Goal: Answer question/provide support: Share knowledge or assist other users

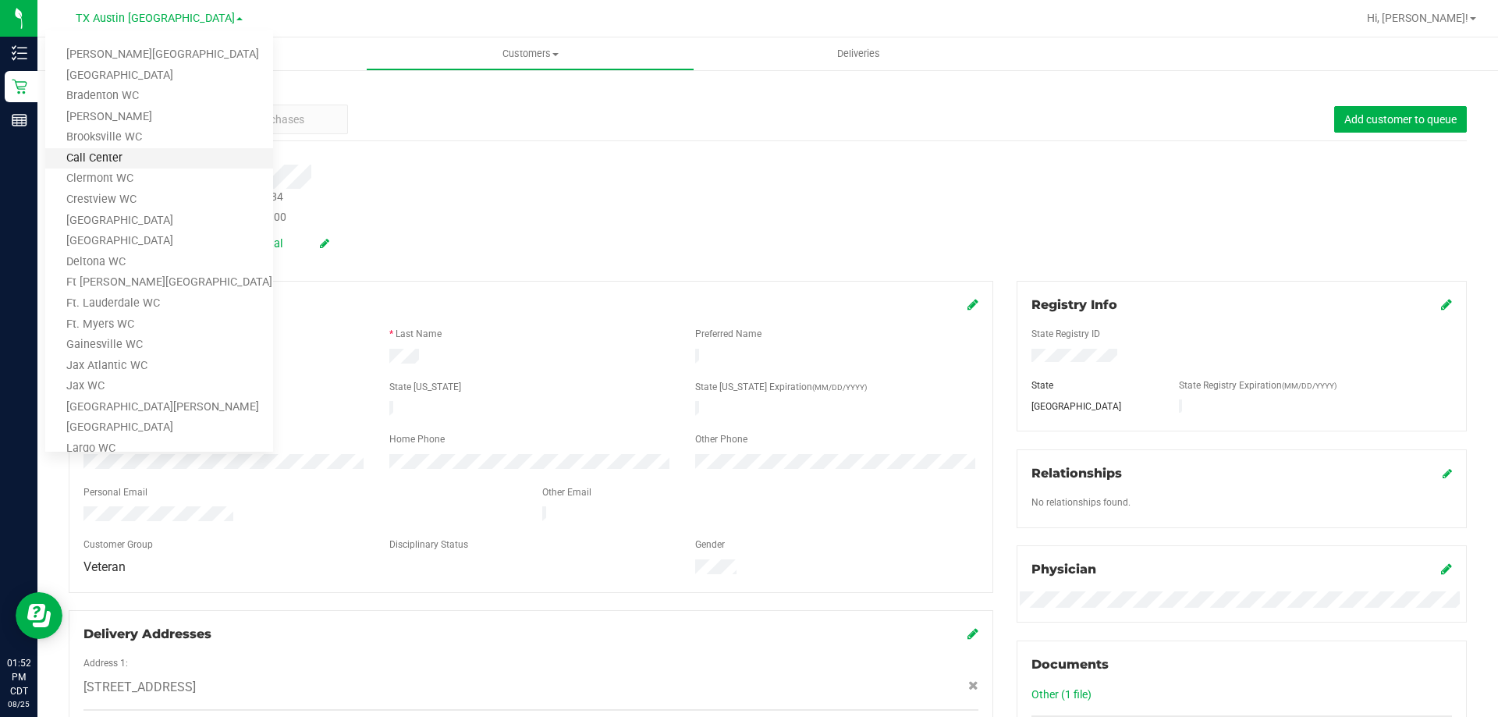
click at [147, 159] on link "Call Center" at bounding box center [159, 158] width 228 height 21
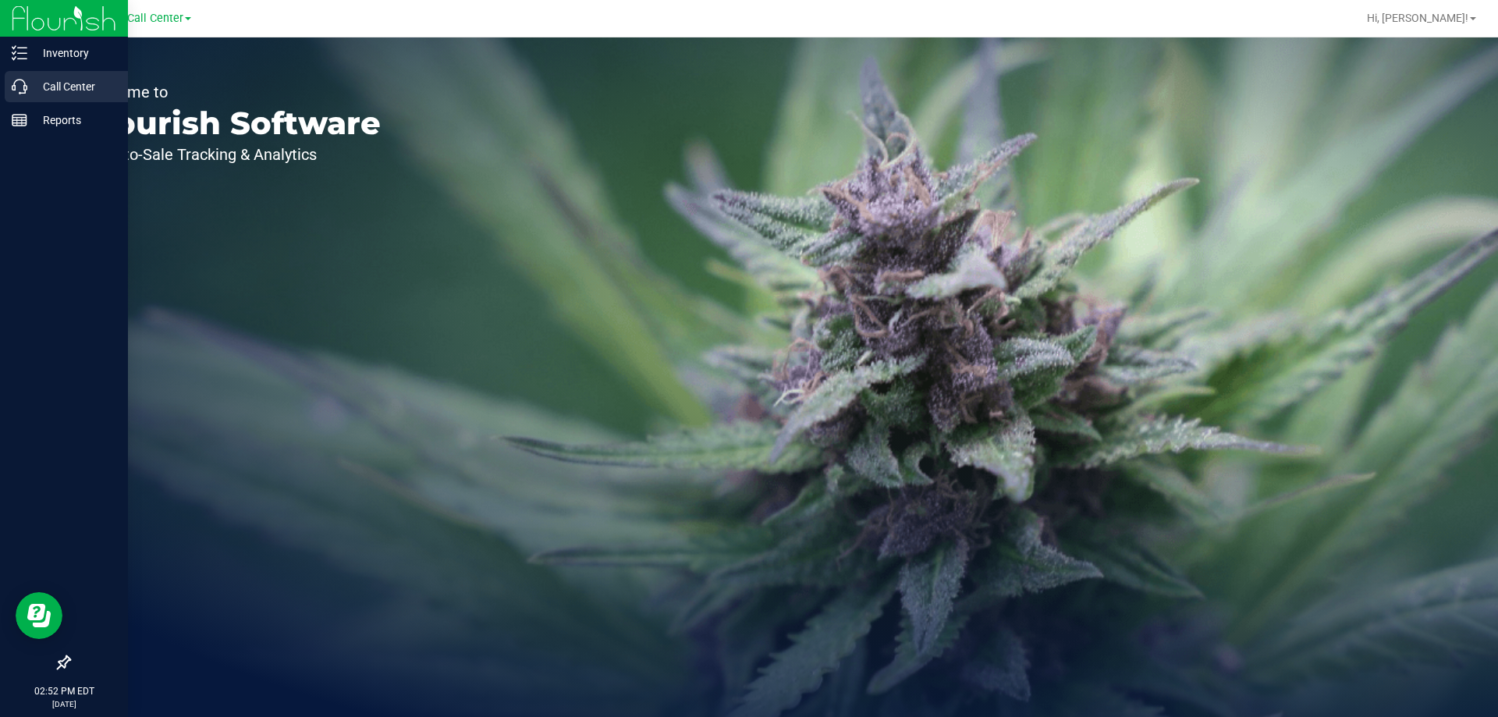
click at [48, 81] on p "Call Center" at bounding box center [74, 86] width 94 height 19
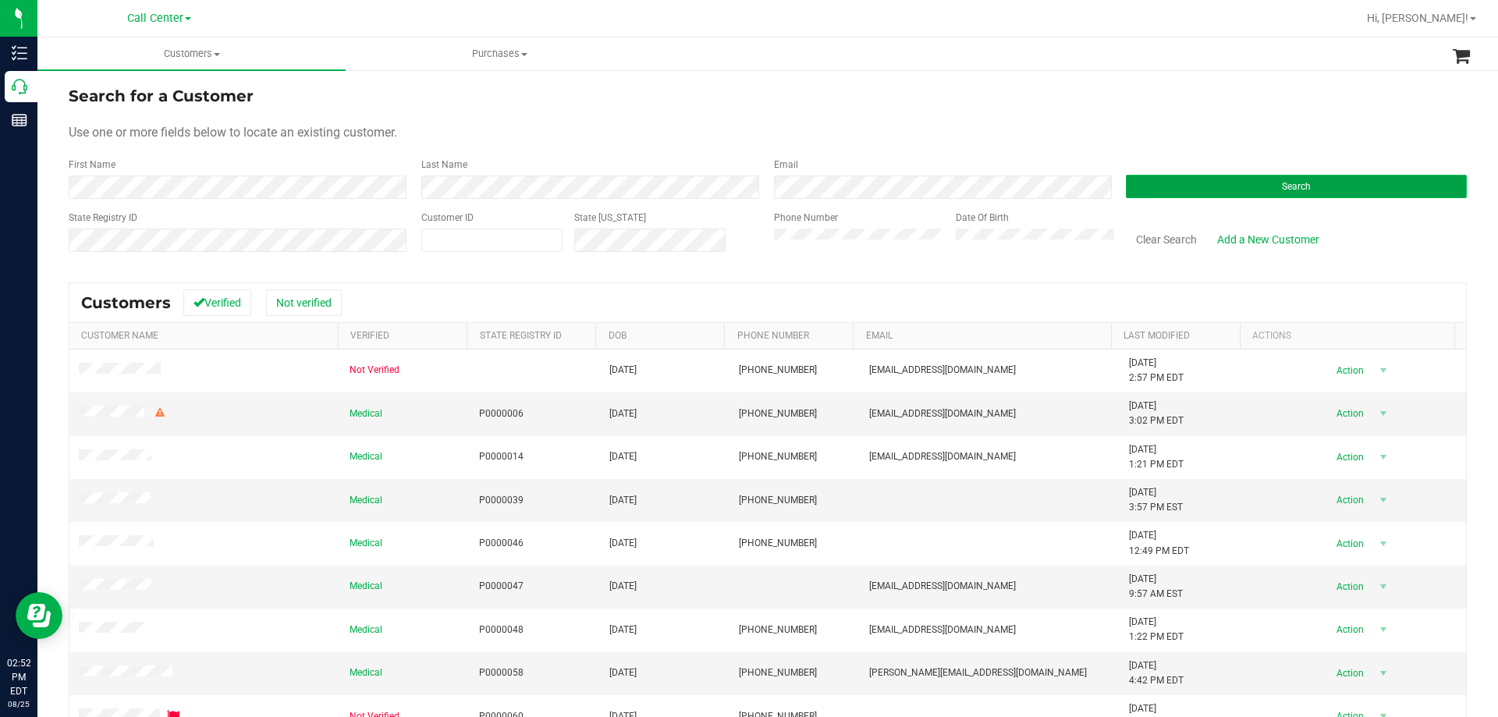
click at [1143, 197] on button "Search" at bounding box center [1296, 186] width 341 height 23
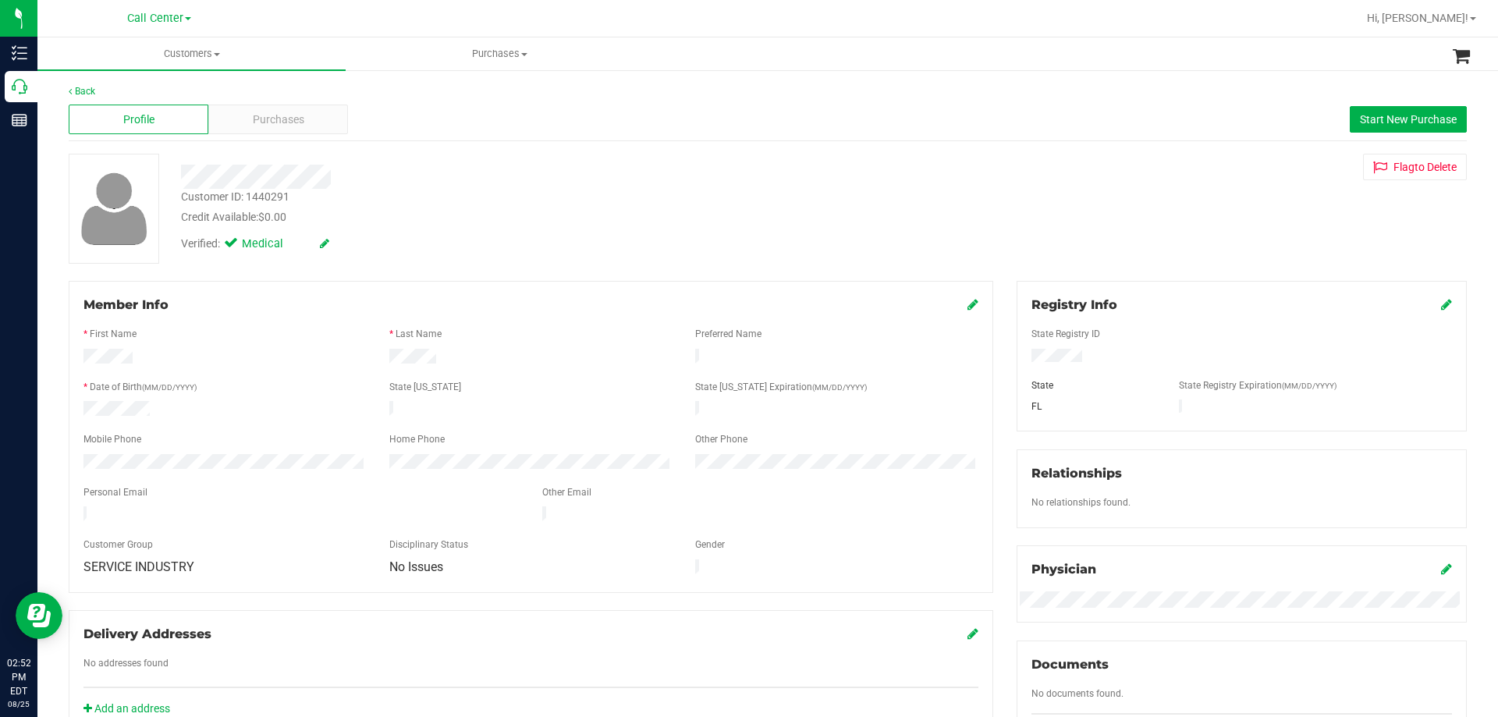
click at [428, 264] on div "Back Profile Purchases Start New Purchase Customer ID: 1440291 Credit Available…" at bounding box center [768, 581] width 1398 height 995
click at [460, 223] on div "Credit Available: $0.00" at bounding box center [524, 217] width 687 height 16
click at [314, 108] on div "Purchases" at bounding box center [278, 120] width 140 height 30
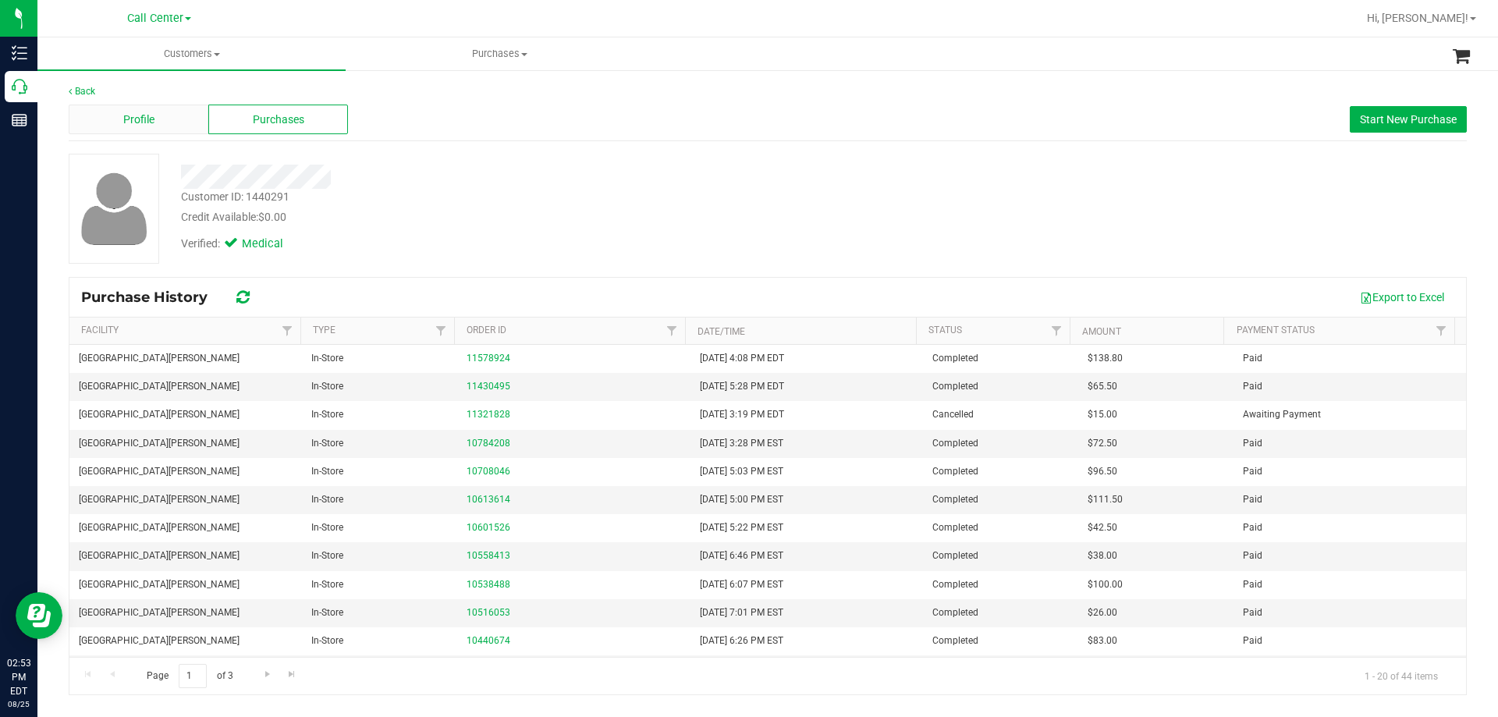
click at [169, 120] on div "Profile" at bounding box center [139, 120] width 140 height 30
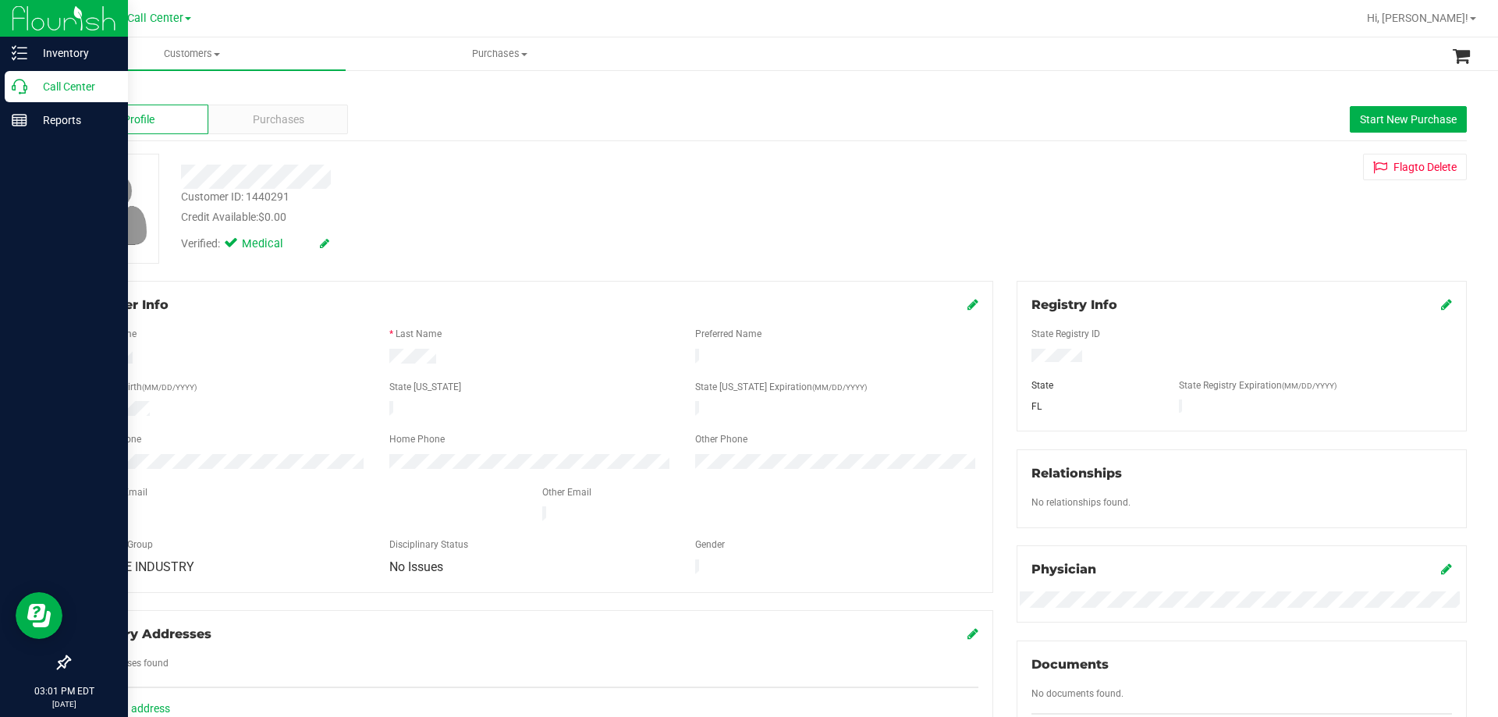
click at [68, 95] on p "Call Center" at bounding box center [74, 86] width 94 height 19
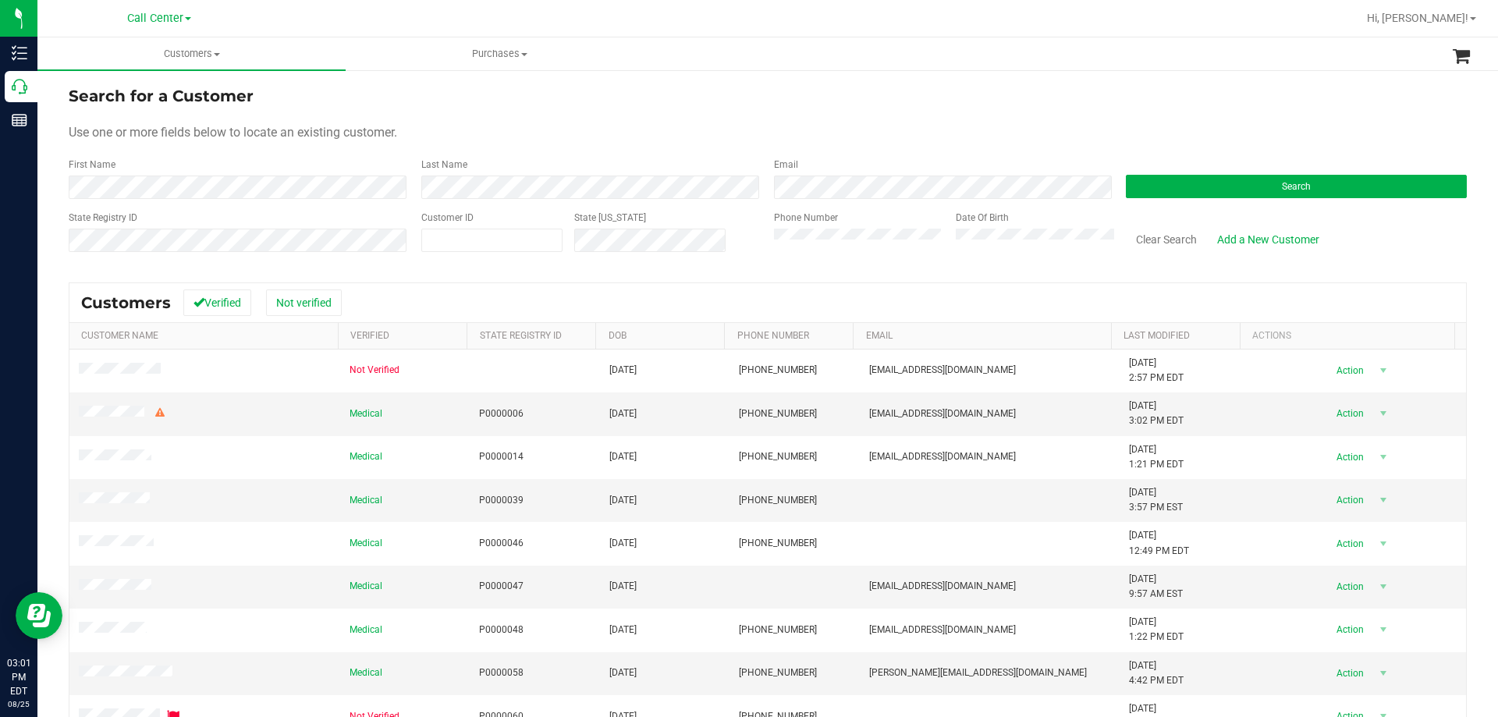
click at [838, 224] on div "Phone Number" at bounding box center [859, 238] width 170 height 55
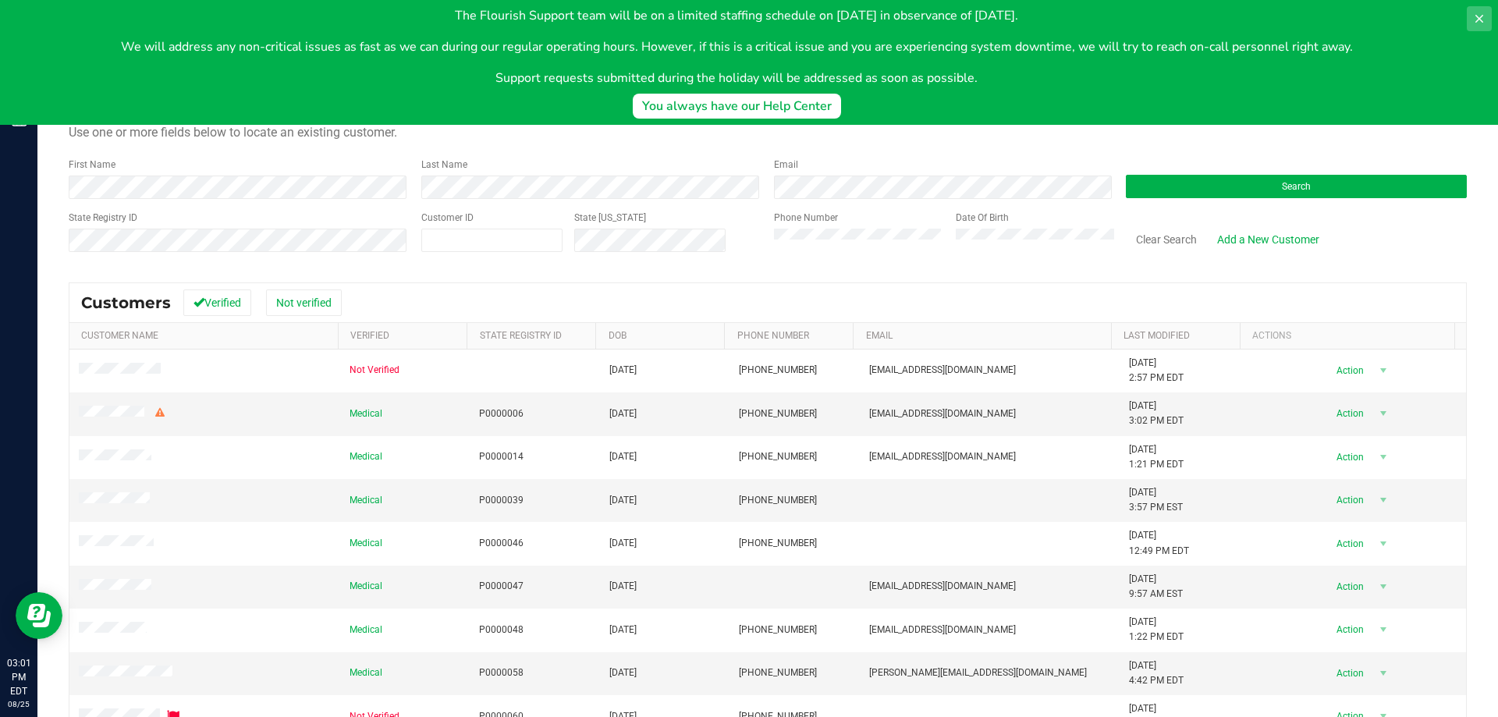
click at [1483, 15] on icon at bounding box center [1479, 18] width 12 height 12
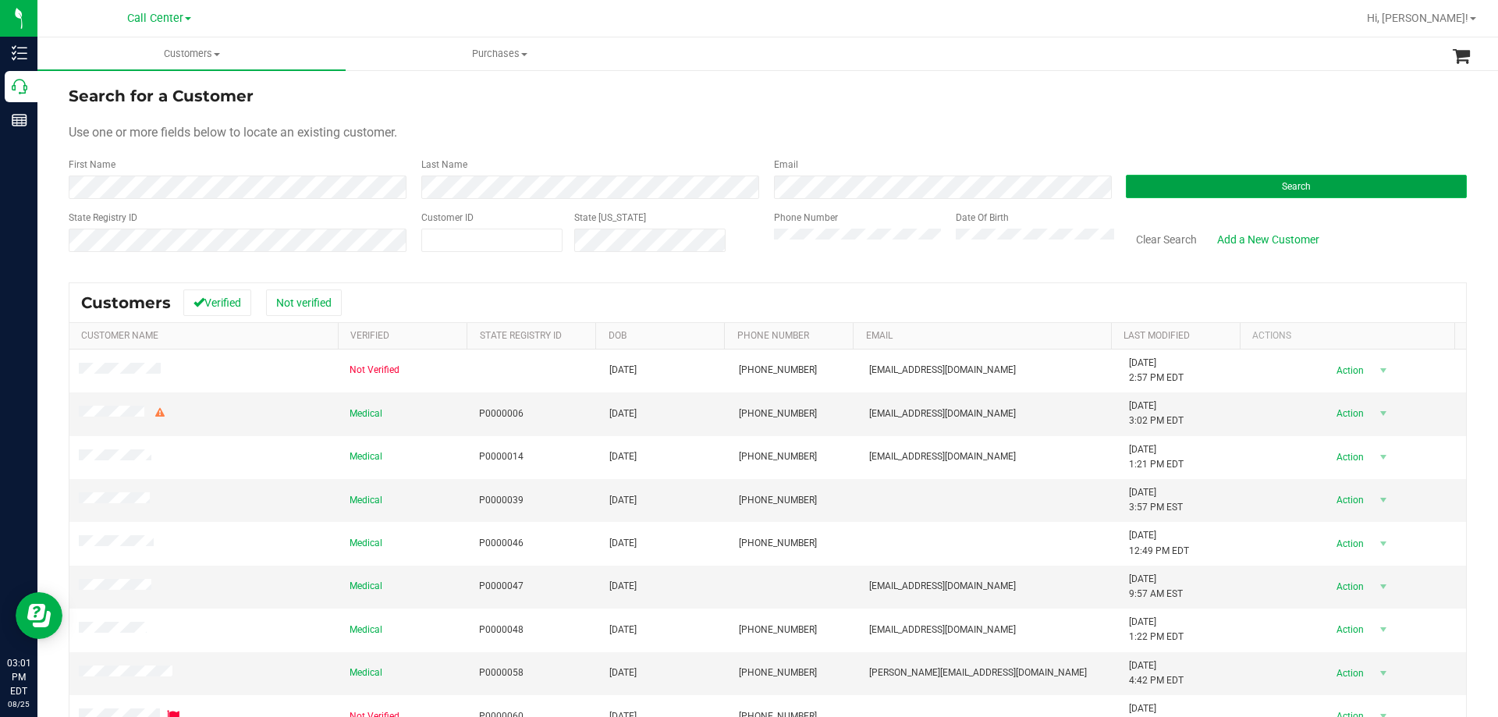
click at [1234, 181] on button "Search" at bounding box center [1296, 186] width 341 height 23
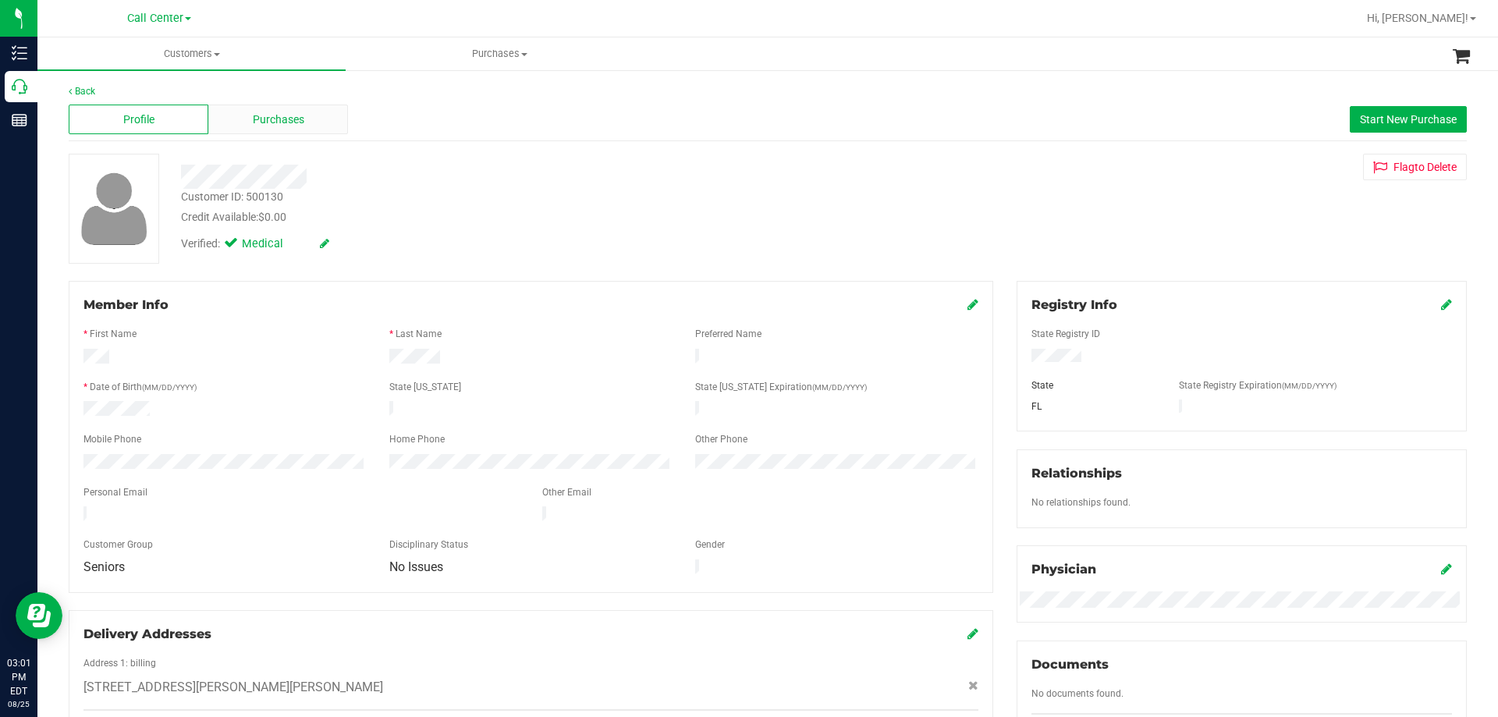
click at [284, 122] on span "Purchases" at bounding box center [278, 120] width 51 height 16
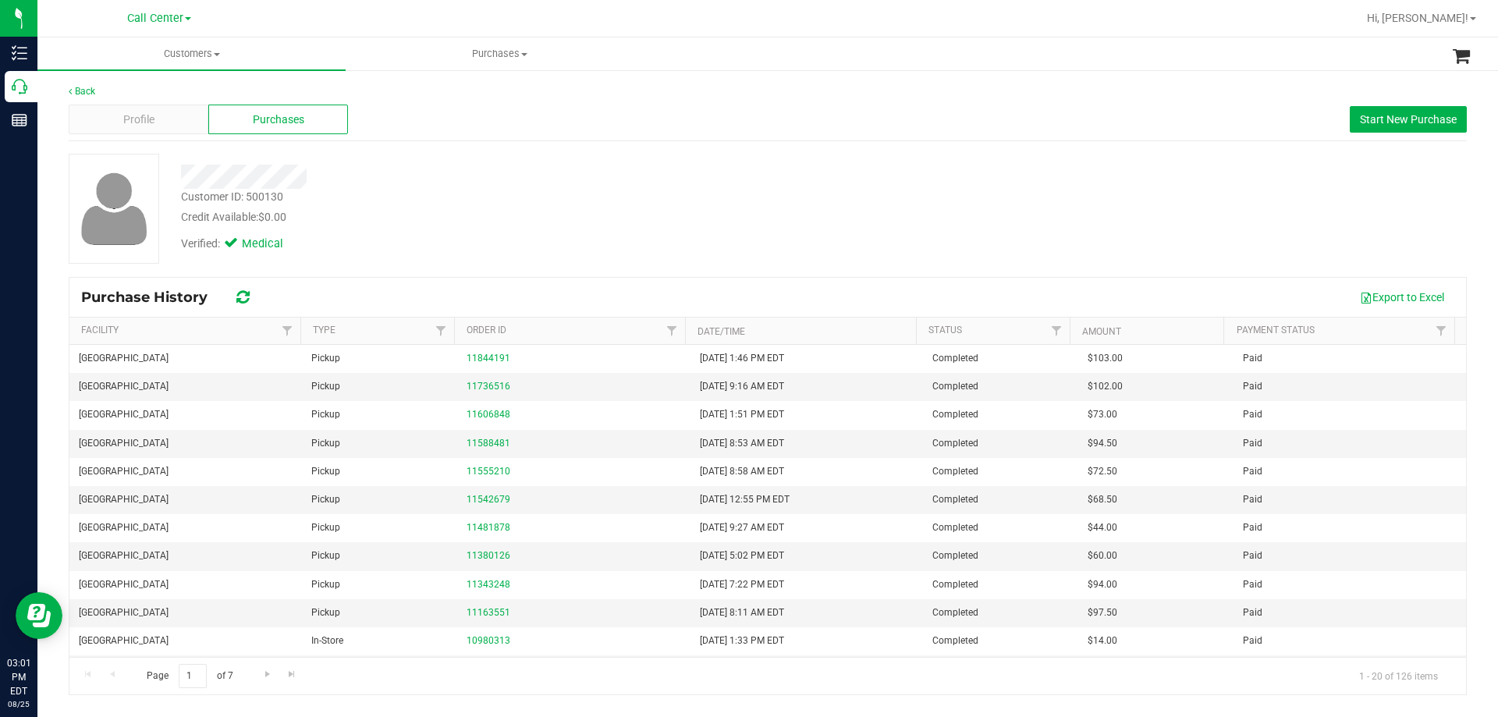
click at [758, 197] on div "Customer ID: 500130 Credit Available: $0.00" at bounding box center [524, 207] width 711 height 37
click at [141, 121] on span "Profile" at bounding box center [138, 120] width 31 height 16
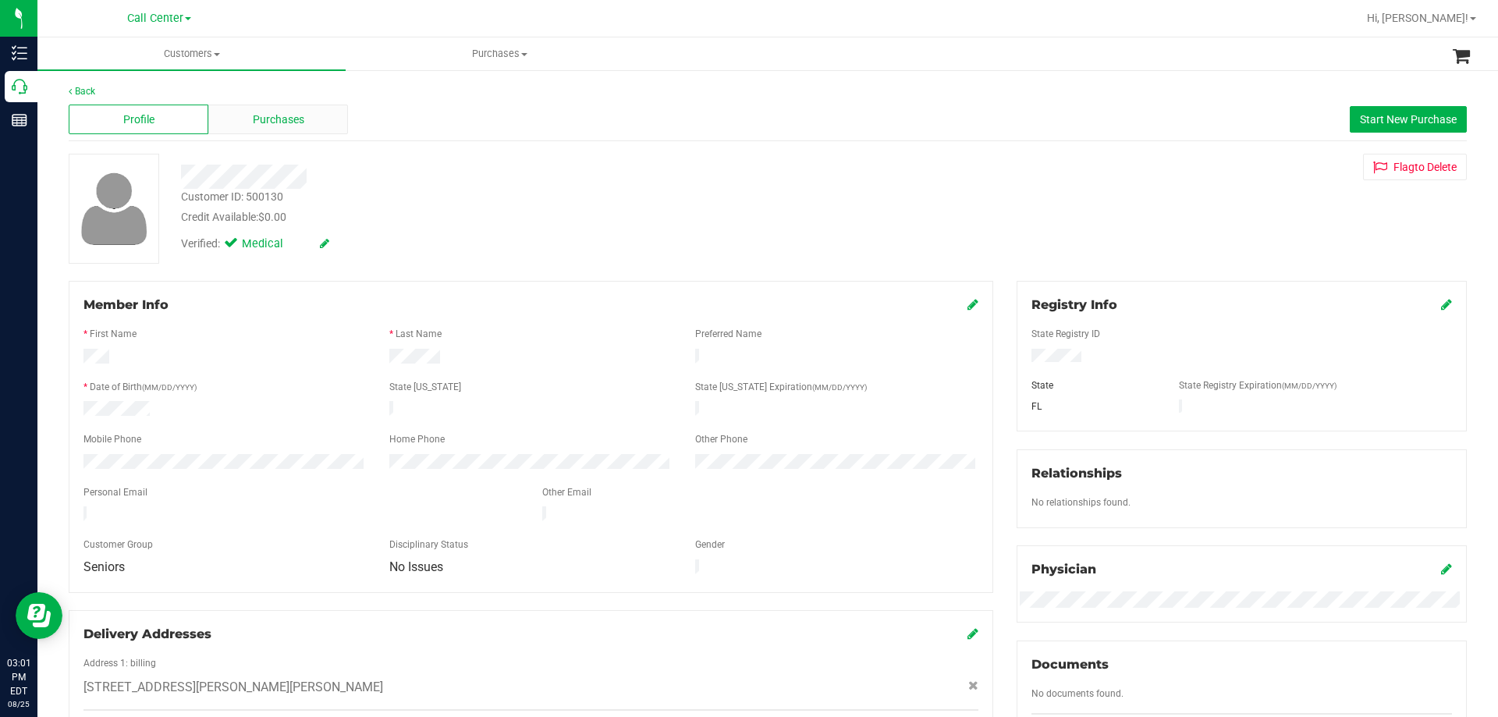
click at [281, 105] on div "Purchases" at bounding box center [278, 120] width 140 height 30
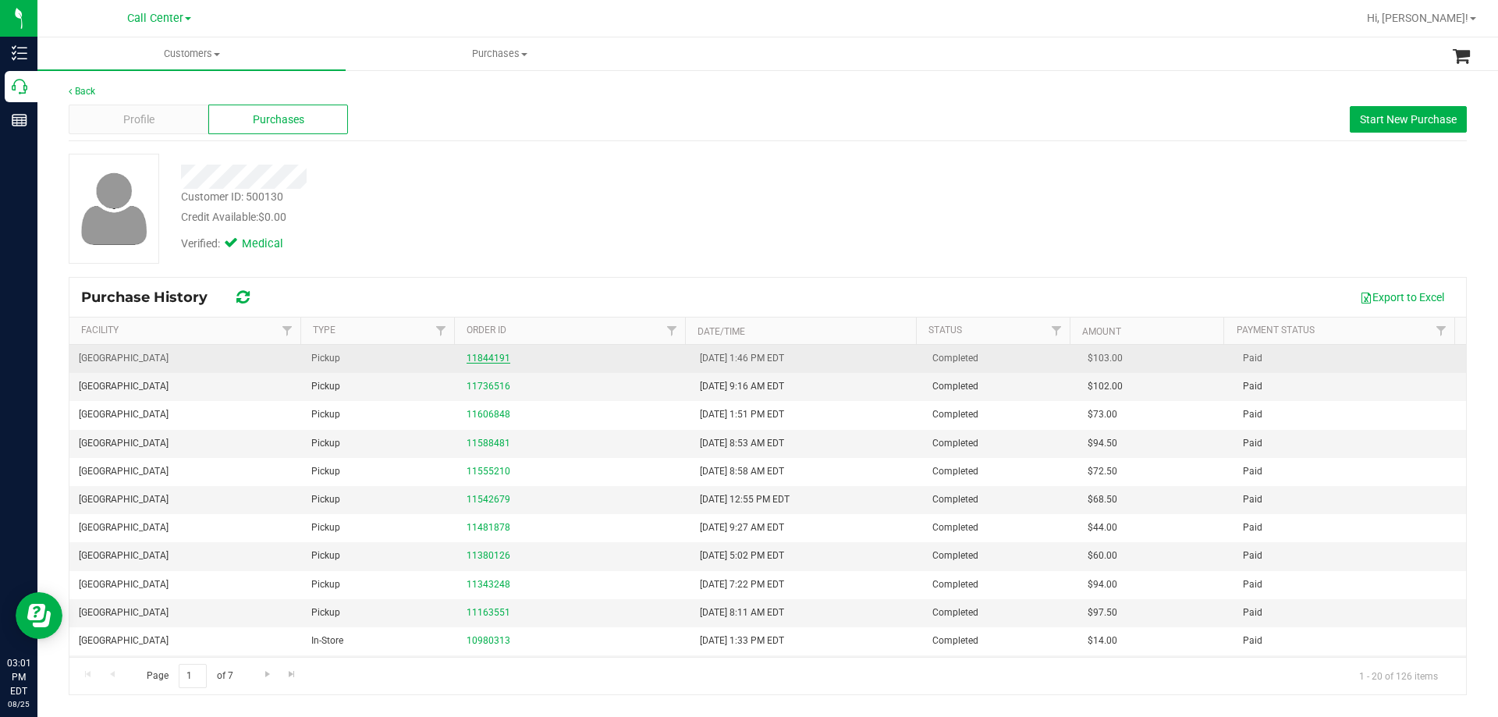
click at [485, 356] on link "11844191" at bounding box center [489, 358] width 44 height 11
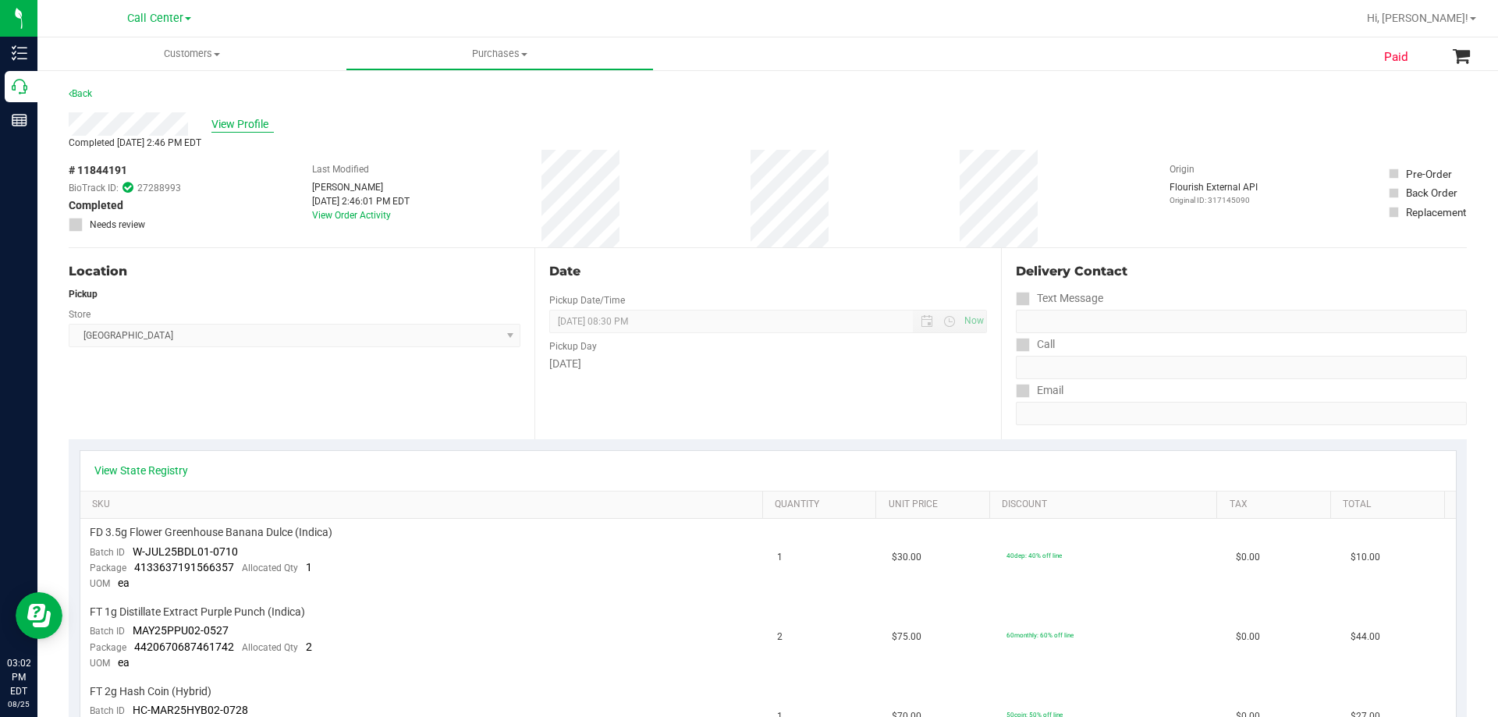
click at [244, 126] on span "View Profile" at bounding box center [242, 124] width 62 height 16
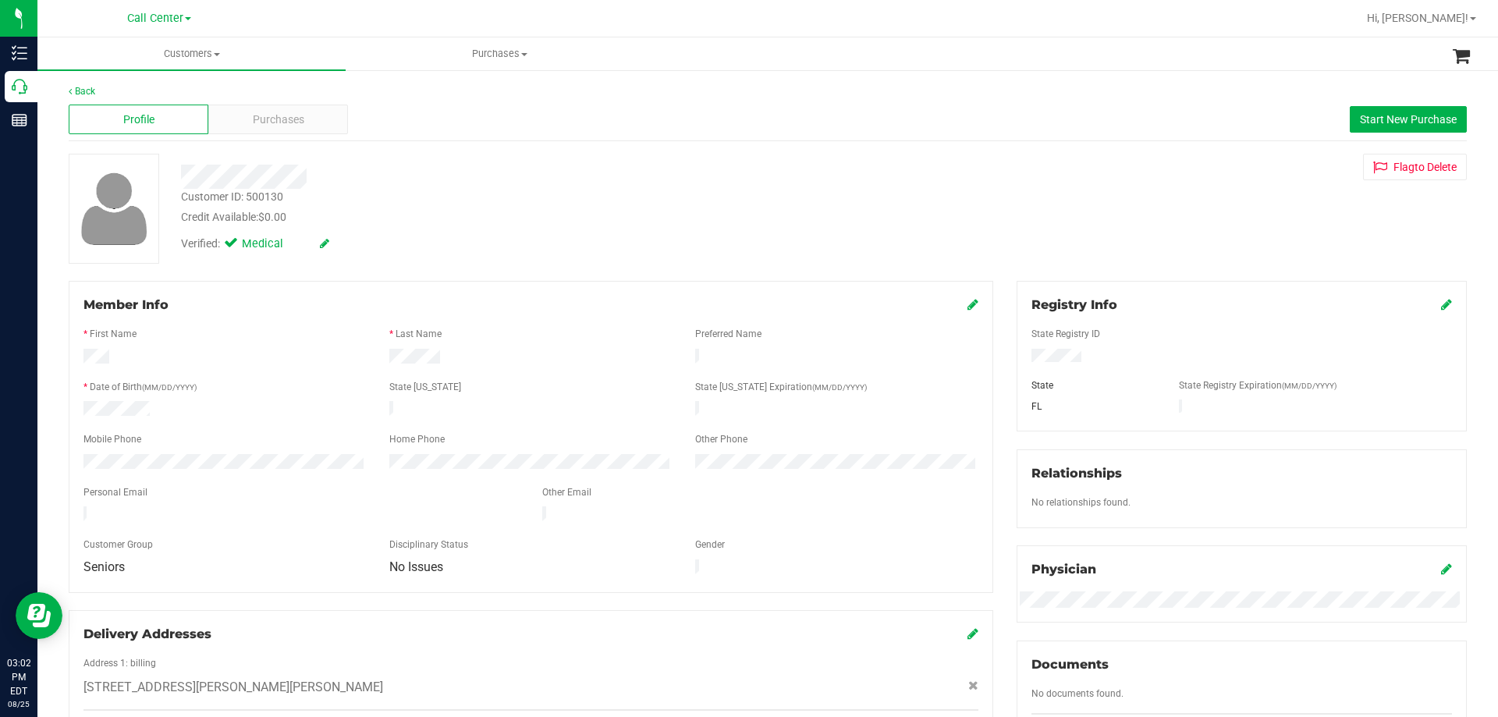
click at [417, 189] on div "Customer ID: 500130 Credit Available: $0.00" at bounding box center [524, 207] width 711 height 37
click at [262, 117] on span "Purchases" at bounding box center [278, 120] width 51 height 16
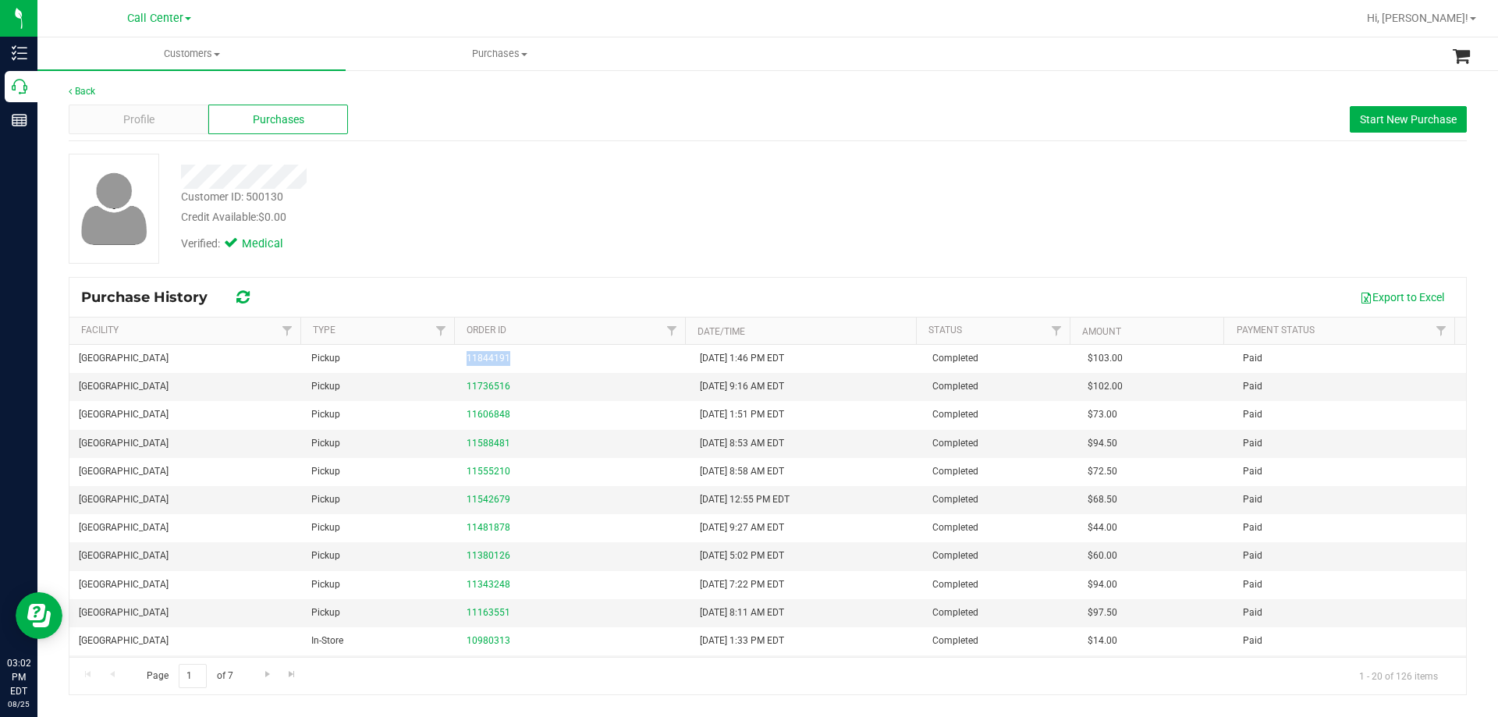
drag, startPoint x: 456, startPoint y: 360, endPoint x: 621, endPoint y: 260, distance: 193.2
click at [605, 345] on td "11844191" at bounding box center [573, 359] width 233 height 28
click at [629, 207] on div "Customer ID: 500130 Credit Available: $0.00" at bounding box center [524, 207] width 711 height 37
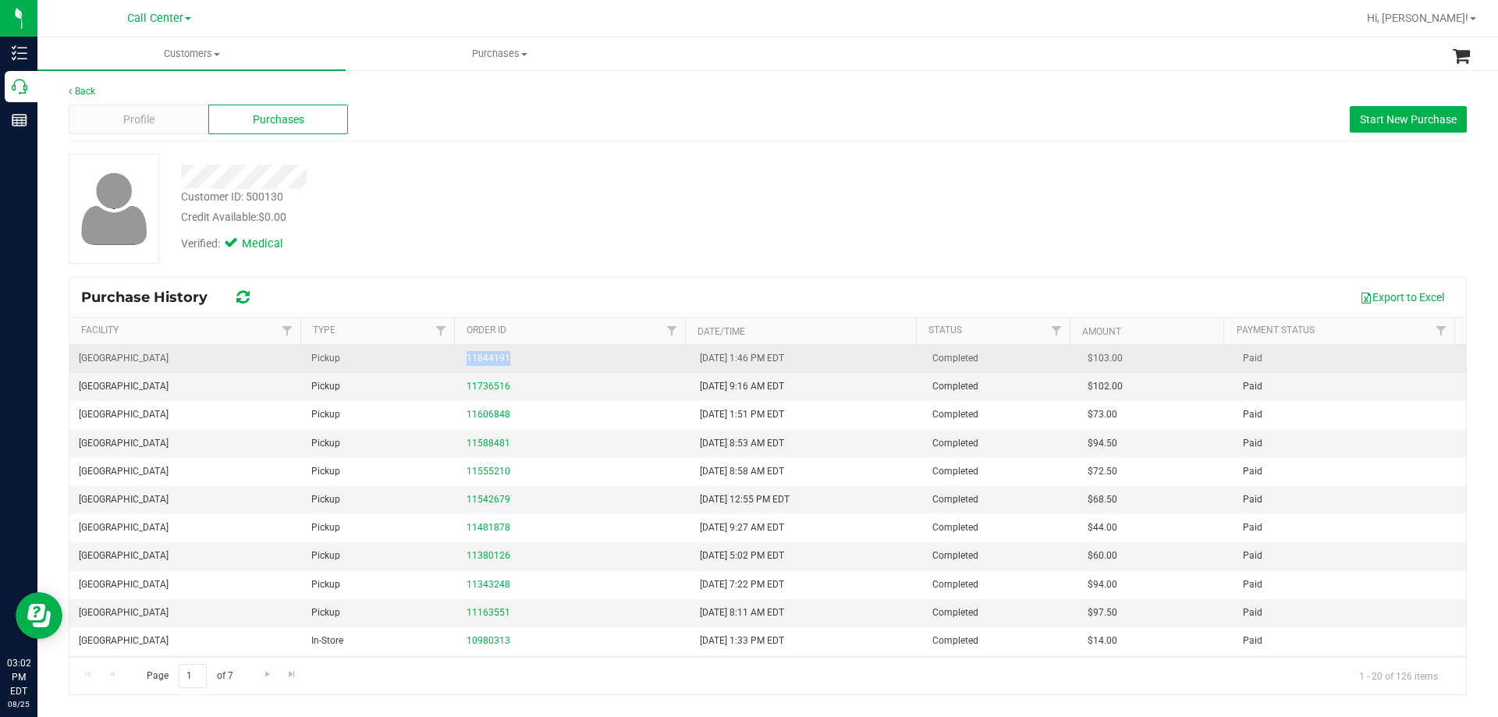
drag, startPoint x: 446, startPoint y: 361, endPoint x: 543, endPoint y: 346, distance: 98.0
click at [543, 346] on tr "Port St. Lucie WC Pickup 11844191 8/25/2025 1:46 PM EDT Completed $103.00 Paid" at bounding box center [767, 359] width 1397 height 28
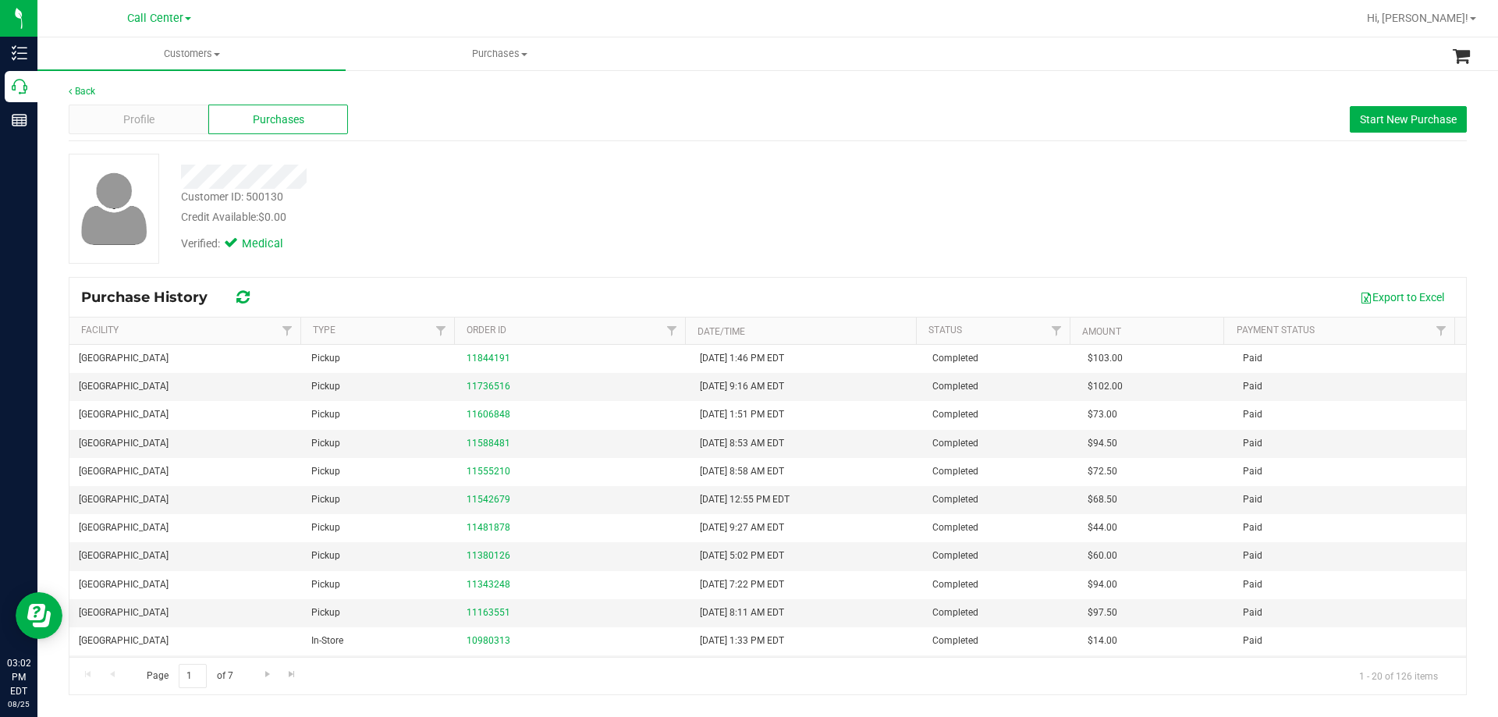
click at [571, 229] on div "Verified: Medical" at bounding box center [524, 242] width 711 height 34
click at [571, 231] on div "Verified: Medical" at bounding box center [524, 242] width 711 height 34
click at [570, 231] on div "Verified: Medical" at bounding box center [524, 242] width 711 height 34
click at [533, 214] on div "Credit Available: $0.00" at bounding box center [524, 217] width 687 height 16
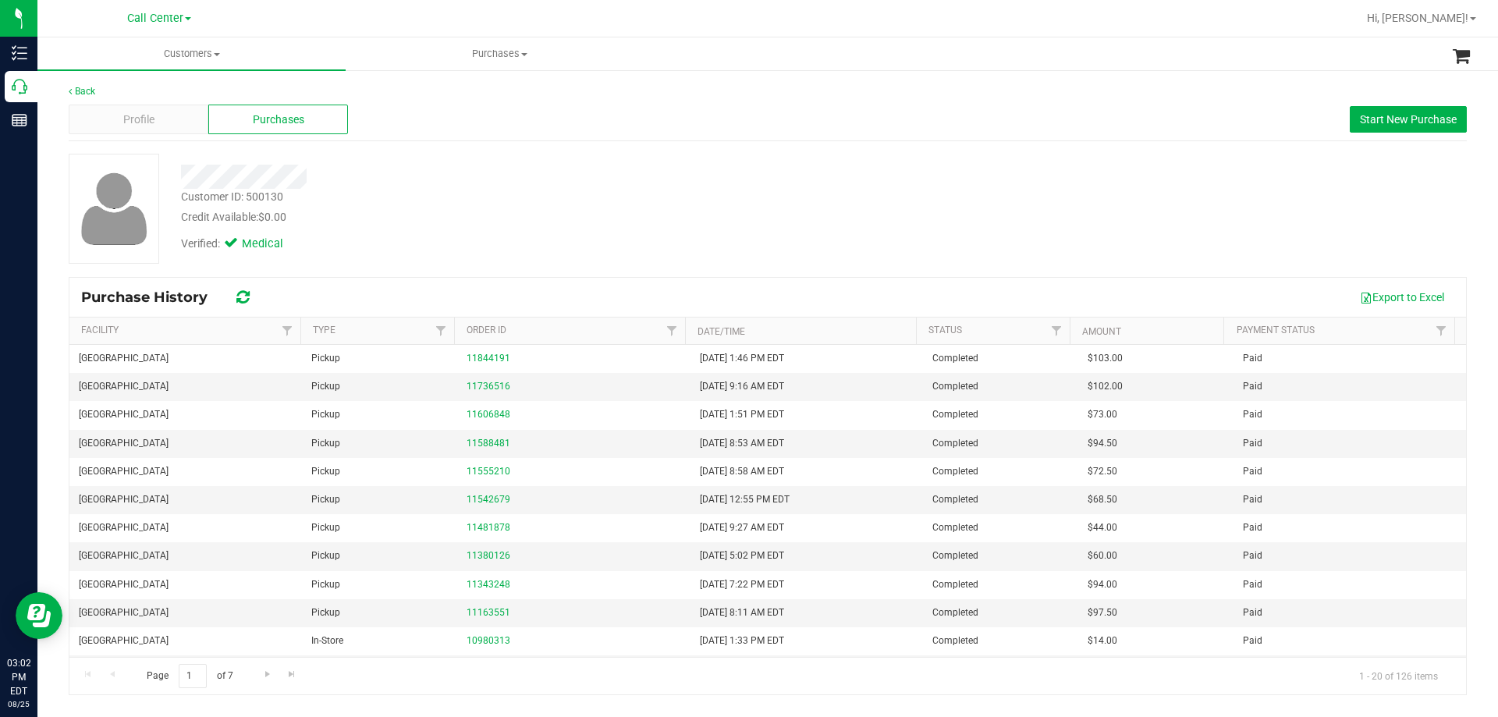
click at [581, 192] on div "Customer ID: 500130 Credit Available: $0.00" at bounding box center [524, 207] width 711 height 37
drag, startPoint x: 514, startPoint y: 133, endPoint x: 630, endPoint y: 11, distance: 168.3
click at [524, 116] on div "Profile Purchases Start New Purchase" at bounding box center [768, 119] width 1398 height 43
click at [123, 114] on span "Profile" at bounding box center [138, 120] width 31 height 16
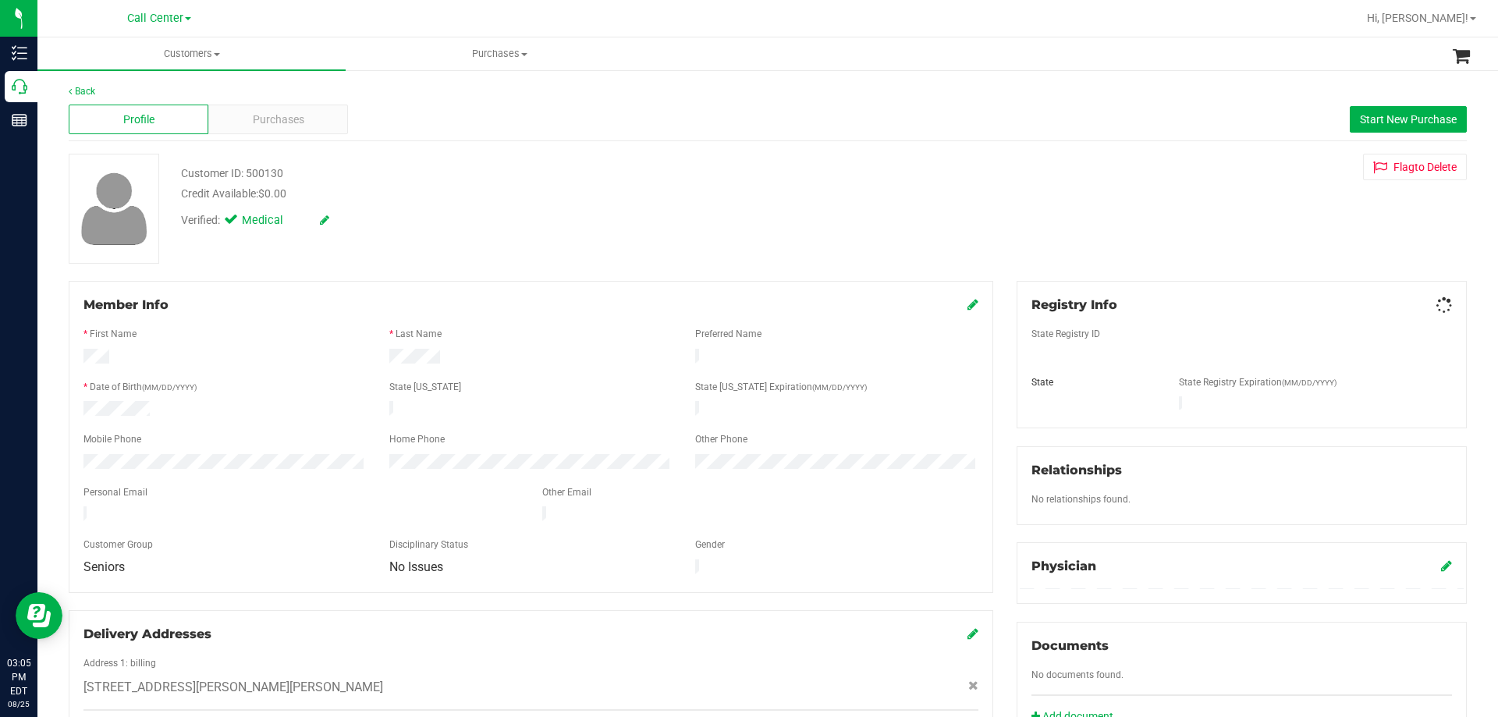
click at [597, 199] on div "Customer ID: 500130 Credit Available: $0.00" at bounding box center [524, 183] width 711 height 37
click at [696, 240] on div "Verified: Medical" at bounding box center [524, 242] width 711 height 34
drag, startPoint x: 82, startPoint y: 352, endPoint x: 275, endPoint y: 570, distance: 291.2
click at [275, 570] on div "Member Info * First Name * Last Name Preferred Name * Date of Birth (MM/DD/YYYY…" at bounding box center [531, 437] width 925 height 312
click at [279, 559] on div "Seniors" at bounding box center [225, 567] width 306 height 16
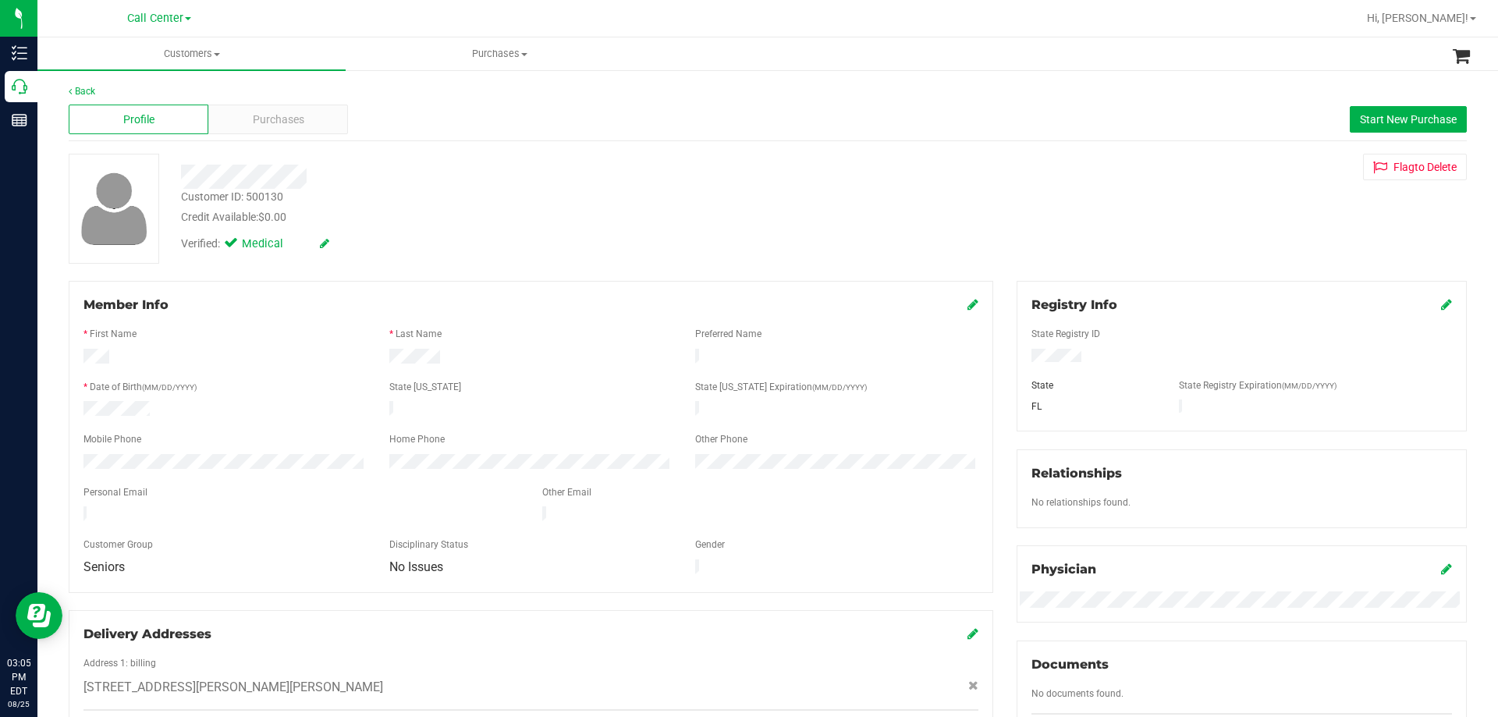
drag, startPoint x: 83, startPoint y: 306, endPoint x: 504, endPoint y: 569, distance: 496.6
click at [504, 569] on div "Member Info * First Name * Last Name Preferred Name * Date of Birth (MM/DD/YYYY…" at bounding box center [531, 437] width 925 height 312
click at [506, 567] on div "Member Info * First Name * Last Name Preferred Name * Date of Birth (MM/DD/YYYY…" at bounding box center [531, 437] width 925 height 312
click at [465, 233] on div "Verified: Medical" at bounding box center [524, 242] width 711 height 34
drag, startPoint x: 177, startPoint y: 172, endPoint x: 572, endPoint y: 168, distance: 394.8
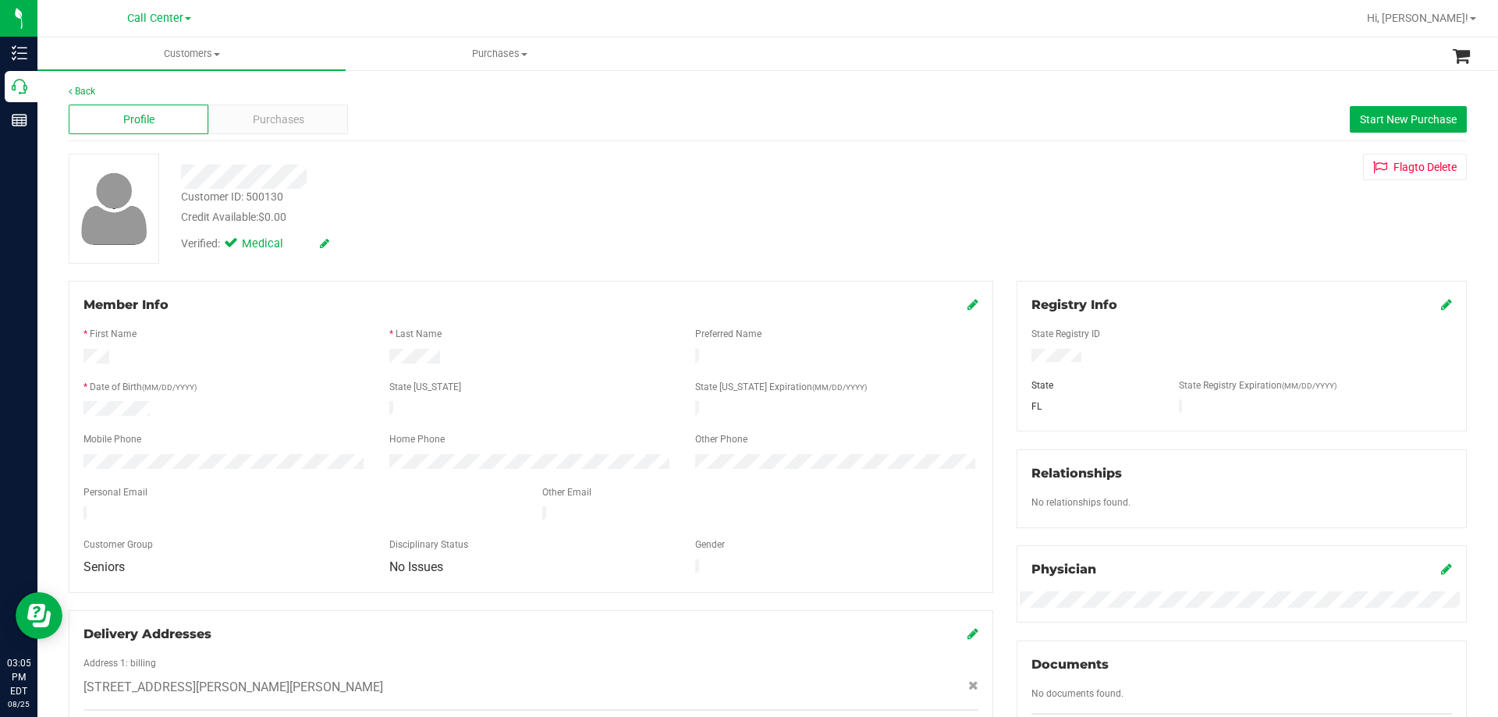
click at [572, 168] on div at bounding box center [524, 177] width 711 height 24
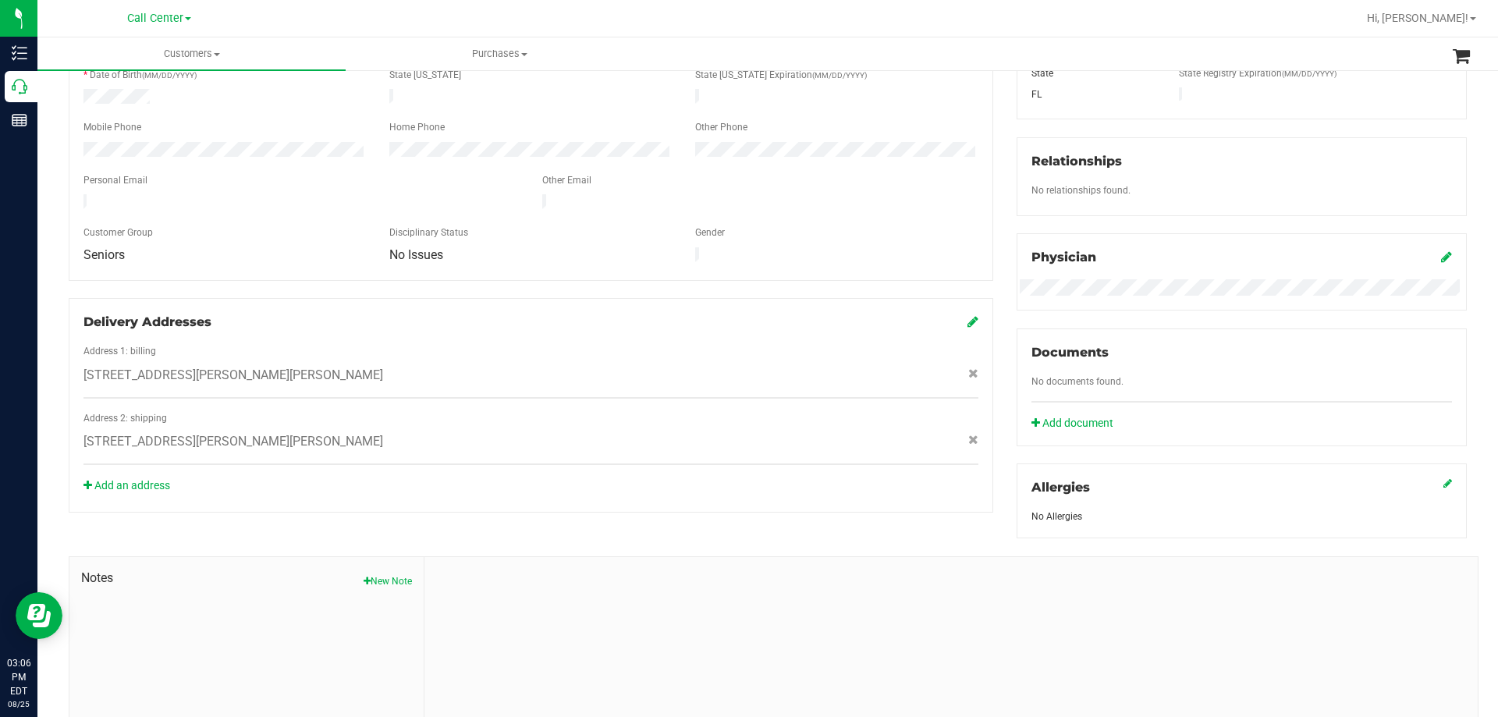
scroll to position [411, 0]
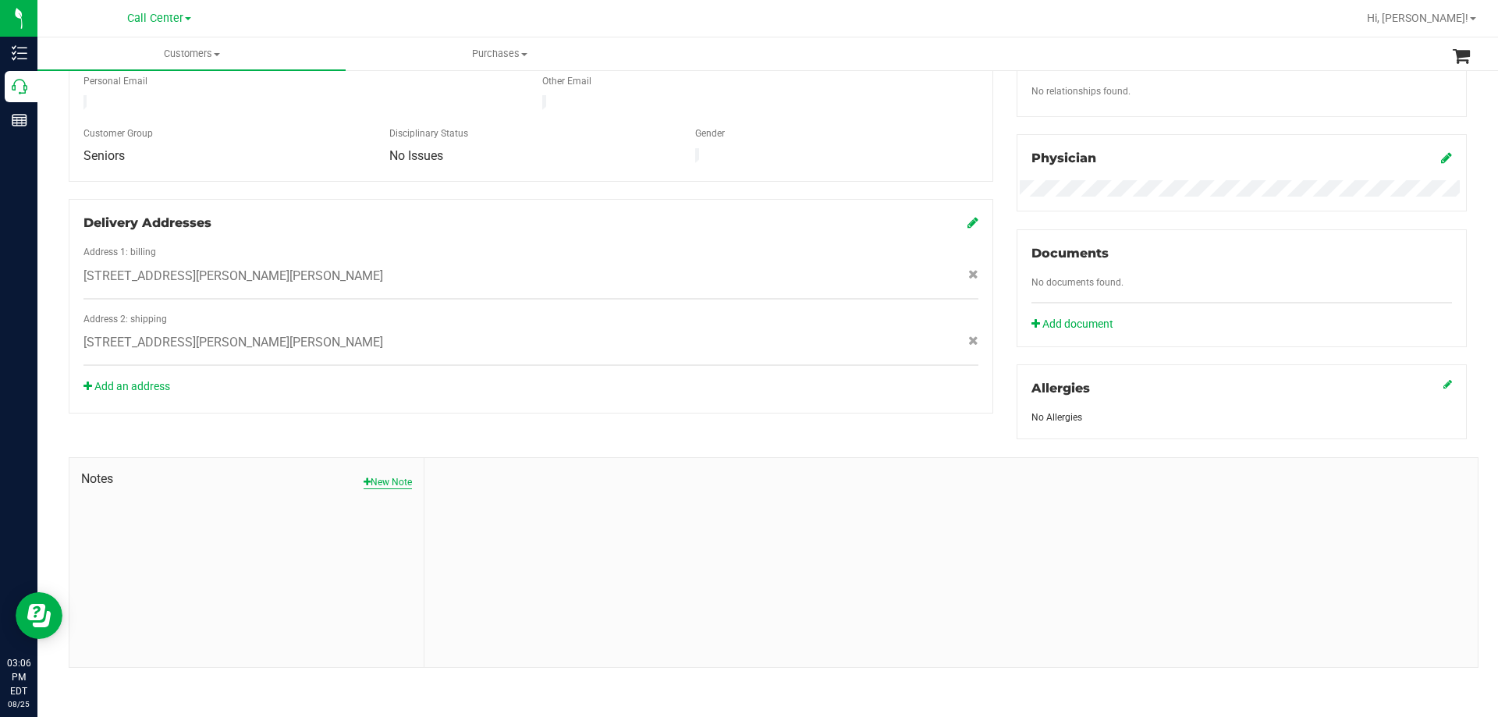
click at [364, 485] on button "New Note" at bounding box center [388, 482] width 48 height 14
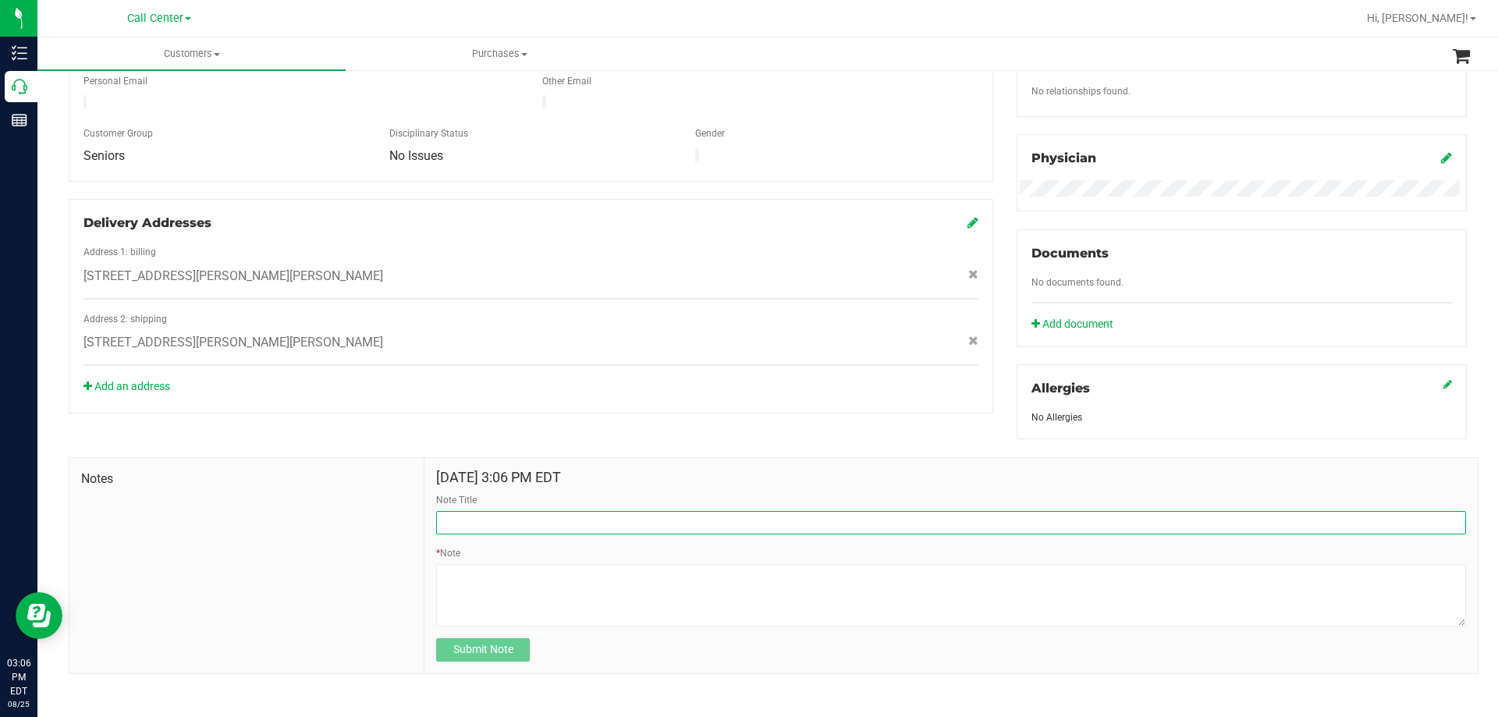
click at [567, 523] on input "Note Title" at bounding box center [951, 522] width 1030 height 23
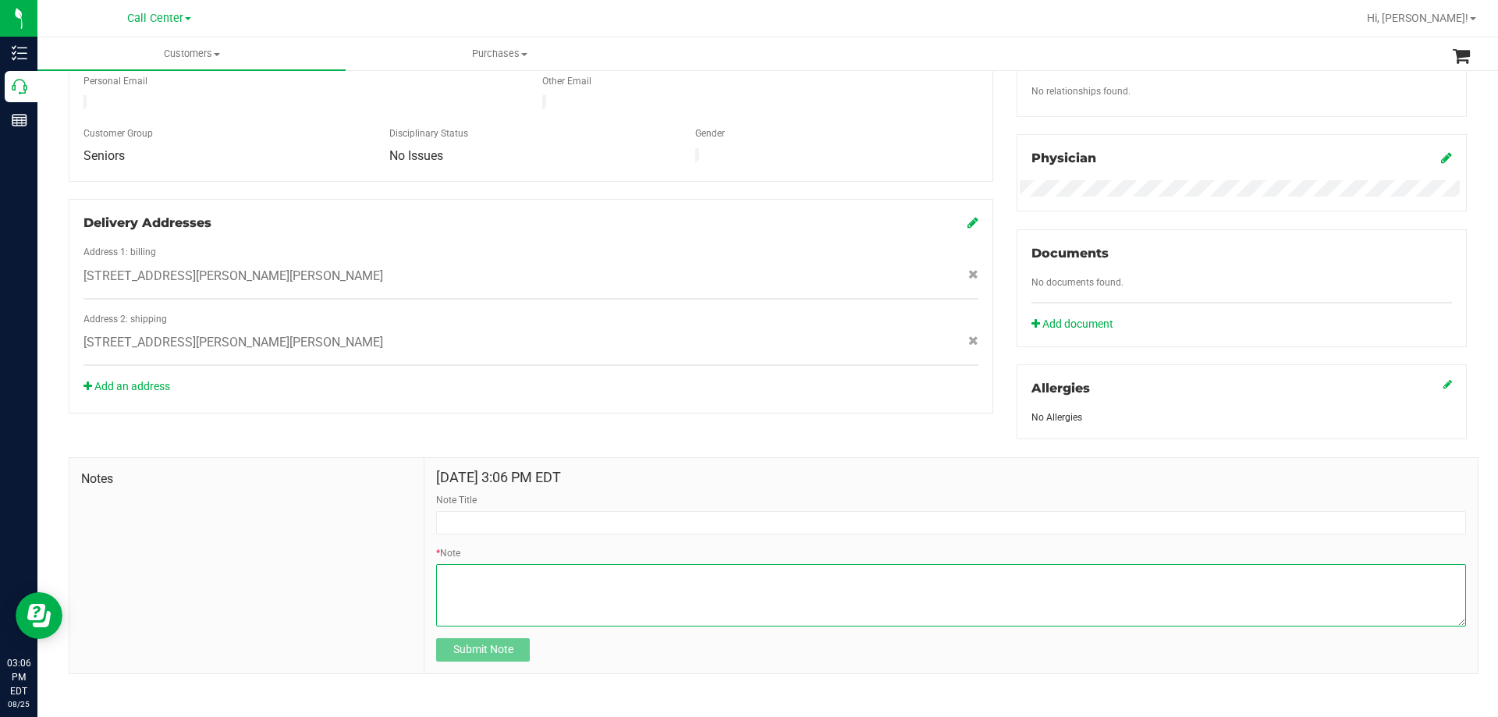
click at [463, 601] on textarea "* Note" at bounding box center [951, 595] width 1030 height 62
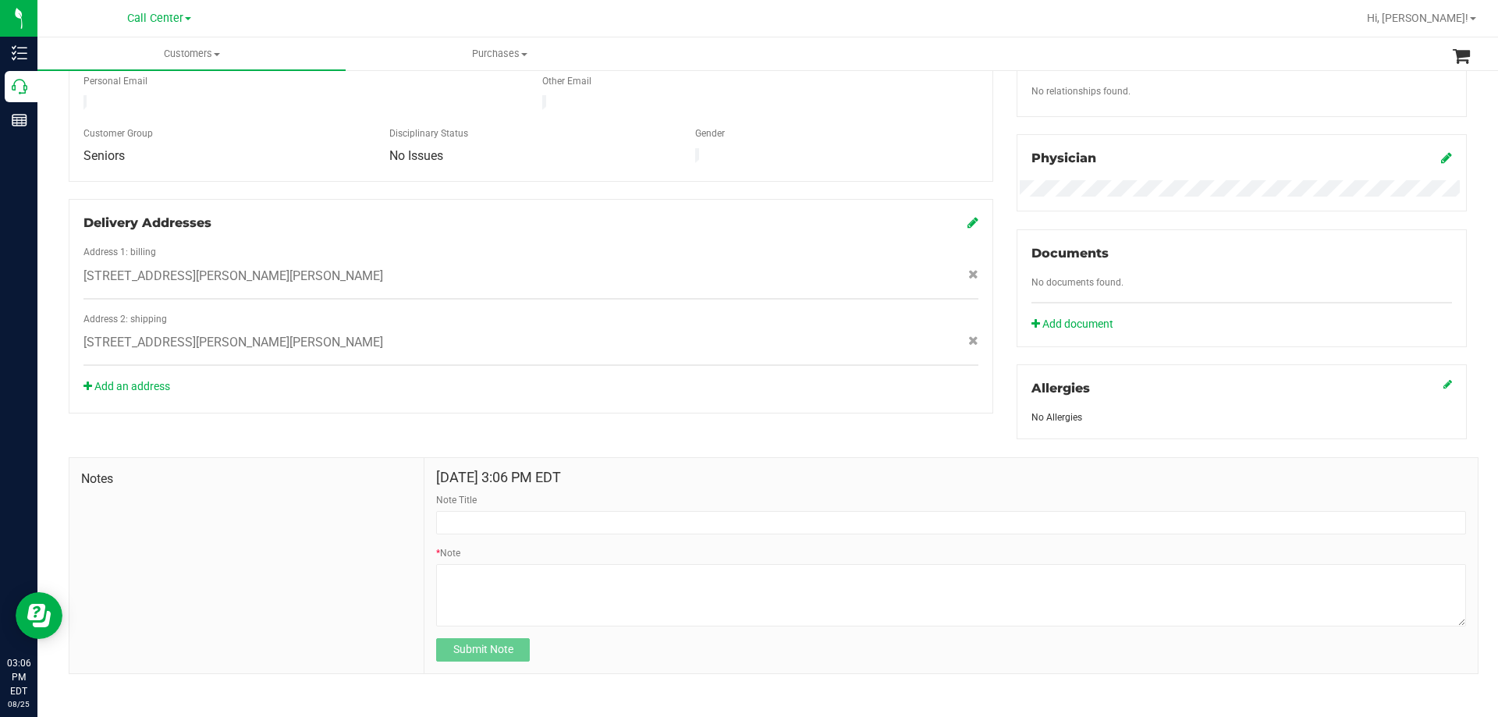
click at [362, 567] on div "Notes" at bounding box center [246, 565] width 355 height 215
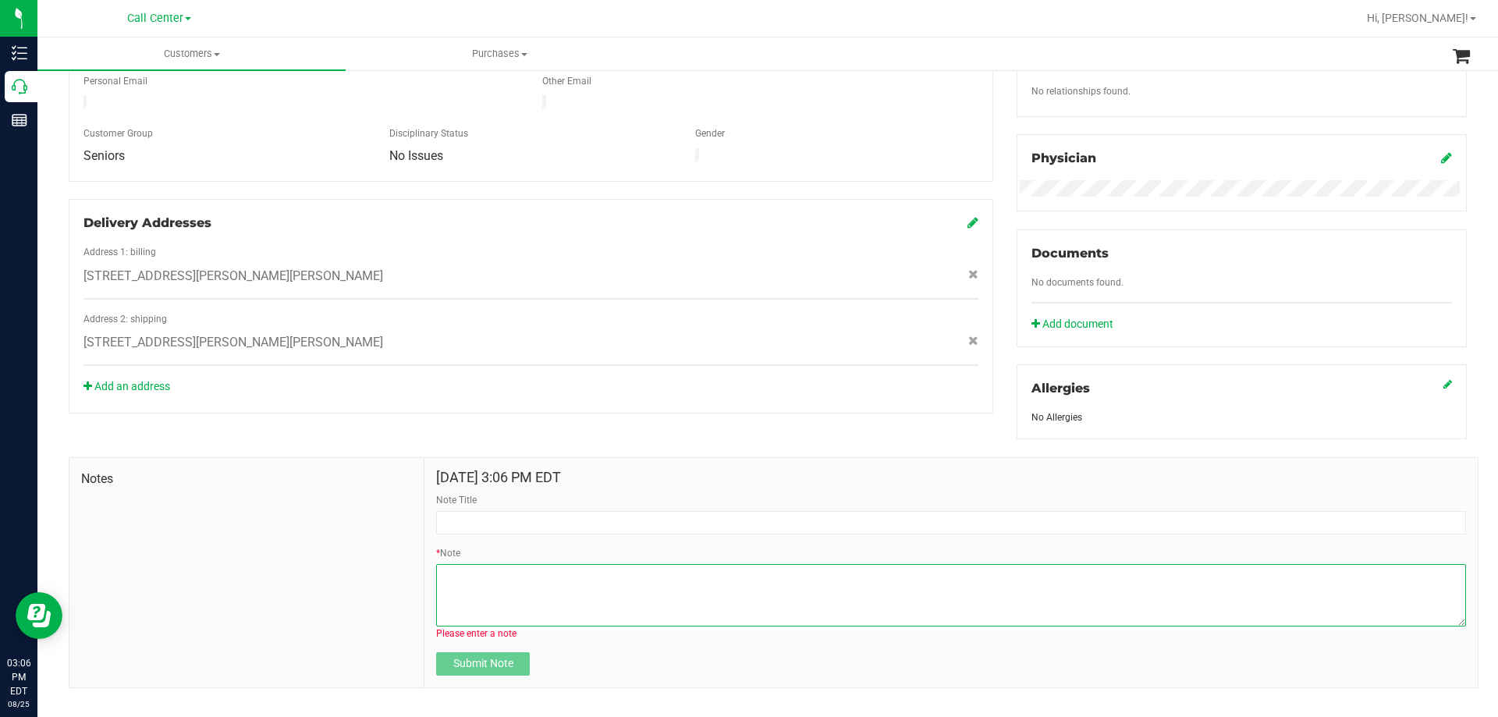
click at [529, 588] on textarea "* Note" at bounding box center [951, 595] width 1030 height 62
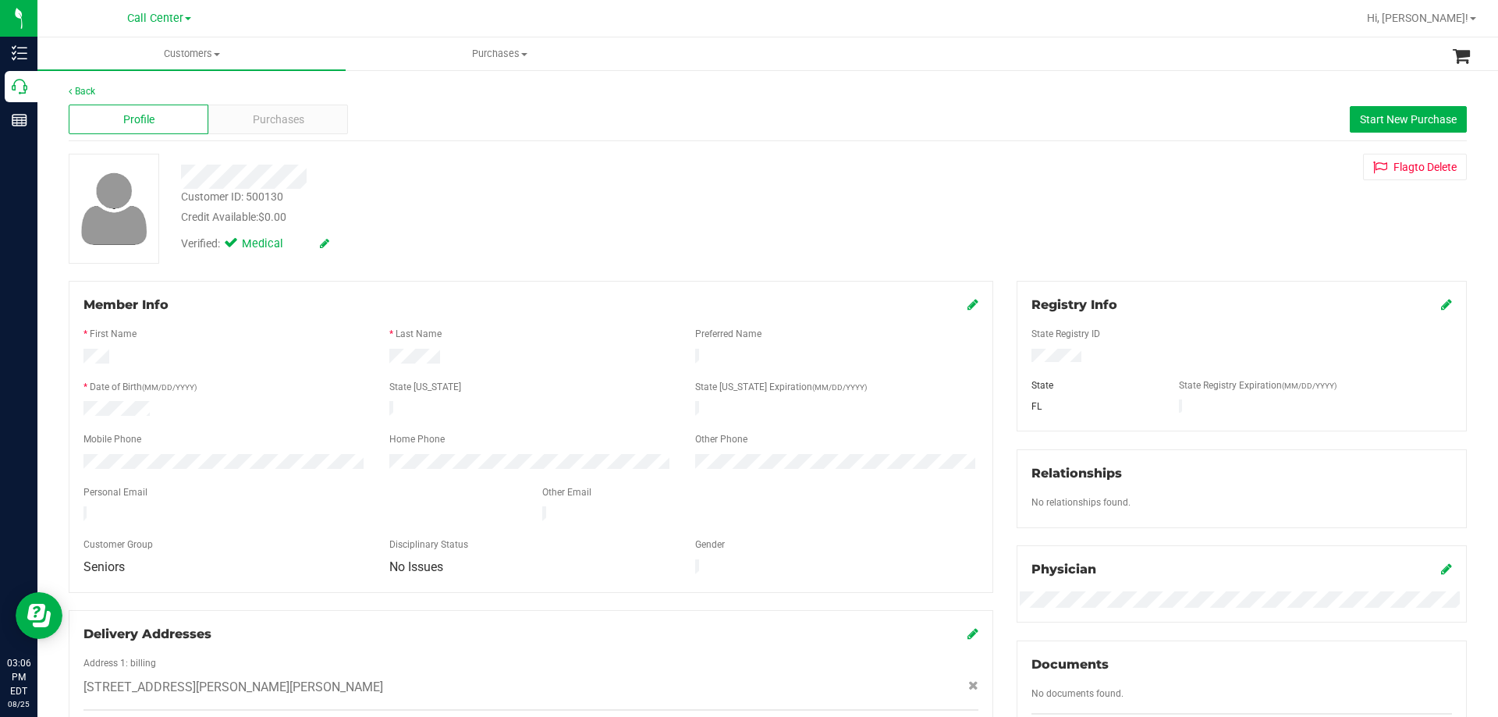
scroll to position [431, 0]
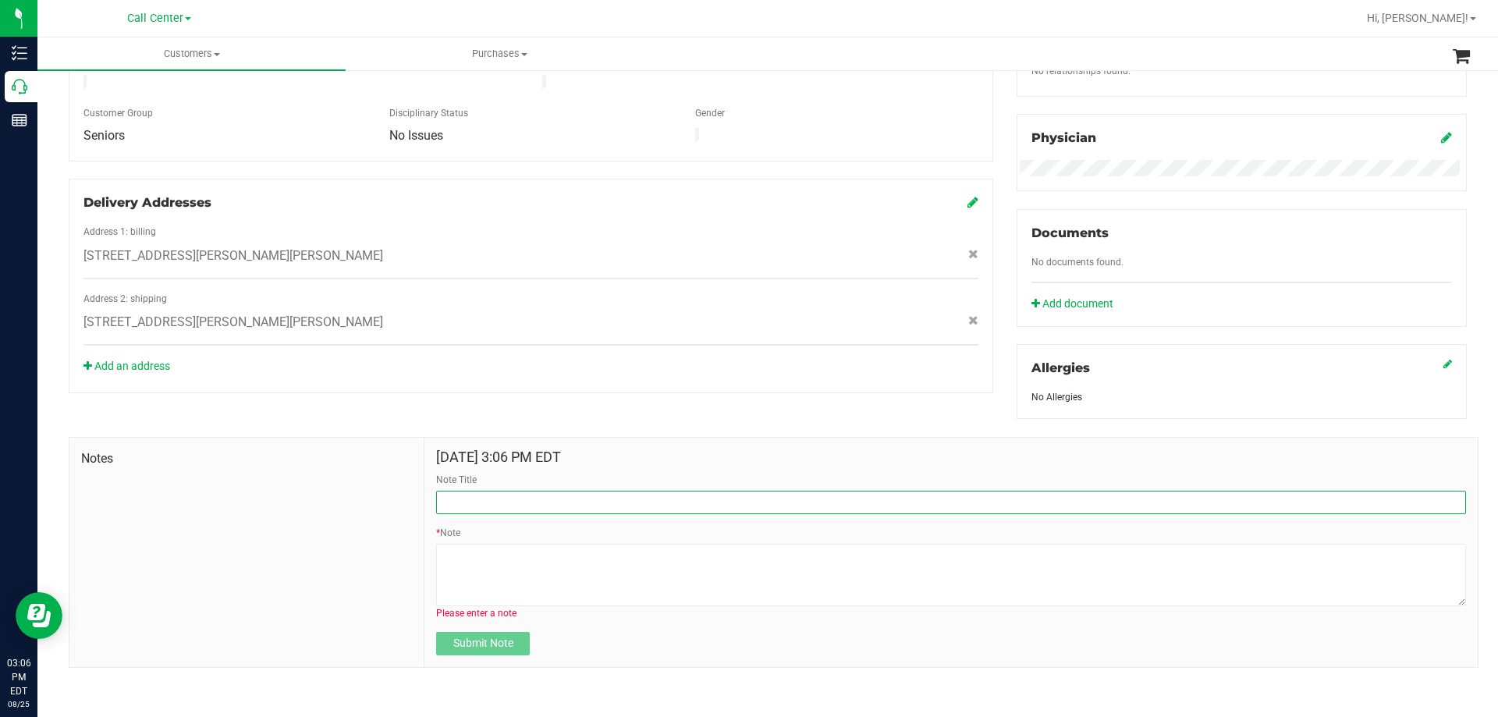
click at [543, 506] on input "Note Title" at bounding box center [951, 502] width 1030 height 23
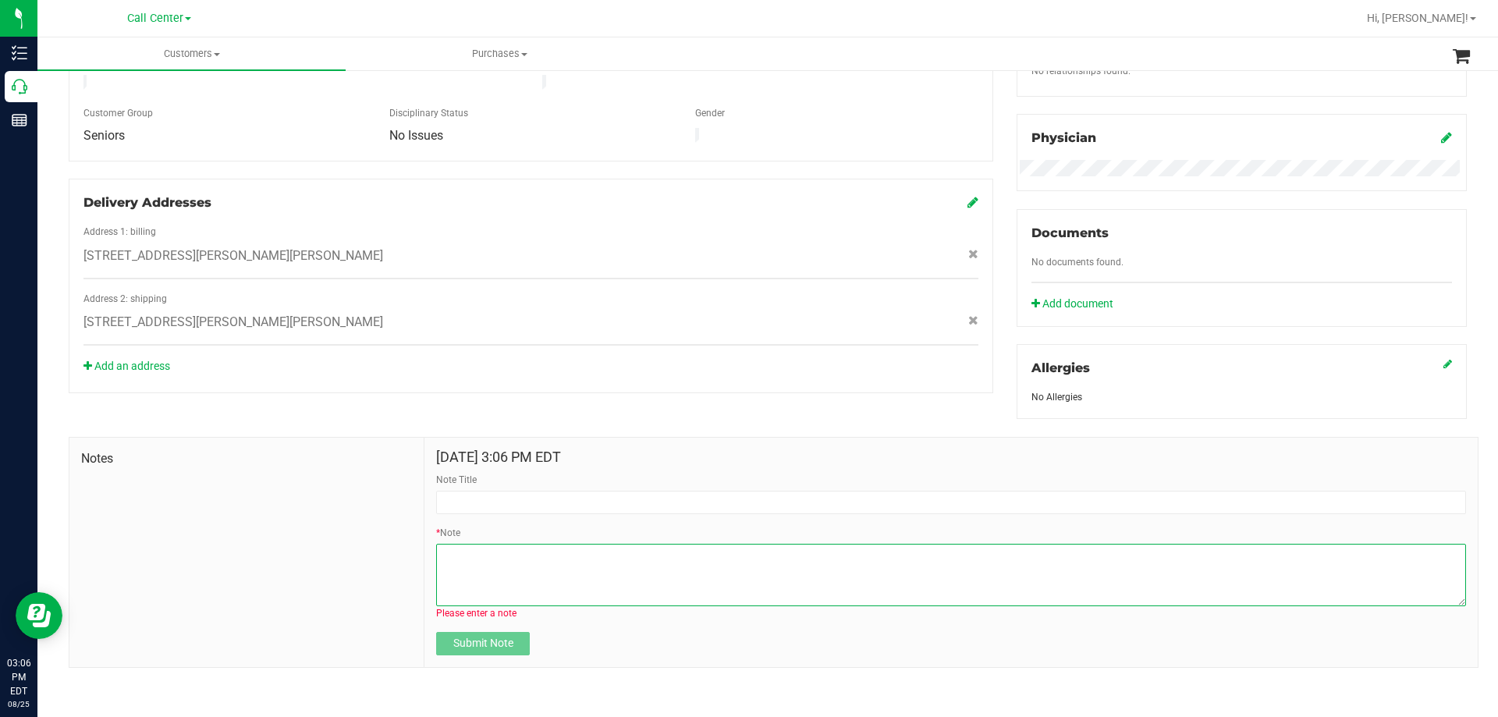
click at [488, 558] on textarea "* Note" at bounding box center [951, 575] width 1030 height 62
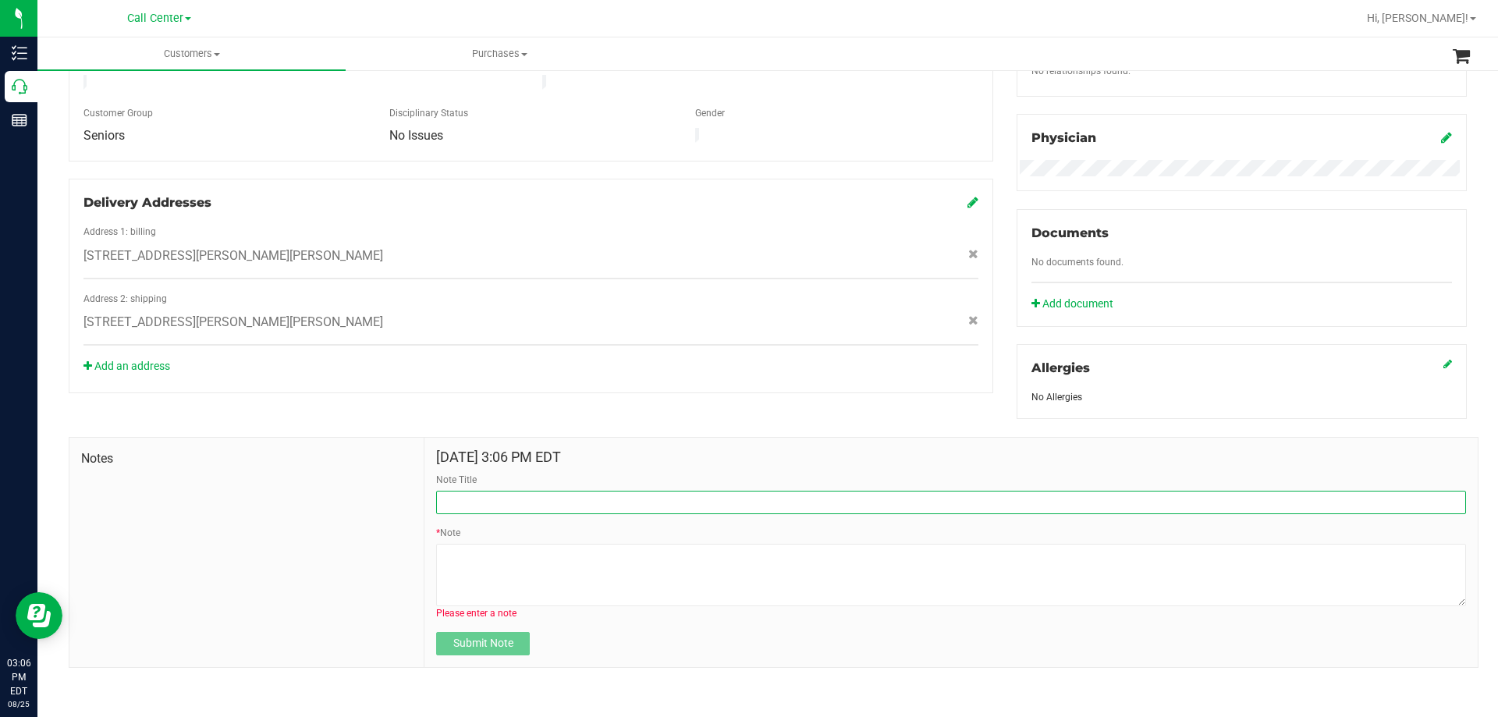
click at [489, 502] on input "Note Title" at bounding box center [951, 502] width 1030 height 23
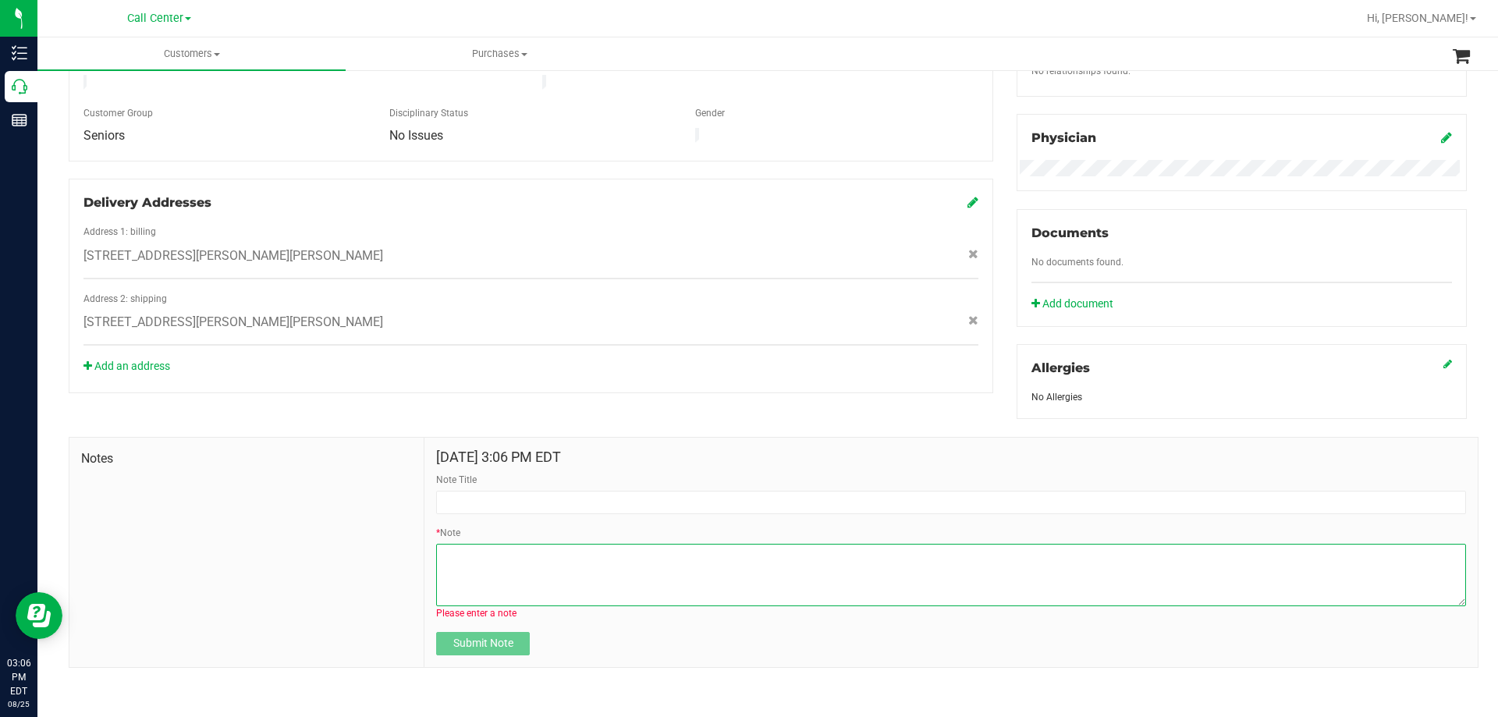
click at [476, 570] on textarea "* Note" at bounding box center [951, 575] width 1030 height 62
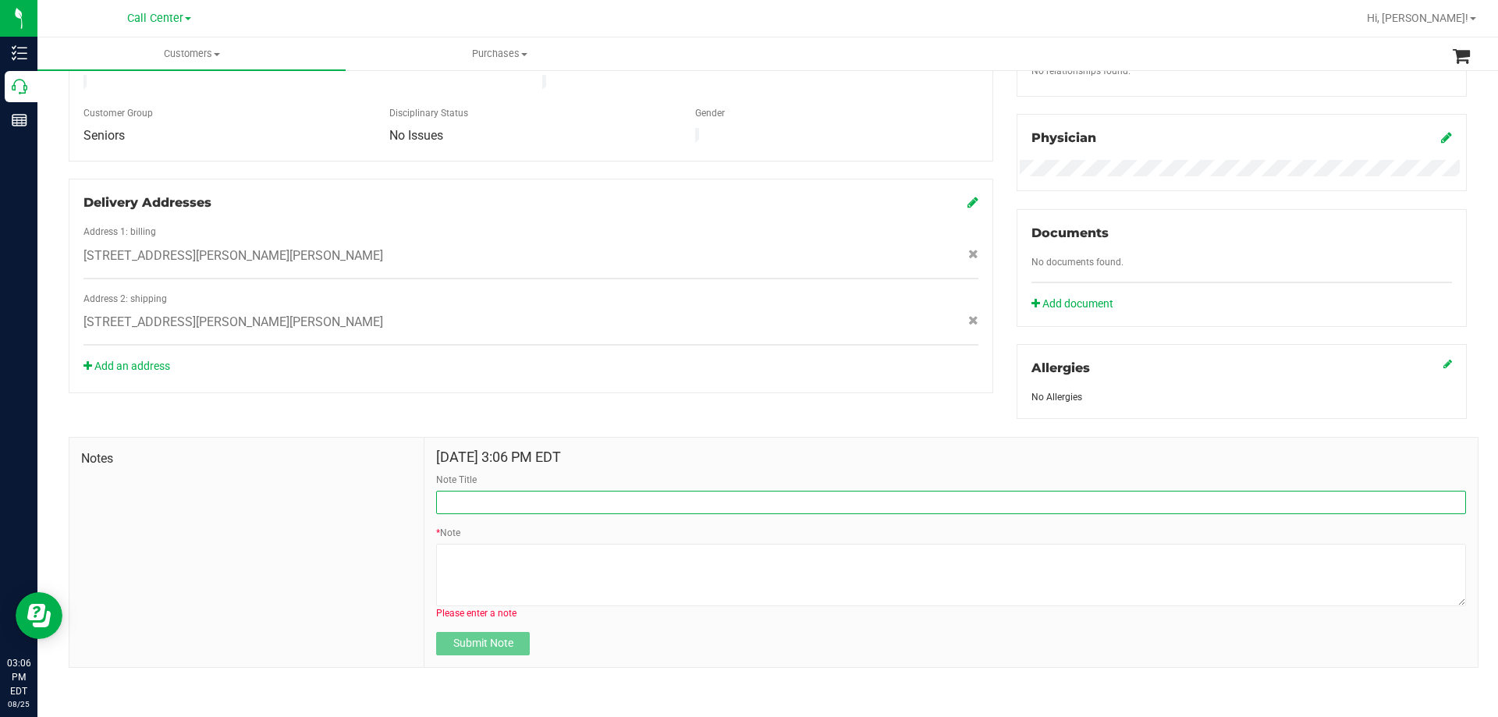
click at [492, 491] on input "Note Title" at bounding box center [951, 502] width 1030 height 23
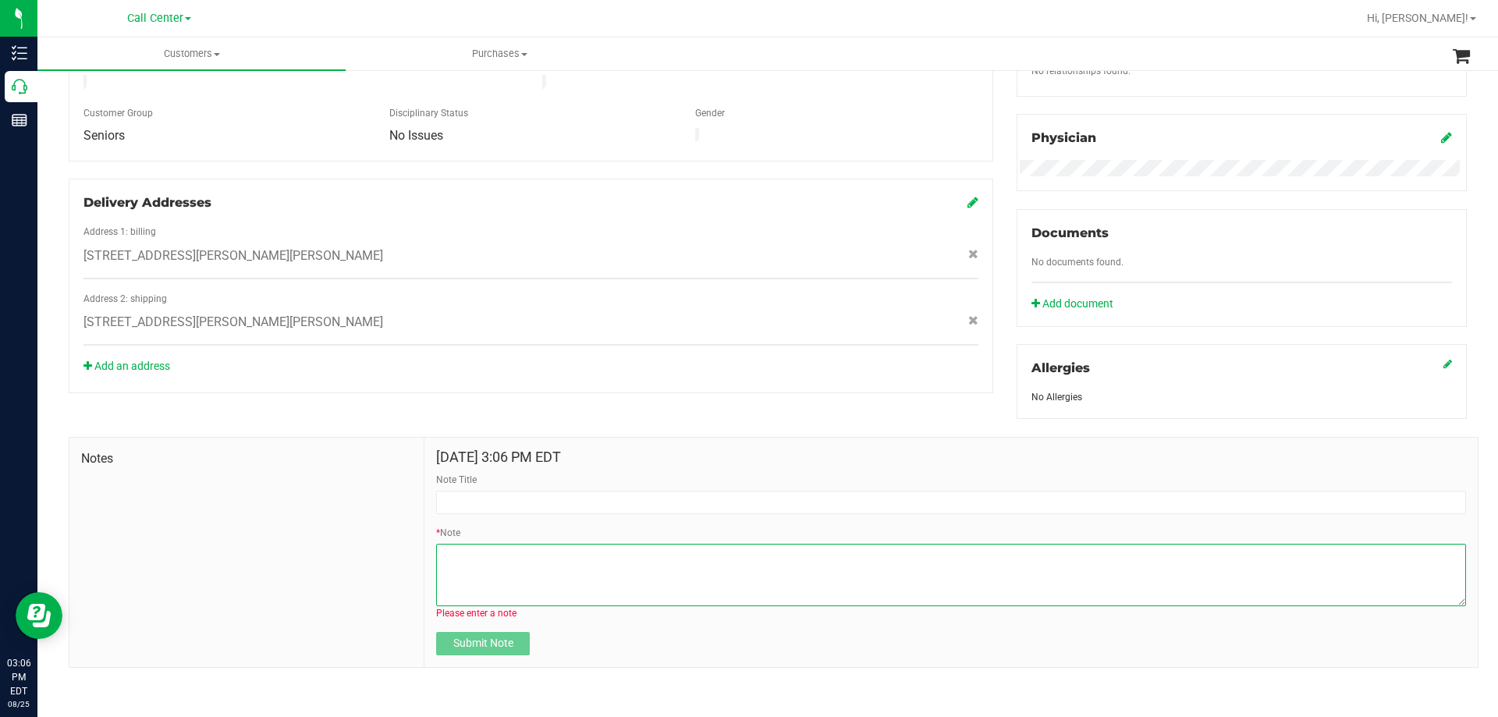
click at [459, 562] on textarea "* Note" at bounding box center [951, 575] width 1030 height 62
click at [344, 518] on div "Notes" at bounding box center [246, 552] width 355 height 229
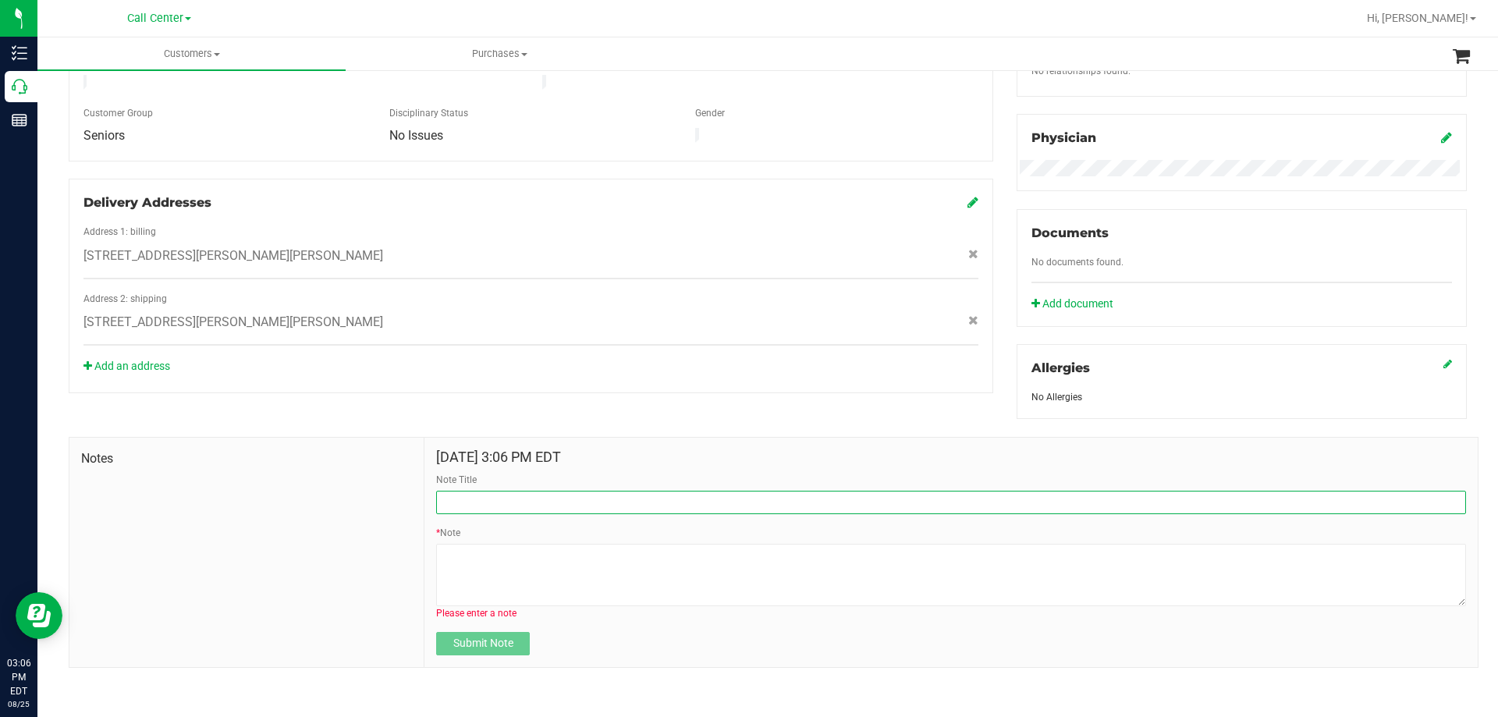
click at [501, 491] on input "Note Title" at bounding box center [951, 502] width 1030 height 23
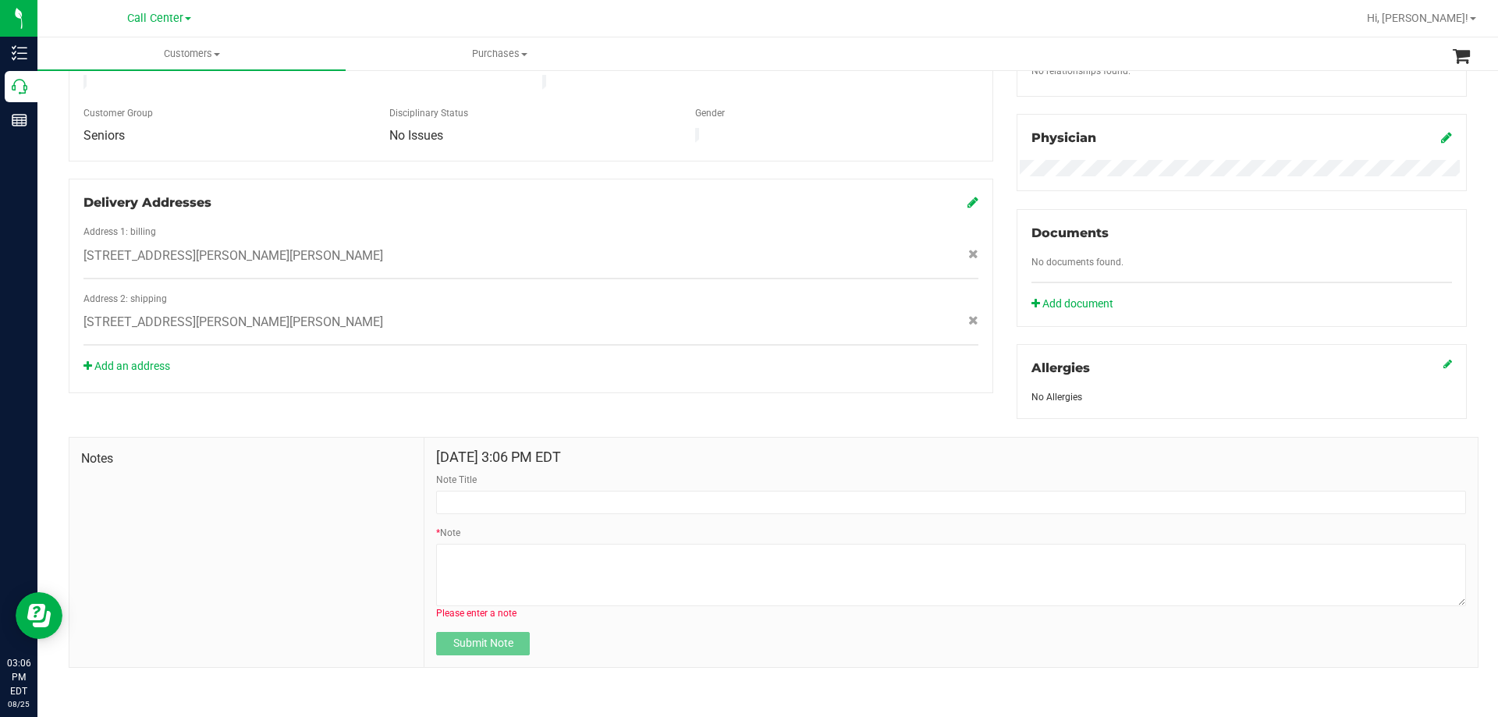
click at [304, 541] on div "Notes" at bounding box center [246, 552] width 355 height 229
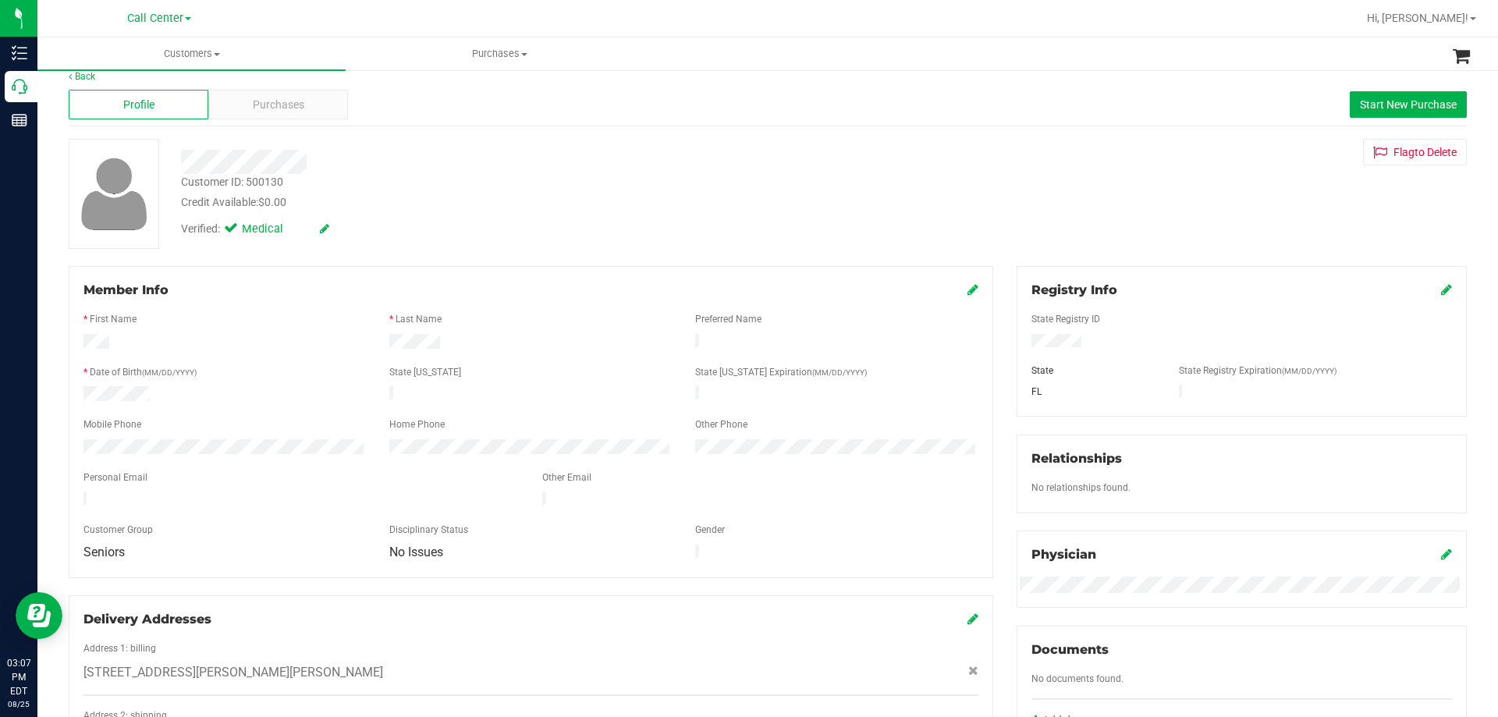
scroll to position [0, 0]
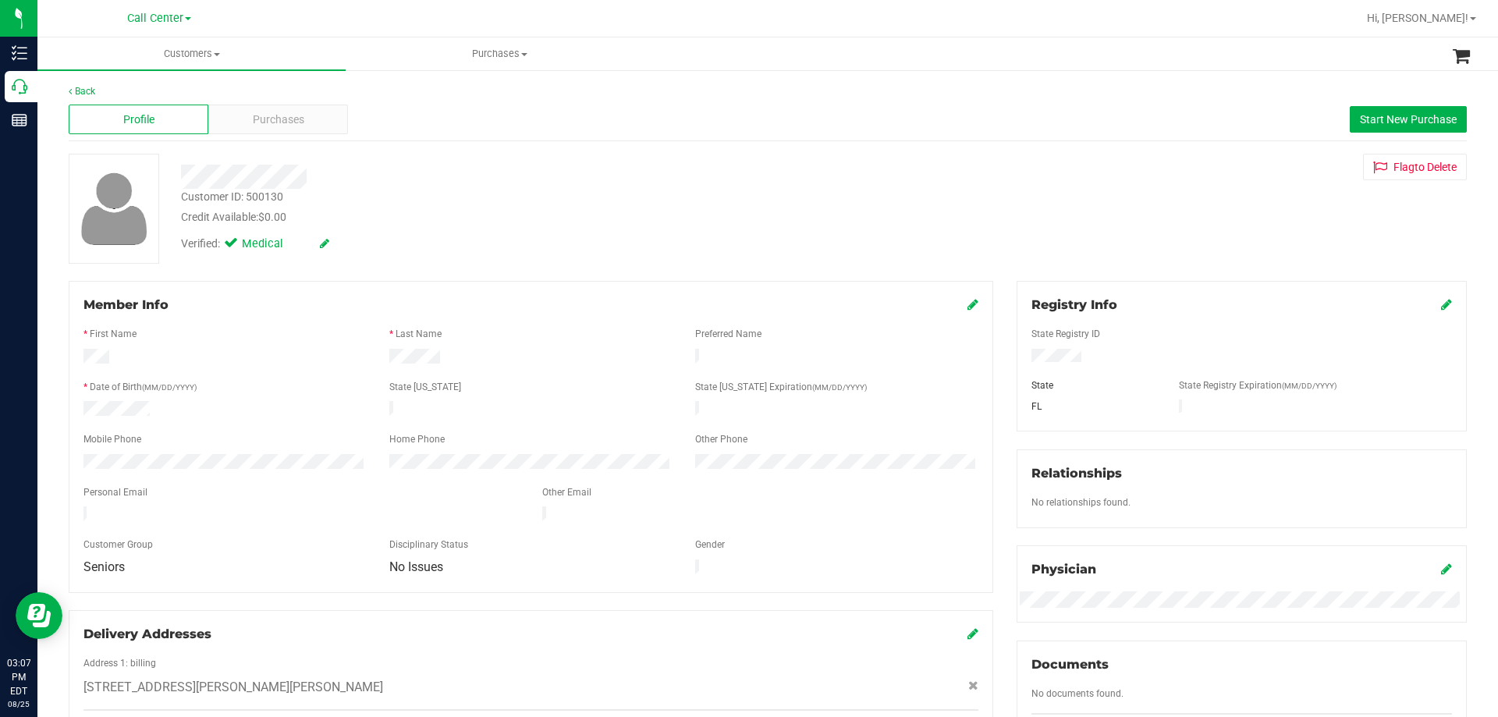
click at [268, 193] on div "Customer ID: 500130" at bounding box center [232, 197] width 102 height 16
copy div "Customer ID: 500130"
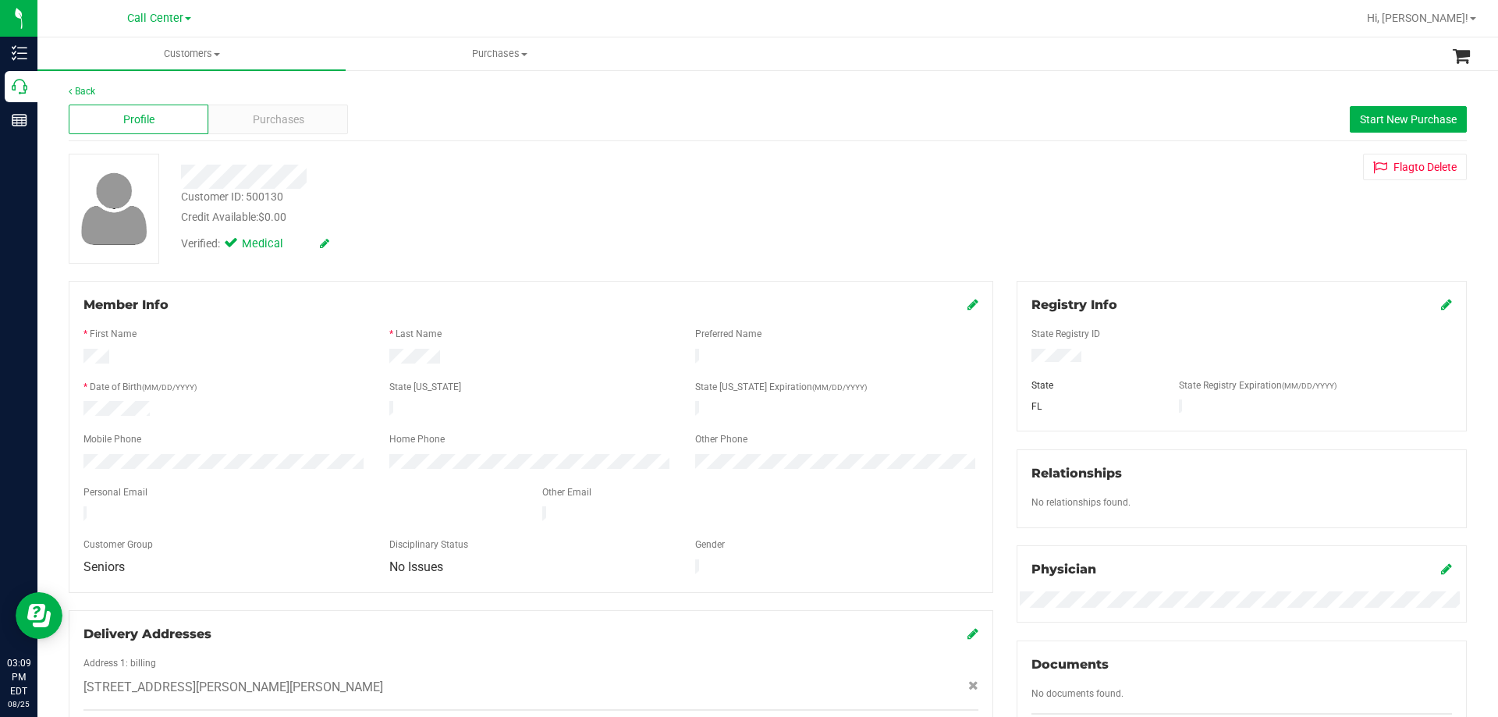
click at [275, 136] on div "Profile Purchases Start New Purchase" at bounding box center [768, 119] width 1398 height 43
click at [278, 130] on div "Purchases" at bounding box center [278, 120] width 140 height 30
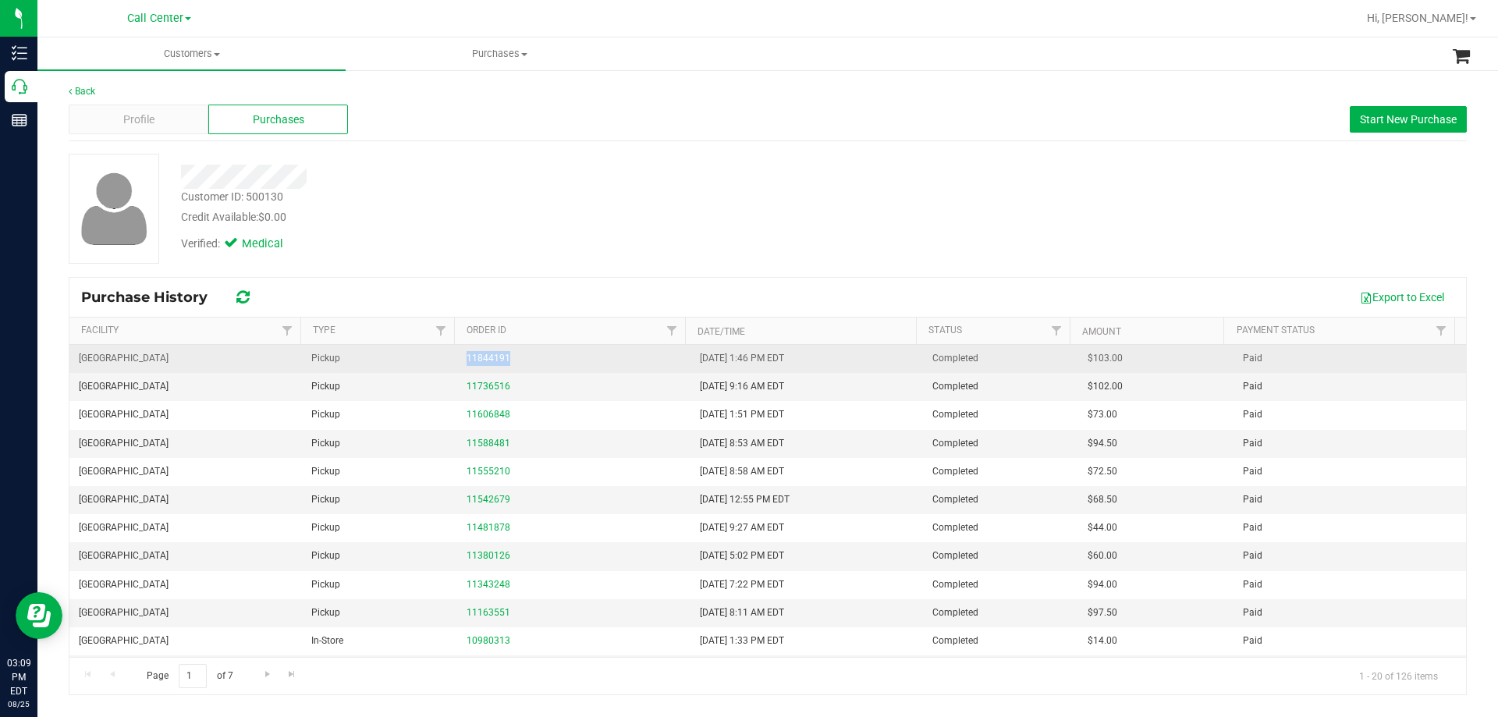
drag, startPoint x: 532, startPoint y: 360, endPoint x: 436, endPoint y: 356, distance: 96.1
click at [436, 356] on tr "Port St. Lucie WC Pickup 11844191 8/25/2025 1:46 PM EDT Completed $103.00 Paid" at bounding box center [767, 359] width 1397 height 28
copy tr "11844191"
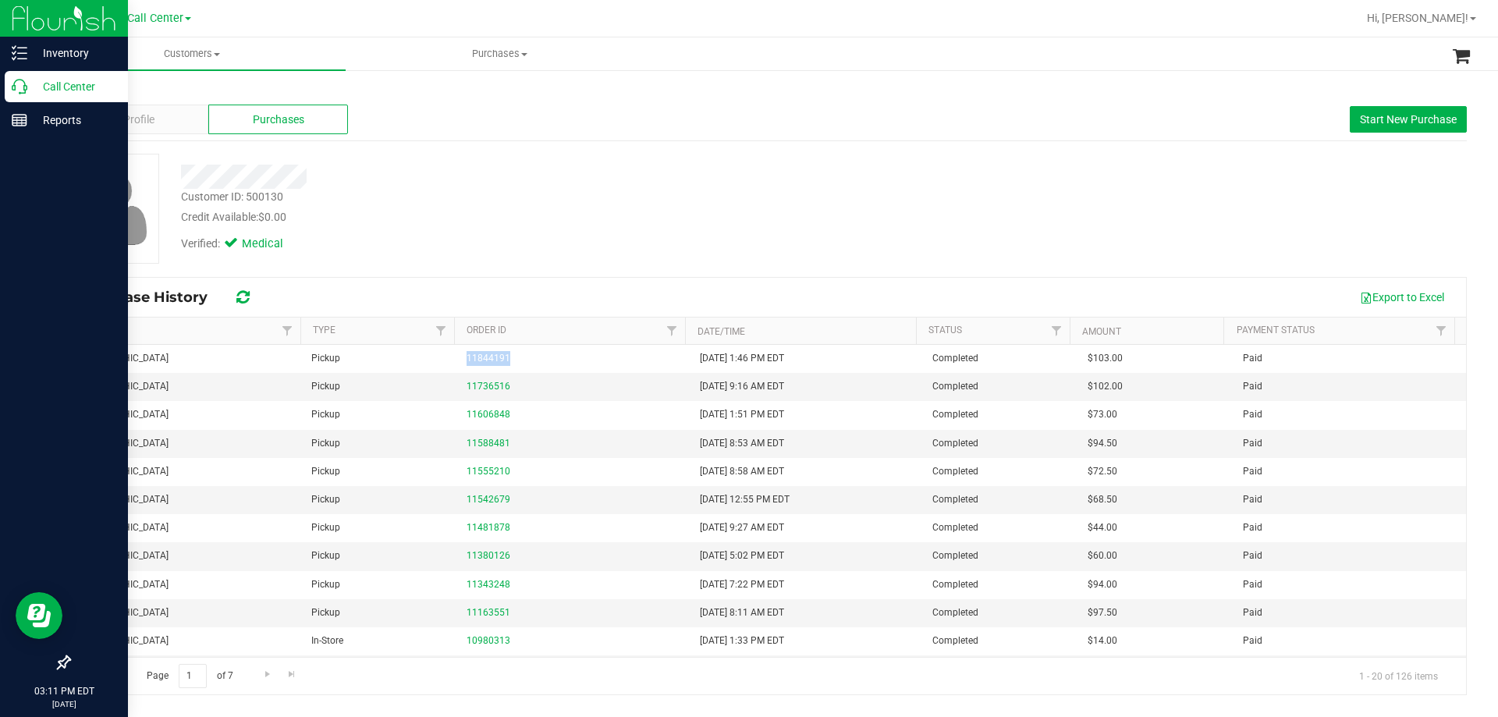
click at [66, 85] on p "Call Center" at bounding box center [74, 86] width 94 height 19
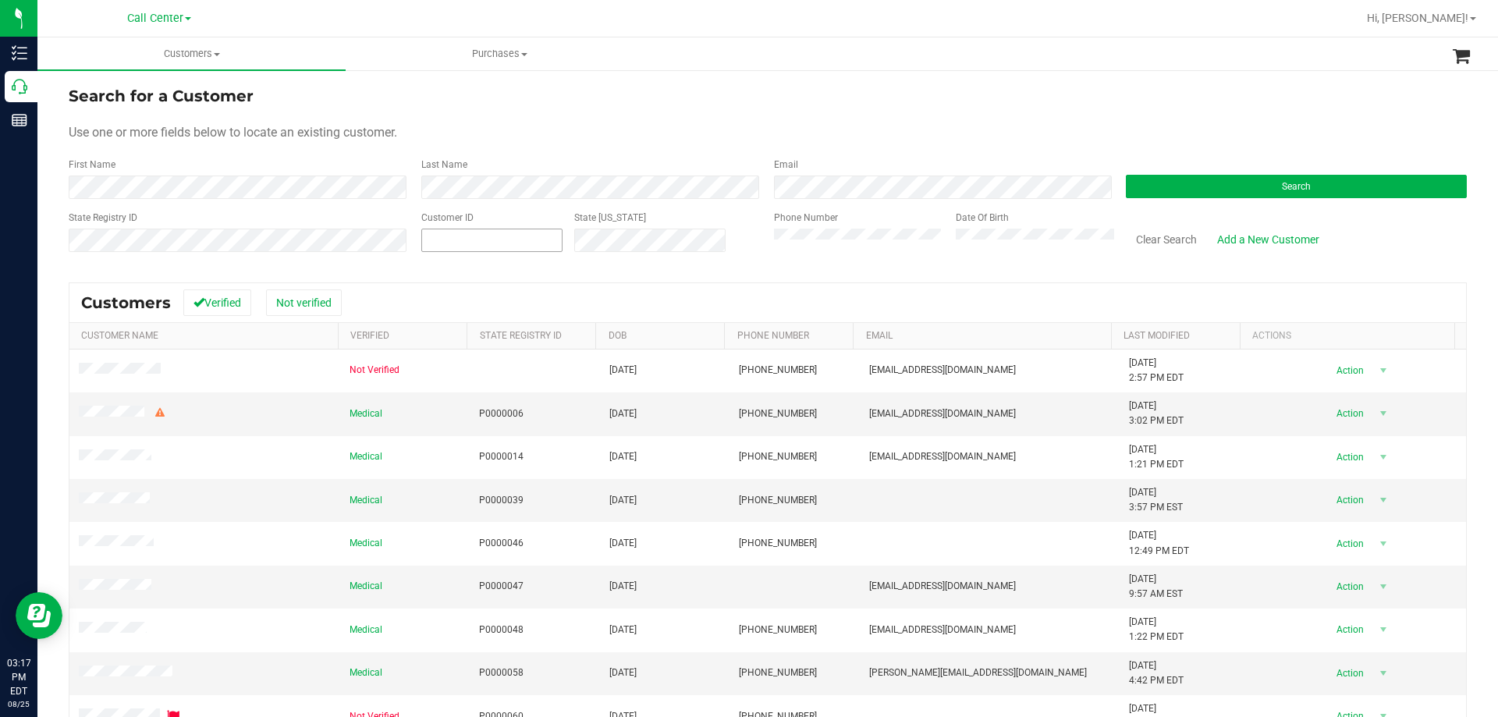
click at [499, 229] on span at bounding box center [491, 240] width 141 height 23
paste input "500130"
type input "500130"
click at [1288, 188] on span "Search" at bounding box center [1296, 186] width 29 height 11
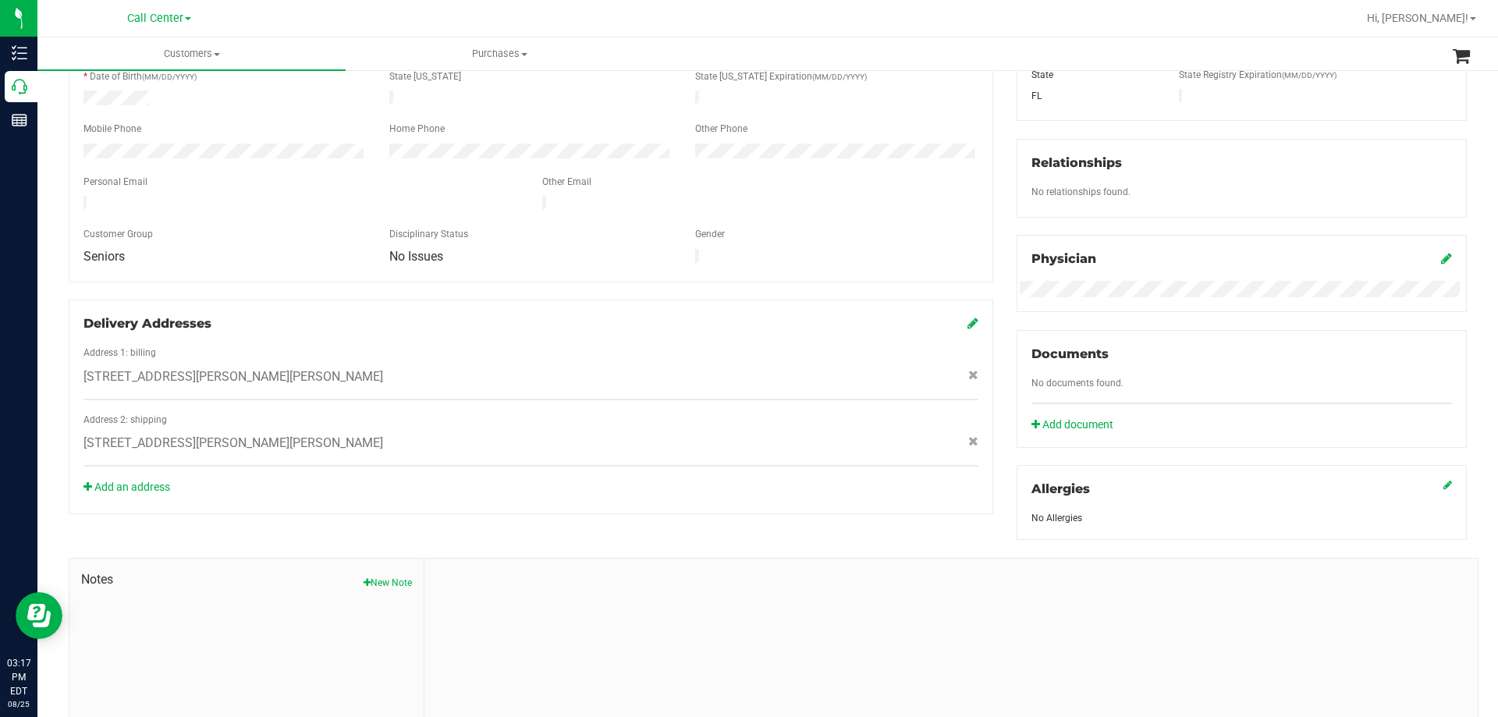
scroll to position [390, 0]
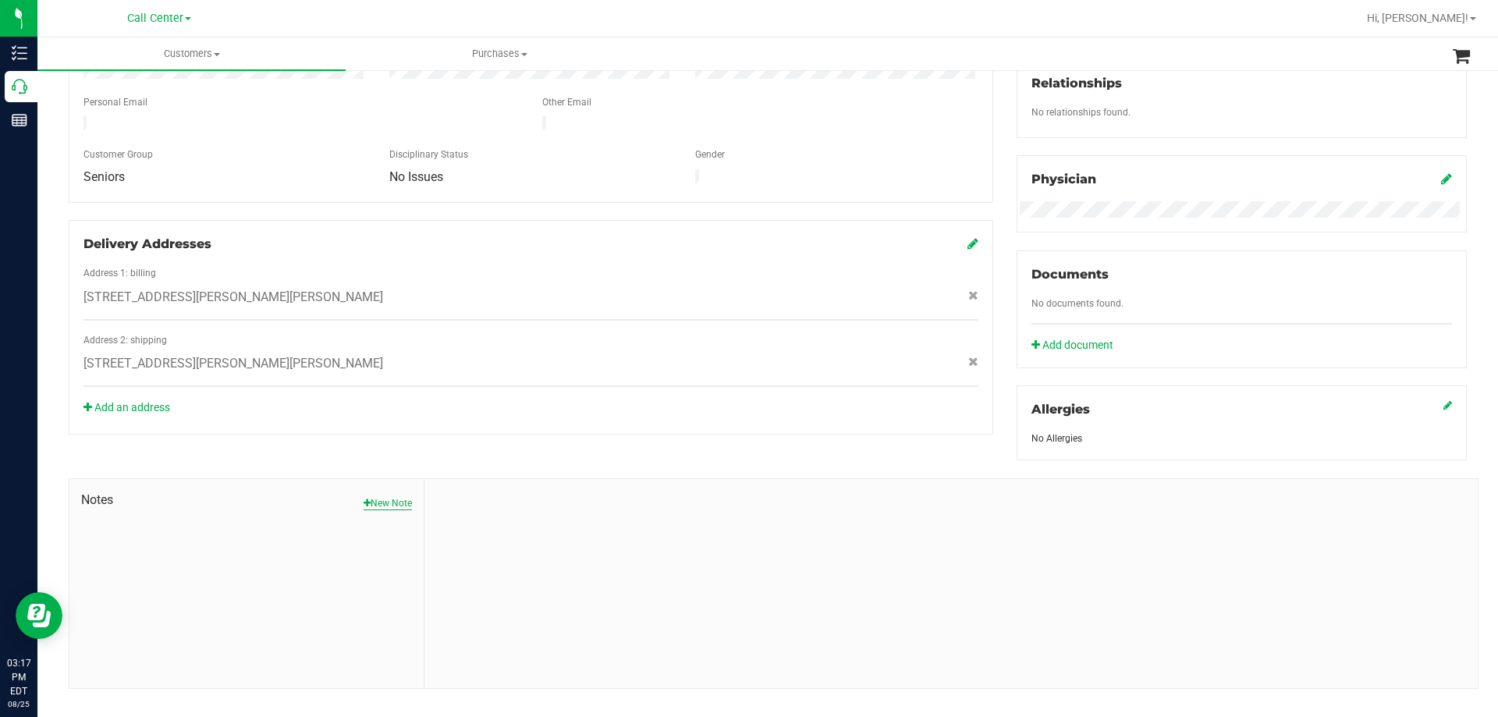
click at [399, 508] on button "New Note" at bounding box center [388, 503] width 48 height 14
click at [502, 538] on input "Note Title" at bounding box center [951, 543] width 1030 height 23
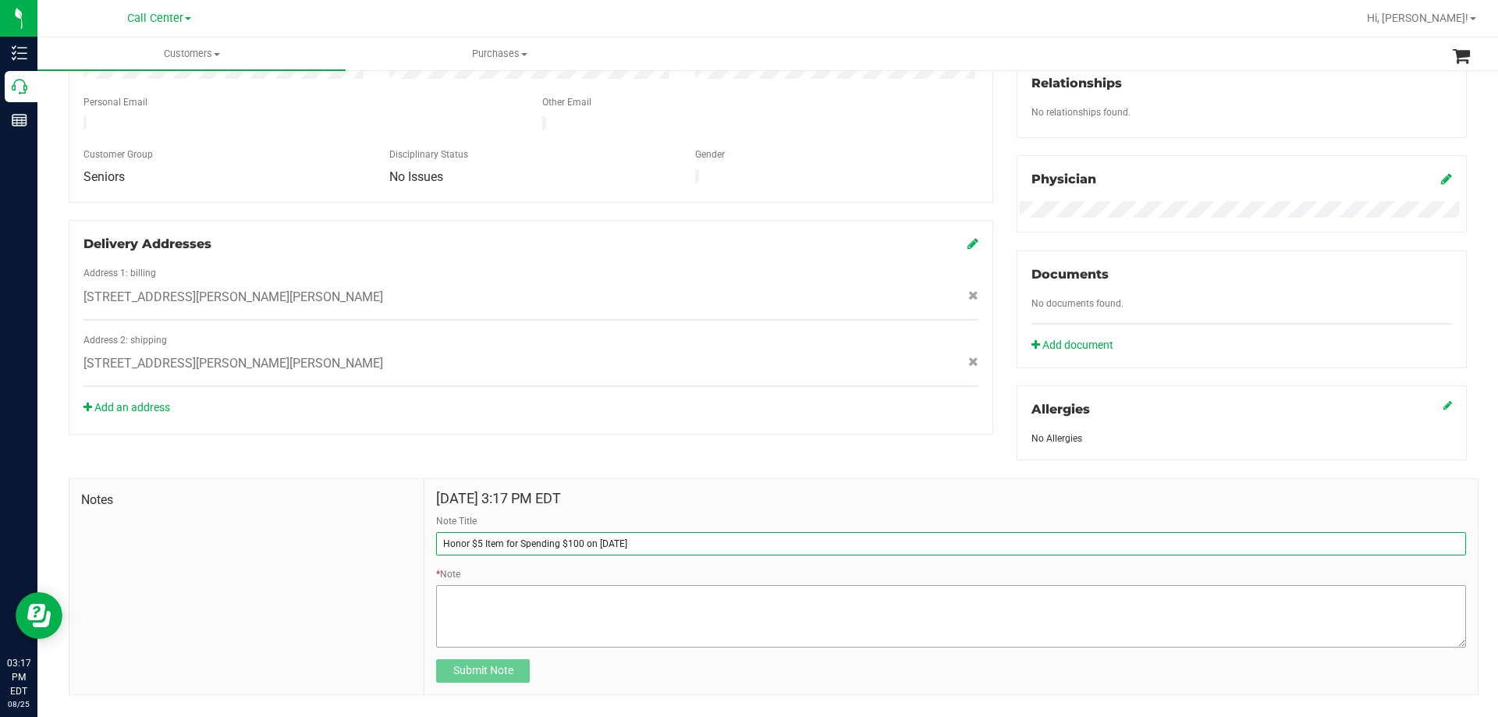
type input "Honor $5 Item for Spending $100 on 8/25/2025"
click at [492, 621] on textarea "* Note" at bounding box center [951, 616] width 1030 height 62
type textarea "P"
type textarea "S"
drag, startPoint x: 443, startPoint y: 592, endPoint x: 864, endPoint y: 613, distance: 421.1
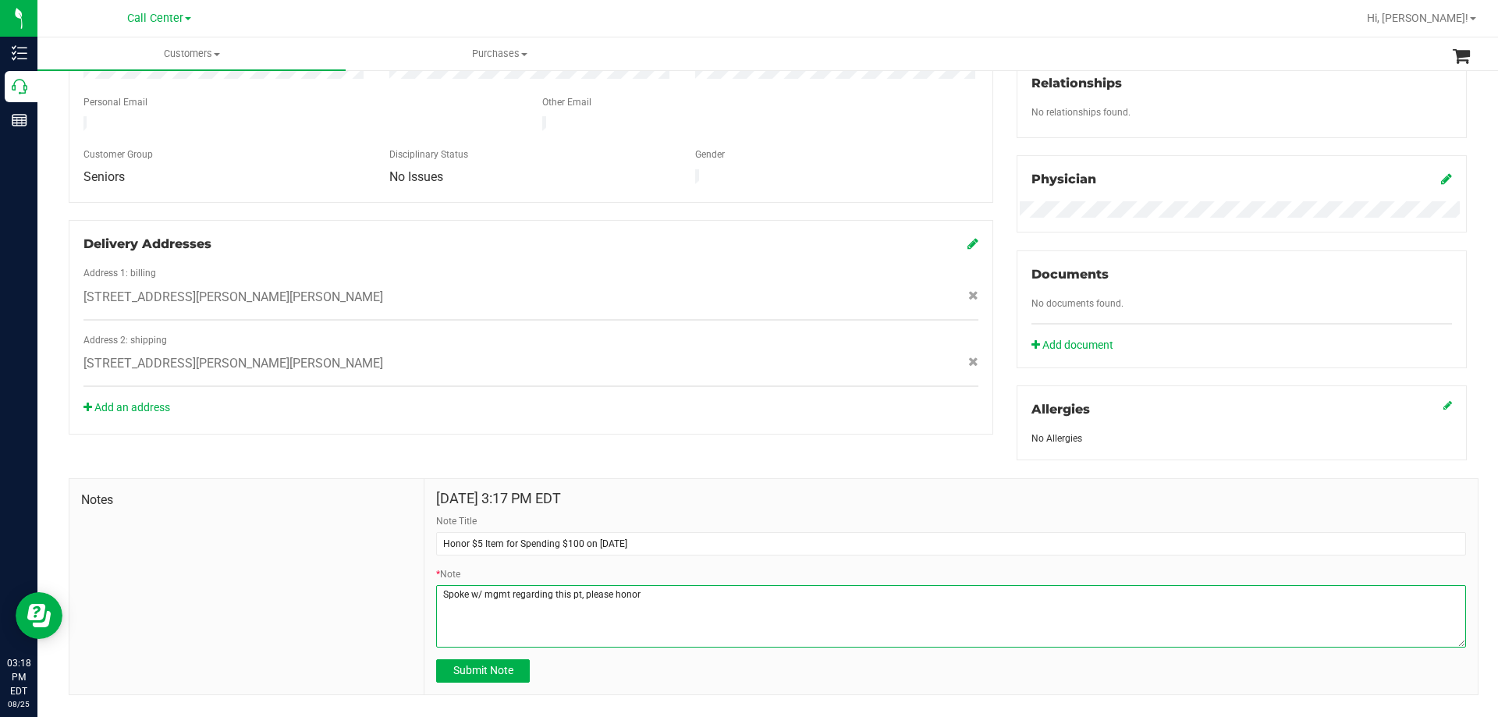
click at [864, 613] on textarea "* Note" at bounding box center [951, 616] width 1030 height 62
paste textarea "11844191"
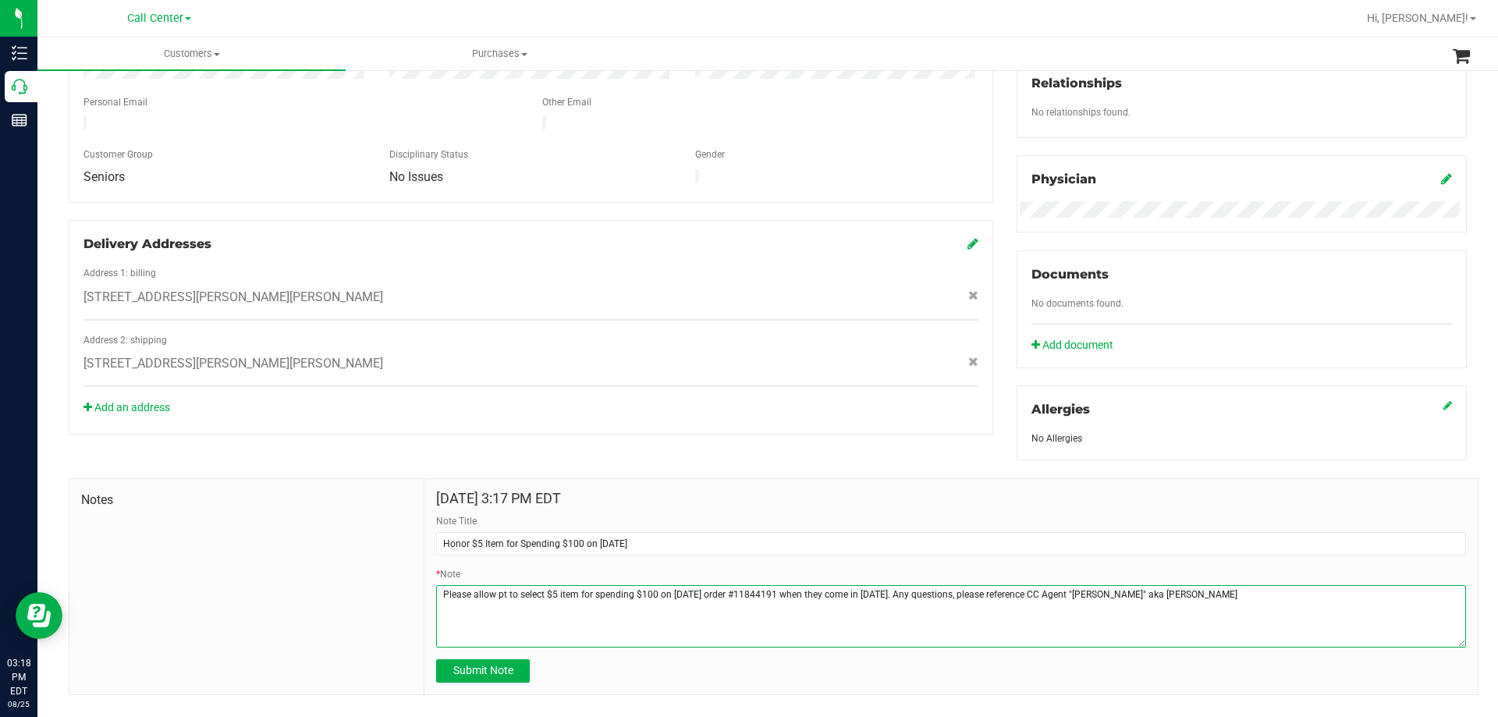
click at [447, 593] on textarea "* Note" at bounding box center [951, 616] width 1030 height 62
click at [1290, 600] on textarea "* Note" at bounding box center [951, 616] width 1030 height 62
type textarea "Per store mgr Stone, please allow pt to select $5 item for spending $100 on tod…"
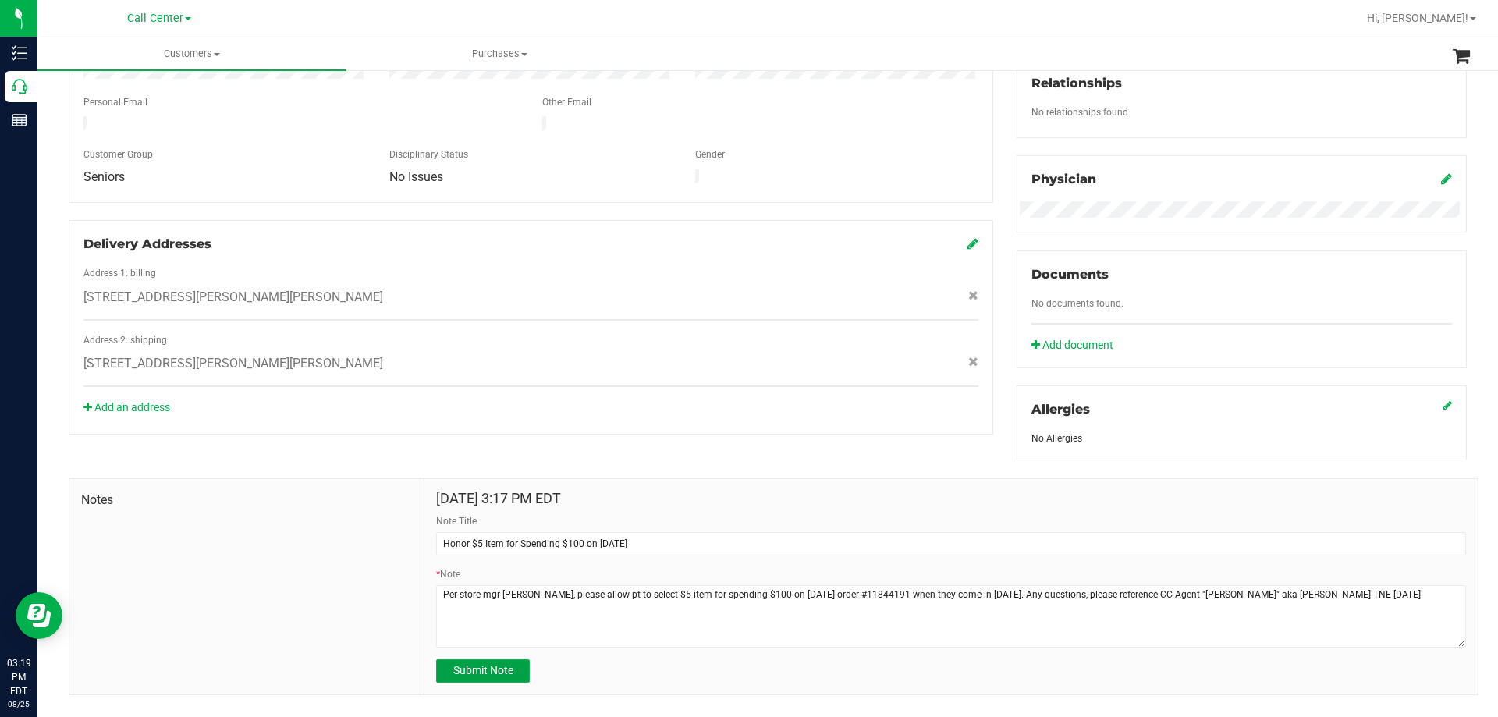
click at [475, 674] on span "Submit Note" at bounding box center [483, 670] width 60 height 12
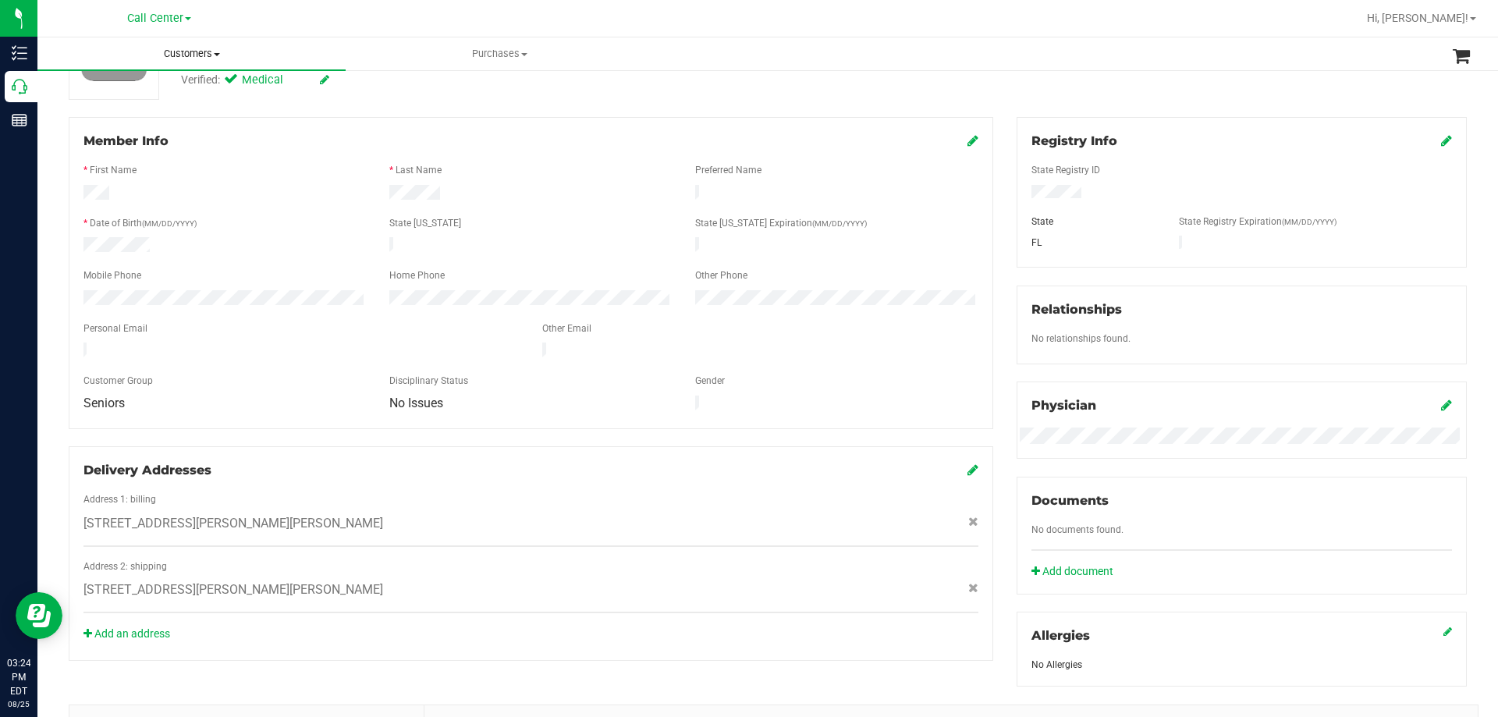
scroll to position [0, 0]
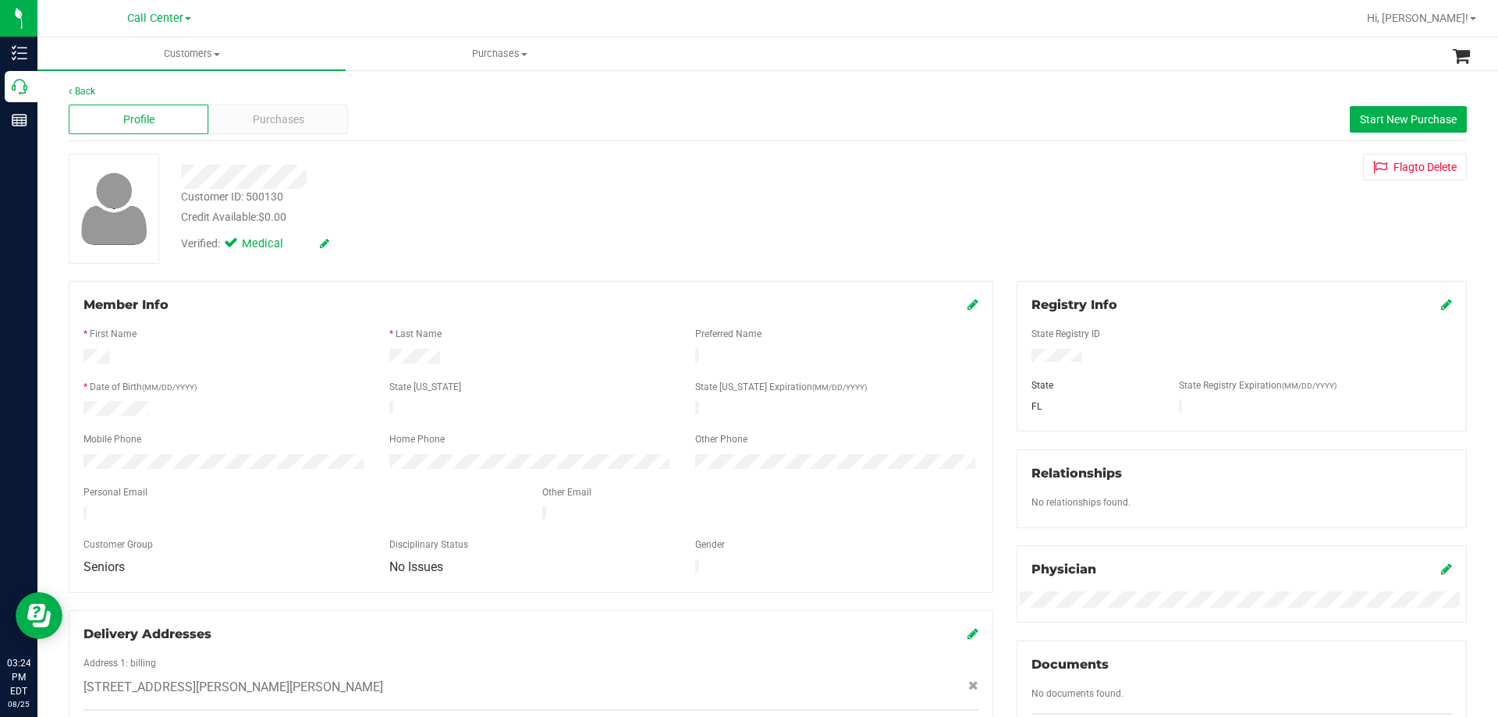
drag, startPoint x: 151, startPoint y: 22, endPoint x: 151, endPoint y: 31, distance: 9.4
click at [151, 22] on span "Call Center" at bounding box center [155, 18] width 56 height 13
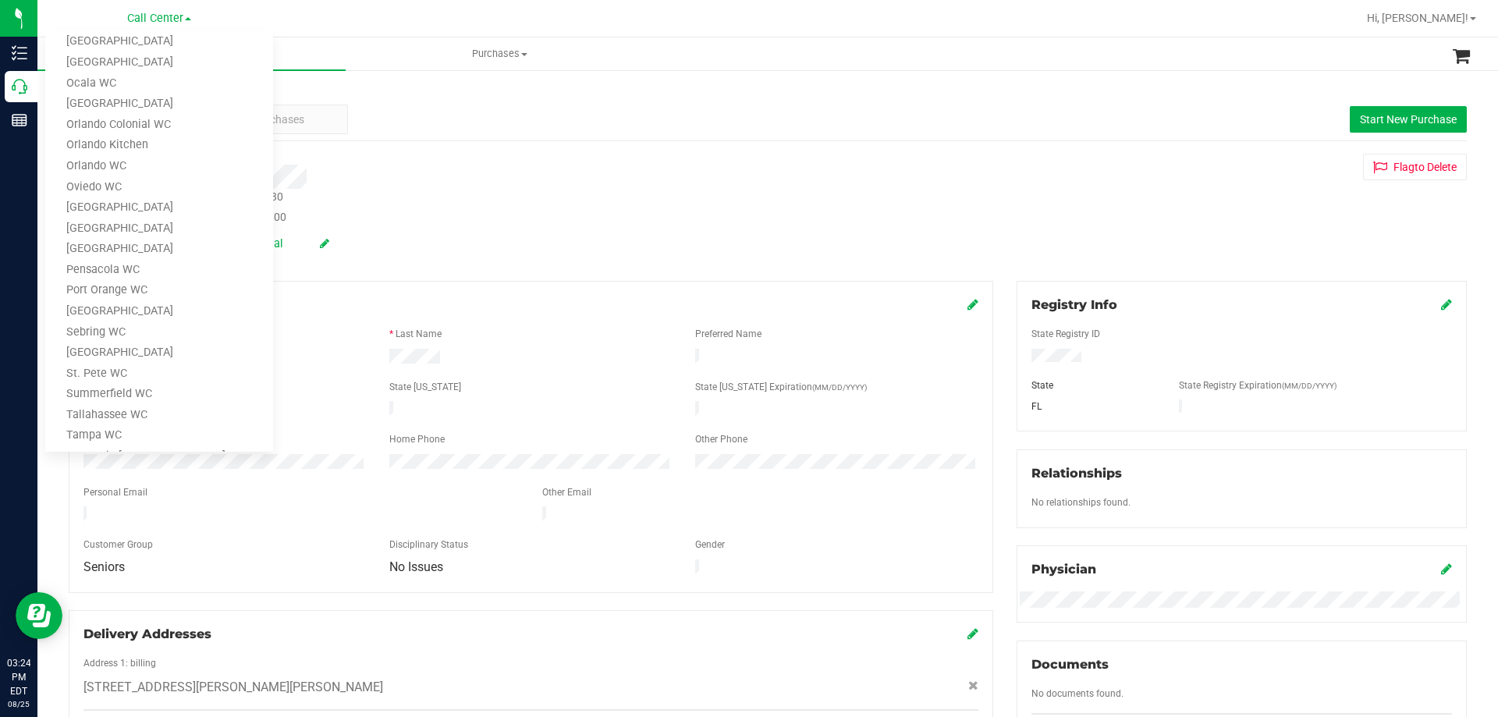
scroll to position [685, 0]
click at [117, 301] on link "TX Austin [GEOGRAPHIC_DATA]" at bounding box center [159, 303] width 228 height 21
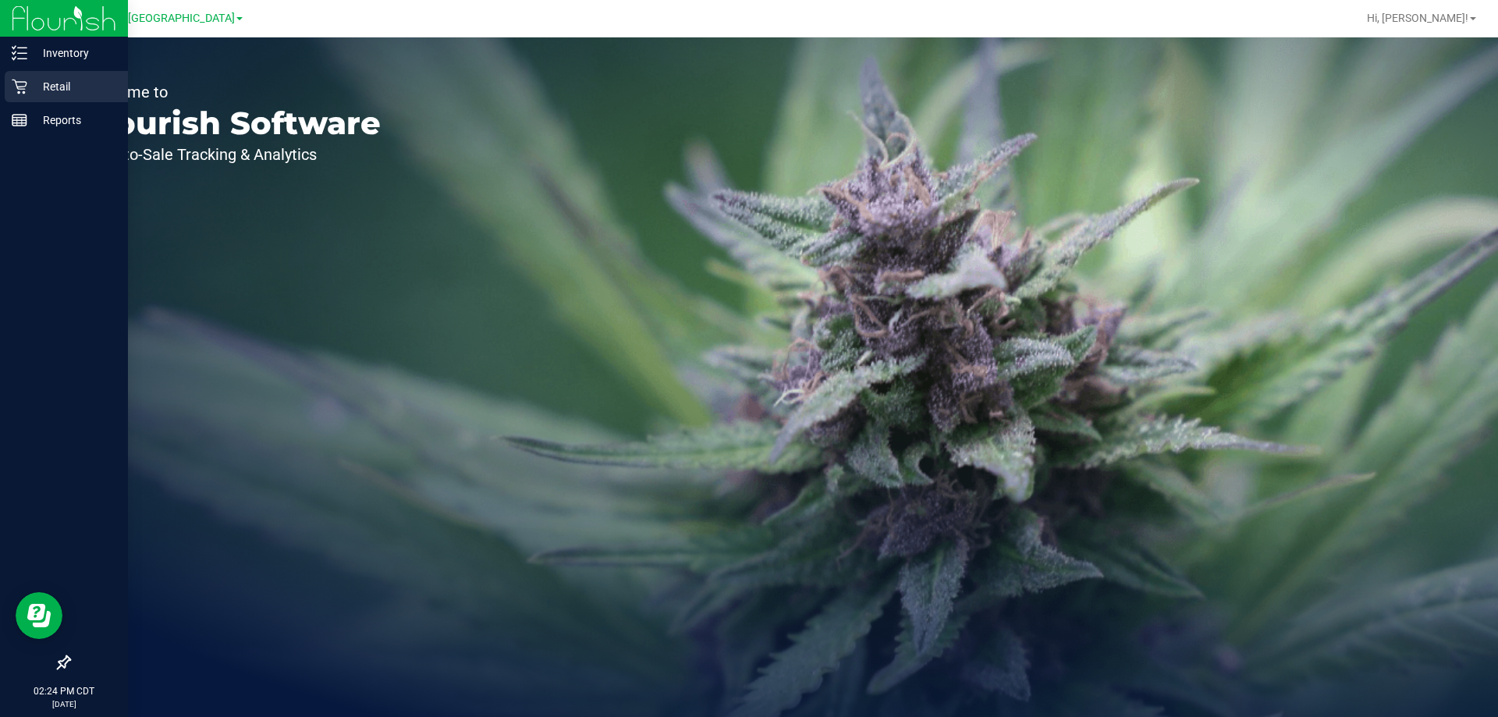
click at [30, 84] on p "Retail" at bounding box center [74, 86] width 94 height 19
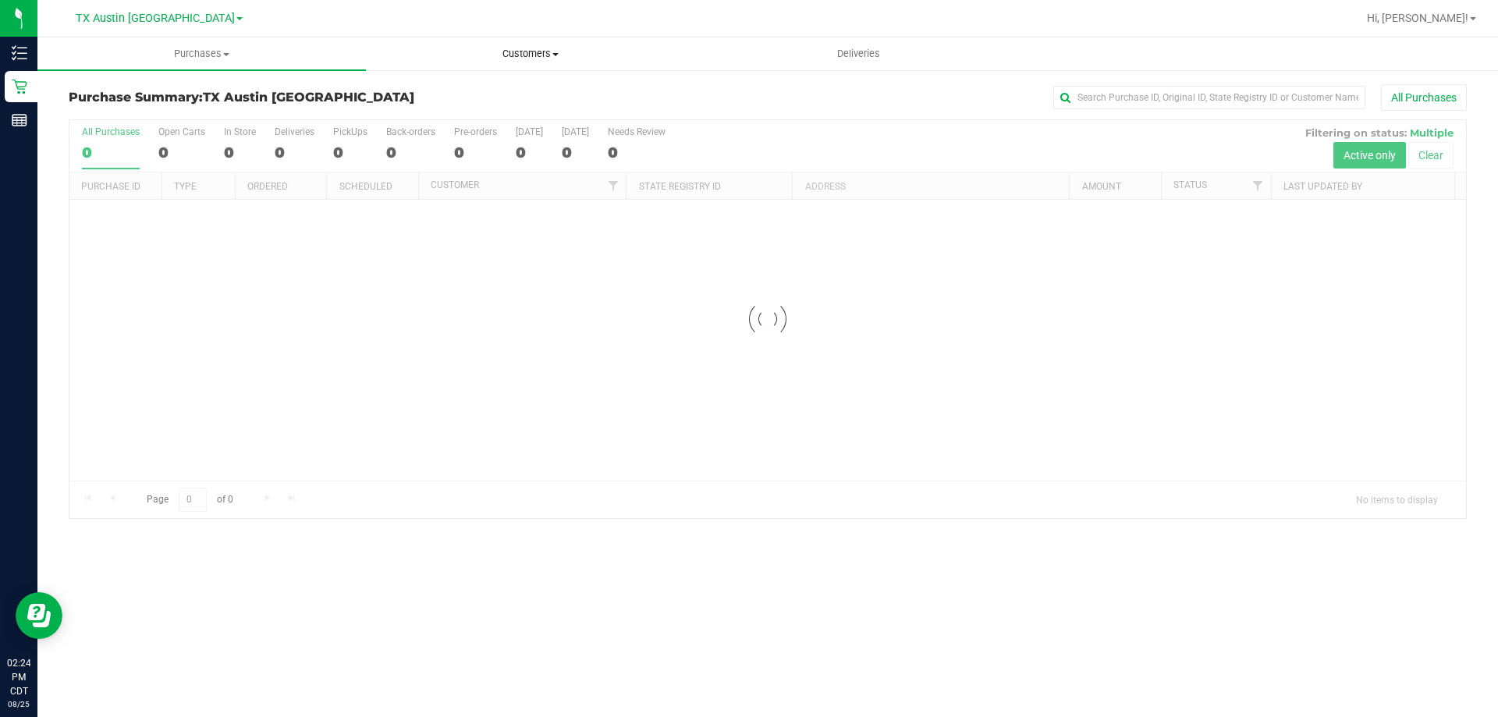
click at [537, 48] on span "Customers" at bounding box center [530, 54] width 327 height 14
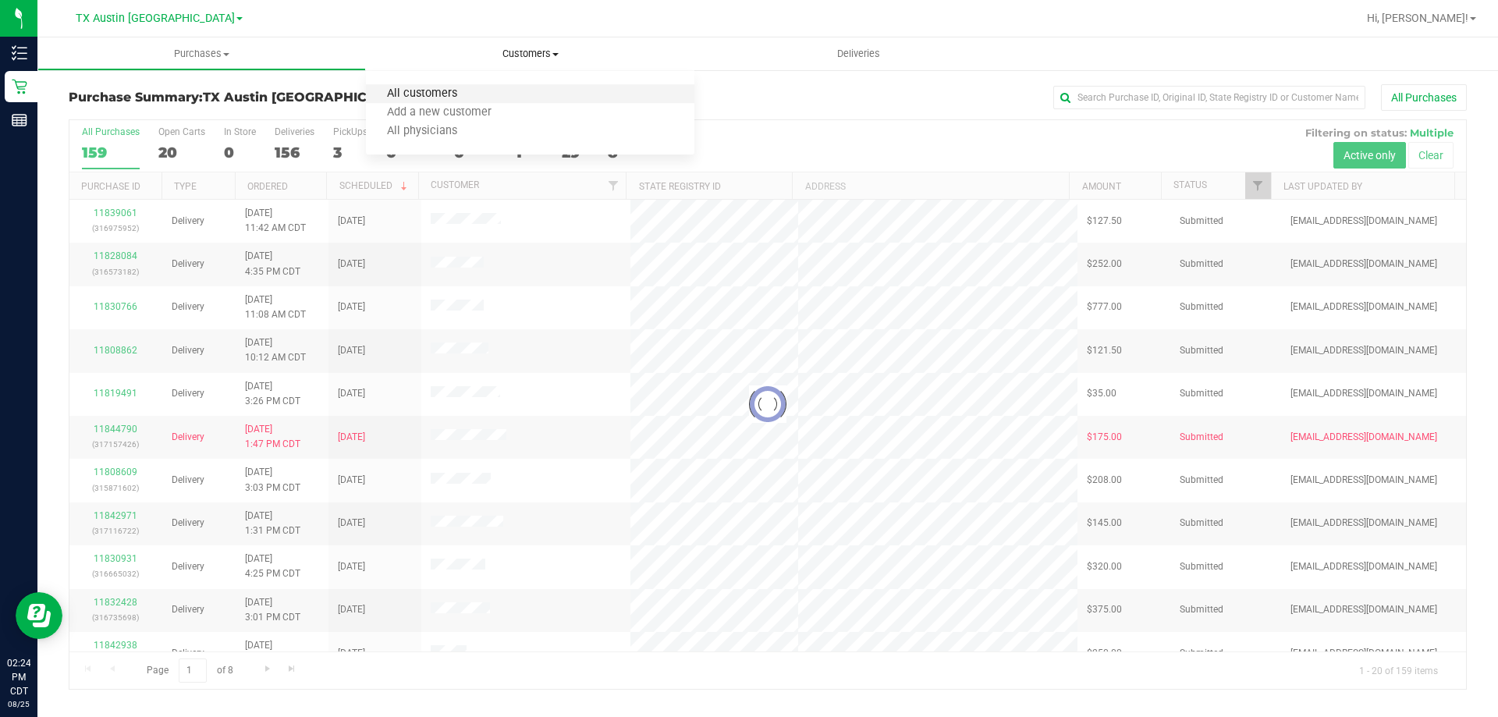
click at [472, 97] on span "All customers" at bounding box center [422, 93] width 112 height 13
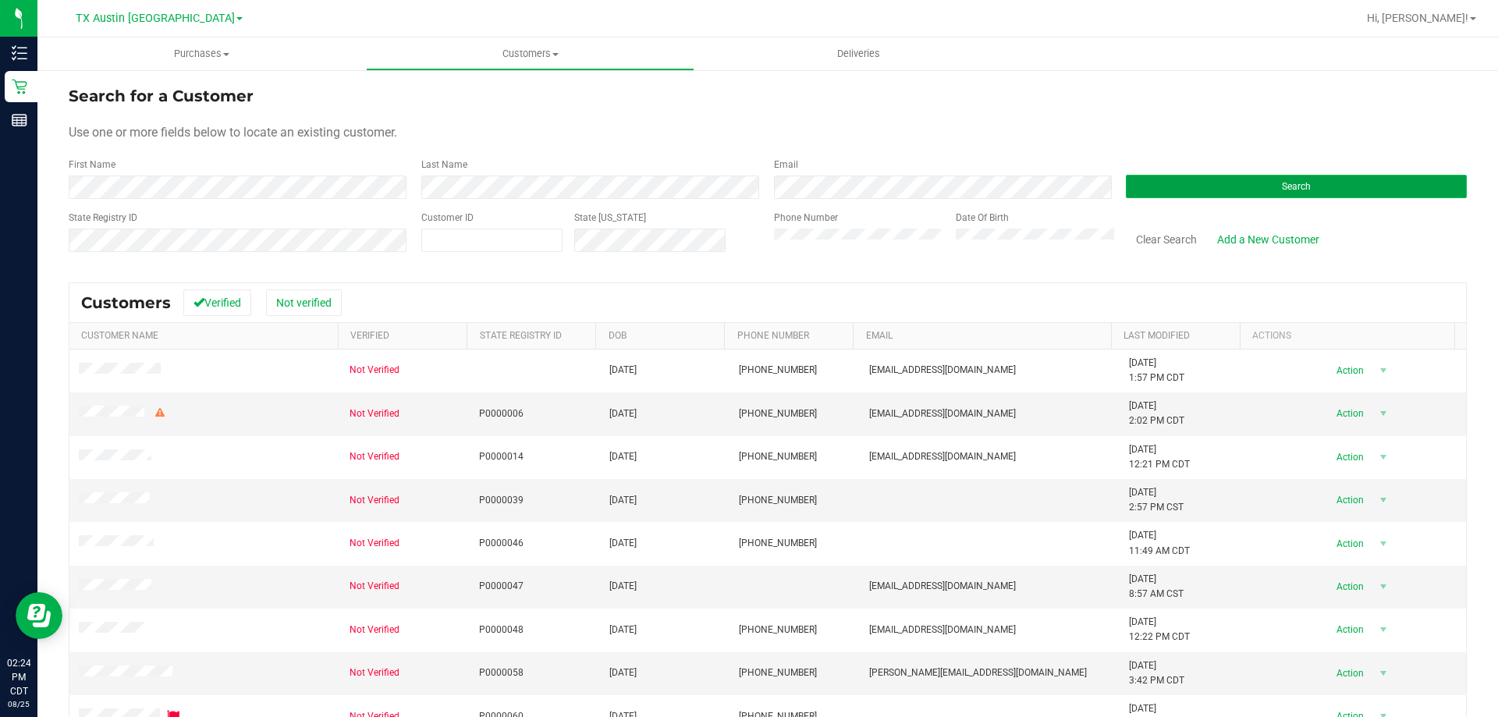
click at [1131, 184] on button "Search" at bounding box center [1296, 186] width 341 height 23
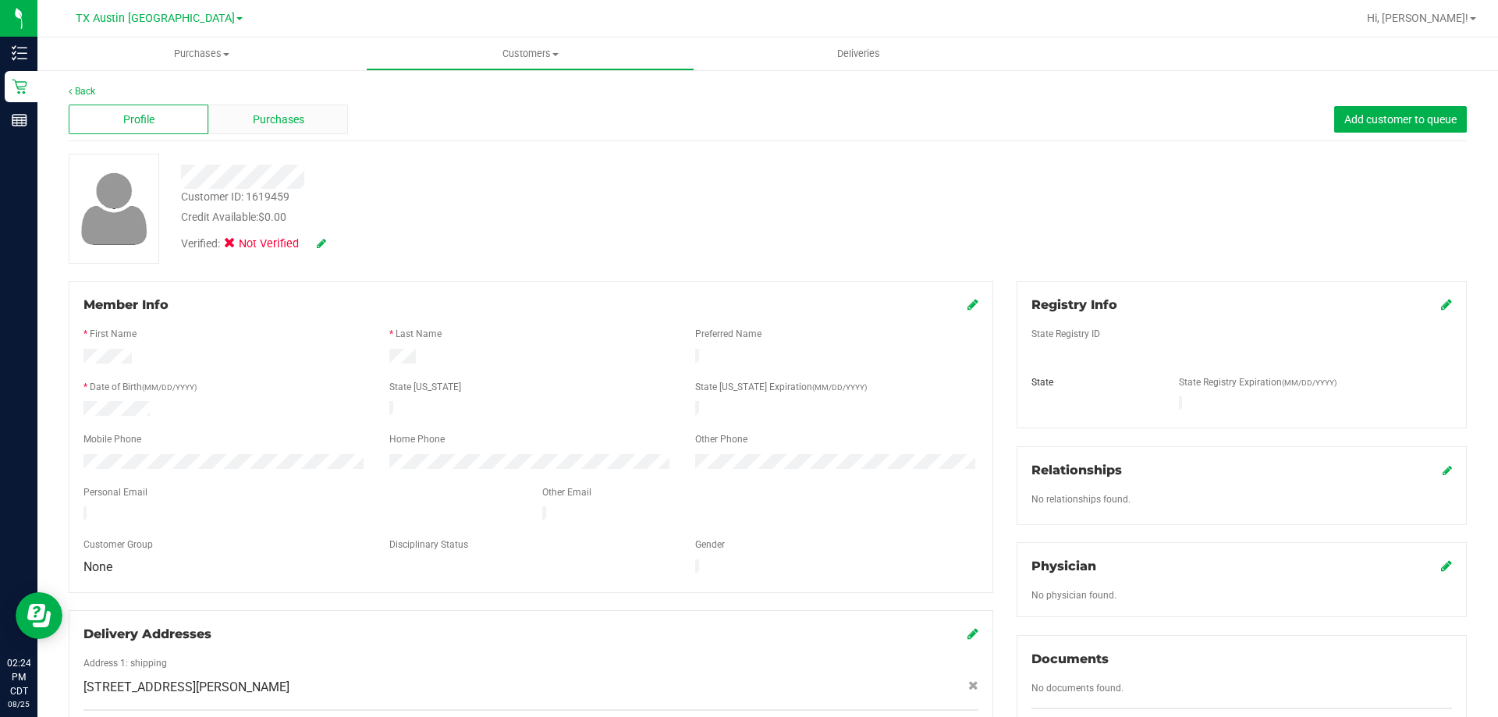
click at [293, 115] on span "Purchases" at bounding box center [278, 120] width 51 height 16
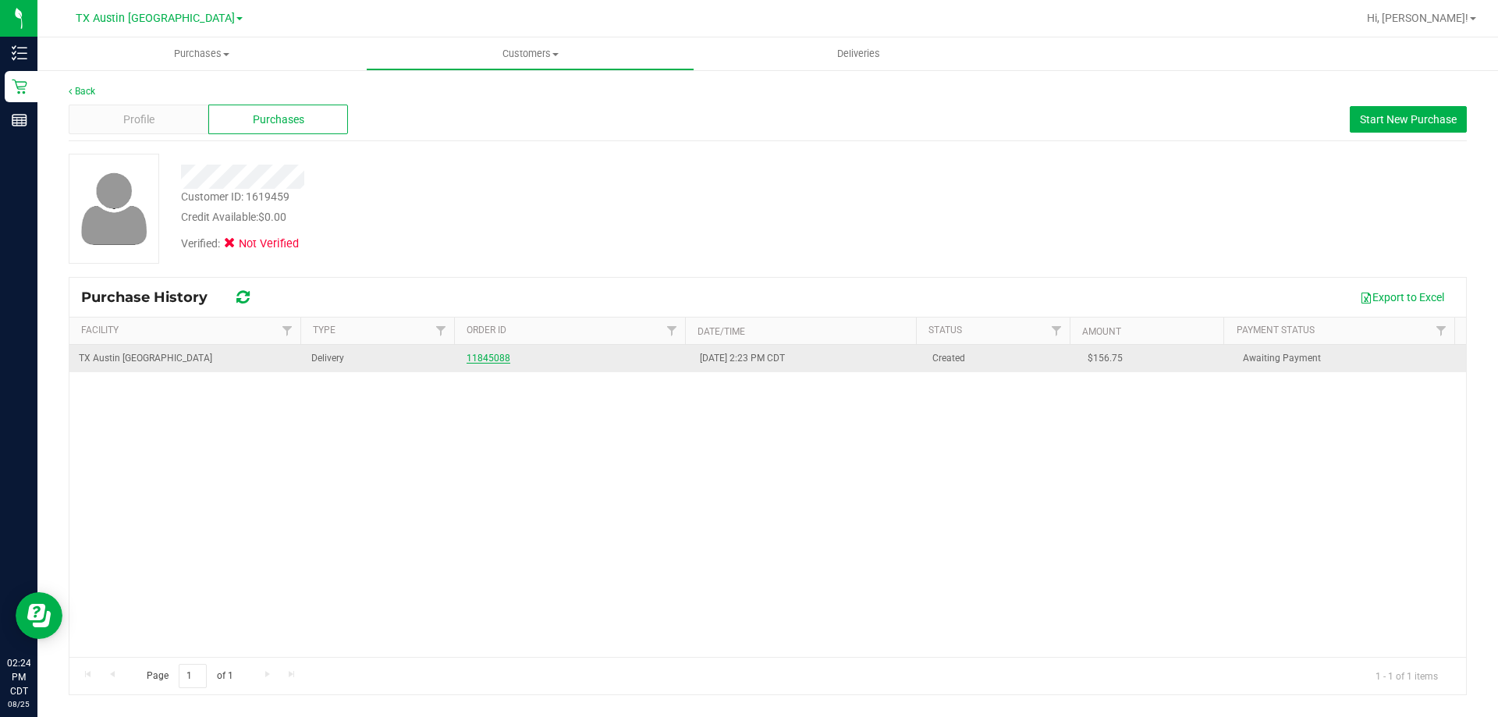
click at [474, 357] on link "11845088" at bounding box center [489, 358] width 44 height 11
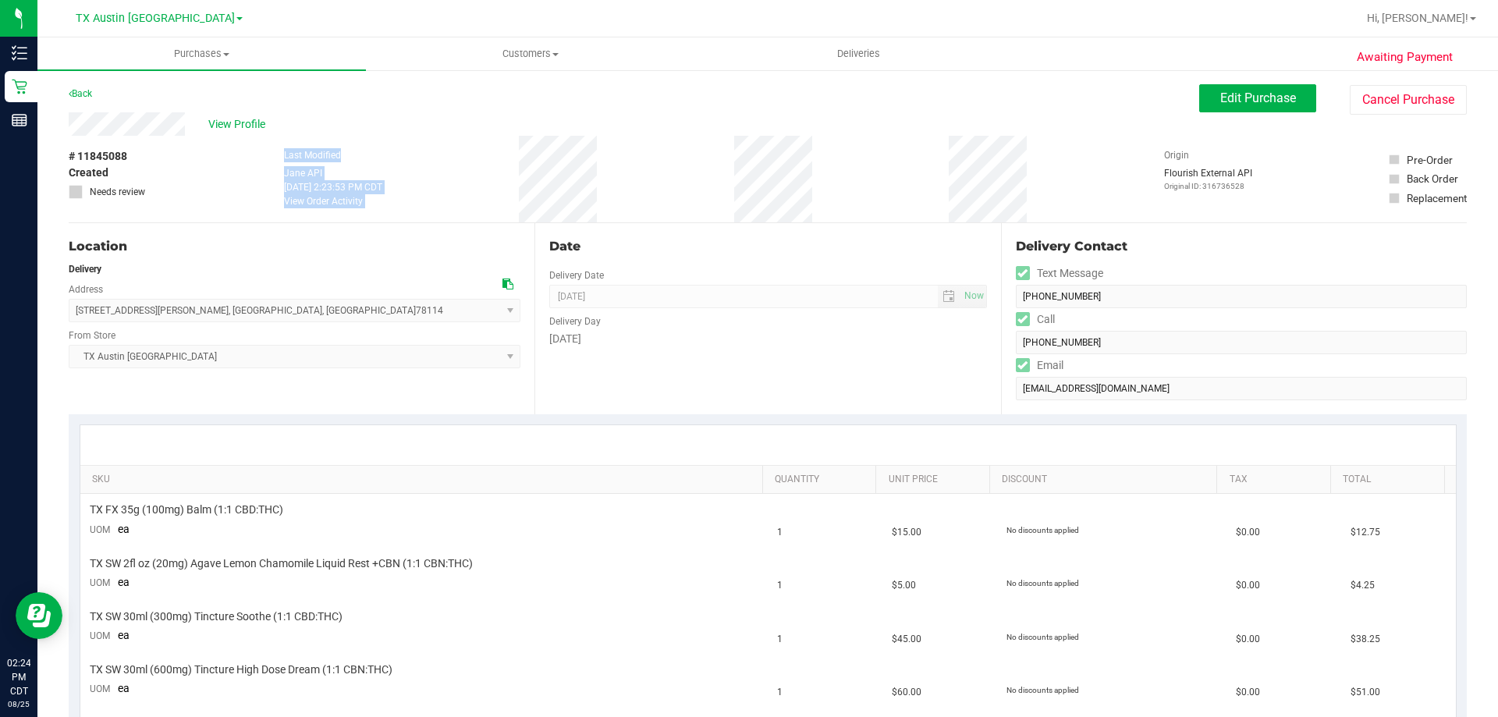
drag, startPoint x: 291, startPoint y: 157, endPoint x: 613, endPoint y: 208, distance: 326.2
click at [613, 208] on div "# 11845088 Created Needs review Last Modified Jane API Aug 25, 2025 2:23:53 PM …" at bounding box center [768, 179] width 1398 height 87
click at [611, 174] on div "# 11845088 Created Needs review Last Modified Jane API Aug 25, 2025 2:23:53 PM …" at bounding box center [768, 179] width 1398 height 87
drag, startPoint x: 276, startPoint y: 155, endPoint x: 631, endPoint y: 197, distance: 357.4
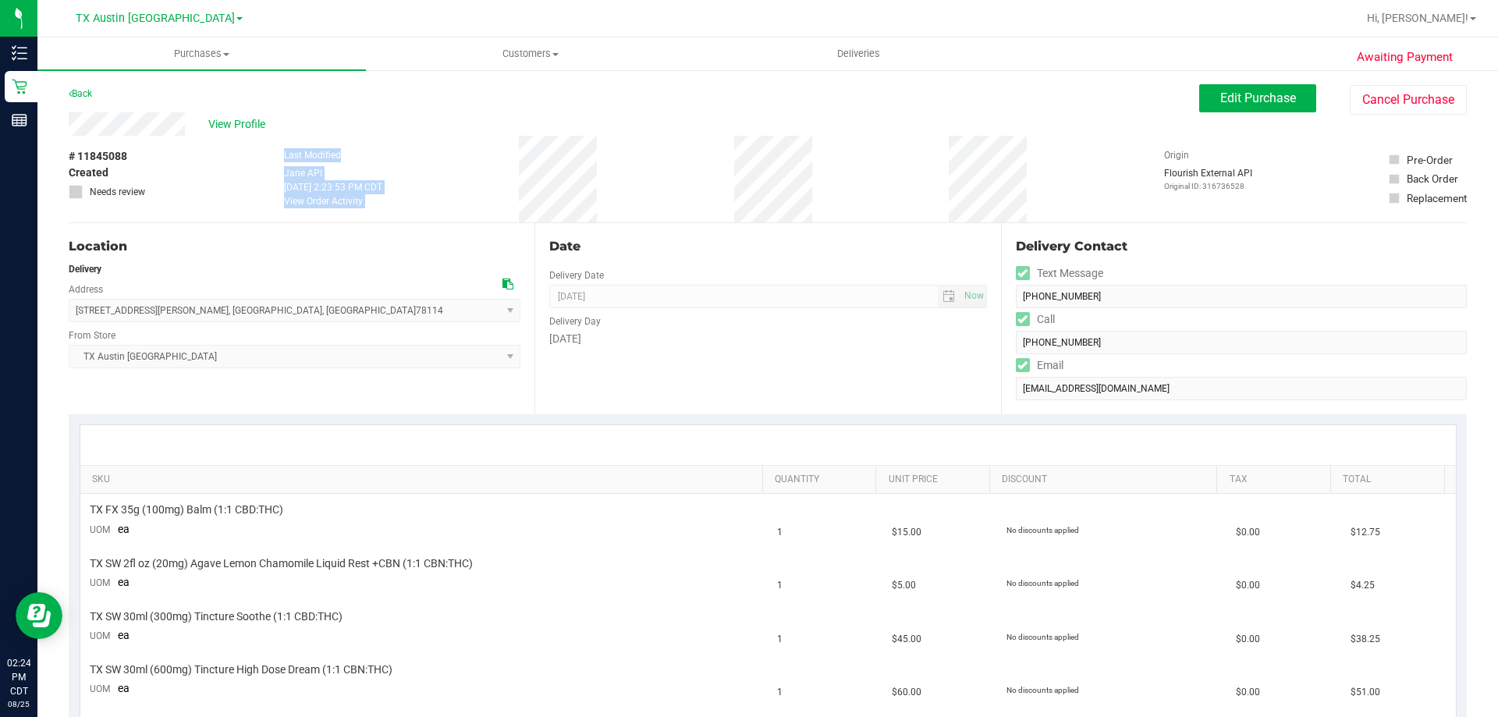
click at [631, 197] on div "# 11845088 Created Needs review Last Modified Jane API Aug 25, 2025 2:23:53 PM …" at bounding box center [768, 179] width 1398 height 87
drag, startPoint x: 275, startPoint y: 155, endPoint x: 684, endPoint y: 199, distance: 411.2
click at [684, 199] on div "# 11845088 Created Needs review Last Modified Jane API Aug 25, 2025 2:23:53 PM …" at bounding box center [768, 179] width 1398 height 87
click at [659, 193] on div "# 11845088 Created Needs review Last Modified Jane API Aug 25, 2025 2:23:53 PM …" at bounding box center [768, 179] width 1398 height 87
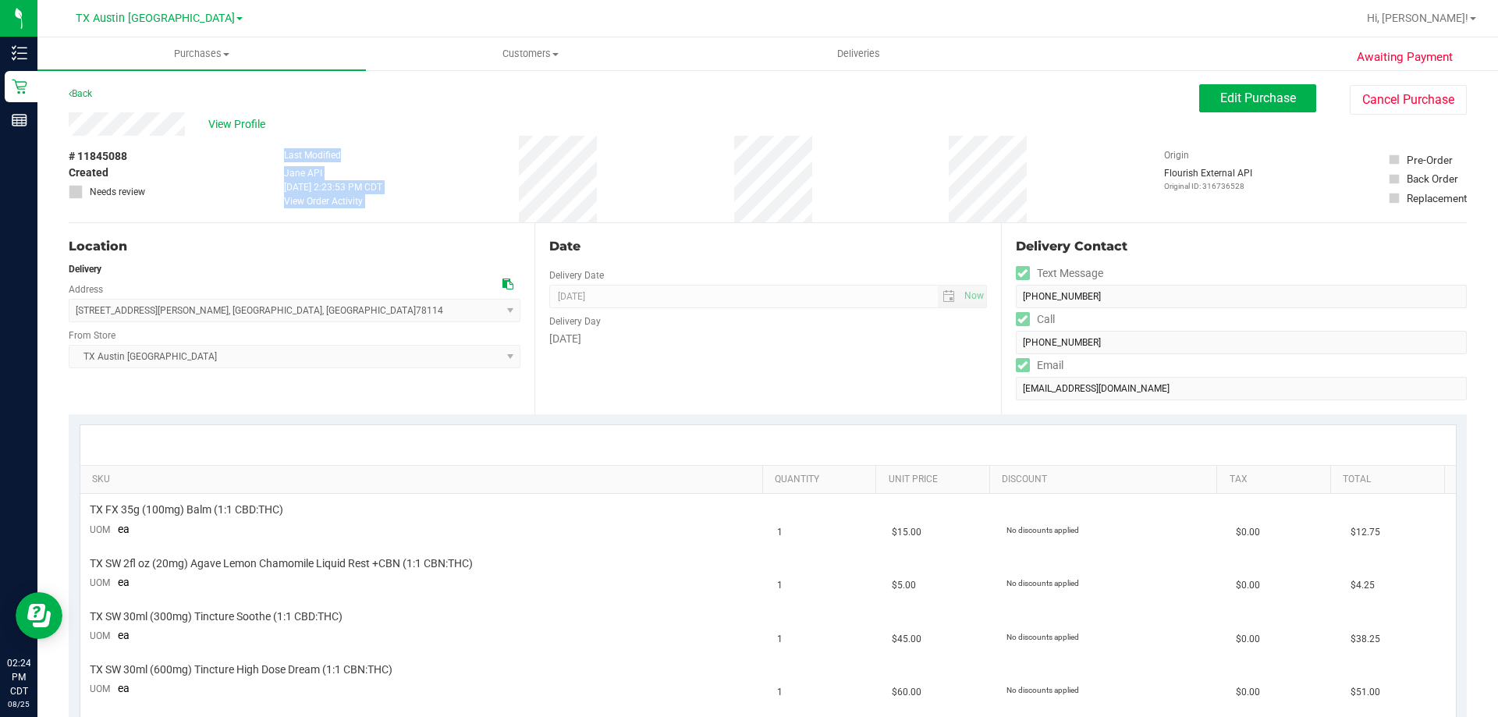
drag, startPoint x: 271, startPoint y: 156, endPoint x: 627, endPoint y: 170, distance: 356.8
click at [627, 170] on div "# 11845088 Created Needs review Last Modified Jane API Aug 25, 2025 2:23:53 PM …" at bounding box center [768, 179] width 1398 height 87
drag, startPoint x: 271, startPoint y: 155, endPoint x: 660, endPoint y: 181, distance: 390.2
click at [660, 181] on div "# 11845088 Created Needs review Last Modified Jane API Aug 25, 2025 2:23:53 PM …" at bounding box center [768, 179] width 1398 height 87
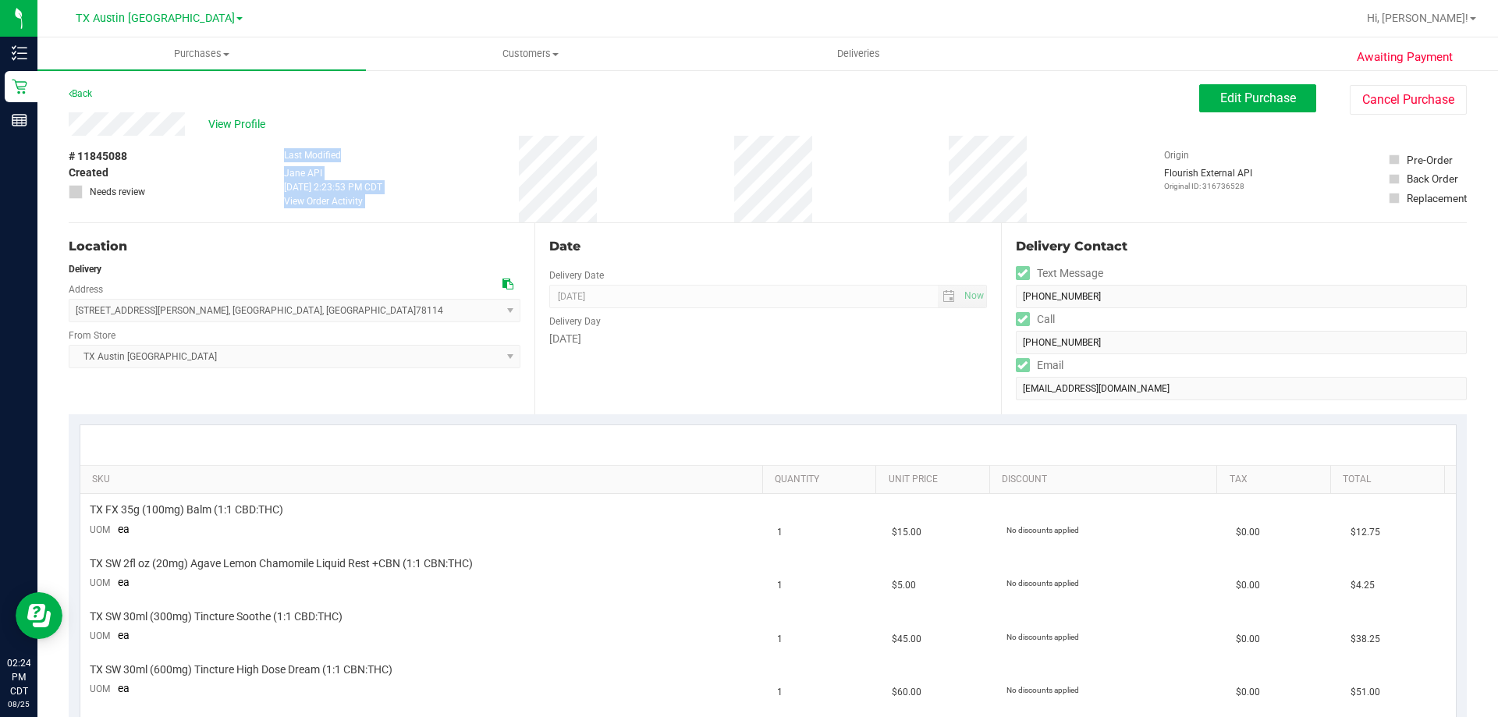
click at [660, 182] on div "# 11845088 Created Needs review Last Modified Jane API Aug 25, 2025 2:23:53 PM …" at bounding box center [768, 179] width 1398 height 87
drag, startPoint x: 268, startPoint y: 152, endPoint x: 637, endPoint y: 190, distance: 371.7
click at [637, 190] on div "# 11845088 Created Needs review Last Modified Jane API Aug 25, 2025 2:23:53 PM …" at bounding box center [768, 179] width 1398 height 87
drag, startPoint x: 393, startPoint y: 149, endPoint x: 716, endPoint y: 188, distance: 325.4
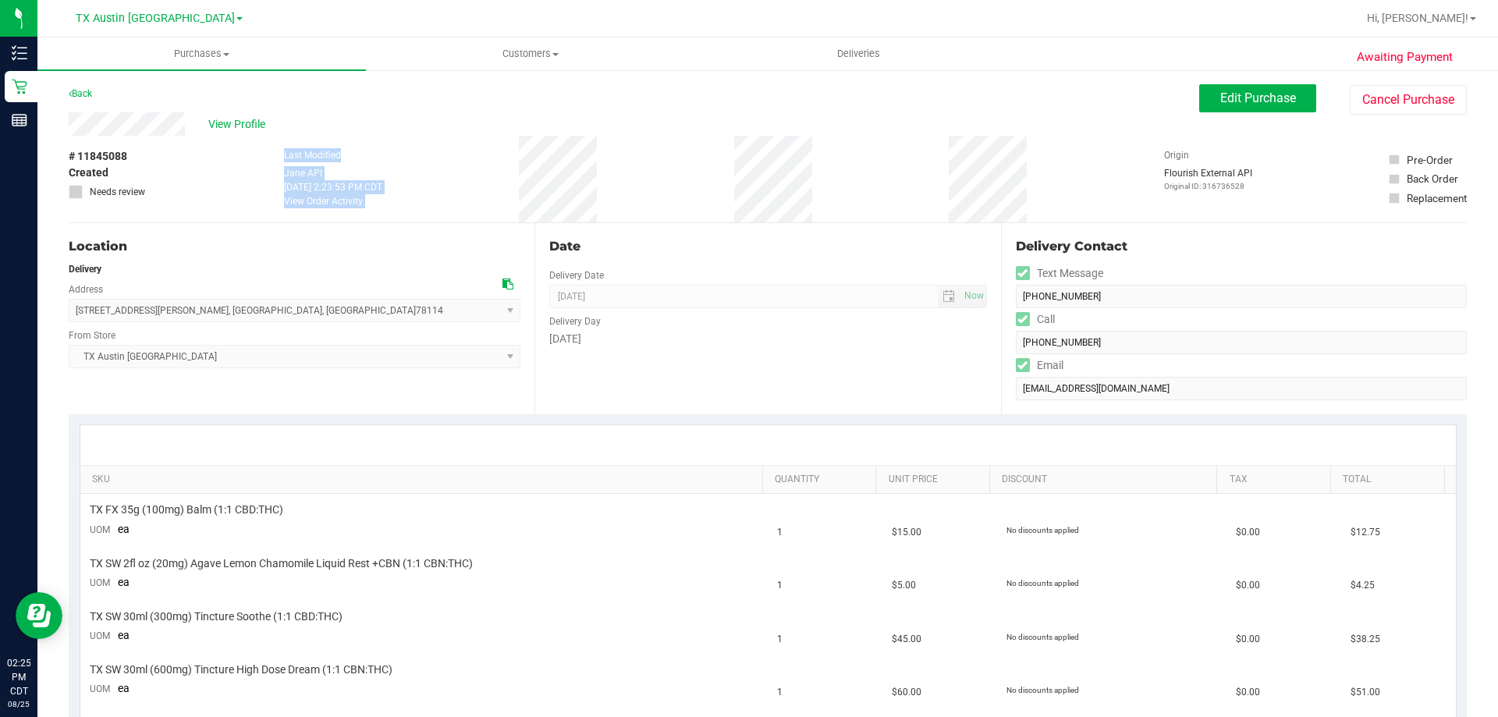
click at [716, 188] on div "# 11845088 Created Needs review Last Modified Jane API Aug 25, 2025 2:23:53 PM …" at bounding box center [768, 179] width 1398 height 87
click at [663, 189] on div "# 11845088 Created Needs review Last Modified Jane API Aug 25, 2025 2:23:53 PM …" at bounding box center [768, 179] width 1398 height 87
click at [604, 178] on div "# 11845088 Created Needs review Last Modified Jane API Aug 25, 2025 2:23:53 PM …" at bounding box center [768, 179] width 1398 height 87
click at [325, 144] on div "Last Modified Jane API Aug 25, 2025 2:23:53 PM CDT View Order Activity" at bounding box center [333, 179] width 98 height 87
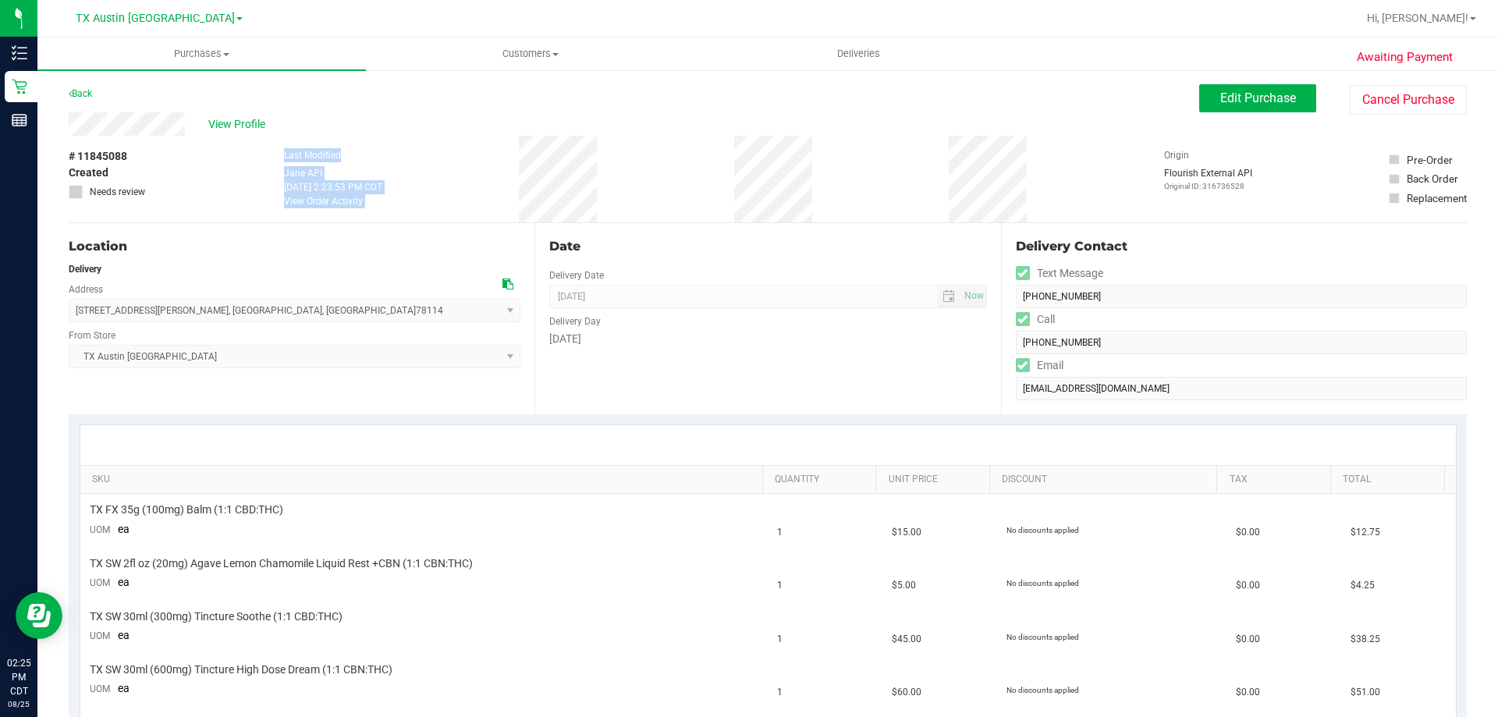
drag, startPoint x: 272, startPoint y: 151, endPoint x: 655, endPoint y: 188, distance: 385.7
click at [655, 188] on div "# 11845088 Created Needs review Last Modified Jane API Aug 25, 2025 2:23:53 PM …" at bounding box center [768, 179] width 1398 height 87
click at [655, 189] on div "# 11845088 Created Needs review Last Modified Jane API Aug 25, 2025 2:23:53 PM …" at bounding box center [768, 179] width 1398 height 87
click at [268, 149] on div "# 11845088 Created Needs review Last Modified Jane API Aug 25, 2025 2:23:53 PM …" at bounding box center [768, 179] width 1398 height 87
drag, startPoint x: 273, startPoint y: 153, endPoint x: 638, endPoint y: 199, distance: 368.0
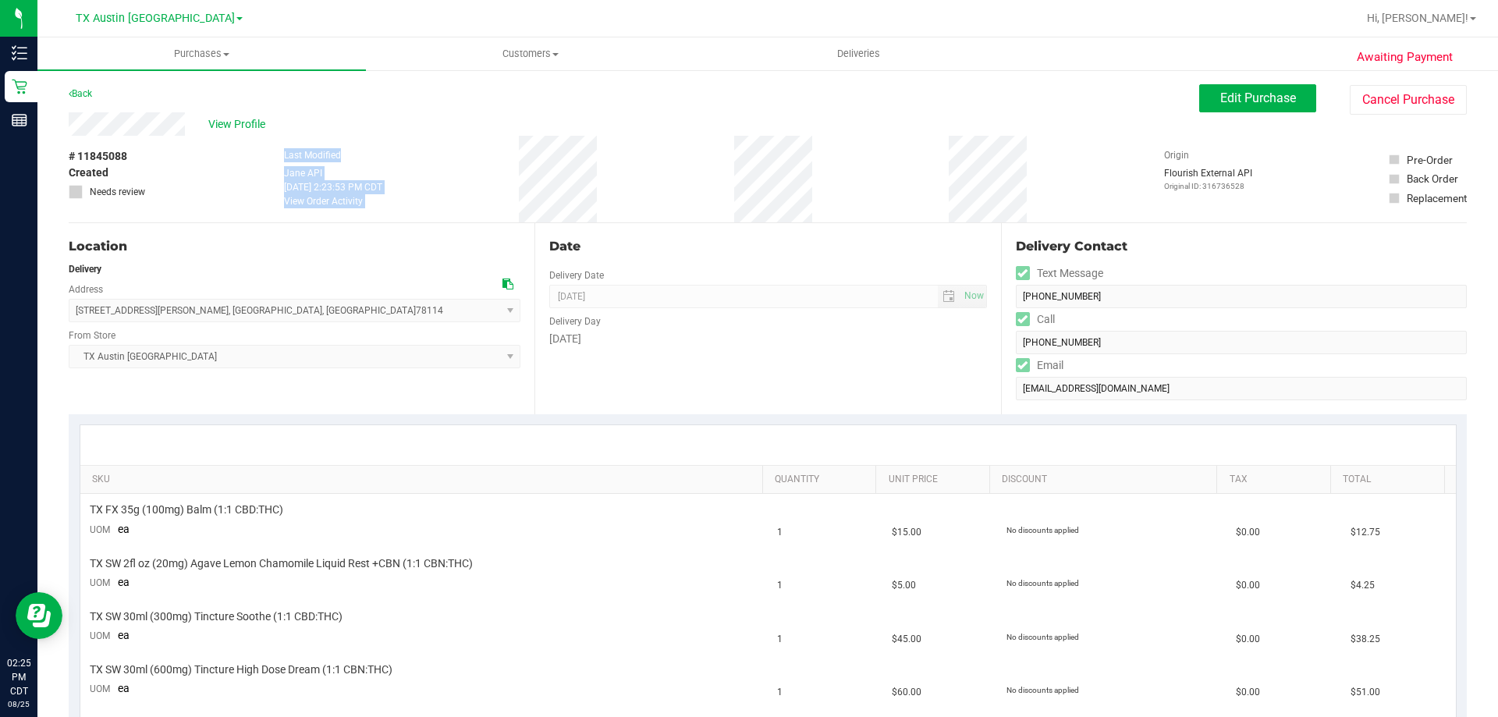
click at [644, 210] on div "# 11845088 Created Needs review Last Modified Jane API Aug 25, 2025 2:23:53 PM …" at bounding box center [768, 179] width 1398 height 87
click at [638, 199] on div "# 11845088 Created Needs review Last Modified Jane API Aug 25, 2025 2:23:53 PM …" at bounding box center [768, 179] width 1398 height 87
click at [594, 193] on div "# 11845088 Created Needs review Last Modified Jane API Aug 25, 2025 2:23:53 PM …" at bounding box center [768, 179] width 1398 height 87
drag, startPoint x: 276, startPoint y: 154, endPoint x: 695, endPoint y: 193, distance: 420.7
click at [695, 193] on div "# 11845088 Created Needs review Last Modified Jane API Aug 25, 2025 2:23:53 PM …" at bounding box center [768, 179] width 1398 height 87
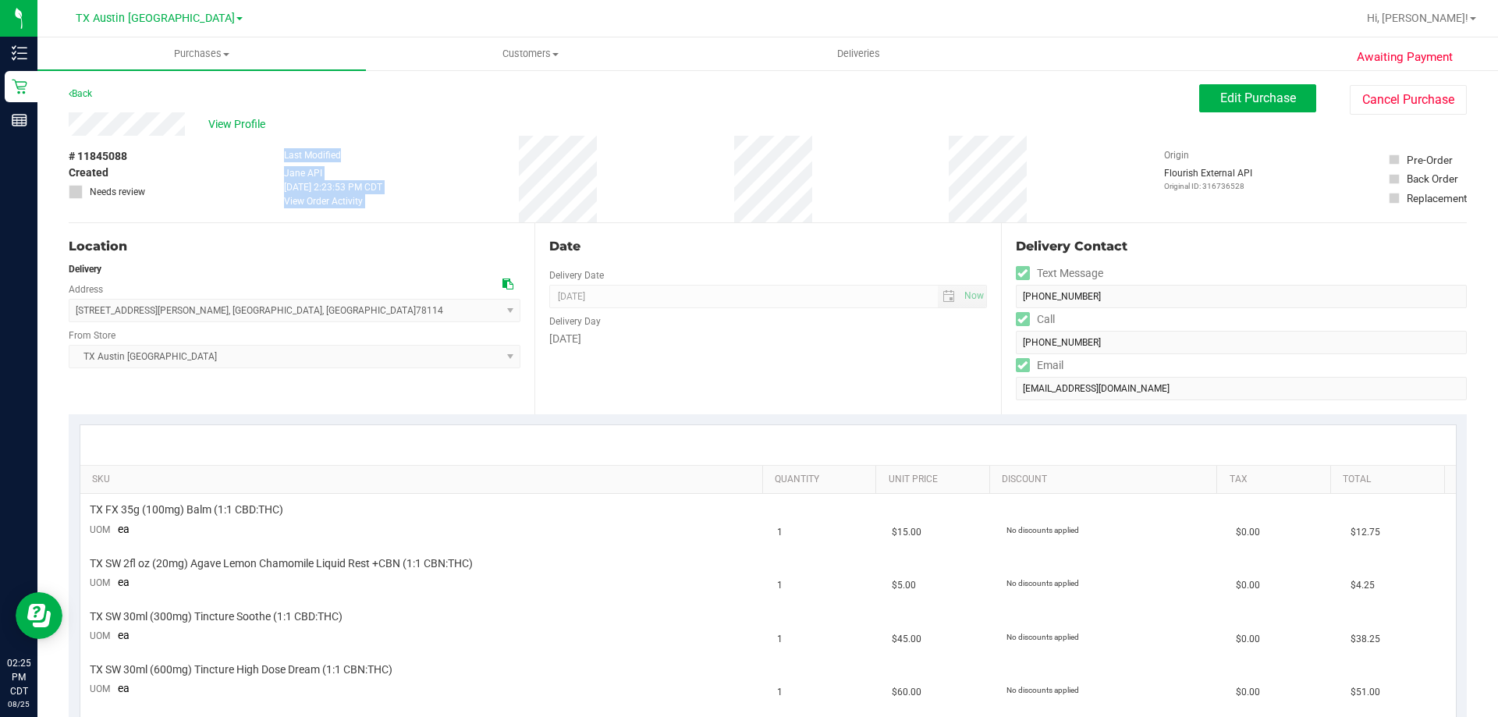
click at [659, 190] on div "# 11845088 Created Needs review Last Modified Jane API Aug 25, 2025 2:23:53 PM …" at bounding box center [768, 179] width 1398 height 87
drag, startPoint x: 277, startPoint y: 164, endPoint x: 613, endPoint y: 197, distance: 337.9
click at [613, 197] on div "# 11845088 Created Needs review Last Modified Jane API Aug 25, 2025 2:23:53 PM …" at bounding box center [768, 179] width 1398 height 87
click at [598, 202] on div "# 11845088 Created Needs review Last Modified Jane API Aug 25, 2025 2:23:53 PM …" at bounding box center [768, 179] width 1398 height 87
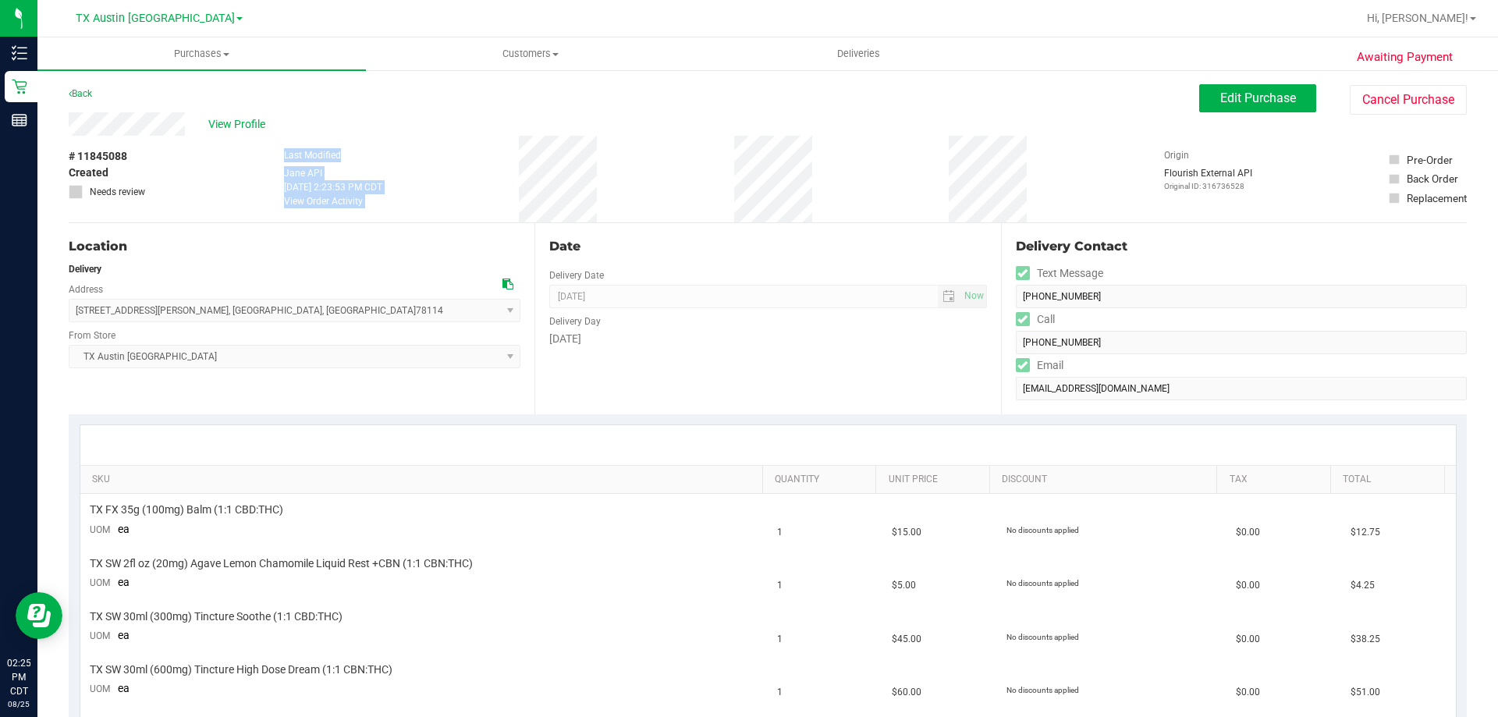
click at [615, 201] on div "# 11845088 Created Needs review Last Modified Jane API Aug 25, 2025 2:23:53 PM …" at bounding box center [768, 179] width 1398 height 87
drag, startPoint x: 318, startPoint y: 151, endPoint x: 675, endPoint y: 190, distance: 359.4
click at [675, 190] on div "# 11845088 Created Needs review Last Modified Jane API Aug 25, 2025 2:23:53 PM …" at bounding box center [768, 179] width 1398 height 87
drag, startPoint x: 261, startPoint y: 149, endPoint x: 733, endPoint y: 194, distance: 474.2
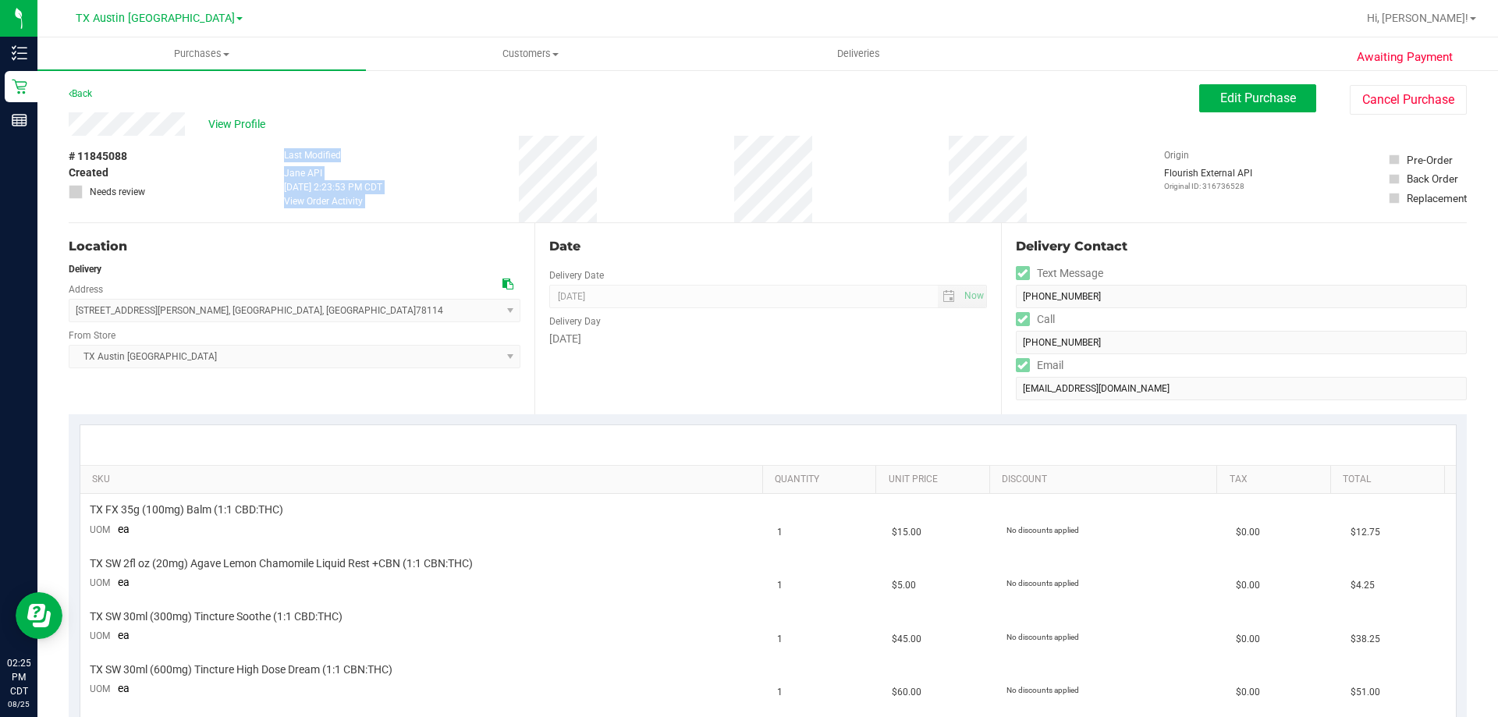
click at [733, 194] on div "# 11845088 Created Needs review Last Modified Jane API Aug 25, 2025 2:23:53 PM …" at bounding box center [768, 179] width 1398 height 87
click at [636, 186] on div "# 11845088 Created Needs review Last Modified Jane API Aug 25, 2025 2:23:53 PM …" at bounding box center [768, 179] width 1398 height 87
drag, startPoint x: 261, startPoint y: 154, endPoint x: 695, endPoint y: 182, distance: 434.7
click at [695, 182] on div "# 11845088 Created Needs review Last Modified Jane API Aug 25, 2025 2:23:53 PM …" at bounding box center [768, 179] width 1398 height 87
click at [667, 184] on div "# 11845088 Created Needs review Last Modified Jane API Aug 25, 2025 2:23:53 PM …" at bounding box center [768, 179] width 1398 height 87
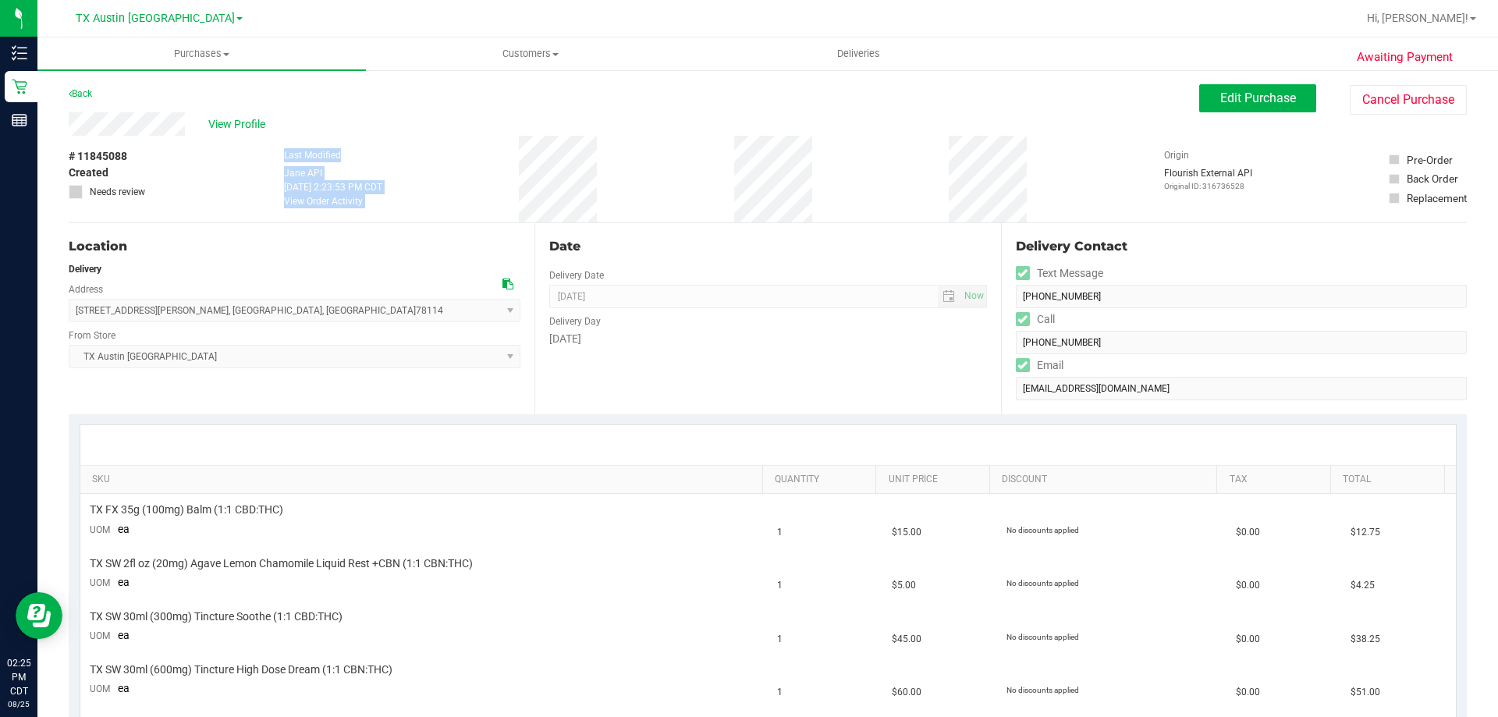
drag, startPoint x: 268, startPoint y: 158, endPoint x: 614, endPoint y: 184, distance: 346.7
click at [614, 184] on div "# 11845088 Created Needs review Last Modified Jane API Aug 25, 2025 2:23:53 PM …" at bounding box center [768, 179] width 1398 height 87
click at [614, 185] on div "# 11845088 Created Needs review Last Modified Jane API Aug 25, 2025 2:23:53 PM …" at bounding box center [768, 179] width 1398 height 87
drag, startPoint x: 332, startPoint y: 149, endPoint x: 707, endPoint y: 177, distance: 376.3
click at [707, 177] on div "# 11845088 Created Needs review Last Modified Jane API Aug 25, 2025 2:23:53 PM …" at bounding box center [768, 179] width 1398 height 87
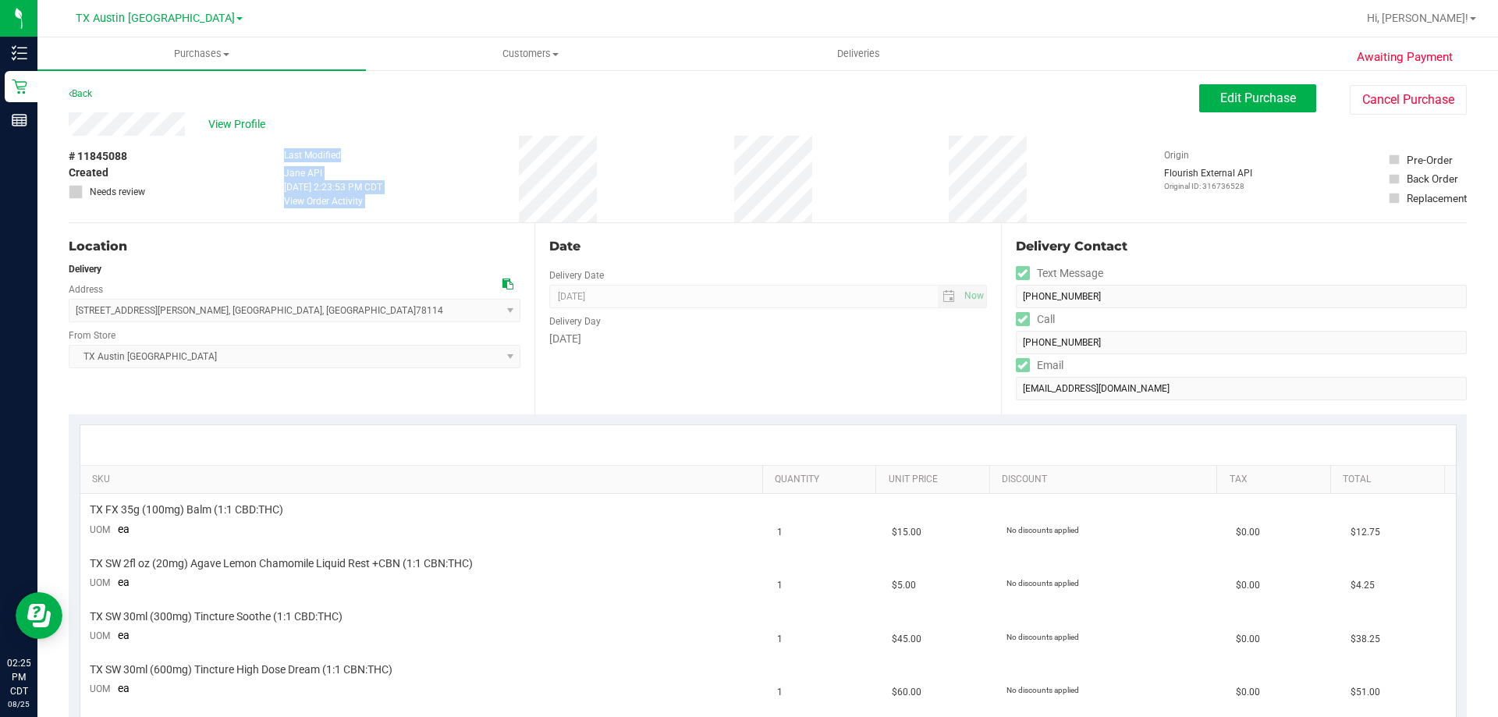
click at [682, 179] on div "# 11845088 Created Needs review Last Modified Jane API Aug 25, 2025 2:23:53 PM …" at bounding box center [768, 179] width 1398 height 87
drag, startPoint x: 265, startPoint y: 151, endPoint x: 668, endPoint y: 186, distance: 404.1
click at [668, 186] on div "# 11845088 Created Needs review Last Modified Jane API Aug 25, 2025 2:23:53 PM …" at bounding box center [768, 179] width 1398 height 87
click at [668, 187] on div "# 11845088 Created Needs review Last Modified Jane API Aug 25, 2025 2:23:53 PM …" at bounding box center [768, 179] width 1398 height 87
drag, startPoint x: 260, startPoint y: 157, endPoint x: 614, endPoint y: 185, distance: 355.3
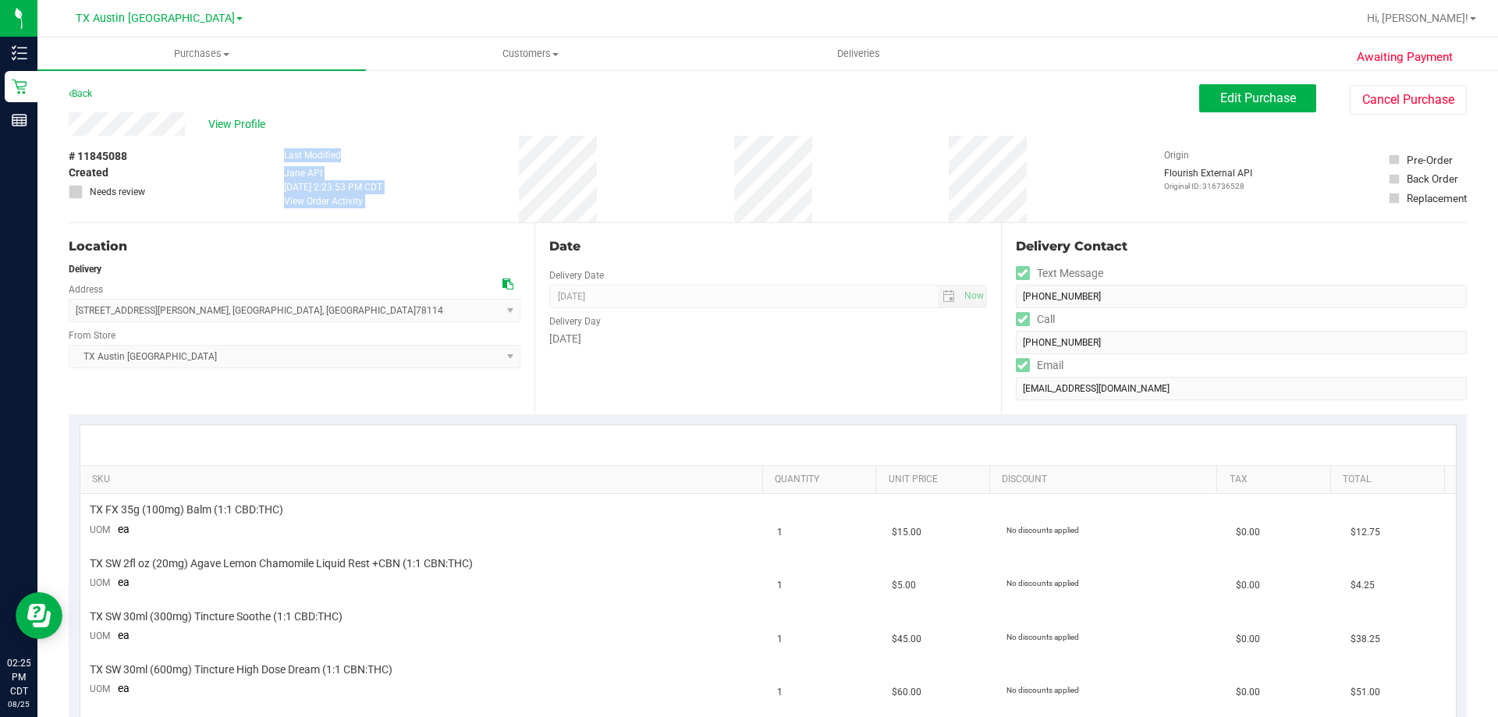
click at [614, 185] on div "# 11845088 Created Needs review Last Modified Jane API Aug 25, 2025 2:23:53 PM …" at bounding box center [768, 179] width 1398 height 87
drag, startPoint x: 304, startPoint y: 310, endPoint x: 74, endPoint y: 305, distance: 229.4
click at [74, 305] on span "1910 Sutherland Springs Rd , Floresville , TX 78114 Select address 1910 Sutherl…" at bounding box center [295, 310] width 452 height 23
click at [338, 252] on div "Location" at bounding box center [295, 246] width 452 height 19
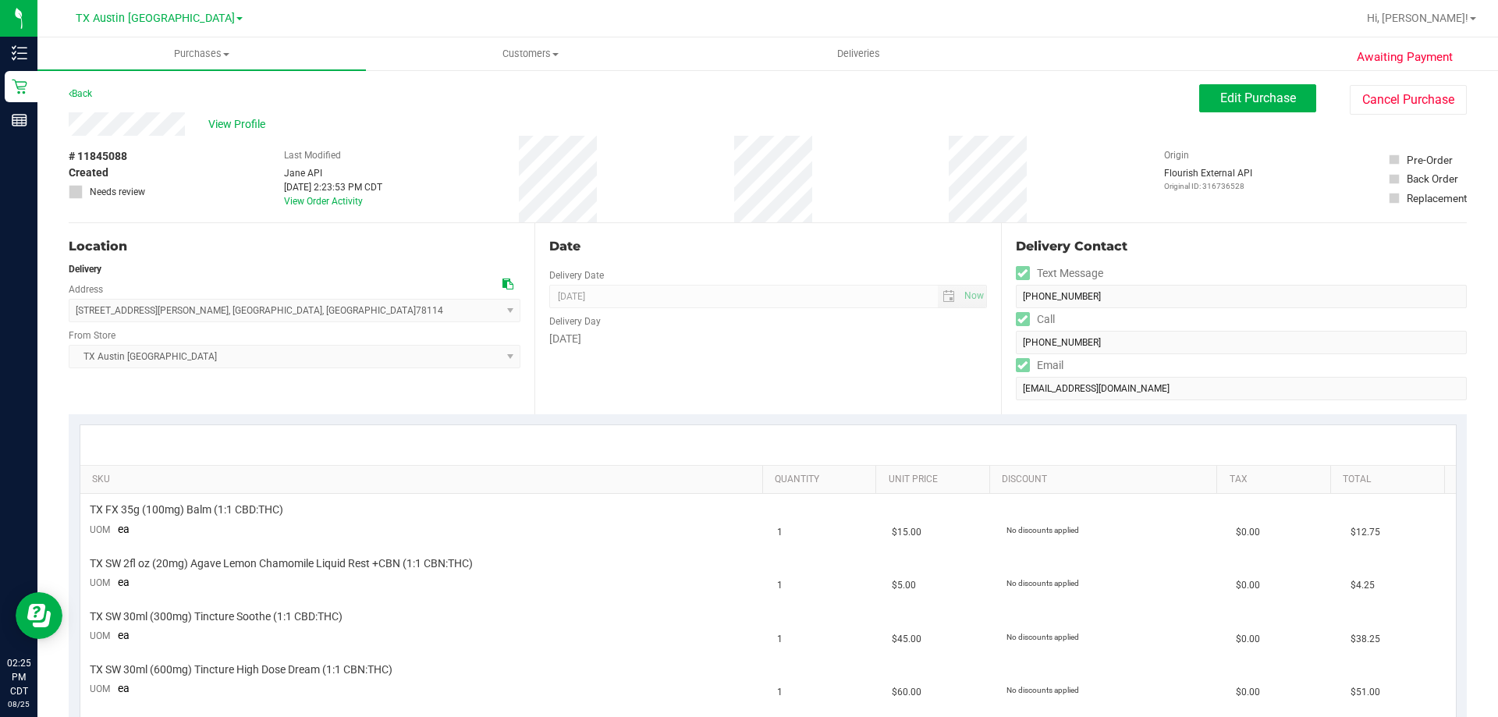
drag, startPoint x: 78, startPoint y: 310, endPoint x: 340, endPoint y: 301, distance: 262.3
click at [340, 301] on span "1910 Sutherland Springs Rd , Floresville , TX 78114 Select address 1910 Sutherl…" at bounding box center [295, 310] width 452 height 23
click at [331, 307] on span "1910 Sutherland Springs Rd , Floresville , TX 78114 Select address 1910 Sutherl…" at bounding box center [295, 310] width 452 height 23
drag, startPoint x: 75, startPoint y: 311, endPoint x: 364, endPoint y: 304, distance: 289.5
click at [364, 304] on span "1910 Sutherland Springs Rd , Floresville , TX 78114 Select address 1910 Sutherl…" at bounding box center [295, 310] width 452 height 23
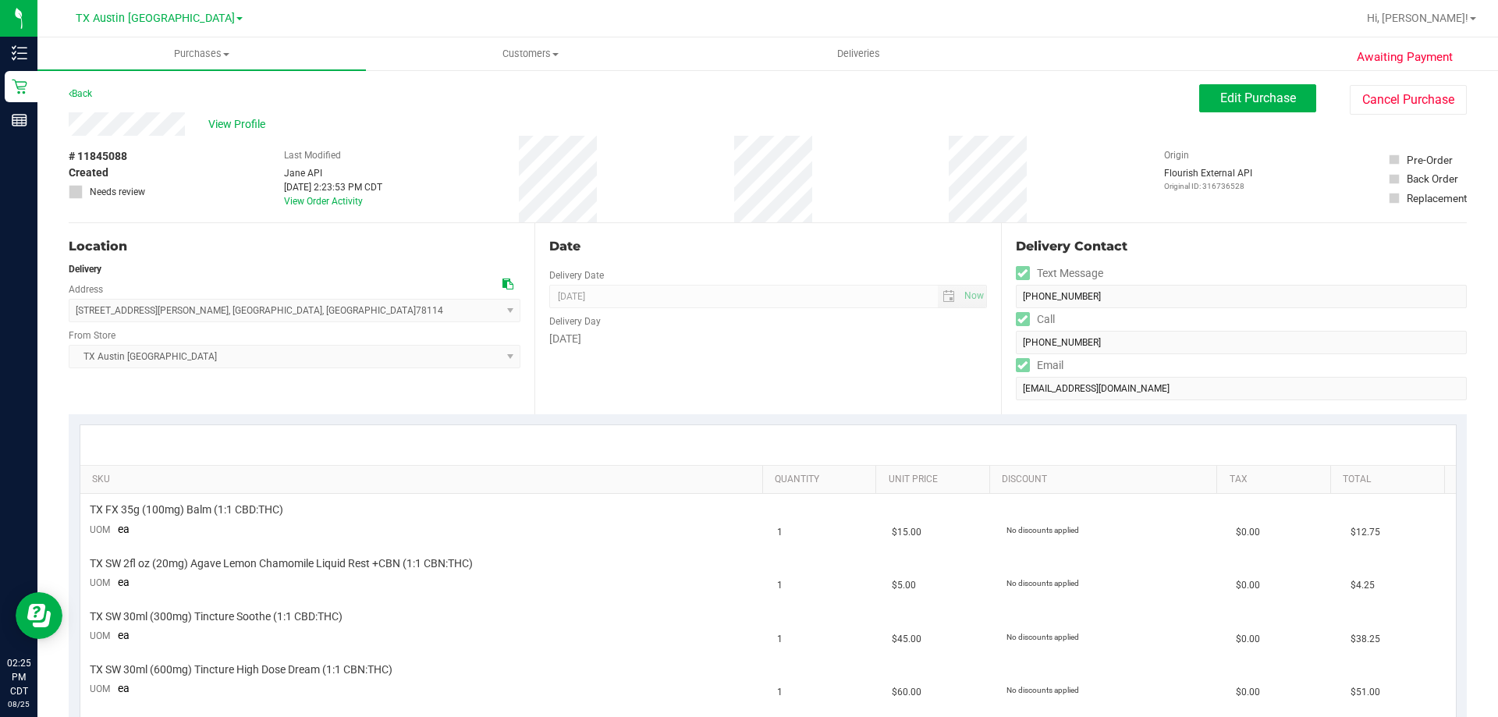
click at [353, 312] on span "1910 Sutherland Springs Rd , Floresville , TX 78114 Select address 1910 Sutherl…" at bounding box center [295, 310] width 452 height 23
click at [211, 260] on div "Location Delivery Address 1910 Sutherland Springs Rd , Floresville , TX 78114 S…" at bounding box center [302, 318] width 466 height 191
drag, startPoint x: 76, startPoint y: 309, endPoint x: 379, endPoint y: 311, distance: 302.7
click at [379, 311] on span "1910 Sutherland Springs Rd , Floresville , TX 78114 Select address 1910 Sutherl…" at bounding box center [295, 310] width 452 height 23
copy span "1910 Sutherland Springs Rd , Floresville , TX 78114"
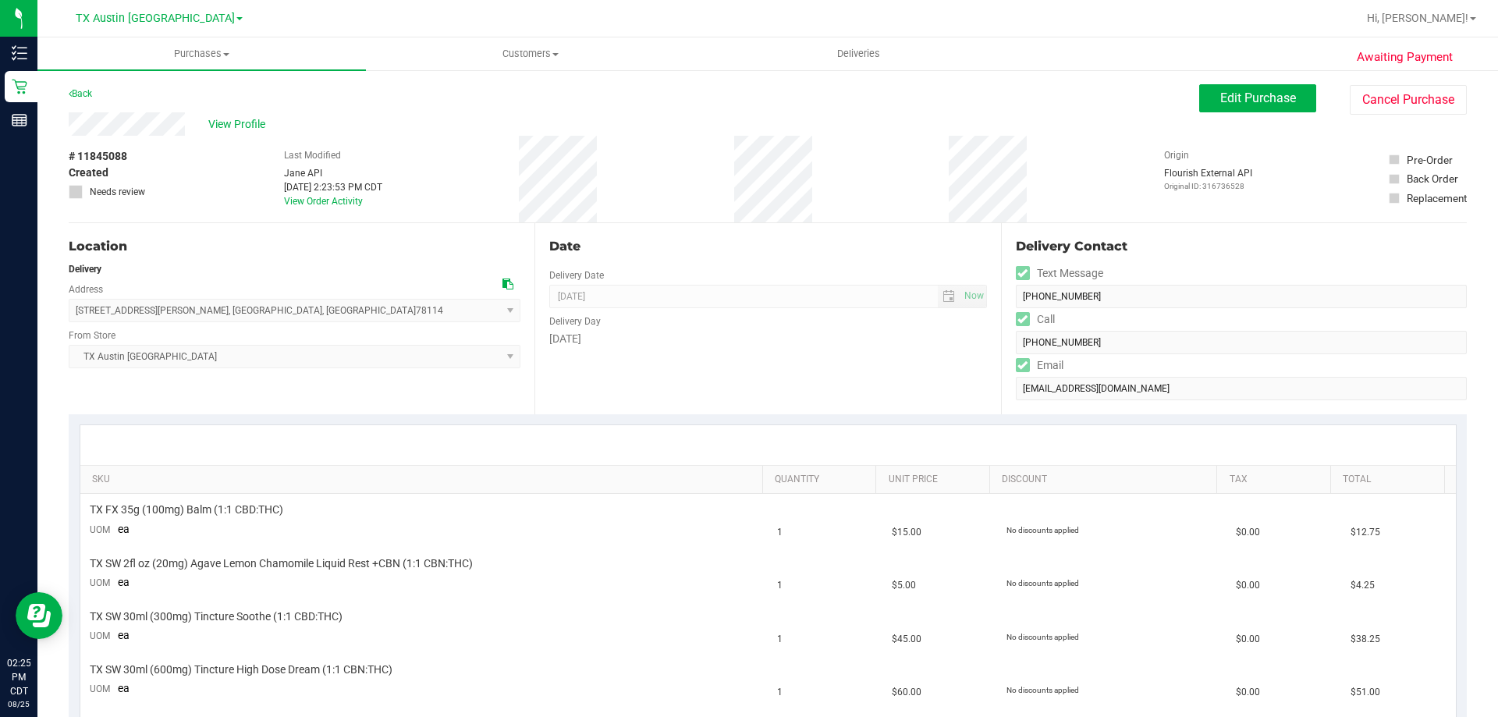
click at [250, 114] on div "View Profile" at bounding box center [634, 123] width 1131 height 23
click at [250, 119] on span "View Profile" at bounding box center [239, 124] width 62 height 16
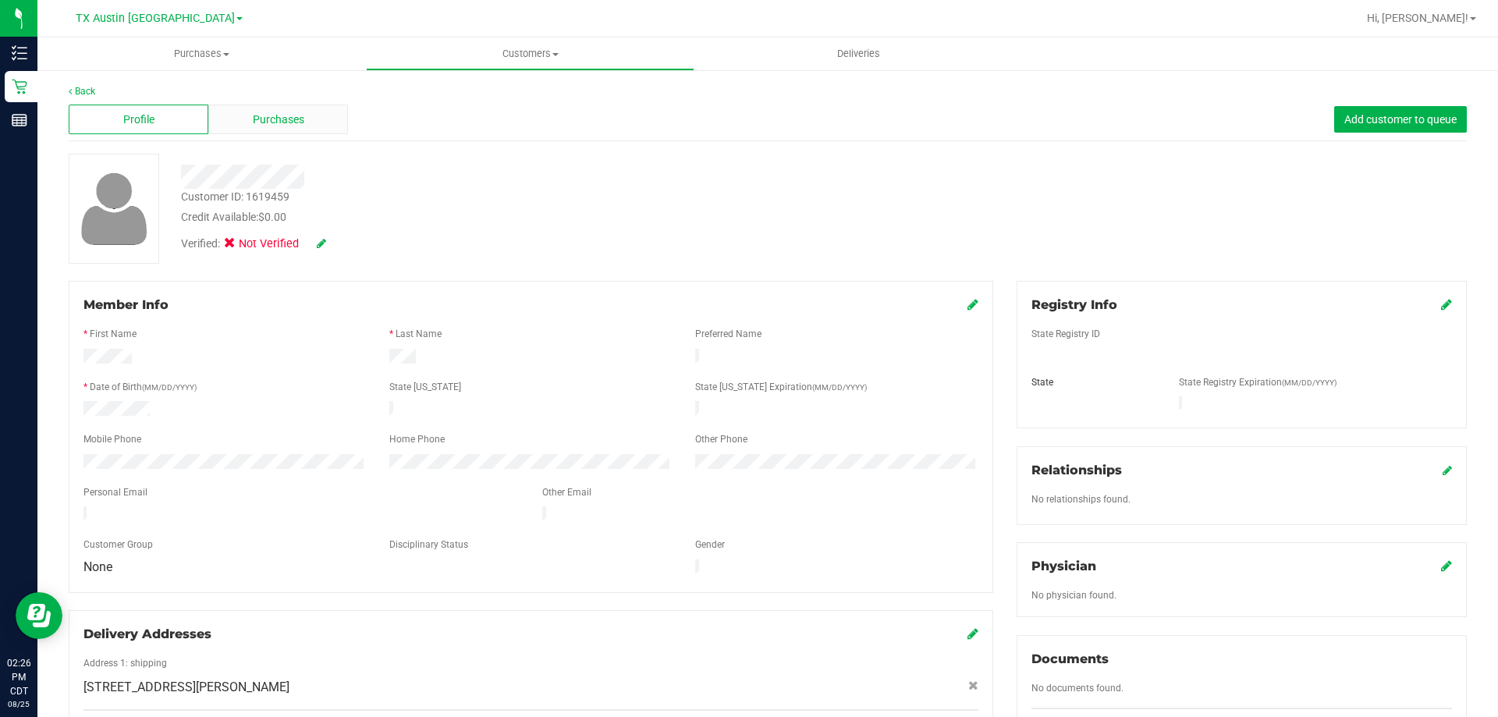
click at [310, 119] on div "Purchases" at bounding box center [278, 120] width 140 height 30
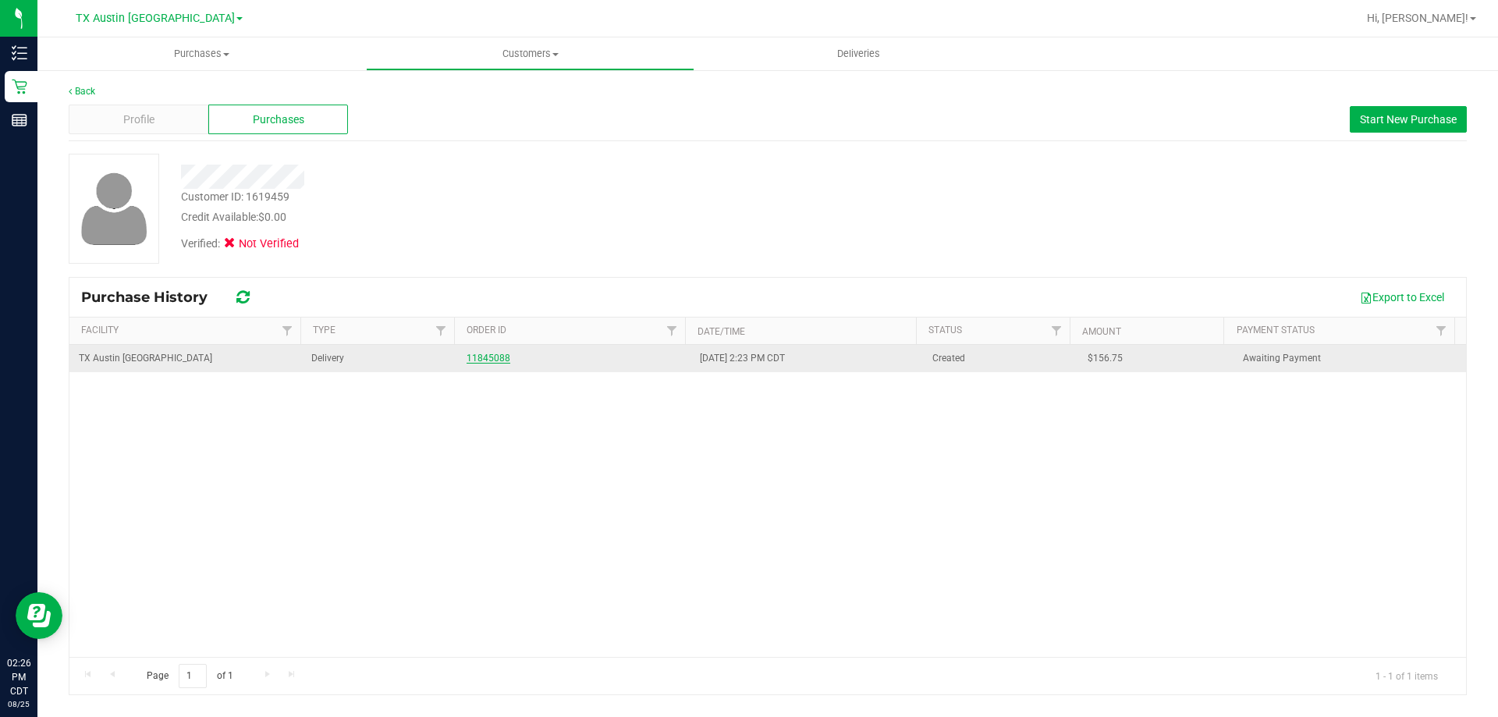
click at [499, 357] on link "11845088" at bounding box center [489, 358] width 44 height 11
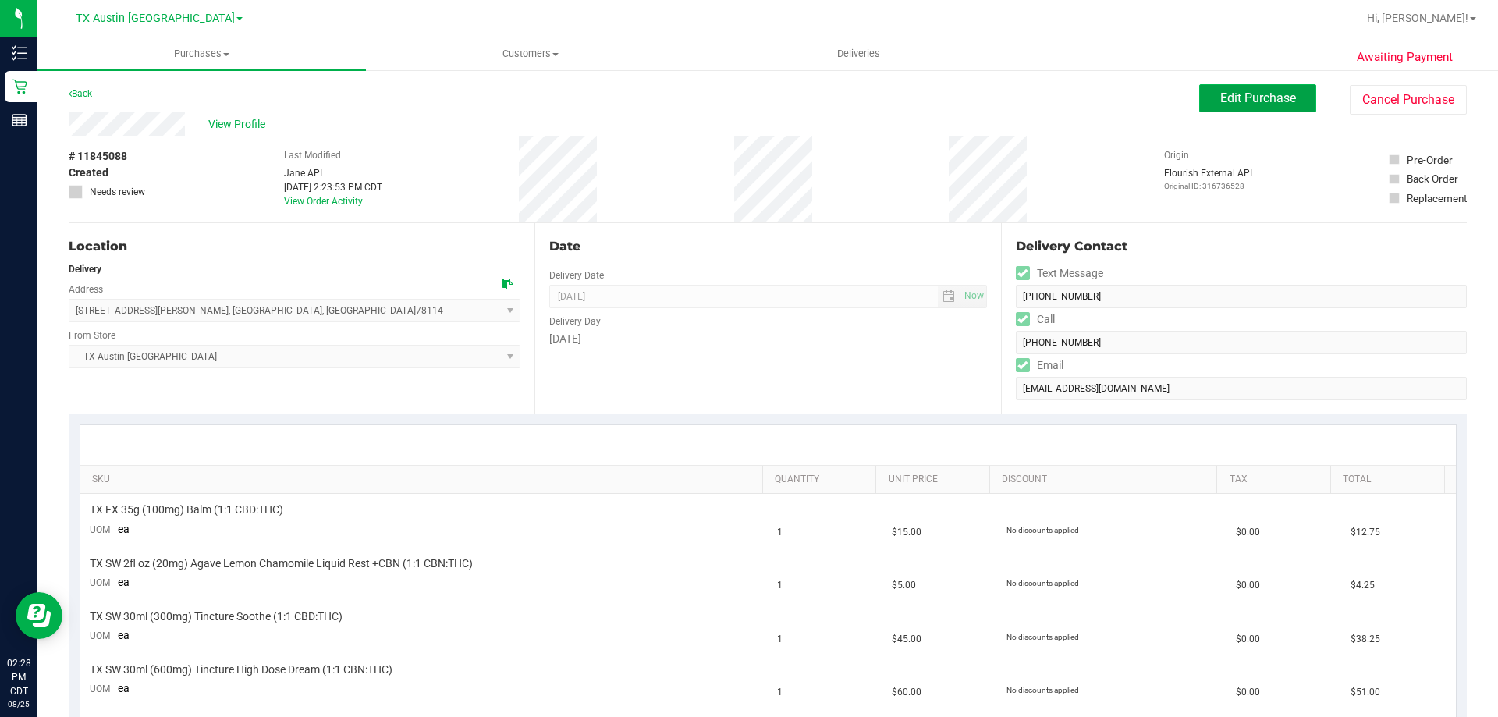
click at [1269, 100] on span "Edit Purchase" at bounding box center [1258, 98] width 76 height 15
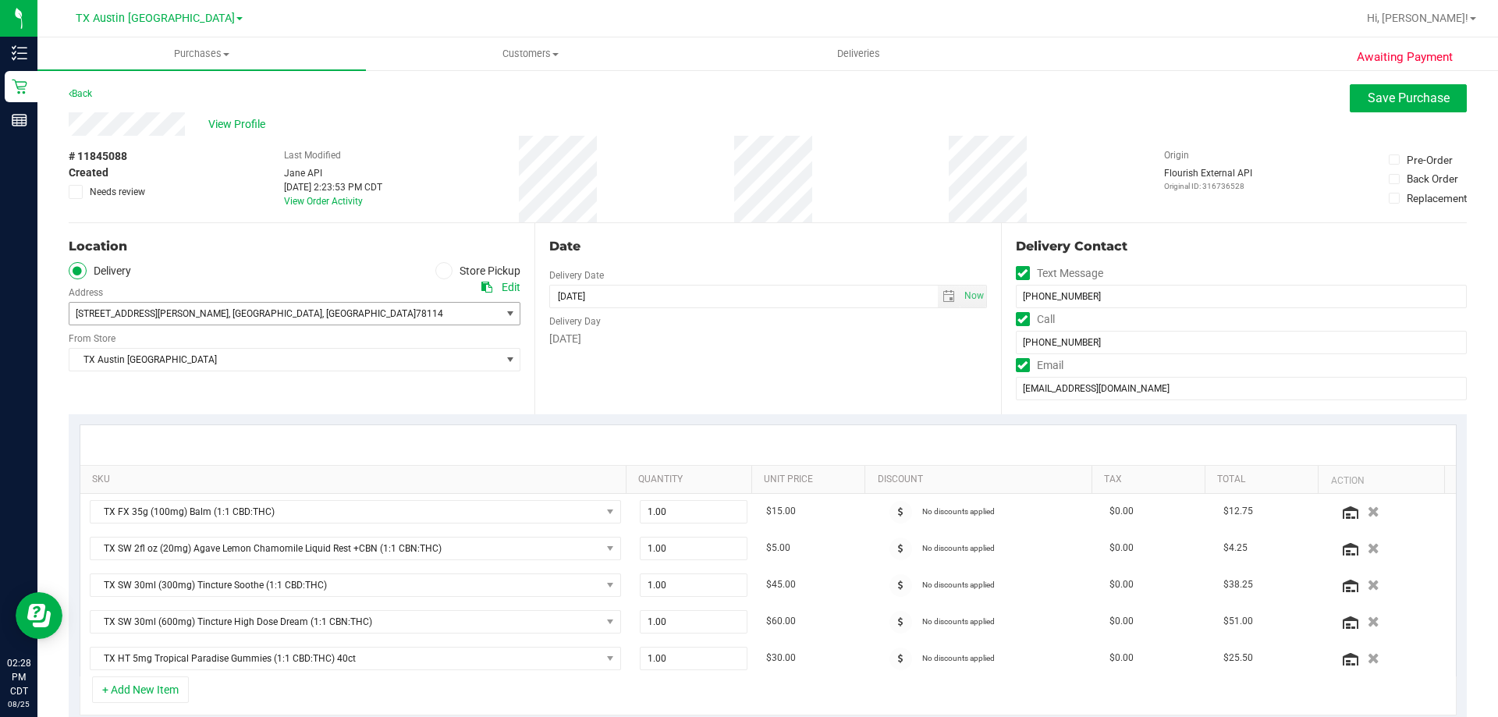
click at [443, 311] on span "1910 Sutherland Springs Rd , Floresville , TX 78114" at bounding box center [274, 314] width 410 height 22
click at [271, 396] on div "Location Delivery Store Pickup Address Edit 1910 Sutherland Springs Rd , Flores…" at bounding box center [302, 318] width 466 height 191
click at [604, 168] on div "# 11845088 Created Needs review Last Modified Jane API Aug 25, 2025 2:23:53 PM …" at bounding box center [768, 179] width 1398 height 87
click at [244, 242] on div "Location" at bounding box center [295, 246] width 452 height 19
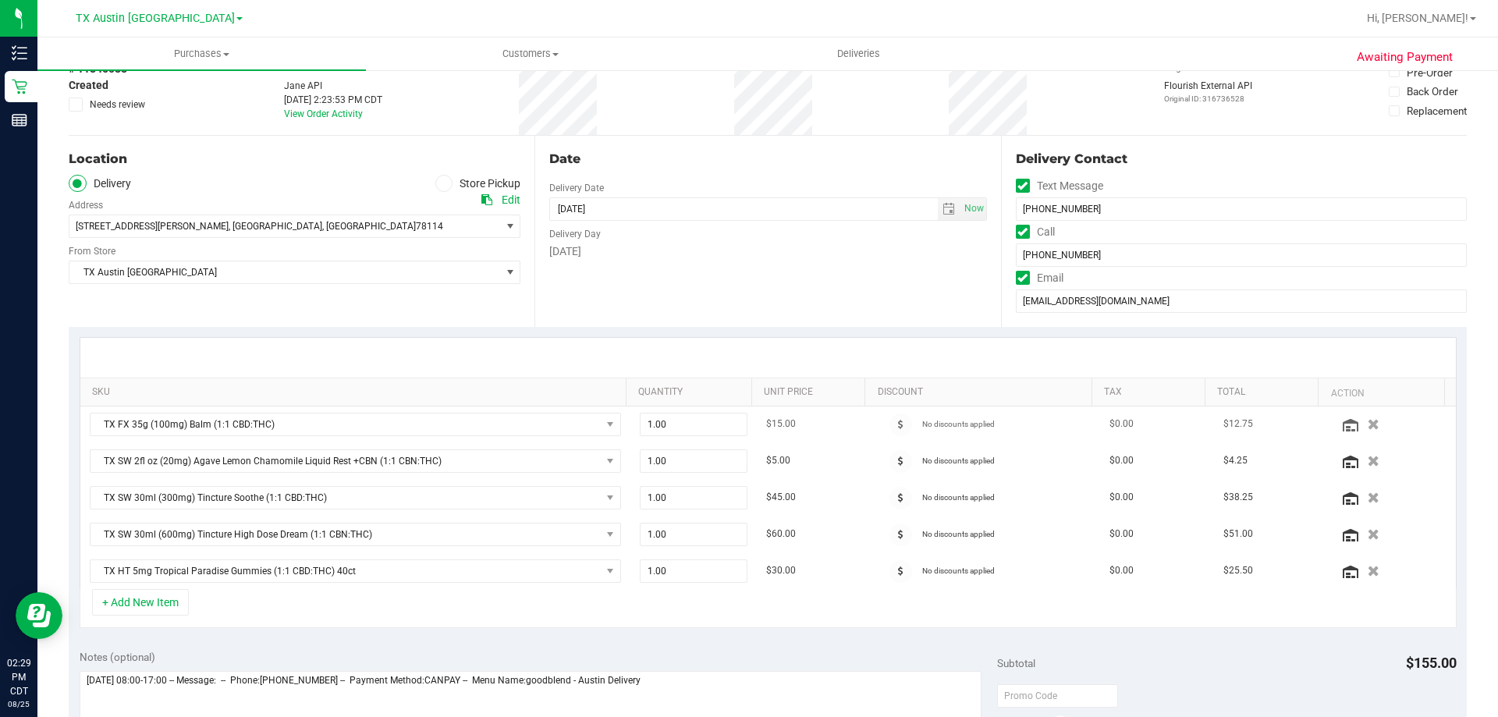
scroll to position [78, 0]
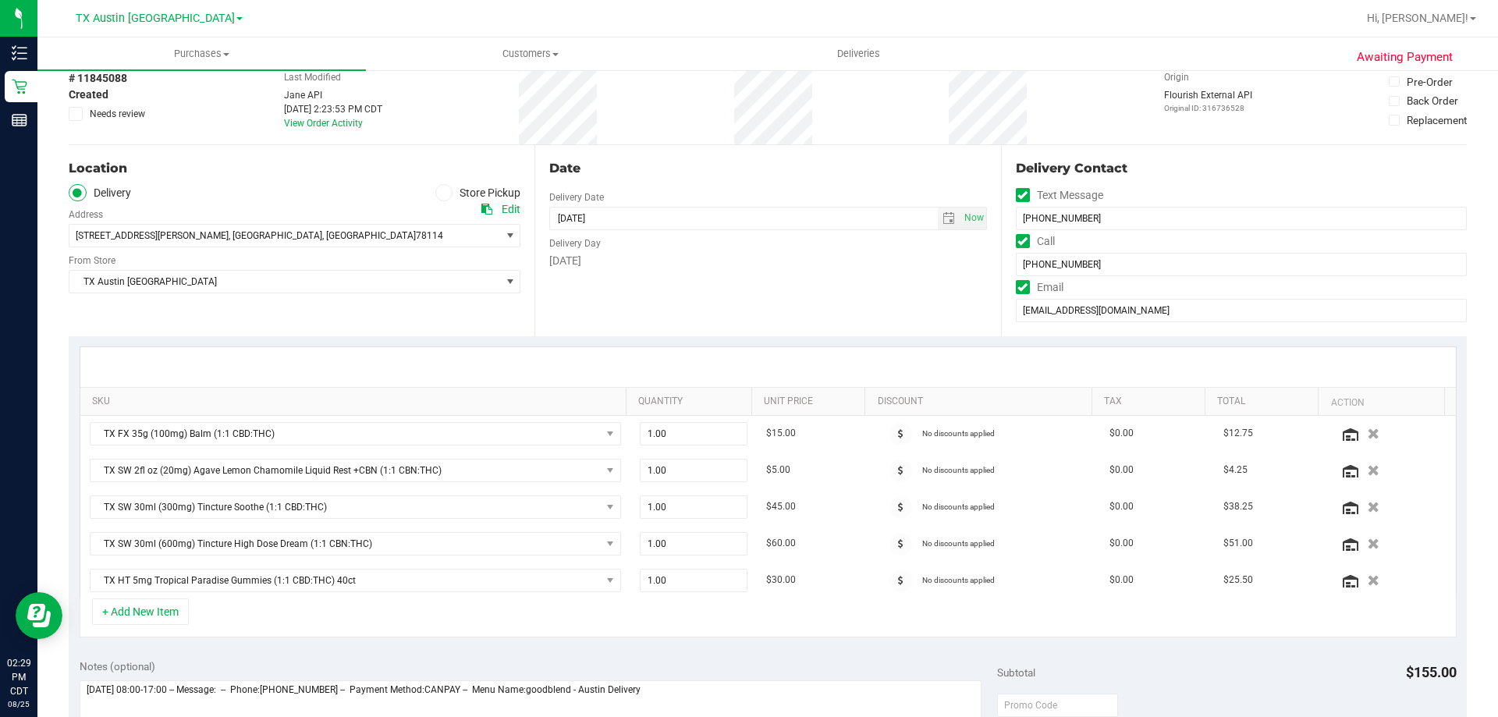
click at [264, 357] on div at bounding box center [768, 367] width 1376 height 40
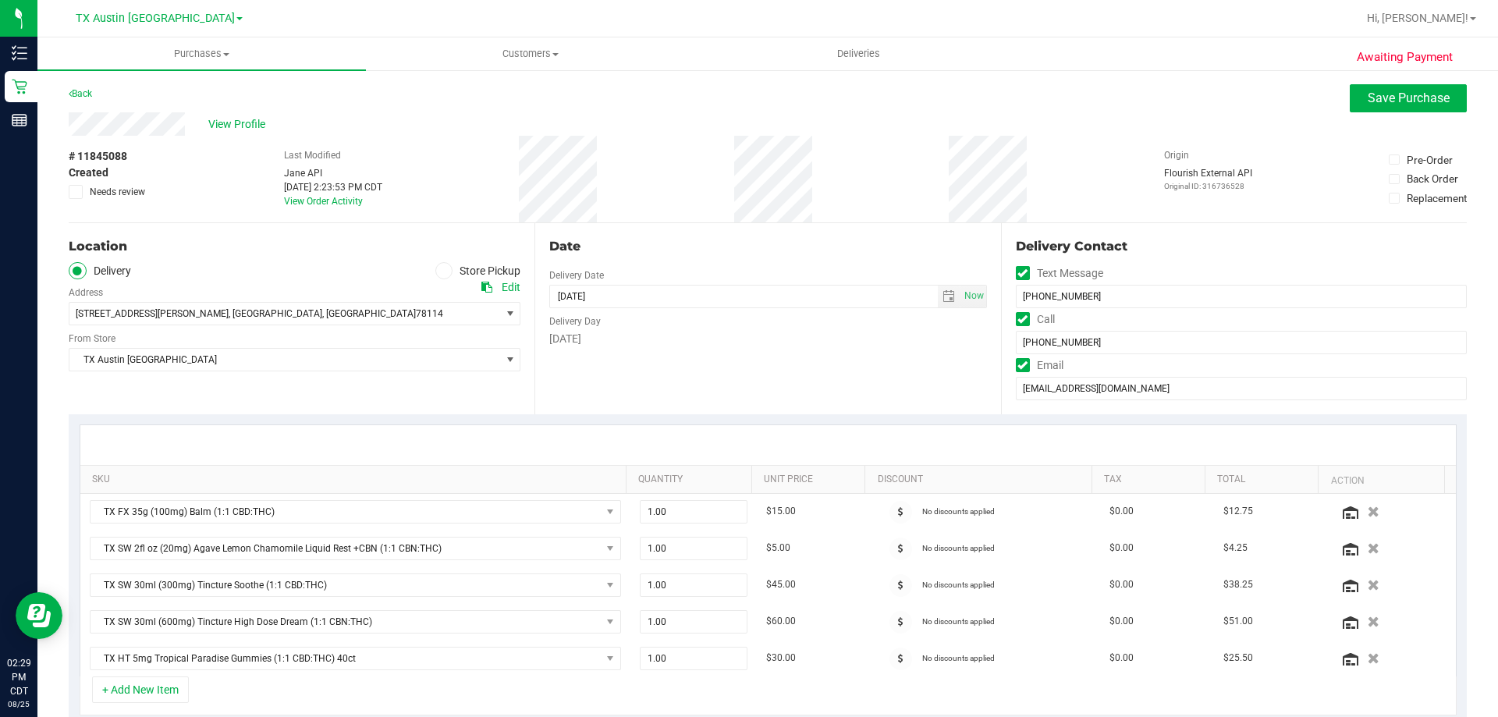
scroll to position [390, 0]
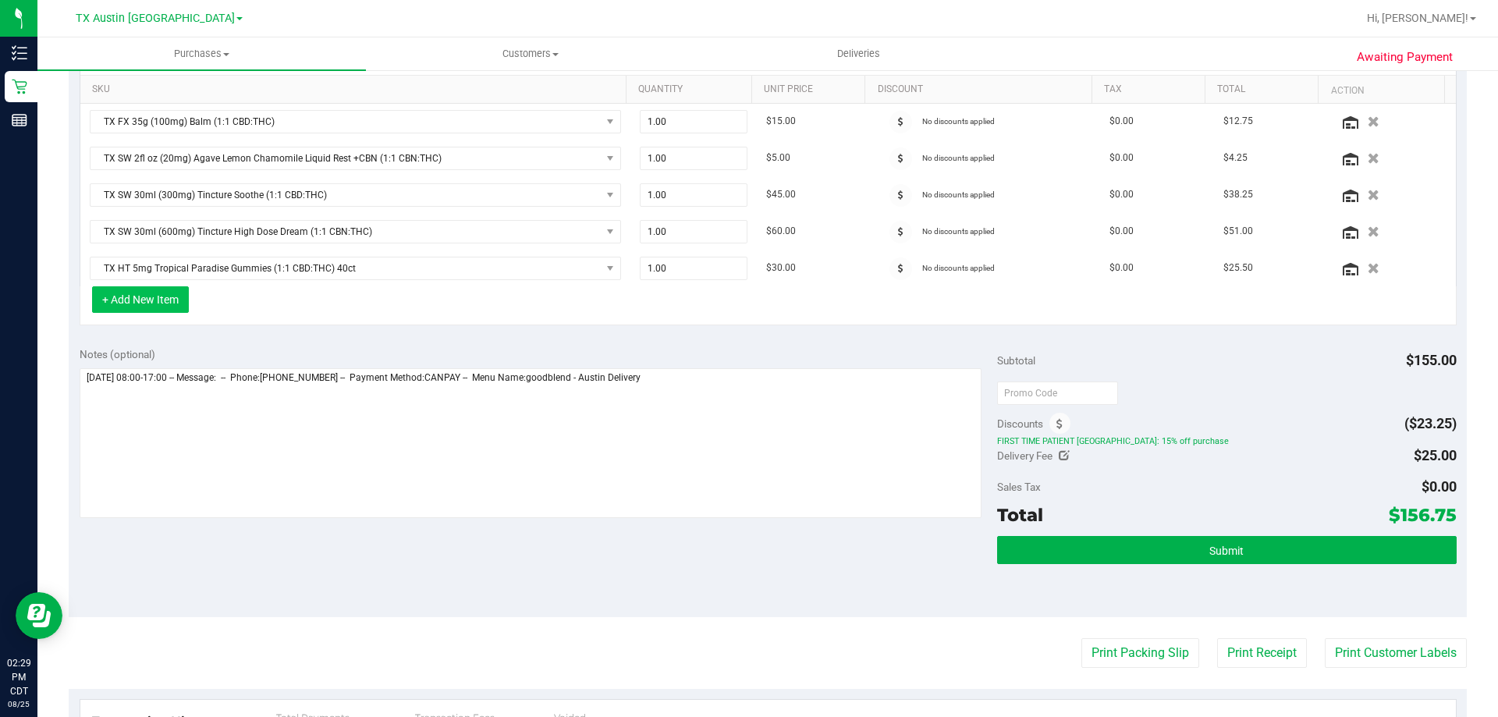
click at [140, 306] on button "+ Add New Item" at bounding box center [140, 299] width 97 height 27
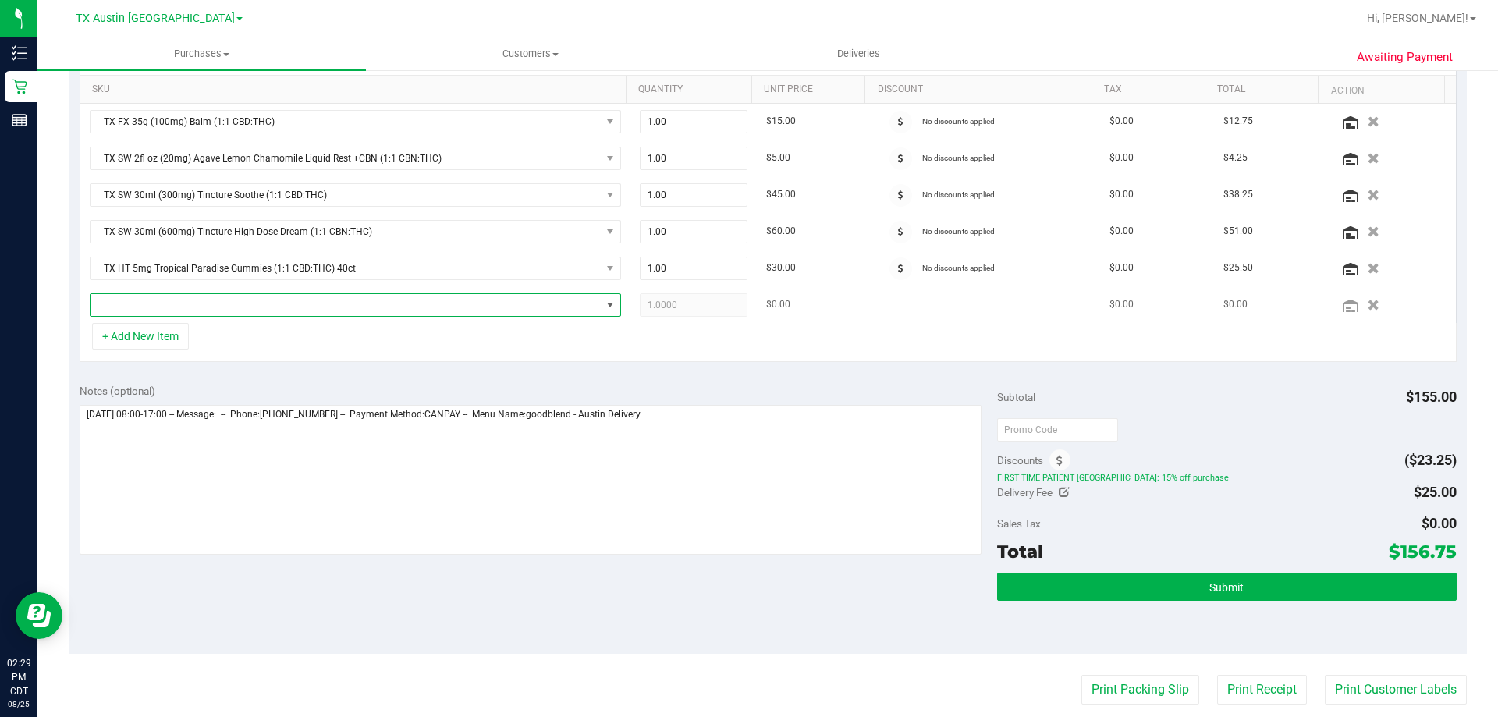
click at [210, 302] on span "NO DATA FOUND" at bounding box center [346, 305] width 510 height 22
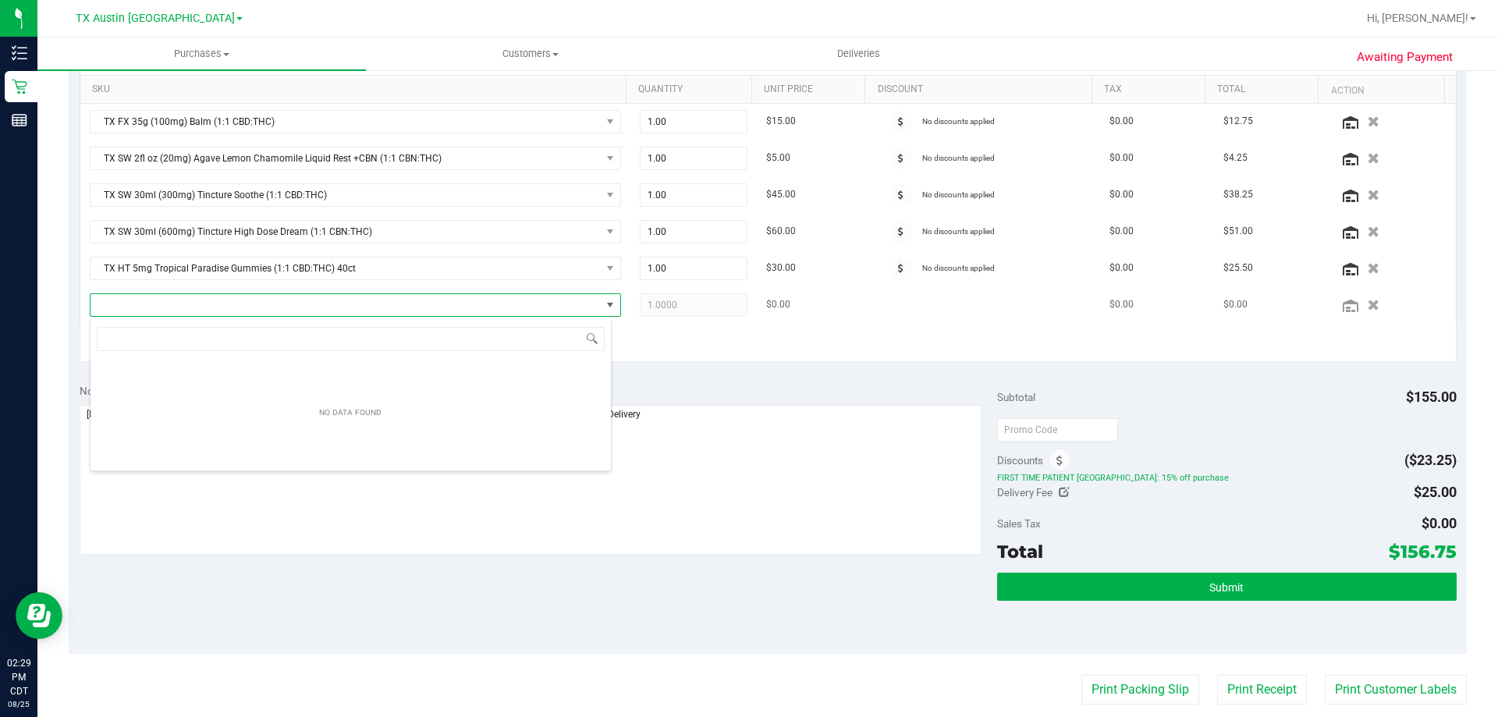
scroll to position [23, 522]
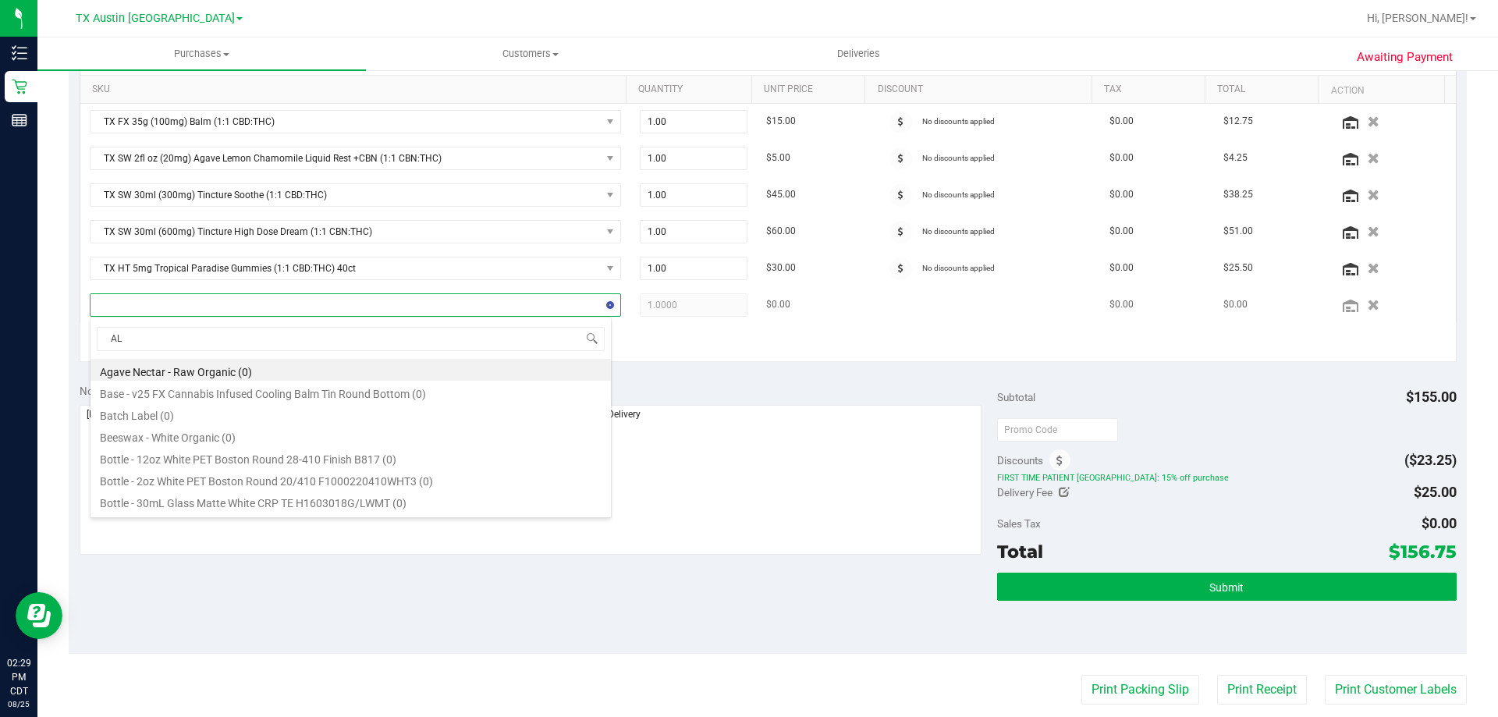
type input "A"
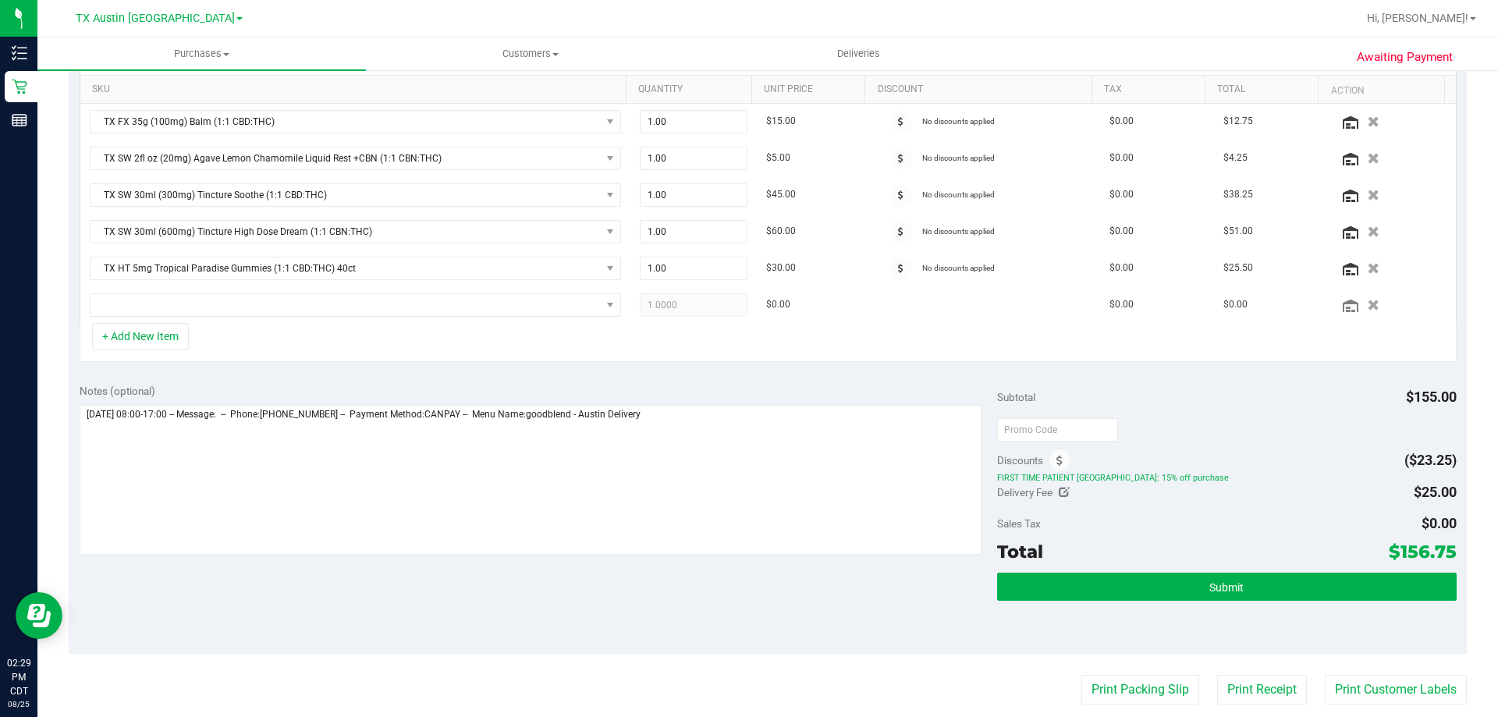
click at [735, 353] on div "+ Add New Item" at bounding box center [768, 342] width 1377 height 39
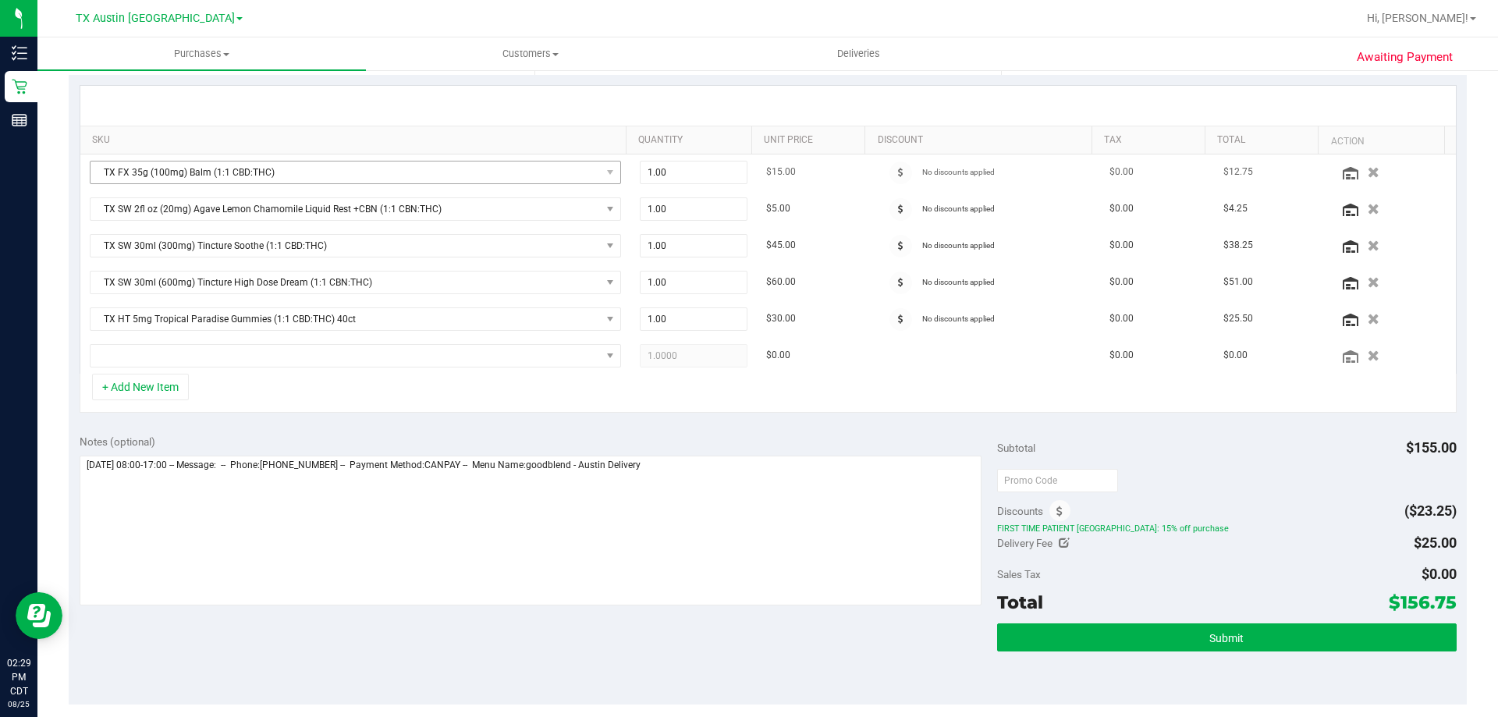
scroll to position [312, 0]
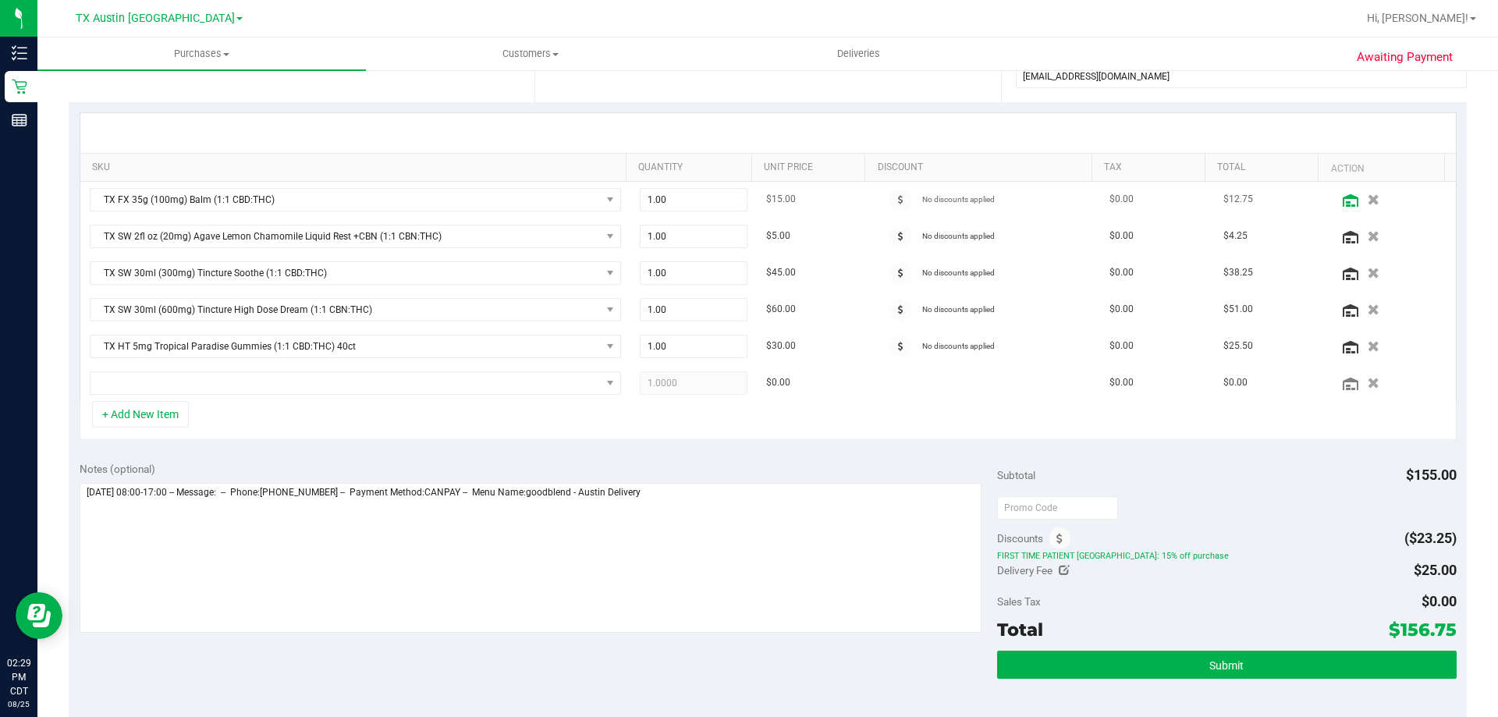
click at [1343, 201] on icon at bounding box center [1351, 200] width 16 height 12
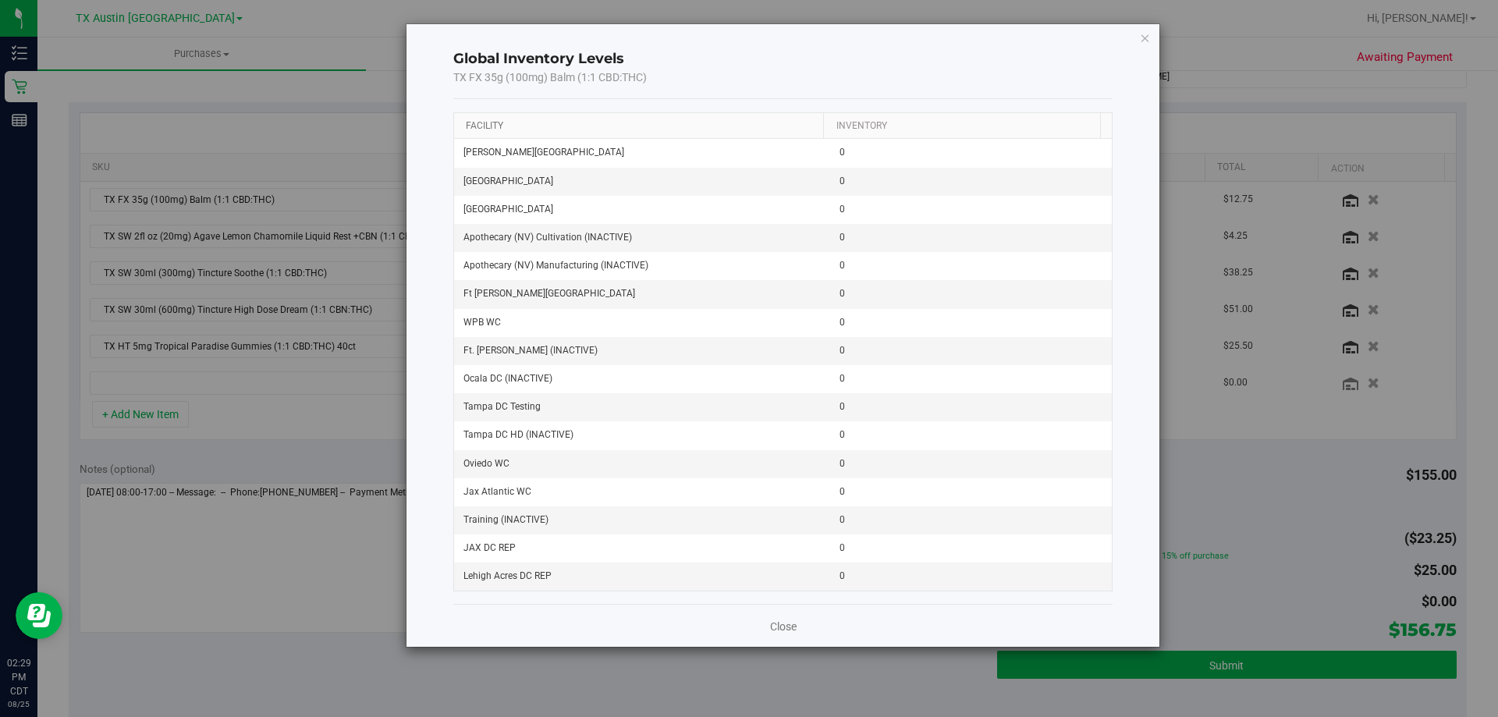
click at [487, 123] on link "Facility" at bounding box center [484, 125] width 37 height 11
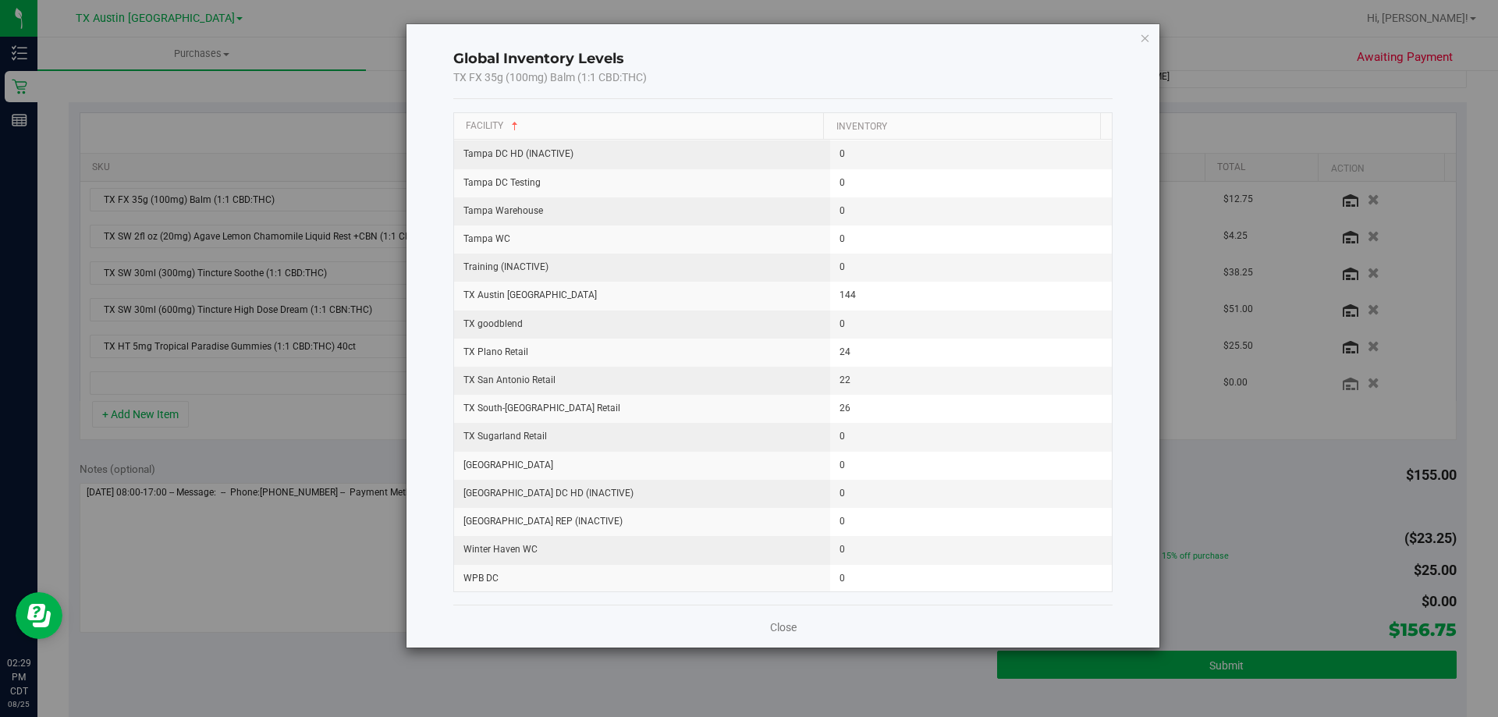
scroll to position [1976, 0]
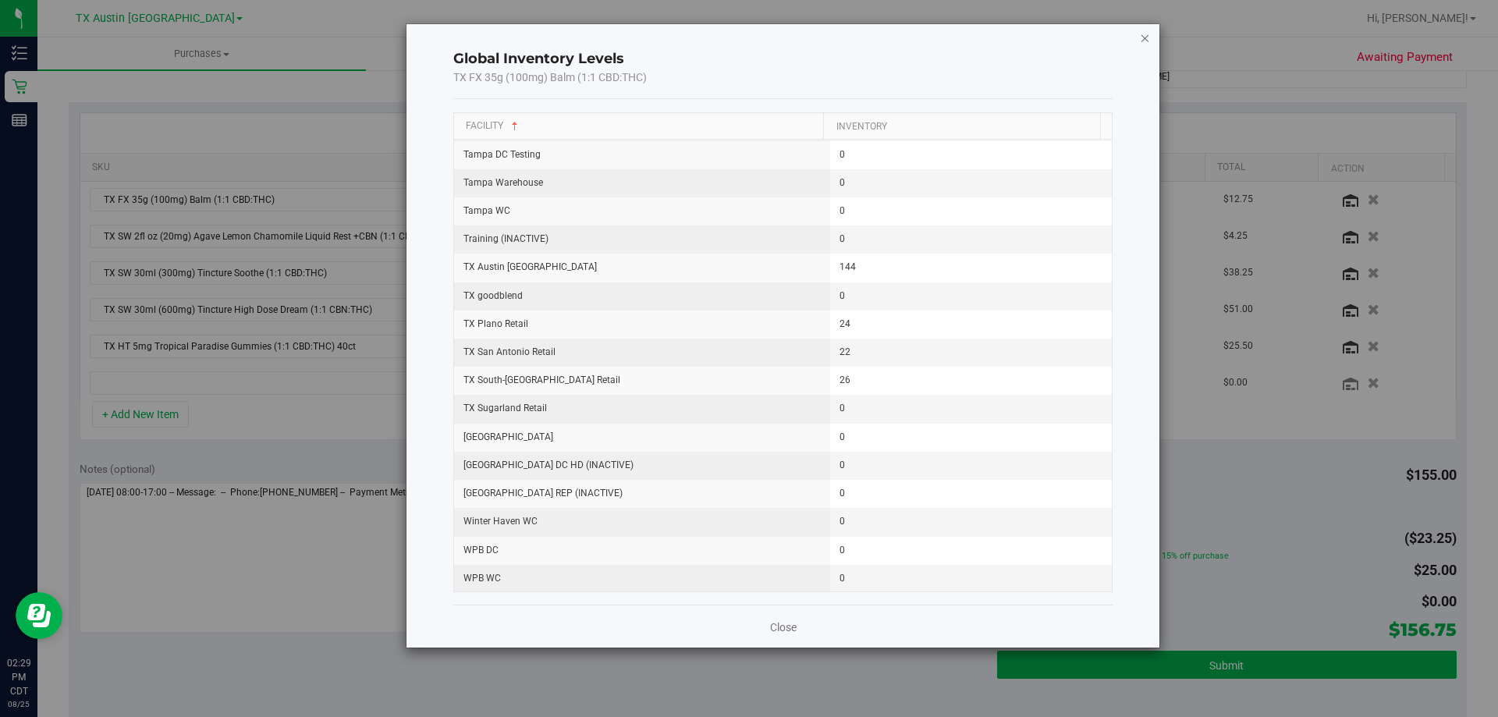
click at [1141, 39] on icon "button" at bounding box center [1145, 37] width 11 height 19
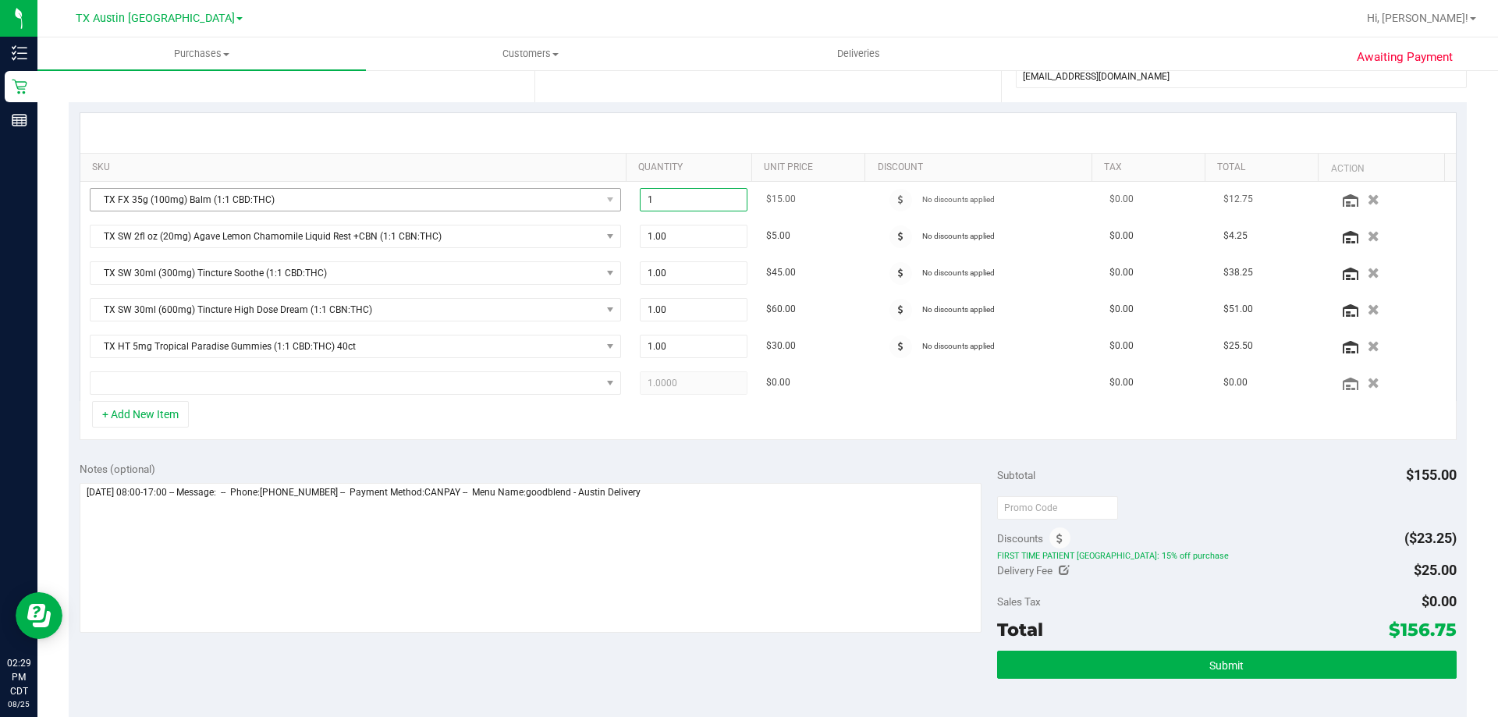
drag, startPoint x: 705, startPoint y: 201, endPoint x: 525, endPoint y: 204, distance: 180.3
click at [525, 204] on tr "TX FX 35g (100mg) Balm (1:1 CBD:THC) 1.00 1 $15.00 No discounts applied $0.00 $…" at bounding box center [768, 200] width 1376 height 37
type input "2"
type input "2.00"
click at [645, 470] on div "Notes (optional)" at bounding box center [539, 469] width 918 height 16
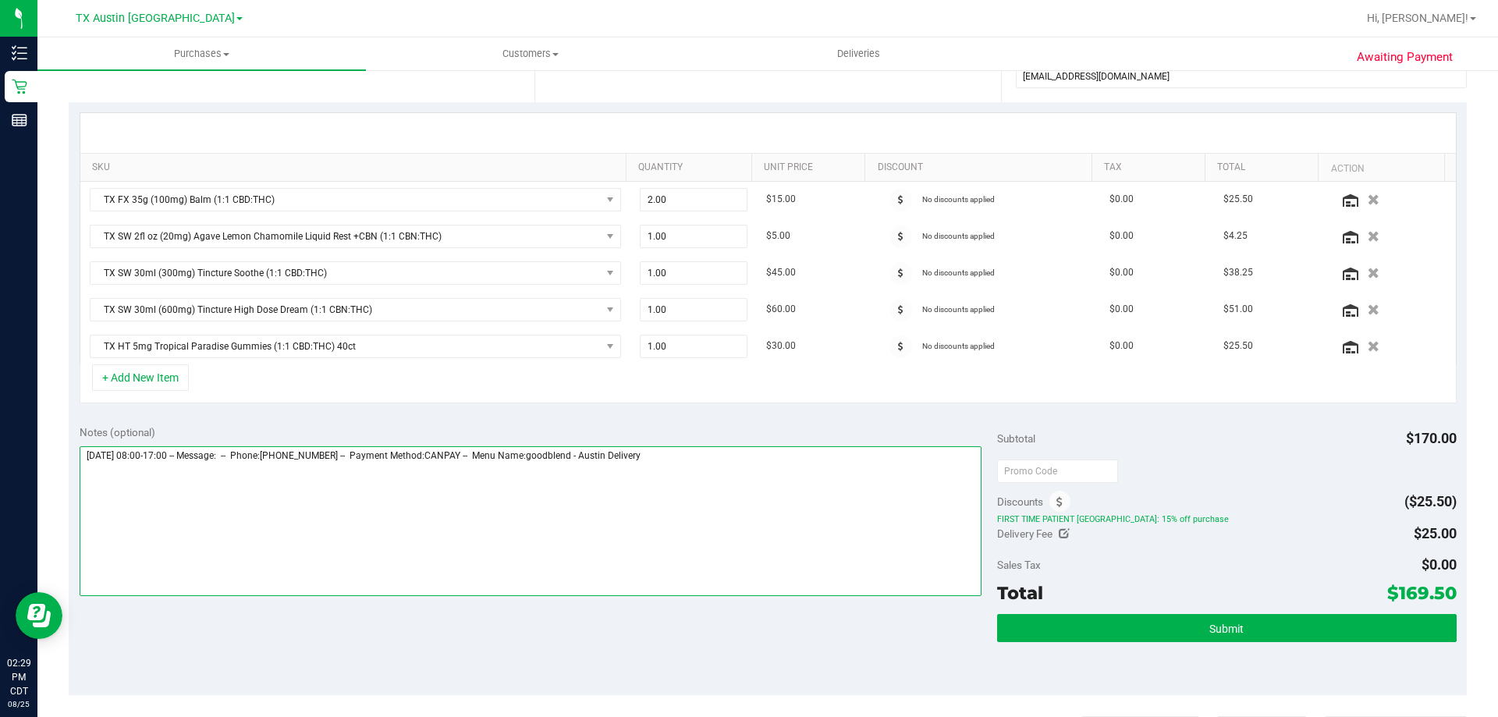
click at [702, 453] on textarea at bounding box center [531, 521] width 903 height 150
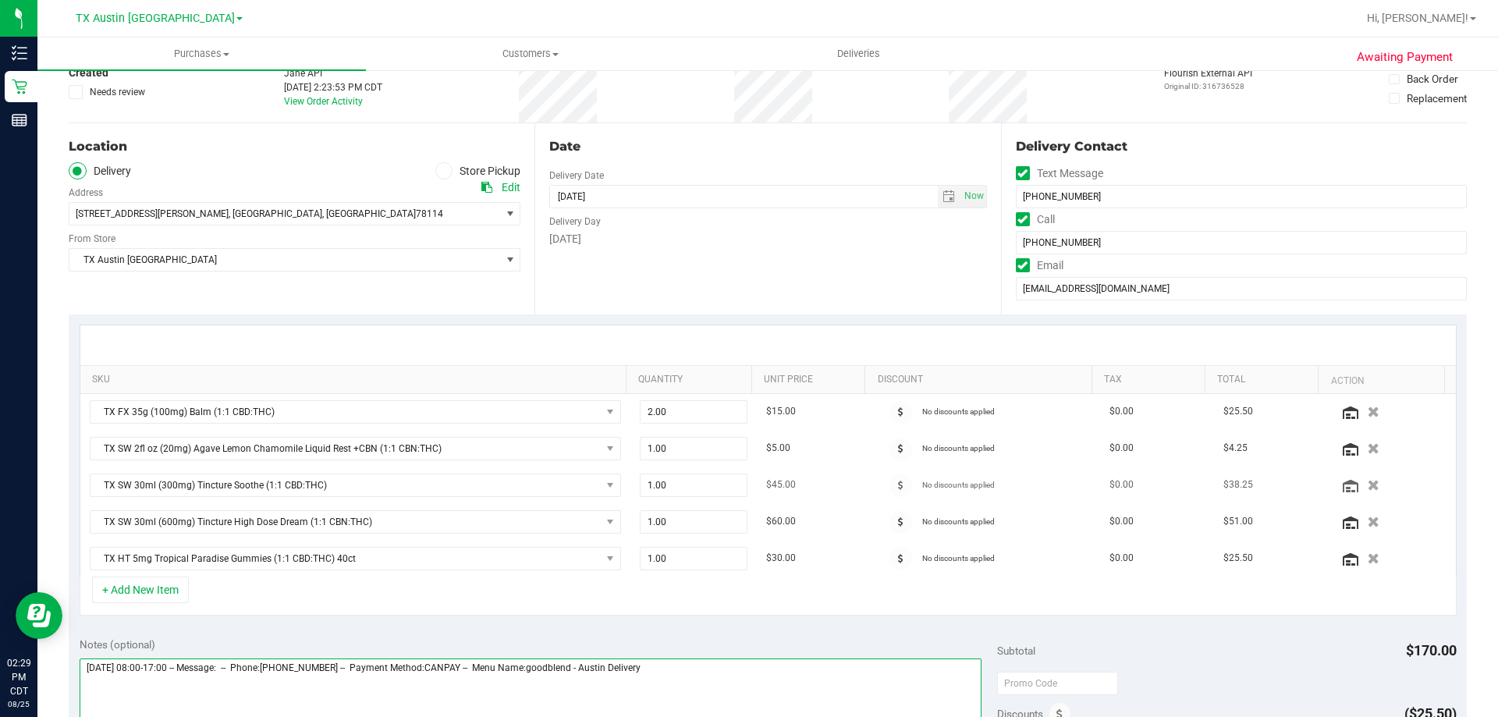
scroll to position [0, 0]
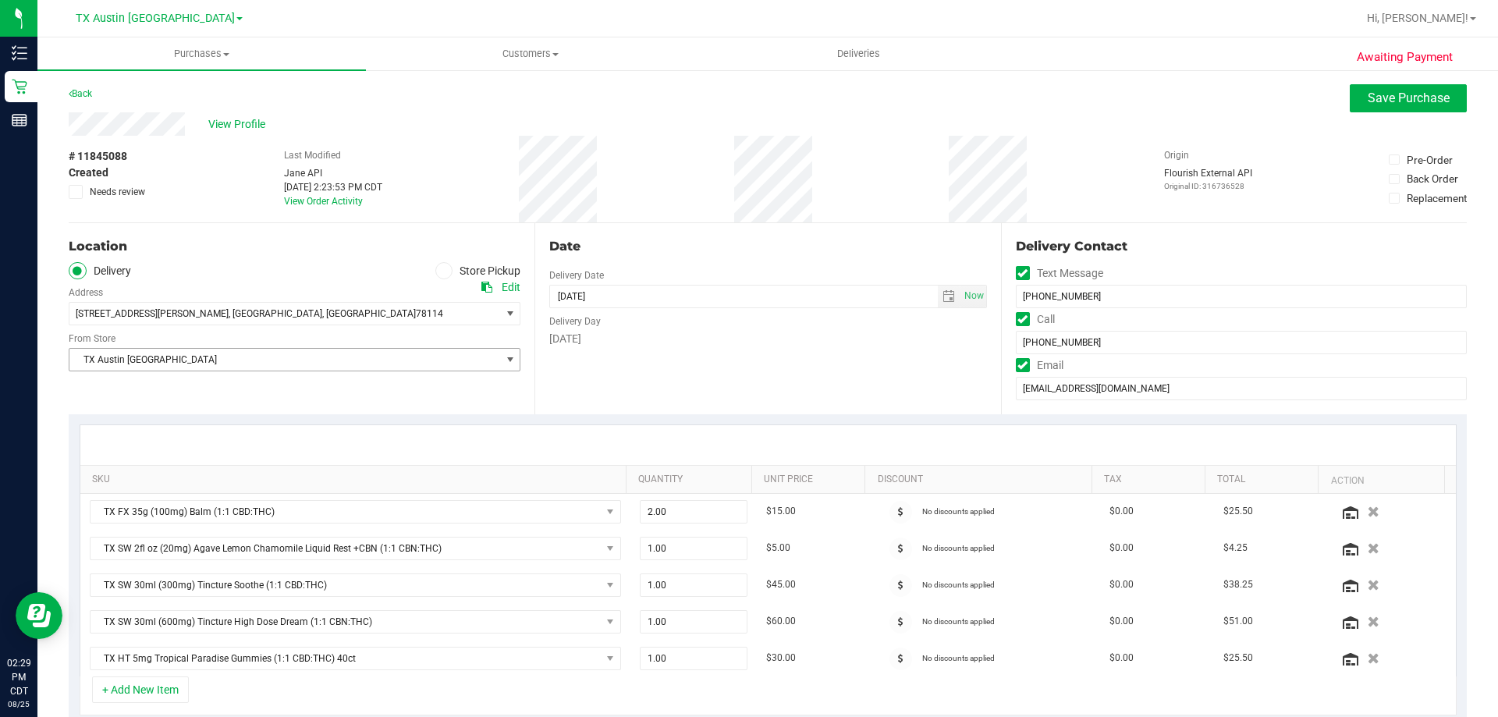
type textarea "Tuesday 08/26/2025 08:00-17:00 -- Message: -- Phone:2104123845 -- Payment Metho…"
click at [195, 363] on span "TX Austin [GEOGRAPHIC_DATA]" at bounding box center [284, 360] width 431 height 22
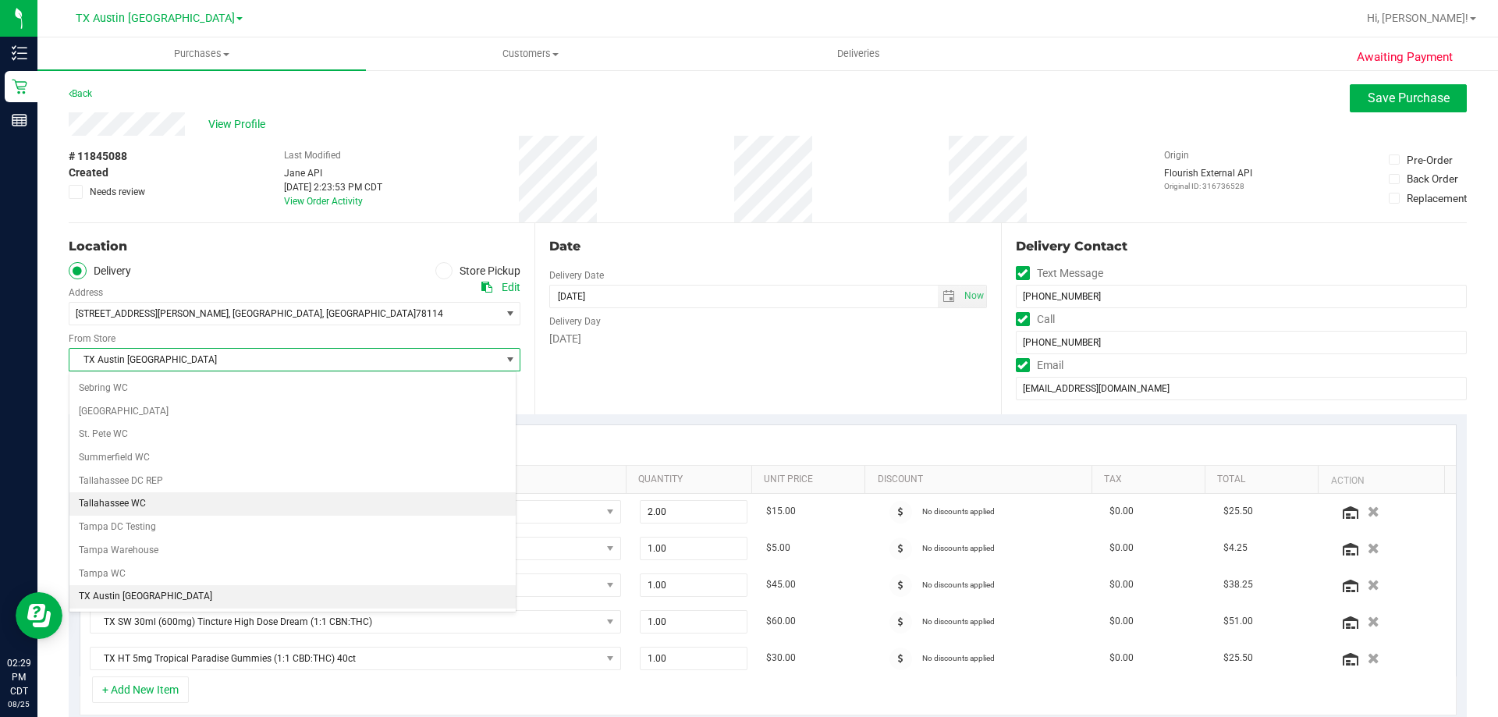
scroll to position [1134, 0]
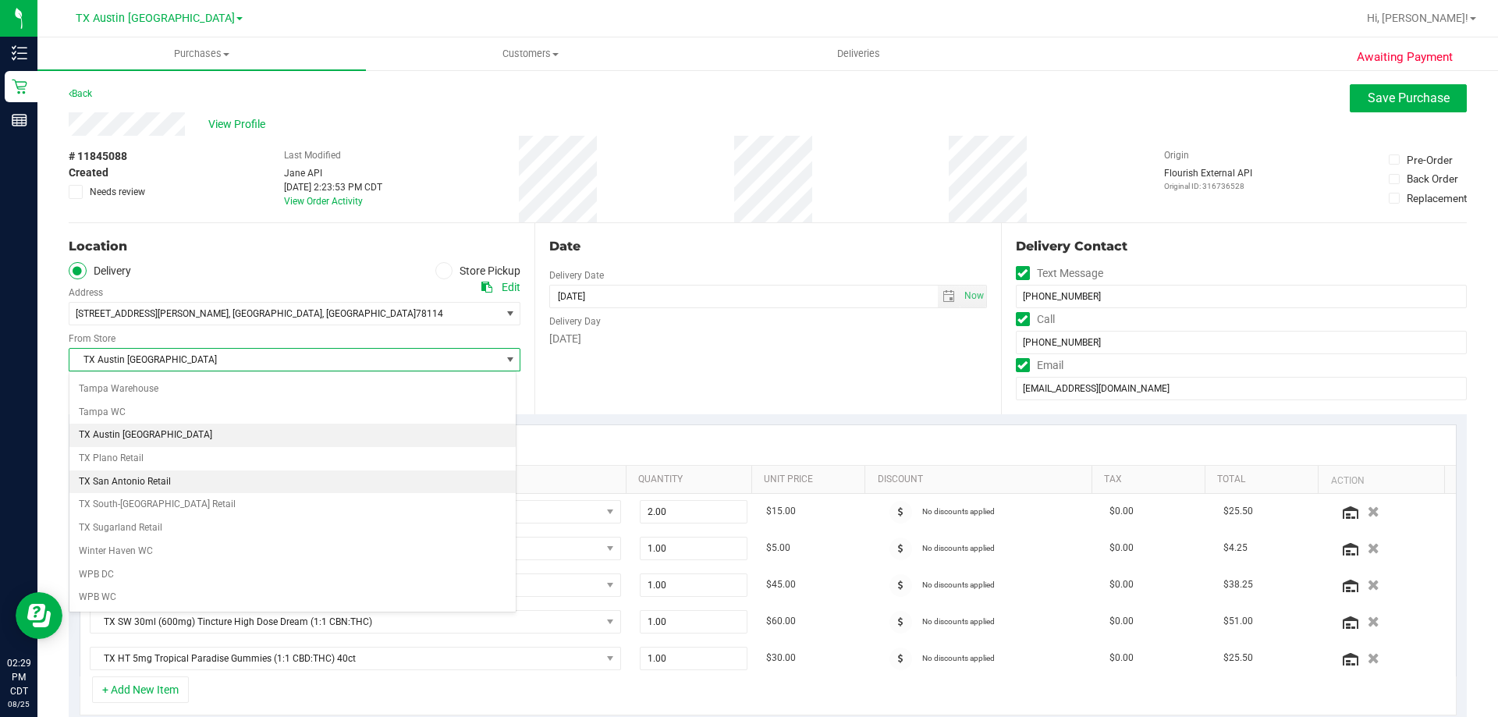
click at [160, 481] on li "TX San Antonio Retail" at bounding box center [292, 481] width 446 height 23
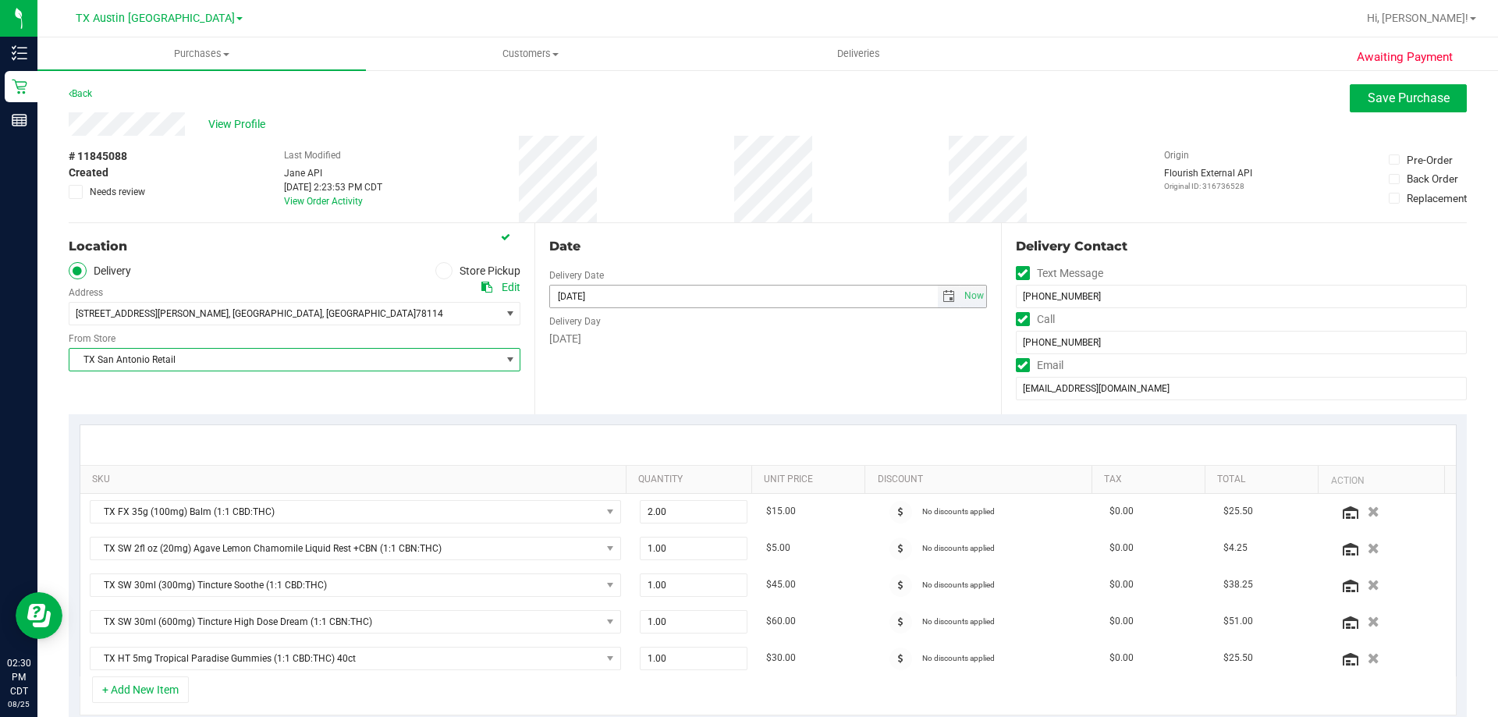
click at [943, 297] on span "select" at bounding box center [949, 296] width 12 height 12
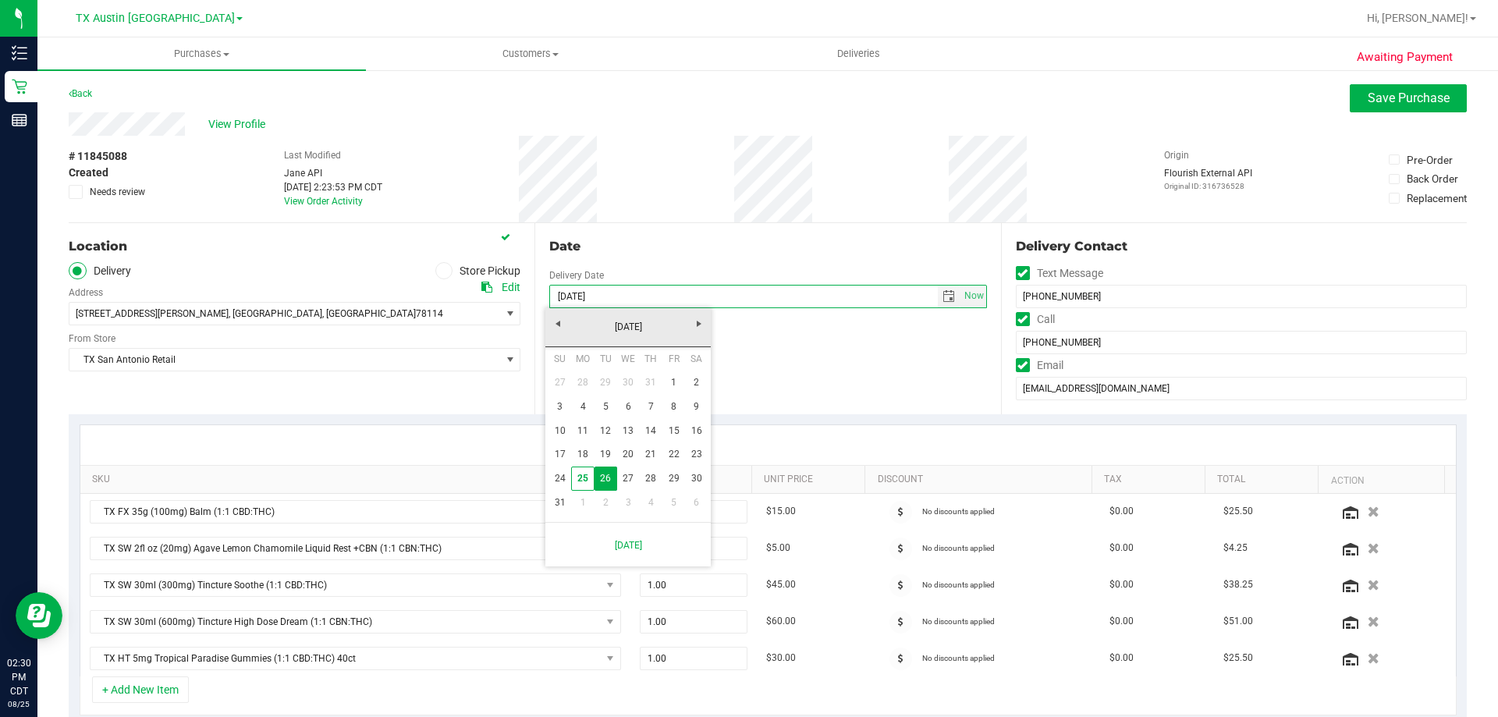
click at [815, 354] on div "Date Delivery Date 08/26/2025 Now 08/26/2025 08:00 AM Now Delivery Day Tuesday" at bounding box center [767, 318] width 466 height 191
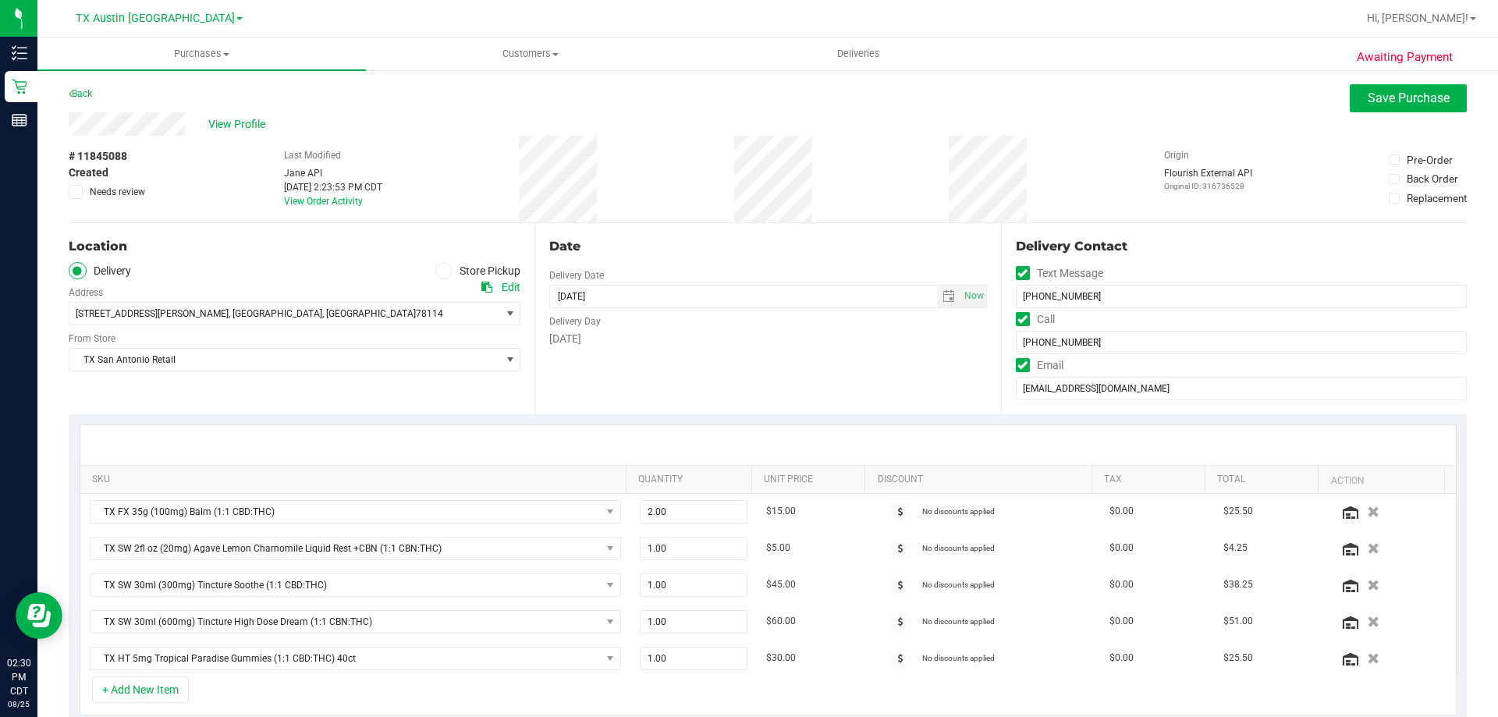
click at [503, 286] on div "Edit" at bounding box center [511, 287] width 19 height 16
click at [254, 119] on span "View Profile" at bounding box center [239, 124] width 62 height 16
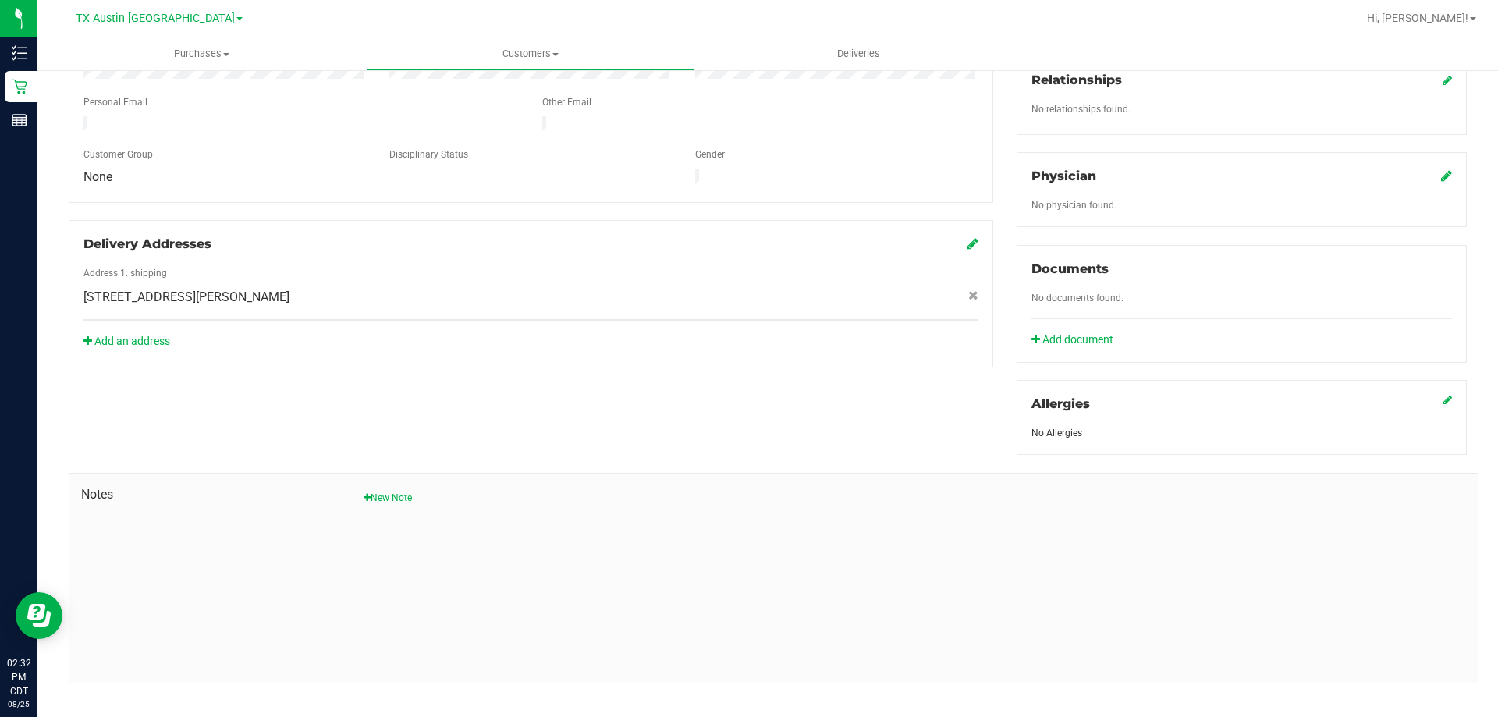
scroll to position [393, 0]
click at [398, 488] on button "New Note" at bounding box center [388, 495] width 48 height 14
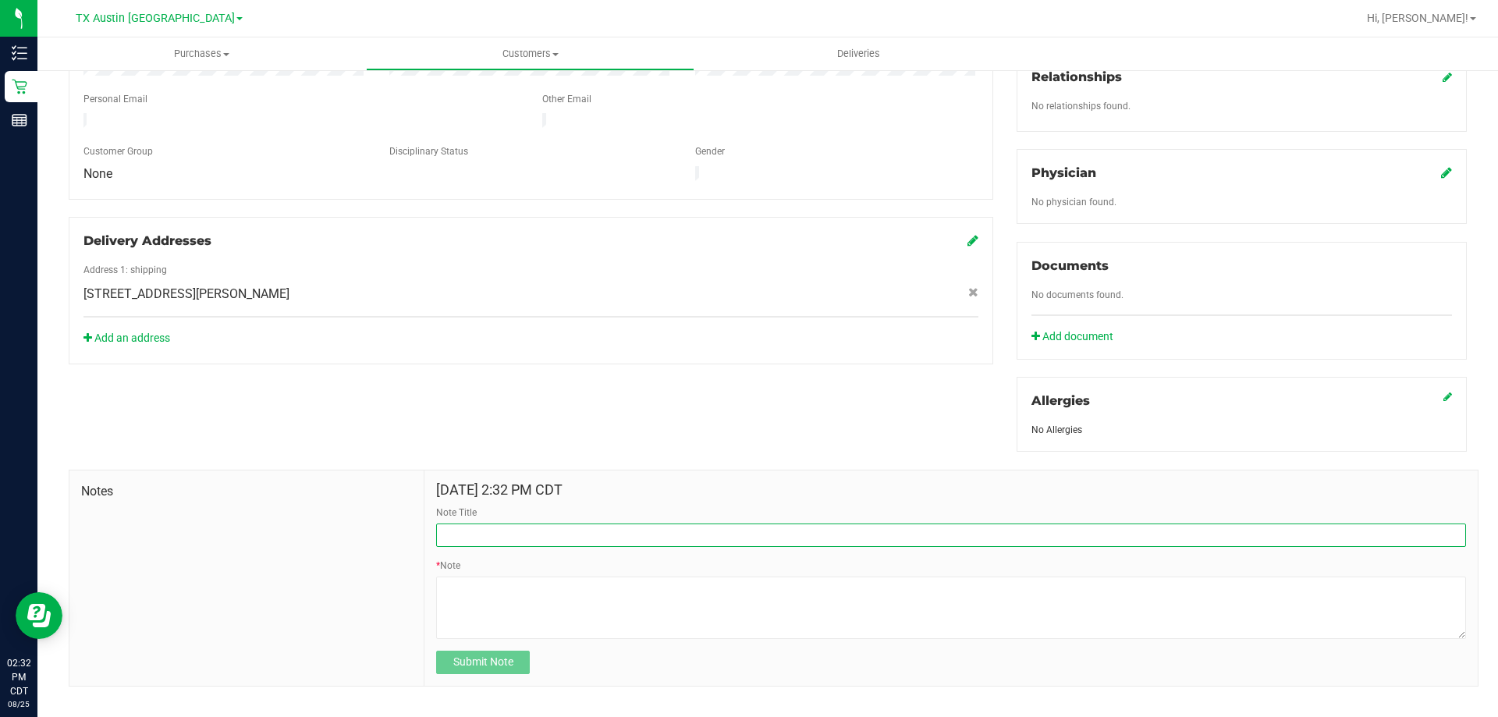
click at [509, 524] on input "Note Title" at bounding box center [951, 535] width 1030 height 23
type input "CURT"
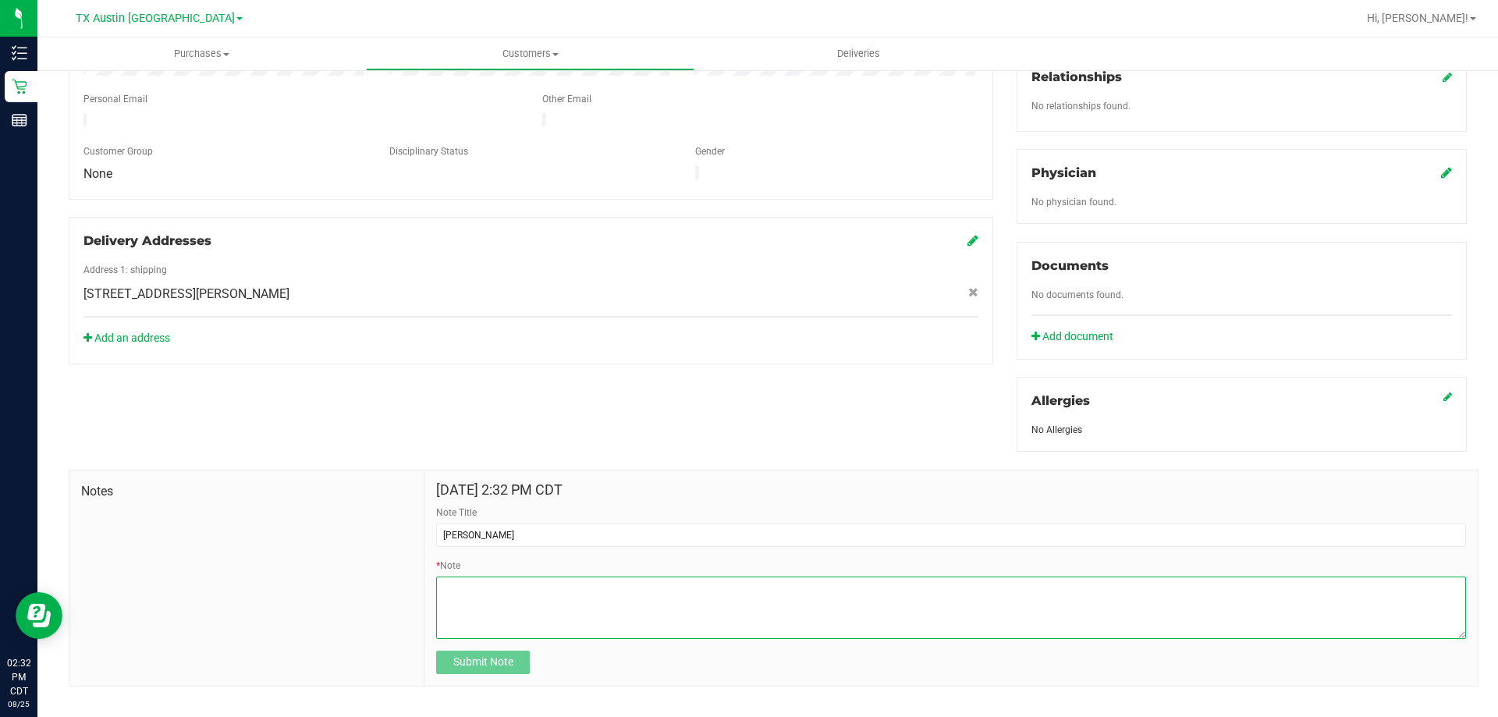
click at [541, 598] on textarea "* Note" at bounding box center [951, 608] width 1030 height 62
paste textarea "Patient Name: Roxanne Silva Address: 1910 SUTHERLAND SPRINGS RD FLORESVILLE, TX…"
type textarea "Patient Name: Roxanne Silva Address: 1910 SUTHERLAND SPRINGS RD FLORESVILLE, TX…"
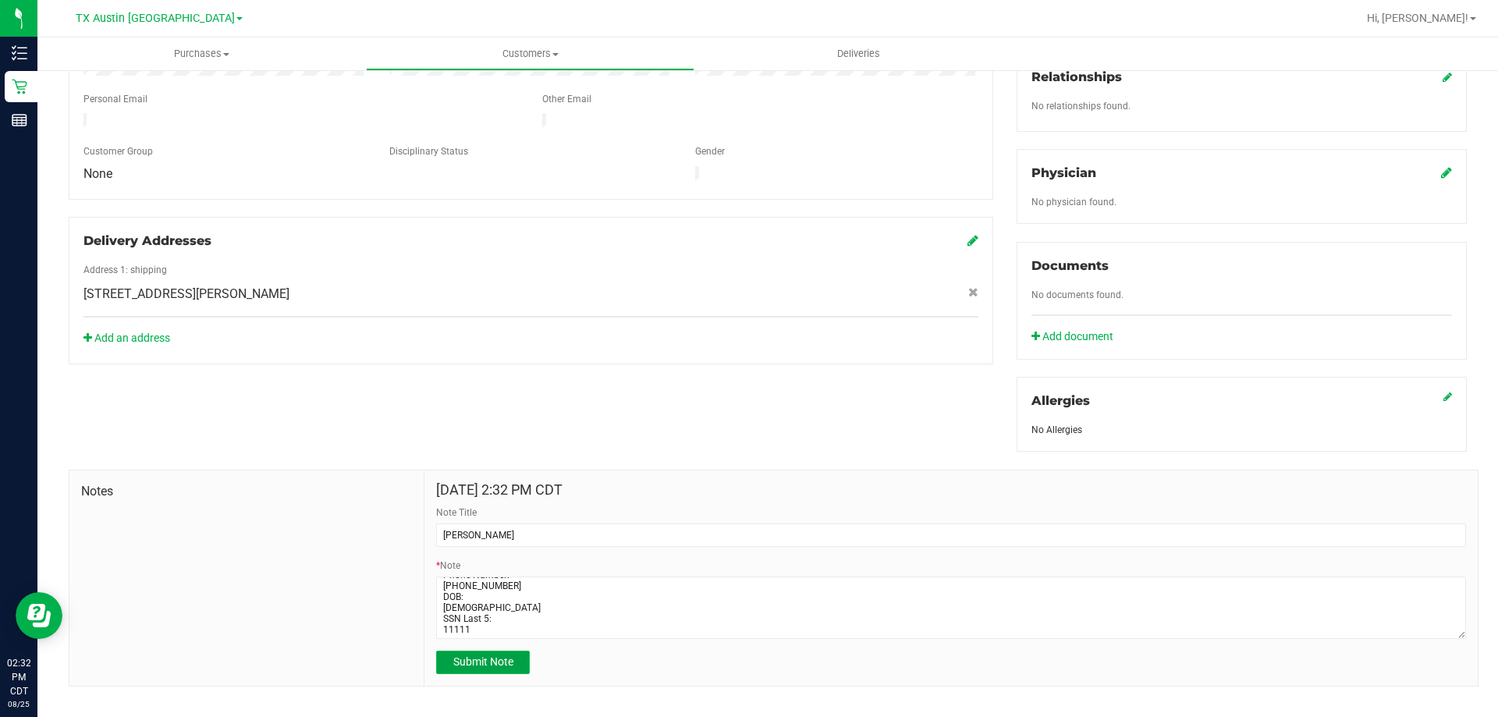
click at [506, 651] on button "Submit Note" at bounding box center [483, 662] width 94 height 23
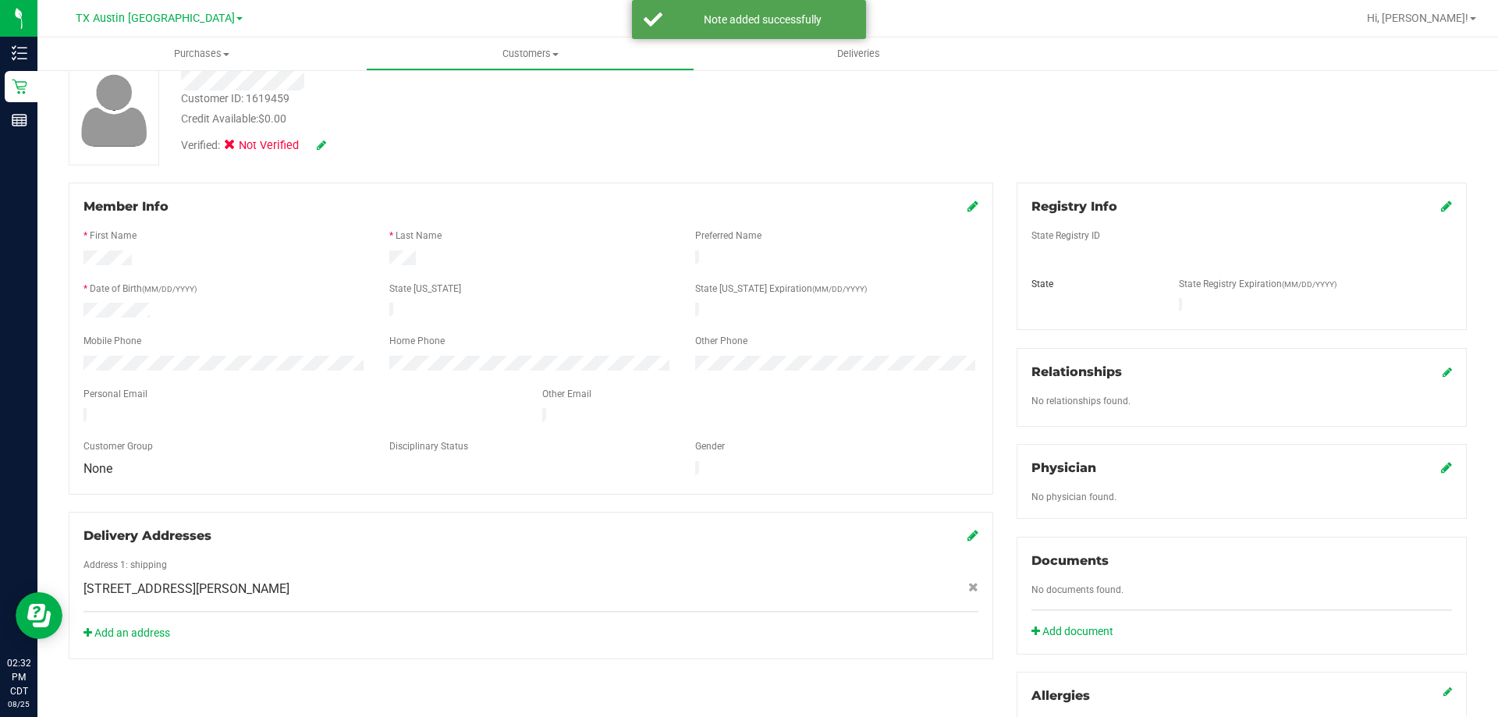
scroll to position [0, 0]
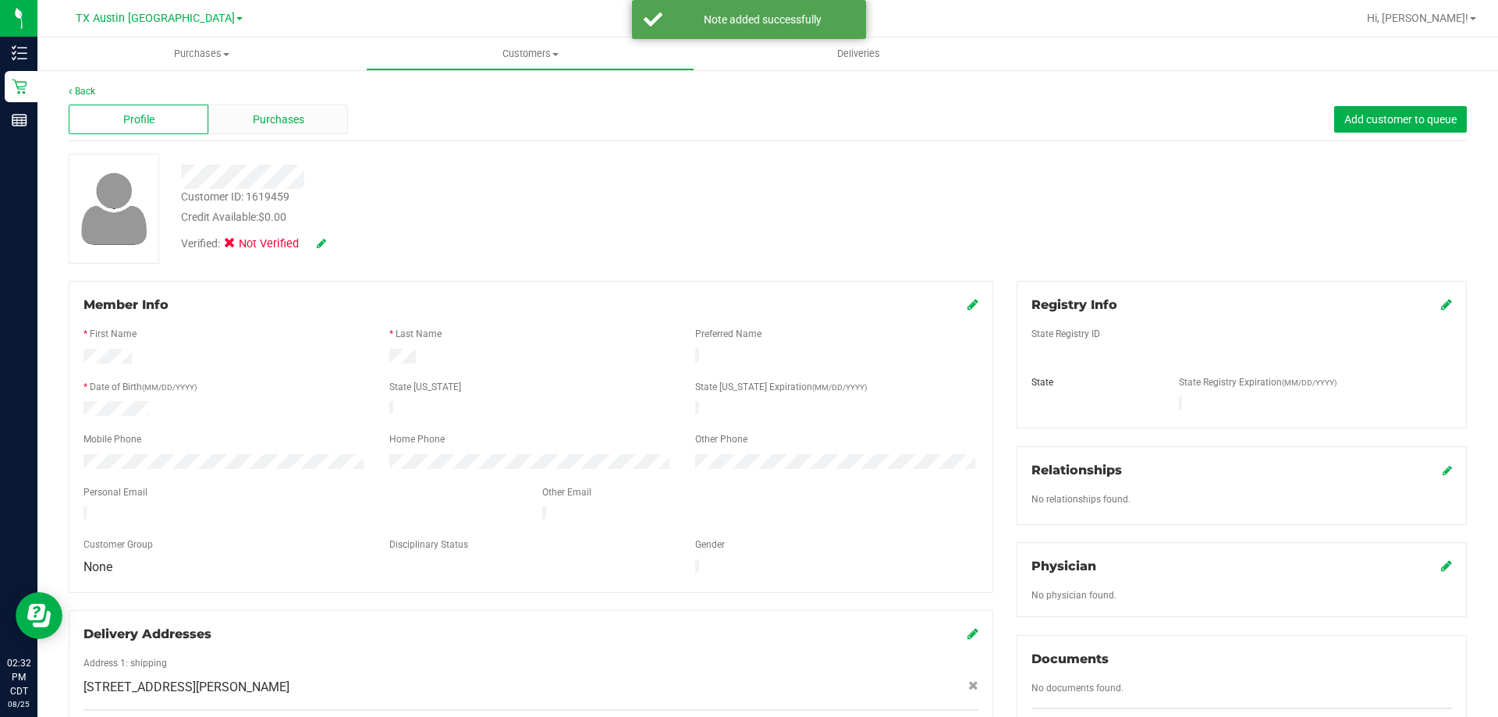
click at [283, 117] on span "Purchases" at bounding box center [278, 120] width 51 height 16
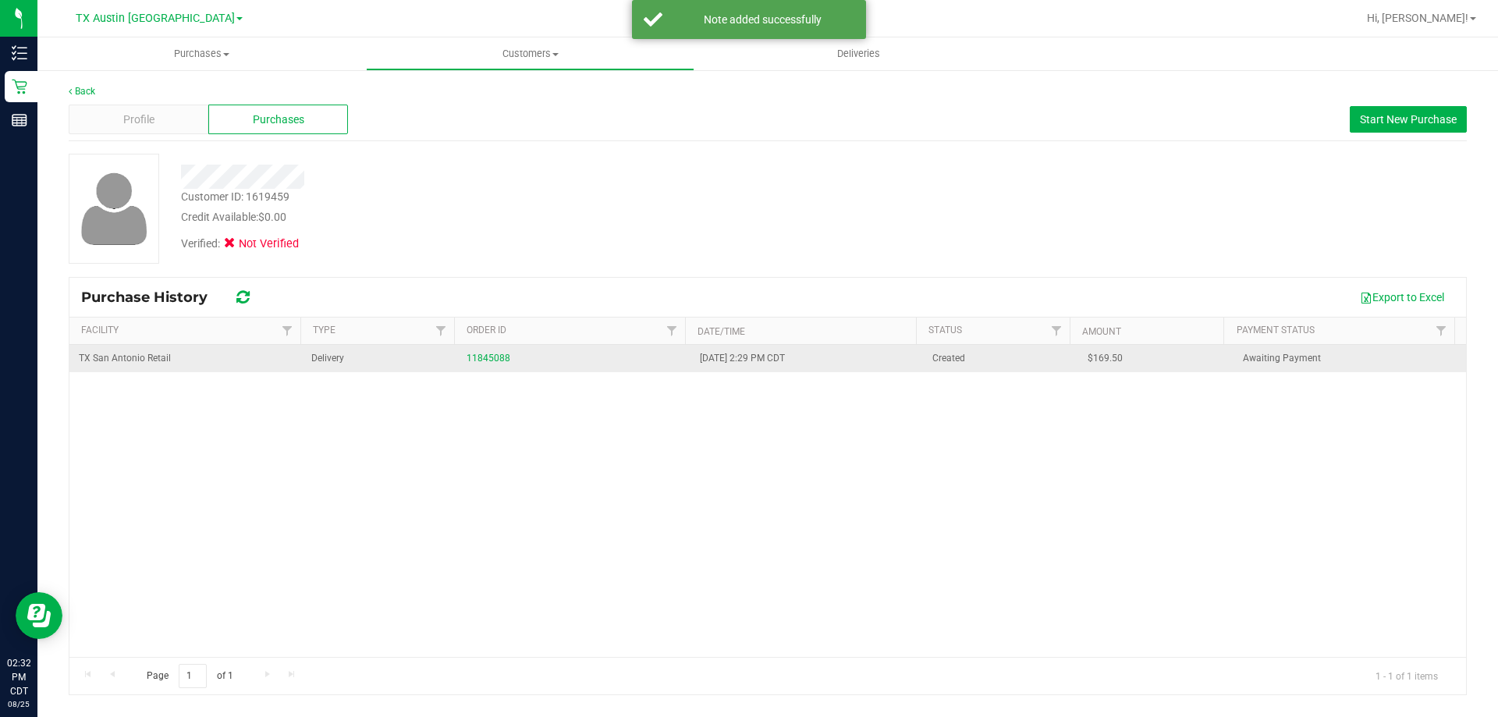
click at [469, 351] on div "11845088" at bounding box center [574, 358] width 214 height 15
click at [472, 358] on link "11845088" at bounding box center [489, 358] width 44 height 11
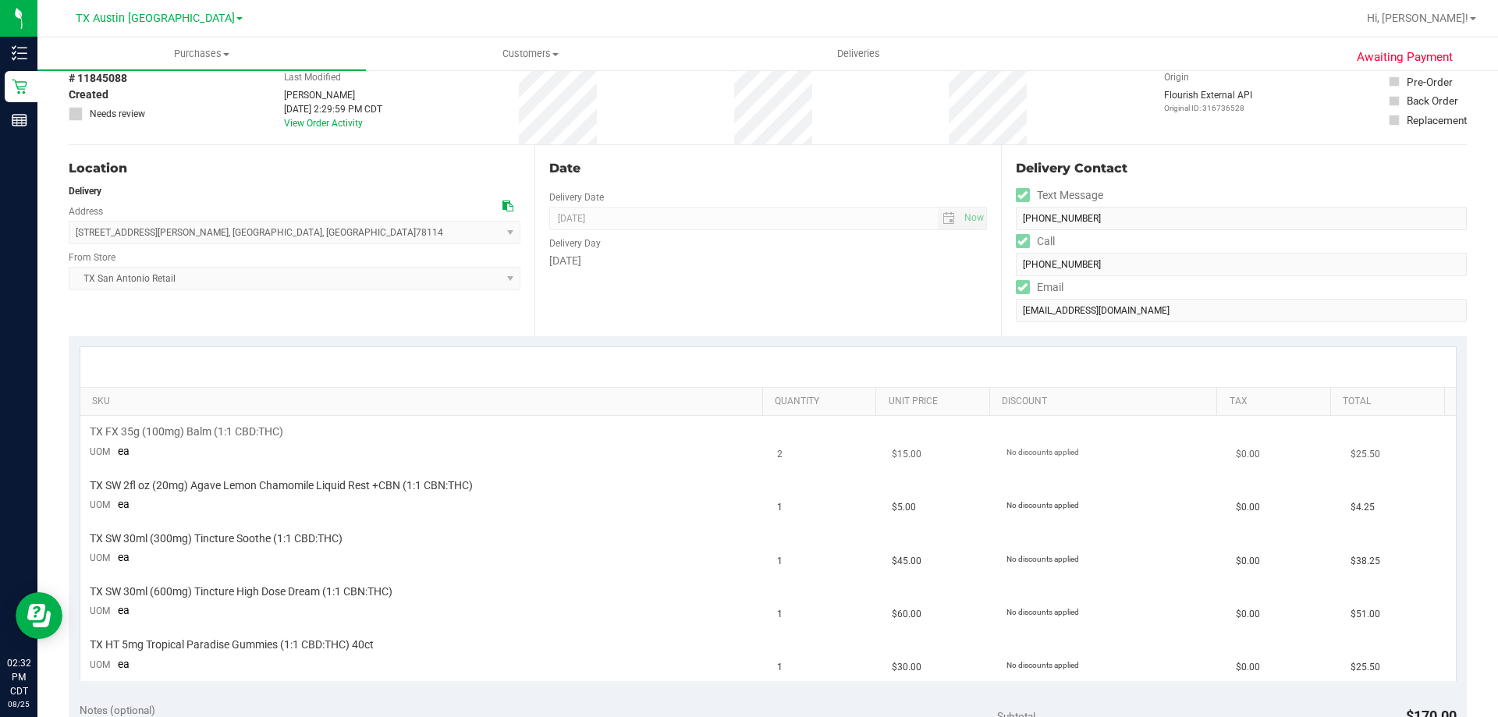
scroll to position [390, 0]
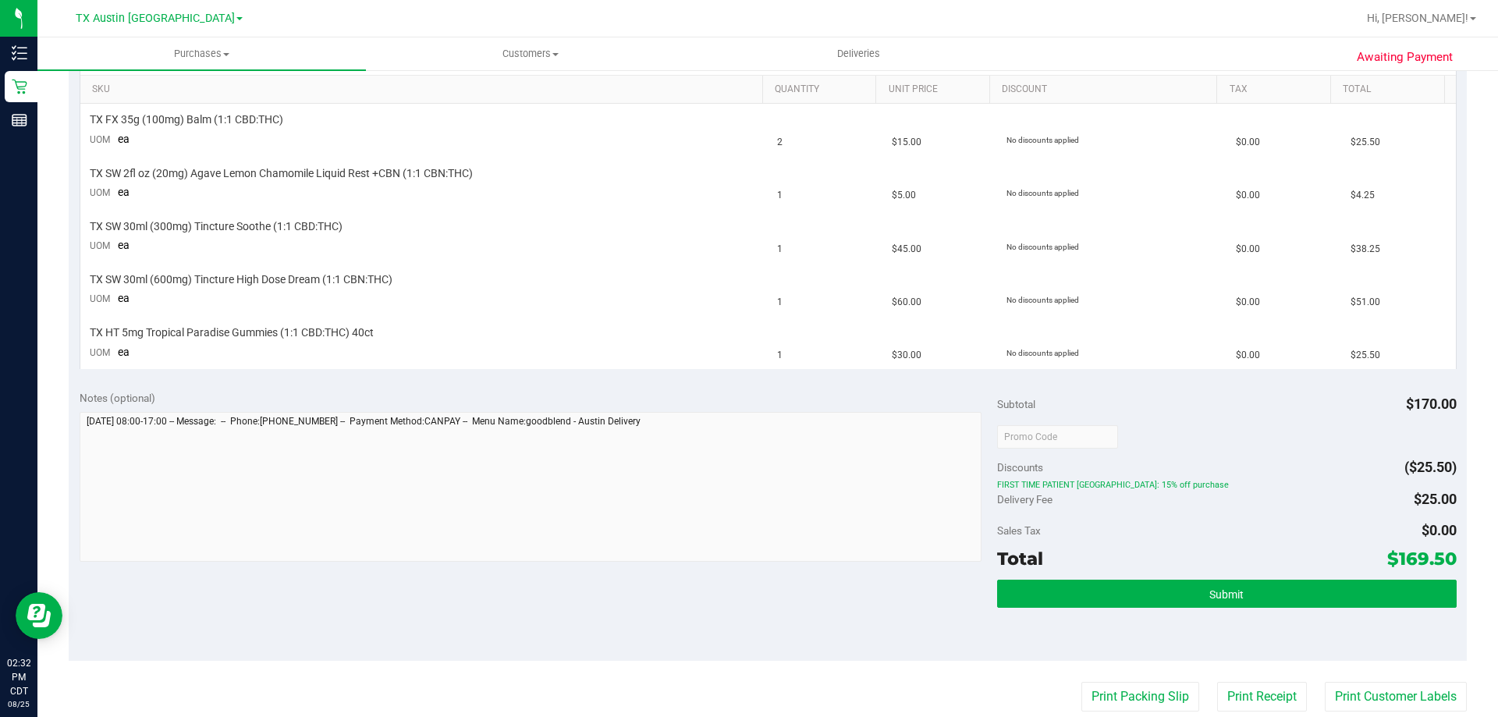
drag, startPoint x: 1386, startPoint y: 558, endPoint x: 1440, endPoint y: 562, distance: 54.8
click at [1440, 562] on span "$169.50" at bounding box center [1421, 559] width 69 height 22
copy span "169.50"
click at [585, 604] on div "Notes (optional) Subtotal $170.00 Discounts ($25.50) FIRST TIME PATIENT TX: 15%…" at bounding box center [768, 520] width 1398 height 281
click at [1338, 520] on div "Sales Tax $0.00" at bounding box center [1226, 531] width 459 height 28
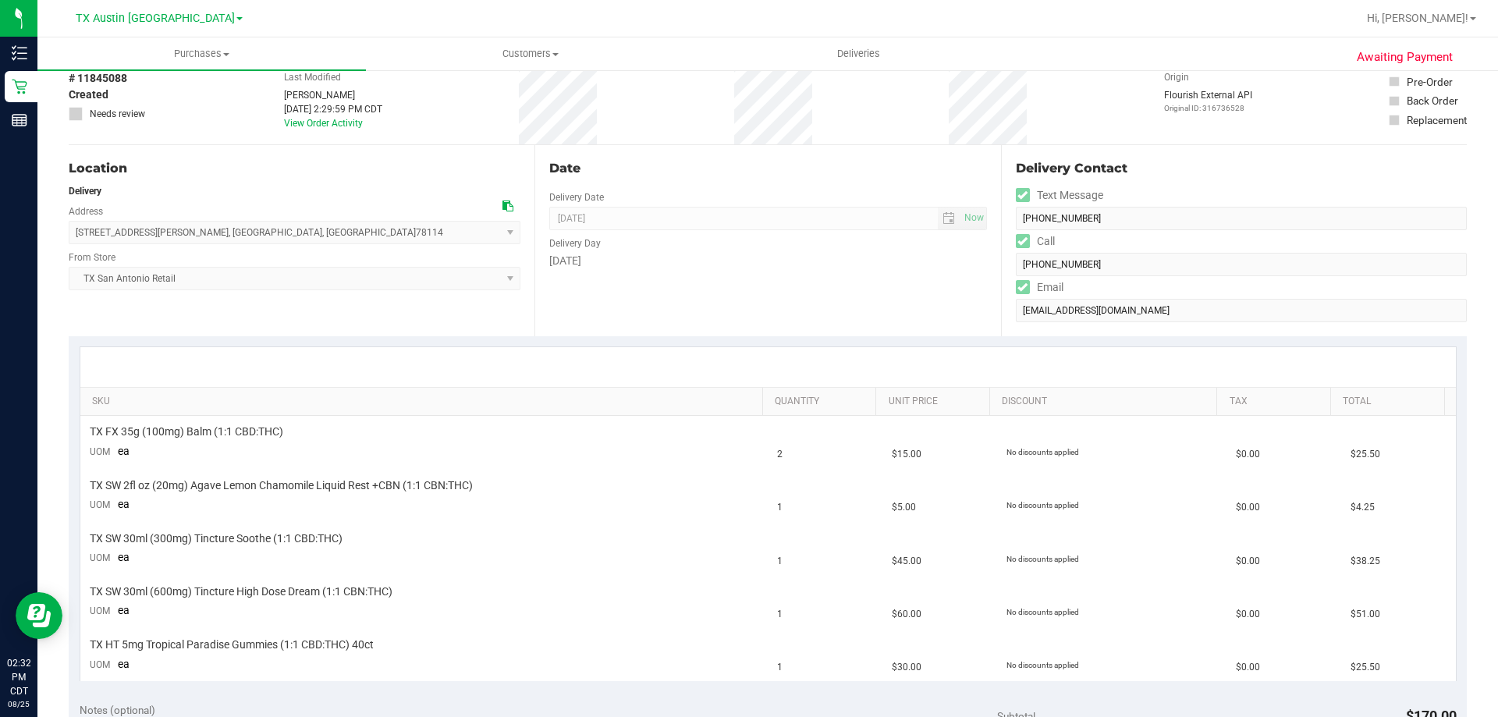
scroll to position [0, 0]
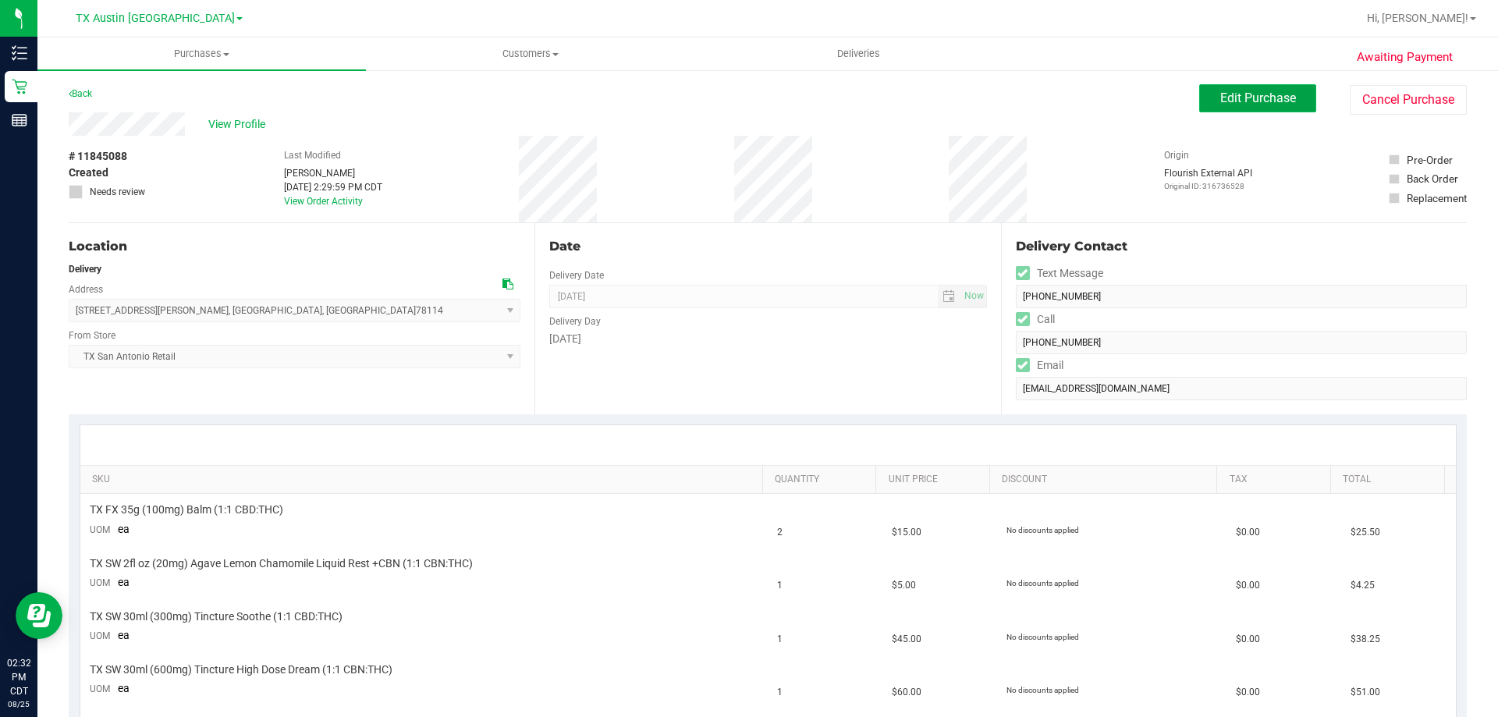
click at [1241, 97] on span "Edit Purchase" at bounding box center [1258, 98] width 76 height 15
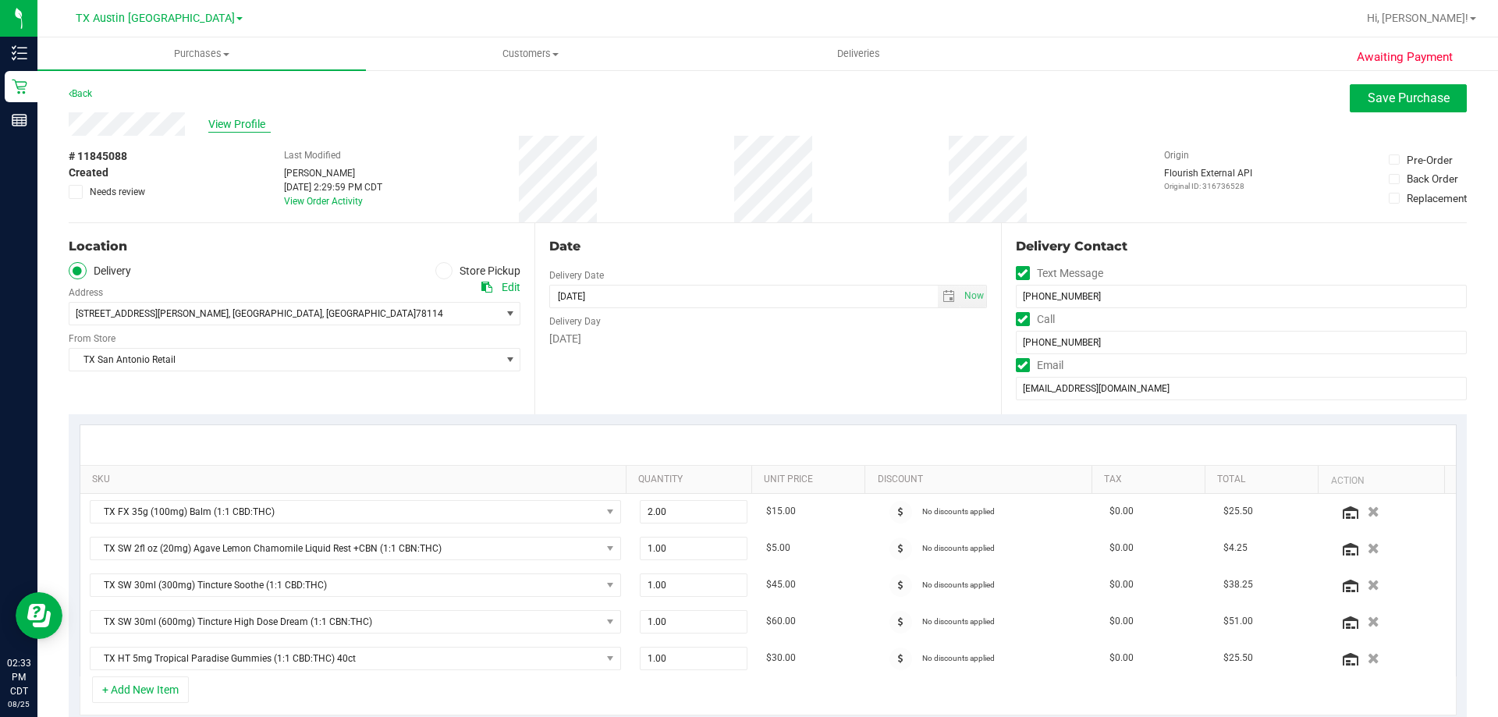
click at [245, 126] on span "View Profile" at bounding box center [239, 124] width 62 height 16
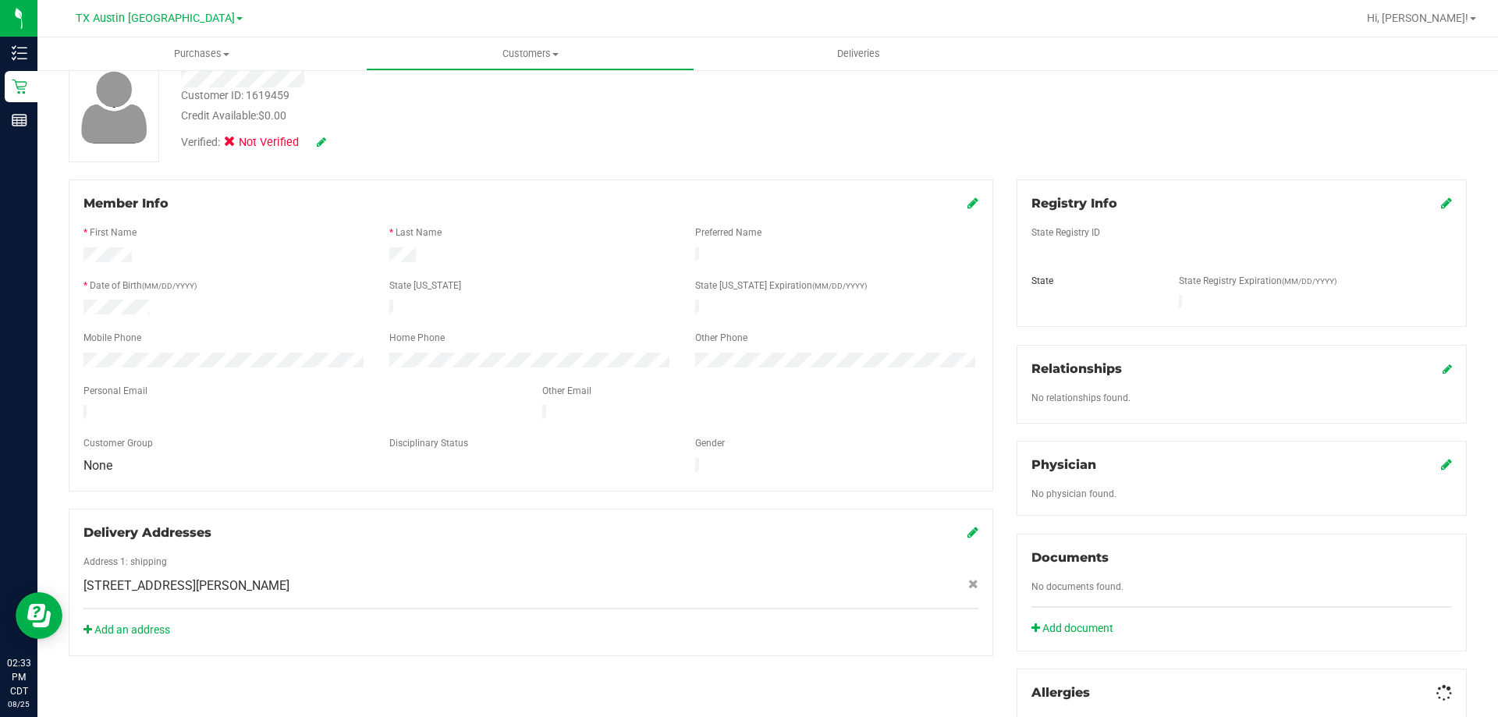
scroll to position [435, 0]
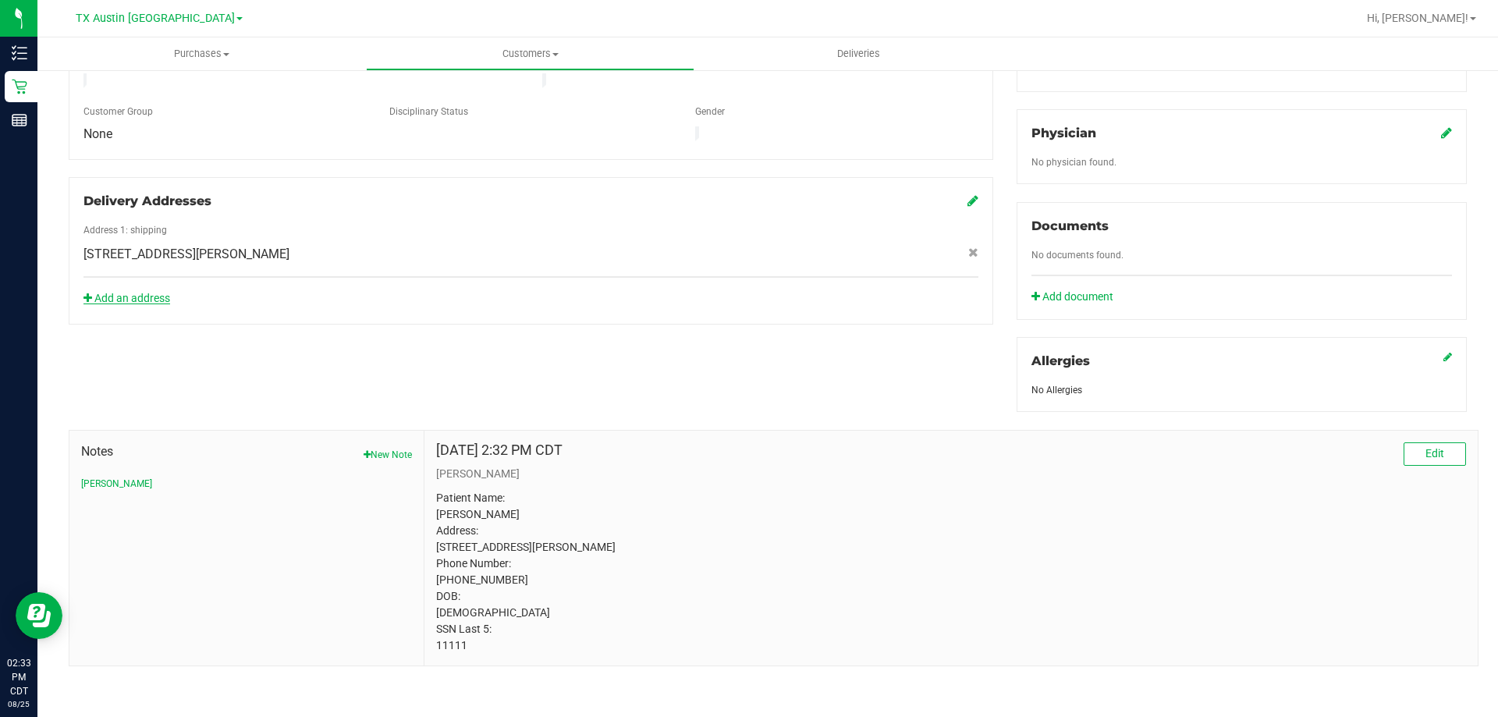
click at [91, 293] on icon at bounding box center [87, 298] width 9 height 11
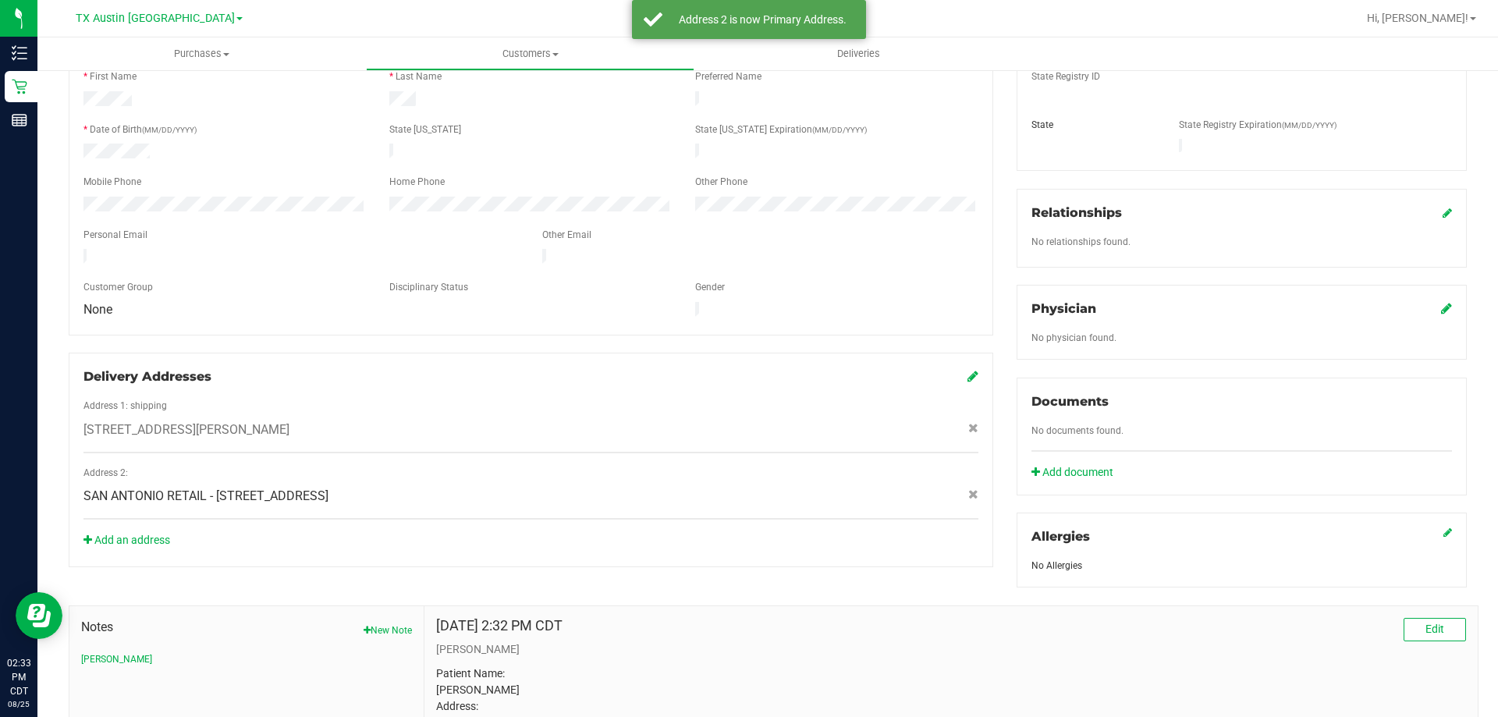
scroll to position [0, 0]
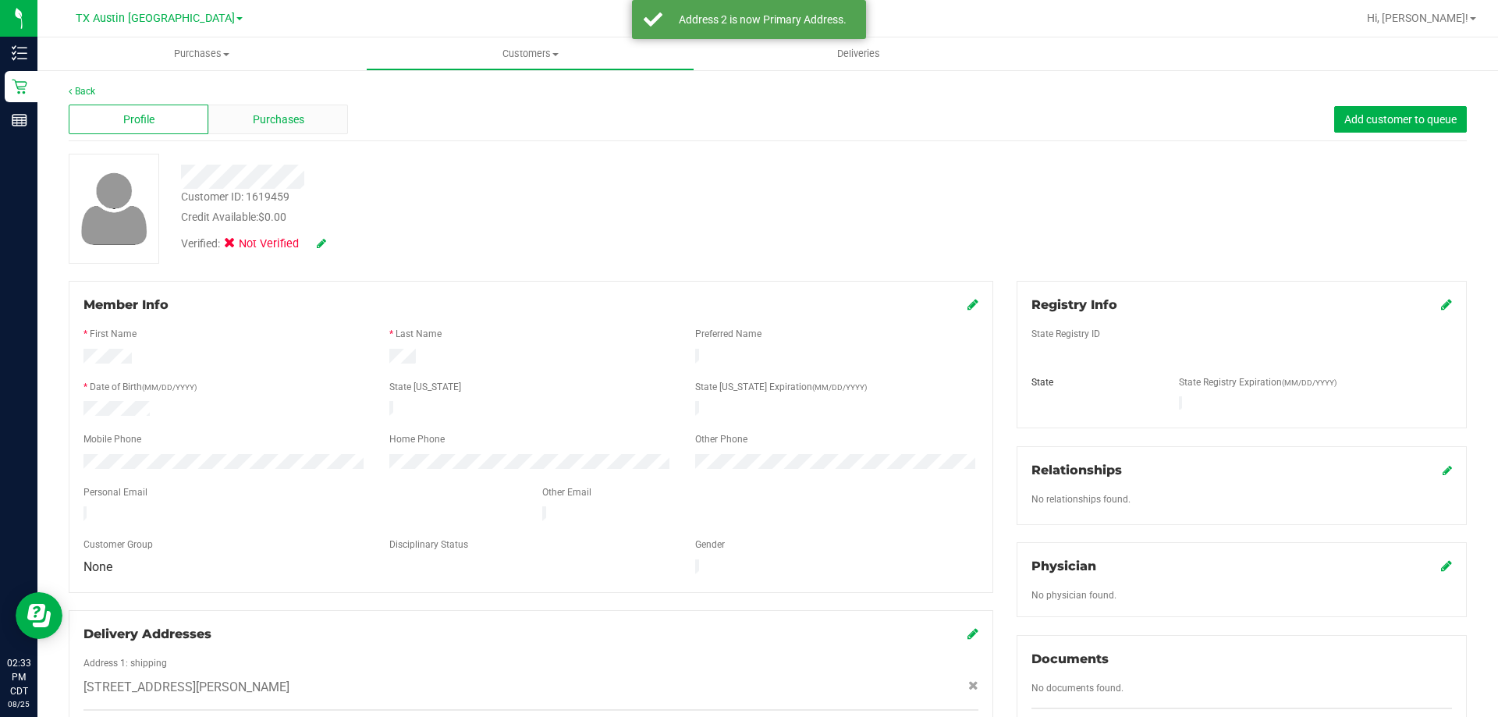
click at [243, 126] on div "Purchases" at bounding box center [278, 120] width 140 height 30
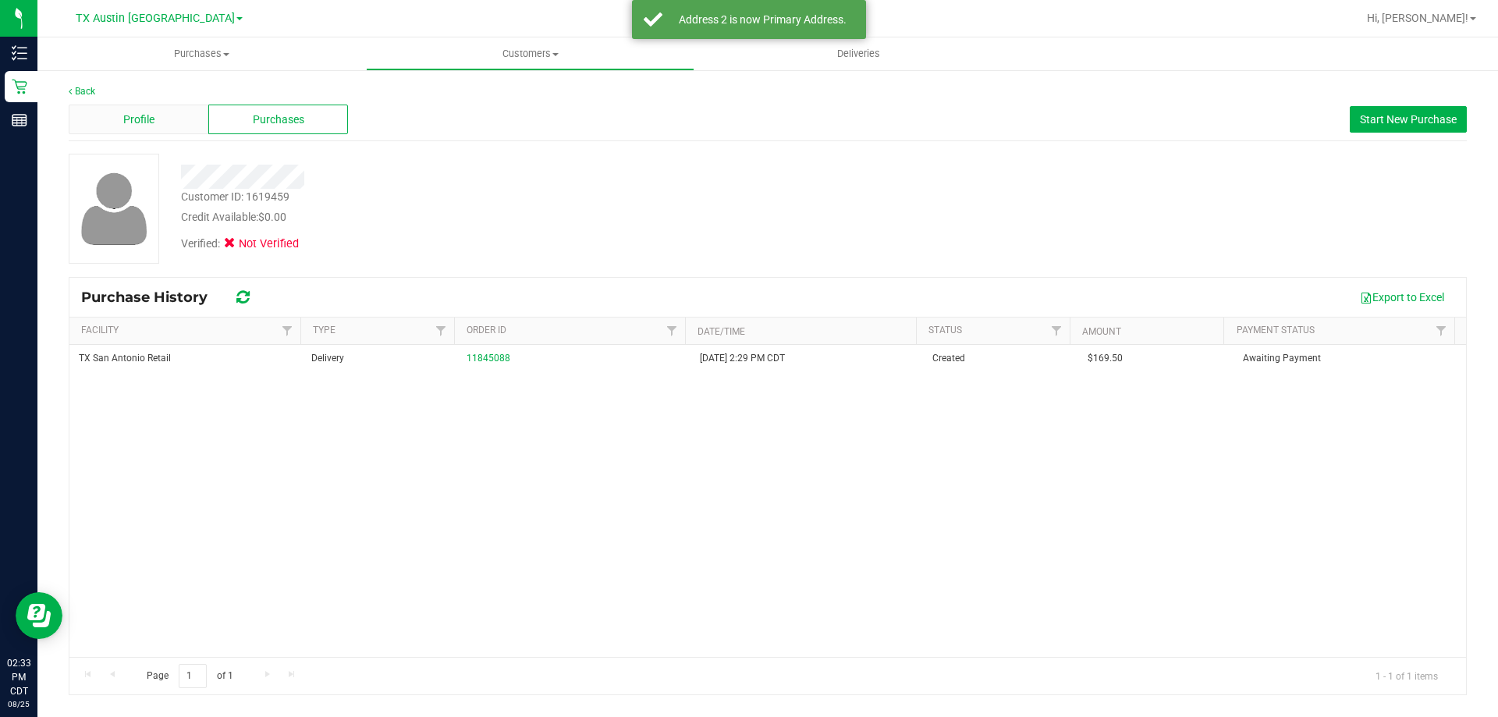
click at [170, 119] on div "Profile" at bounding box center [139, 120] width 140 height 30
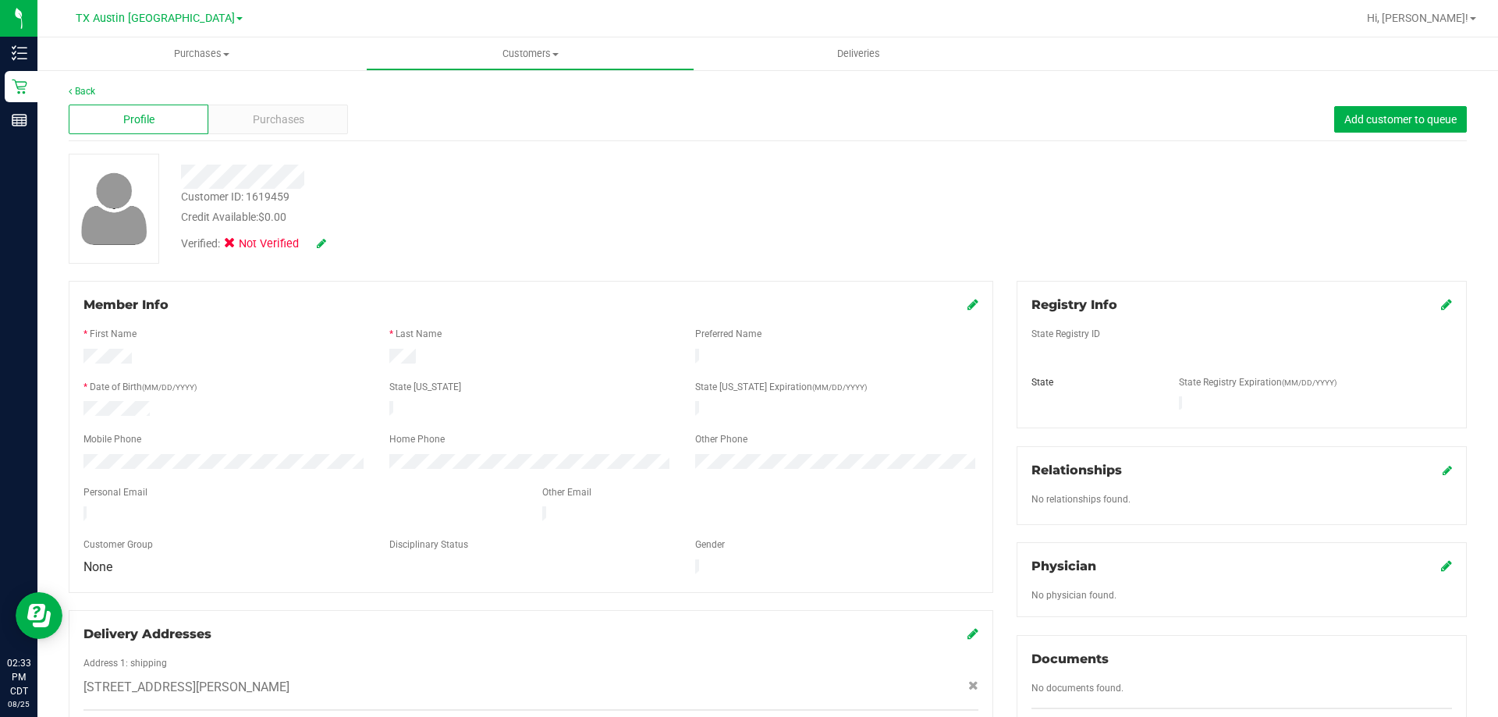
click at [320, 245] on icon at bounding box center [321, 243] width 9 height 11
click at [229, 246] on icon at bounding box center [234, 246] width 10 height 0
click at [0, 0] on input "Medical" at bounding box center [0, 0] width 0 height 0
drag, startPoint x: 343, startPoint y: 242, endPoint x: 398, endPoint y: 245, distance: 54.7
click at [343, 241] on icon at bounding box center [342, 244] width 12 height 11
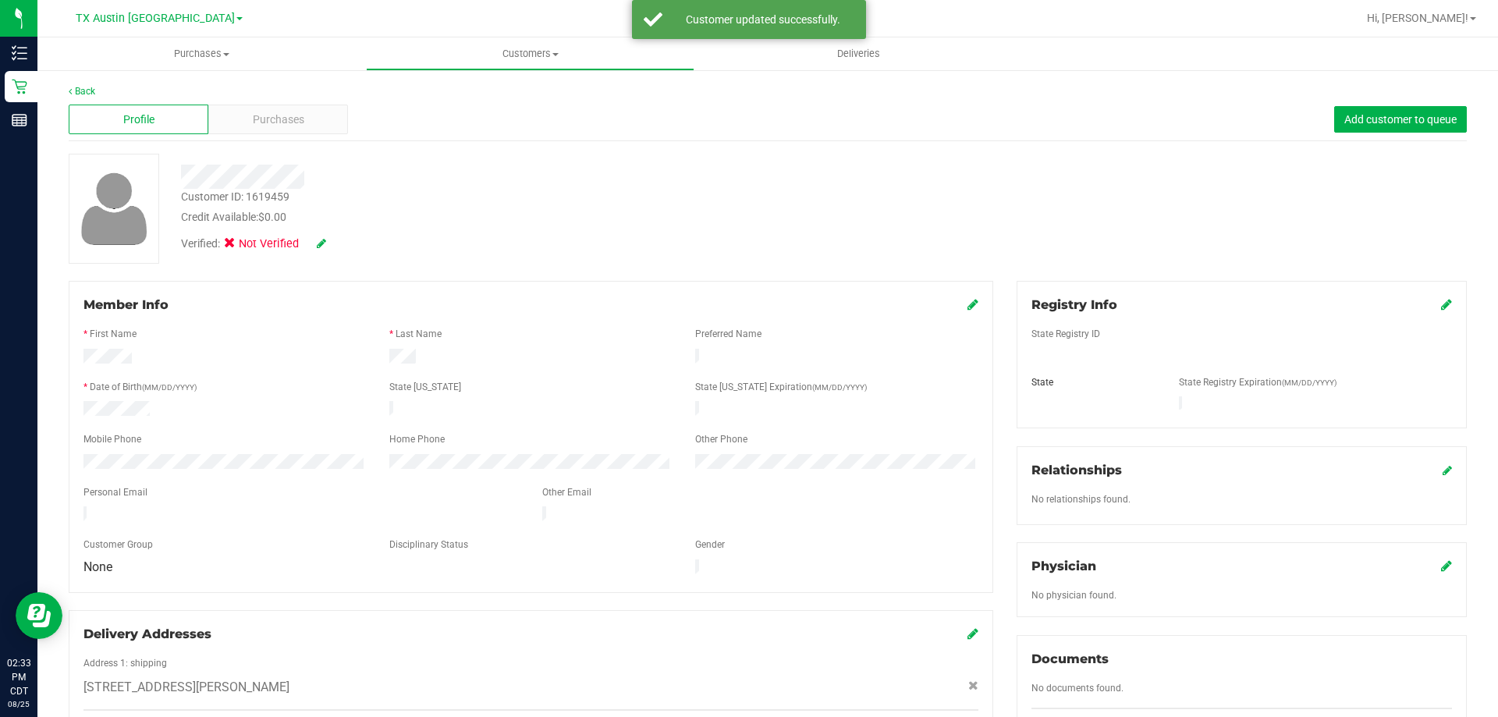
scroll to position [234, 0]
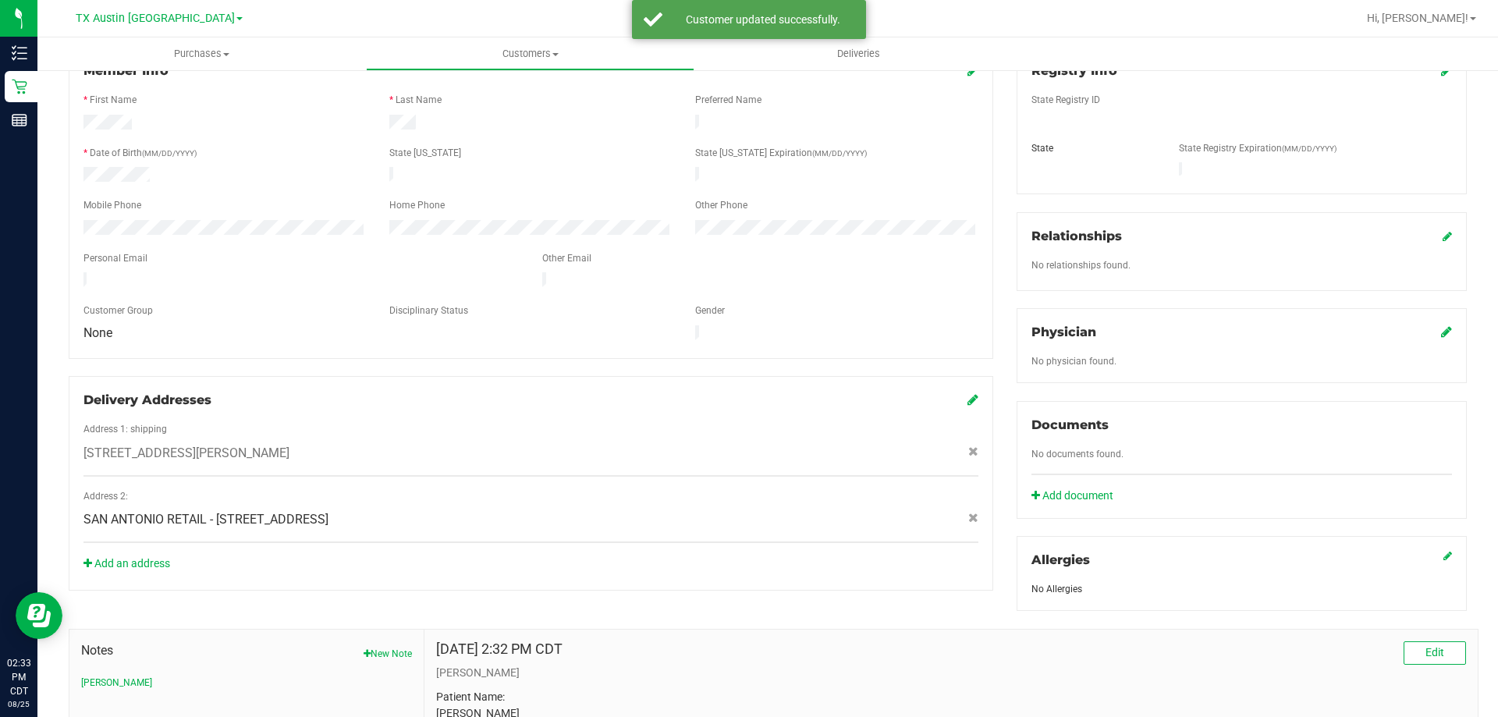
click at [1441, 325] on icon at bounding box center [1446, 331] width 11 height 12
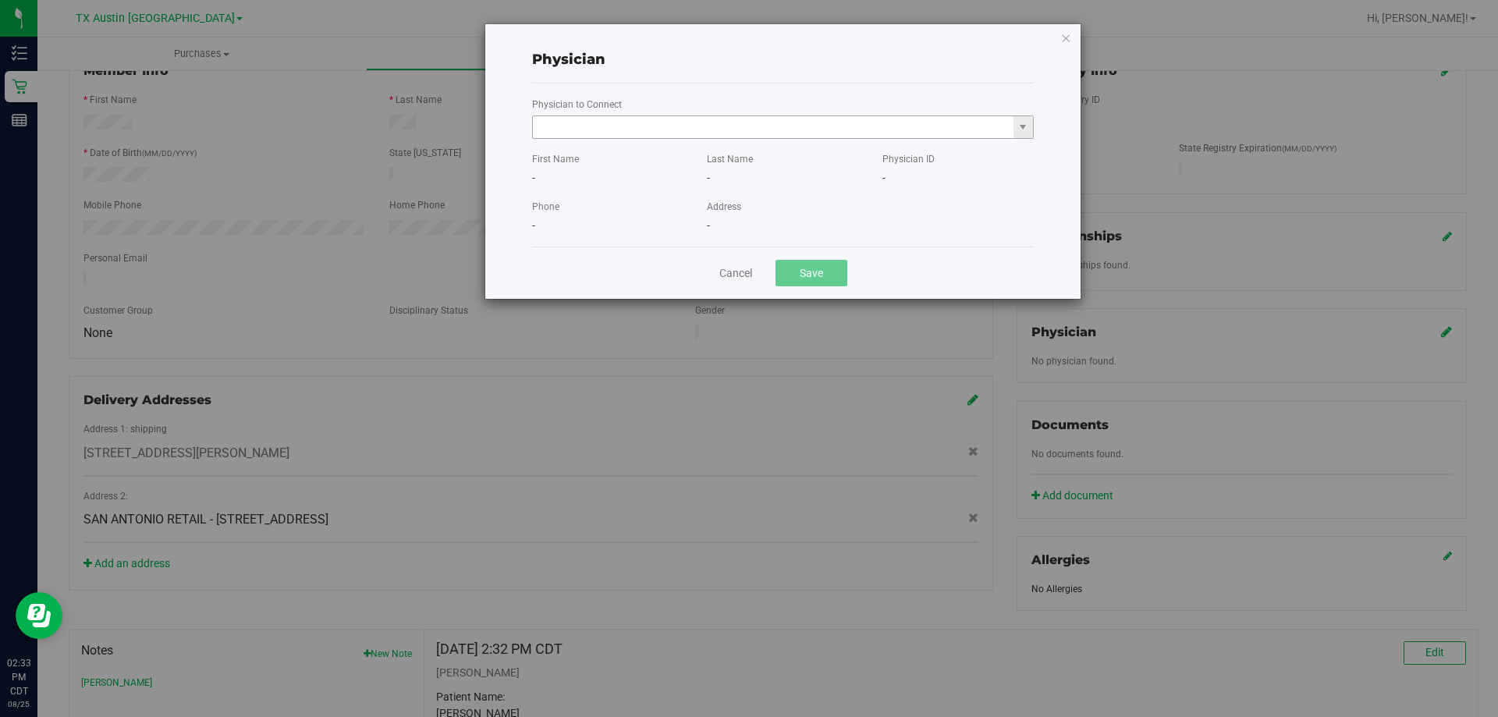
click at [672, 126] on input "text" at bounding box center [773, 127] width 481 height 22
paste input "Brimberry"
click at [671, 148] on li "Matthew Brimberry" at bounding box center [783, 153] width 500 height 23
type input "Matthew Brimberry"
click at [804, 268] on button "Save" at bounding box center [812, 273] width 72 height 27
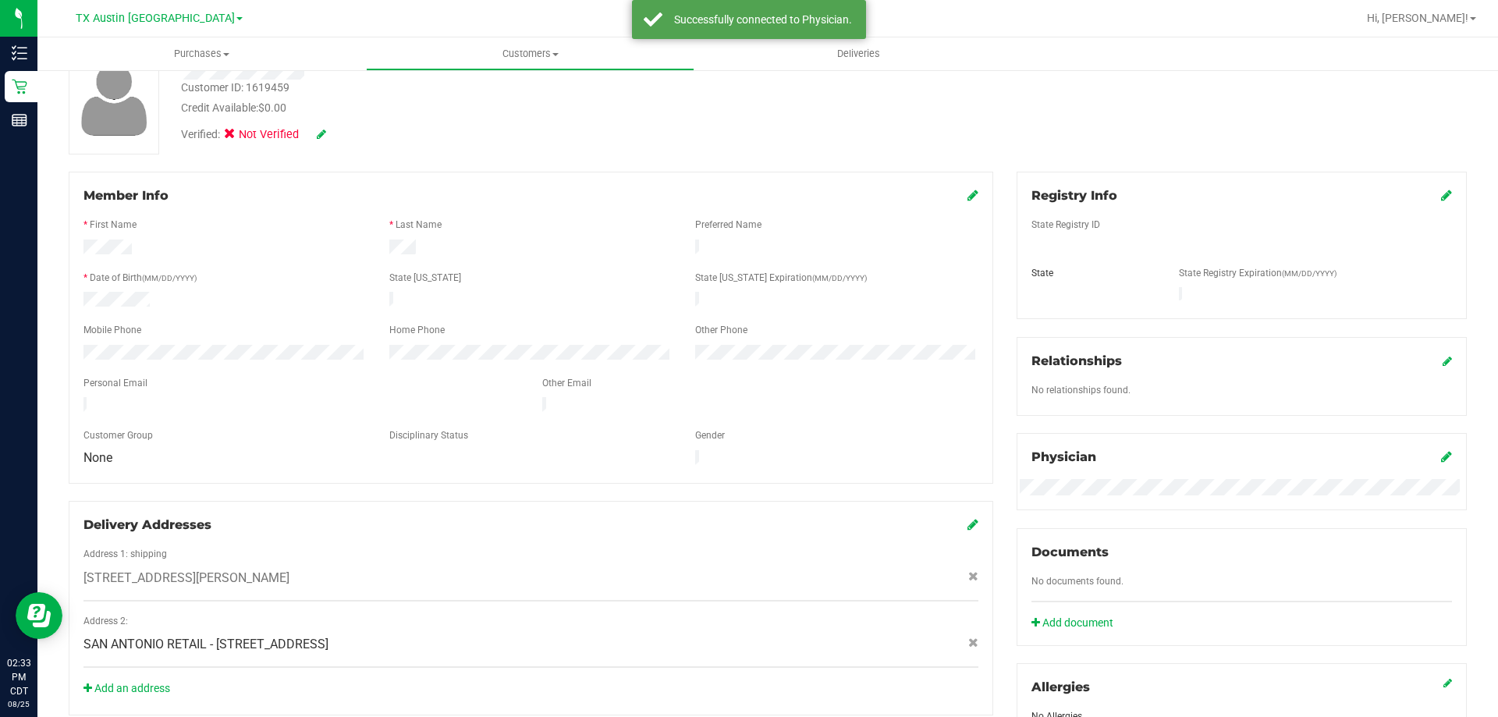
scroll to position [0, 0]
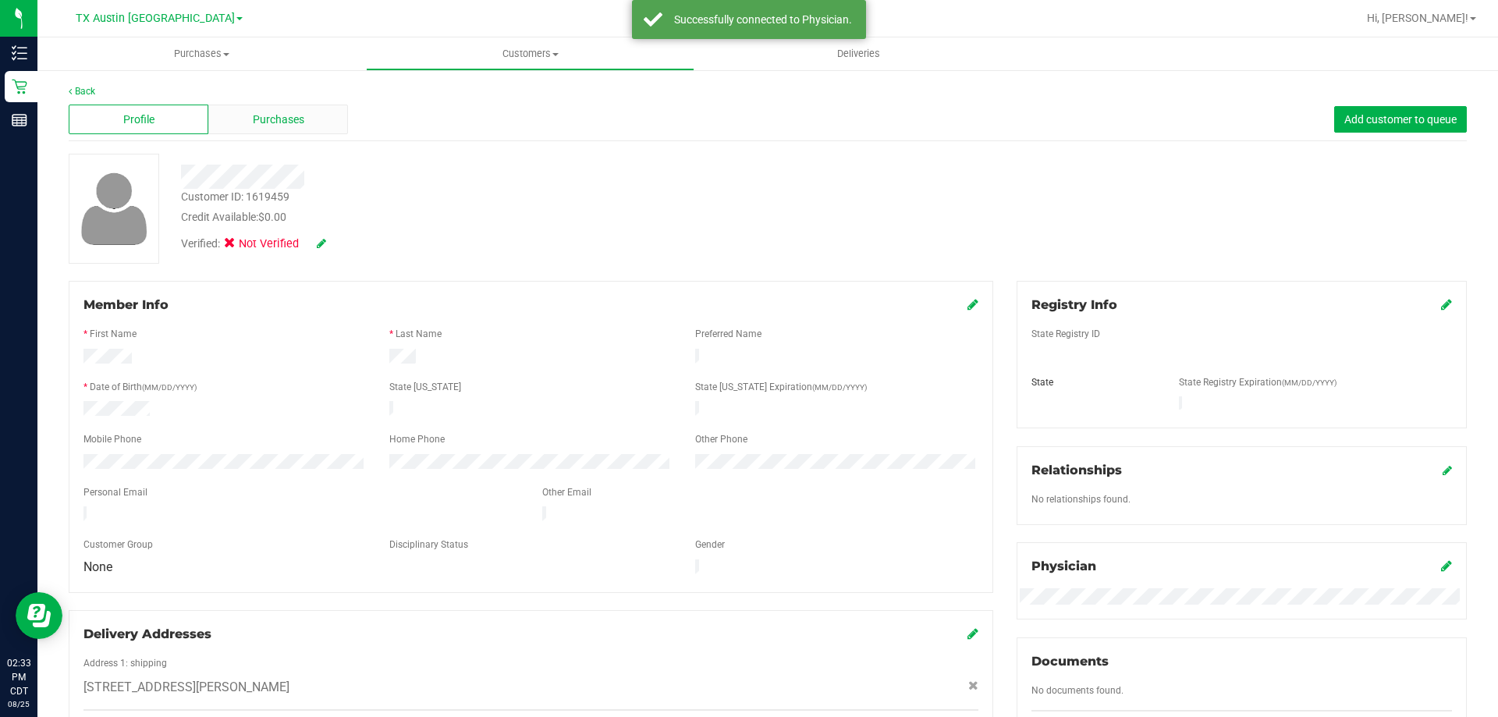
click at [308, 116] on div "Purchases" at bounding box center [278, 120] width 140 height 30
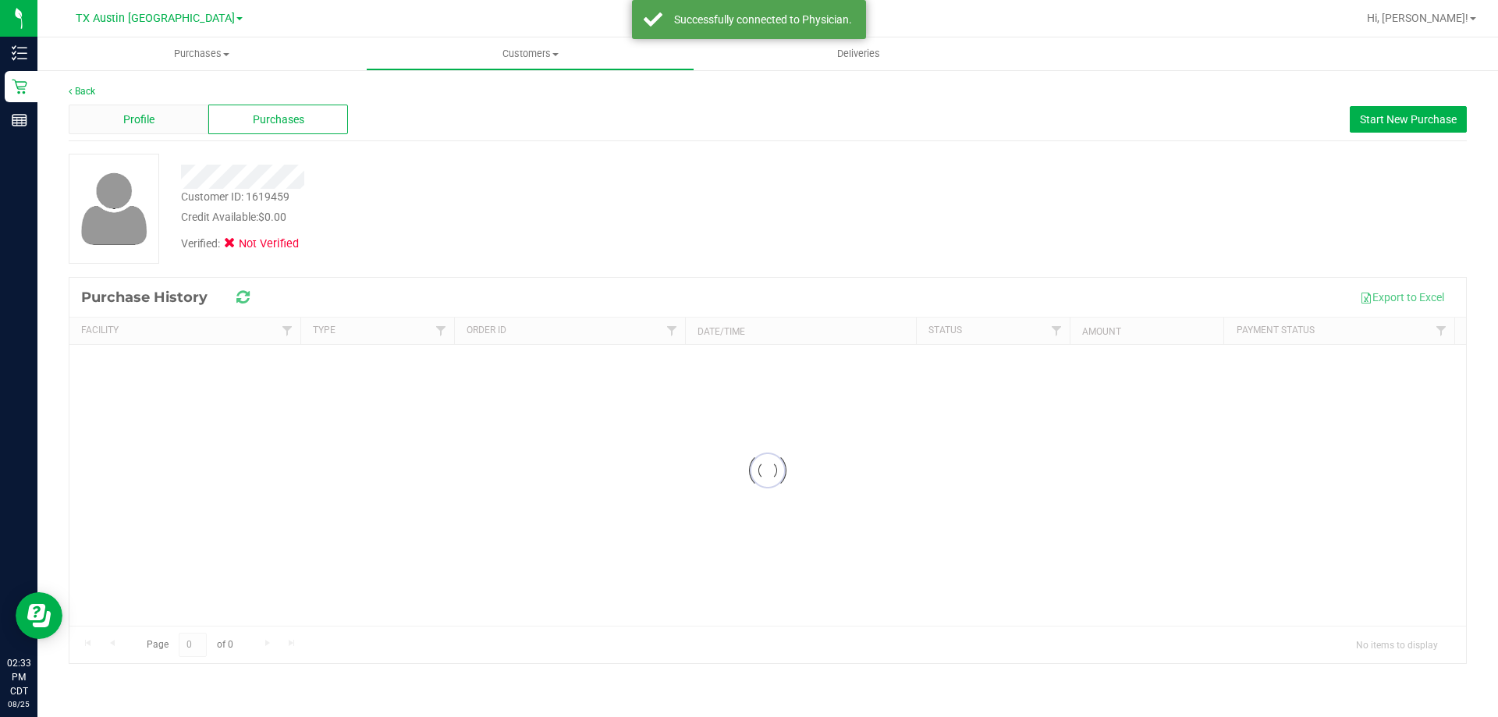
click at [195, 119] on div "Profile" at bounding box center [139, 120] width 140 height 30
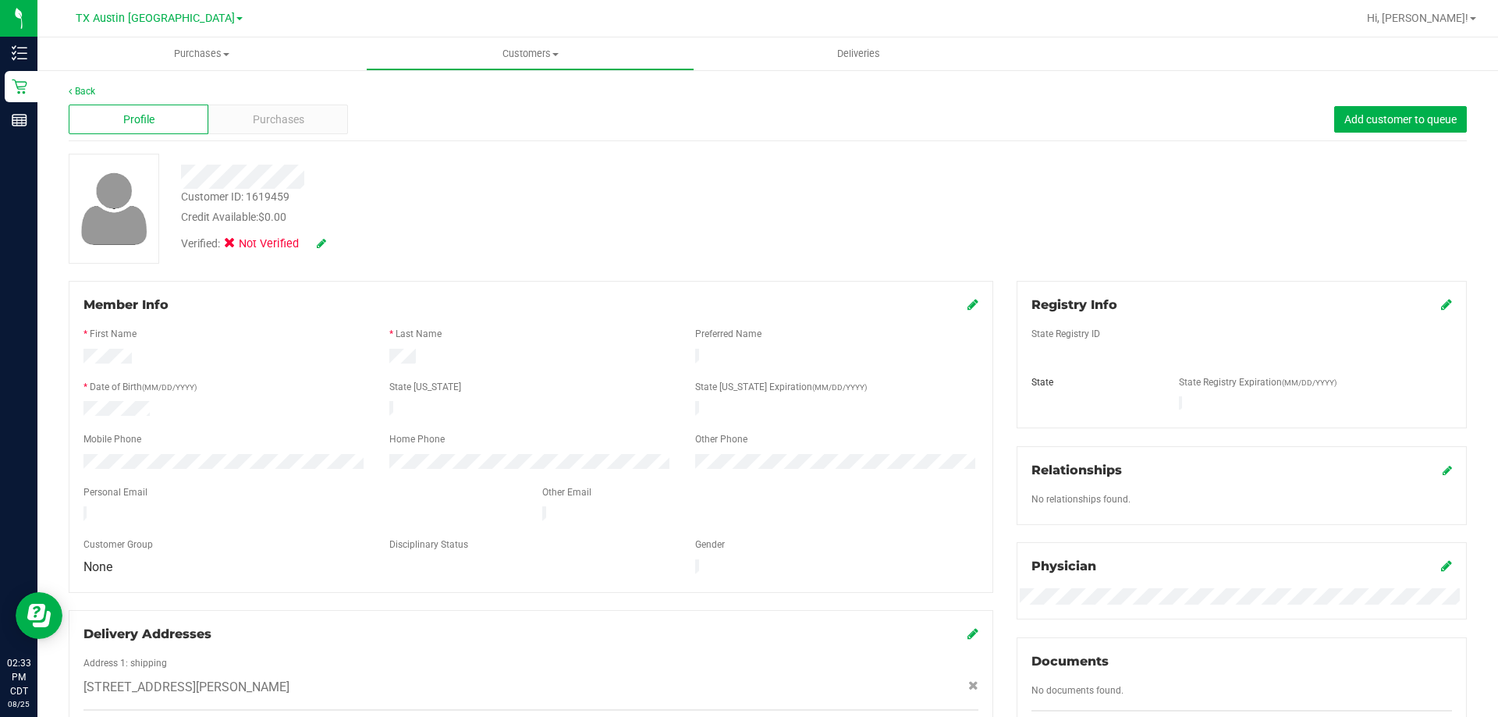
click at [318, 245] on icon at bounding box center [321, 243] width 9 height 11
click at [349, 246] on icon at bounding box center [342, 244] width 12 height 11
click at [286, 116] on span "Purchases" at bounding box center [278, 120] width 51 height 16
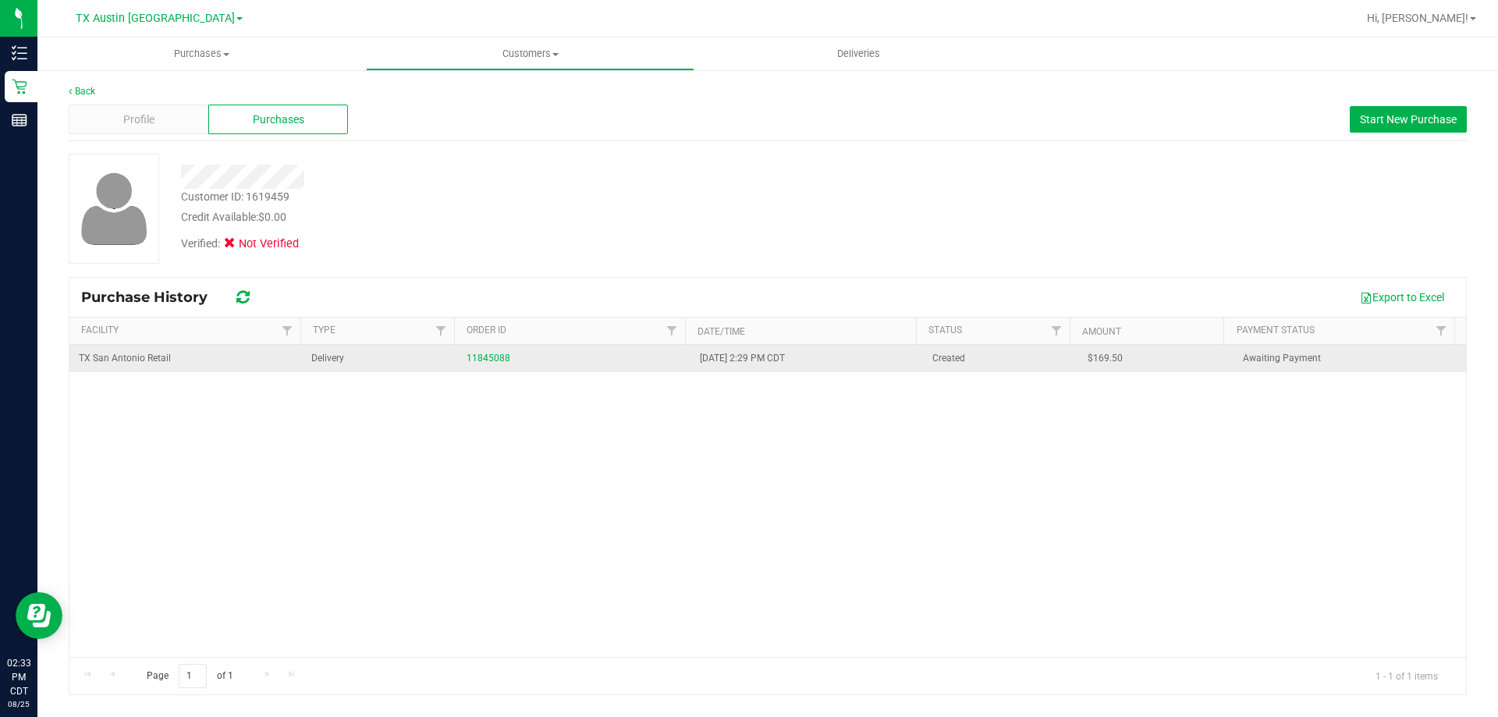
click at [493, 364] on div "11845088" at bounding box center [574, 358] width 214 height 15
click at [496, 358] on link "11845088" at bounding box center [489, 358] width 44 height 11
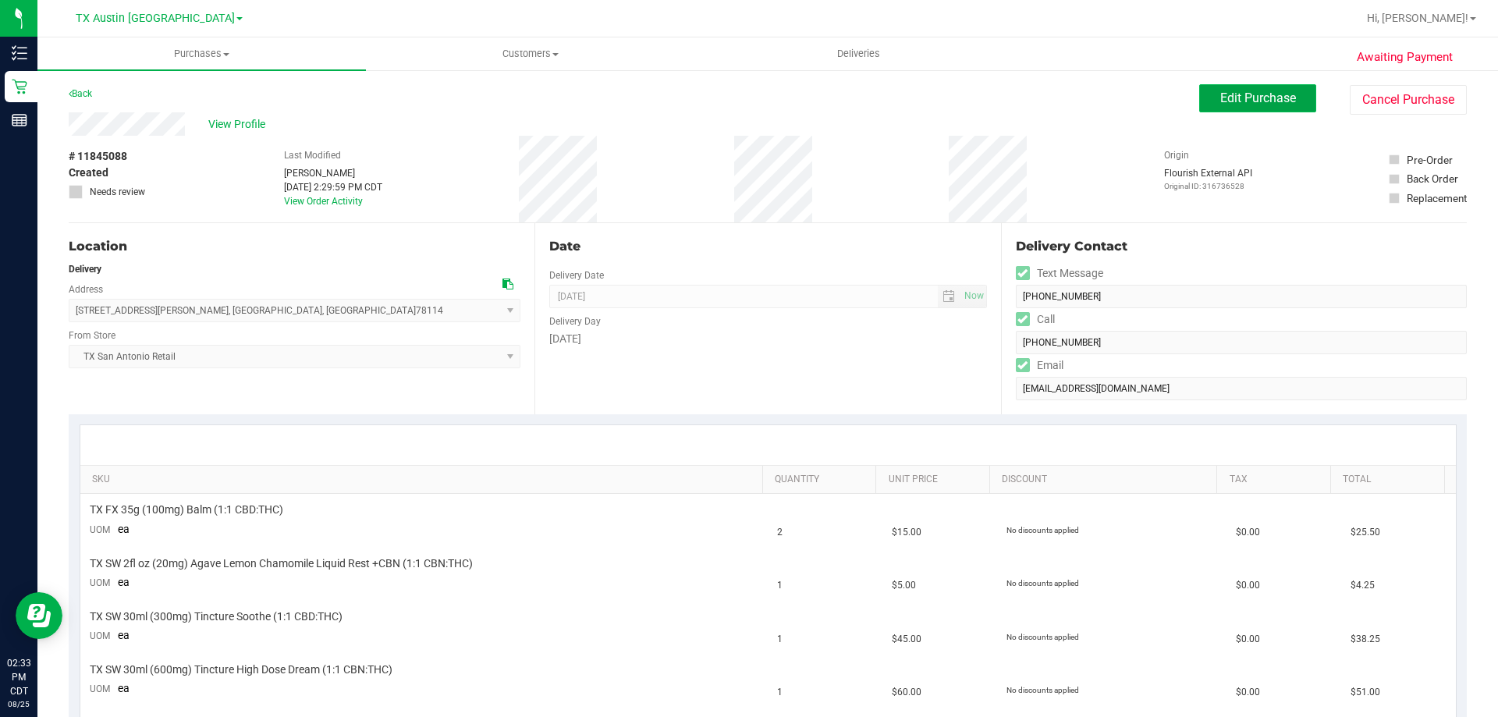
click at [1258, 97] on span "Edit Purchase" at bounding box center [1258, 98] width 76 height 15
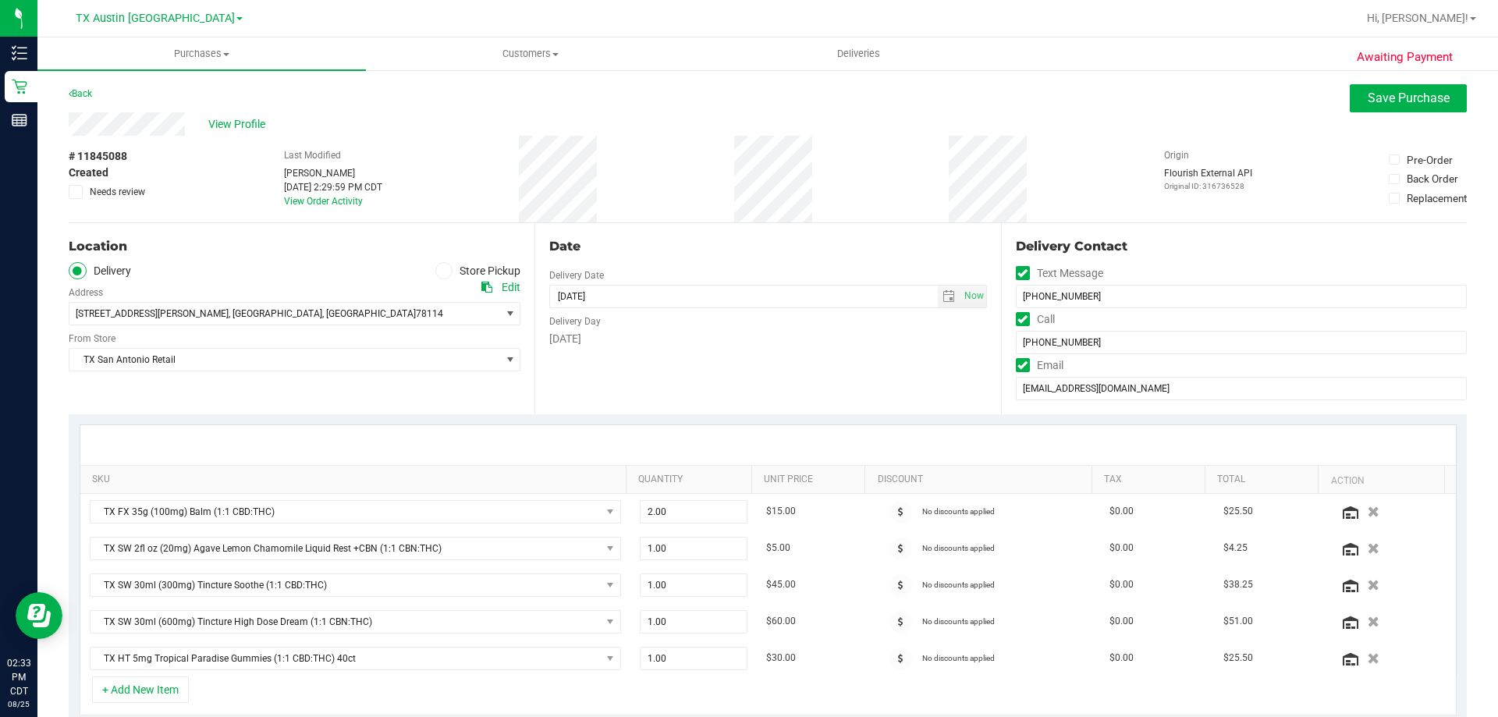
scroll to position [390, 0]
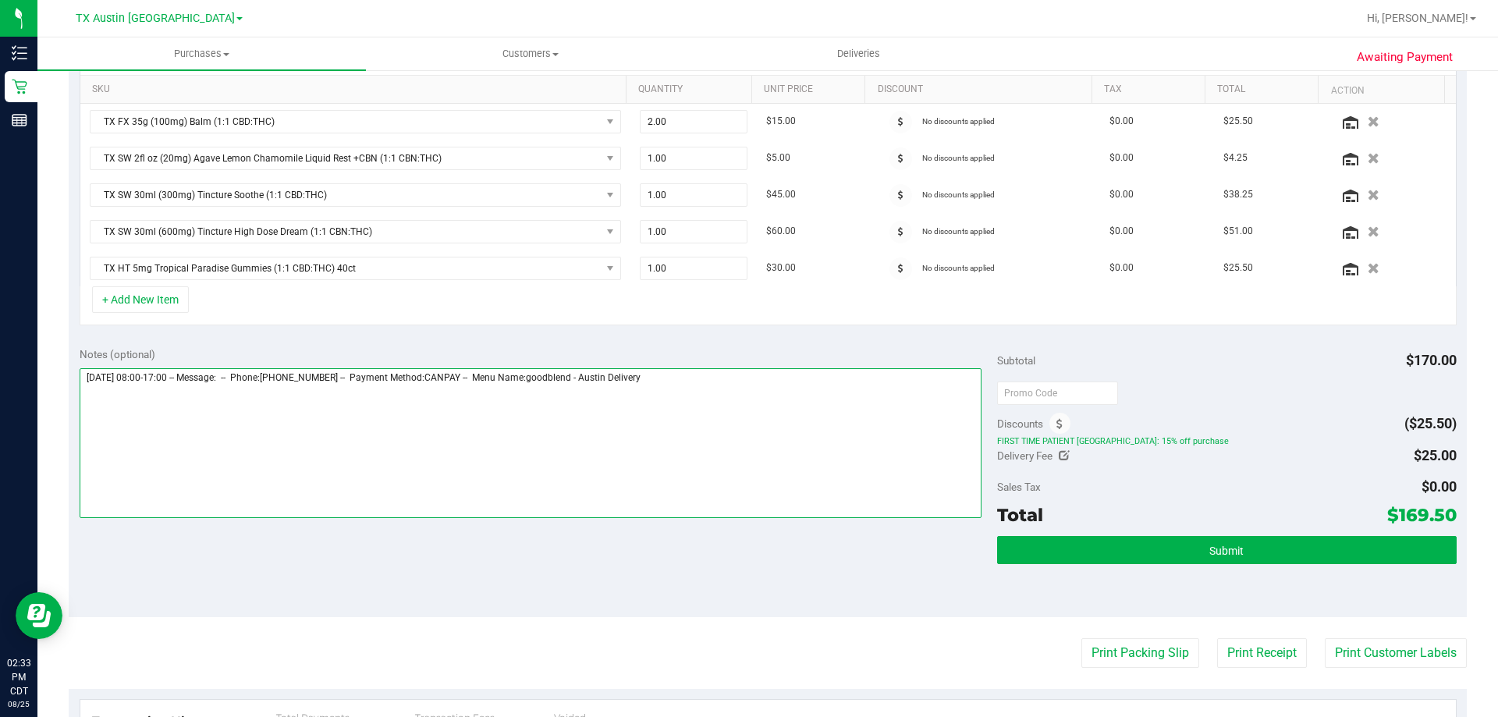
click at [739, 386] on textarea at bounding box center [531, 443] width 903 height 150
click at [332, 397] on textarea at bounding box center [531, 443] width 903 height 150
click at [258, 394] on textarea at bounding box center [531, 443] width 903 height 150
paste textarea "CONFIRMED"
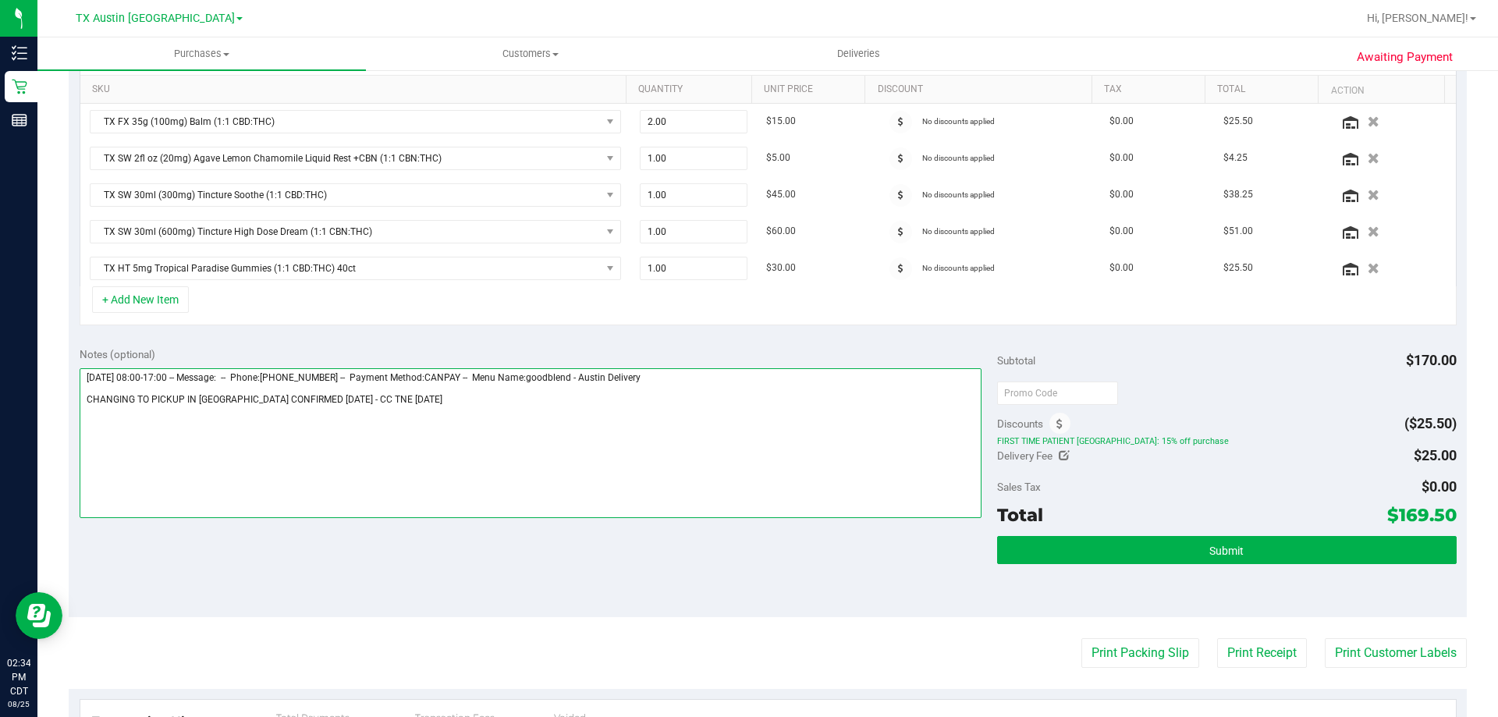
click at [458, 404] on textarea at bounding box center [531, 443] width 903 height 150
click at [353, 394] on textarea at bounding box center [531, 443] width 903 height 150
click at [668, 409] on textarea at bounding box center [531, 443] width 903 height 150
type textarea "Tuesday 08/26/2025 08:00-17:00 -- Message: -- Phone:2104123845 -- Payment Metho…"
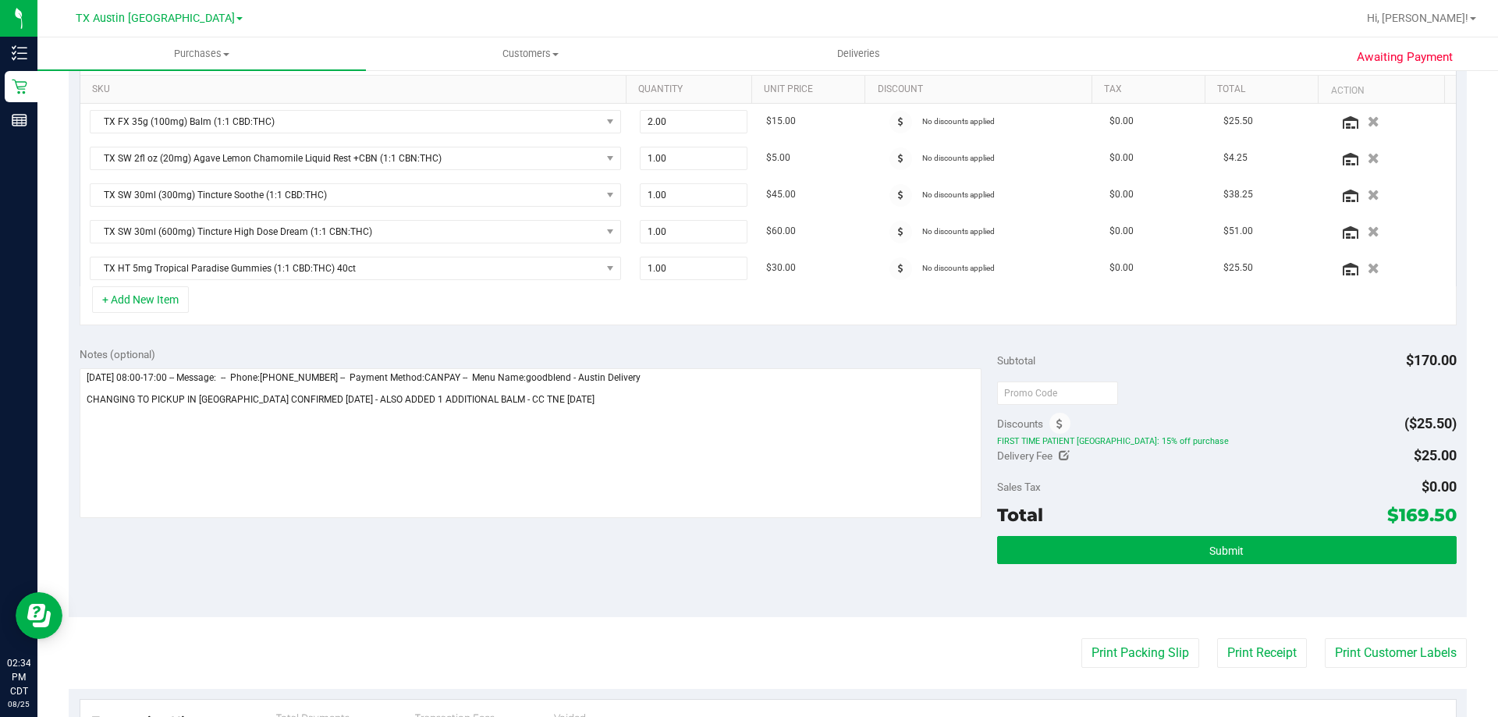
drag, startPoint x: 1411, startPoint y: 511, endPoint x: 1441, endPoint y: 510, distance: 29.7
click at [1441, 510] on span "$169.50" at bounding box center [1421, 515] width 69 height 22
copy span "169.50"
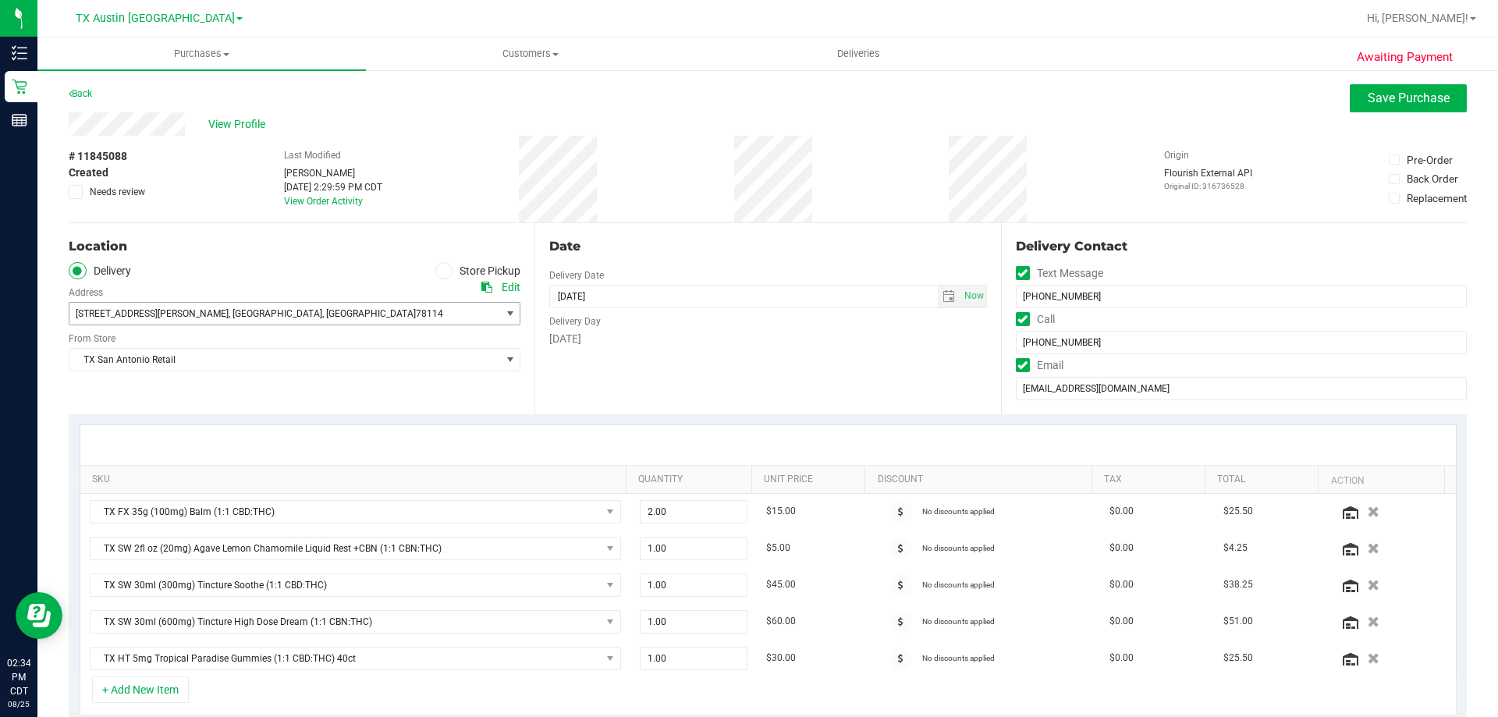
click at [197, 307] on span "1910 Sutherland Springs Rd , Floresville , TX 78114" at bounding box center [274, 314] width 410 height 22
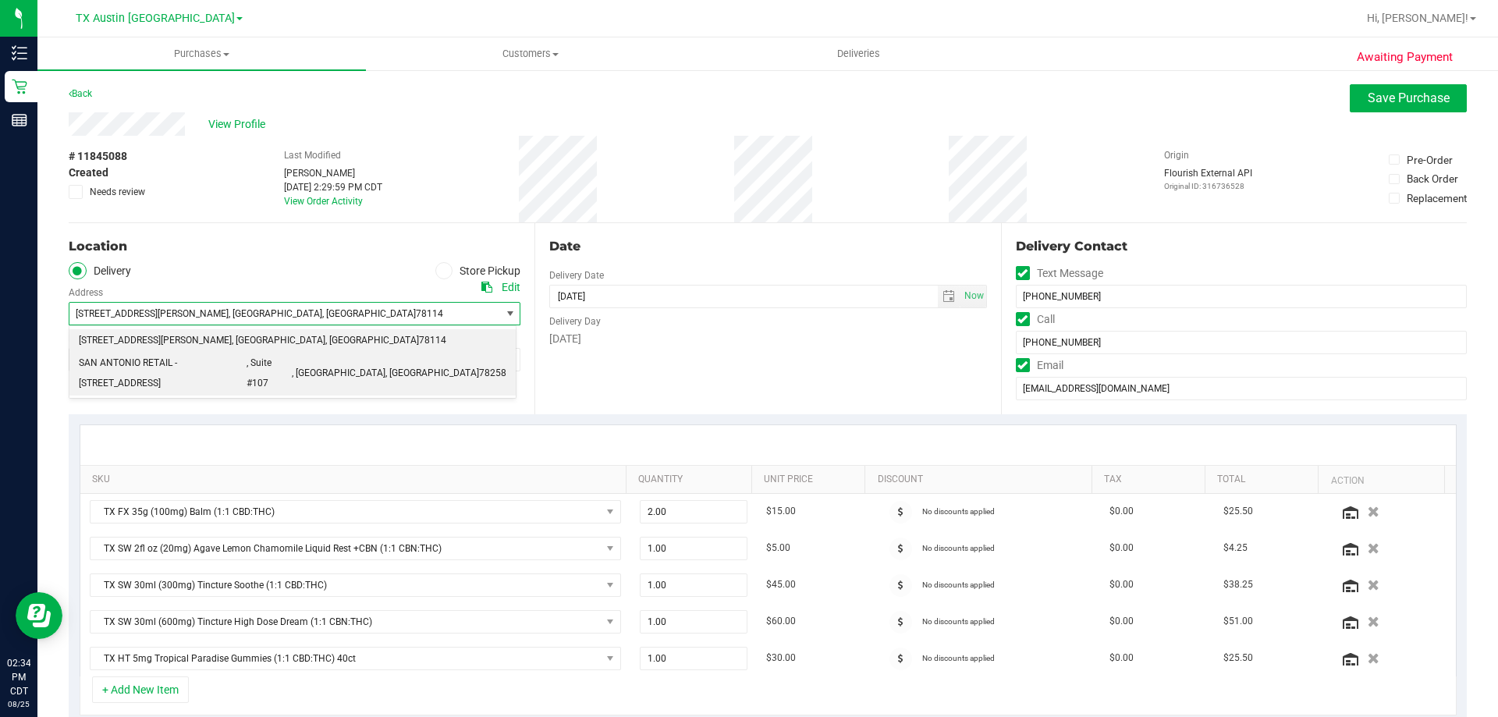
click at [193, 364] on span "SAN ANTONIO RETAIL - 18720 Stone Oak PKWY" at bounding box center [163, 373] width 168 height 40
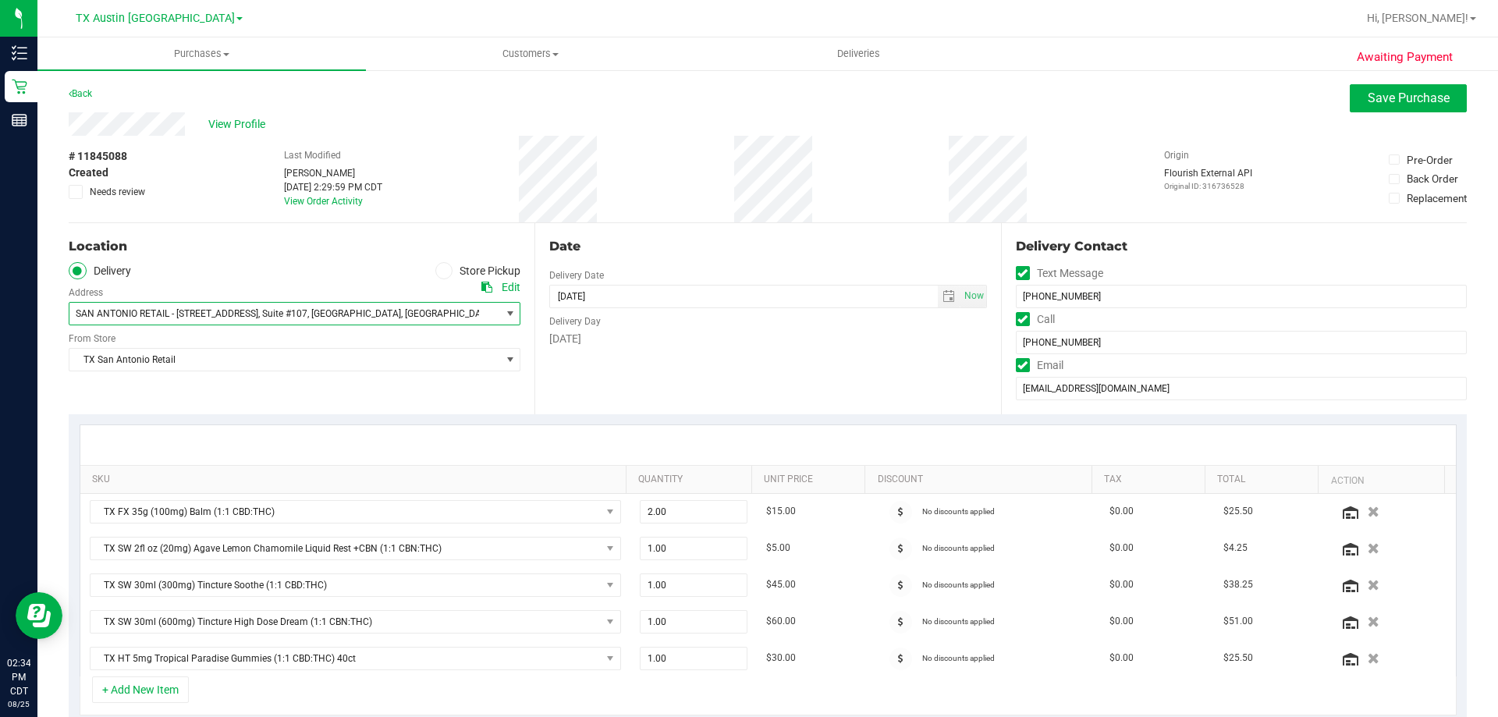
click at [211, 262] on ul "Delivery Store Pickup" at bounding box center [295, 271] width 452 height 18
click at [76, 264] on span at bounding box center [78, 271] width 18 height 18
click at [0, 0] on input "Delivery" at bounding box center [0, 0] width 0 height 0
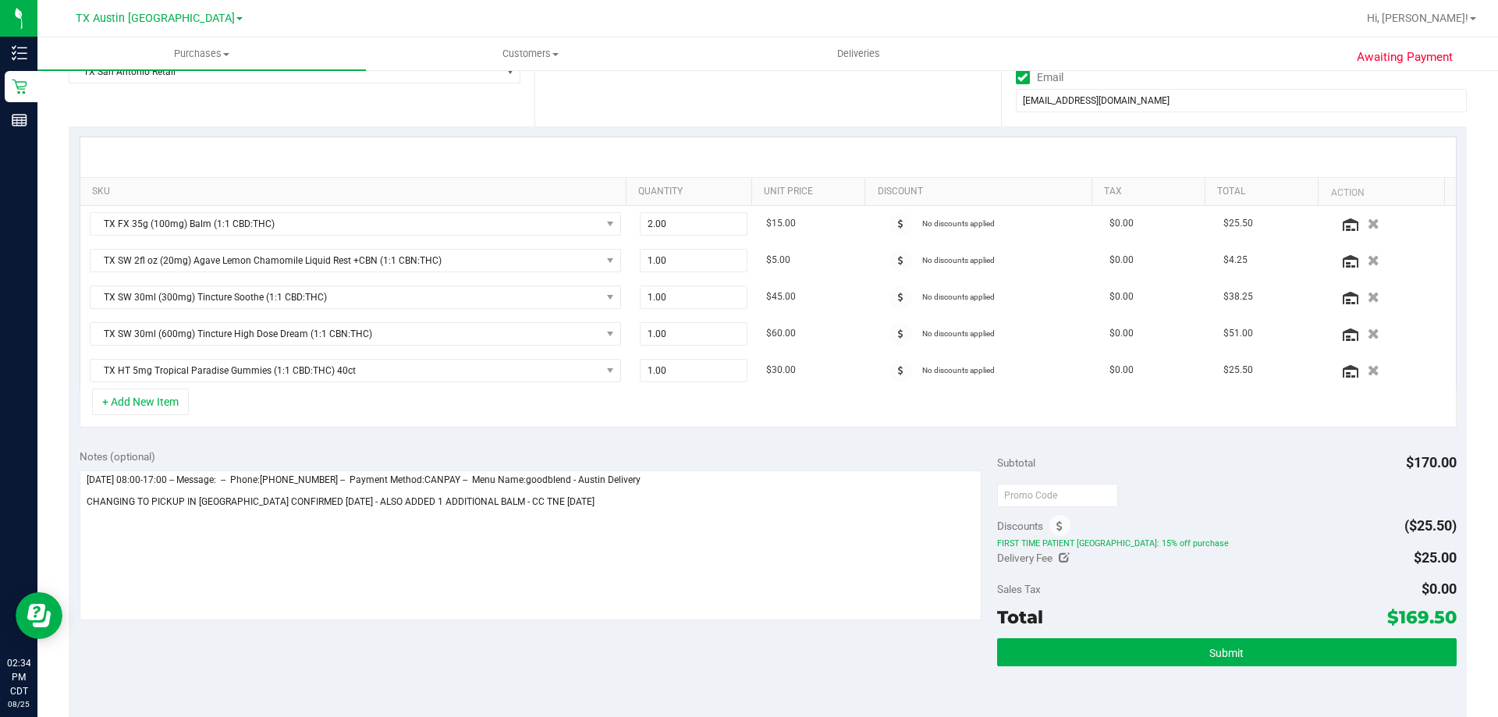
scroll to position [390, 0]
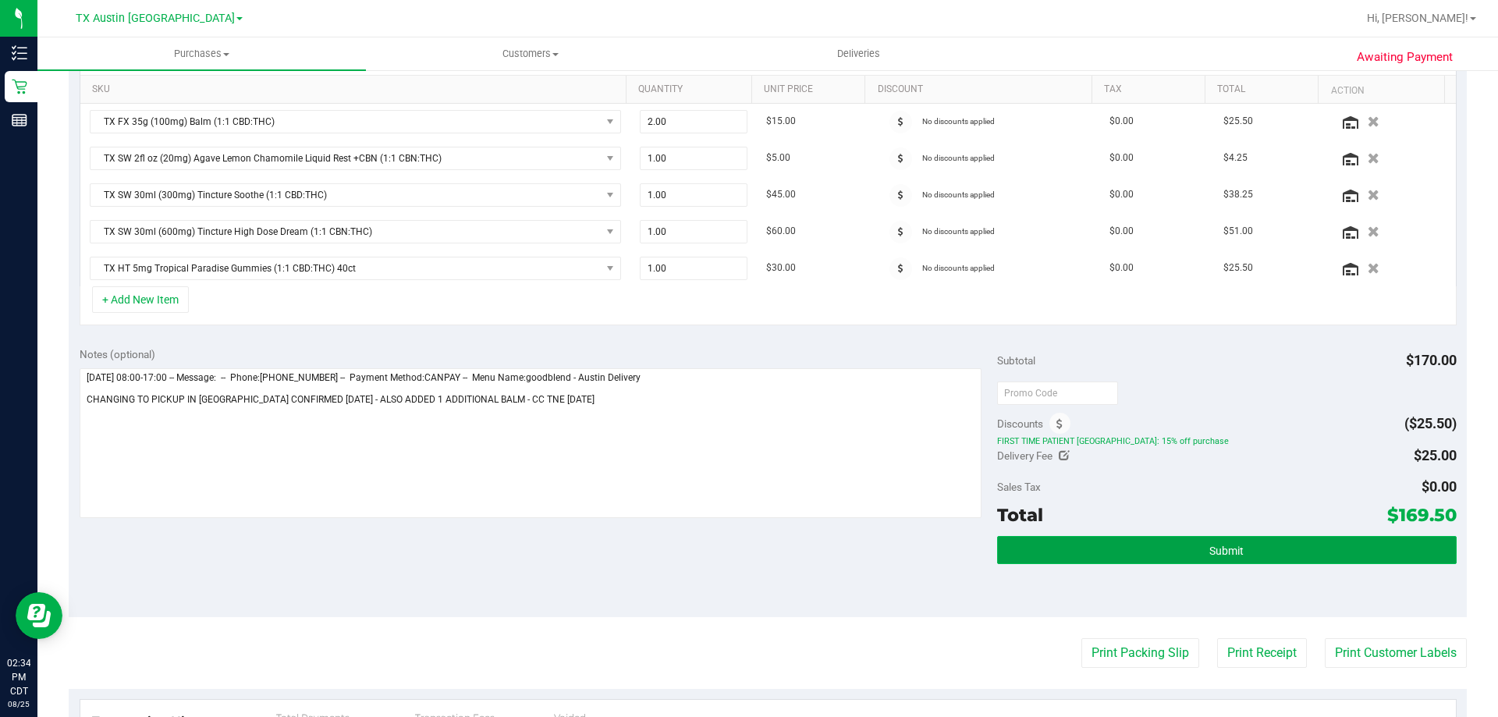
click at [1216, 559] on button "Submit" at bounding box center [1226, 550] width 459 height 28
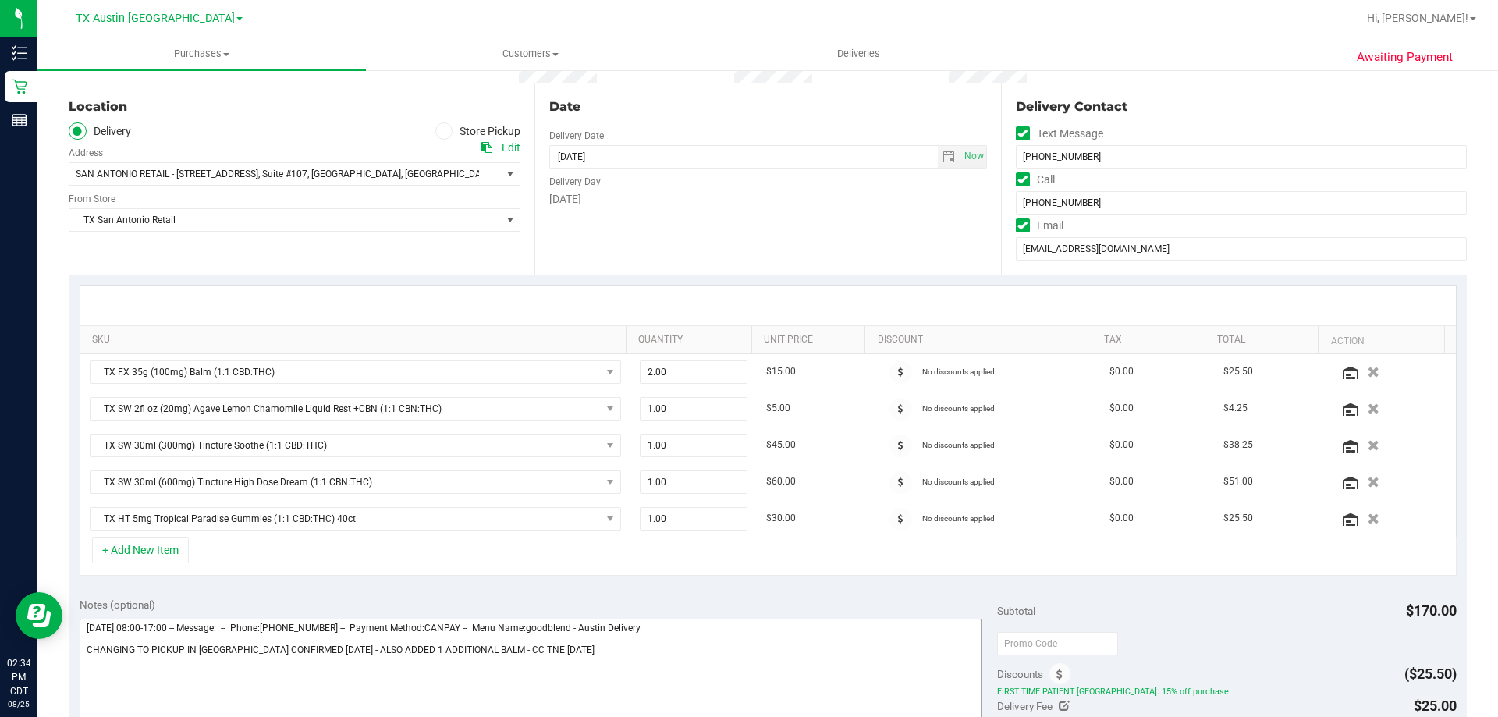
scroll to position [0, 0]
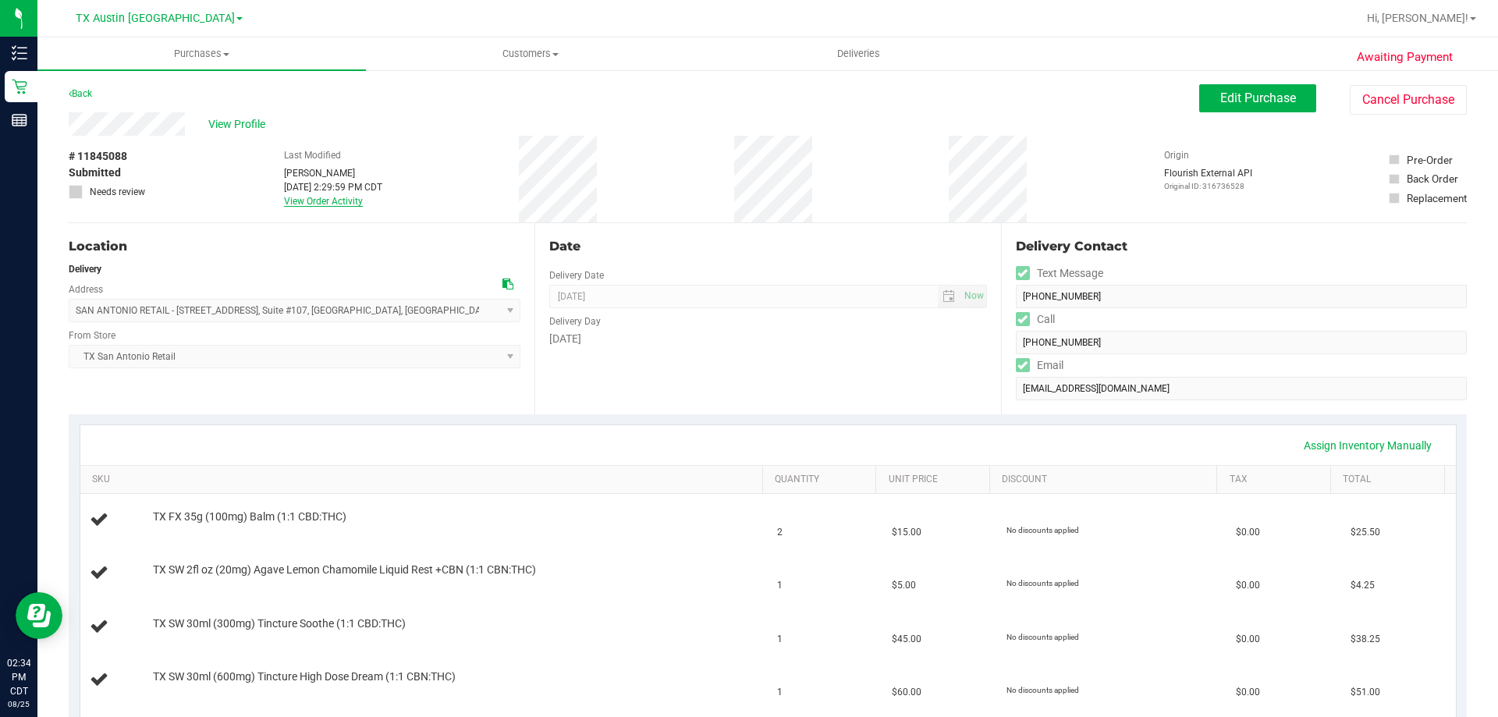
click at [311, 199] on link "View Order Activity" at bounding box center [323, 201] width 79 height 11
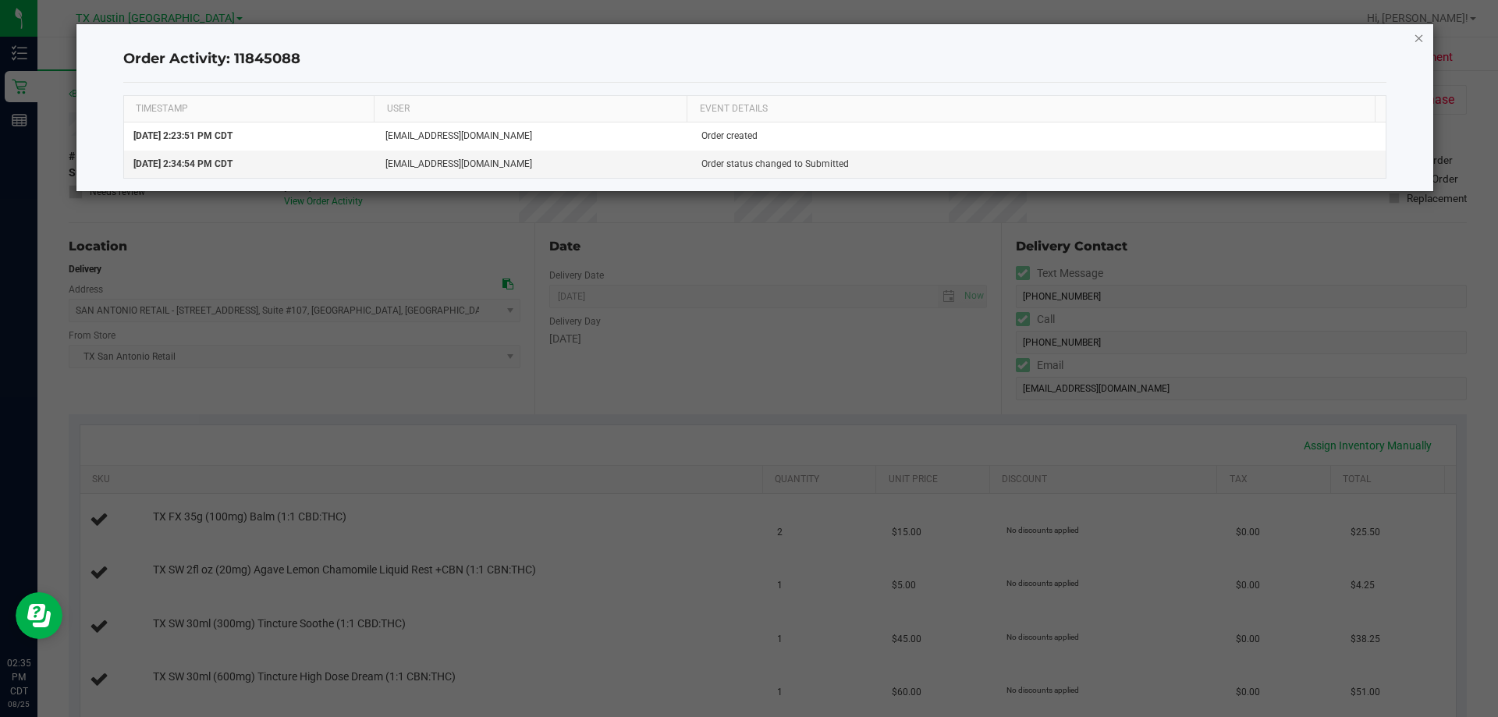
click at [1421, 37] on icon "button" at bounding box center [1419, 37] width 11 height 19
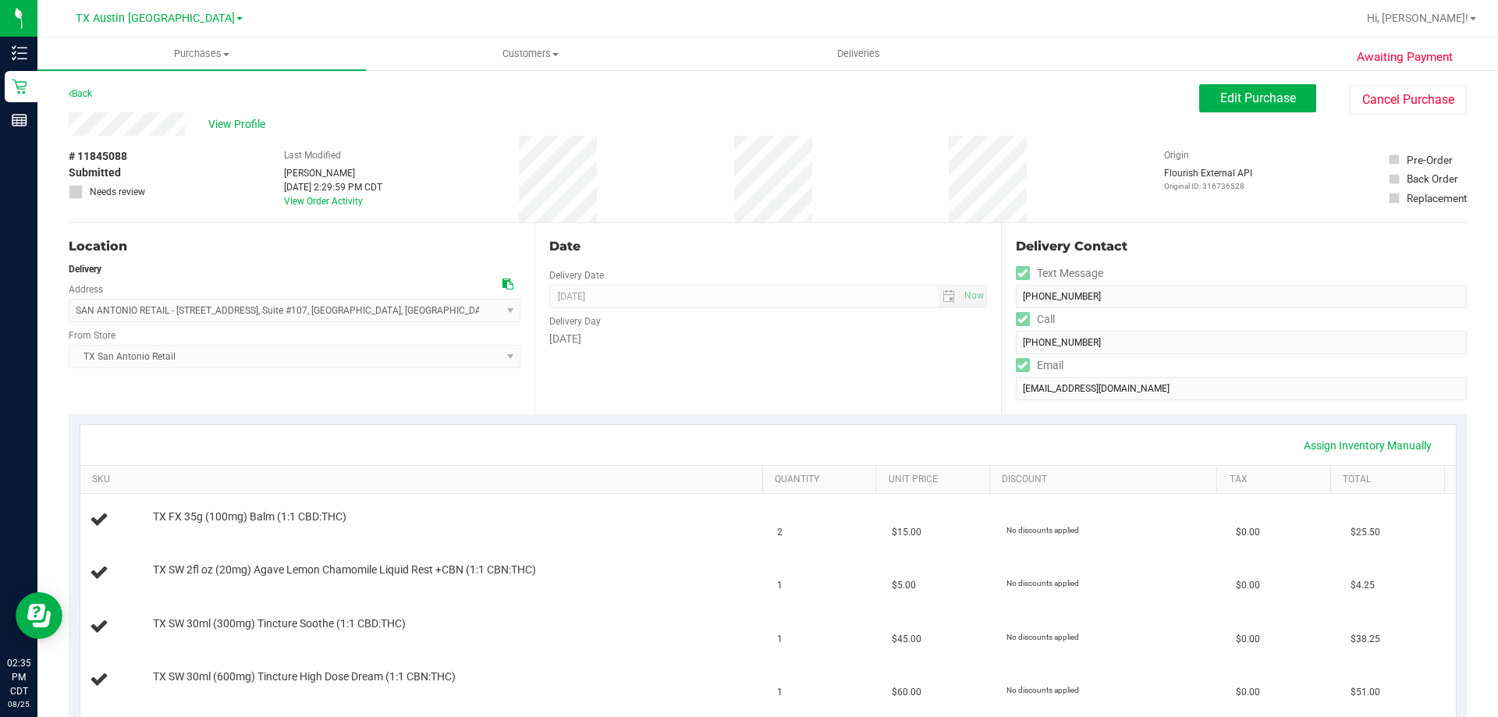
click at [1001, 396] on div "Delivery Contact Text Message (210) 412-3845 Call (210) 412-3845 Email roxiesil…" at bounding box center [1234, 318] width 466 height 191
click at [237, 121] on span "View Profile" at bounding box center [239, 124] width 62 height 16
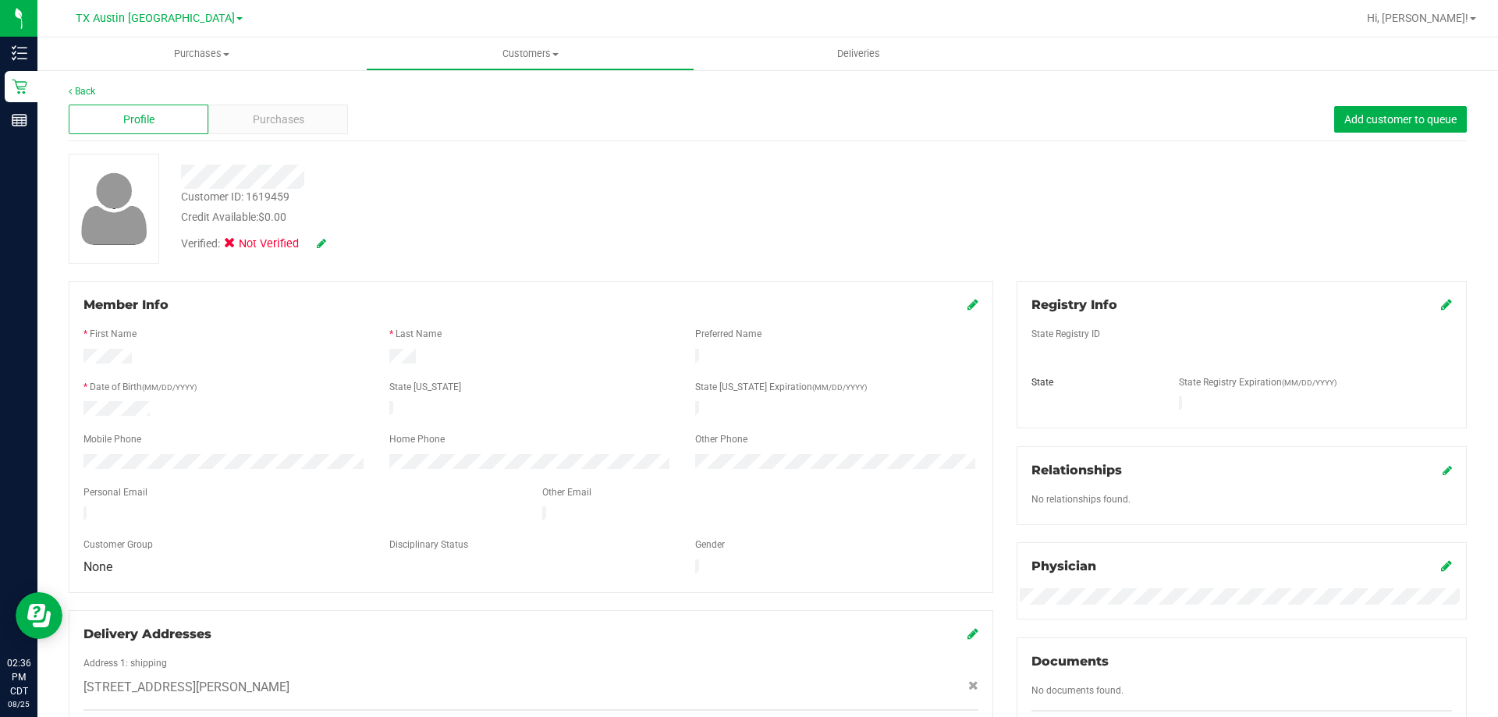
click at [325, 243] on icon at bounding box center [321, 243] width 9 height 11
click at [316, 248] on icon at bounding box center [314, 244] width 12 height 11
click at [319, 243] on icon at bounding box center [321, 243] width 9 height 11
click at [221, 240] on span "Verified:" at bounding box center [204, 246] width 46 height 20
click at [232, 246] on icon at bounding box center [234, 246] width 10 height 0
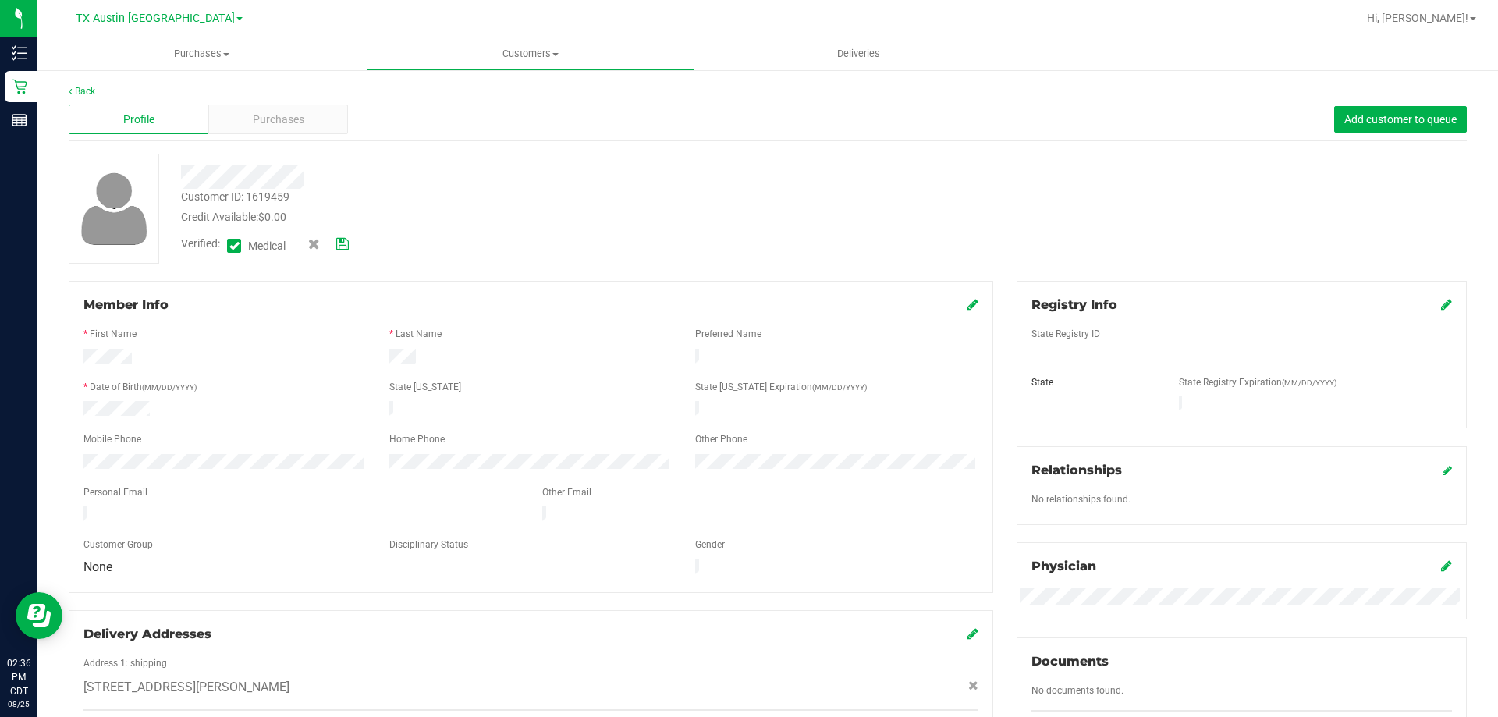
click at [0, 0] on input "Medical" at bounding box center [0, 0] width 0 height 0
click at [235, 246] on icon at bounding box center [234, 246] width 10 height 0
click at [0, 0] on input "Medical" at bounding box center [0, 0] width 0 height 0
click at [343, 245] on icon at bounding box center [342, 244] width 12 height 11
click at [259, 112] on span "Purchases" at bounding box center [278, 120] width 51 height 16
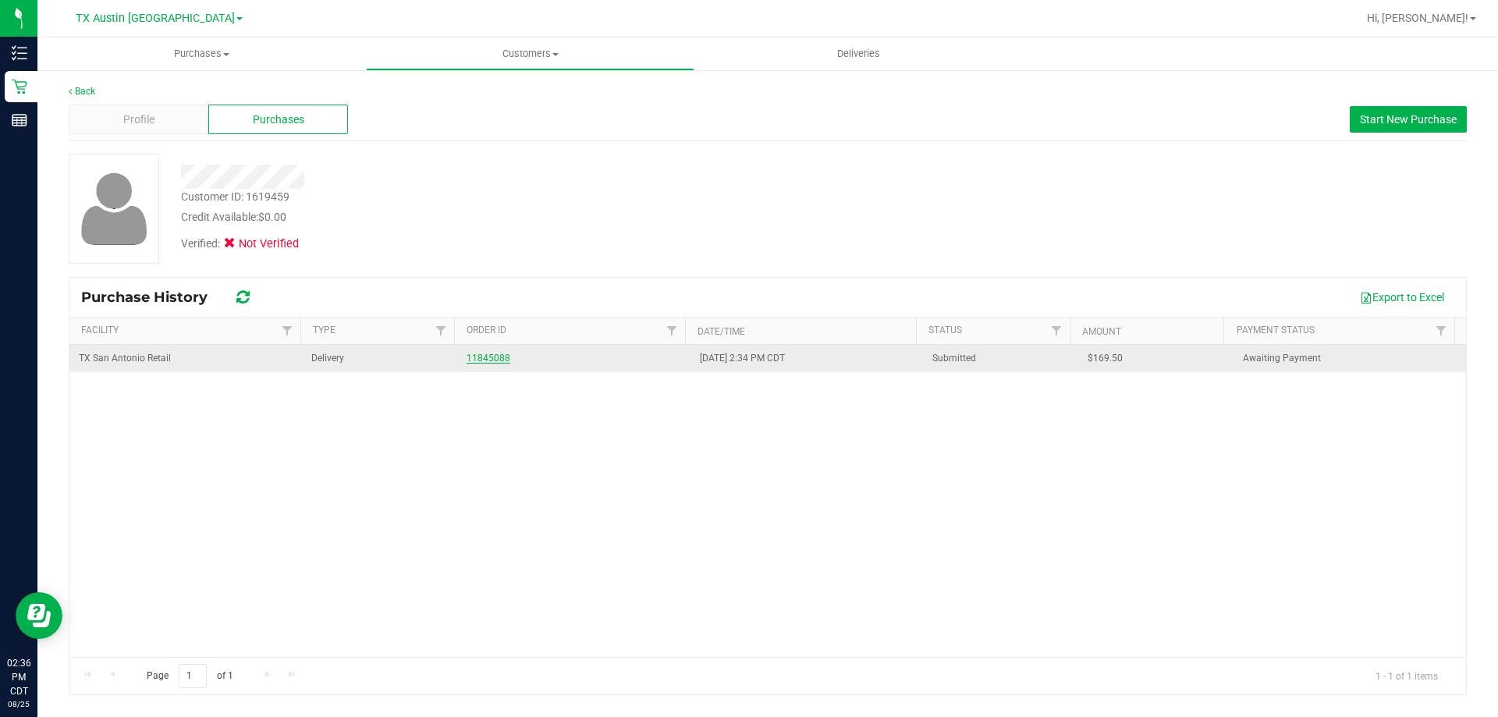
click at [482, 357] on link "11845088" at bounding box center [489, 358] width 44 height 11
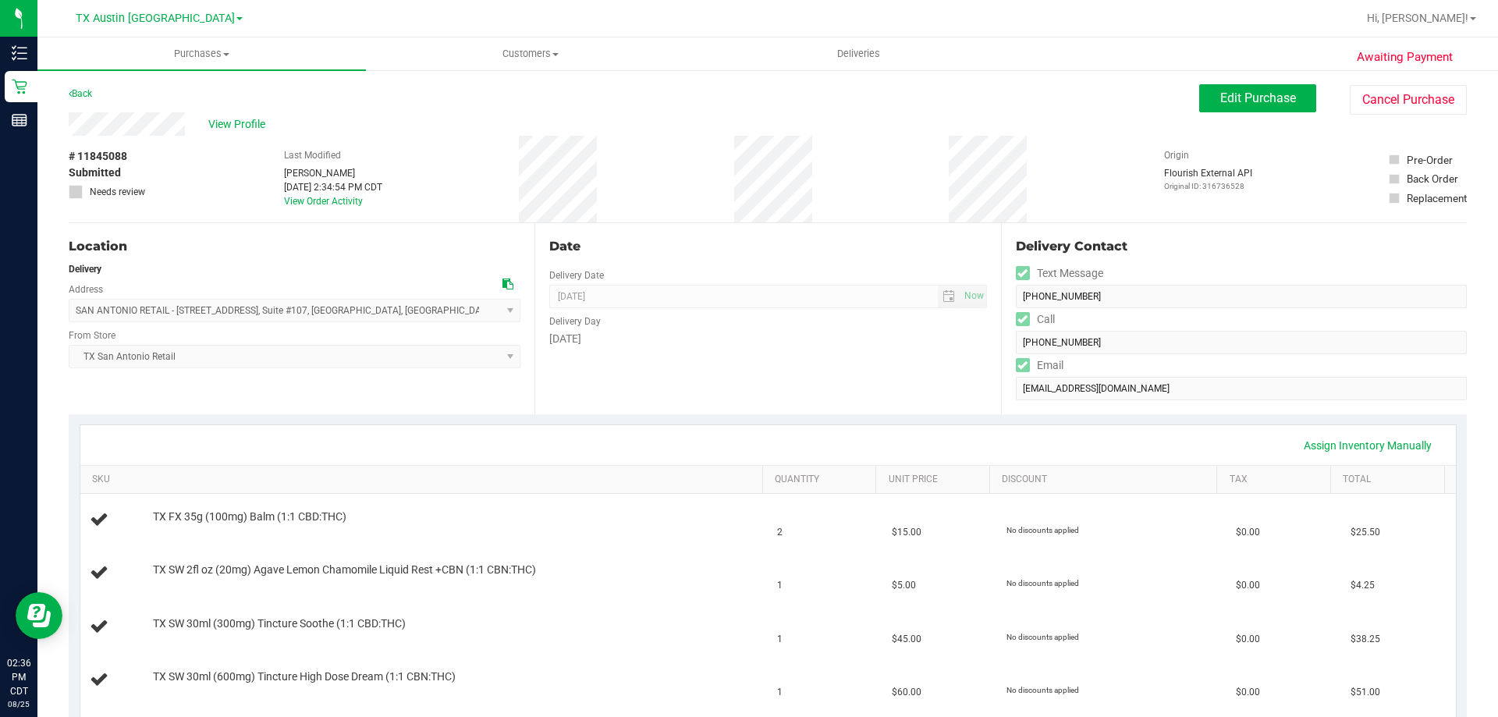
click at [1001, 397] on div "Delivery Contact Text Message (210) 412-3845 Call (210) 412-3845 Email roxiesil…" at bounding box center [1234, 318] width 466 height 191
click at [166, 23] on span "TX Austin [GEOGRAPHIC_DATA]" at bounding box center [155, 19] width 159 height 14
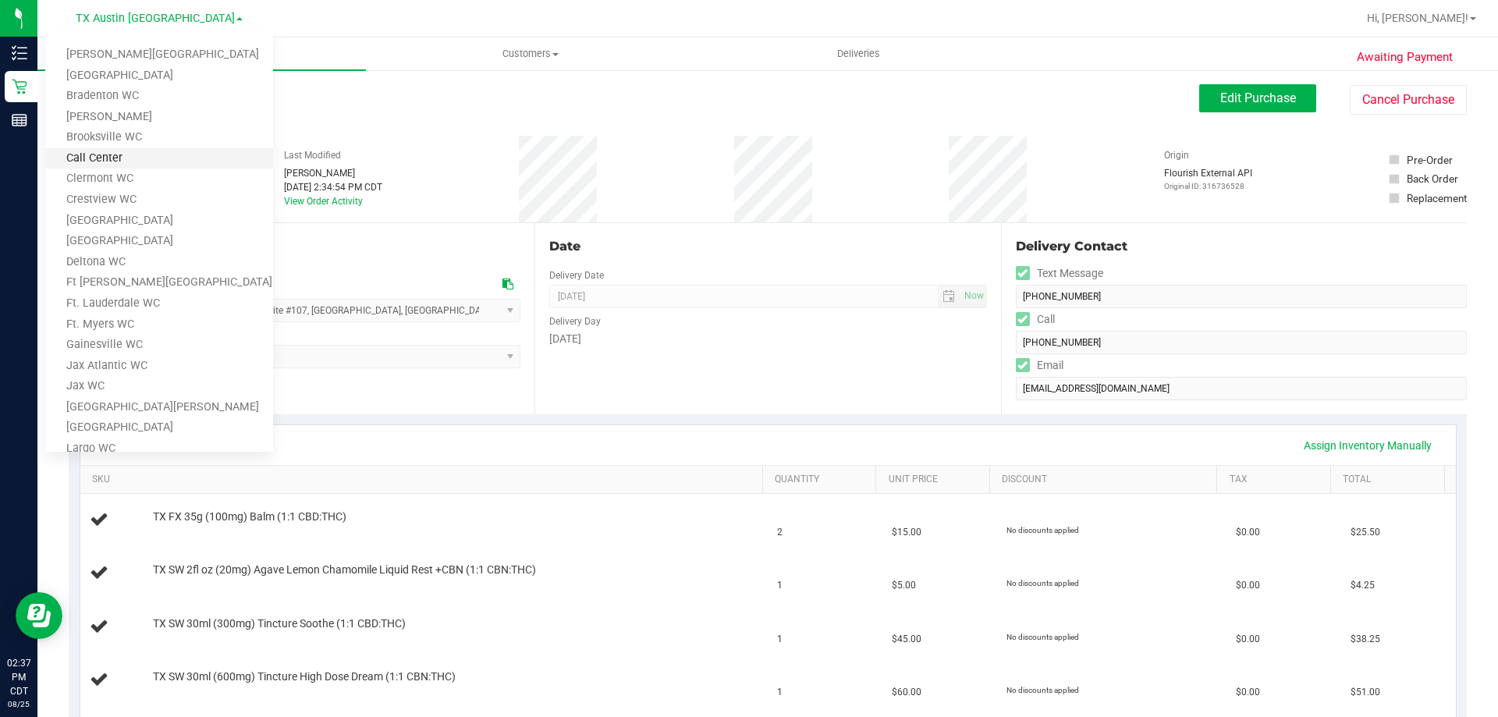
click at [124, 163] on link "Call Center" at bounding box center [159, 158] width 228 height 21
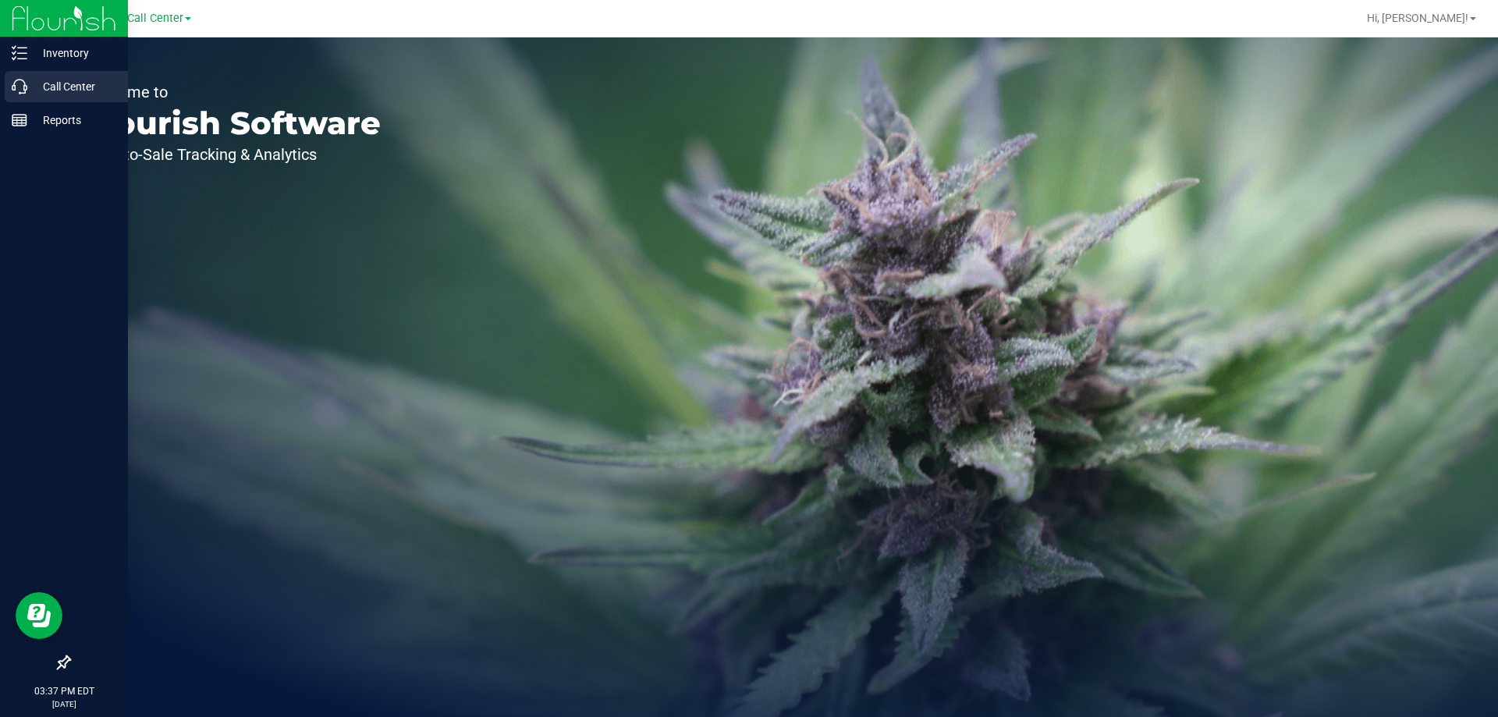
click at [70, 80] on p "Call Center" at bounding box center [74, 86] width 94 height 19
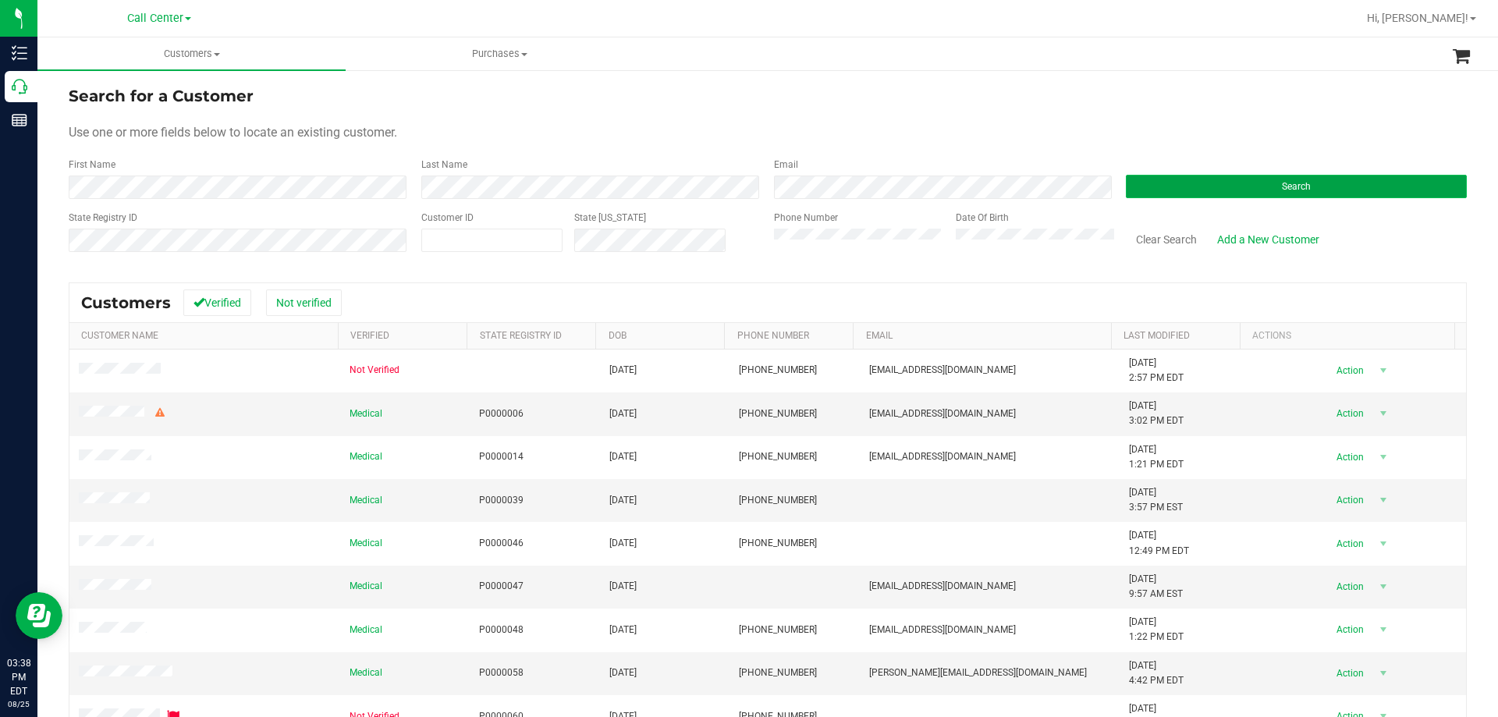
click at [1189, 190] on button "Search" at bounding box center [1296, 186] width 341 height 23
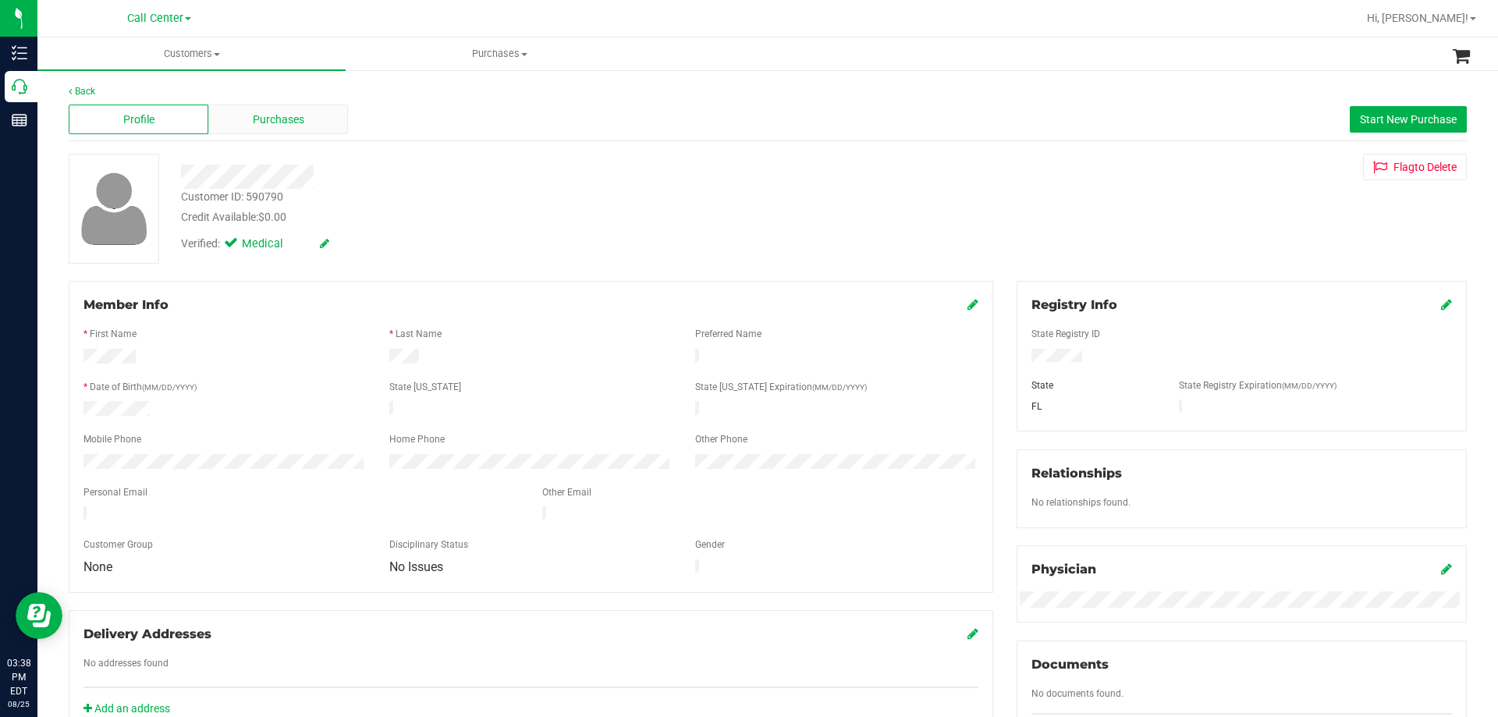
click at [264, 133] on div "Purchases" at bounding box center [278, 120] width 140 height 30
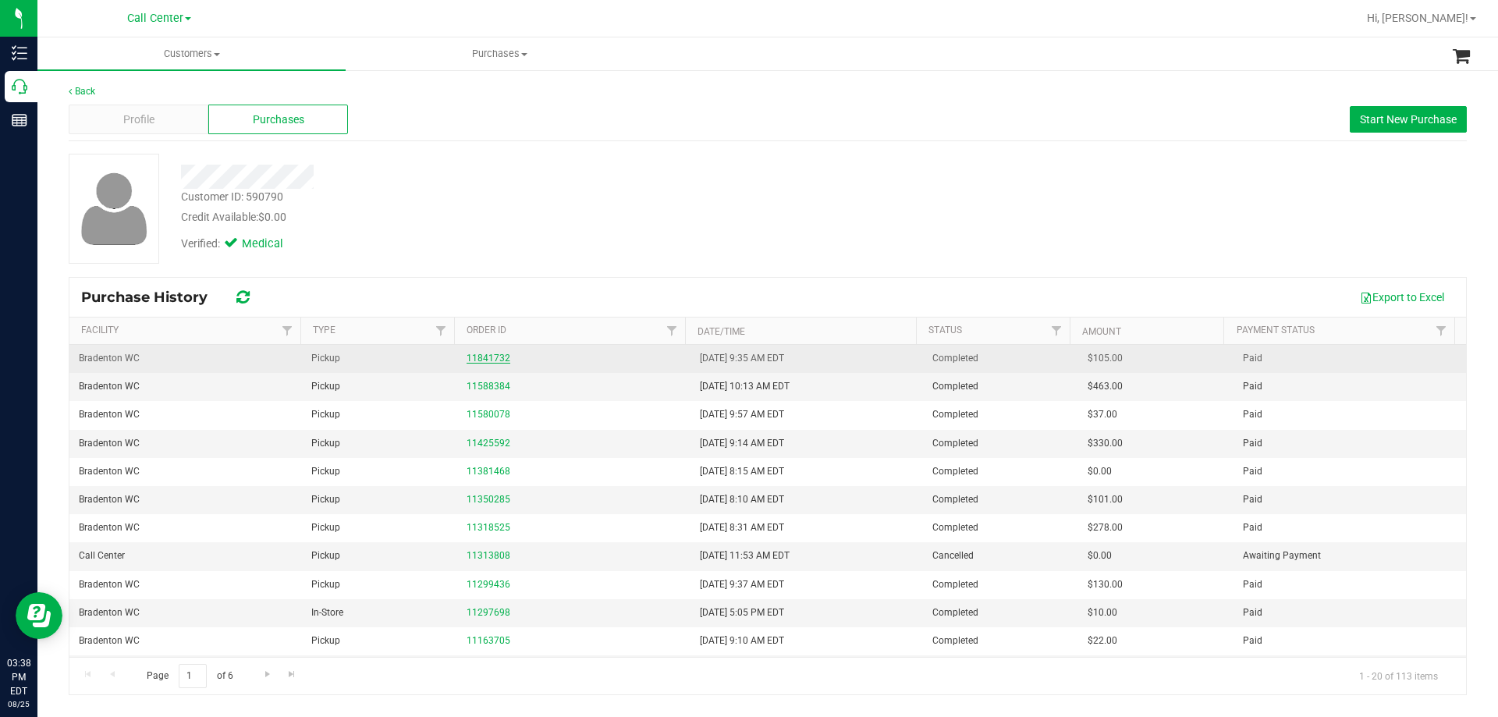
click at [493, 356] on link "11841732" at bounding box center [489, 358] width 44 height 11
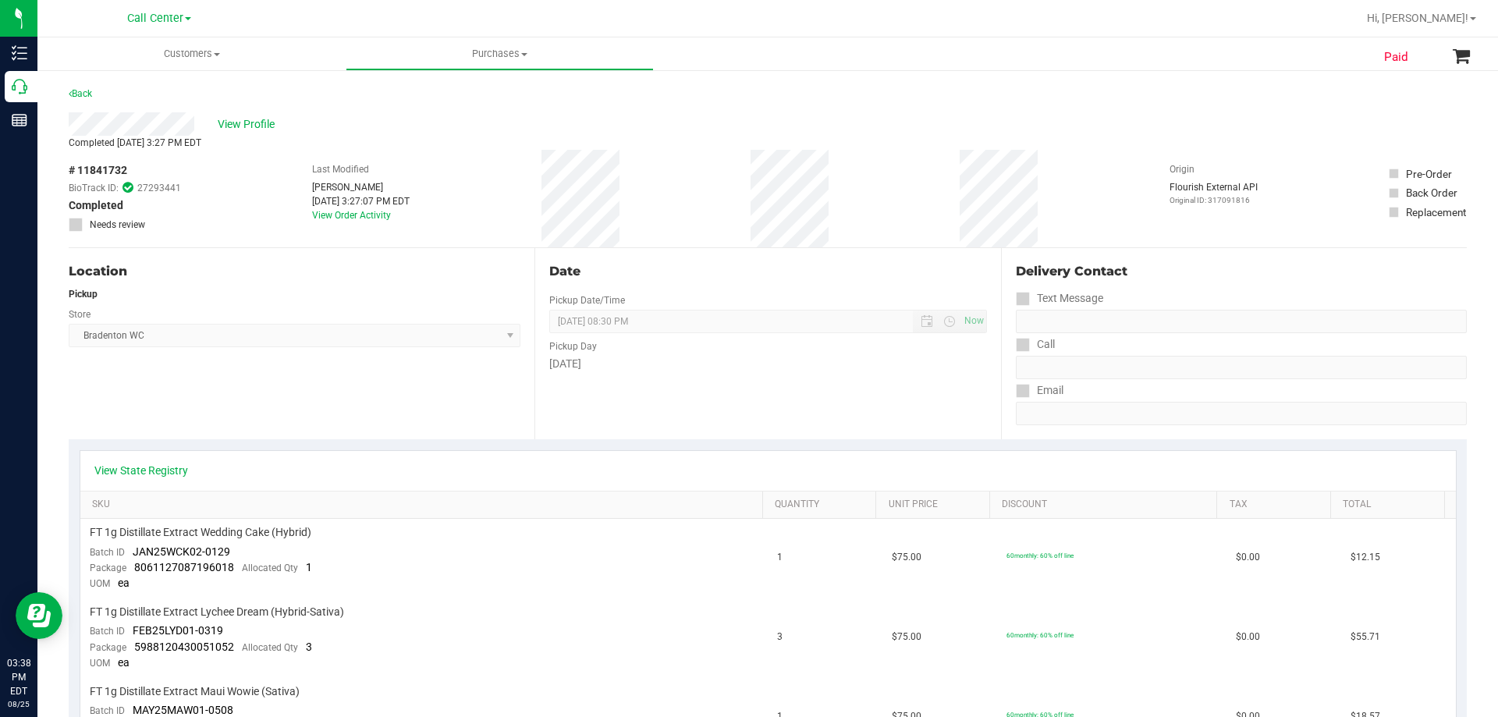
scroll to position [390, 0]
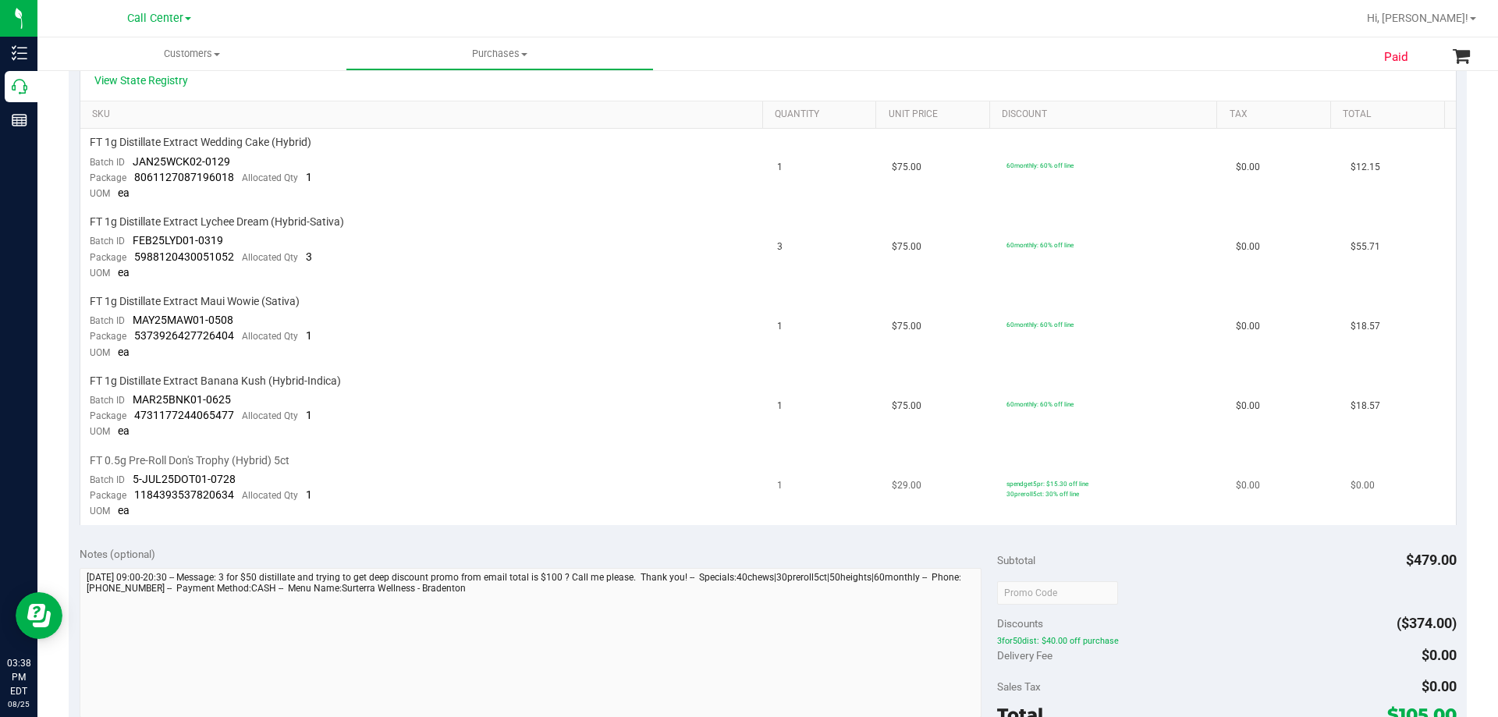
drag, startPoint x: 989, startPoint y: 485, endPoint x: 1113, endPoint y: 477, distance: 124.3
click at [1113, 477] on td "spendget5pr: $15.30 off line 30preroll5ct: 30% off line" at bounding box center [1111, 486] width 229 height 79
click at [1095, 481] on td "spendget5pr: $15.30 off line 30preroll5ct: 30% off line" at bounding box center [1111, 486] width 229 height 79
drag, startPoint x: 993, startPoint y: 481, endPoint x: 1087, endPoint y: 486, distance: 93.7
click at [1087, 486] on td "spendget5pr: $15.30 off line 30preroll5ct: 30% off line" at bounding box center [1111, 486] width 229 height 79
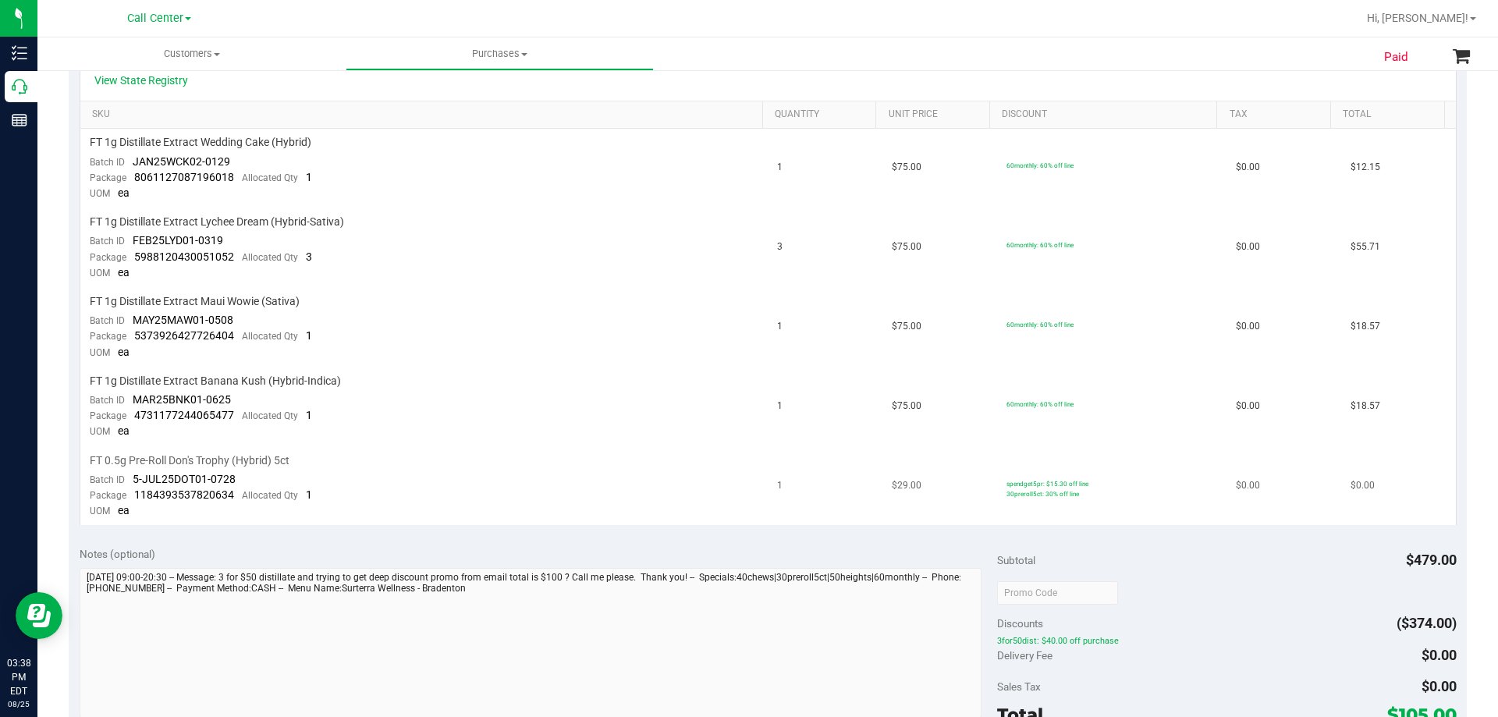
click at [1085, 487] on td "spendget5pr: $15.30 off line 30preroll5ct: 30% off line" at bounding box center [1111, 486] width 229 height 79
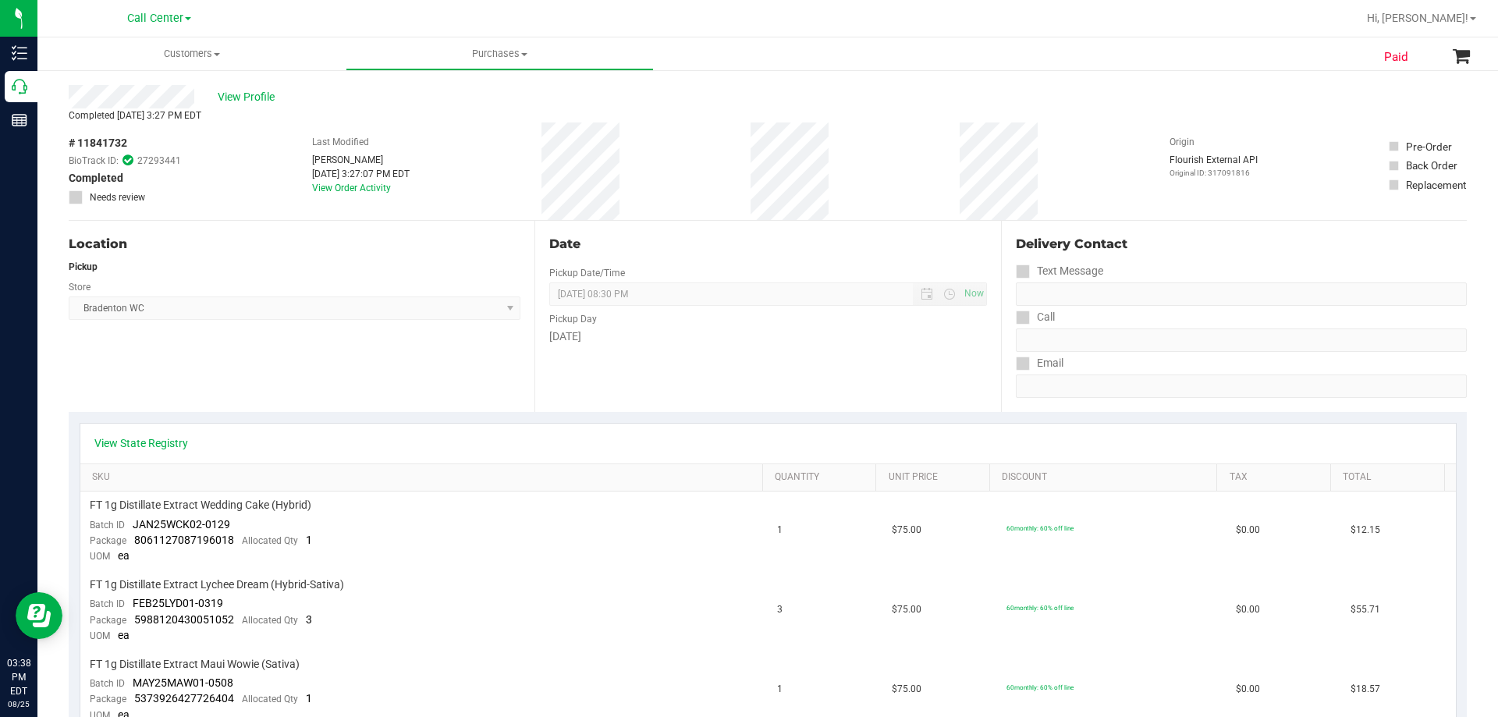
scroll to position [0, 0]
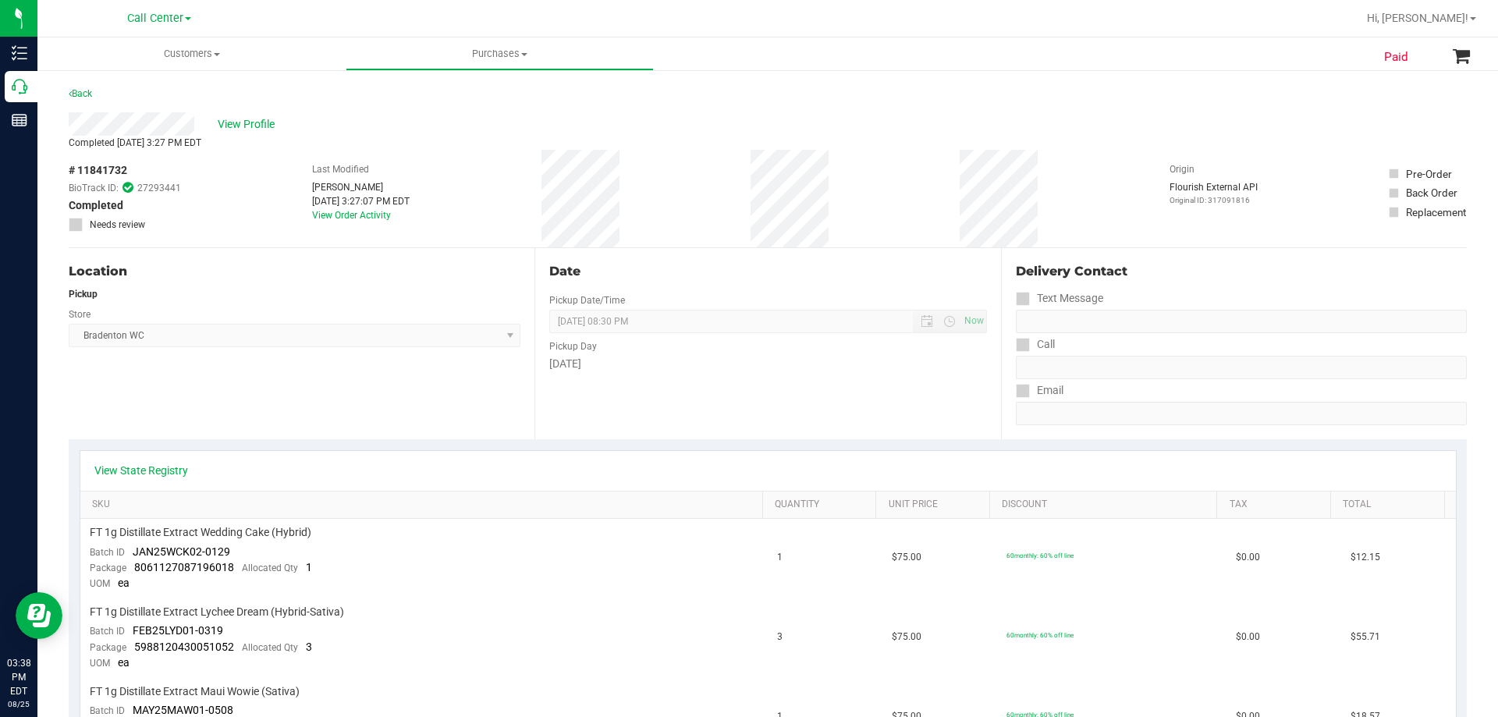
click at [199, 120] on div "View Profile" at bounding box center [768, 123] width 1398 height 23
click at [518, 120] on div "View Profile" at bounding box center [768, 123] width 1398 height 23
drag, startPoint x: 68, startPoint y: 122, endPoint x: 197, endPoint y: 128, distance: 128.9
click at [380, 136] on div "Completed Aug 25, 2025 3:27 PM EDT" at bounding box center [768, 143] width 1398 height 14
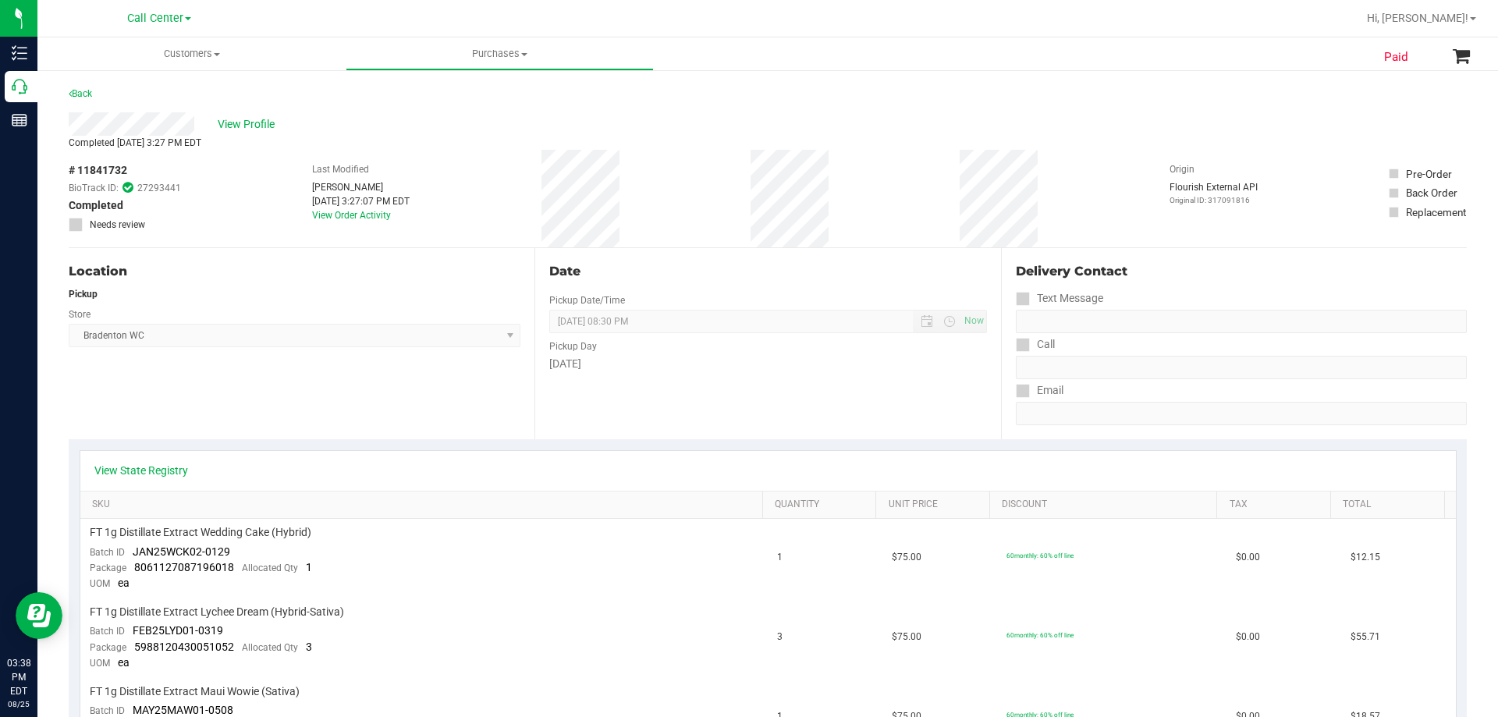
click at [467, 135] on div "View Profile" at bounding box center [768, 123] width 1398 height 23
drag, startPoint x: 298, startPoint y: 165, endPoint x: 854, endPoint y: 197, distance: 557.2
click at [854, 197] on div "# 11841732 BioTrack ID: 27293441 Completed Needs review Last Modified Noah Katz…" at bounding box center [768, 199] width 1398 height 98
click at [832, 183] on div "# 11841732 BioTrack ID: 27293441 Completed Needs review Last Modified Noah Katz…" at bounding box center [768, 199] width 1398 height 98
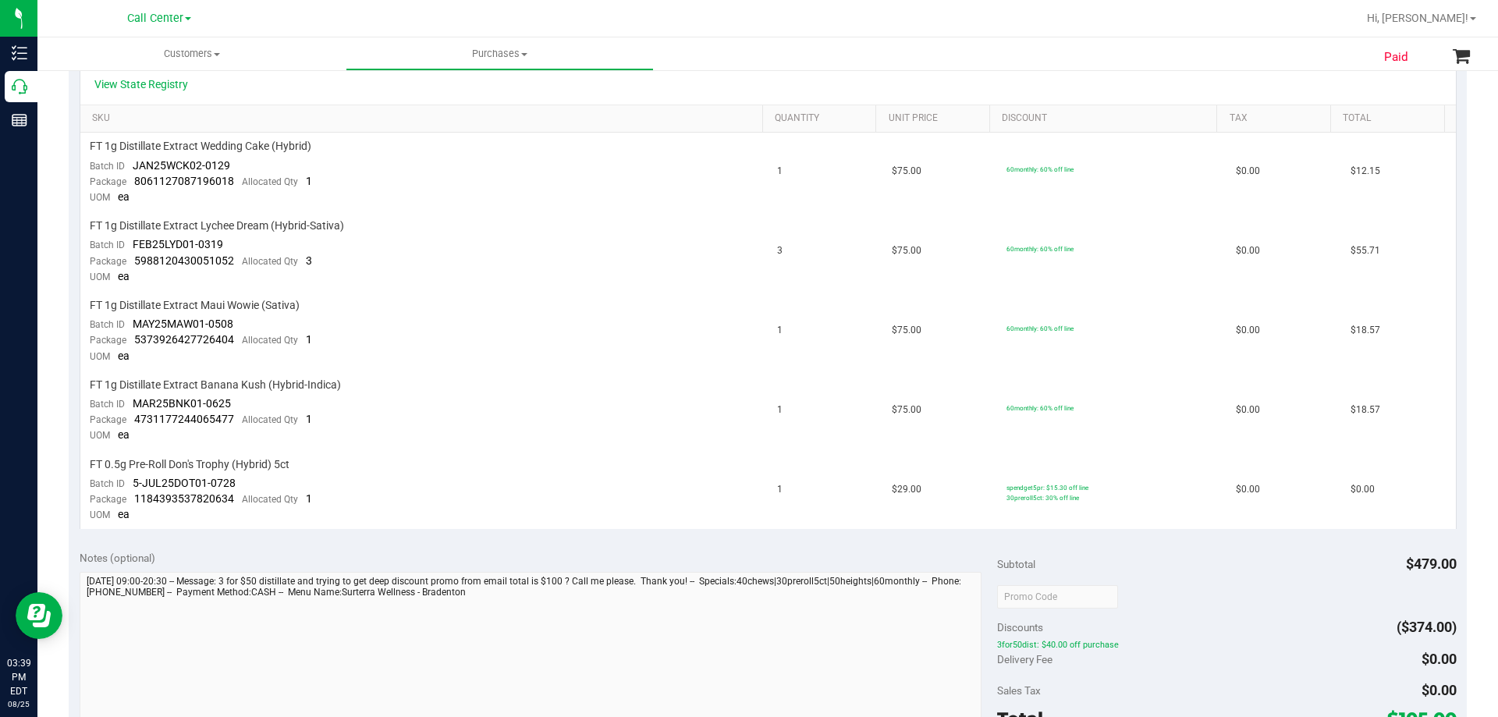
scroll to position [390, 0]
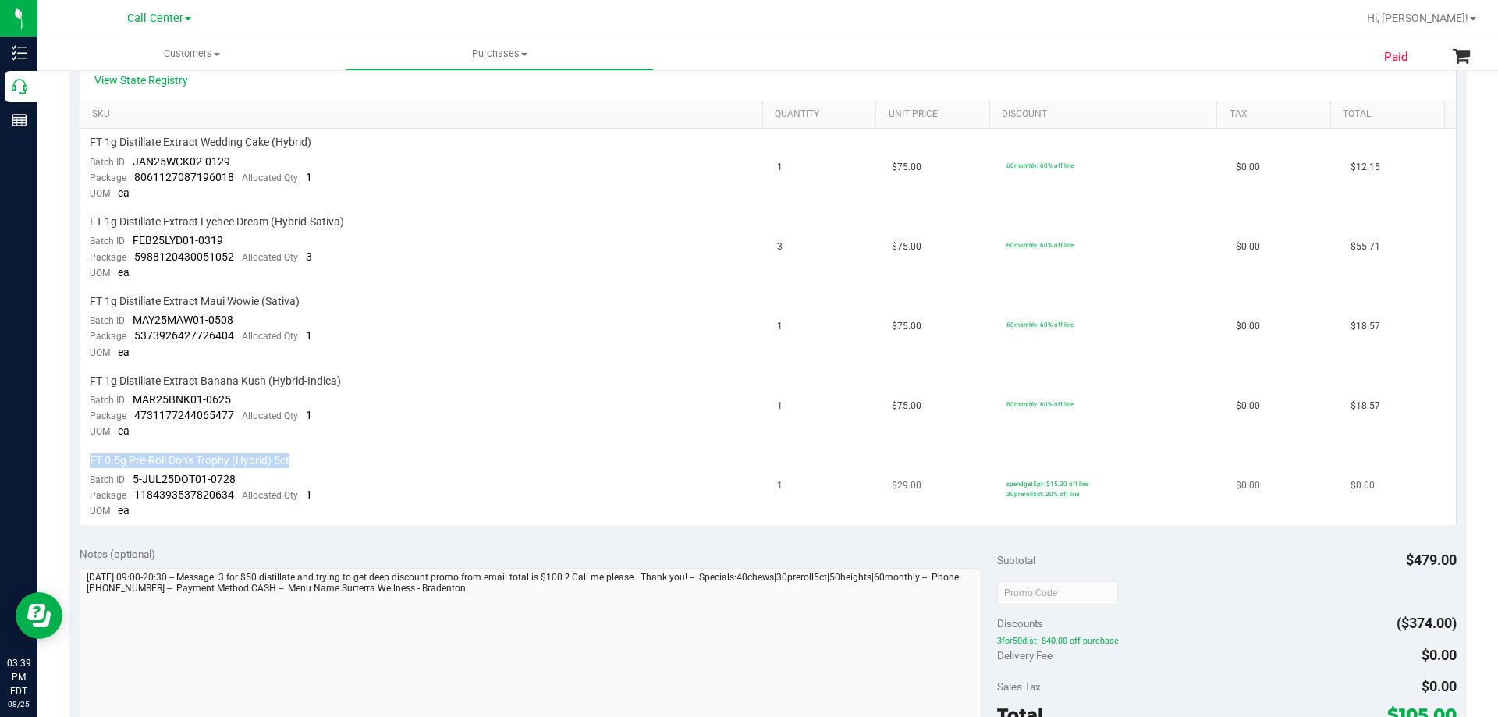
drag, startPoint x: 89, startPoint y: 460, endPoint x: 348, endPoint y: 460, distance: 259.0
click at [348, 460] on div "FT 0.5g Pre-Roll Don's Trophy (Hybrid) 5ct" at bounding box center [424, 460] width 669 height 15
copy span "FT 0.5g Pre-Roll Don's Trophy (Hybrid) 5ct"
click at [371, 446] on td "FT 1g Distillate Extract Banana Kush (Hybrid-Indica) Batch ID MAR25BNK01-0625 P…" at bounding box center [424, 407] width 688 height 80
drag, startPoint x: 91, startPoint y: 462, endPoint x: 332, endPoint y: 469, distance: 242.0
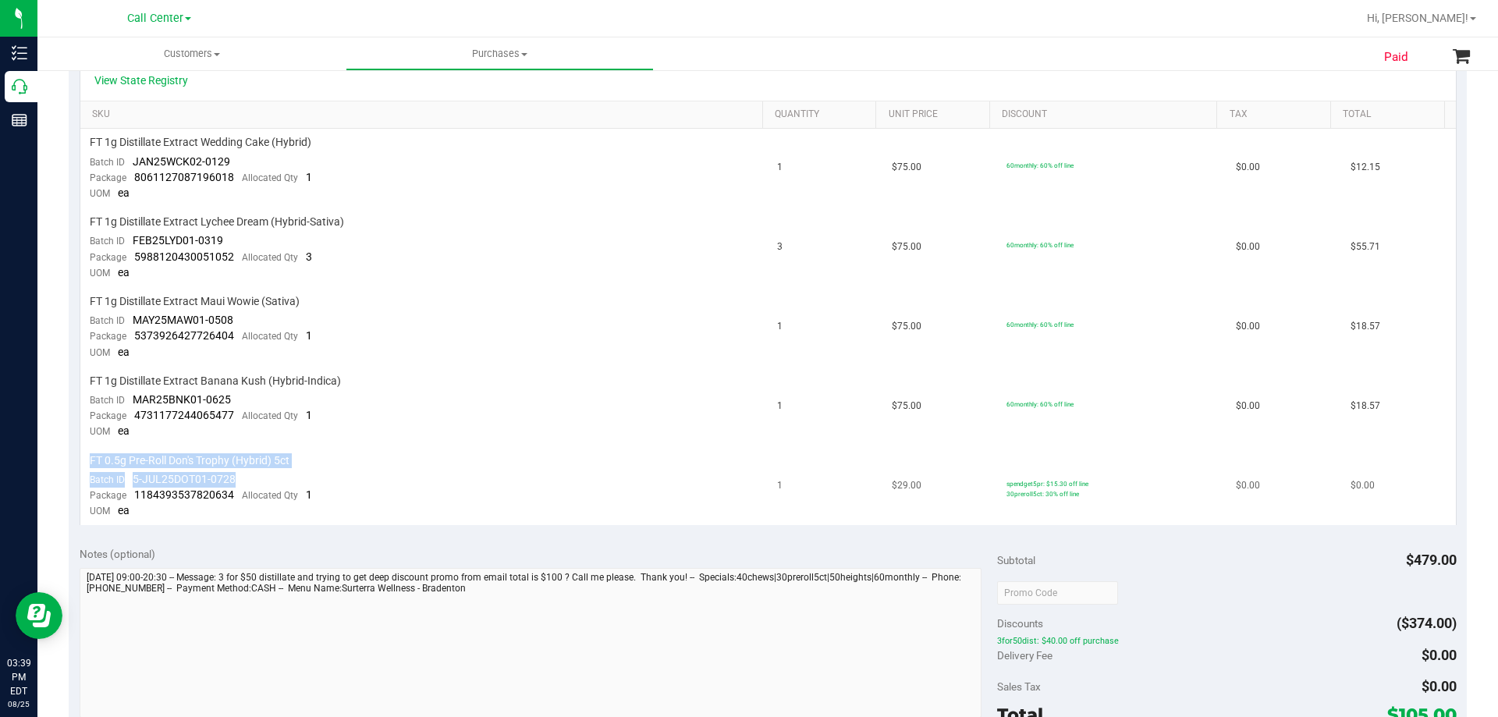
click at [332, 469] on td "FT 0.5g Pre-Roll Don's Trophy (Hybrid) 5ct Batch ID 5-JUL25DOT01-0728 Package 1…" at bounding box center [424, 486] width 688 height 79
copy td "FT 0.5g Pre-Roll Don's Trophy (Hybrid) 5ct Batch ID 5-JUL25DOT01-0728"
click at [422, 471] on td "FT 0.5g Pre-Roll Don's Trophy (Hybrid) 5ct Batch ID 5-JUL25DOT01-0728 Package 1…" at bounding box center [424, 486] width 688 height 79
drag, startPoint x: 91, startPoint y: 456, endPoint x: 414, endPoint y: 463, distance: 323.1
click at [414, 463] on div "FT 0.5g Pre-Roll Don's Trophy (Hybrid) 5ct" at bounding box center [424, 460] width 669 height 15
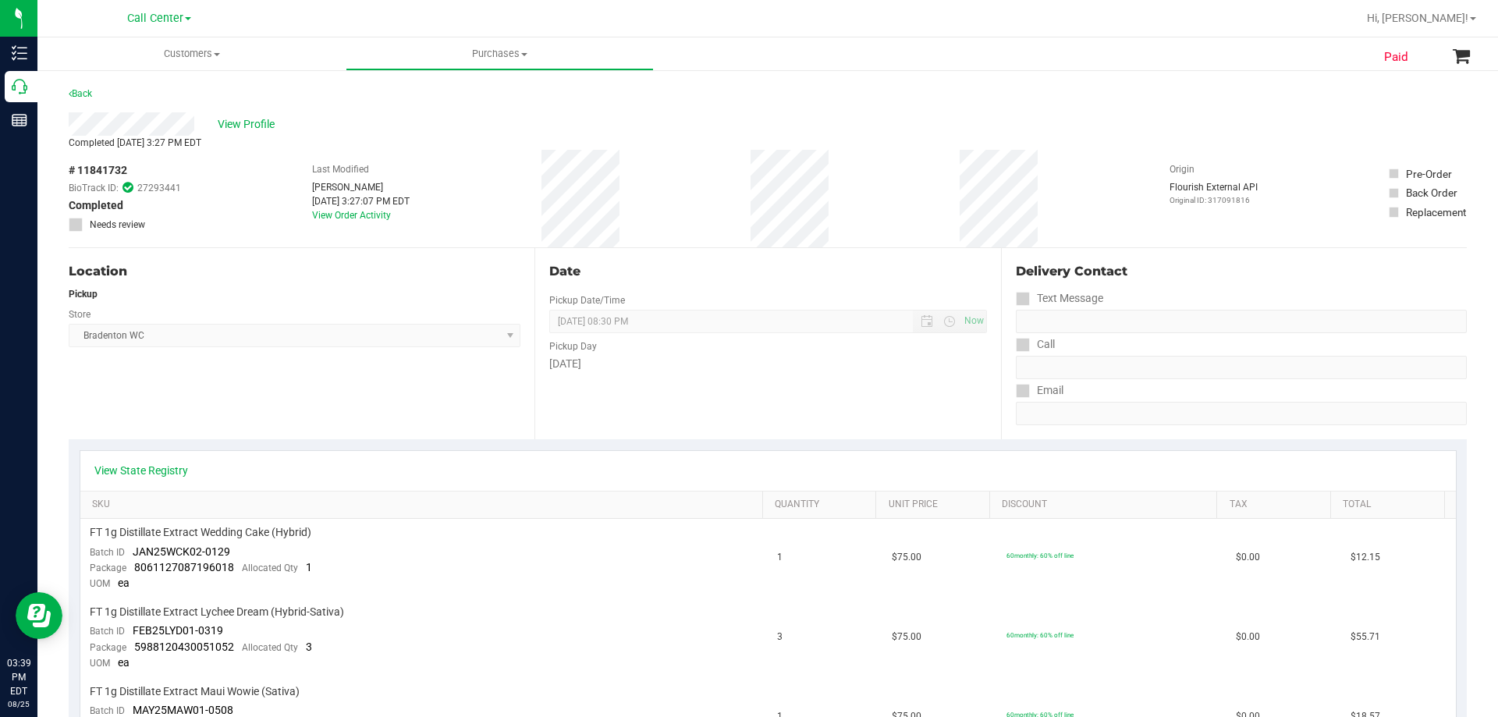
scroll to position [468, 0]
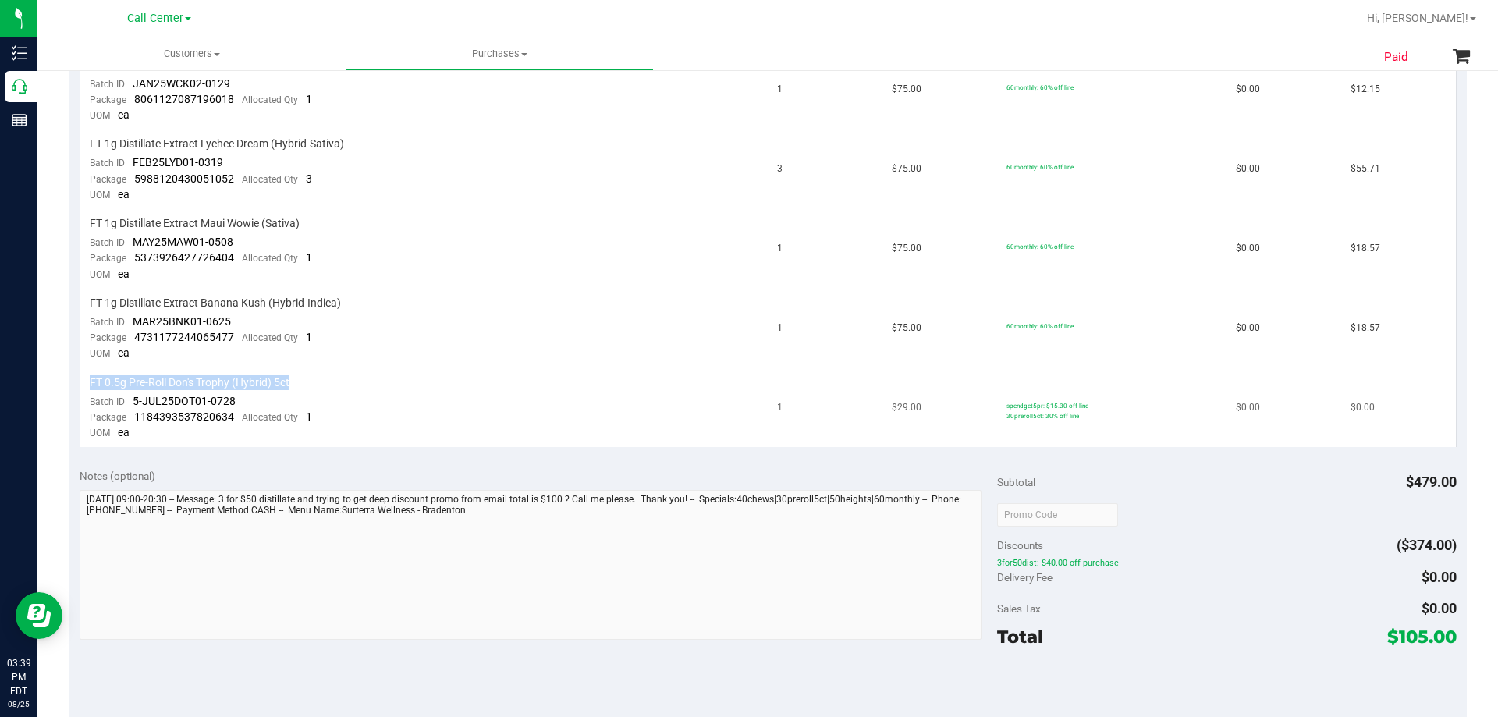
copy span "FT 0.5g Pre-Roll Don's Trophy (Hybrid) 5ct"
click at [370, 372] on td "FT 0.5g Pre-Roll Don's Trophy (Hybrid) 5ct Batch ID 5-JUL25DOT01-0728 Package 1…" at bounding box center [424, 408] width 688 height 79
drag, startPoint x: 131, startPoint y: 399, endPoint x: 264, endPoint y: 400, distance: 132.6
click at [264, 400] on td "FT 0.5g Pre-Roll Don's Trophy (Hybrid) 5ct Batch ID 5-JUL25DOT01-0728 Package 1…" at bounding box center [424, 408] width 688 height 79
copy span "5-JUL25DOT01-0728"
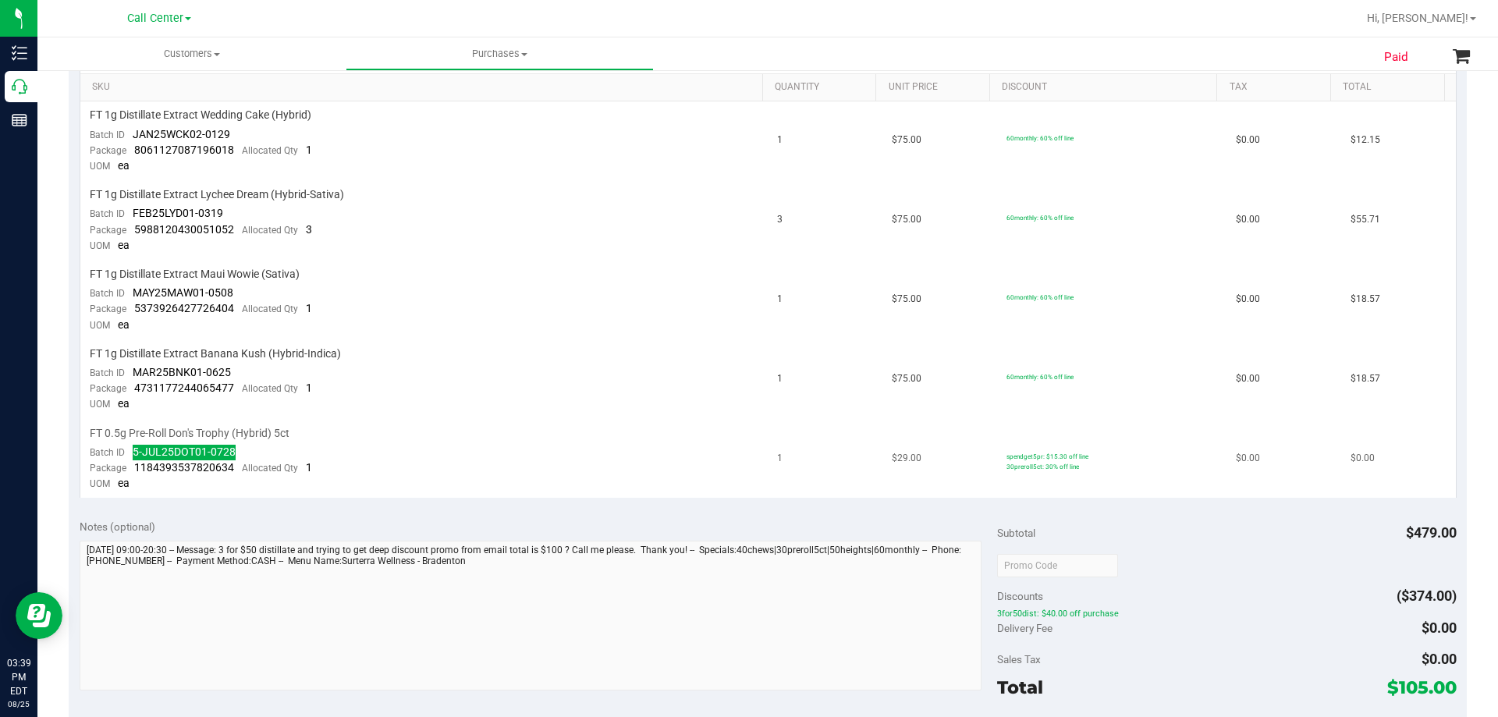
scroll to position [390, 0]
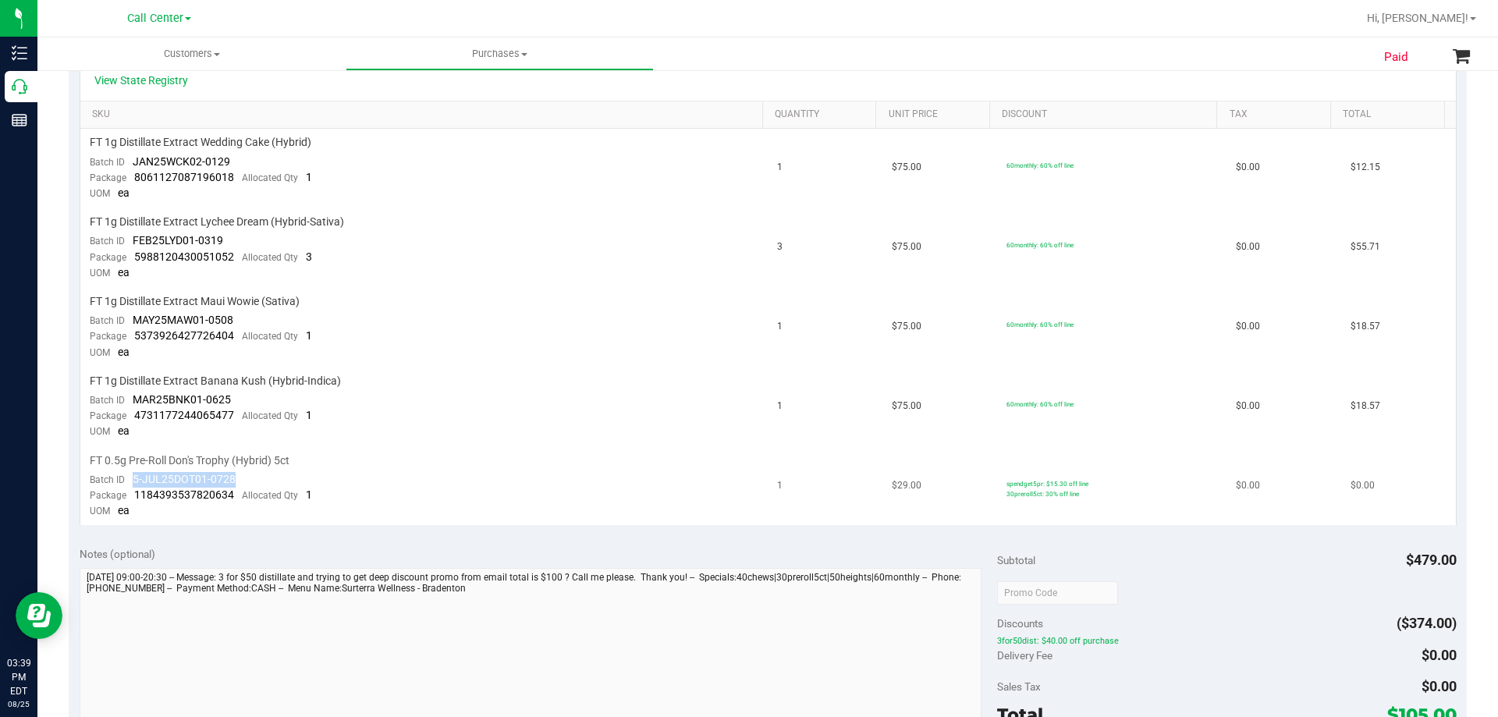
click at [392, 459] on div "FT 0.5g Pre-Roll Don's Trophy (Hybrid) 5ct" at bounding box center [424, 460] width 669 height 15
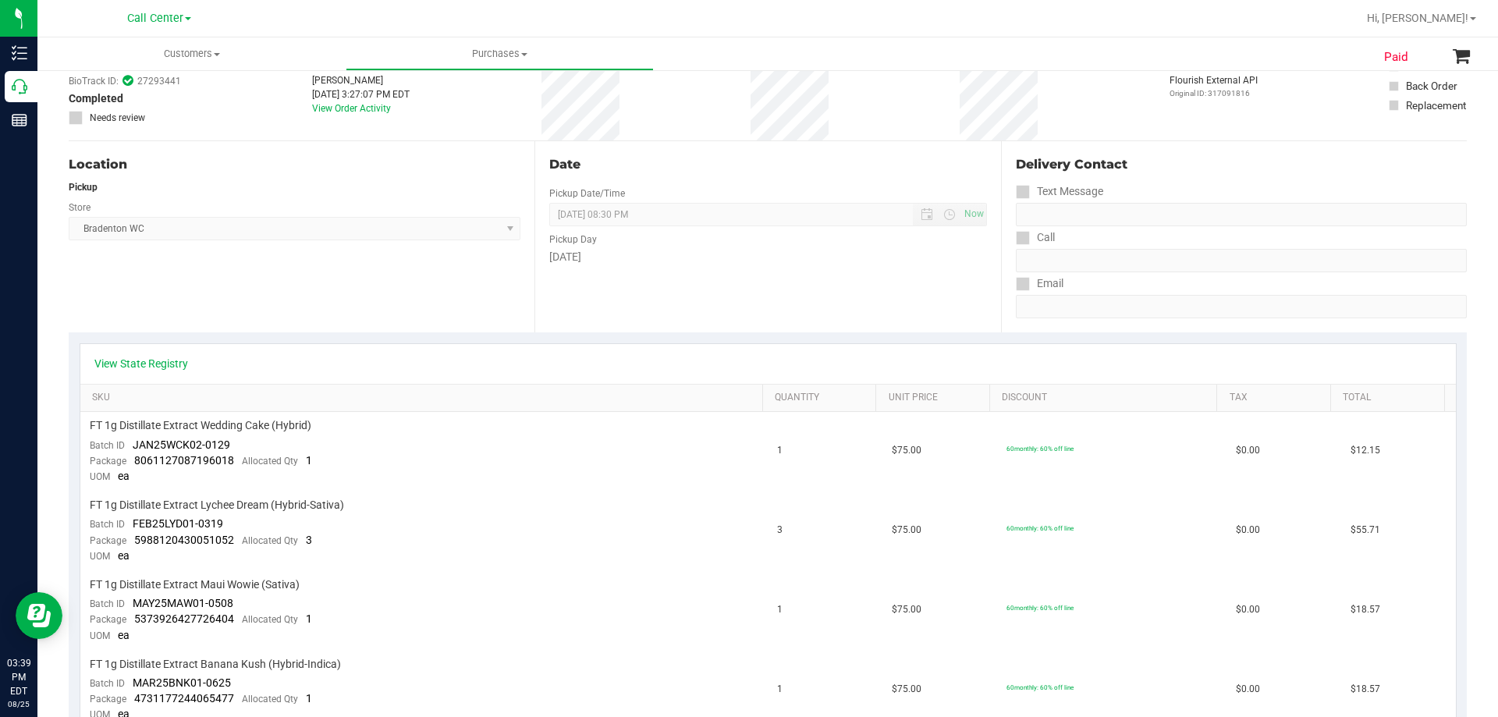
scroll to position [0, 0]
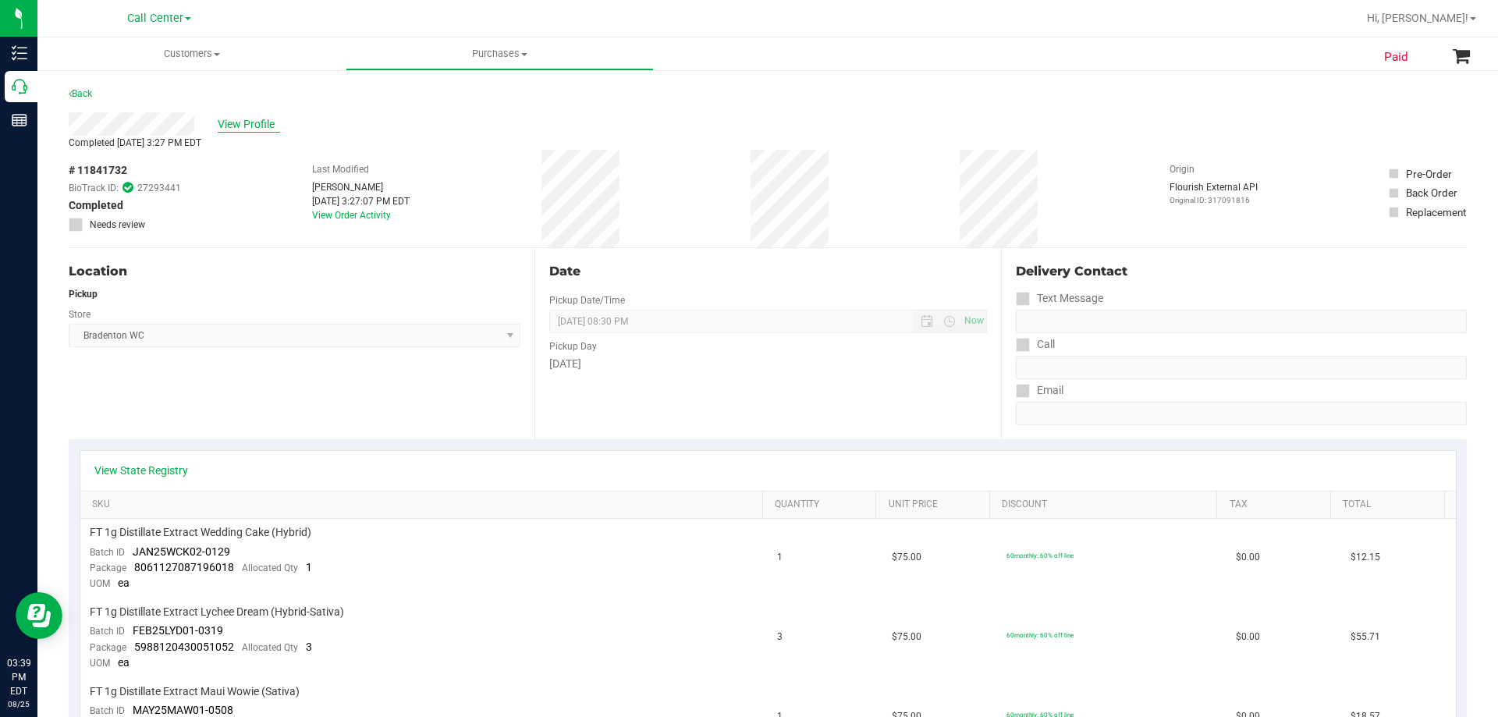
click at [255, 119] on span "View Profile" at bounding box center [249, 124] width 62 height 16
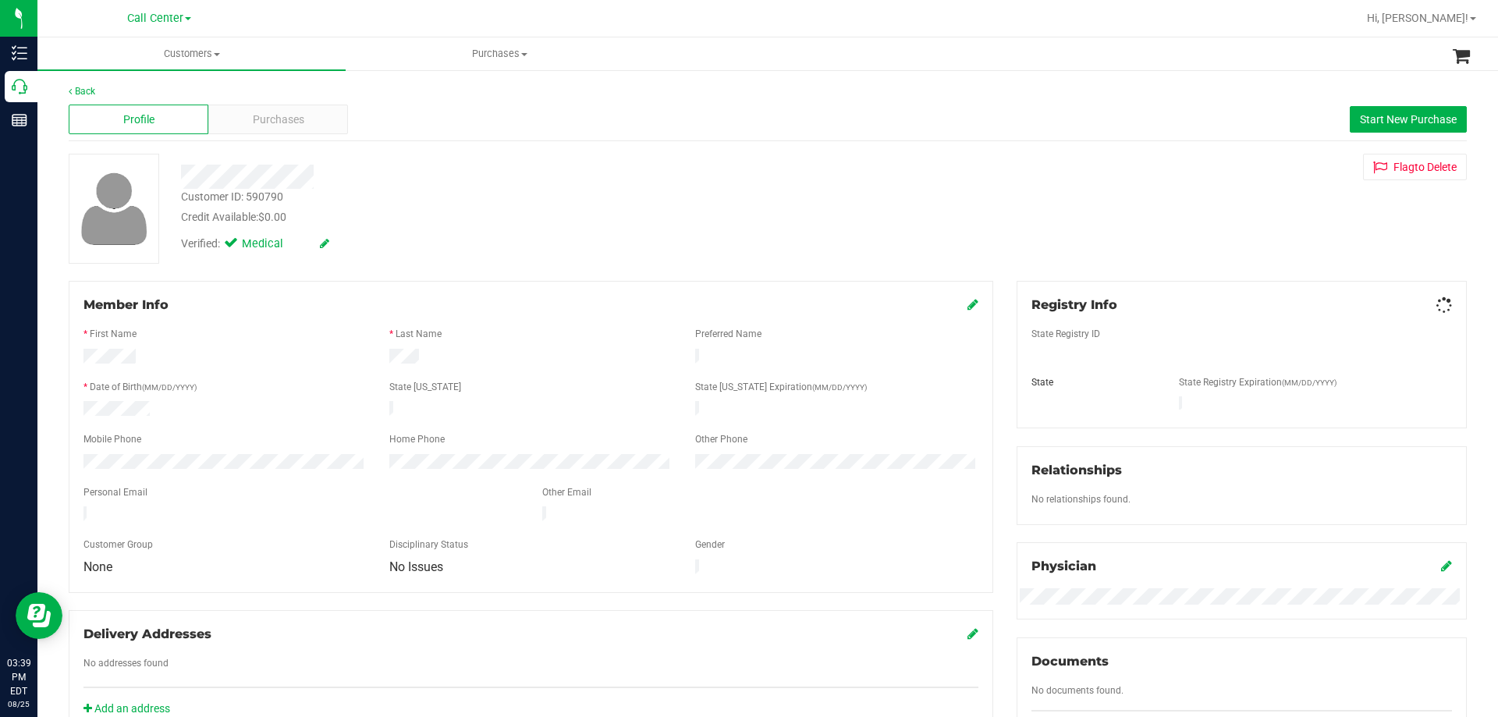
scroll to position [454, 0]
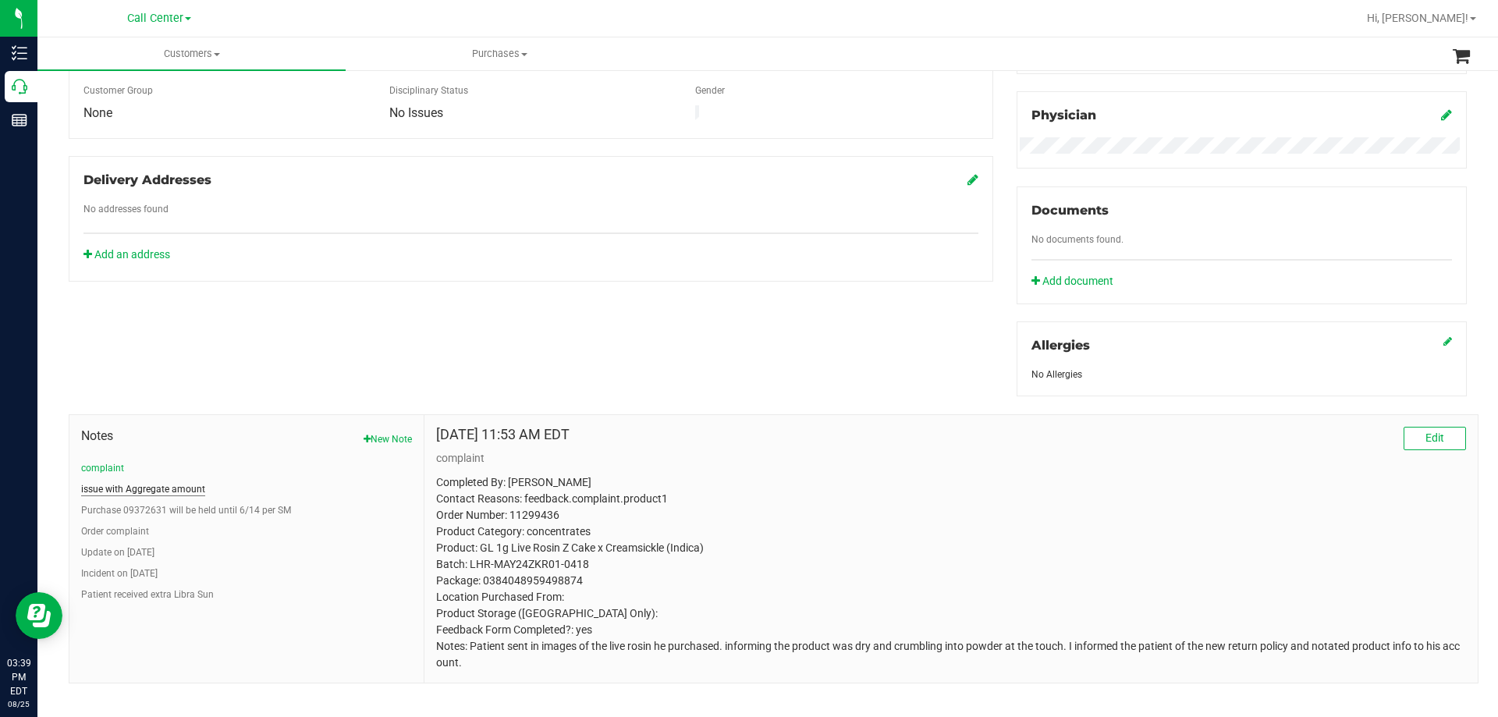
click at [157, 487] on button "issue with Aggregate amount" at bounding box center [143, 489] width 124 height 14
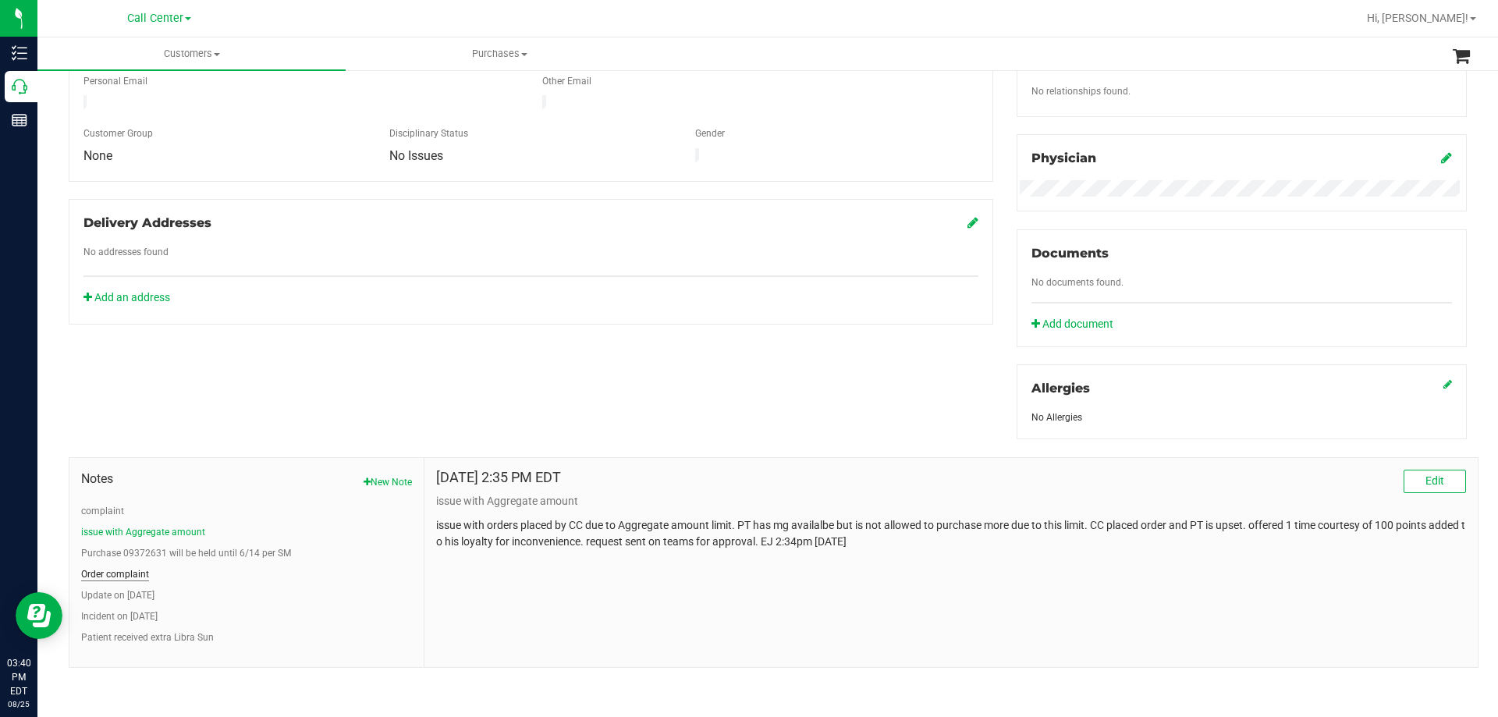
click at [107, 571] on button "Order complaint" at bounding box center [115, 574] width 68 height 14
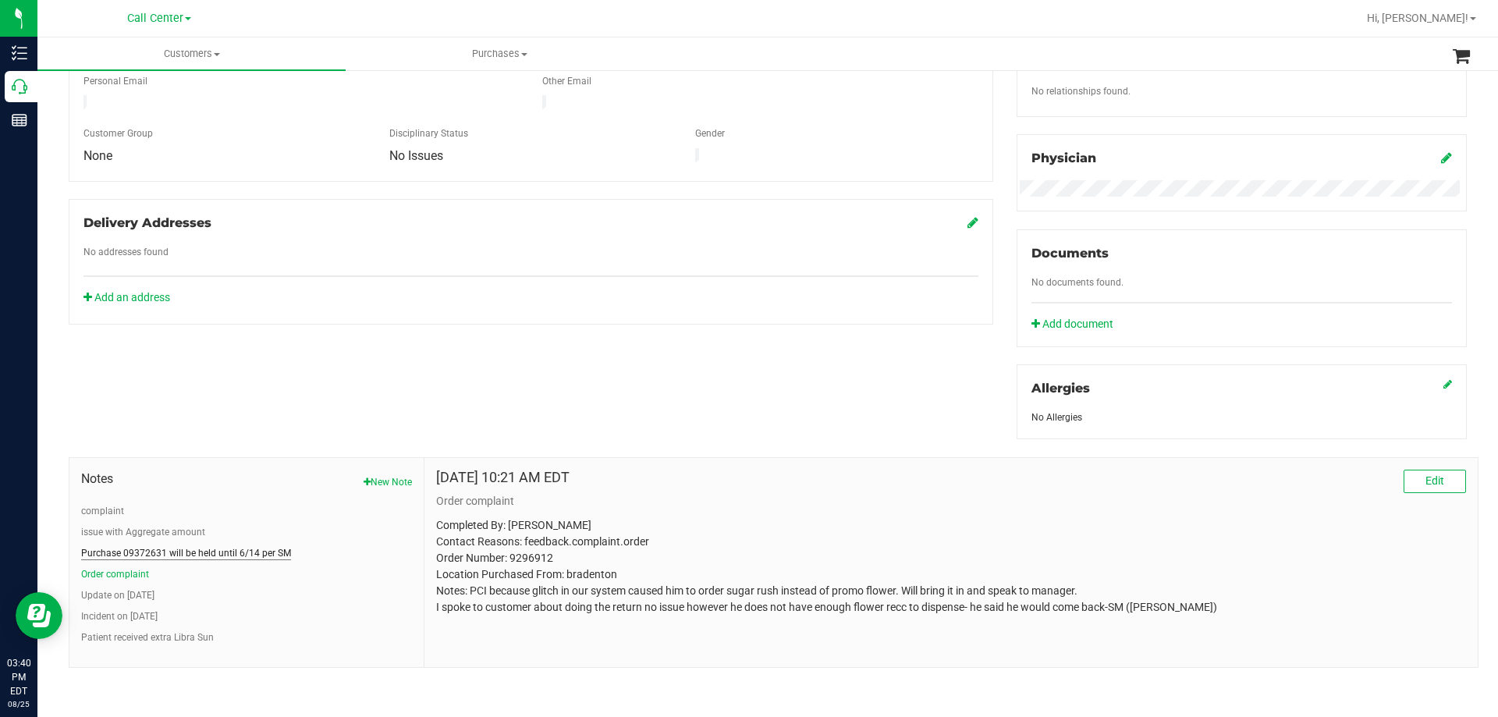
click at [251, 553] on button "Purchase 09372631 will be held until 6/14 per SM" at bounding box center [186, 553] width 210 height 14
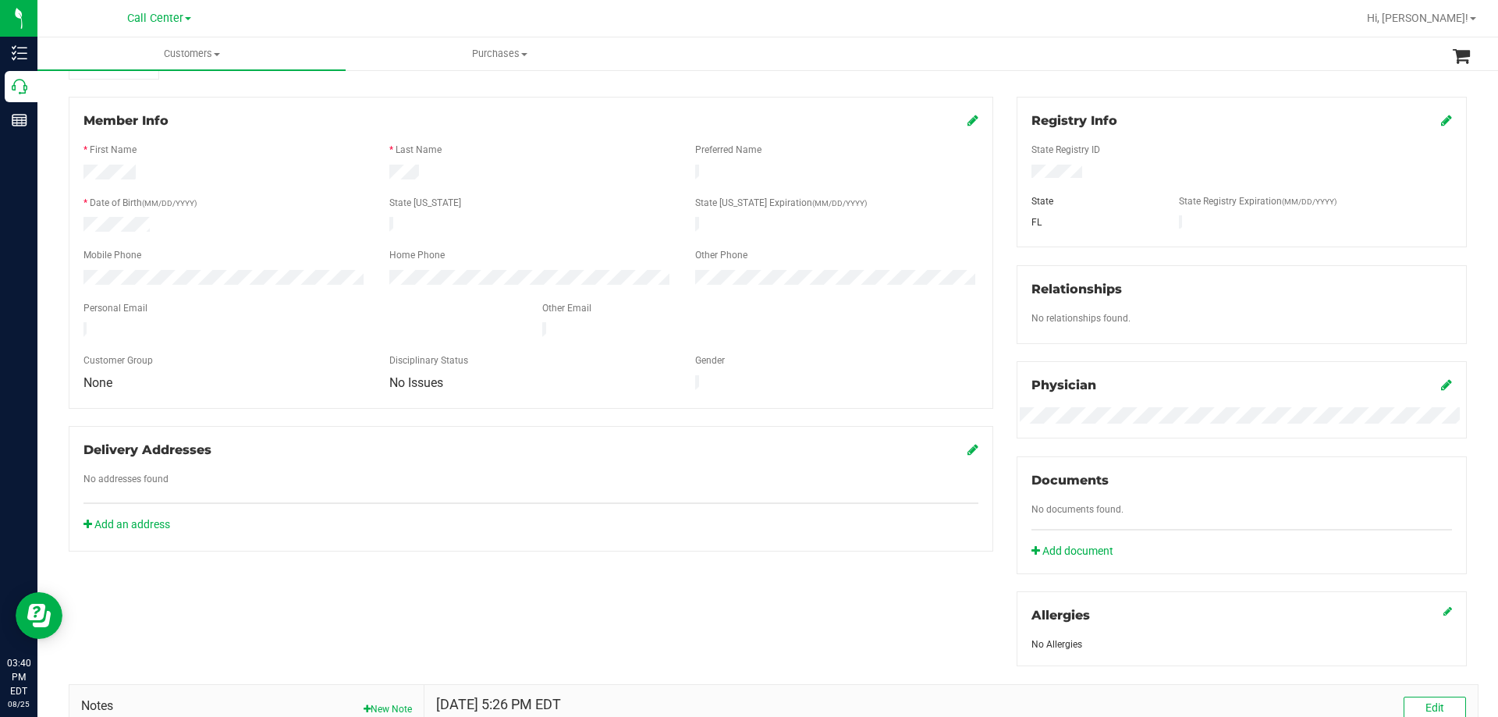
scroll to position [0, 0]
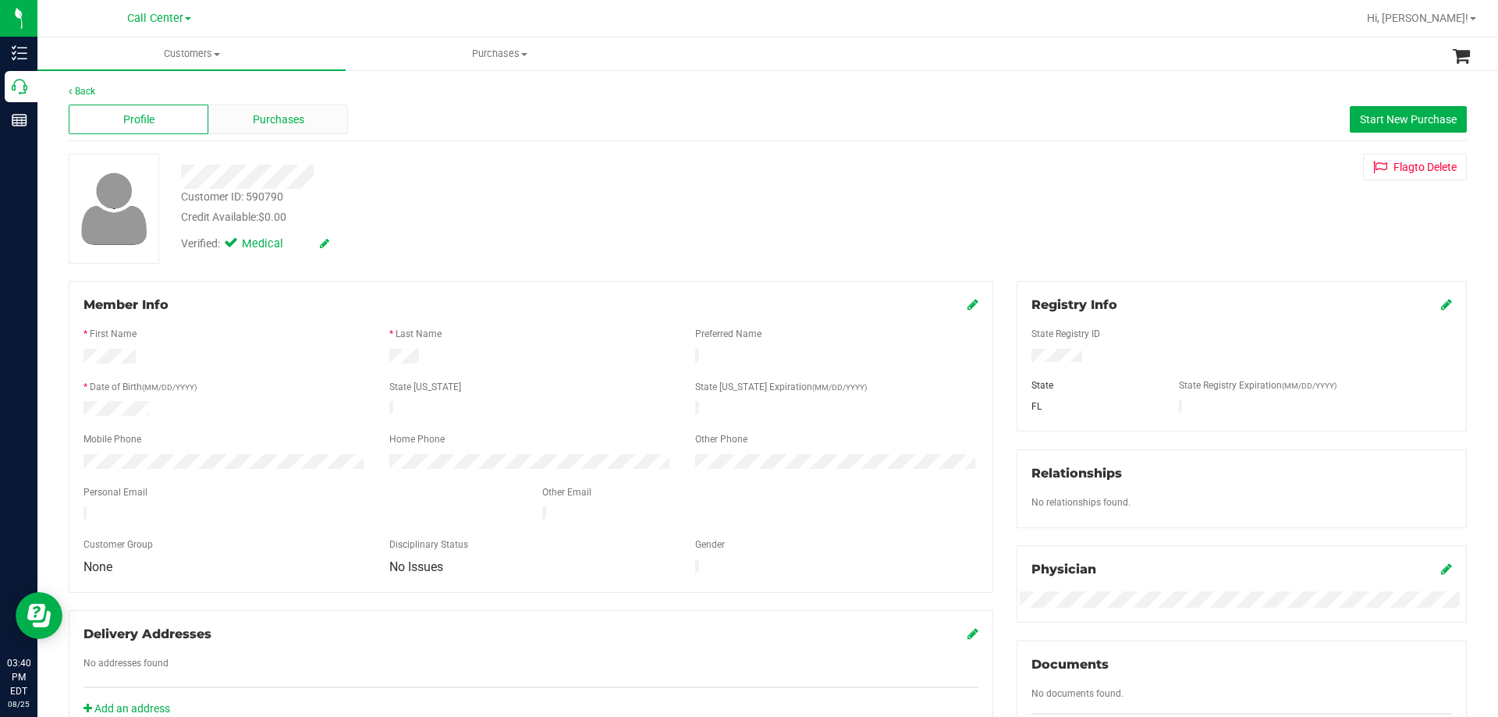
click at [267, 130] on div "Purchases" at bounding box center [278, 120] width 140 height 30
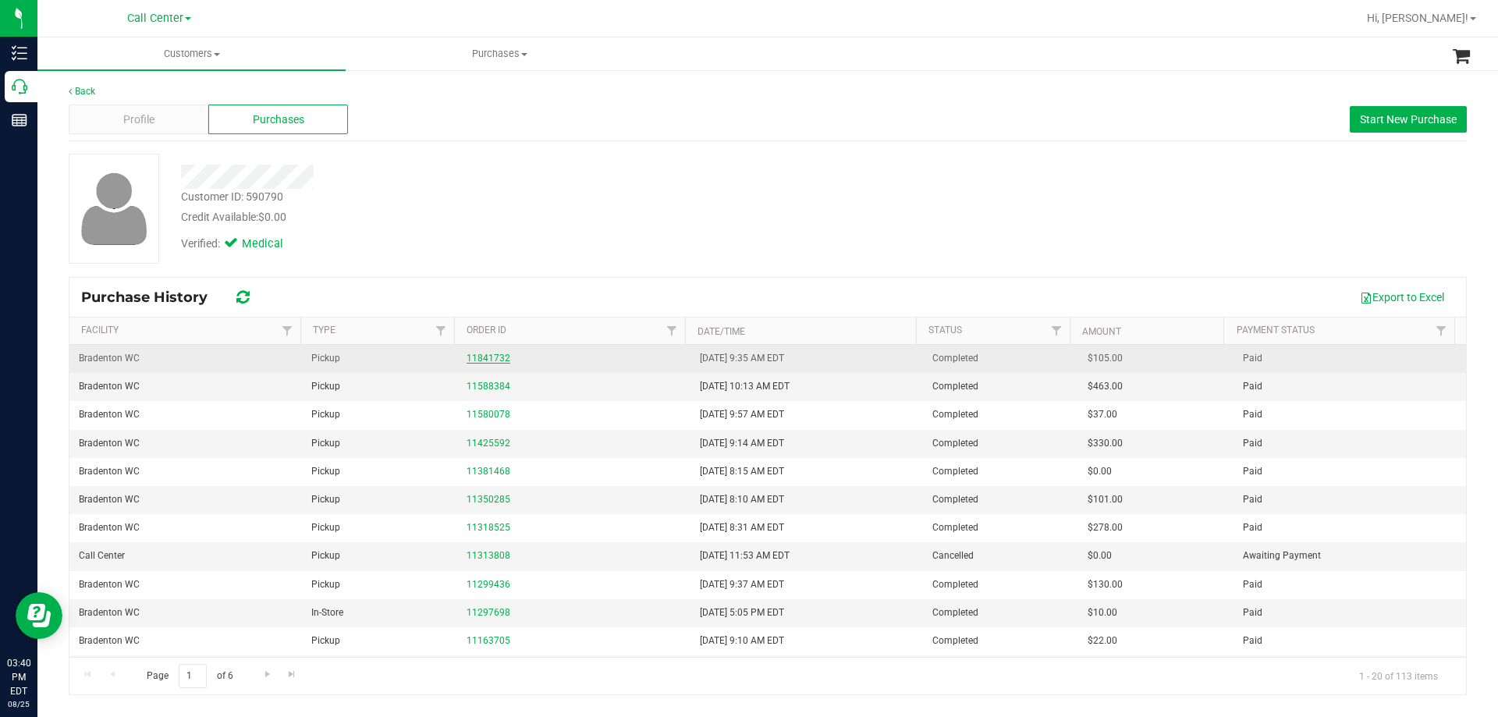
click at [488, 357] on link "11841732" at bounding box center [489, 358] width 44 height 11
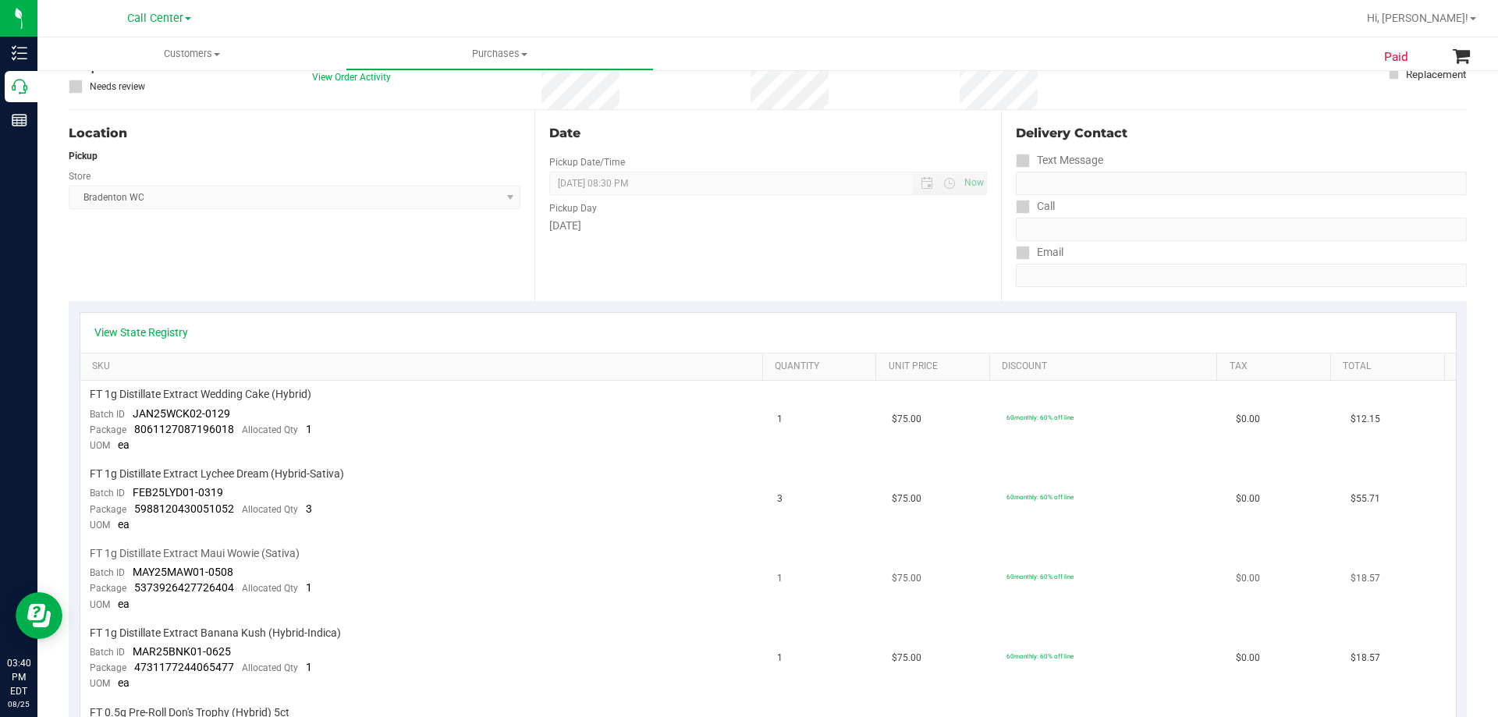
scroll to position [234, 0]
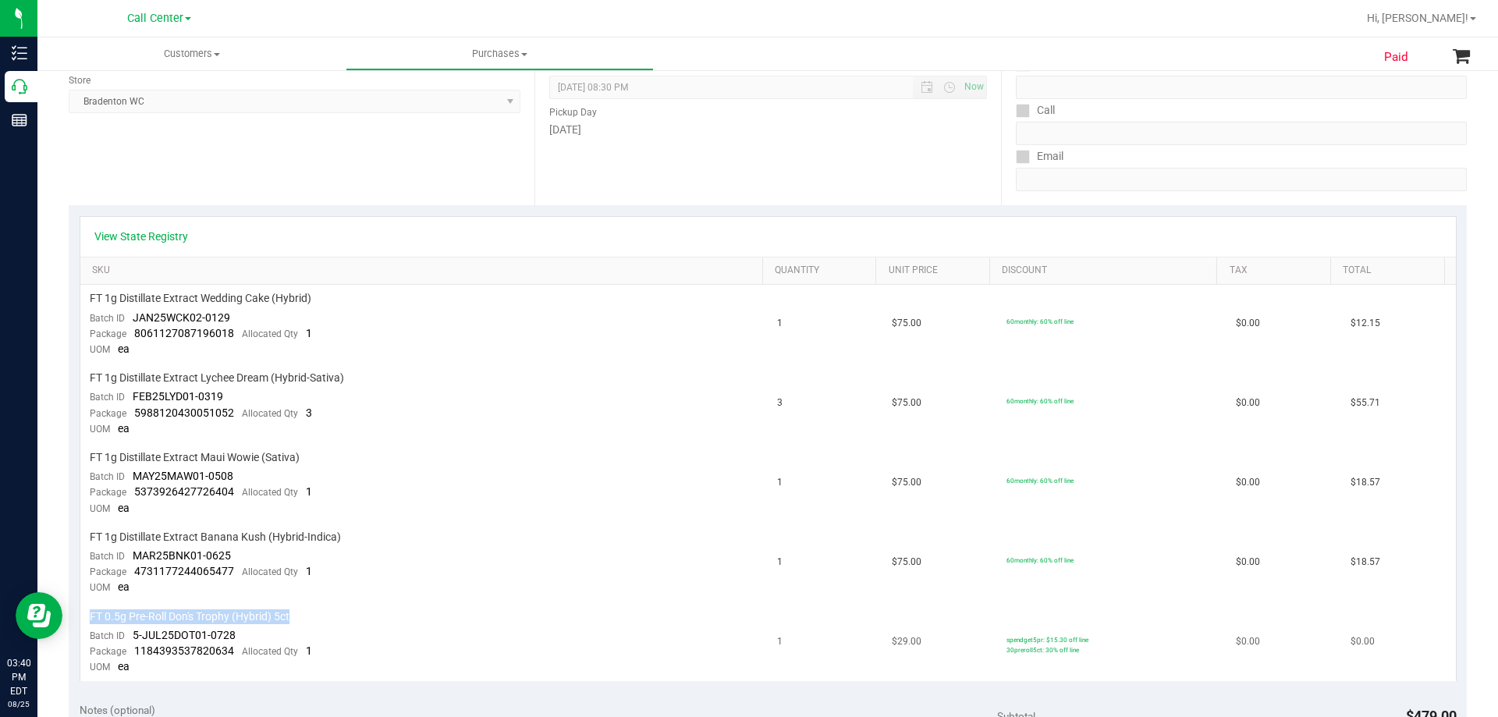
drag, startPoint x: 103, startPoint y: 614, endPoint x: 333, endPoint y: 620, distance: 230.2
click at [333, 620] on div "FT 0.5g Pre-Roll Don's Trophy (Hybrid) 5ct" at bounding box center [424, 616] width 669 height 15
copy span "FT 0.5g Pre-Roll Don's Trophy (Hybrid) 5ct"
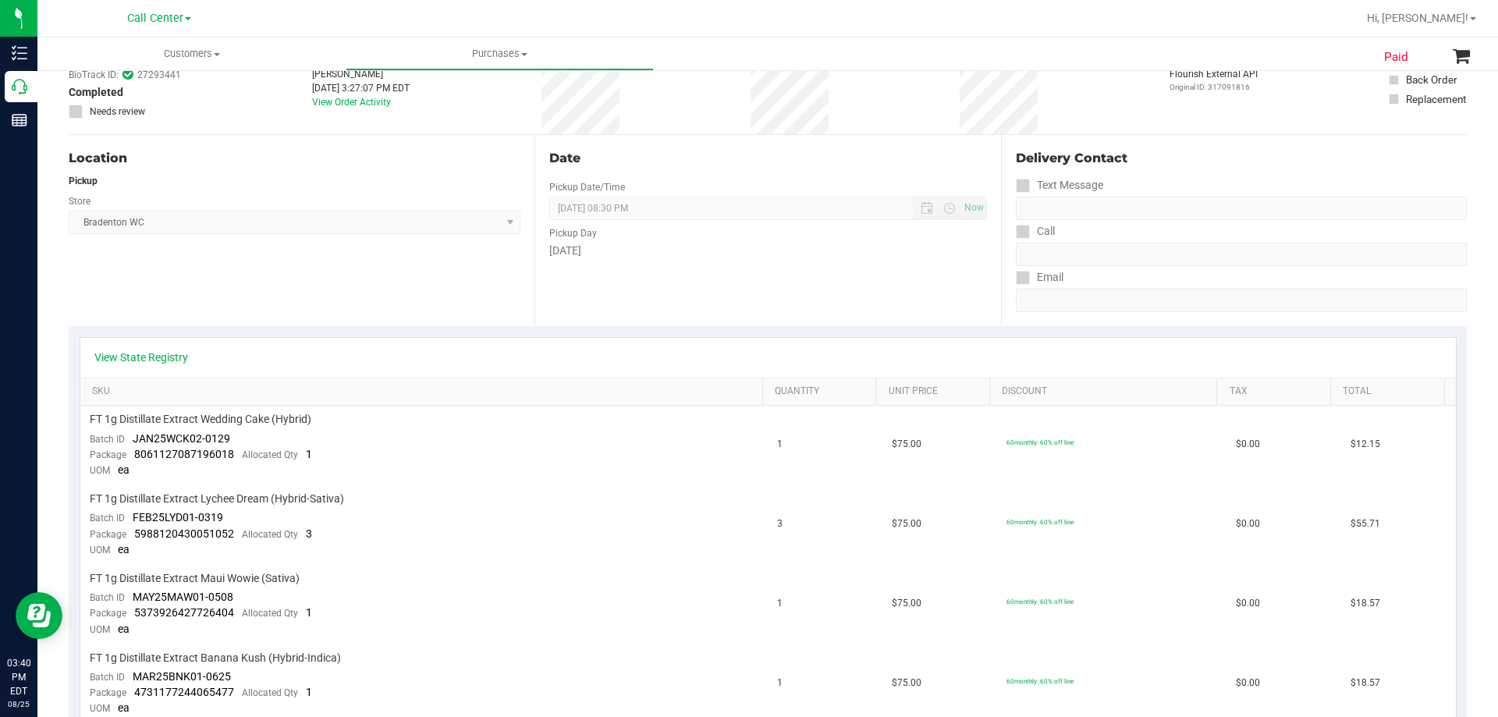
scroll to position [0, 0]
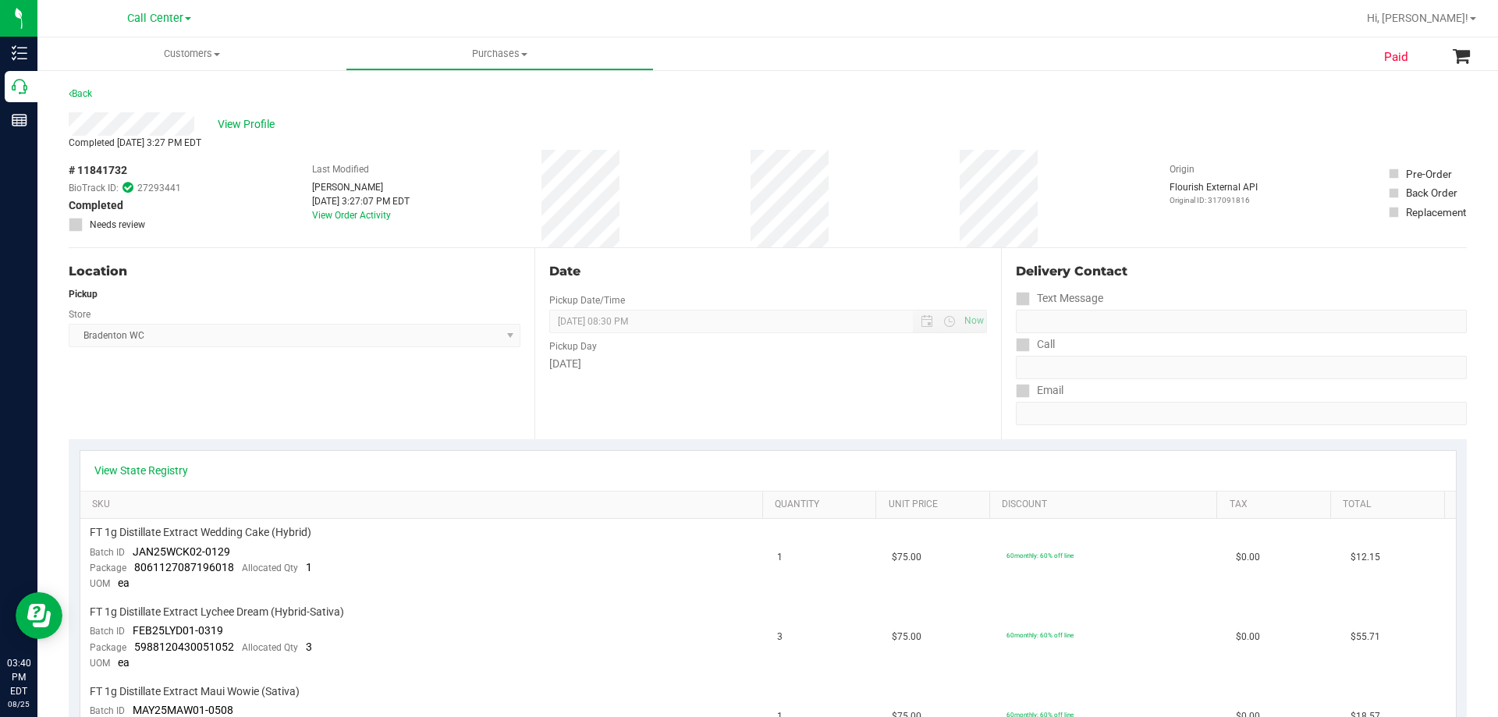
click at [96, 166] on span "# 11841732" at bounding box center [98, 170] width 59 height 16
copy span "11841732"
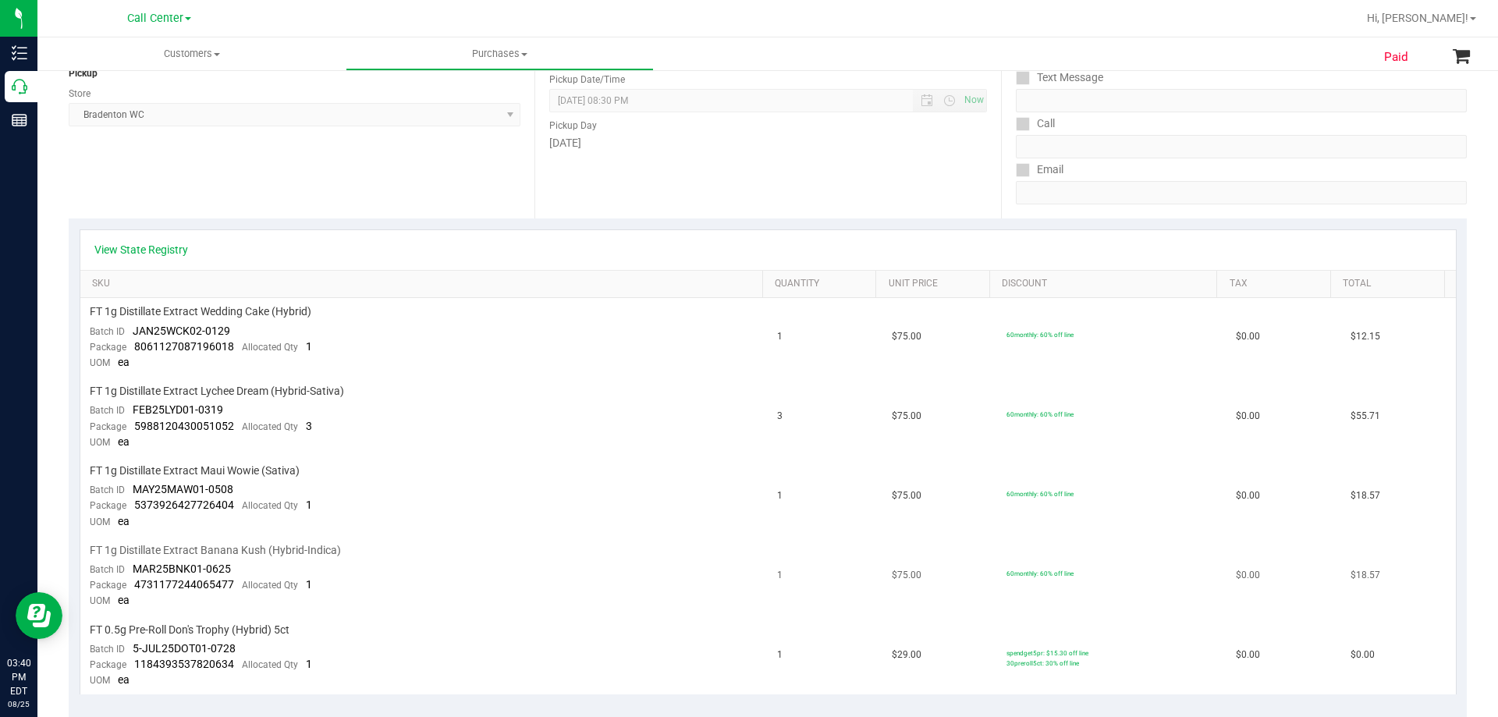
scroll to position [312, 0]
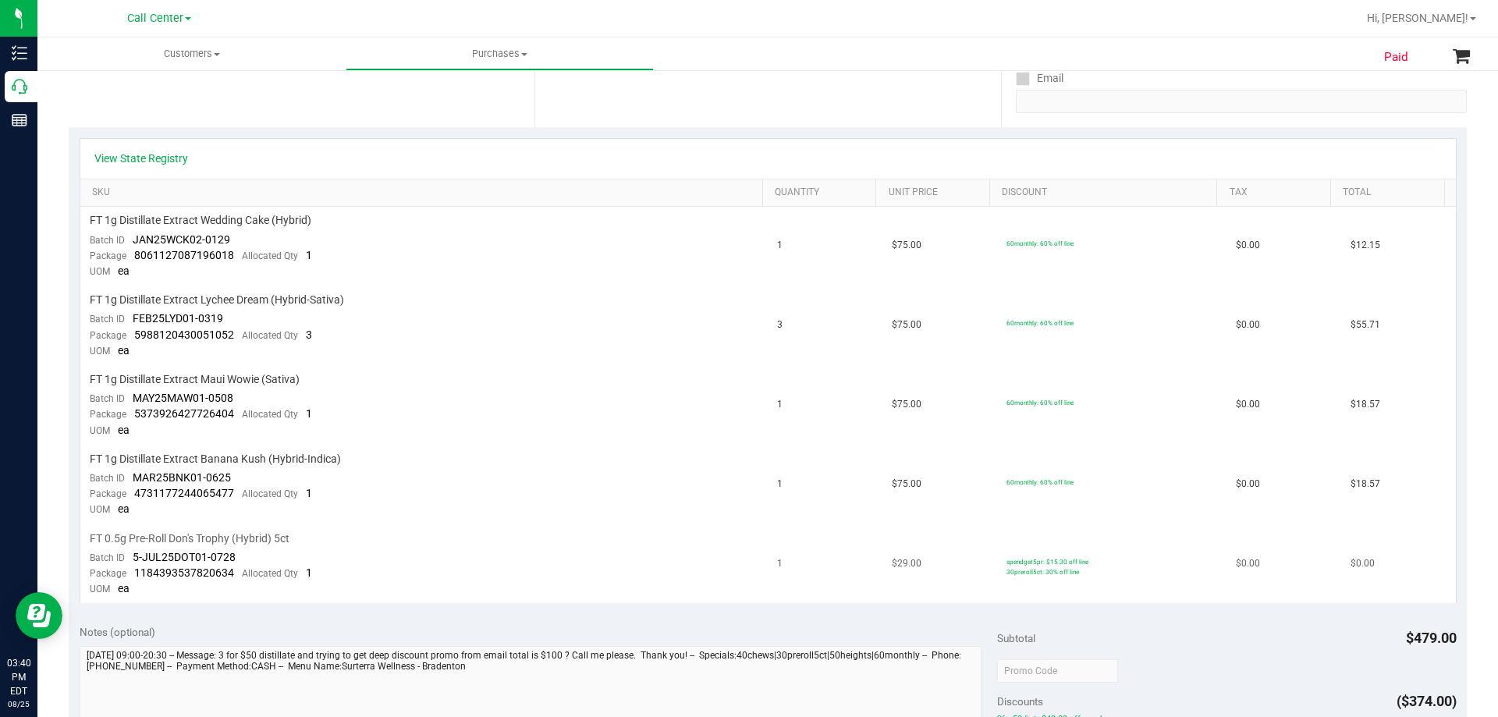
click at [163, 572] on span "1184393537820634" at bounding box center [184, 572] width 100 height 12
copy div "Package 1184393537820634 Allocated"
click at [173, 573] on span "1184393537820634" at bounding box center [184, 572] width 100 height 12
drag, startPoint x: 132, startPoint y: 570, endPoint x: 230, endPoint y: 569, distance: 98.3
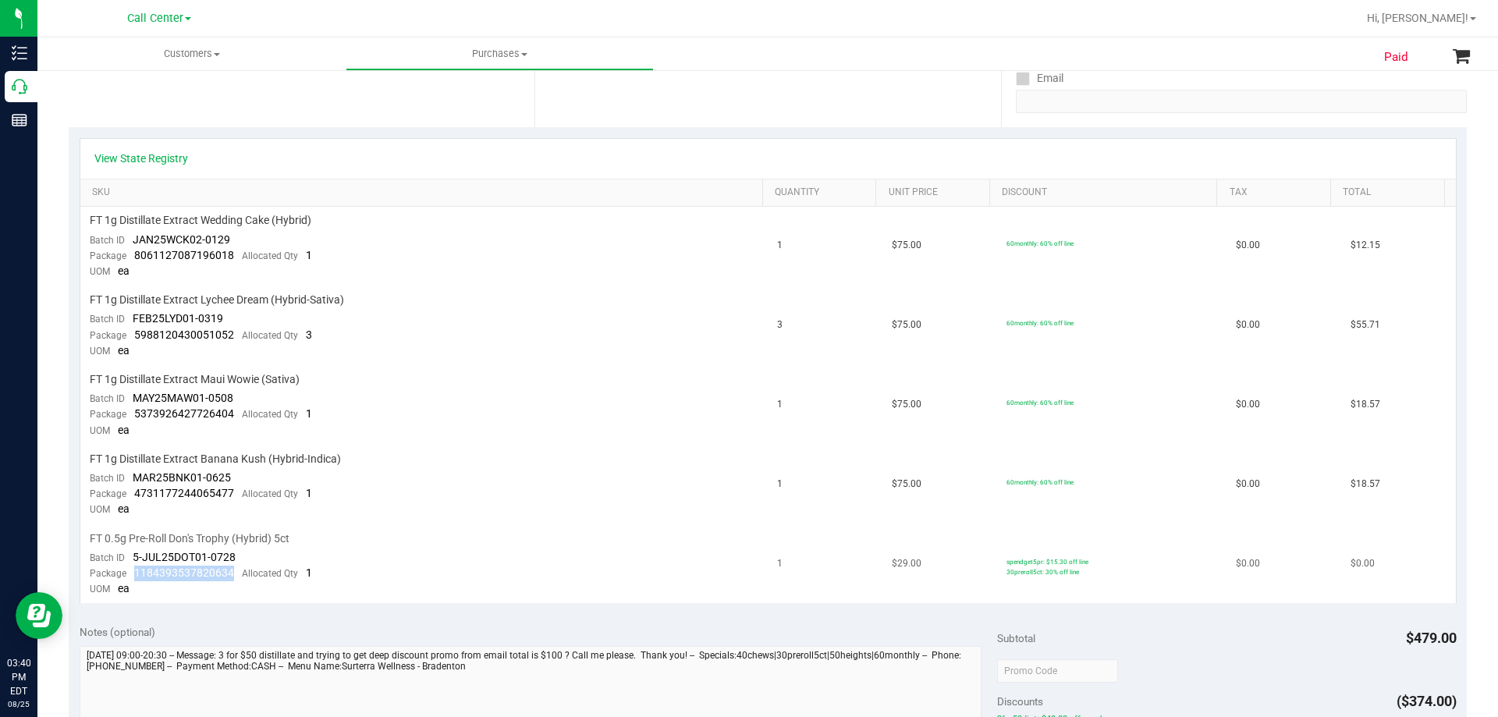
click at [230, 568] on div "Package 1184393537820634 Allocated Qty 1" at bounding box center [201, 574] width 222 height 16
copy span "1184393537820634"
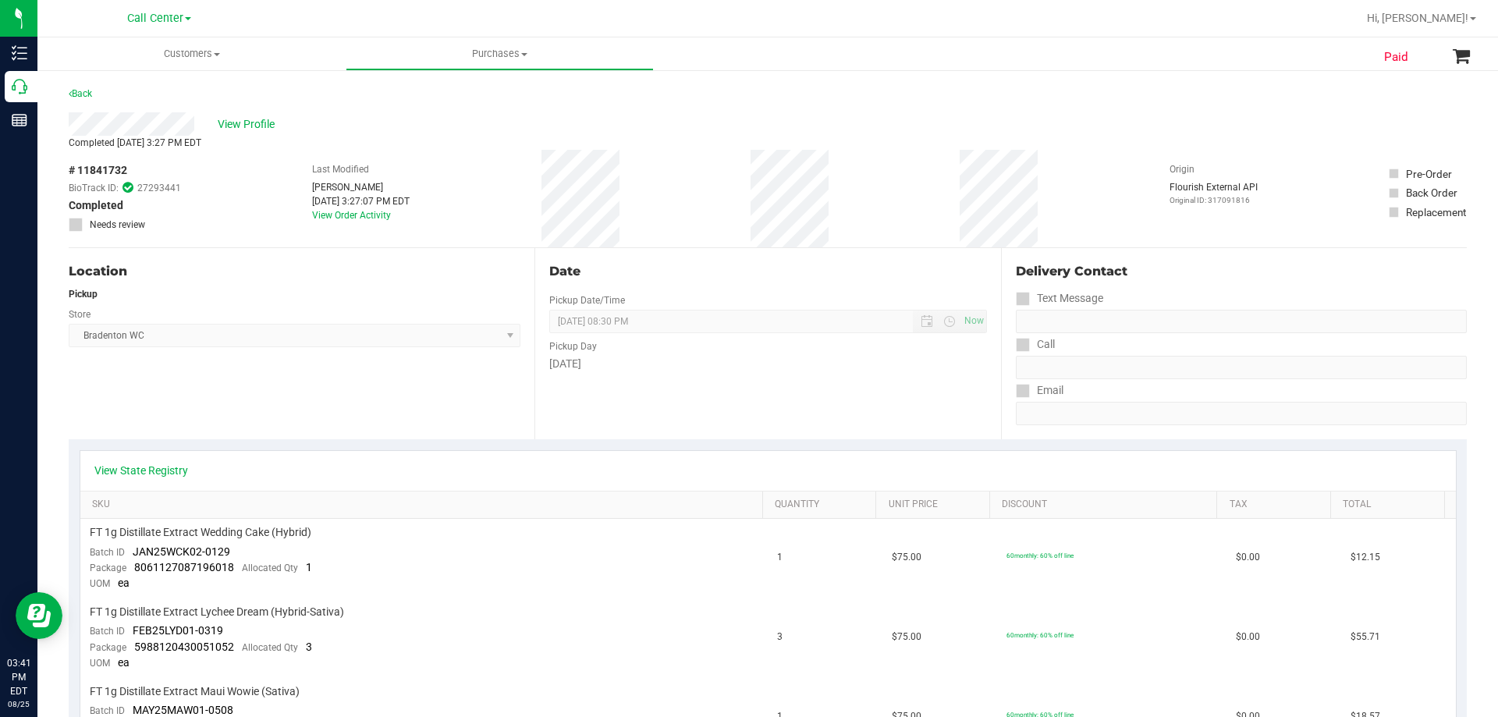
drag, startPoint x: 304, startPoint y: 201, endPoint x: 361, endPoint y: 197, distance: 57.1
click at [361, 197] on div "Aug 25, 2025 3:27:07 PM EDT" at bounding box center [361, 201] width 98 height 14
copy div "Aug 25, 2025"
drag, startPoint x: 156, startPoint y: 385, endPoint x: 101, endPoint y: 343, distance: 70.1
click at [156, 385] on div "Location Pickup Store Bradenton WC Select Store Bonita Springs WC Boynton Beach…" at bounding box center [302, 343] width 466 height 191
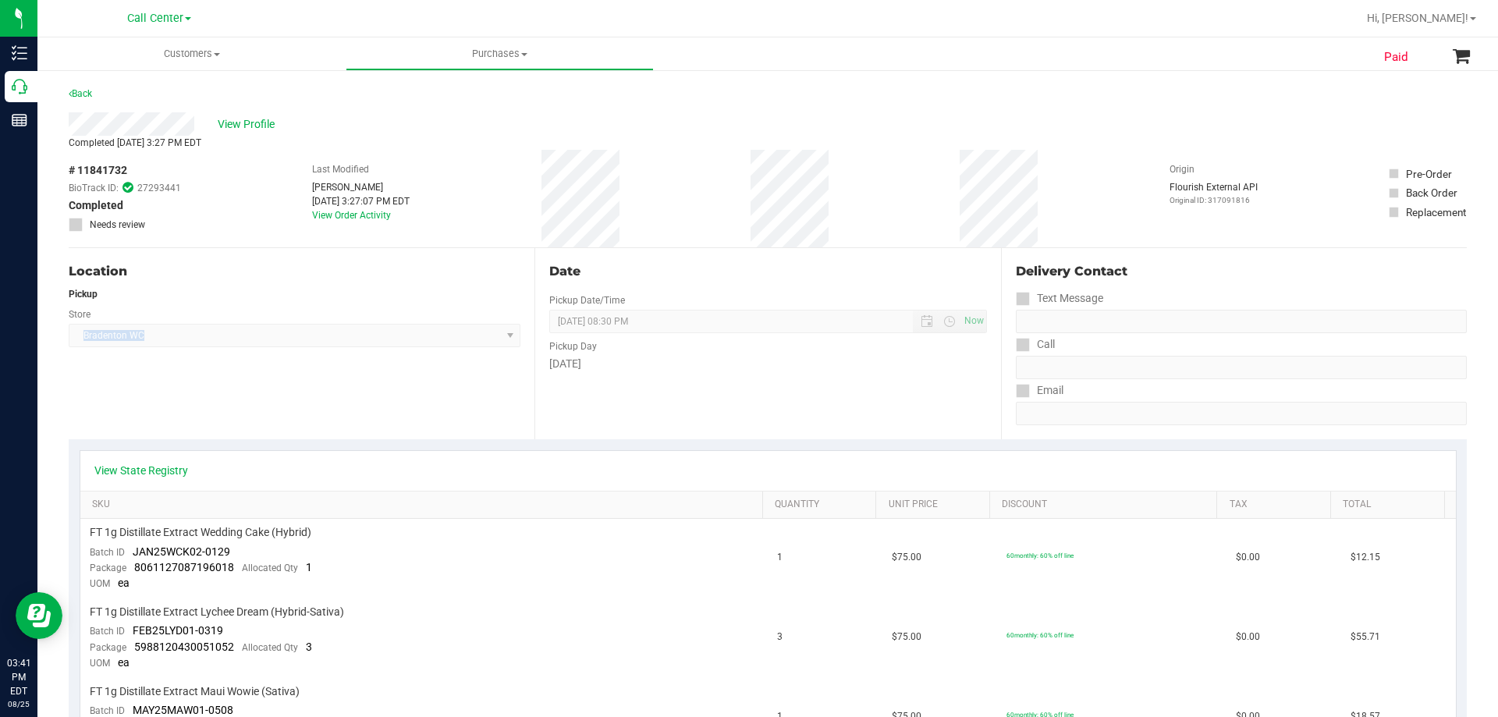
drag, startPoint x: 83, startPoint y: 340, endPoint x: 195, endPoint y: 339, distance: 112.4
click at [195, 339] on span "Bradenton WC Select Store Bonita Springs WC Boynton Beach WC Bradenton WC Brand…" at bounding box center [295, 335] width 452 height 23
copy span "Bradenton WC"
click at [303, 401] on div "Location Pickup Store Bradenton WC Select Store Bonita Springs WC Boynton Beach…" at bounding box center [302, 343] width 466 height 191
click at [266, 122] on span "View Profile" at bounding box center [249, 124] width 62 height 16
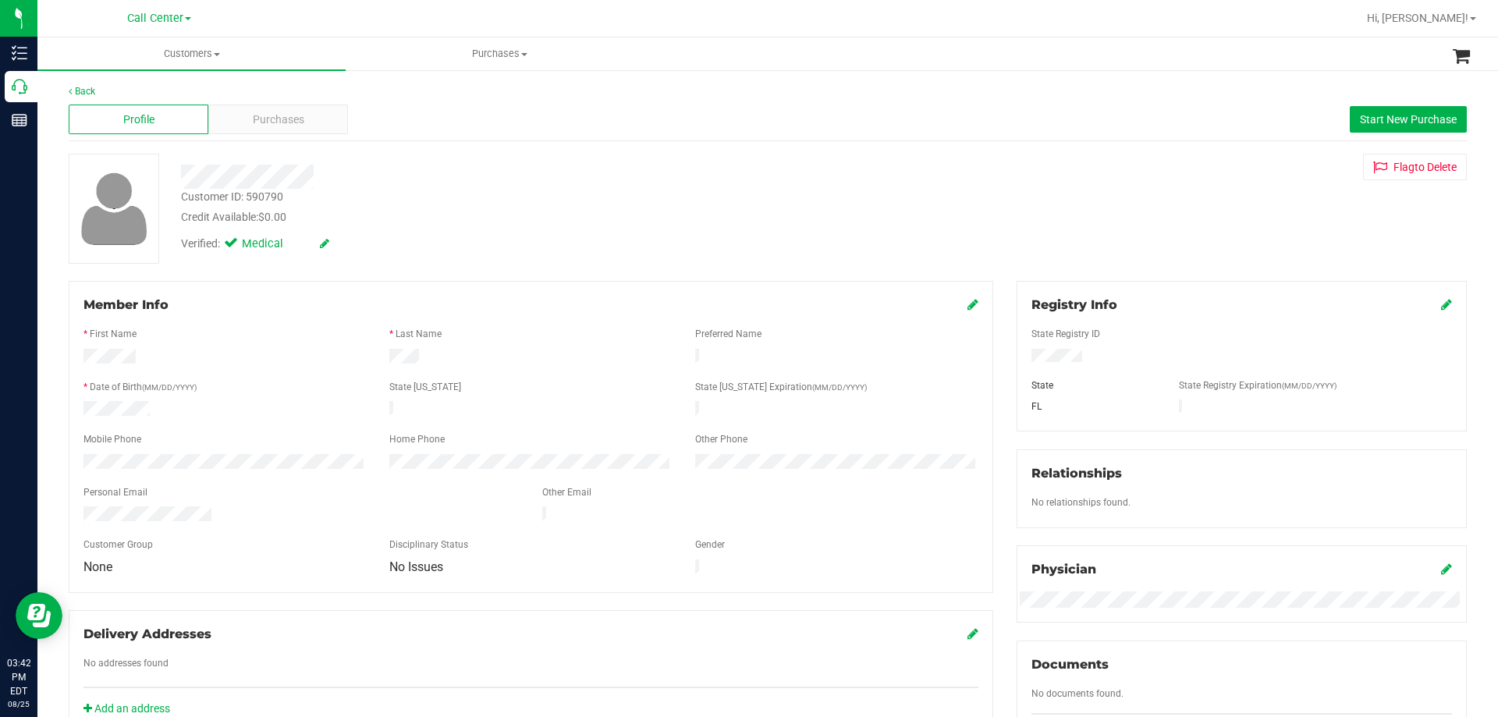
click at [252, 196] on div "Customer ID: 590790" at bounding box center [232, 197] width 102 height 16
click at [296, 119] on span "Purchases" at bounding box center [278, 120] width 51 height 16
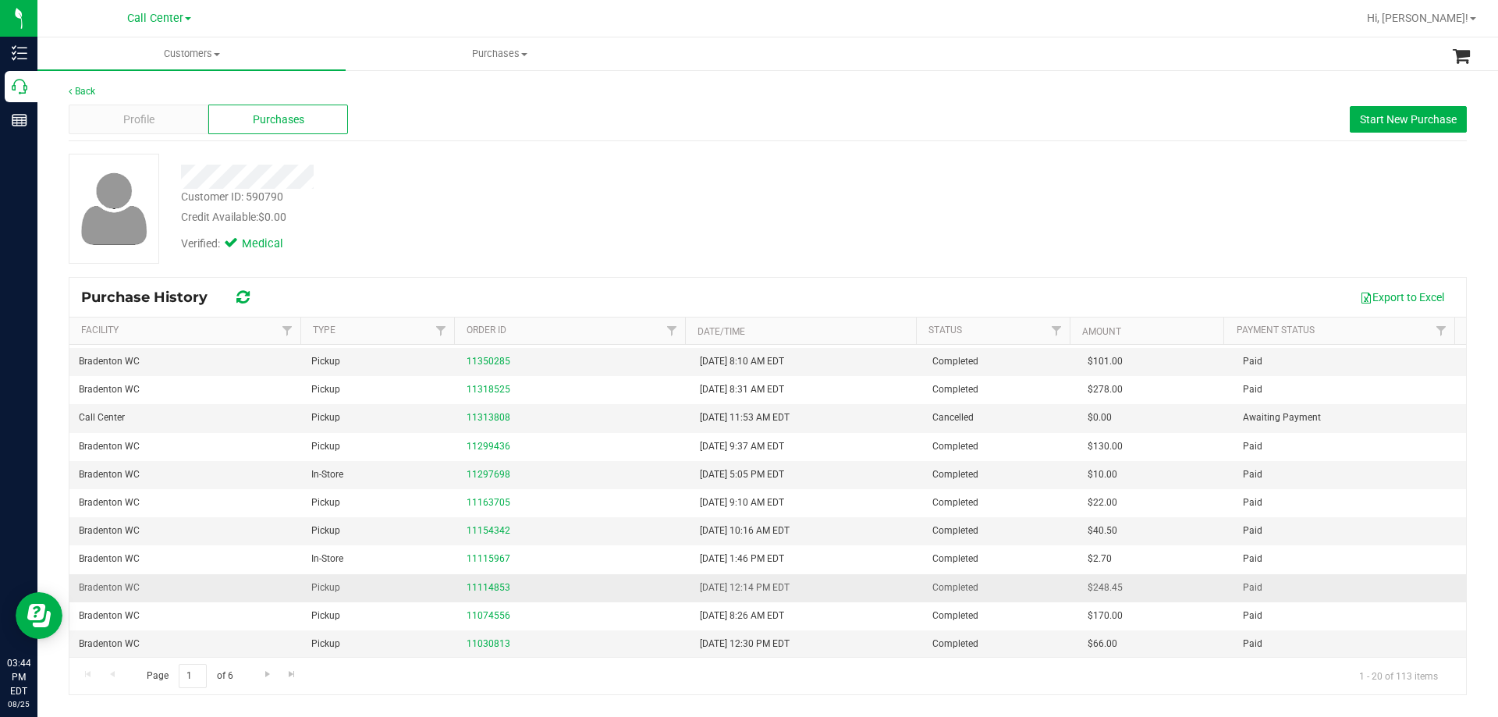
scroll to position [252, 0]
click at [168, 122] on div "Profile" at bounding box center [139, 120] width 140 height 30
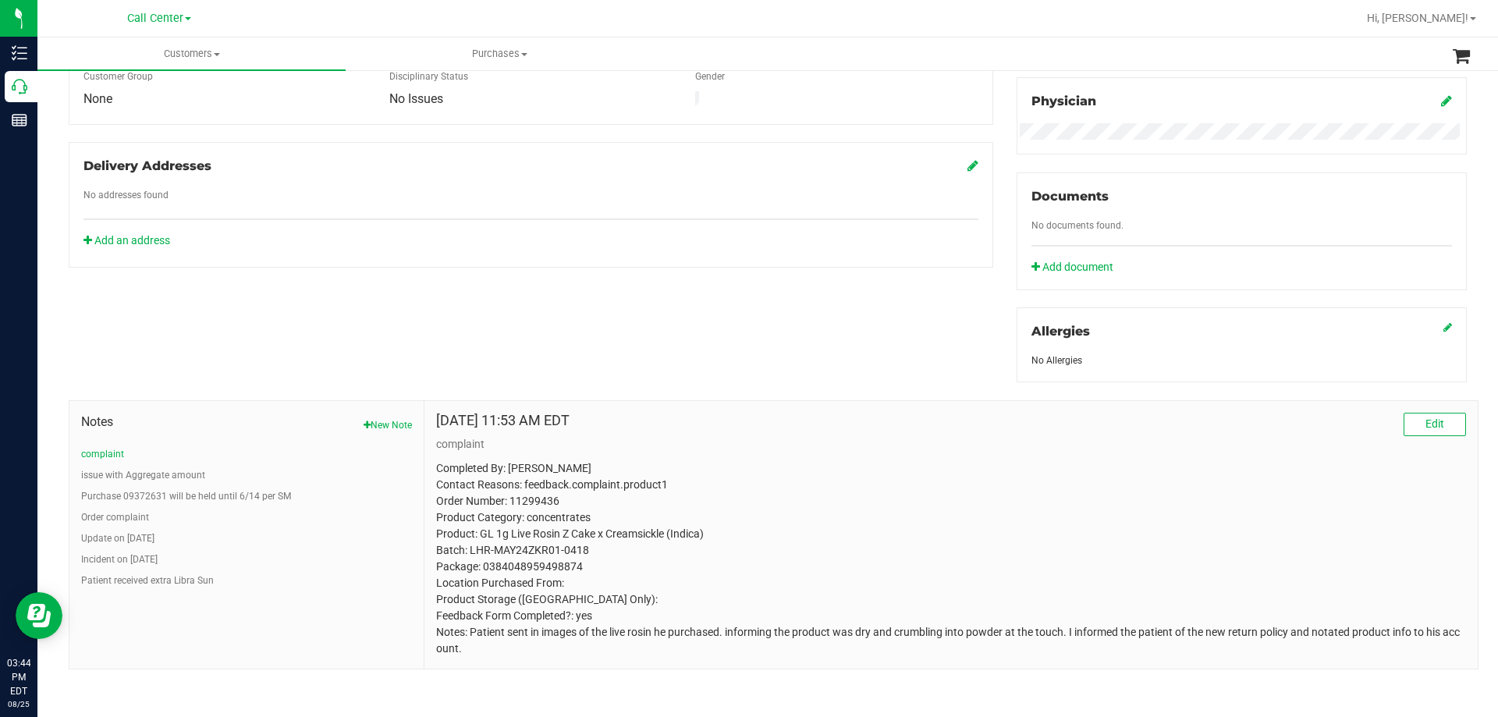
scroll to position [470, 0]
click at [367, 419] on button "New Note" at bounding box center [388, 424] width 48 height 14
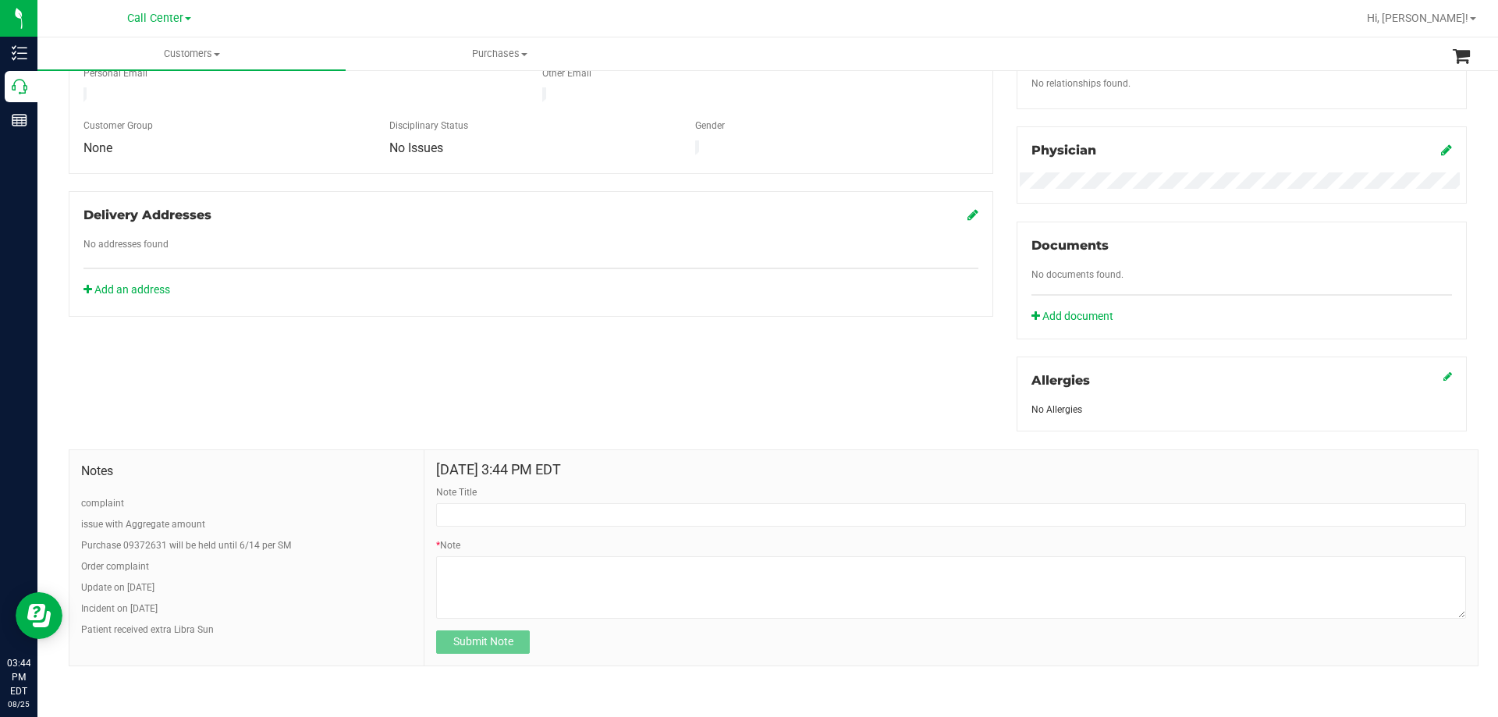
scroll to position [417, 0]
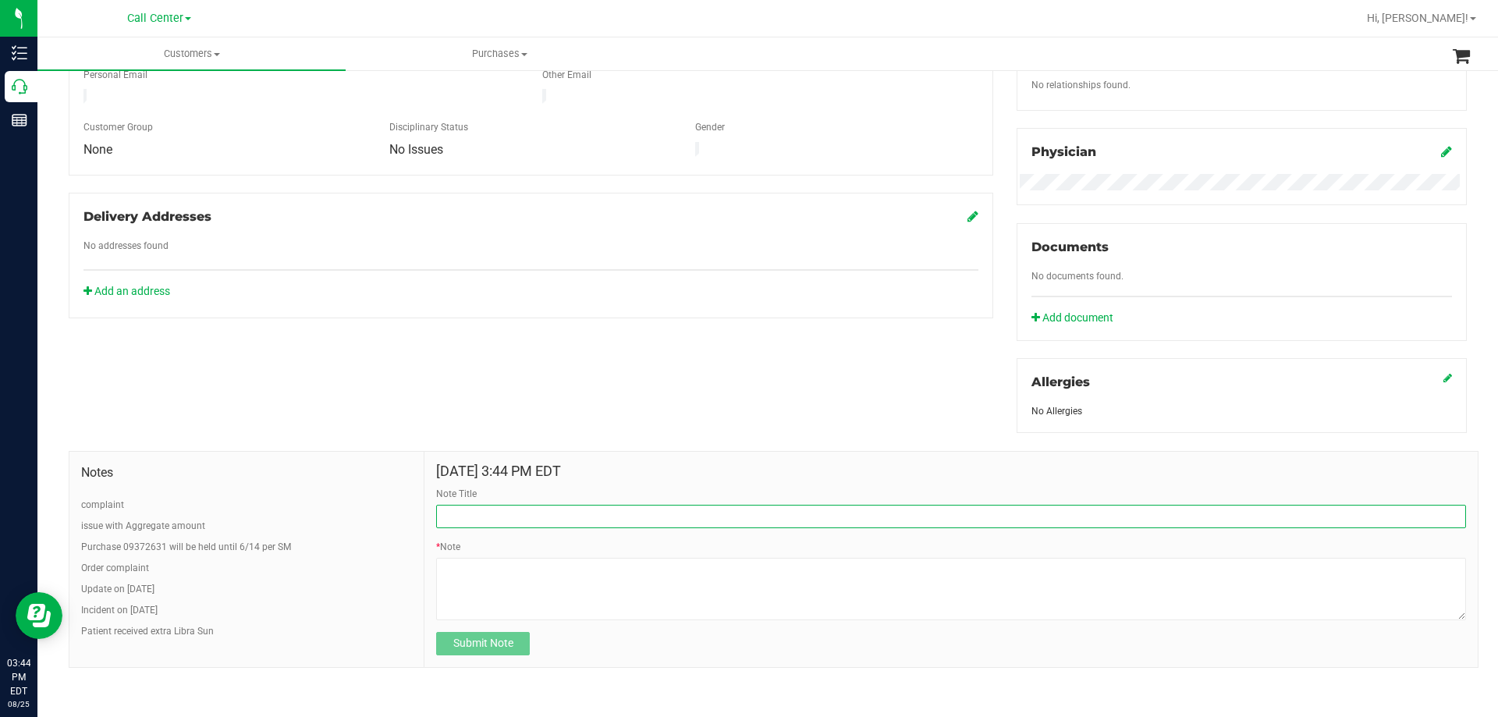
click at [492, 513] on input "Note Title" at bounding box center [951, 516] width 1030 height 23
drag, startPoint x: 527, startPoint y: 513, endPoint x: 864, endPoint y: 507, distance: 337.1
click at [854, 513] on input "Complaint: Product - POSSIBLE EXCHANGE" at bounding box center [951, 516] width 1030 height 23
type input "Complaint: Product - No exchange at this time"
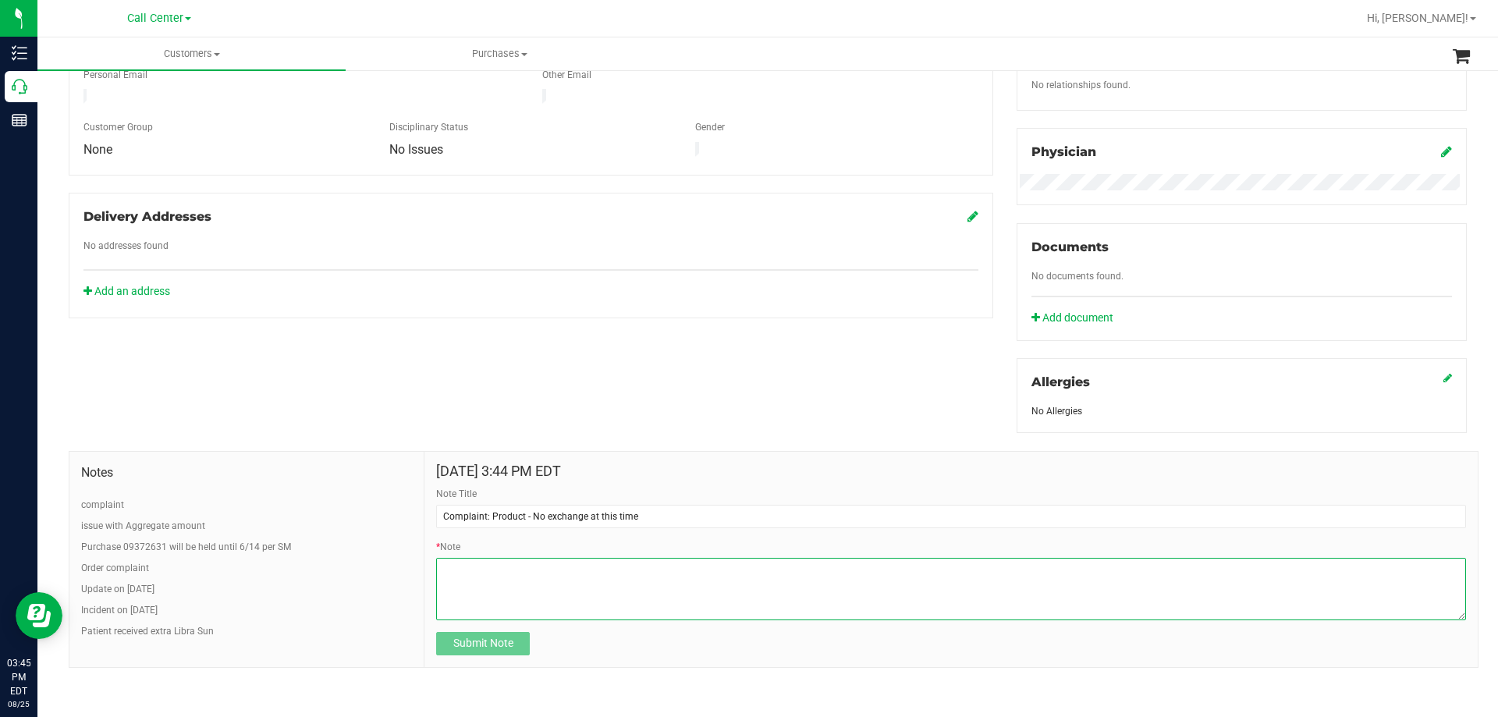
click at [624, 591] on textarea "* Note" at bounding box center [951, 589] width 1030 height 62
click at [536, 552] on div "* Note Please enter a note" at bounding box center [951, 587] width 1030 height 94
click at [520, 570] on textarea "* Note" at bounding box center [951, 589] width 1030 height 62
paste textarea "Order Number: 11841732 Product Name: FT 0.5g Pre-Roll Don's Trophy (Hybrid) 5ct…"
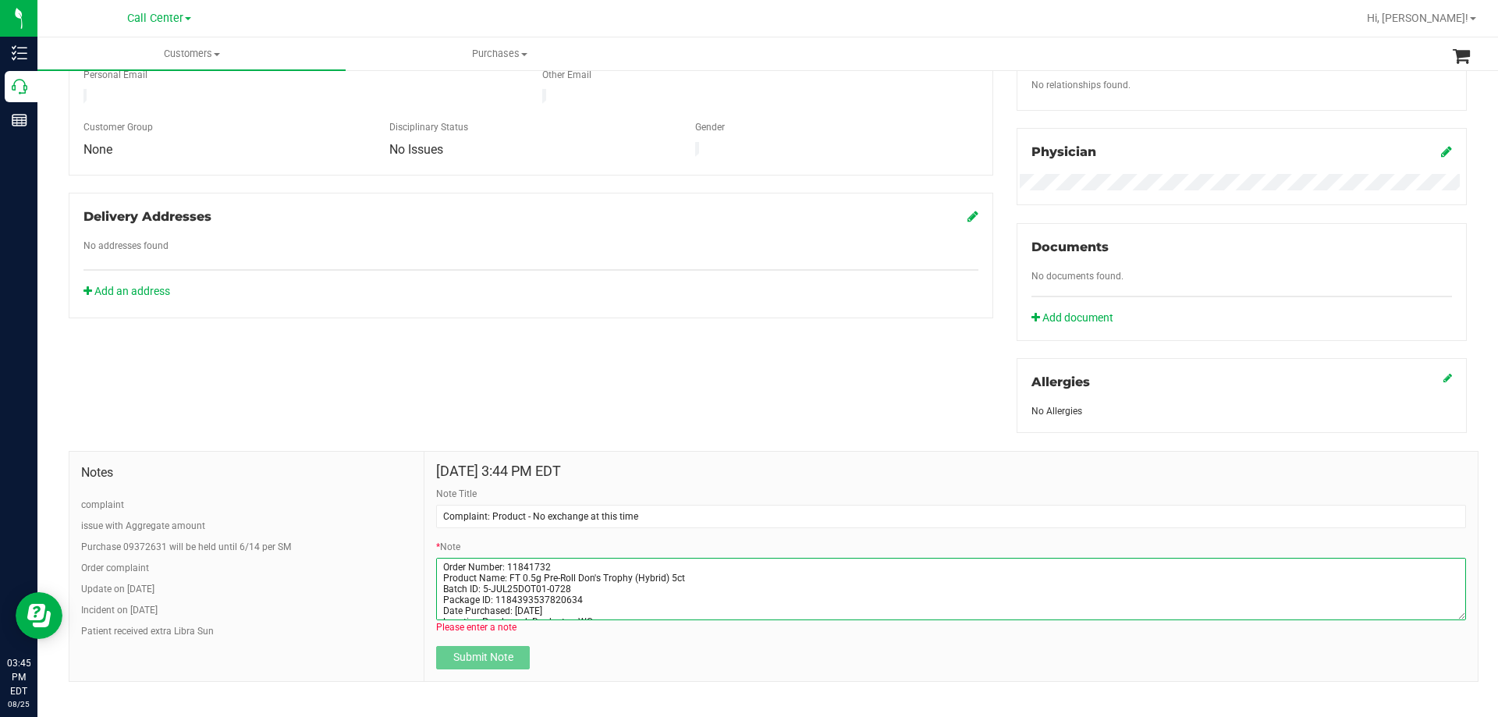
scroll to position [73, 0]
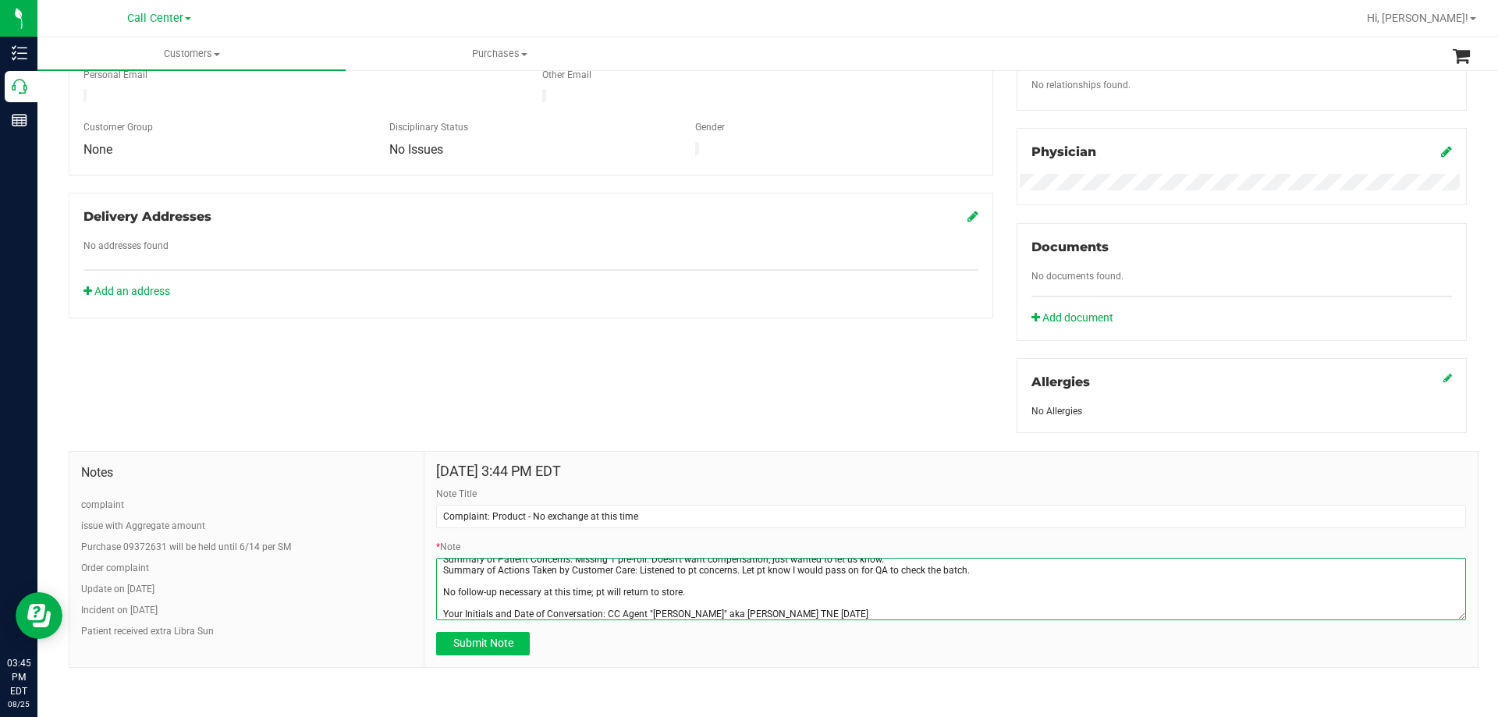
type textarea "Order Number: 11841732 Product Name: FT 0.5g Pre-Roll Don's Trophy (Hybrid) 5ct…"
click at [470, 639] on span "Submit Note" at bounding box center [483, 643] width 60 height 12
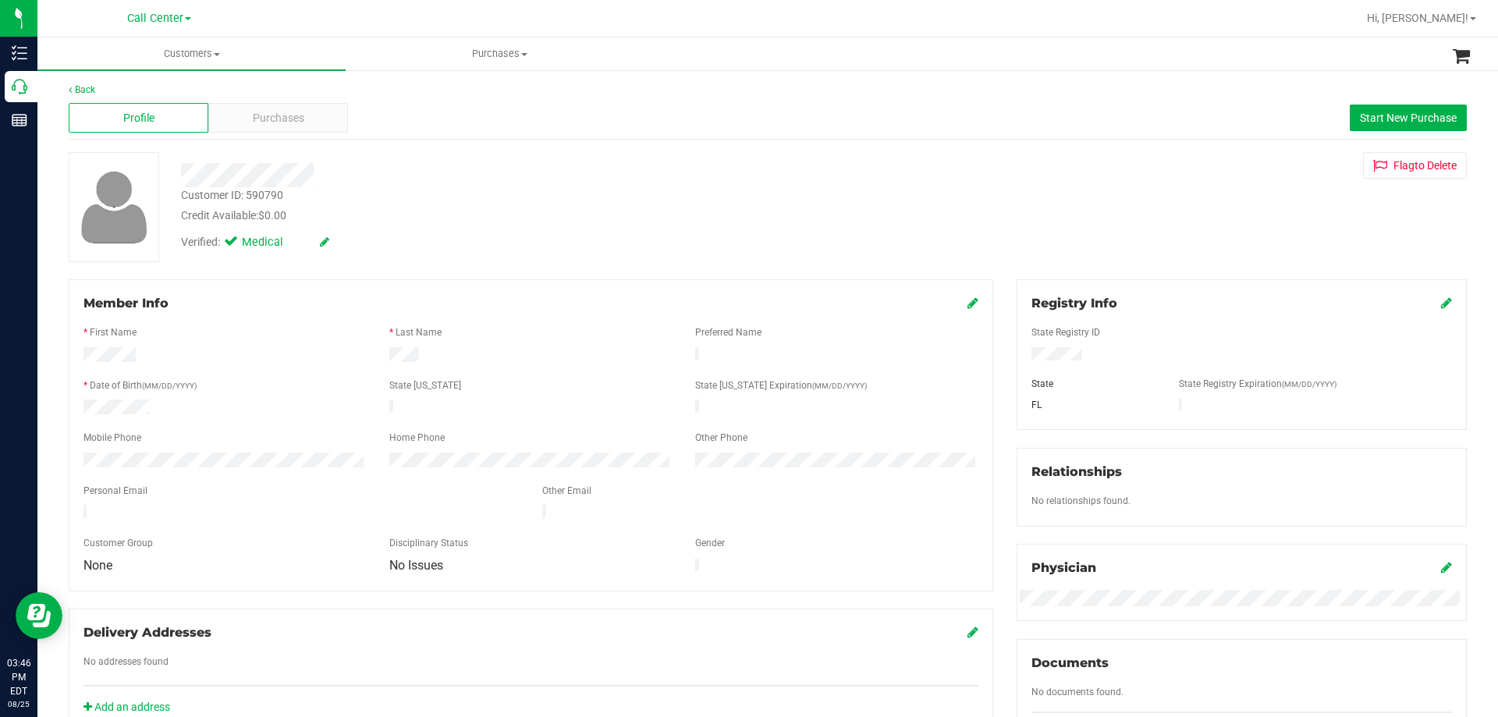
scroll to position [0, 0]
click at [243, 121] on div "Purchases" at bounding box center [278, 120] width 140 height 30
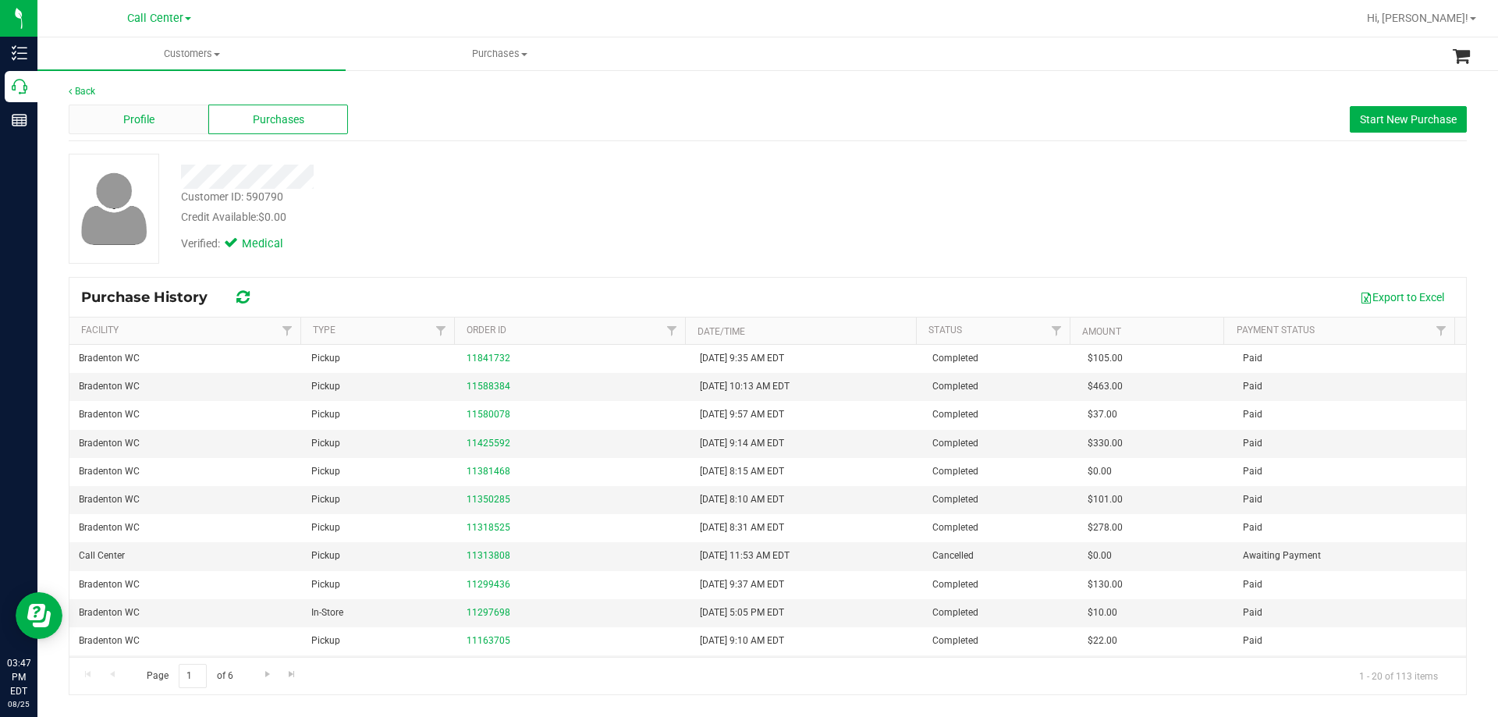
click at [180, 127] on div "Profile" at bounding box center [139, 120] width 140 height 30
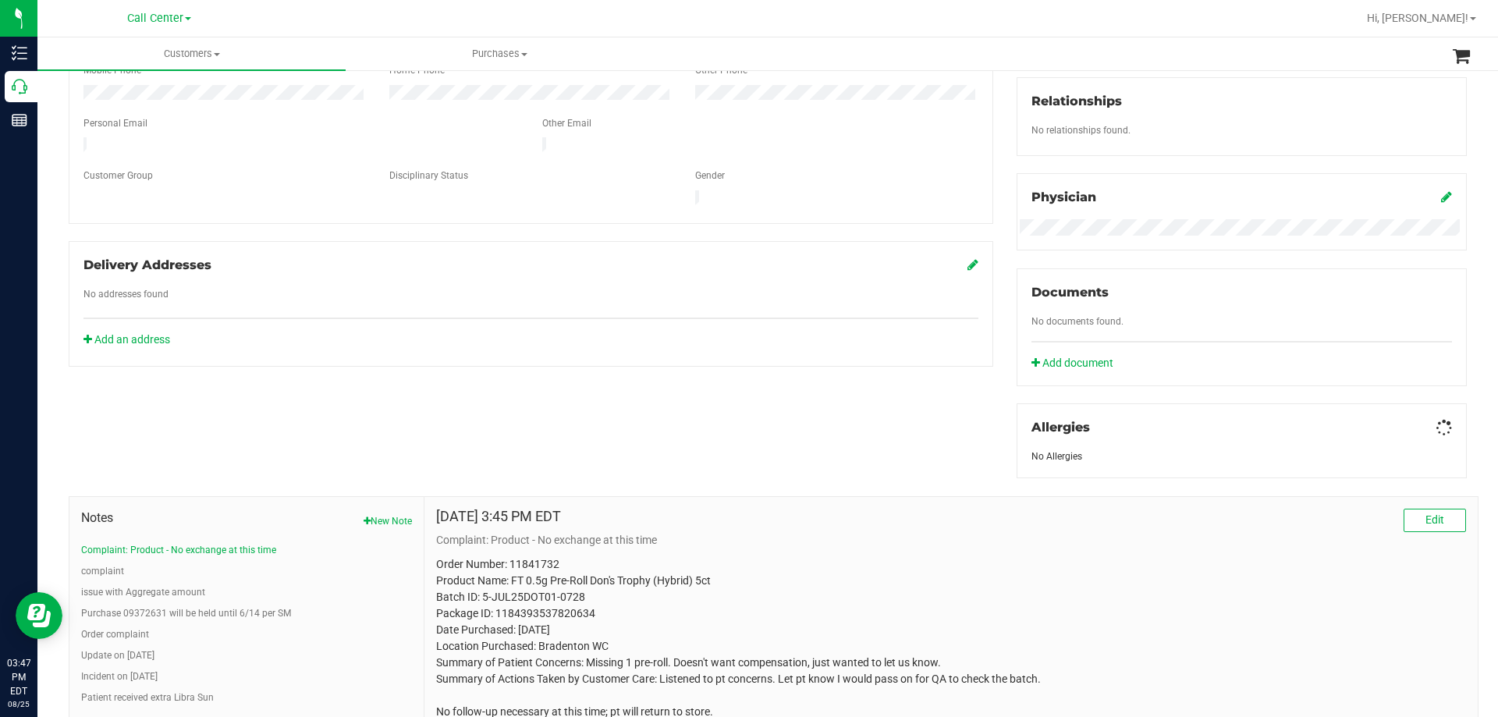
scroll to position [454, 0]
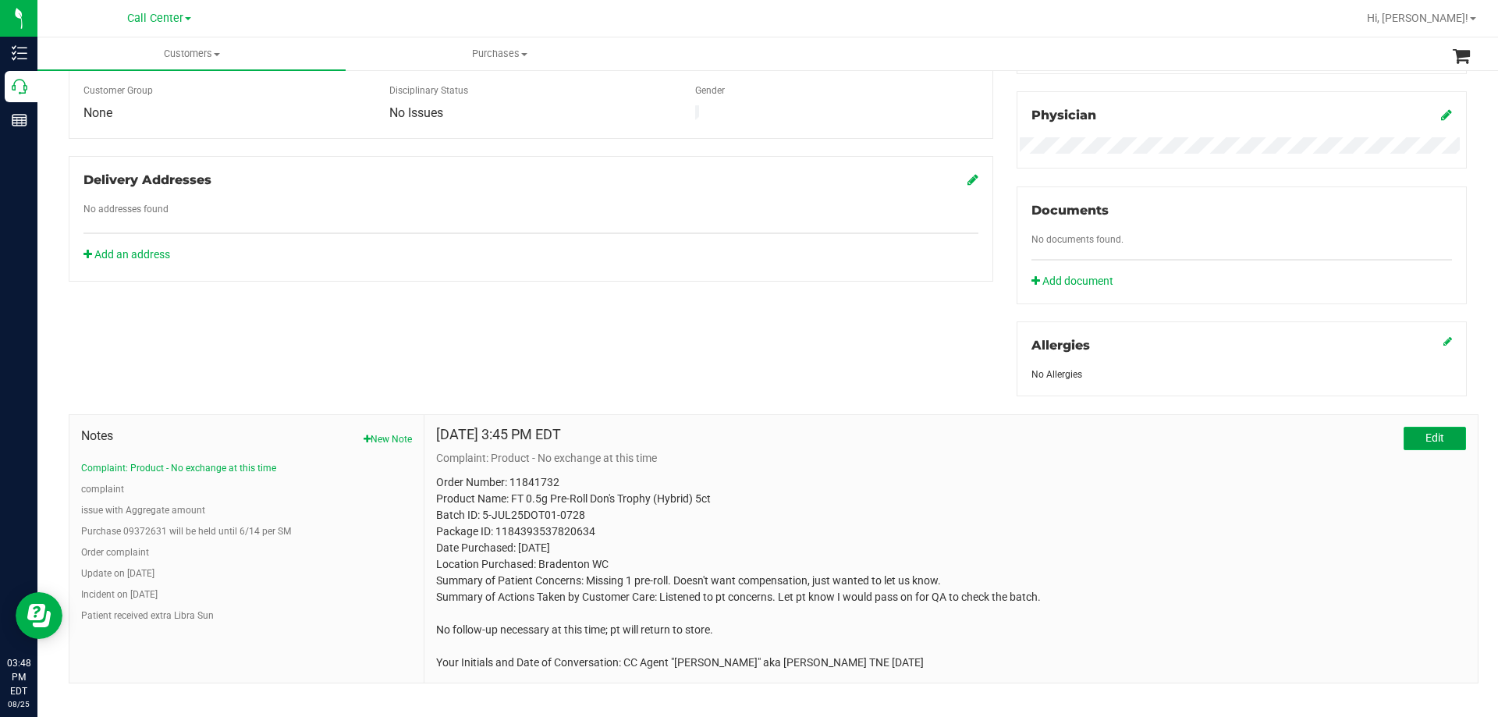
click at [1413, 431] on button "Edit" at bounding box center [1435, 438] width 62 height 23
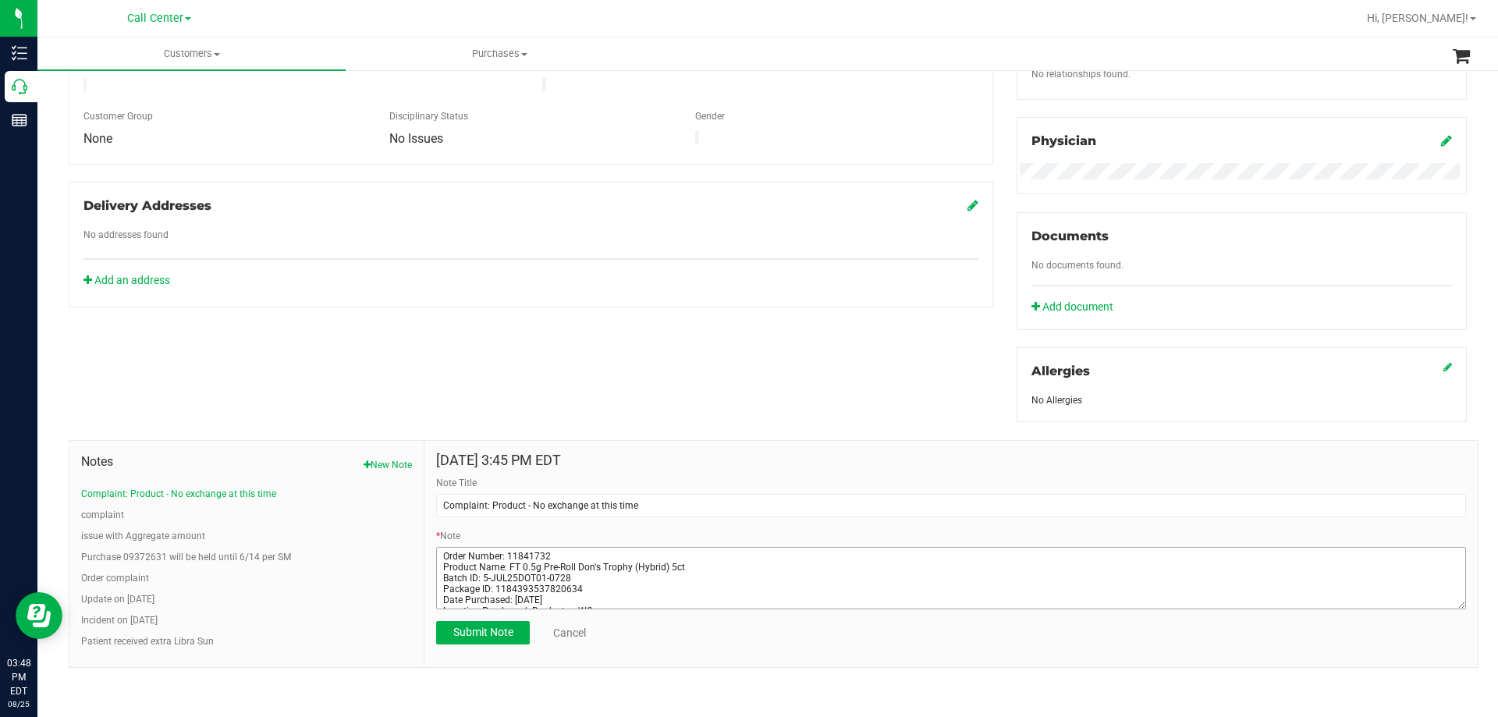
scroll to position [76, 0]
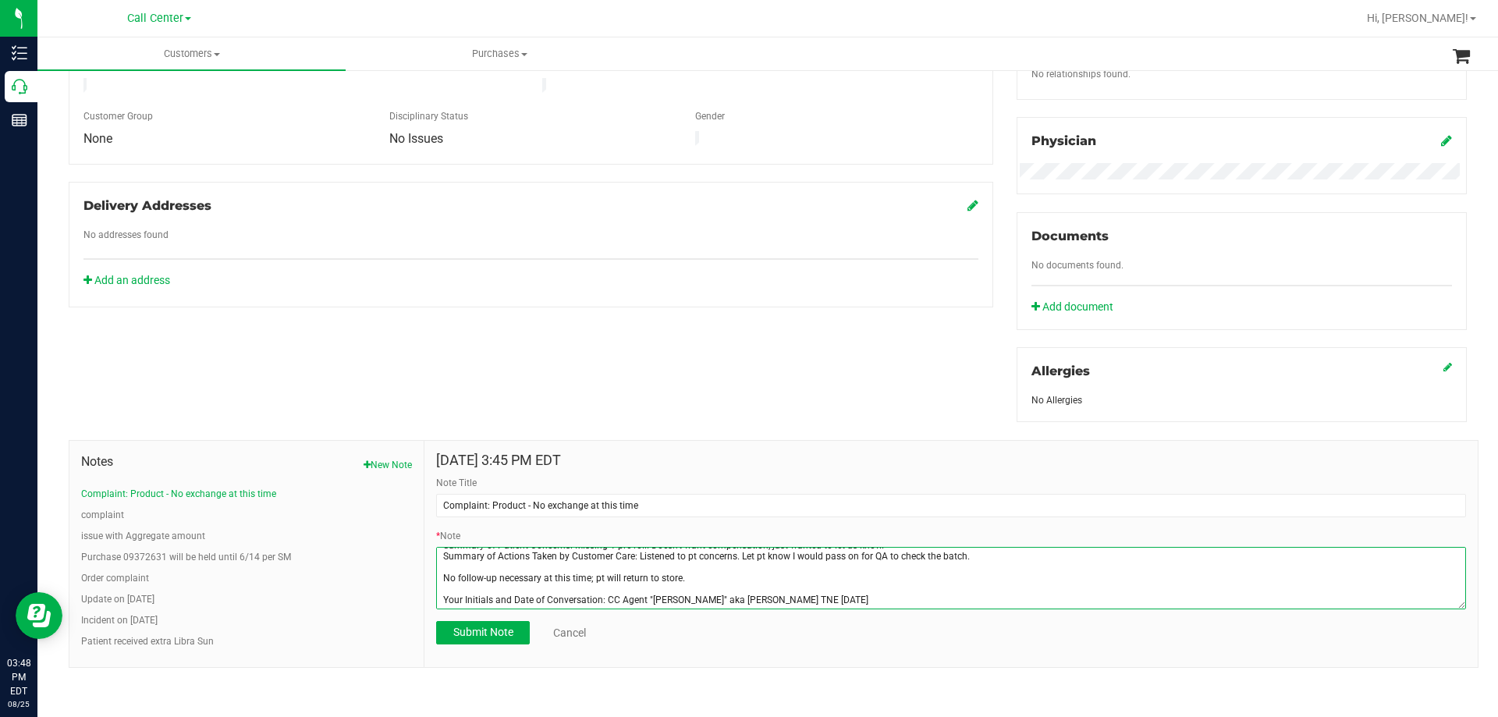
drag, startPoint x: 591, startPoint y: 578, endPoint x: 812, endPoint y: 578, distance: 221.6
click at [809, 578] on textarea "* Note" at bounding box center [951, 578] width 1030 height 62
paste textarea "pt did not want compensation and to just pass the information on."
type textarea "Order Number: 11841732 Product Name: FT 0.5g Pre-Roll Don's Trophy (Hybrid) 5ct…"
click at [484, 632] on span "Submit Note" at bounding box center [483, 632] width 60 height 12
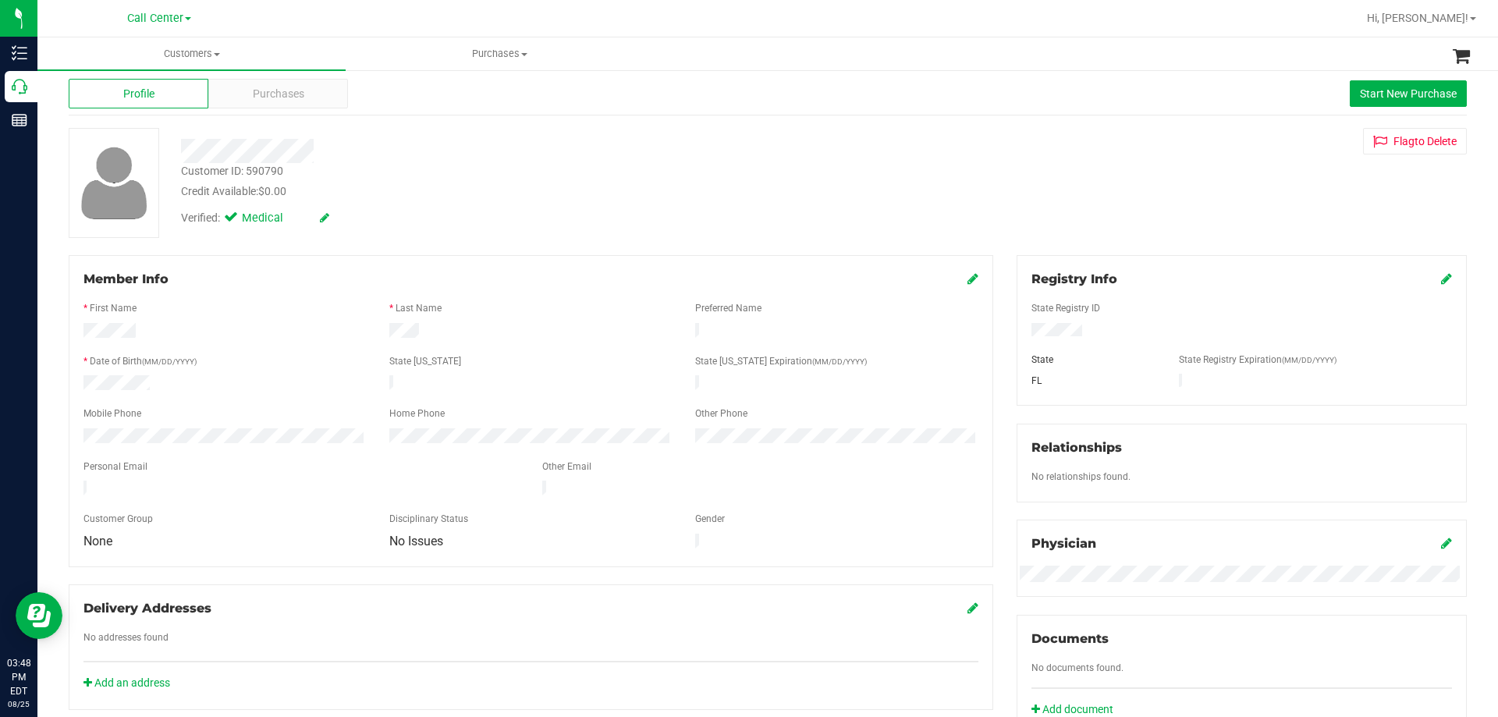
scroll to position [0, 0]
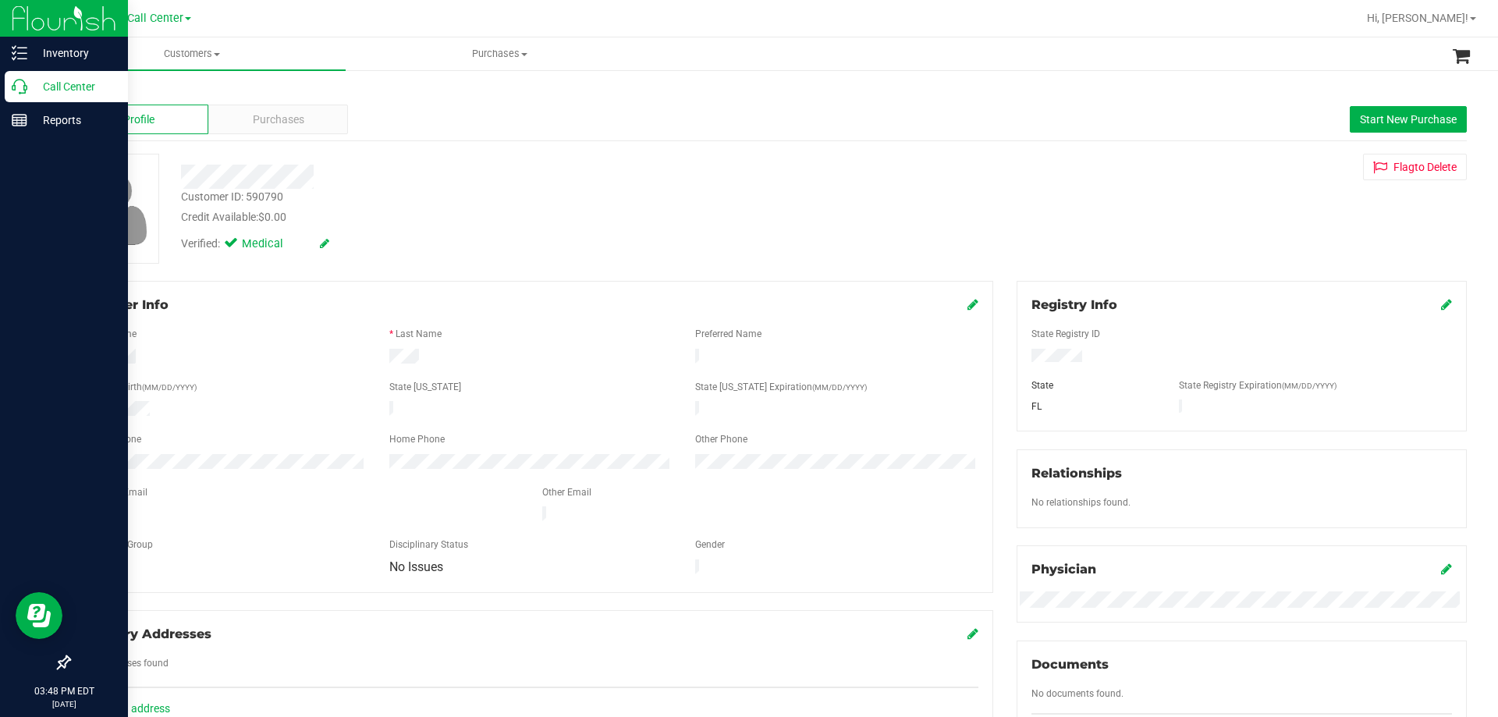
click at [31, 85] on p "Call Center" at bounding box center [74, 86] width 94 height 19
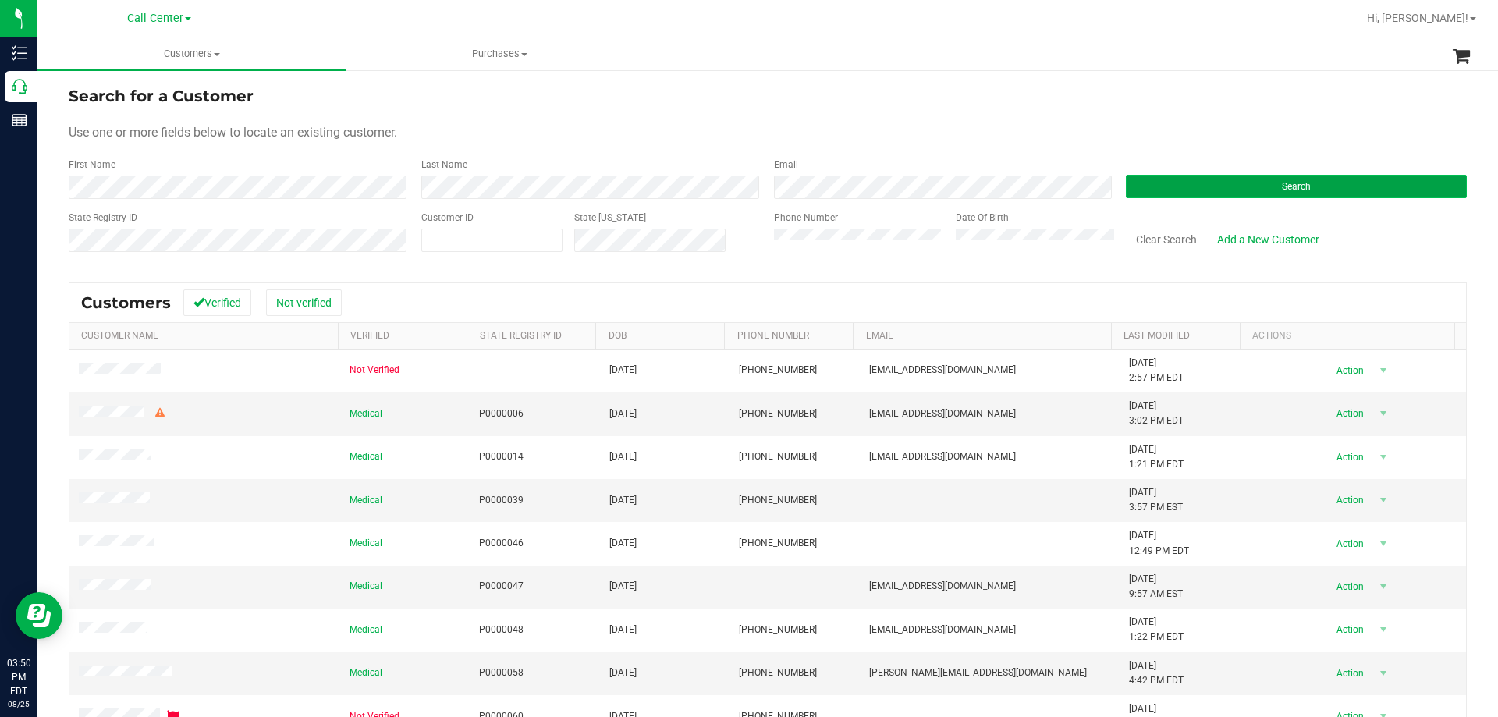
click at [1216, 186] on button "Search" at bounding box center [1296, 186] width 341 height 23
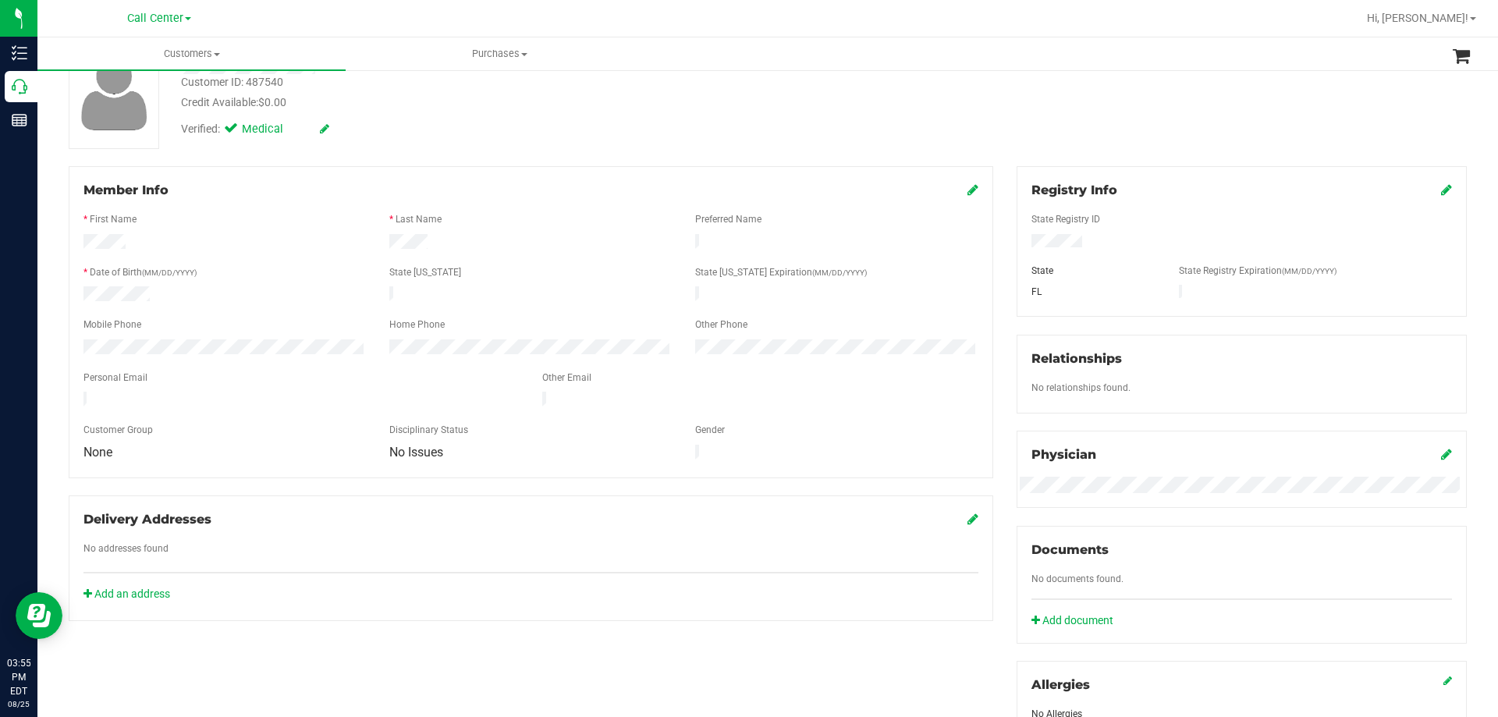
scroll to position [21, 0]
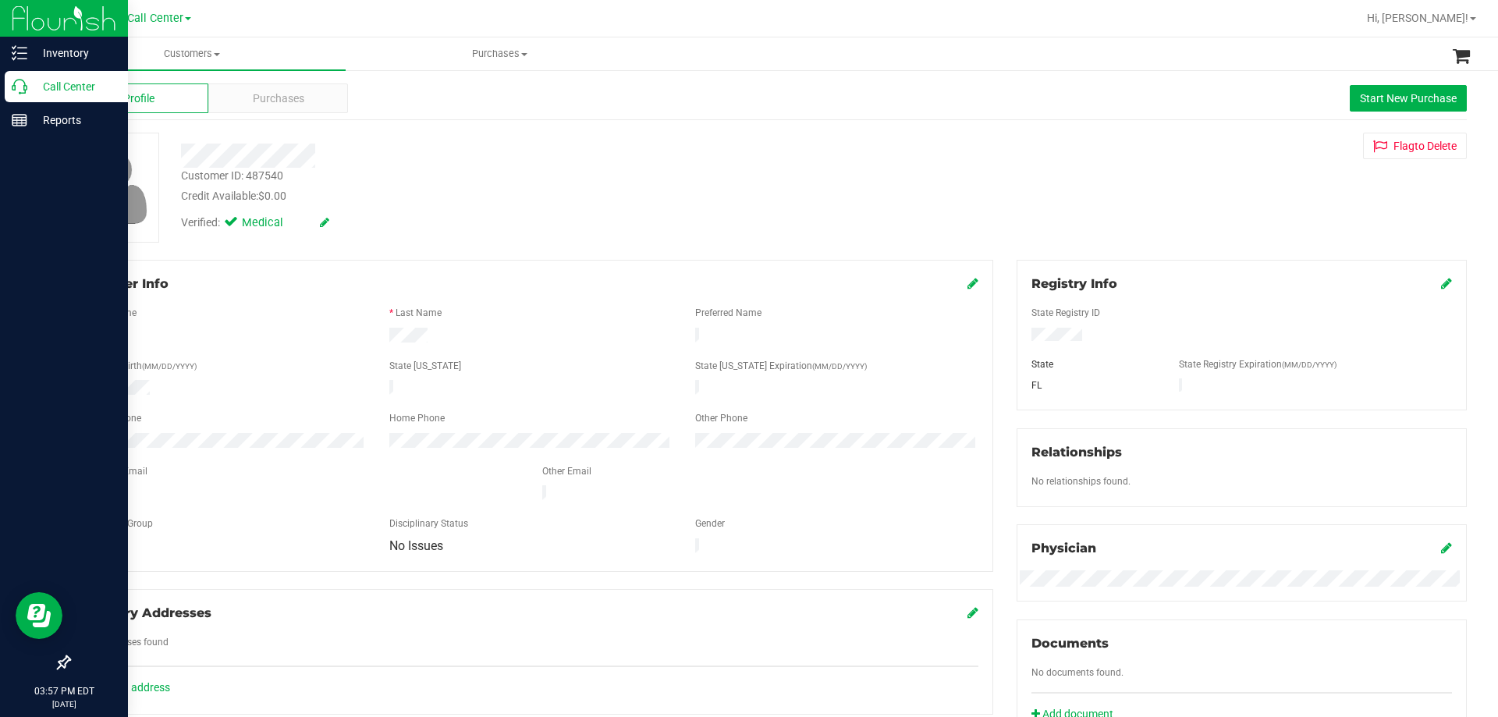
click at [45, 90] on p "Call Center" at bounding box center [74, 86] width 94 height 19
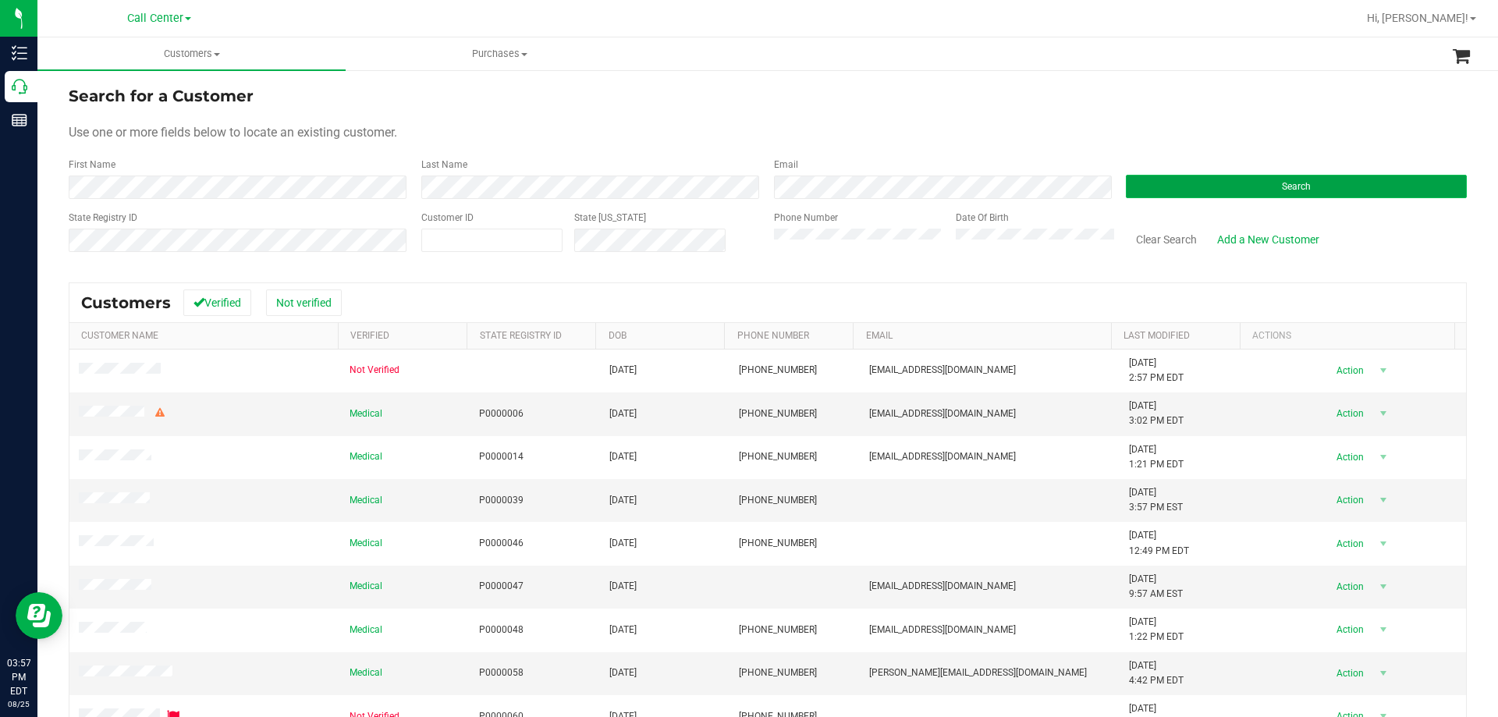
click at [1187, 185] on button "Search" at bounding box center [1296, 186] width 341 height 23
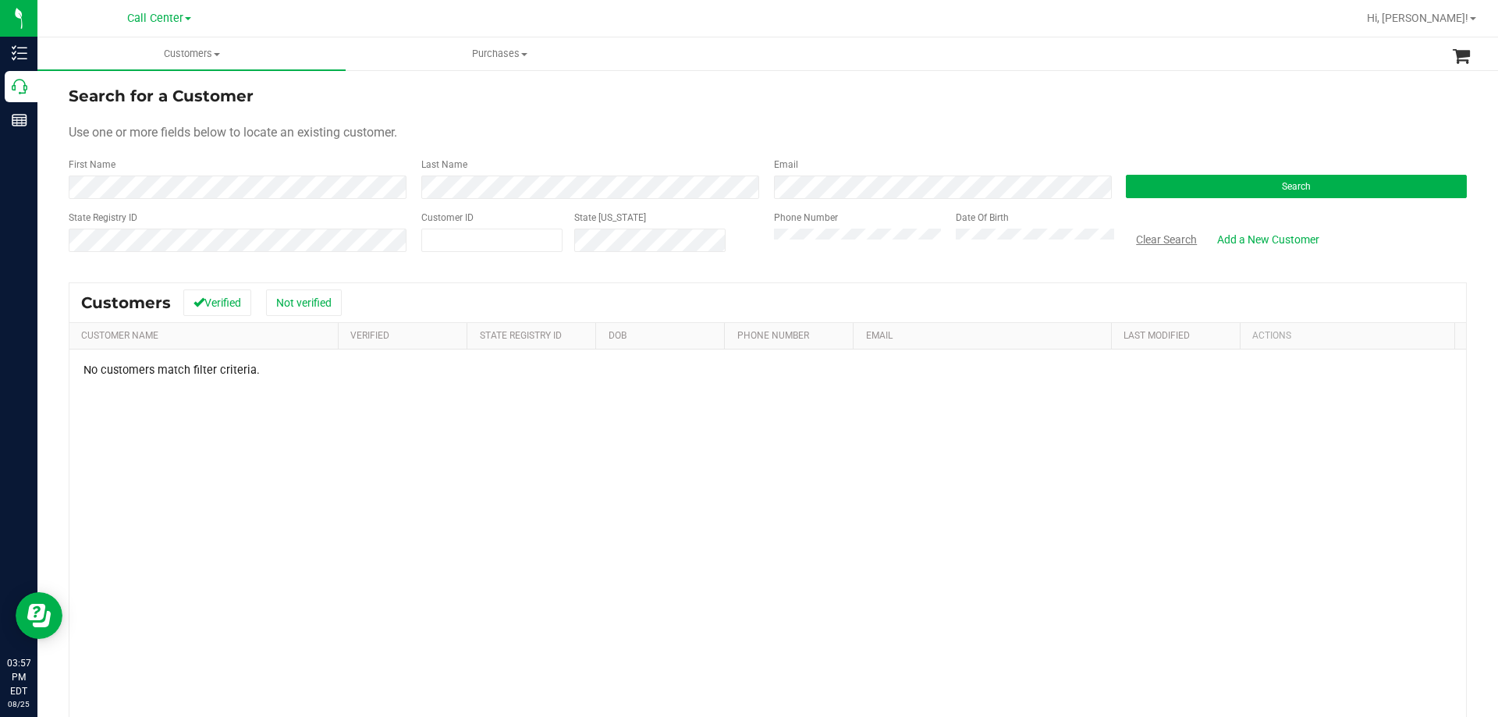
click at [1167, 233] on button "Clear Search" at bounding box center [1166, 239] width 81 height 27
click at [1163, 236] on button "Clear Search" at bounding box center [1166, 239] width 81 height 27
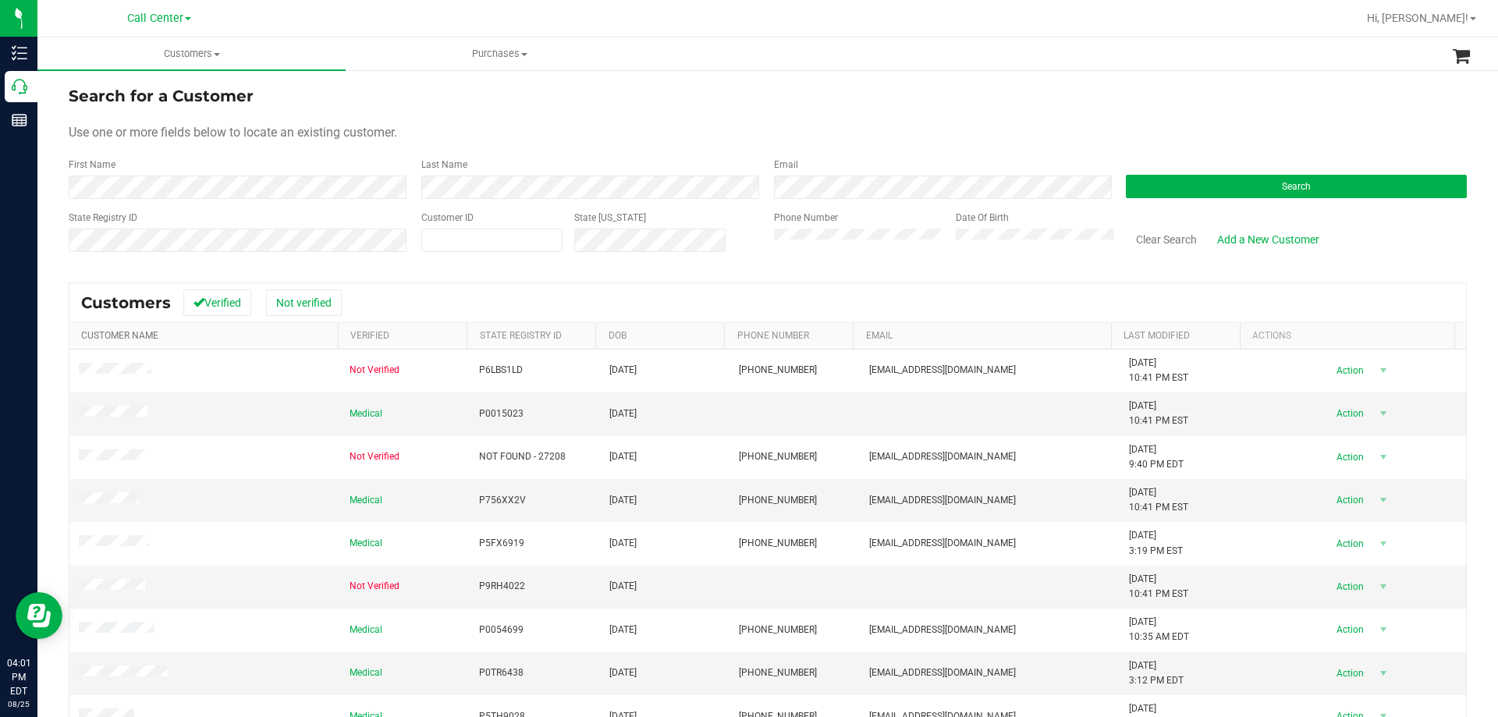
click at [142, 339] on link "Customer Name" at bounding box center [119, 335] width 77 height 11
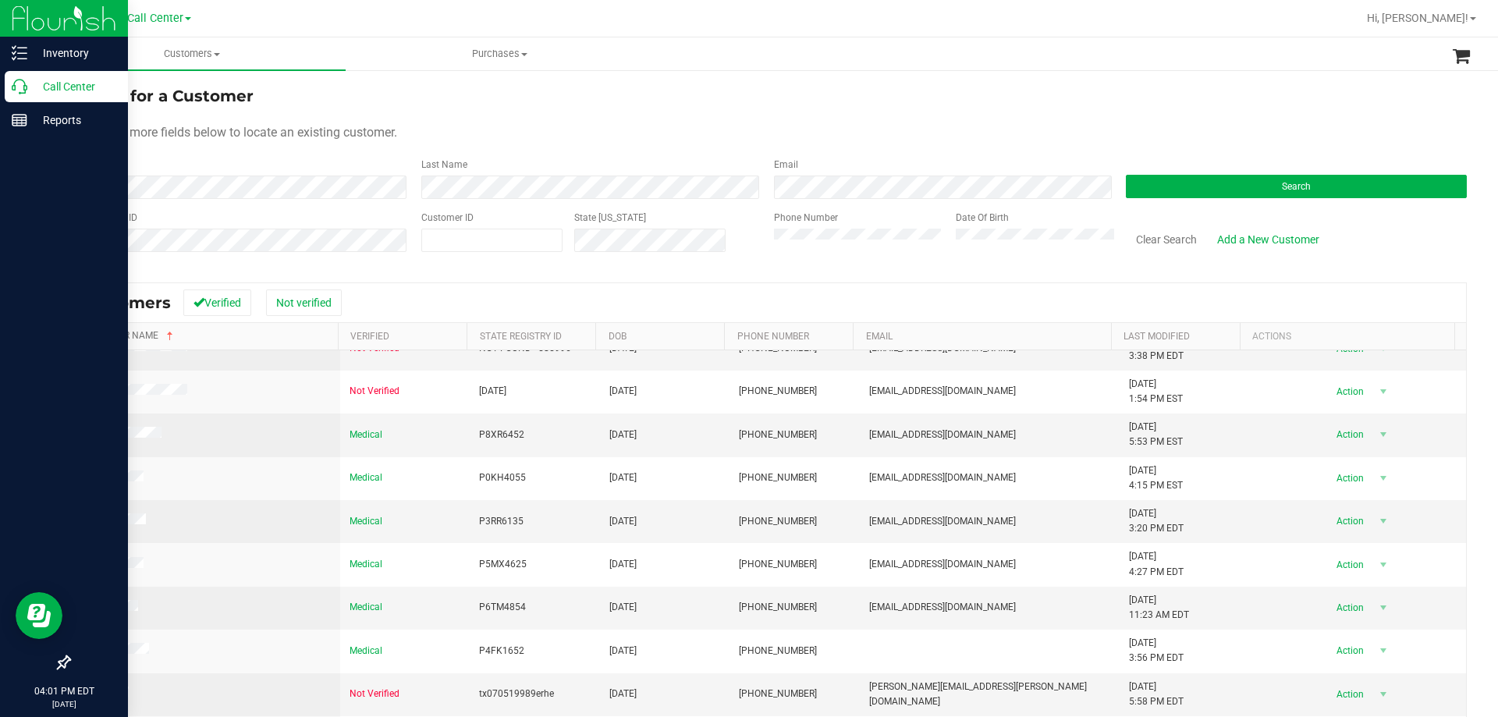
scroll to position [139, 0]
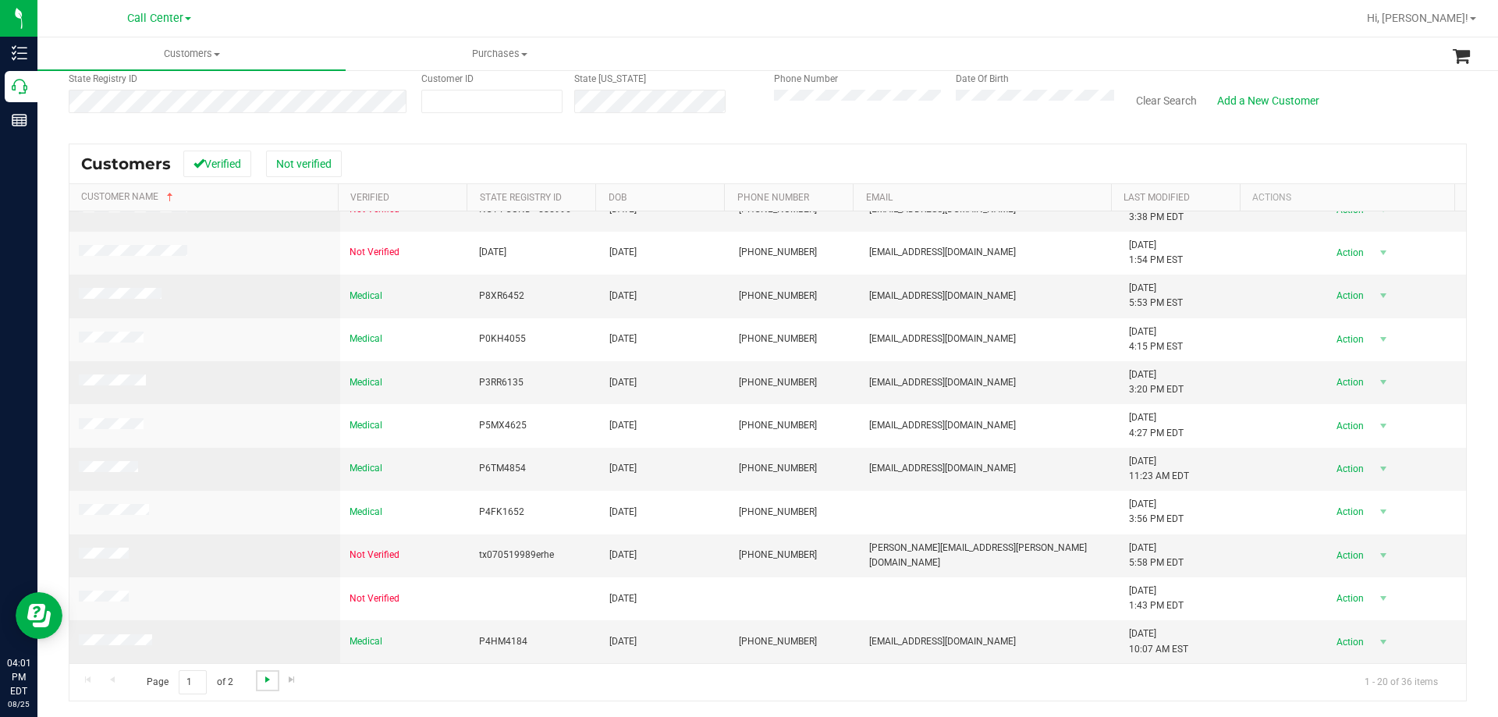
click at [268, 680] on span "Go to the next page" at bounding box center [267, 679] width 12 height 12
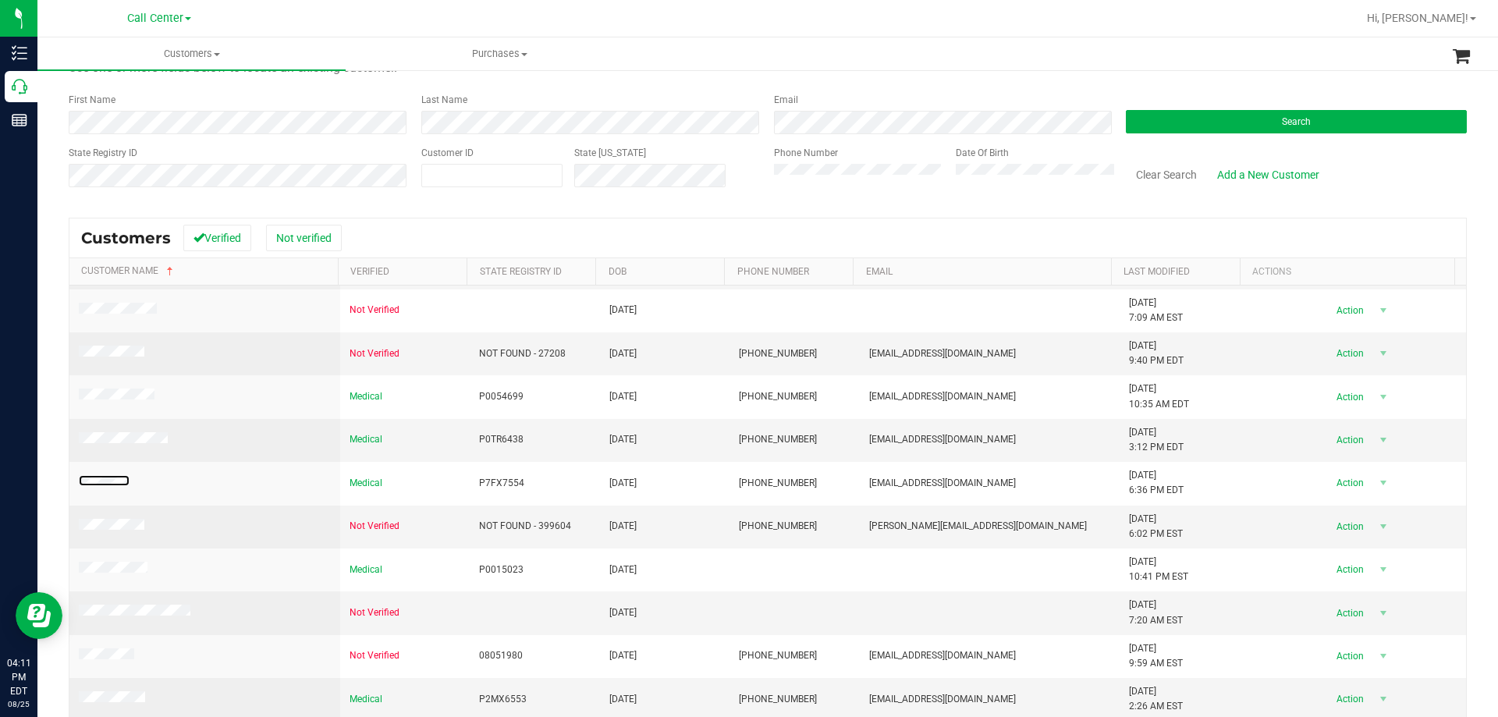
scroll to position [0, 0]
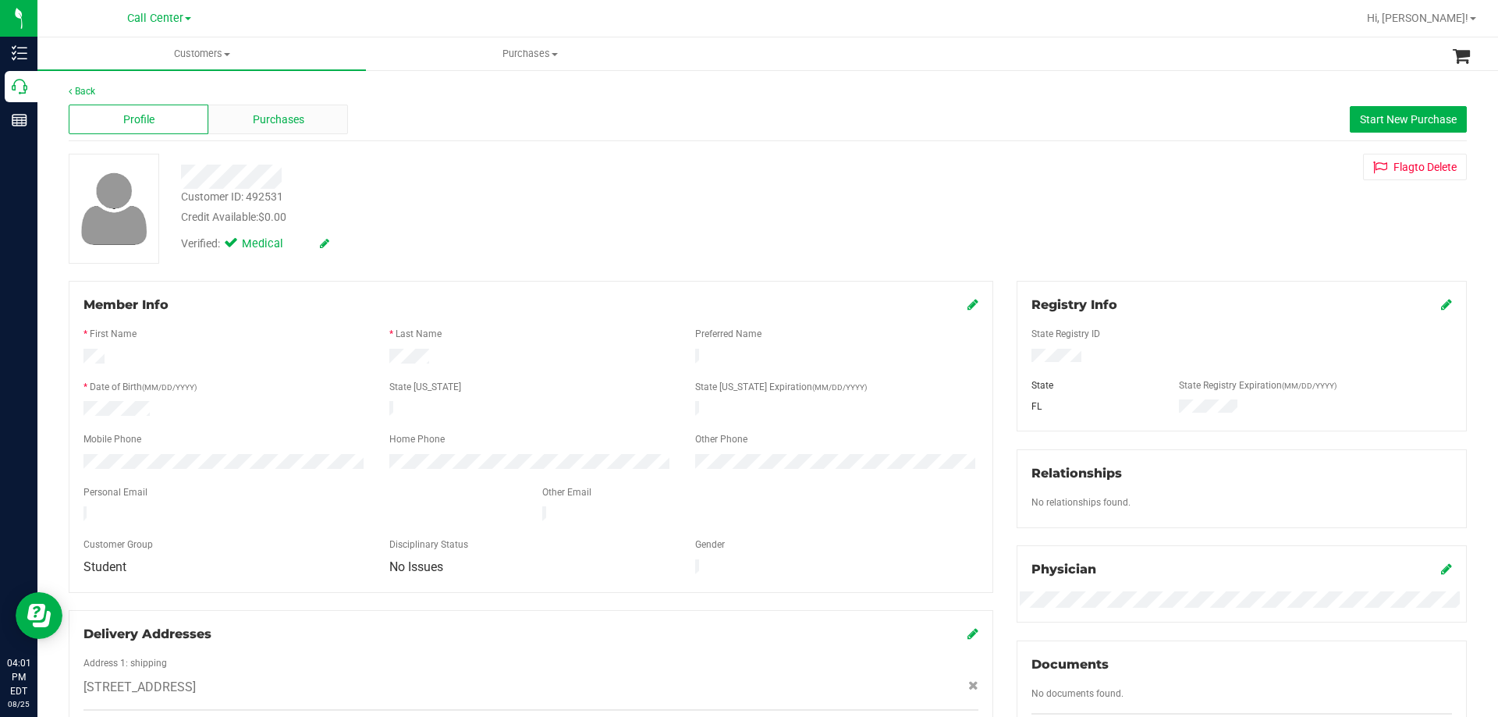
click at [278, 122] on span "Purchases" at bounding box center [278, 120] width 51 height 16
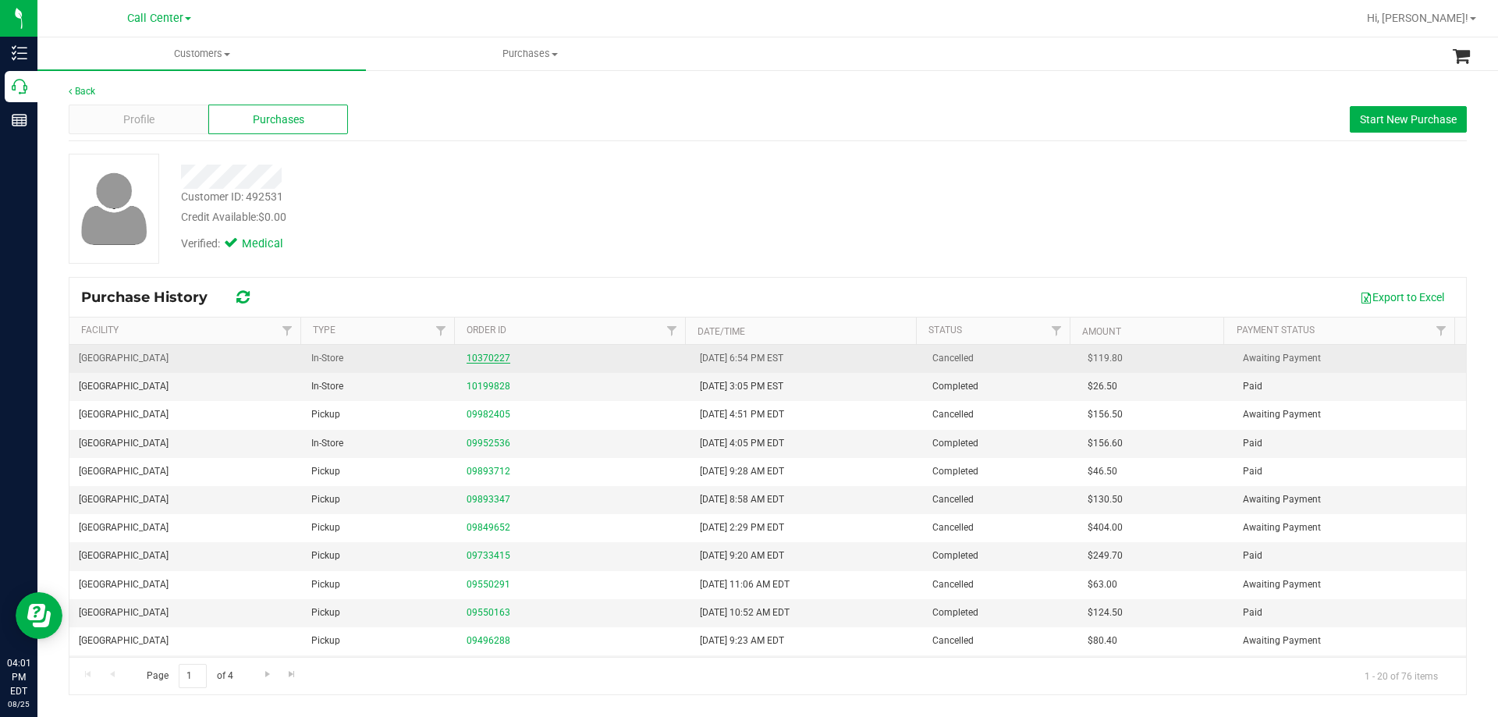
click at [467, 357] on link "10370227" at bounding box center [489, 358] width 44 height 11
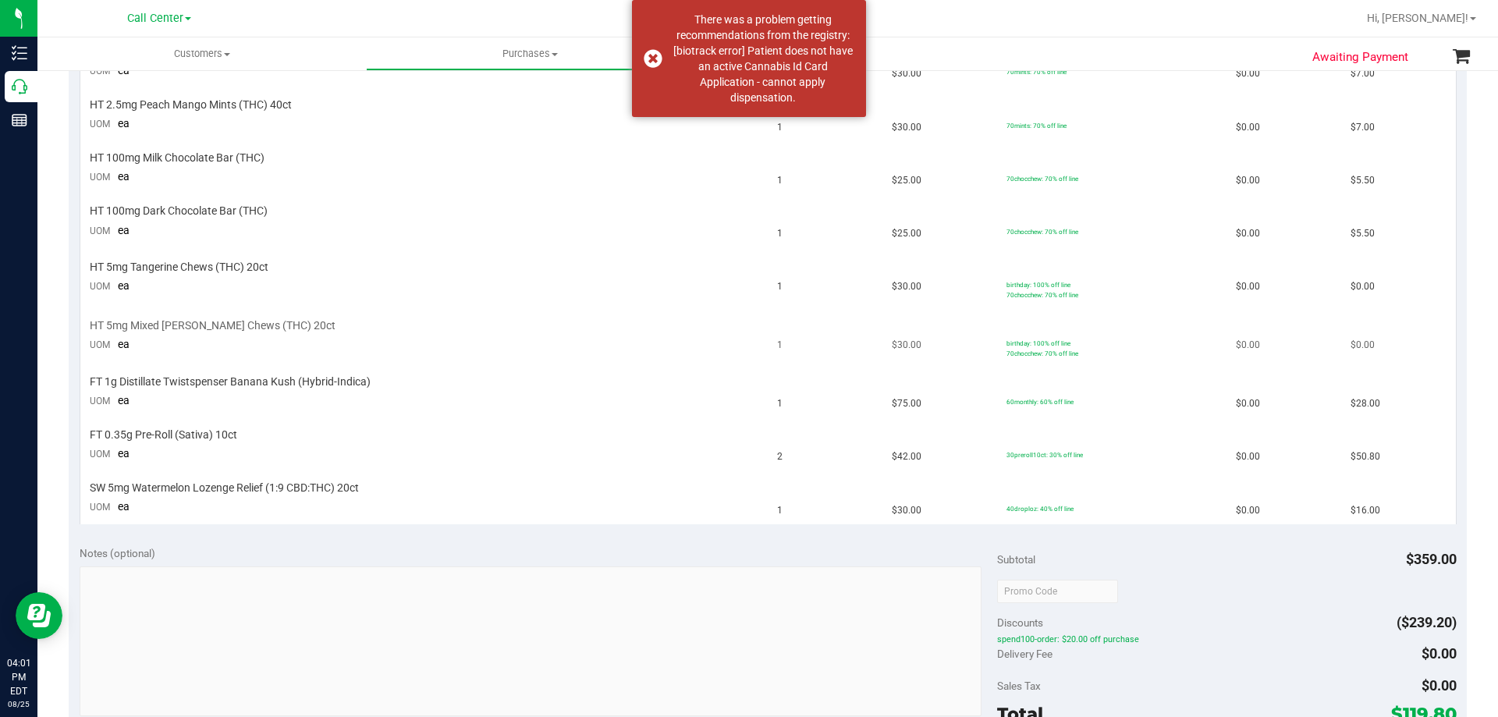
scroll to position [468, 0]
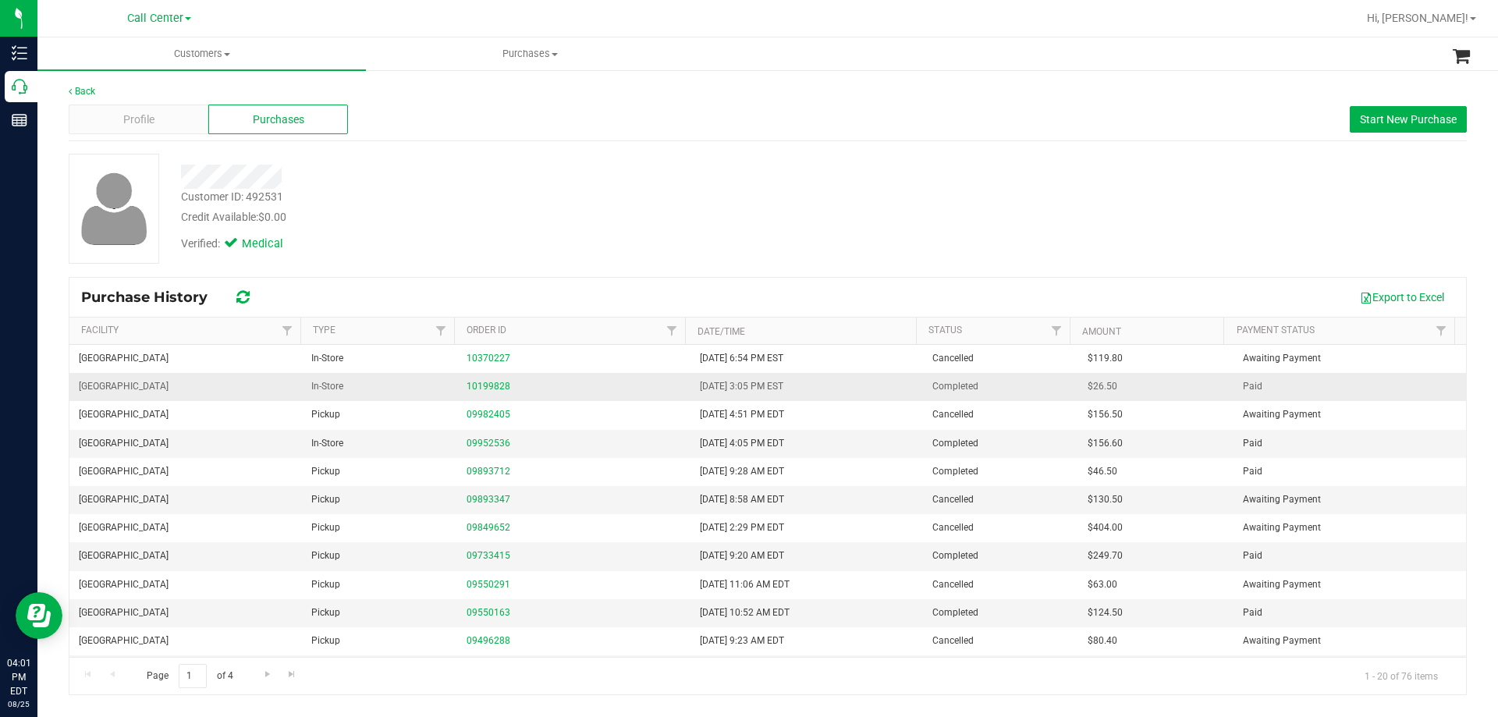
click at [461, 386] on td "10199828" at bounding box center [573, 387] width 233 height 28
click at [475, 383] on link "10199828" at bounding box center [489, 386] width 44 height 11
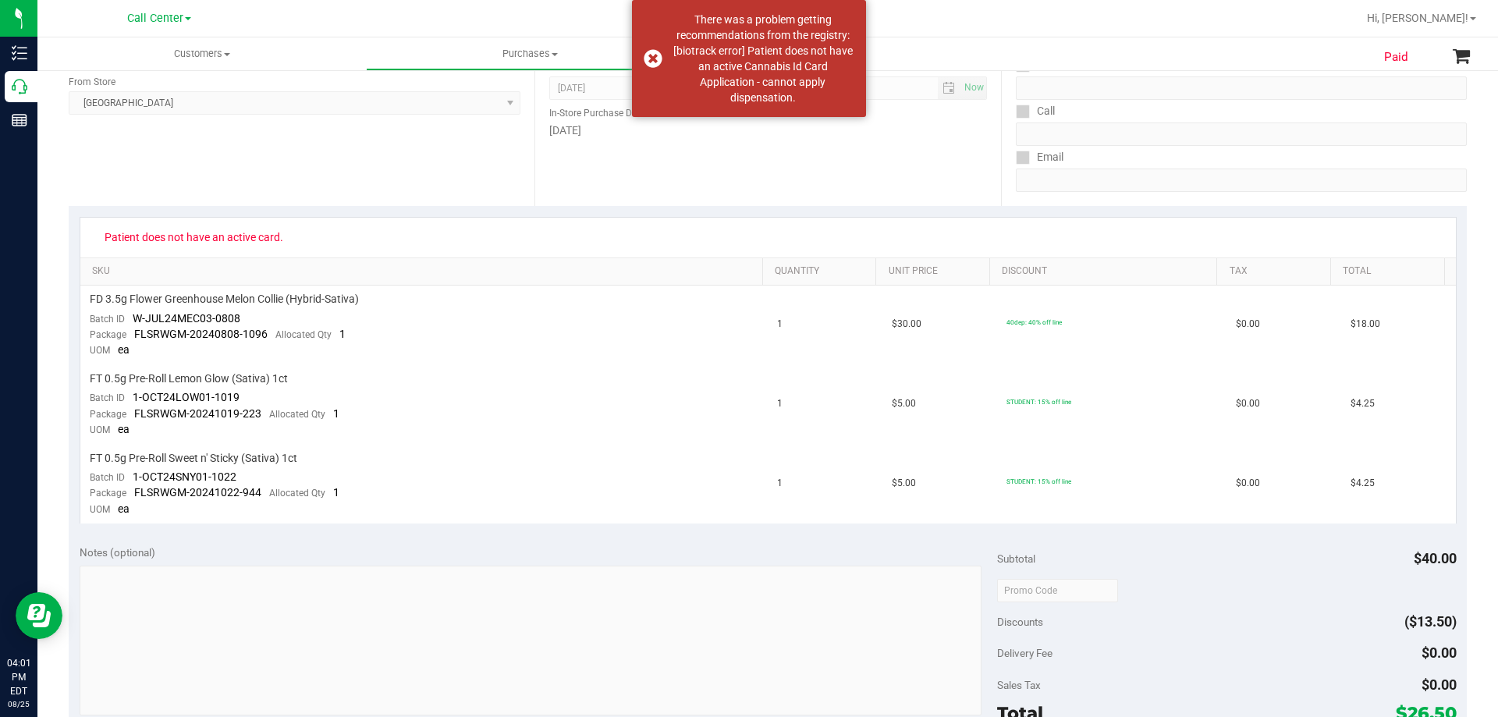
scroll to position [234, 0]
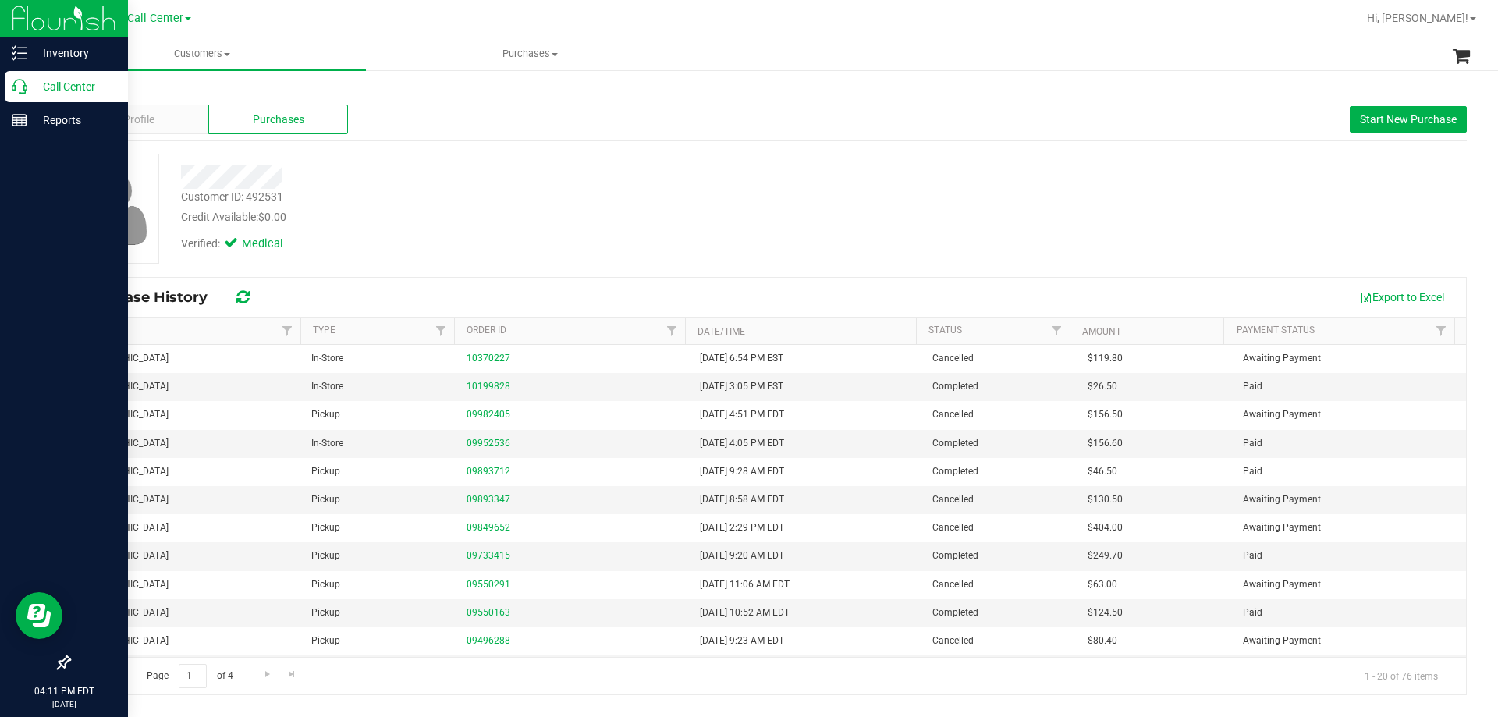
click at [74, 83] on p "Call Center" at bounding box center [74, 86] width 94 height 19
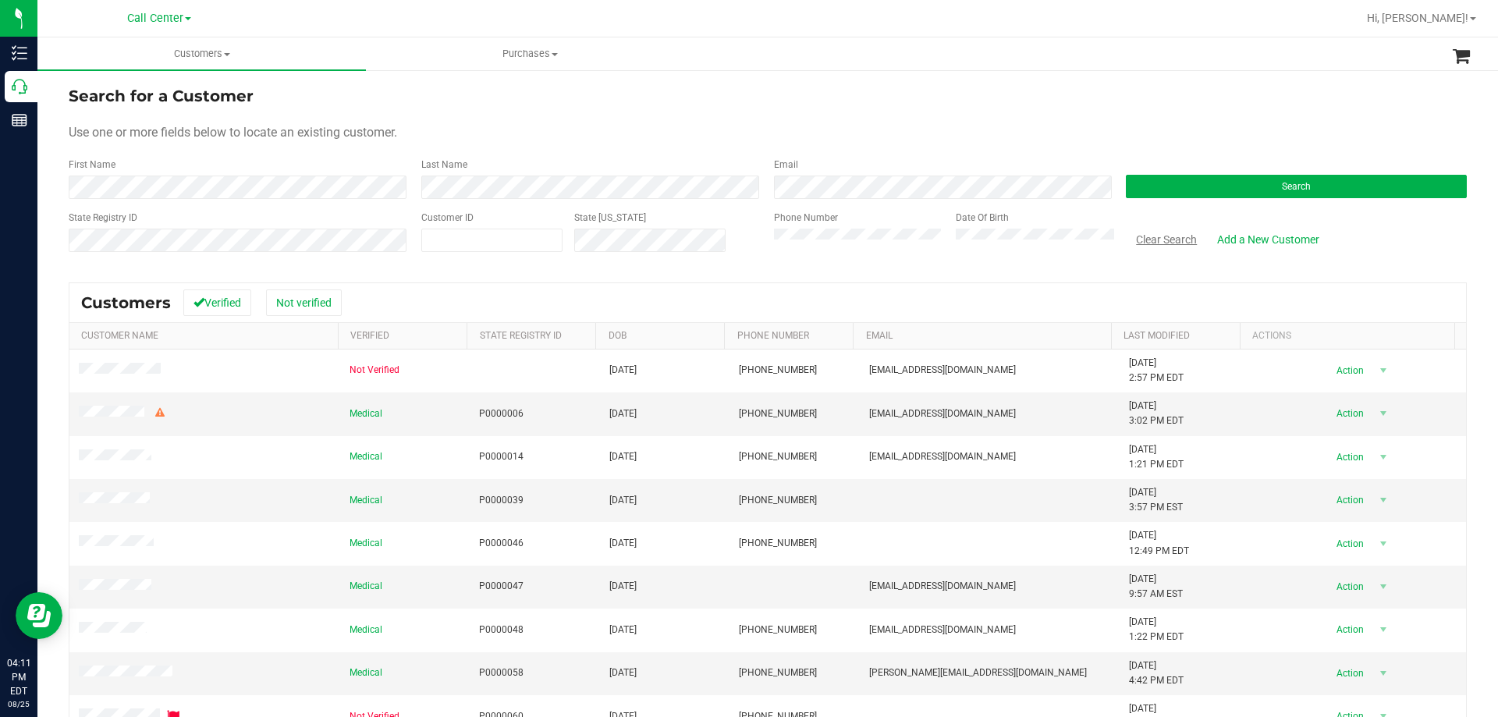
click at [1154, 241] on button "Clear Search" at bounding box center [1166, 239] width 81 height 27
click at [1154, 192] on button "Search" at bounding box center [1296, 186] width 341 height 23
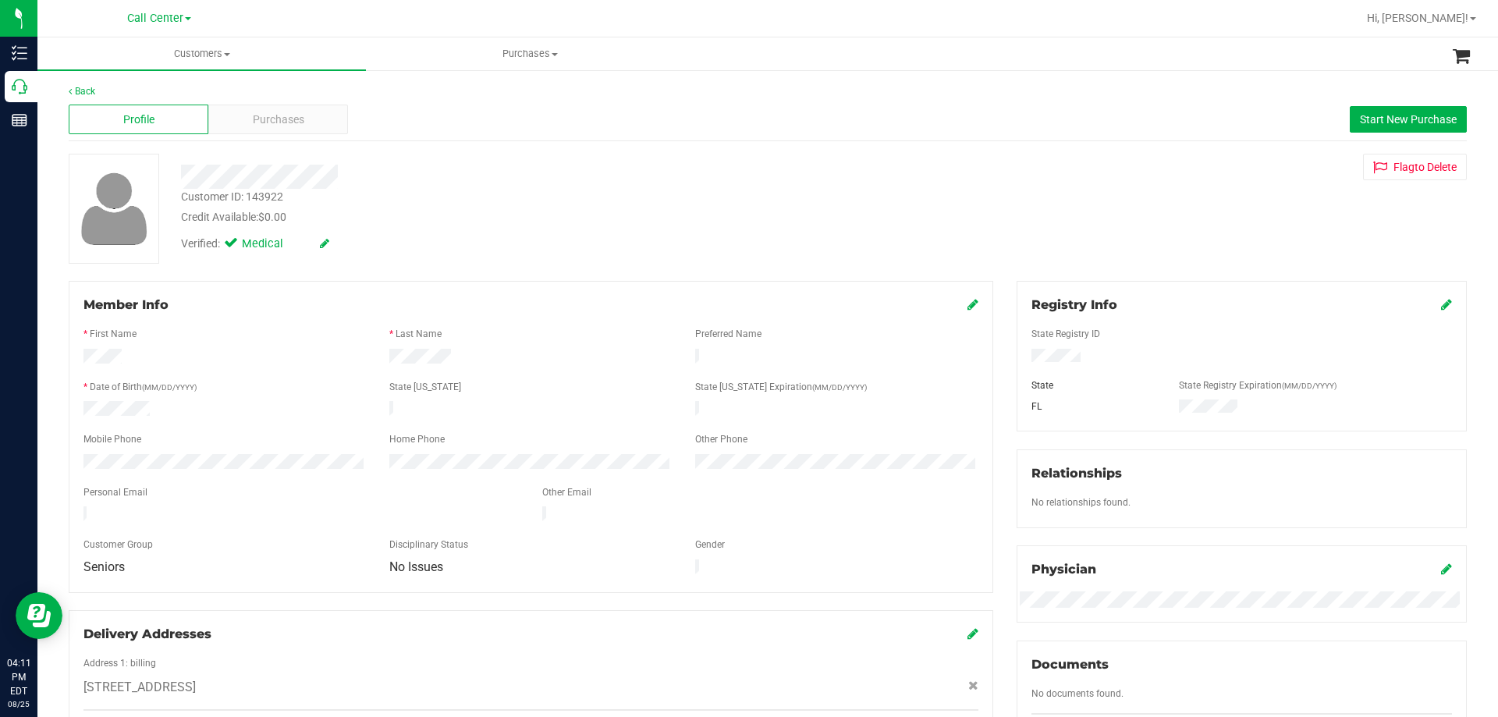
click at [281, 94] on div "Back" at bounding box center [768, 91] width 1398 height 14
click at [289, 112] on span "Purchases" at bounding box center [278, 120] width 51 height 16
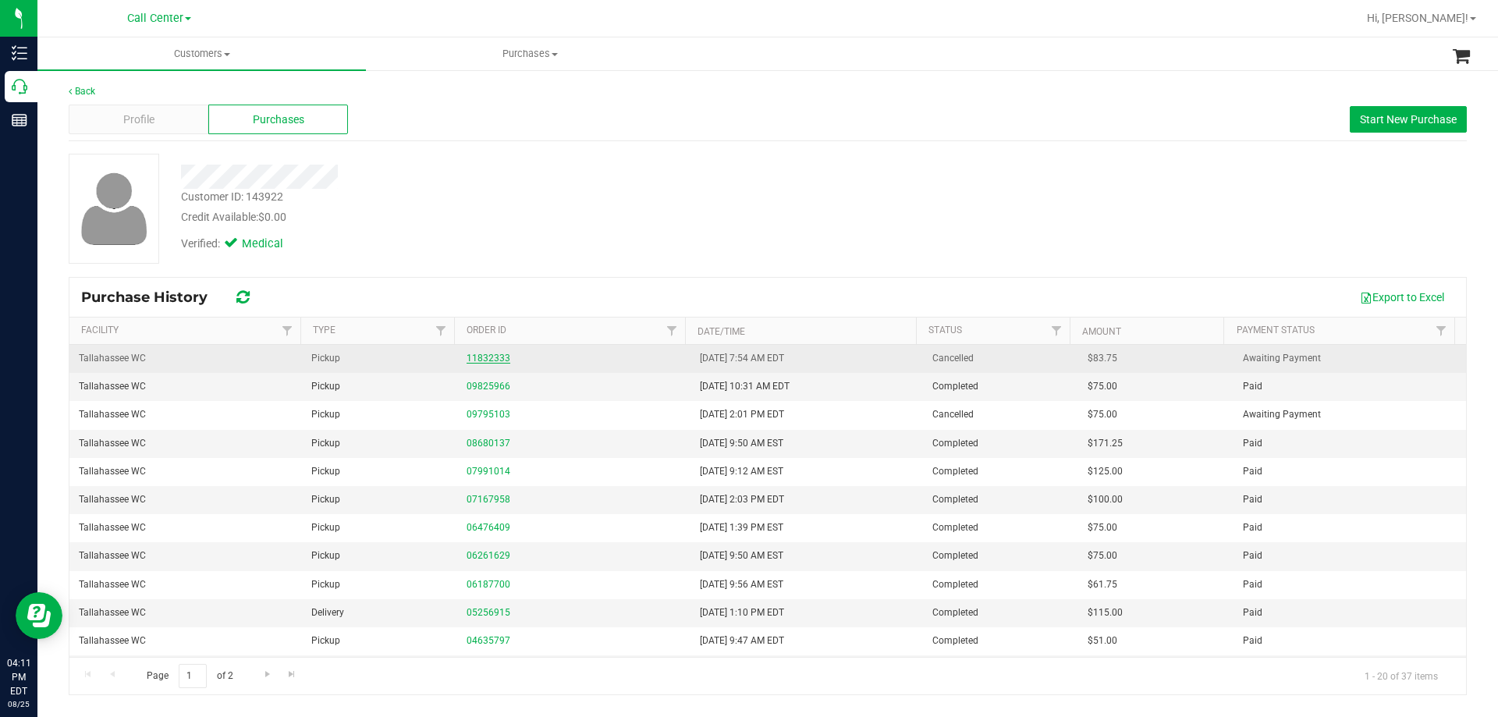
click at [494, 360] on link "11832333" at bounding box center [489, 358] width 44 height 11
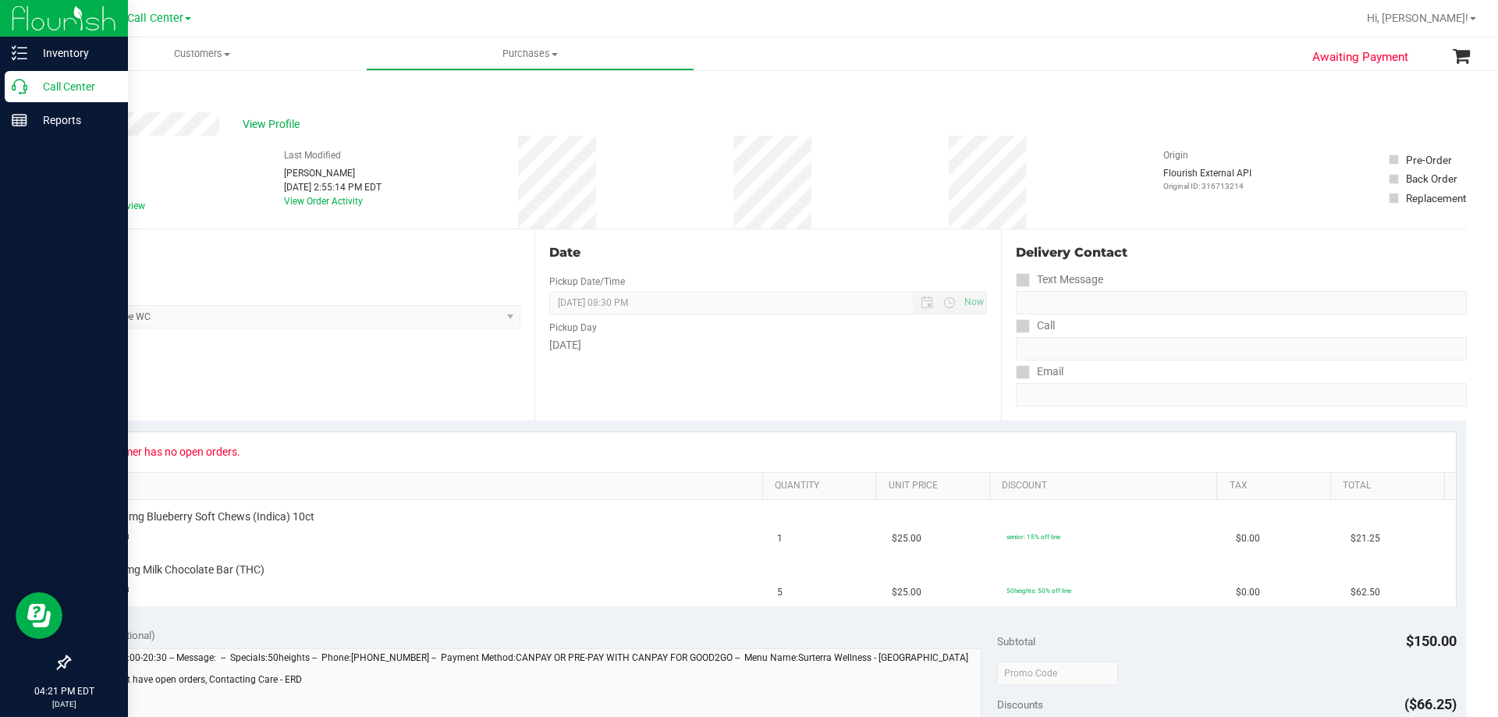
click at [62, 76] on div "Call Center" at bounding box center [66, 86] width 123 height 31
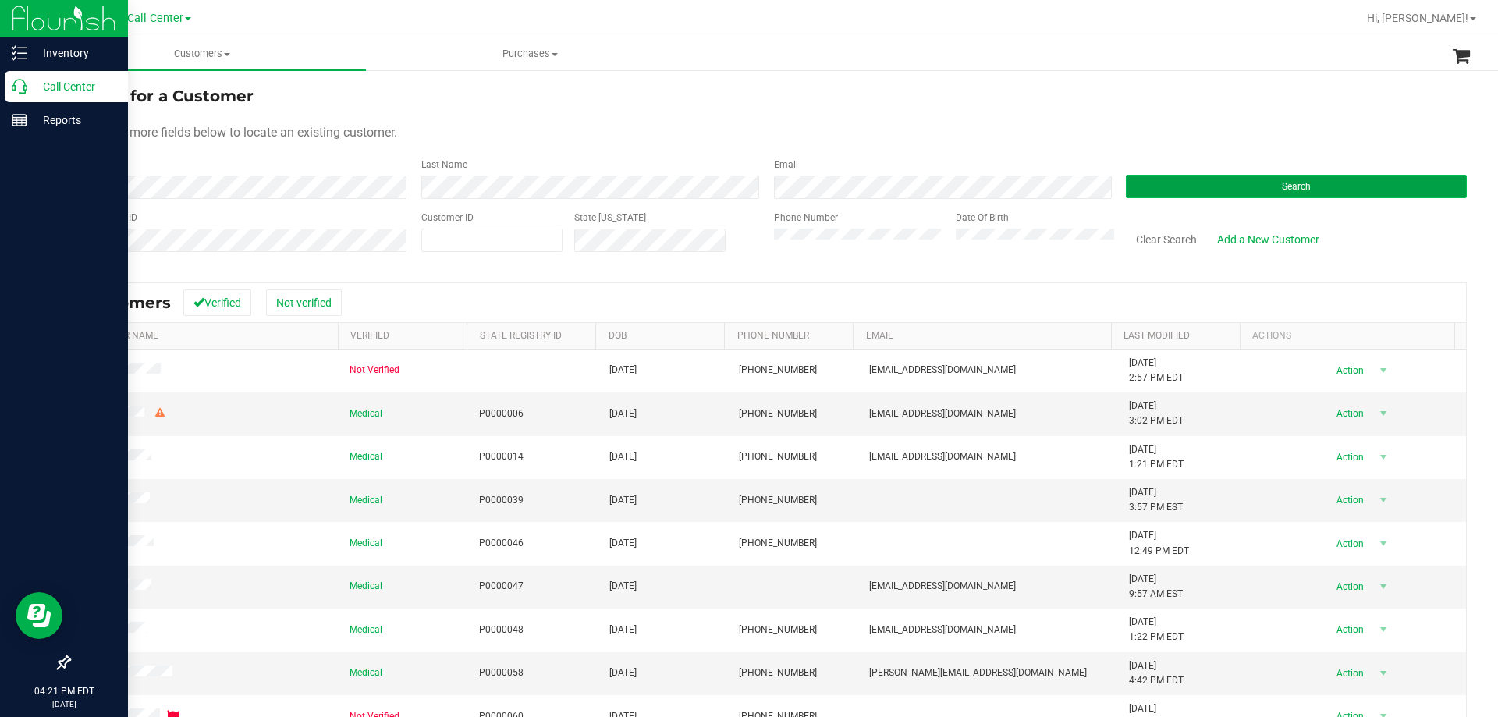
click at [1193, 190] on button "Search" at bounding box center [1296, 186] width 341 height 23
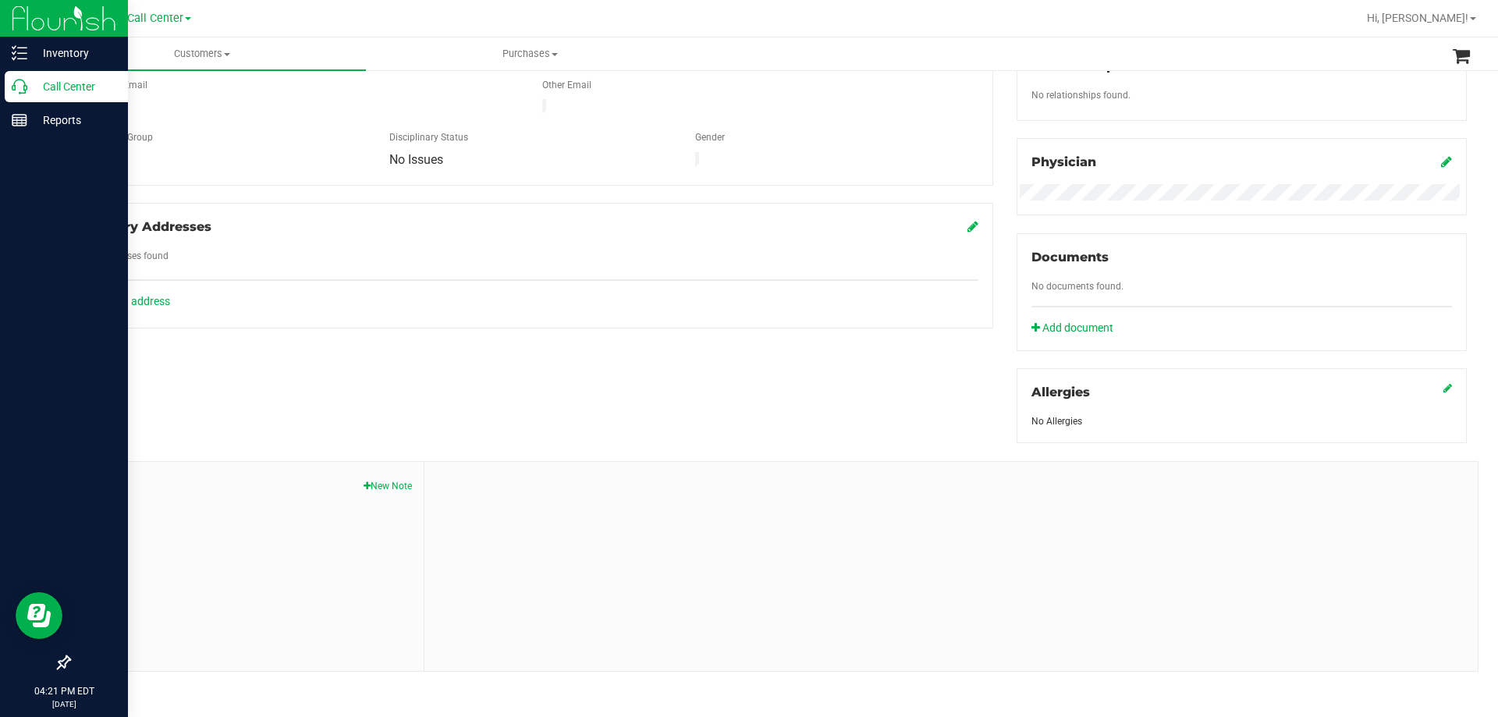
scroll to position [21, 0]
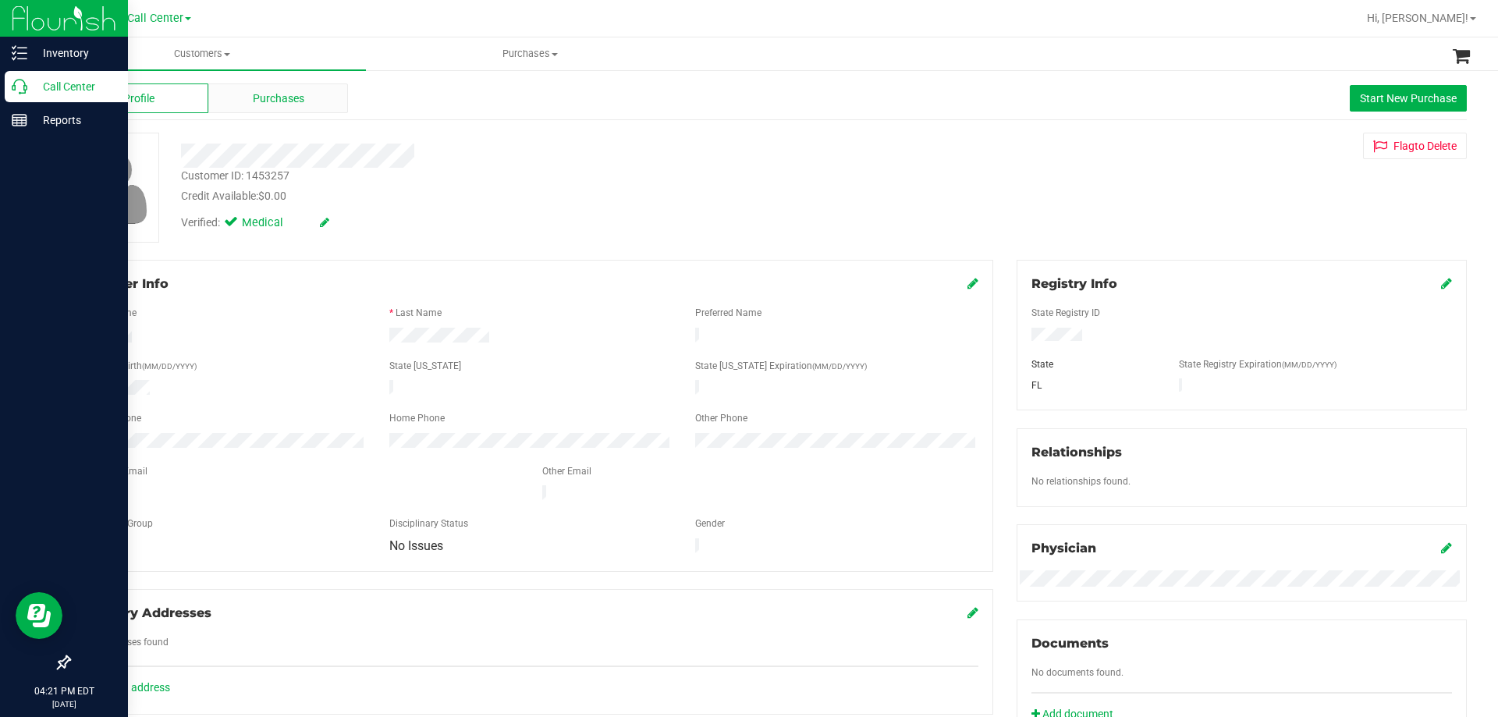
click at [285, 103] on span "Purchases" at bounding box center [278, 99] width 51 height 16
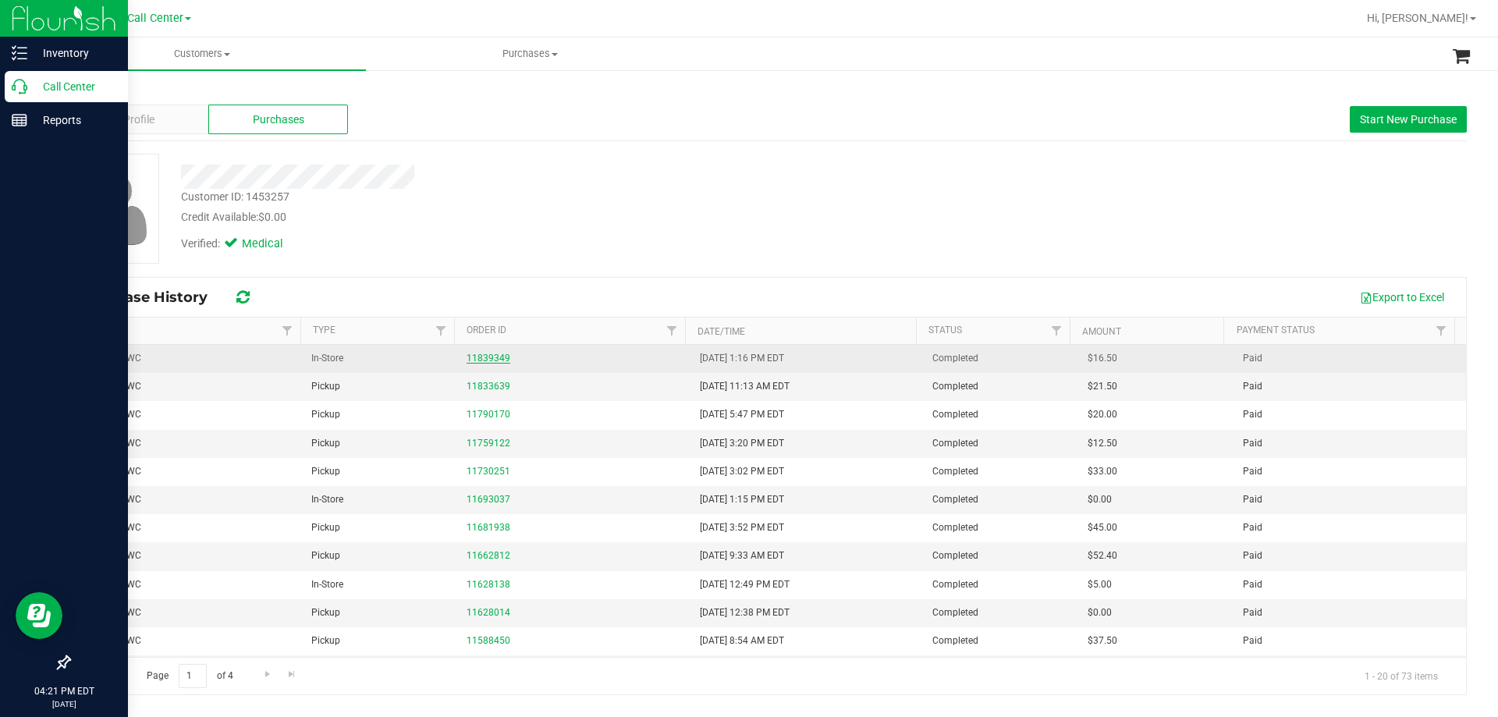
click at [477, 358] on link "11839349" at bounding box center [489, 358] width 44 height 11
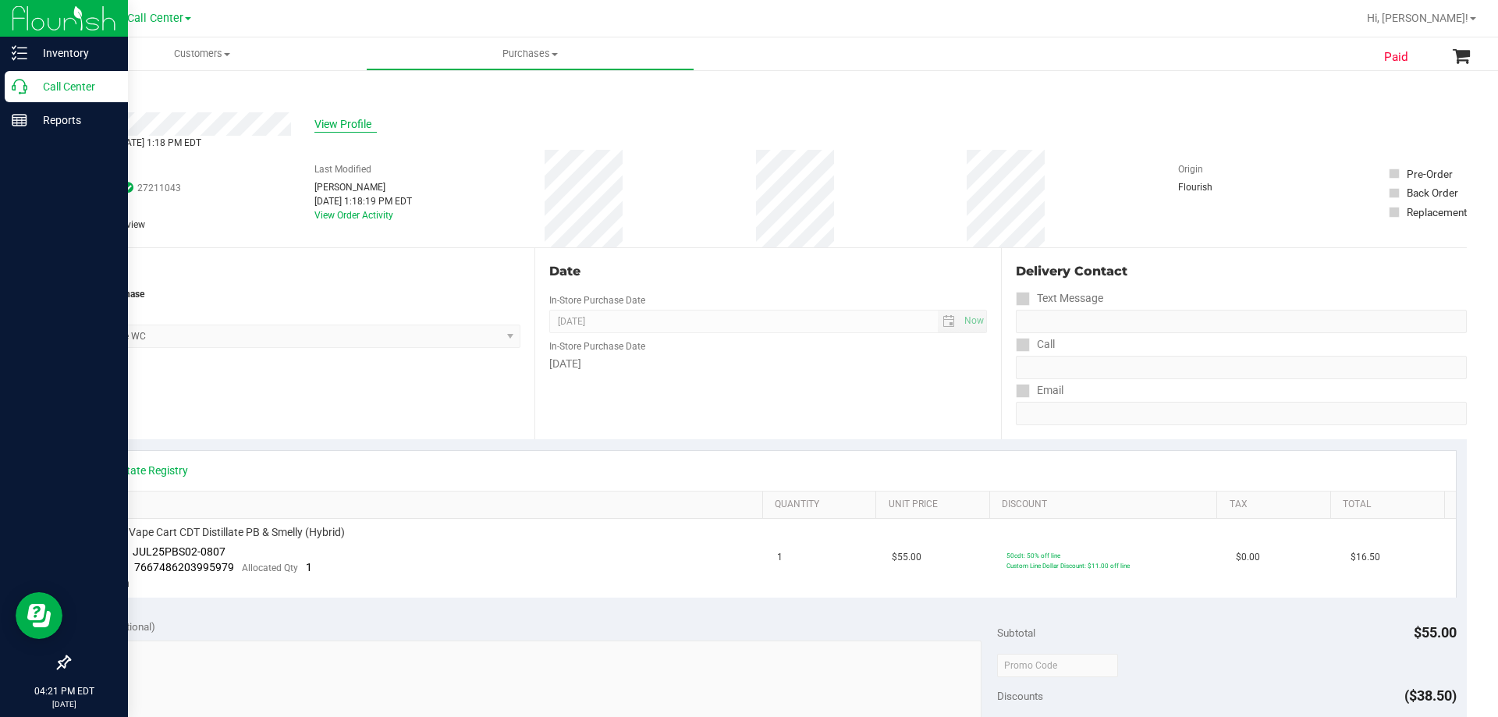
click at [344, 126] on span "View Profile" at bounding box center [345, 124] width 62 height 16
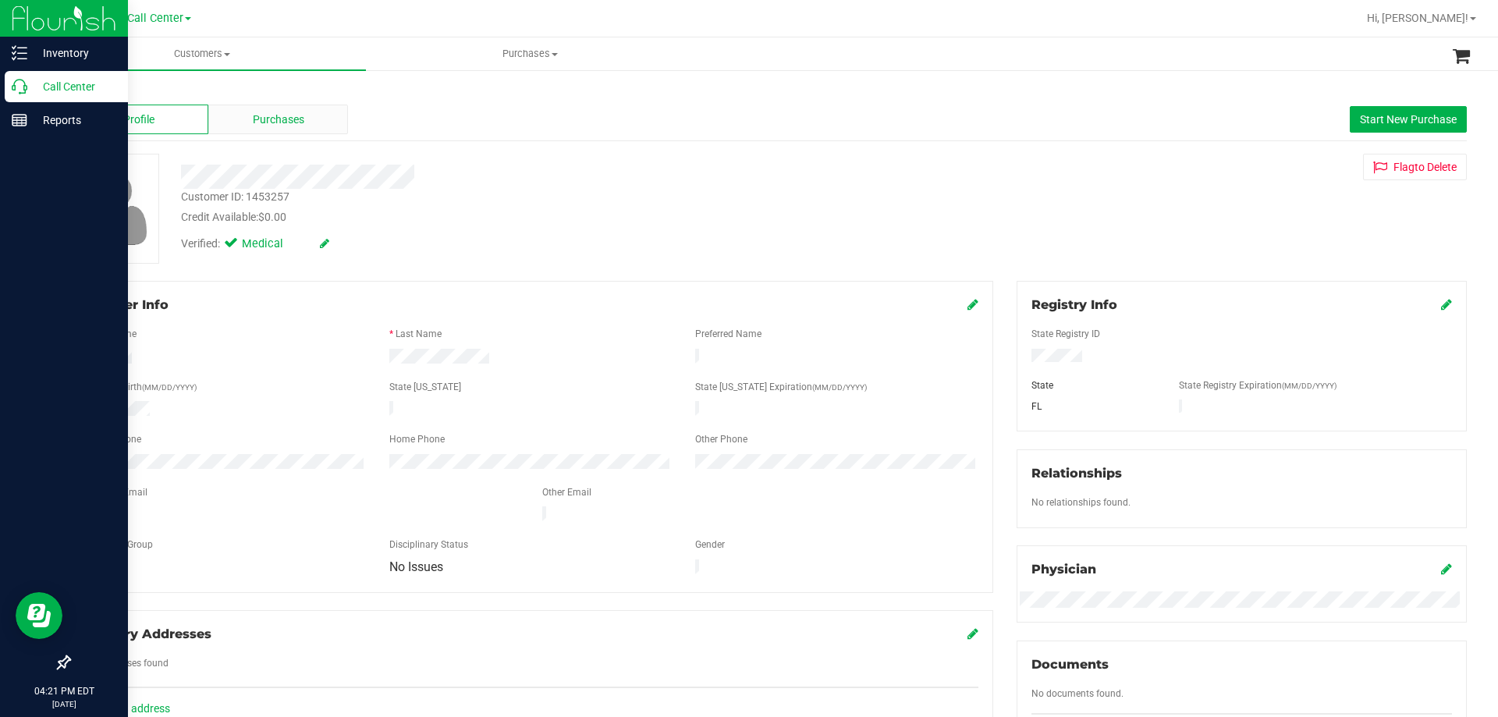
click at [304, 123] on div "Purchases" at bounding box center [278, 120] width 140 height 30
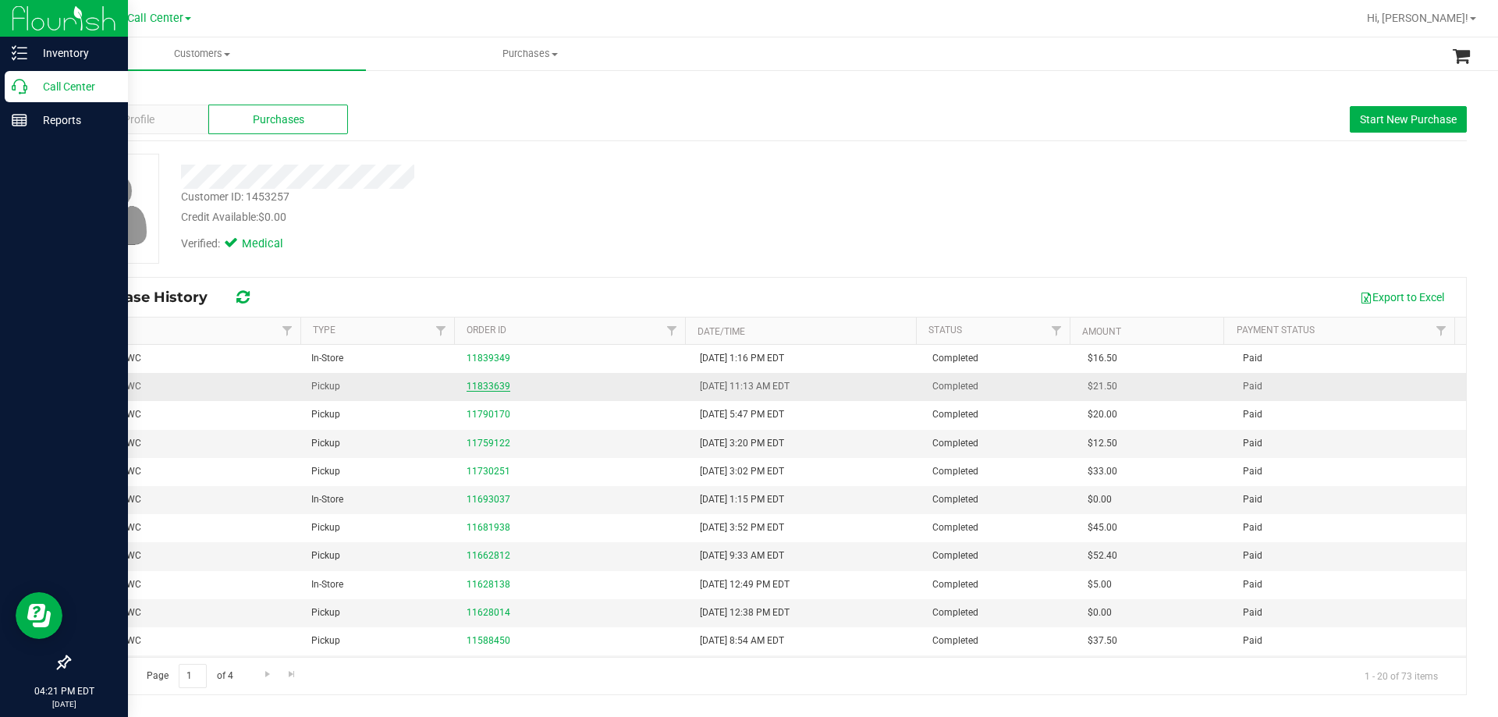
click at [471, 383] on link "11833639" at bounding box center [489, 386] width 44 height 11
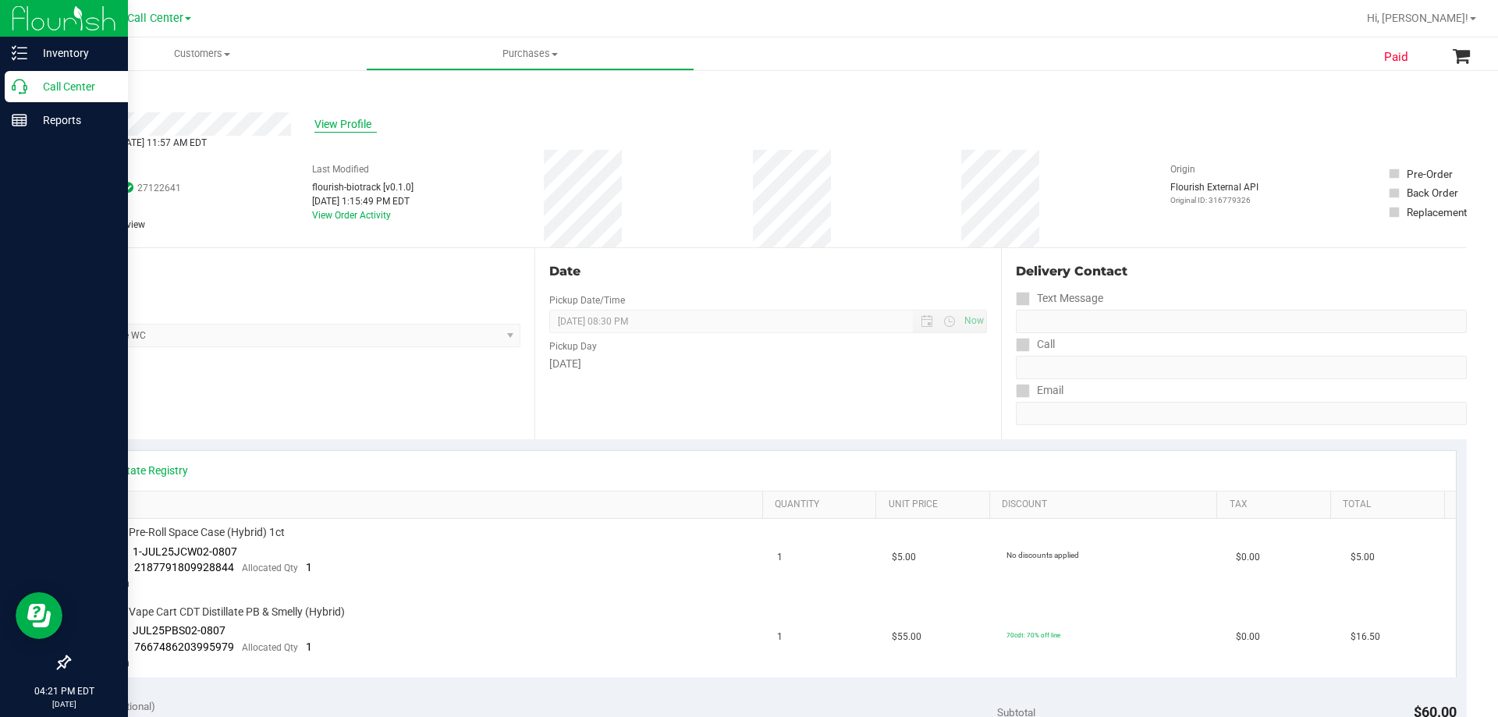
click at [346, 123] on span "View Profile" at bounding box center [345, 124] width 62 height 16
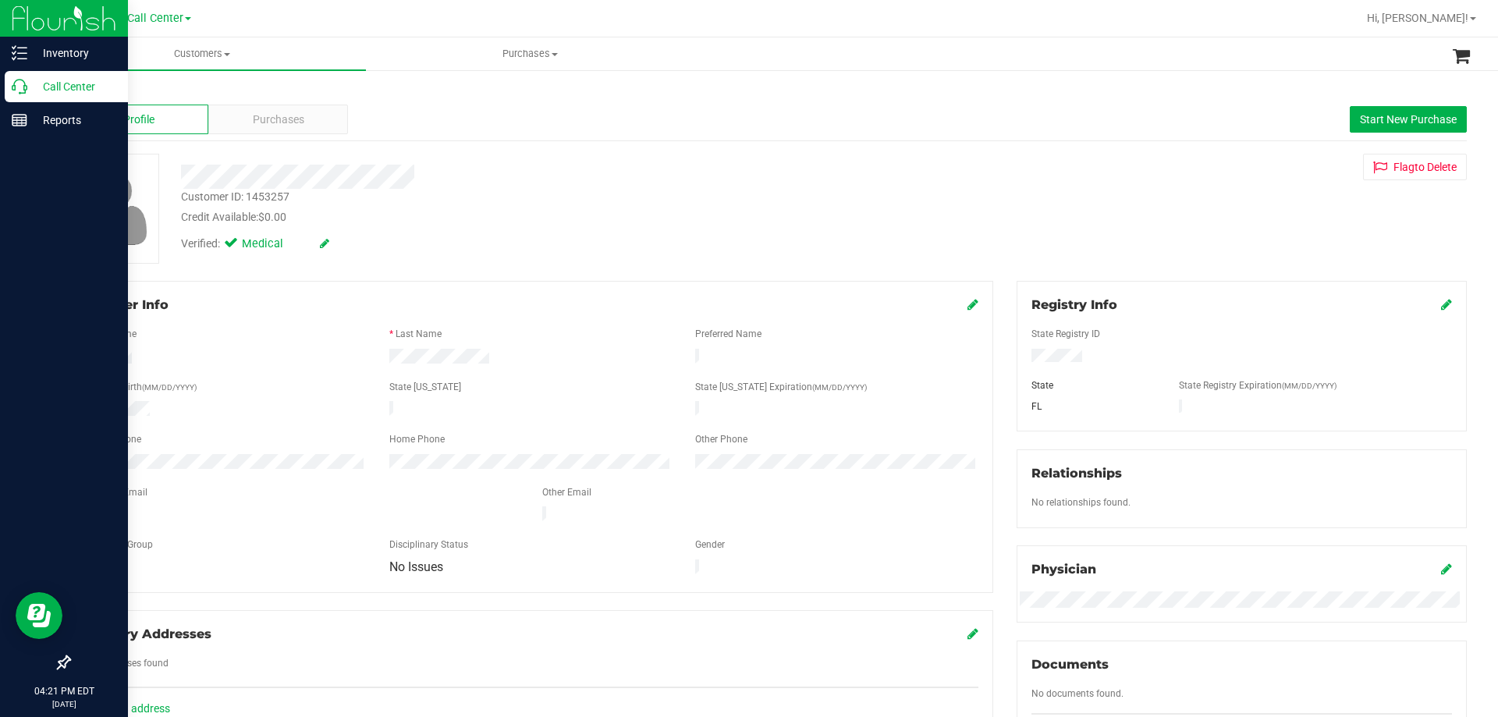
click at [285, 198] on div "Customer ID: 1453257" at bounding box center [235, 197] width 108 height 16
copy div "Customer ID: 1453257"
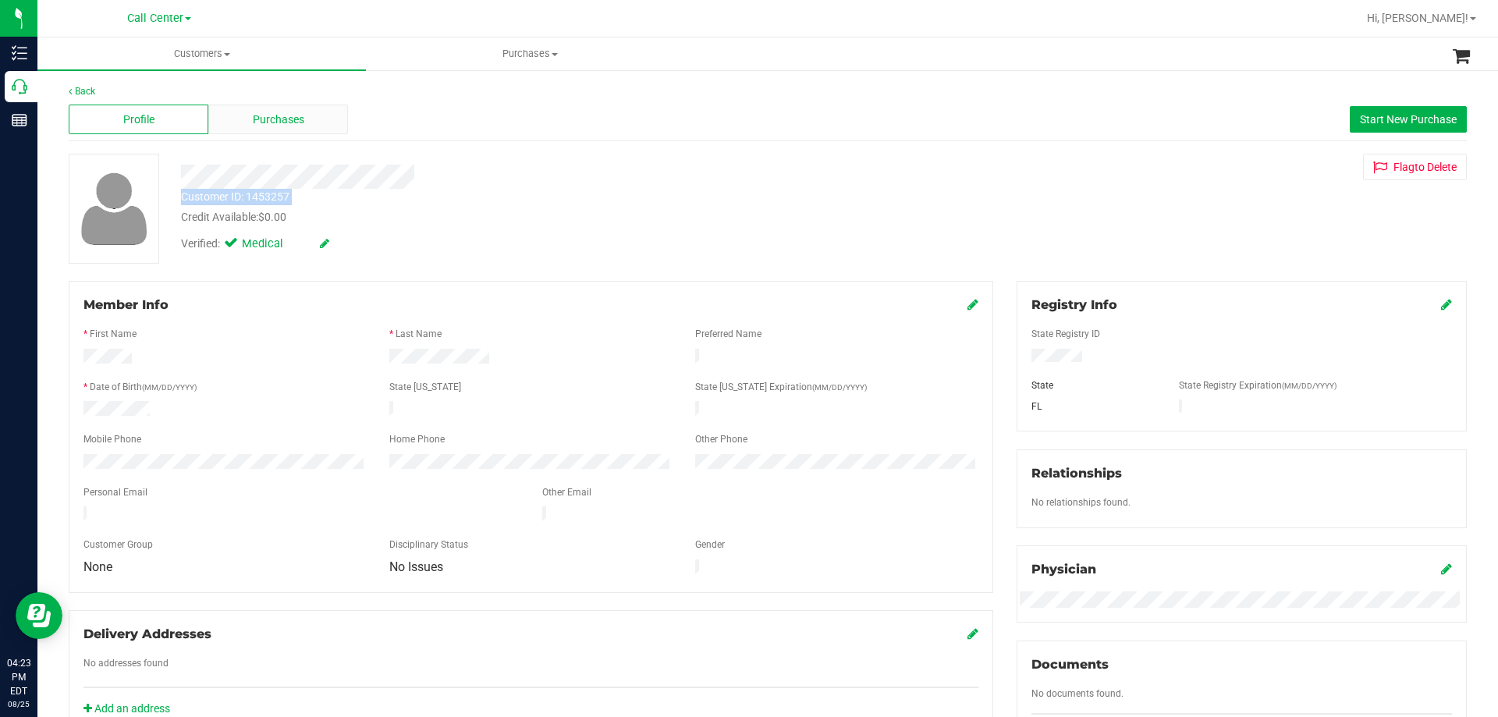
click at [285, 109] on div "Purchases" at bounding box center [278, 120] width 140 height 30
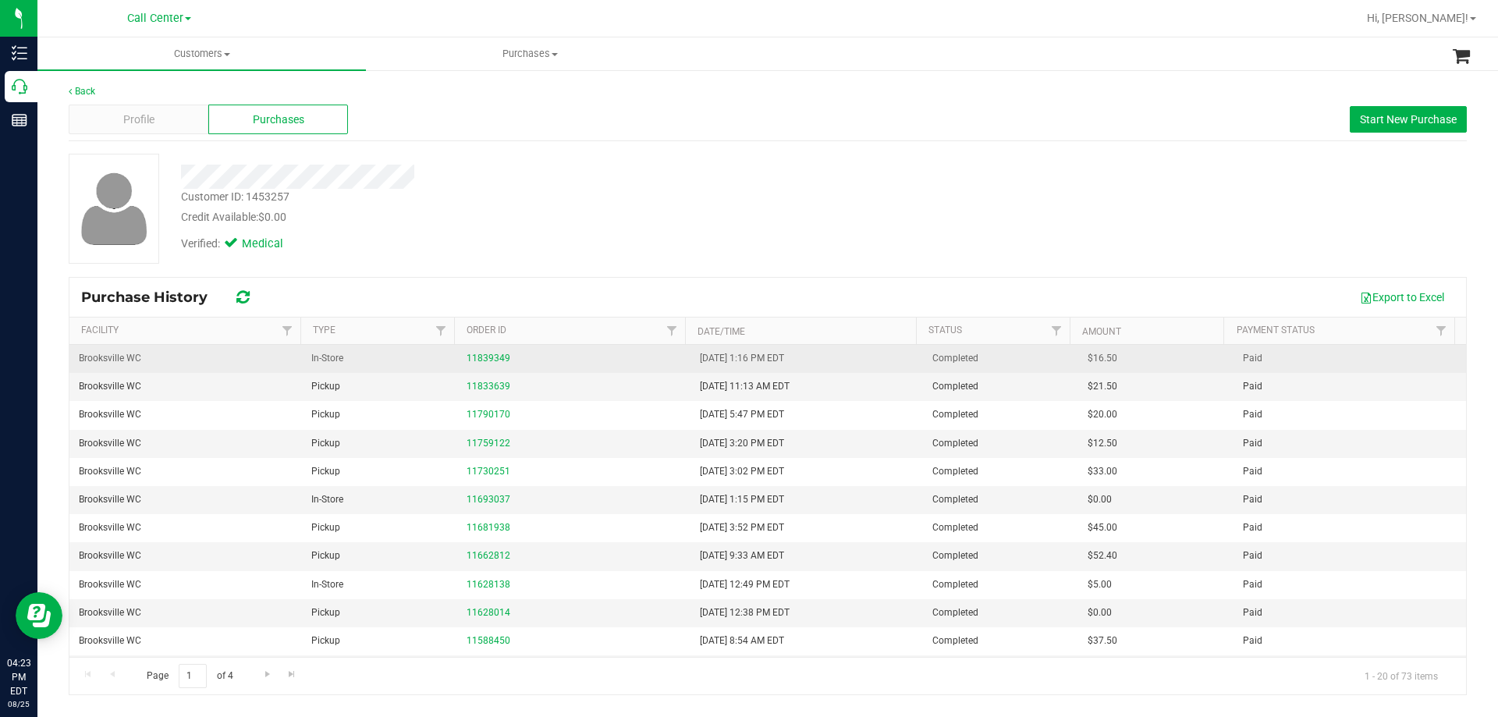
click at [486, 351] on div "11839349" at bounding box center [574, 358] width 214 height 15
click at [485, 357] on link "11839349" at bounding box center [489, 358] width 44 height 11
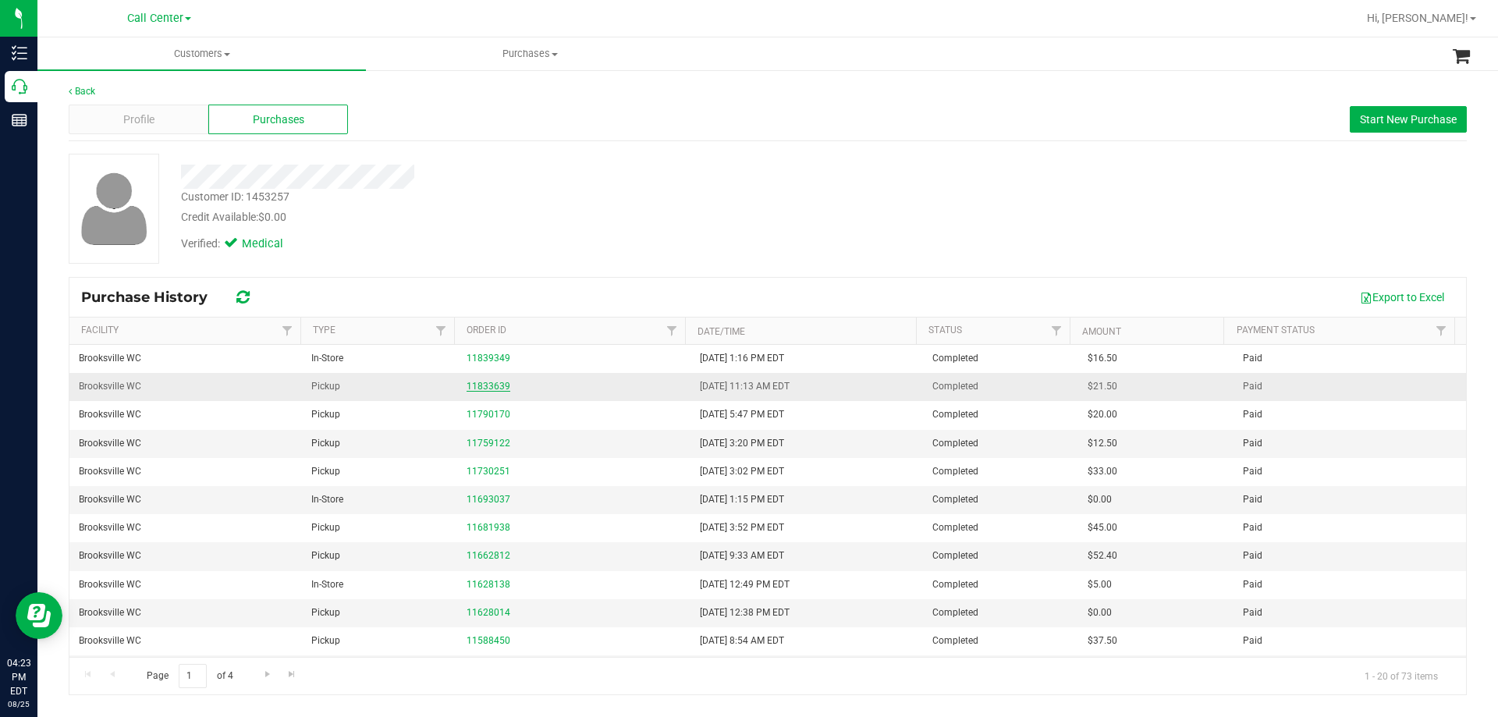
click at [490, 385] on link "11833639" at bounding box center [489, 386] width 44 height 11
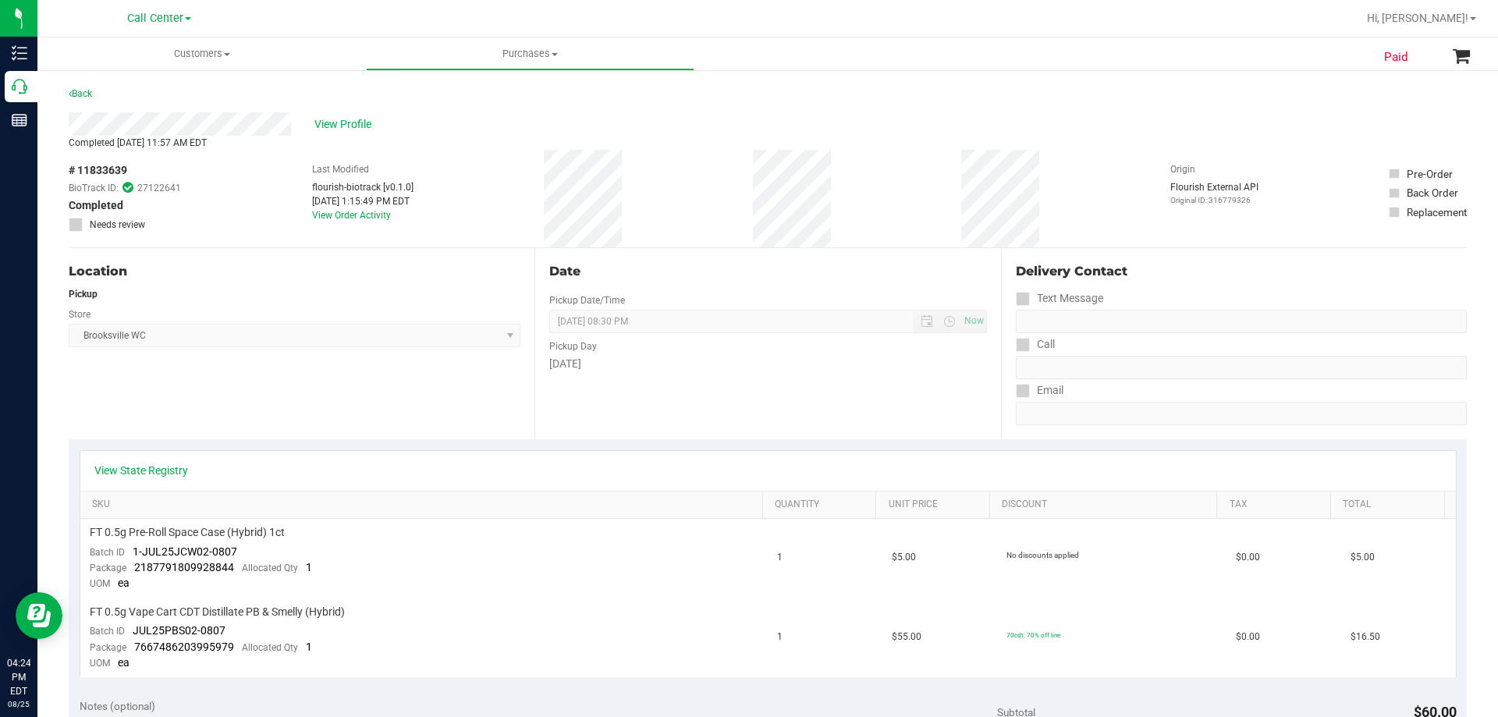
click at [109, 164] on span "# 11833639" at bounding box center [98, 170] width 59 height 16
click at [109, 165] on span "# 11833639" at bounding box center [98, 170] width 59 height 16
copy span "11833639"
drag, startPoint x: 89, startPoint y: 609, endPoint x: 375, endPoint y: 616, distance: 286.4
click at [375, 616] on div "FT 0.5g Vape Cart CDT Distillate PB & Smelly (Hybrid)" at bounding box center [424, 612] width 669 height 15
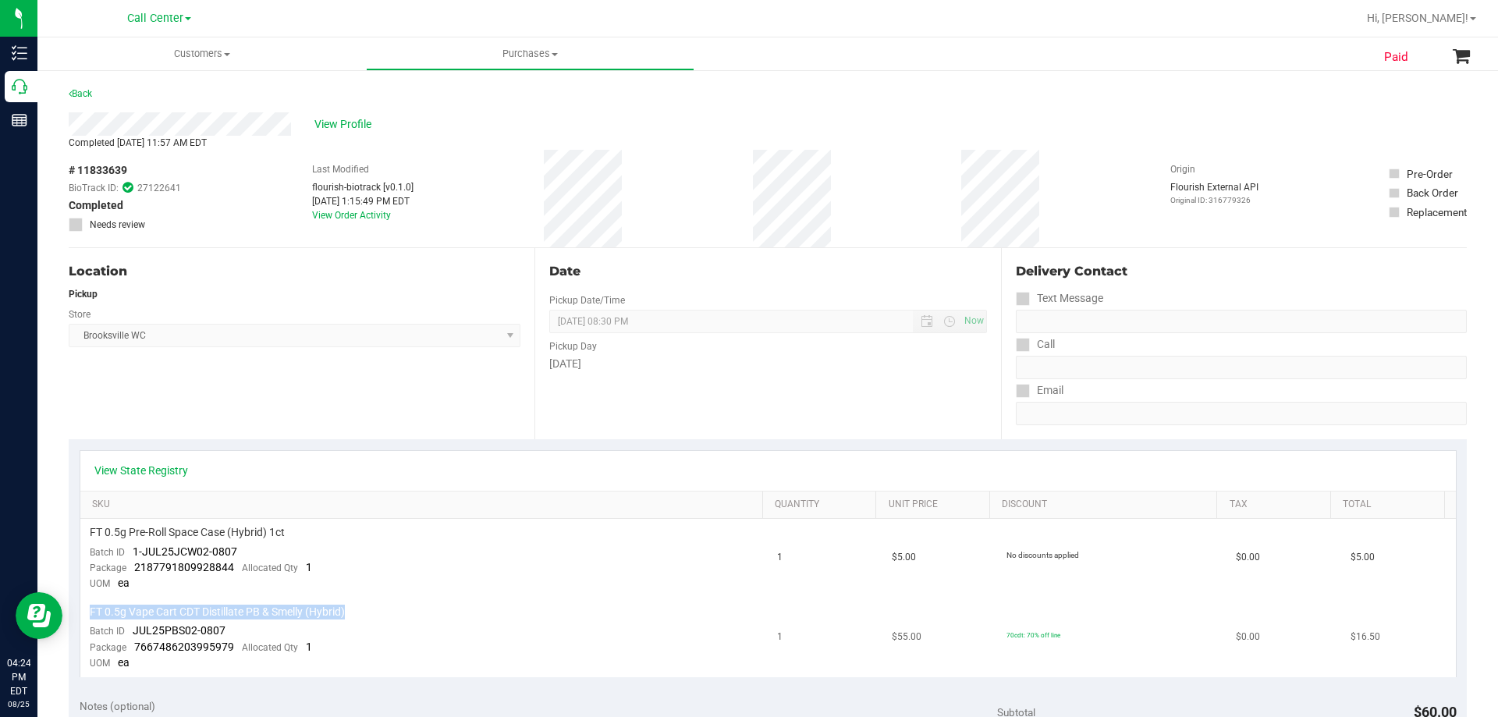
copy span "FT 0.5g Vape Cart CDT Distillate PB & Smelly (Hybrid)"
drag, startPoint x: 134, startPoint y: 630, endPoint x: 241, endPoint y: 627, distance: 106.9
click at [240, 627] on td "FT 0.5g Vape Cart CDT Distillate PB & Smelly (Hybrid) Batch ID JUL25PBS02-0807 …" at bounding box center [424, 637] width 688 height 79
copy span "JUL25PBS02-0807"
click at [181, 648] on span "7667486203995979" at bounding box center [184, 647] width 100 height 12
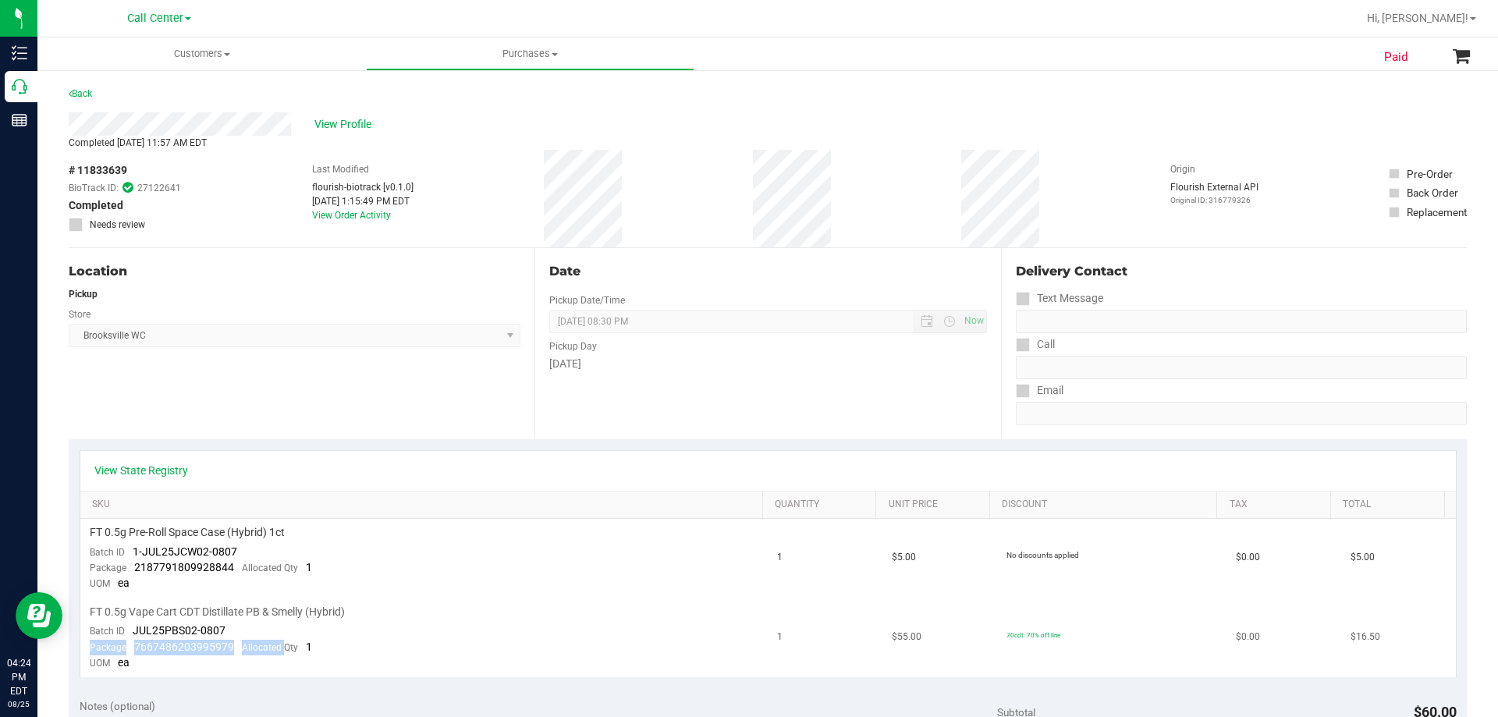
click at [179, 648] on span "7667486203995979" at bounding box center [184, 647] width 100 height 12
click at [154, 650] on span "7667486203995979" at bounding box center [184, 647] width 100 height 12
drag, startPoint x: 131, startPoint y: 644, endPoint x: 235, endPoint y: 644, distance: 103.8
click at [235, 644] on div "Package 7667486203995979 Allocated Qty 1" at bounding box center [201, 648] width 222 height 16
copy span "7667486203995979"
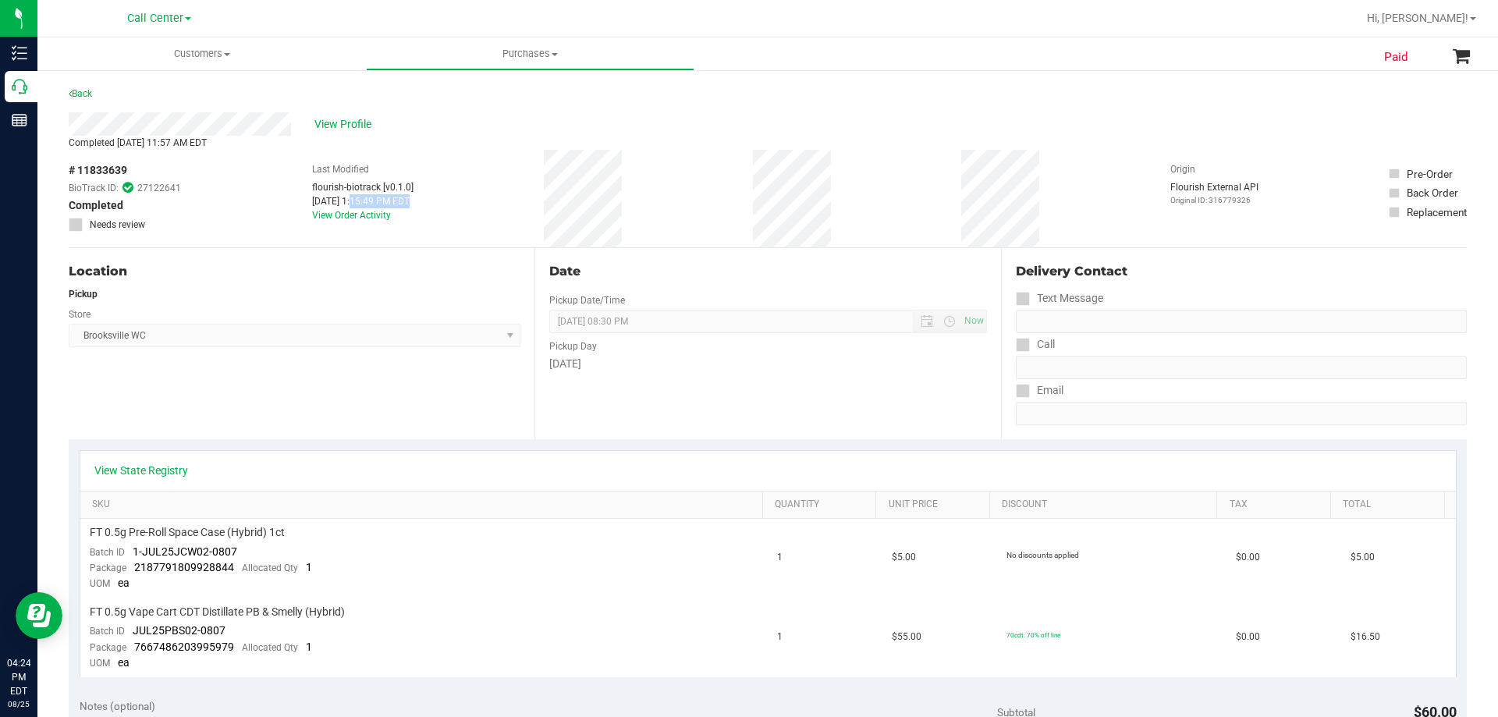
drag, startPoint x: 304, startPoint y: 200, endPoint x: 359, endPoint y: 196, distance: 54.8
click at [359, 196] on div "Aug 24, 2025 1:15:49 PM EDT" at bounding box center [362, 201] width 101 height 14
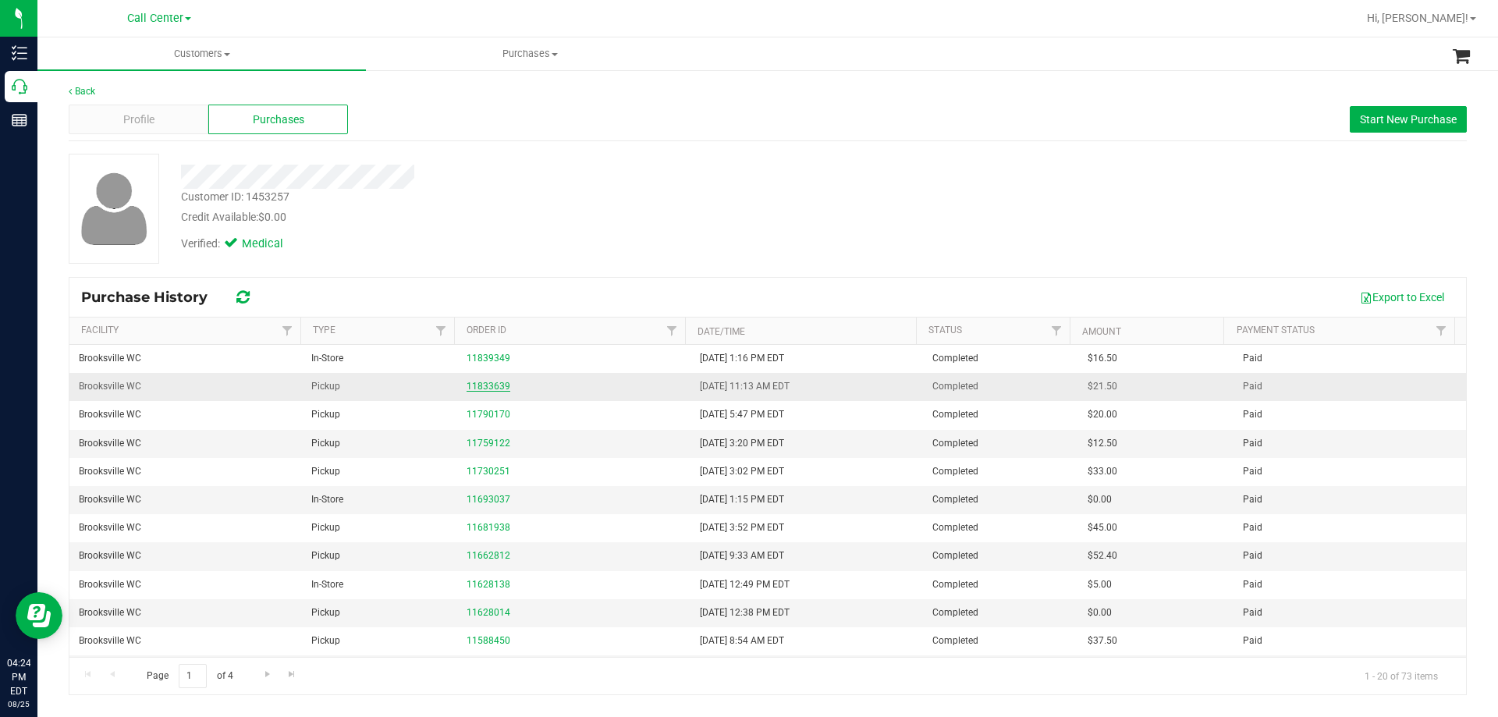
click at [500, 386] on link "11833639" at bounding box center [489, 386] width 44 height 11
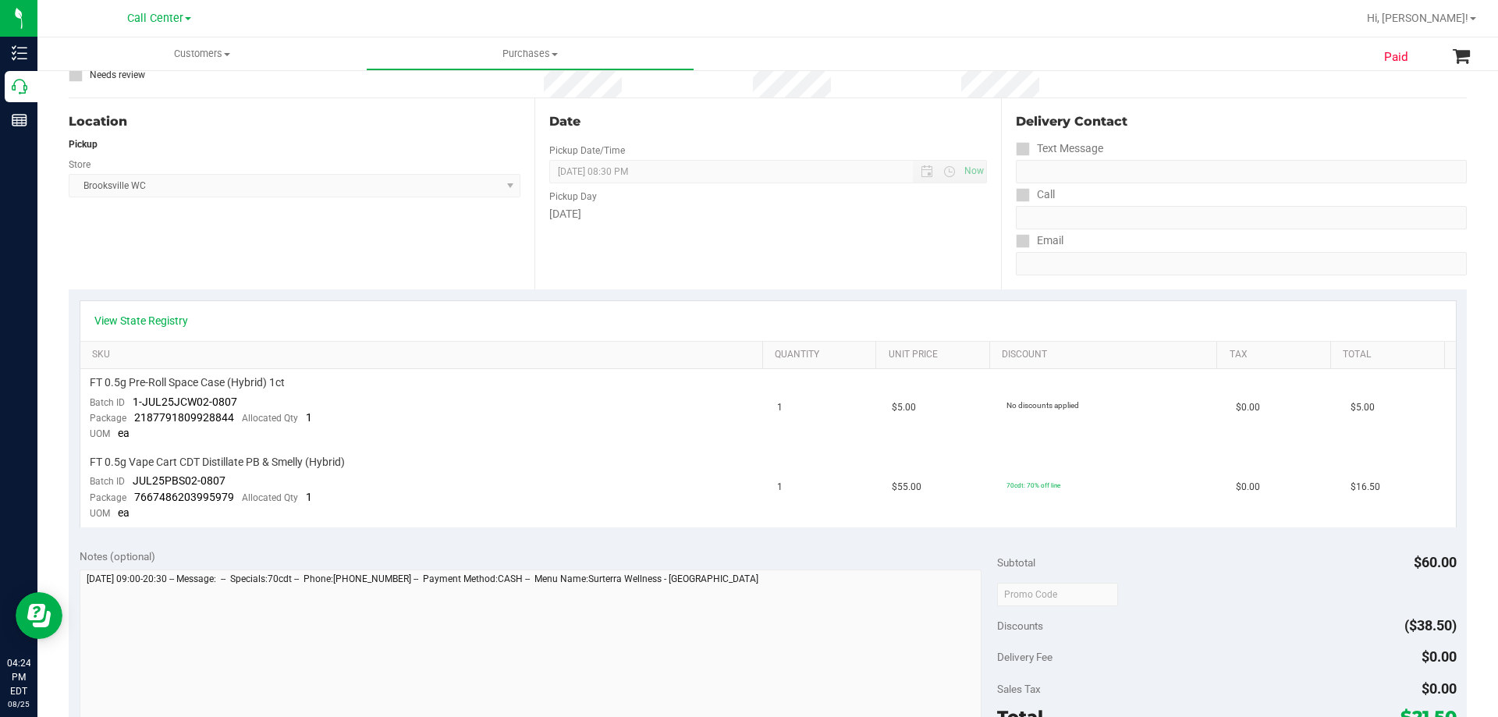
scroll to position [156, 0]
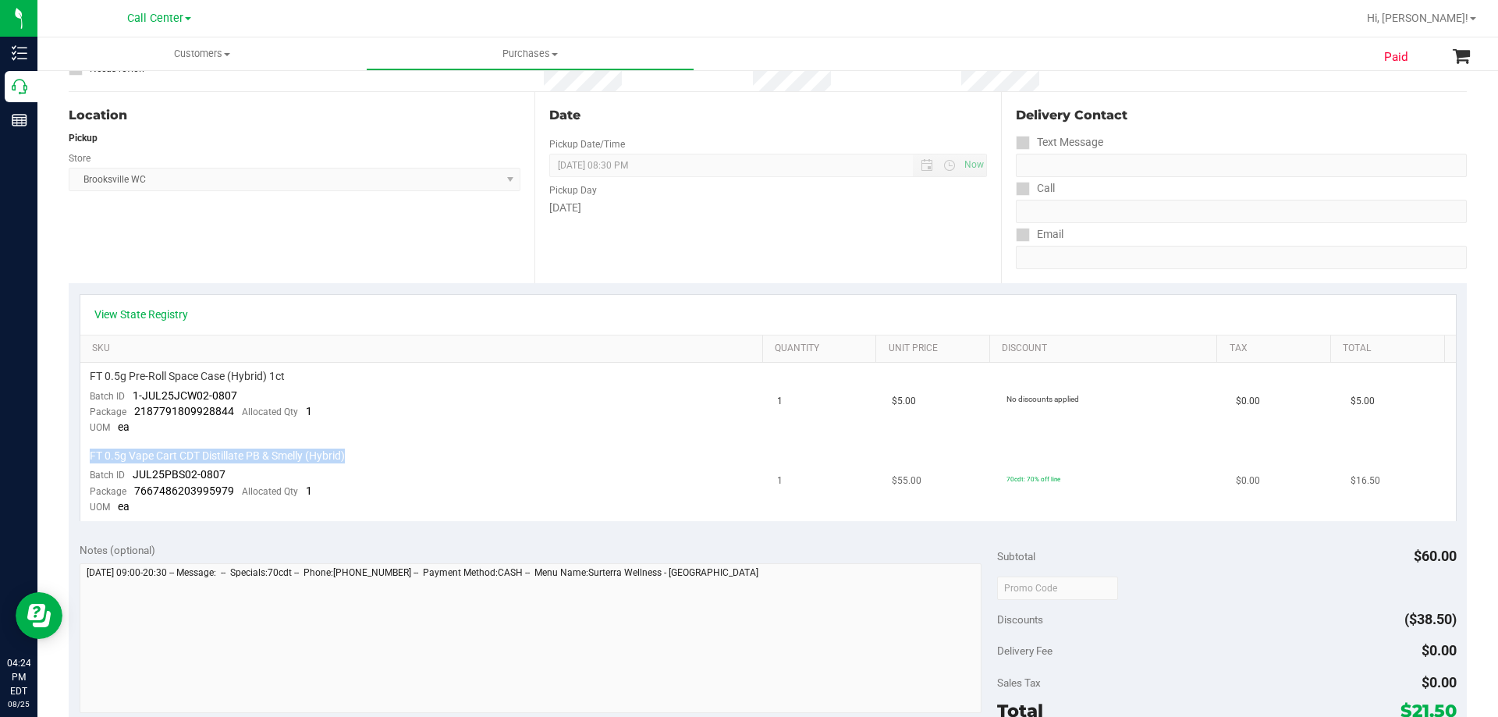
drag, startPoint x: 87, startPoint y: 455, endPoint x: 422, endPoint y: 462, distance: 334.8
click at [422, 462] on td "FT 0.5g Vape Cart CDT Distillate PB & Smelly (Hybrid) Batch ID JUL25PBS02-0807 …" at bounding box center [424, 481] width 688 height 79
drag, startPoint x: 132, startPoint y: 478, endPoint x: 274, endPoint y: 474, distance: 142.1
click at [274, 474] on td "FT 0.5g Vape Cart CDT Distillate PB & Smelly (Hybrid) Batch ID JUL25PBS02-0807 …" at bounding box center [424, 481] width 688 height 79
copy span "JUL25PBS02-0807"
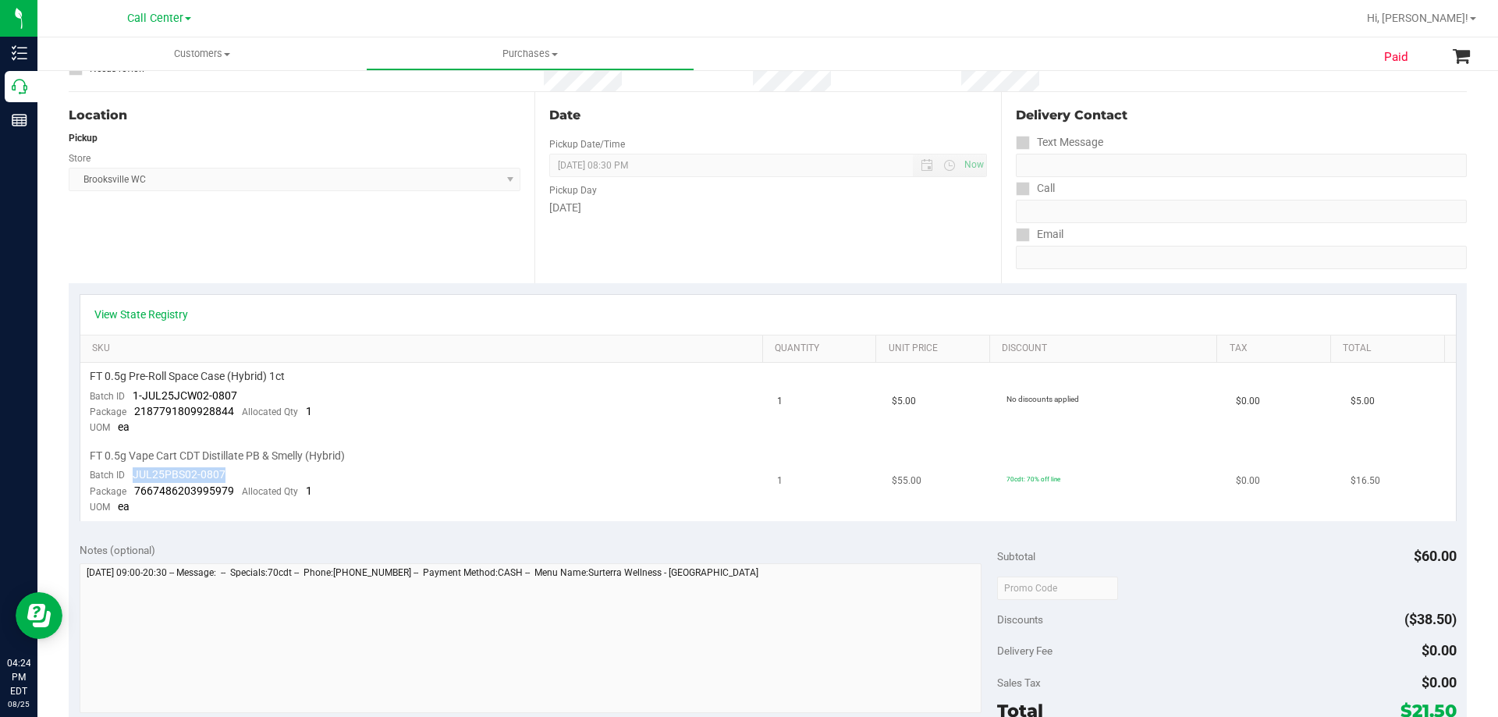
click at [137, 494] on span "7667486203995979" at bounding box center [184, 491] width 100 height 12
drag, startPoint x: 133, startPoint y: 489, endPoint x: 229, endPoint y: 488, distance: 95.2
click at [229, 488] on span "7667486203995979" at bounding box center [184, 491] width 100 height 12
copy span "7667486203995979"
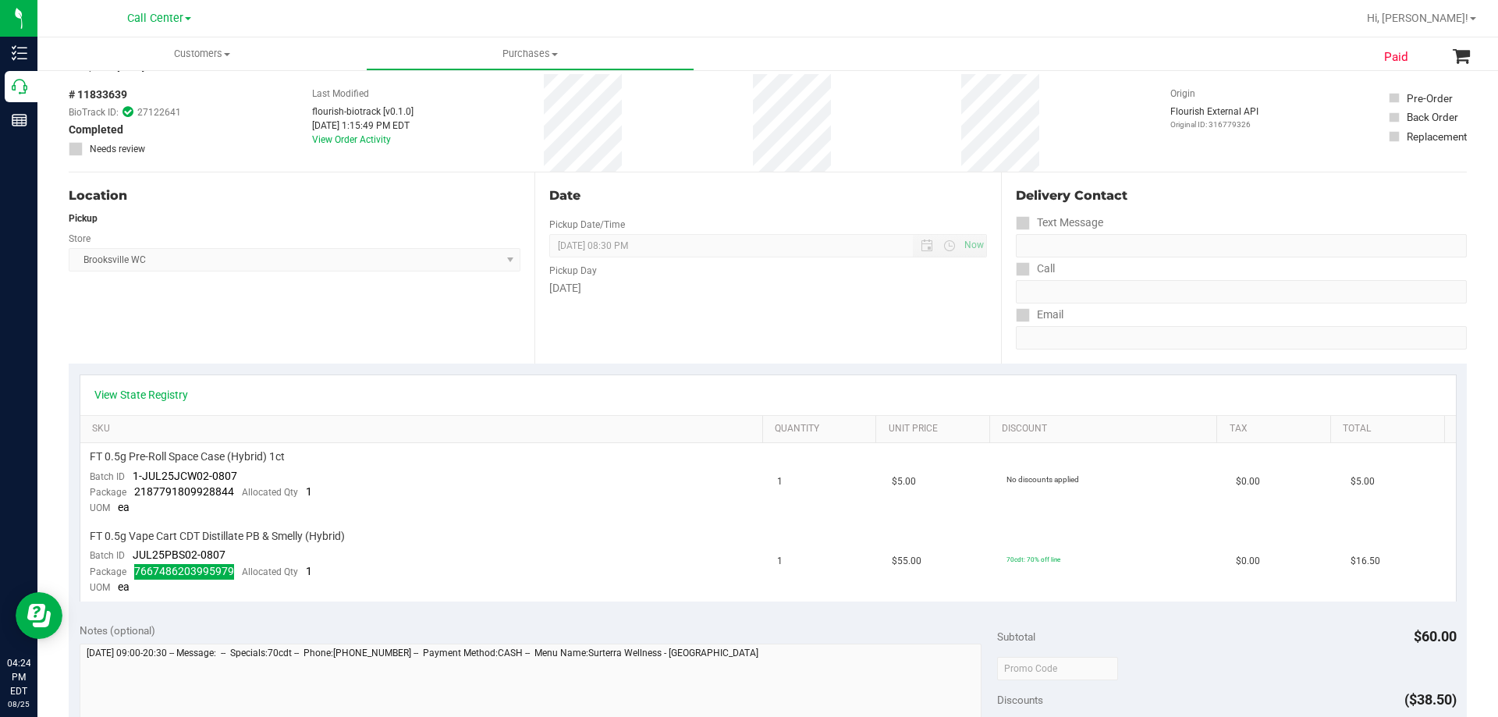
scroll to position [0, 0]
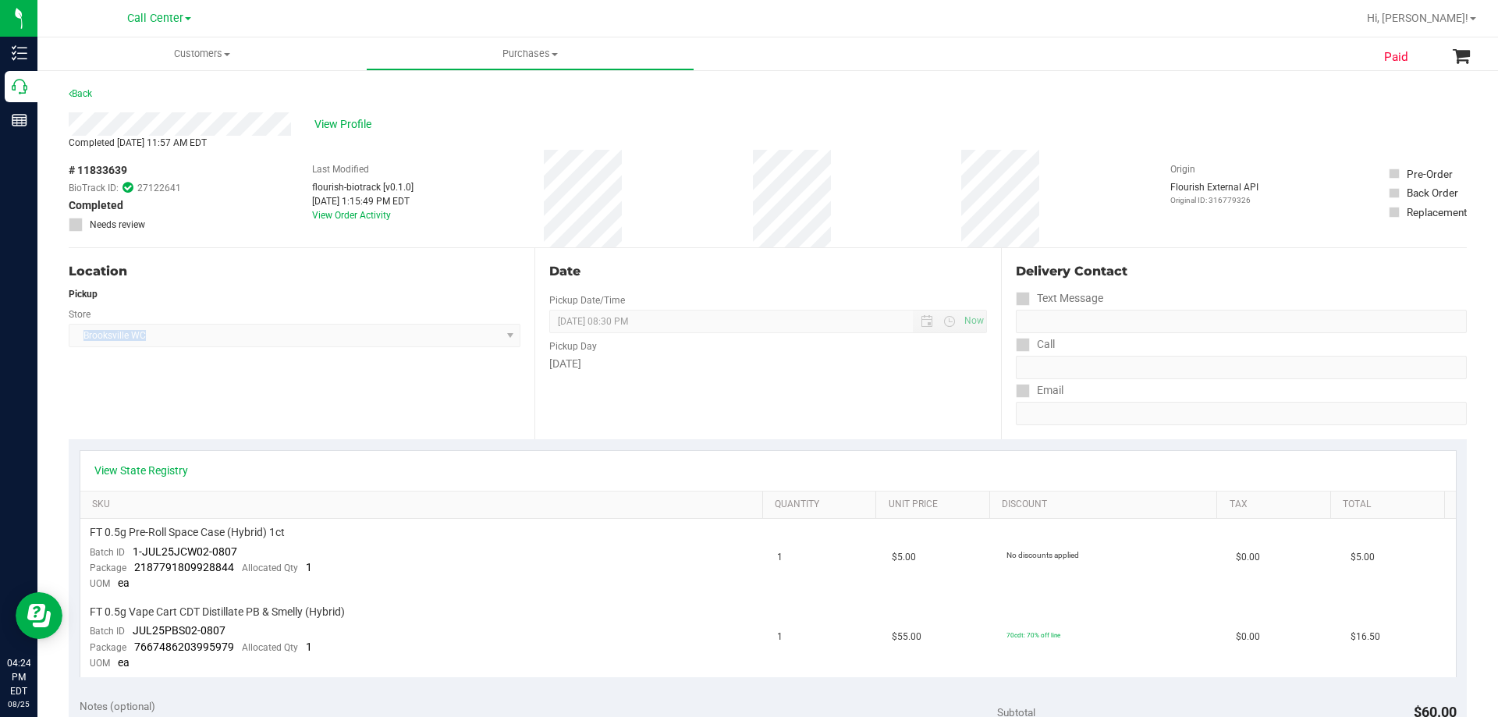
drag, startPoint x: 80, startPoint y: 332, endPoint x: 202, endPoint y: 335, distance: 121.8
click at [202, 335] on span "Brooksville WC Select Store Bonita Springs WC Boynton Beach WC Bradenton WC Bra…" at bounding box center [295, 335] width 452 height 23
copy span "Brooksville WC"
click at [106, 171] on span "# 11833639" at bounding box center [98, 170] width 59 height 16
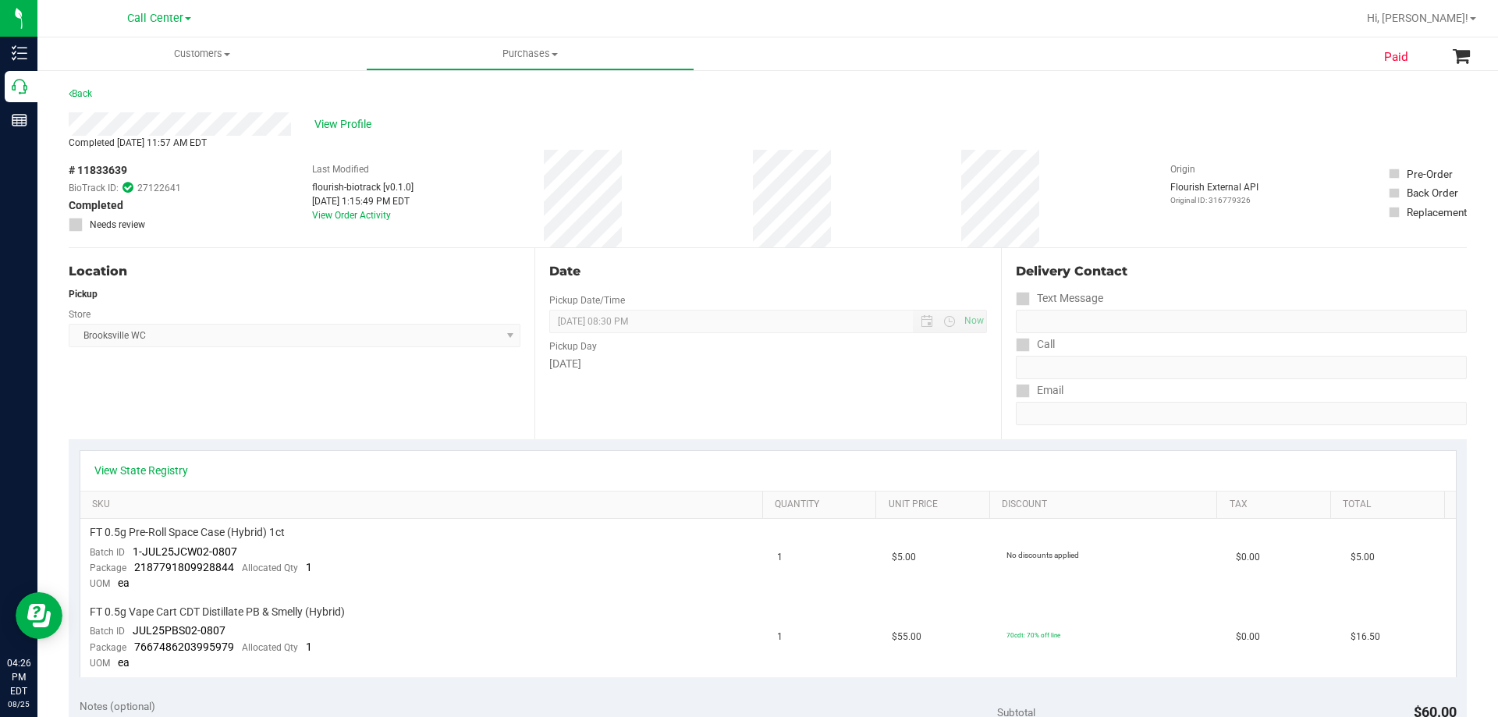
copy span "11833639"
drag, startPoint x: 91, startPoint y: 609, endPoint x: 446, endPoint y: 608, distance: 355.8
click at [446, 608] on div "FT 0.5g Vape Cart CDT Distillate PB & Smelly (Hybrid)" at bounding box center [424, 612] width 669 height 15
copy span "FT 0.5g Vape Cart CDT Distillate PB & Smelly (Hybrid)"
drag, startPoint x: 134, startPoint y: 630, endPoint x: 276, endPoint y: 634, distance: 142.1
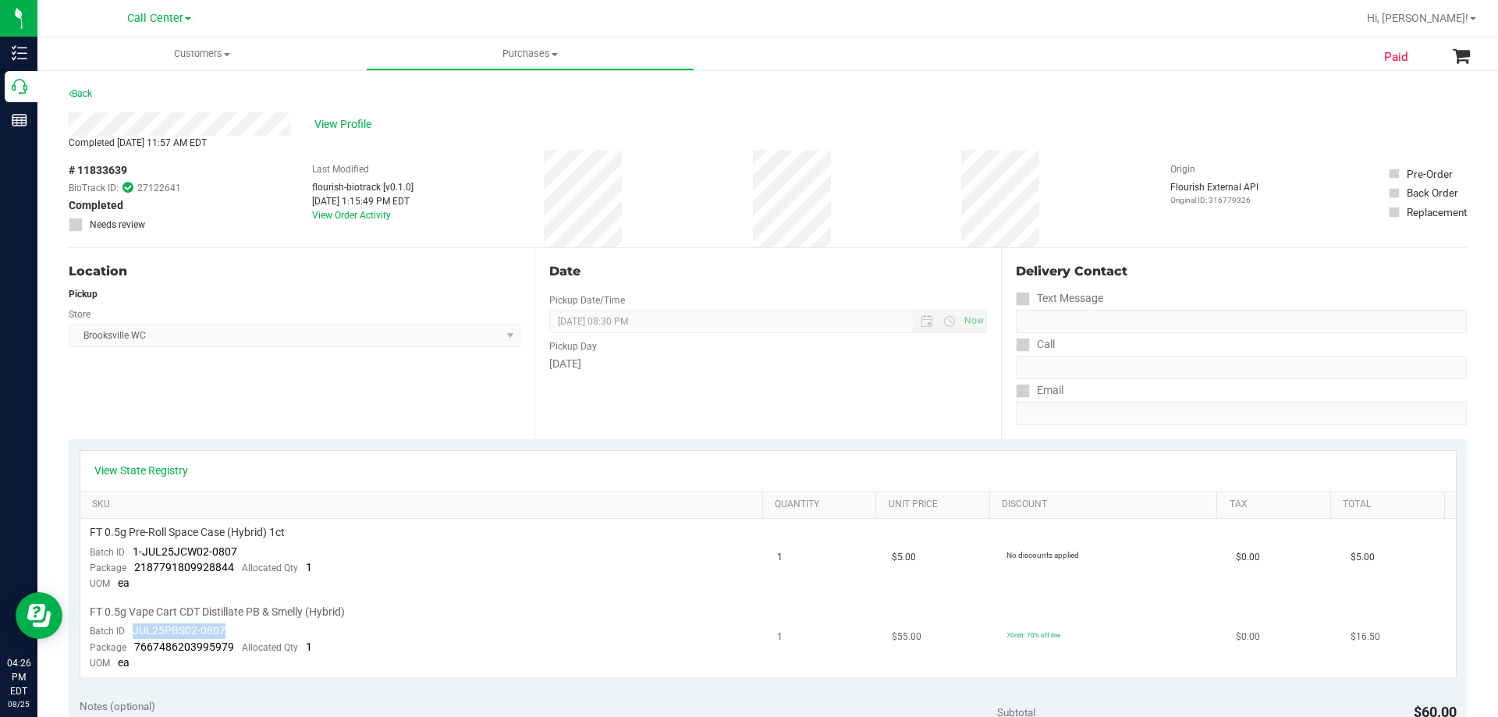
click at [274, 634] on td "FT 0.5g Vape Cart CDT Distillate PB & Smelly (Hybrid) Batch ID JUL25PBS02-0807 …" at bounding box center [424, 637] width 688 height 79
click at [154, 640] on div "Package 7667486203995979 Allocated Qty 1" at bounding box center [201, 648] width 222 height 16
drag, startPoint x: 133, startPoint y: 644, endPoint x: 244, endPoint y: 644, distance: 110.8
click at [244, 644] on div "Package 7667486203995979 Allocated Qty 1" at bounding box center [201, 648] width 222 height 16
click at [222, 647] on span "7667486203995979" at bounding box center [184, 647] width 100 height 12
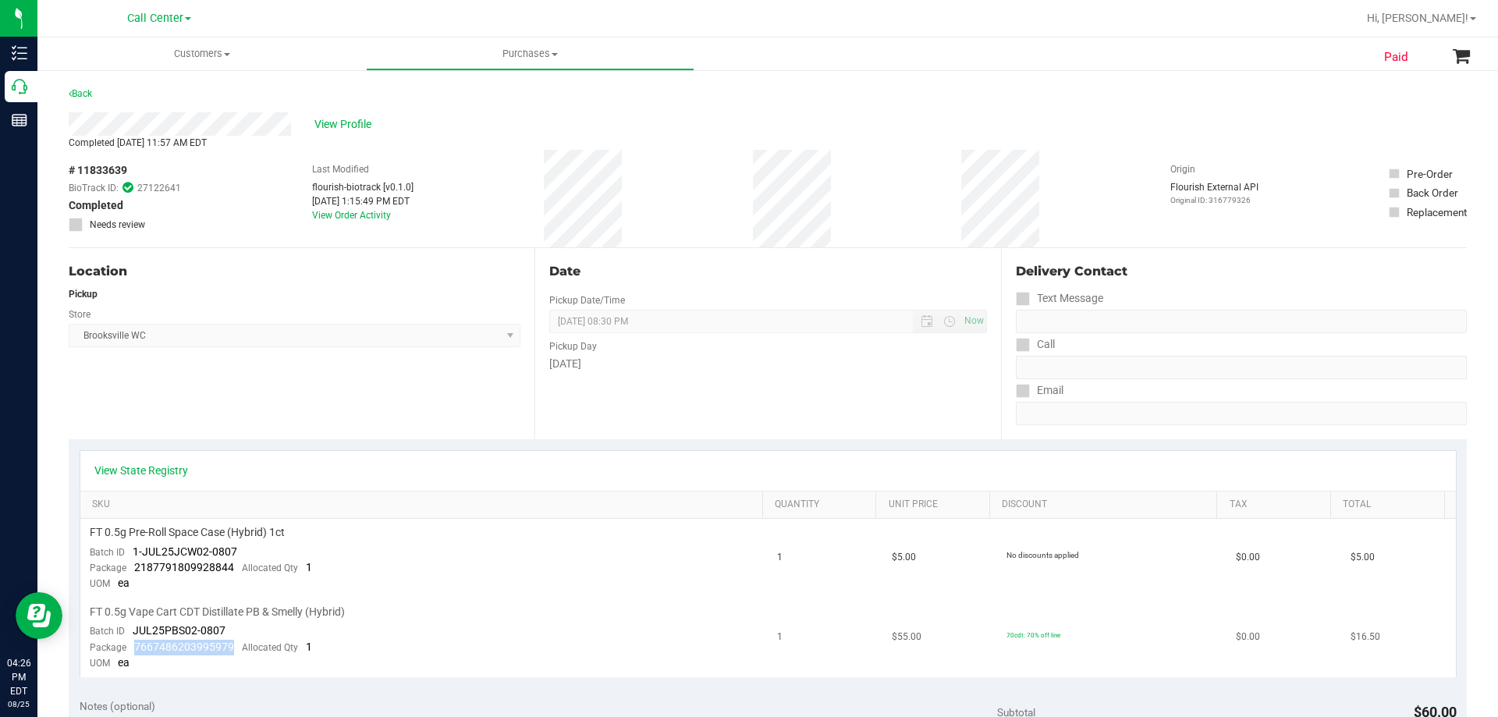
drag, startPoint x: 135, startPoint y: 648, endPoint x: 232, endPoint y: 644, distance: 96.9
click at [232, 644] on div "Package 7667486203995979 Allocated Qty 1" at bounding box center [201, 648] width 222 height 16
drag, startPoint x: 296, startPoint y: 194, endPoint x: 358, endPoint y: 199, distance: 61.8
click at [358, 199] on div "# 11833639 BioTrack ID: 27122641 Completed Needs review Last Modified flourish-…" at bounding box center [768, 199] width 1398 height 98
click at [360, 218] on link "View Order Activity" at bounding box center [351, 215] width 79 height 11
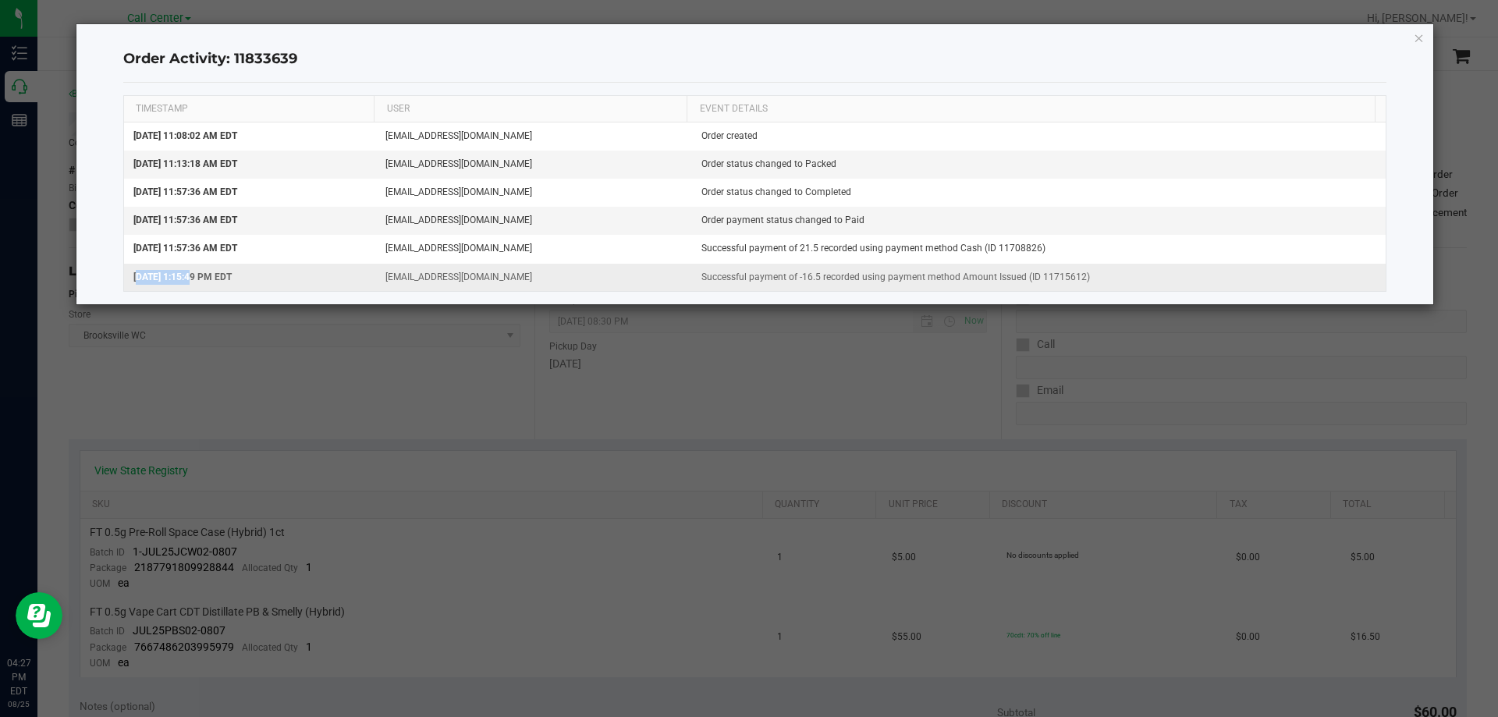
drag, startPoint x: 131, startPoint y: 279, endPoint x: 190, endPoint y: 271, distance: 59.8
click at [190, 271] on td "Aug 24, 2025 1:15:49 PM EDT" at bounding box center [250, 277] width 253 height 27
drag, startPoint x: 284, startPoint y: 392, endPoint x: 299, endPoint y: 406, distance: 19.9
click at [284, 392] on ngb-modal-window "Order Activity: 11833639 TIMESTAMP USER EVENT DETAILS Aug 23, 2025 11:08:02 AM …" at bounding box center [755, 358] width 1510 height 717
click at [342, 421] on ngb-modal-window "Order Activity: 11833639 TIMESTAMP USER EVENT DETAILS Aug 23, 2025 11:08:02 AM …" at bounding box center [755, 358] width 1510 height 717
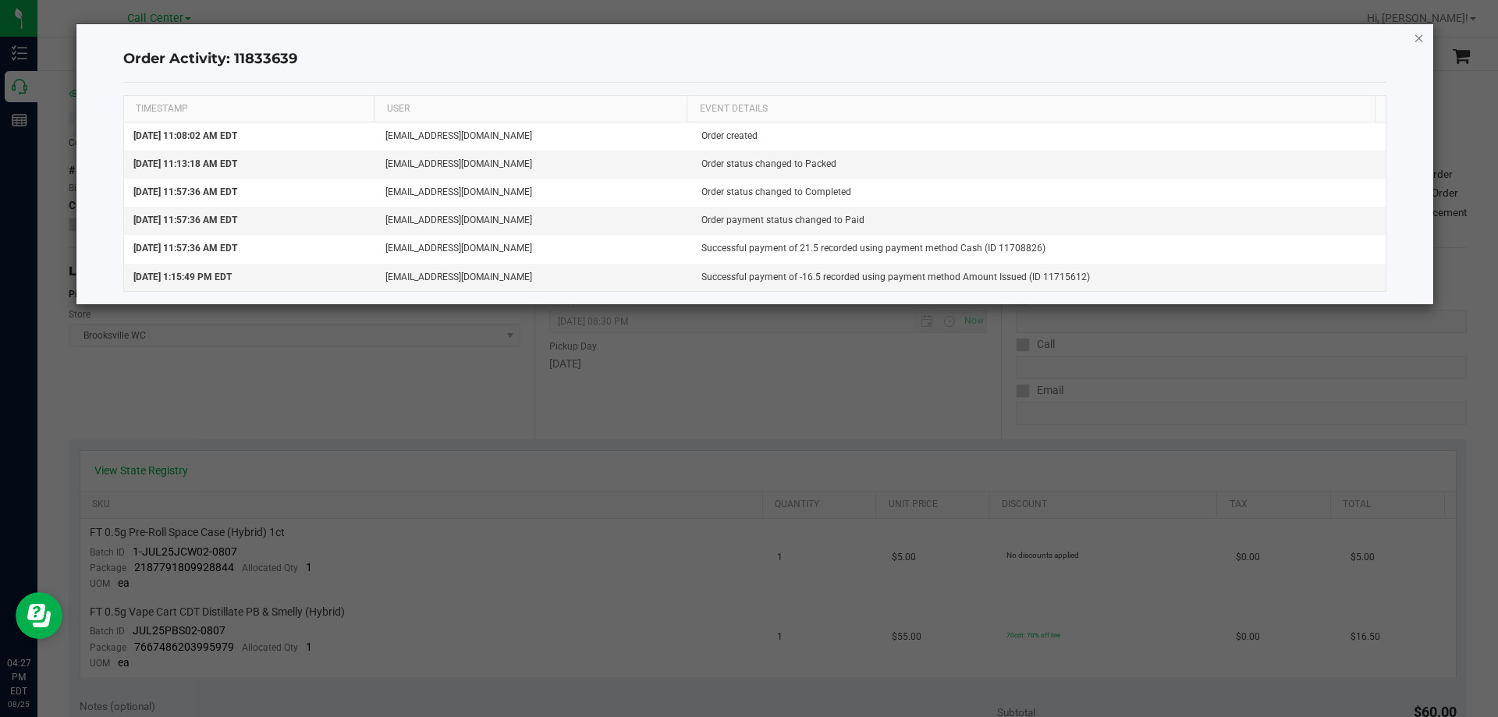
click at [1415, 42] on icon "button" at bounding box center [1419, 37] width 11 height 19
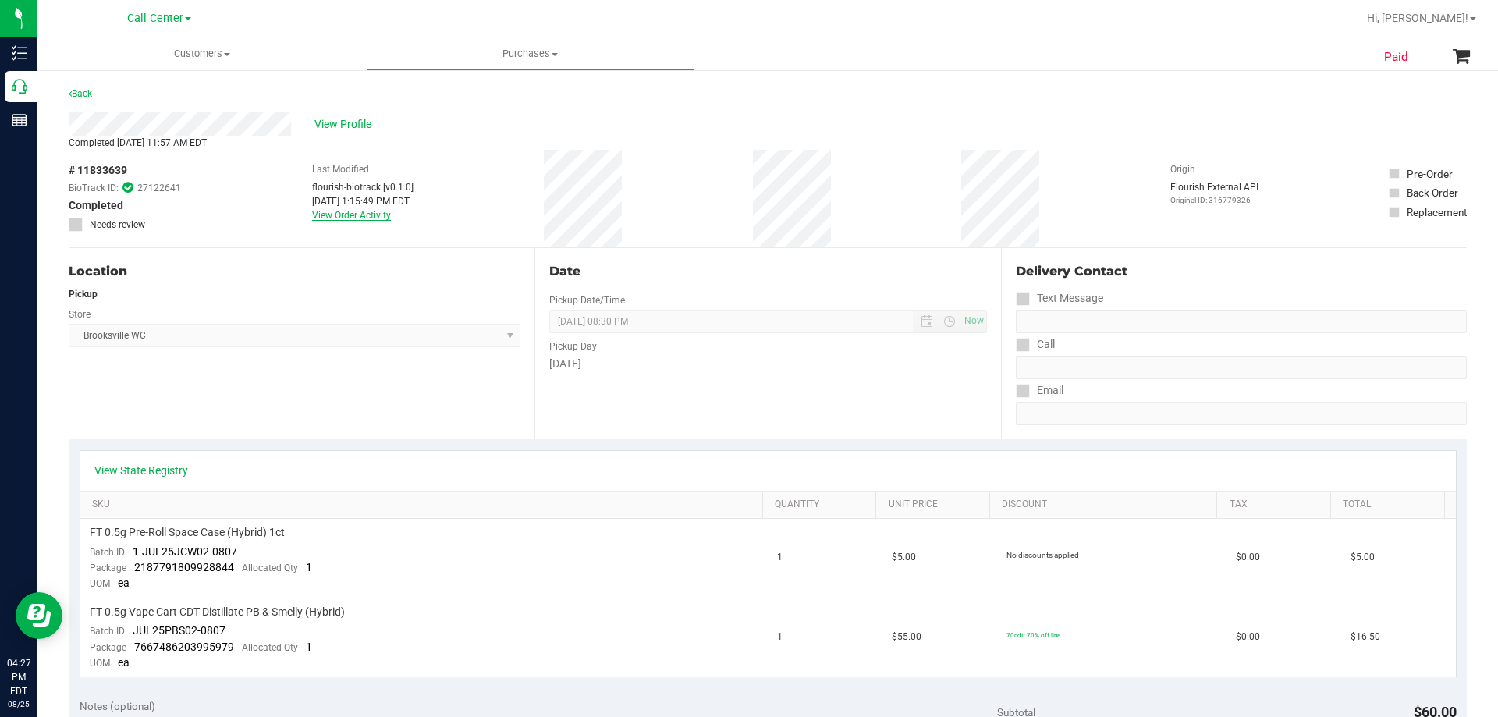
click at [353, 211] on link "View Order Activity" at bounding box center [351, 215] width 79 height 11
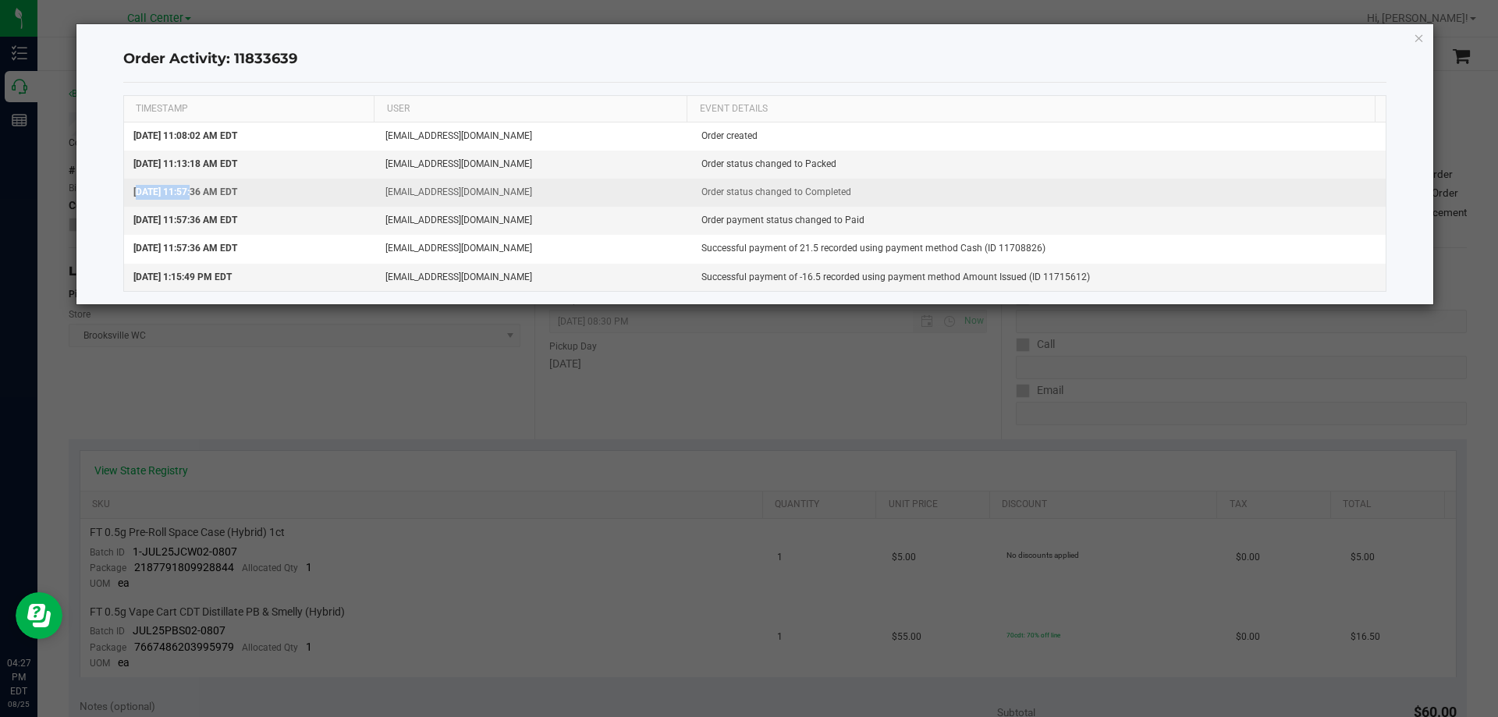
drag, startPoint x: 135, startPoint y: 191, endPoint x: 190, endPoint y: 190, distance: 54.6
click at [190, 190] on span "Aug 23, 2025 11:57:36 AM EDT" at bounding box center [185, 191] width 104 height 11
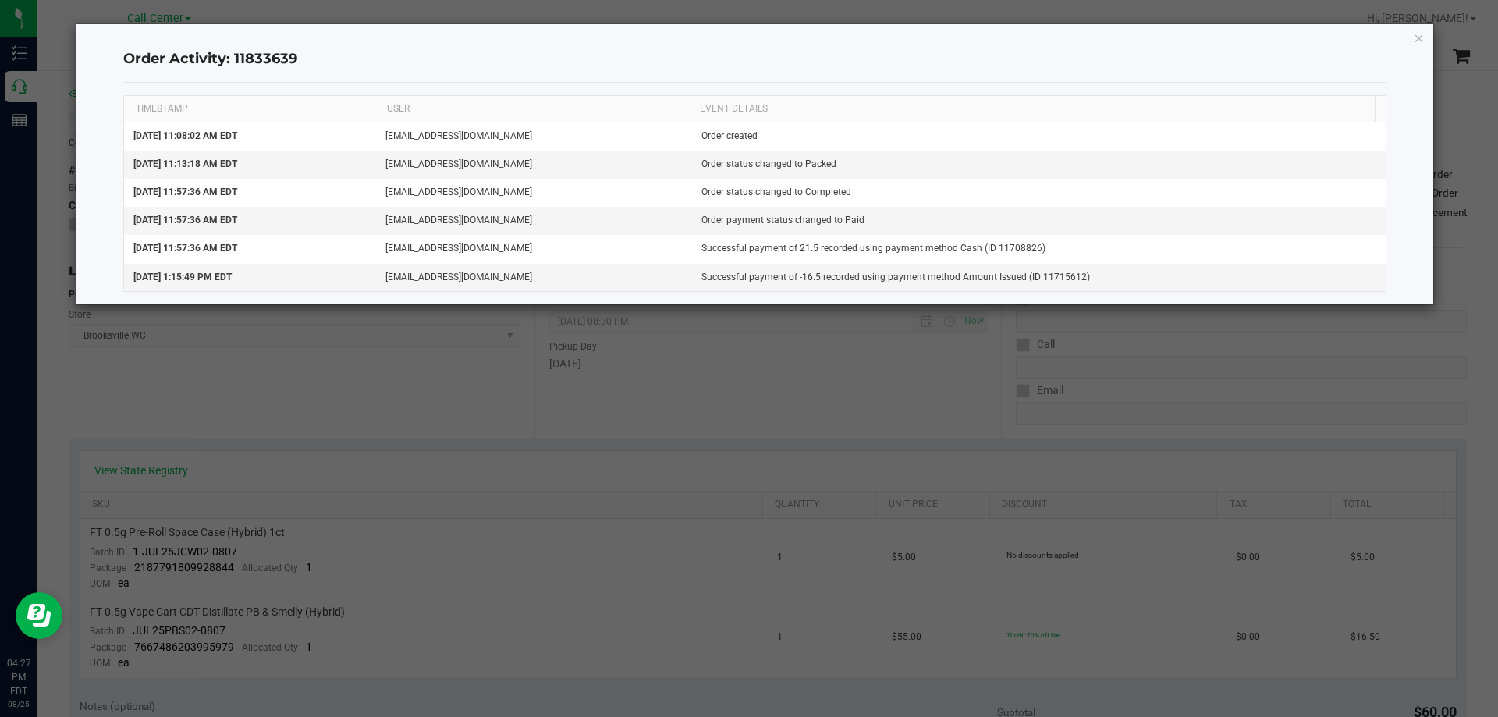
click at [424, 514] on ngb-modal-window "Order Activity: 11833639 TIMESTAMP USER EVENT DETAILS Aug 23, 2025 11:08:02 AM …" at bounding box center [755, 358] width 1510 height 717
click at [551, 573] on ngb-modal-window "Order Activity: 11833639 TIMESTAMP USER EVENT DETAILS Aug 23, 2025 11:08:02 AM …" at bounding box center [755, 358] width 1510 height 717
click at [1417, 41] on icon "button" at bounding box center [1419, 37] width 11 height 19
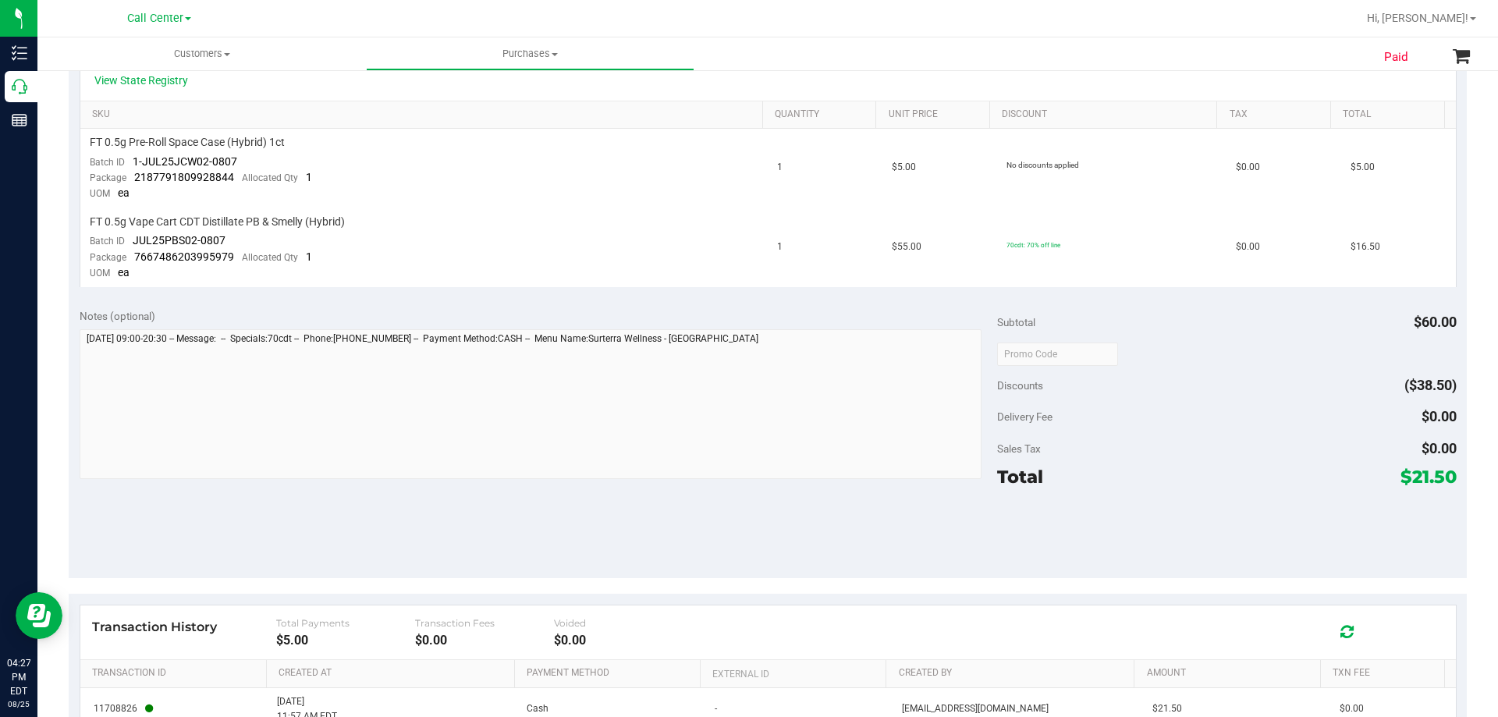
scroll to position [559, 0]
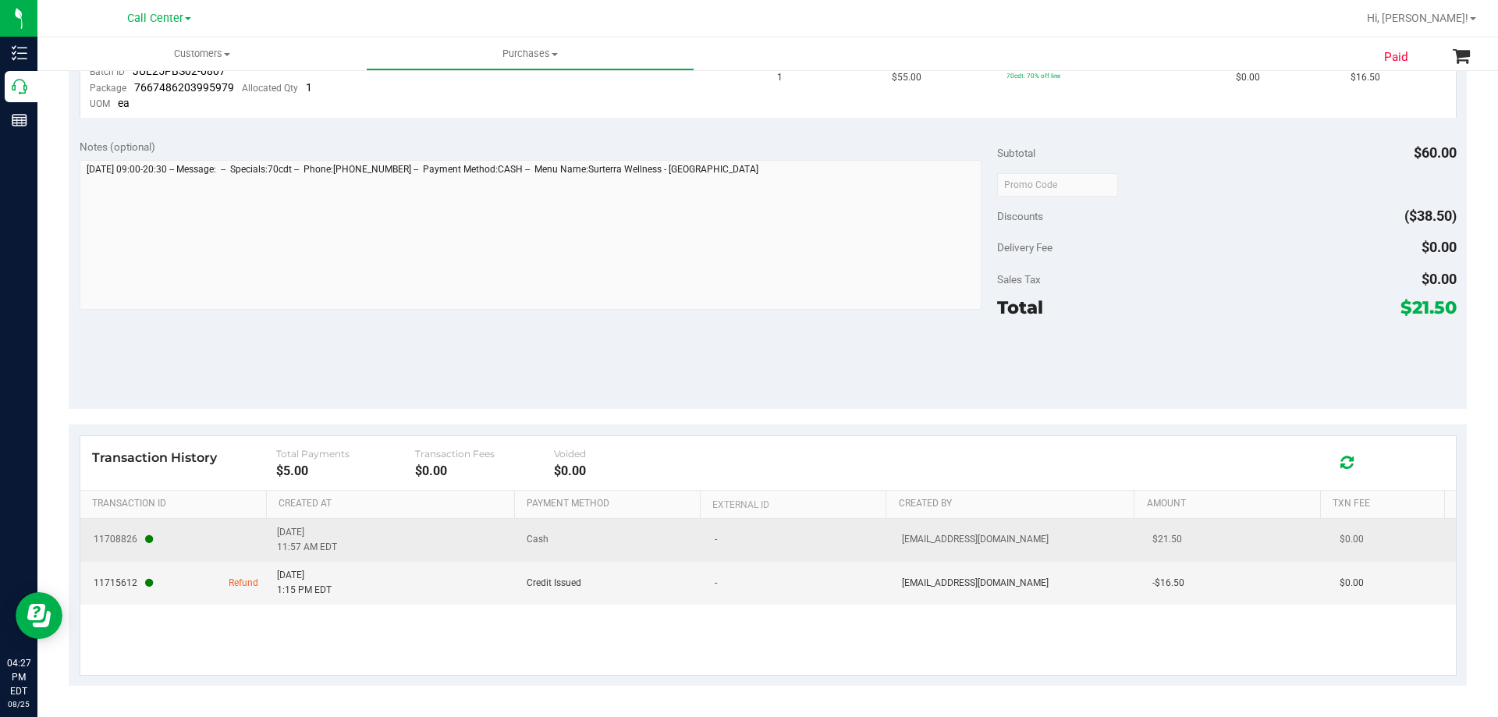
drag, startPoint x: 272, startPoint y: 534, endPoint x: 326, endPoint y: 529, distance: 54.9
click at [326, 529] on td "8/23/2025 11:57 AM EDT" at bounding box center [393, 540] width 250 height 43
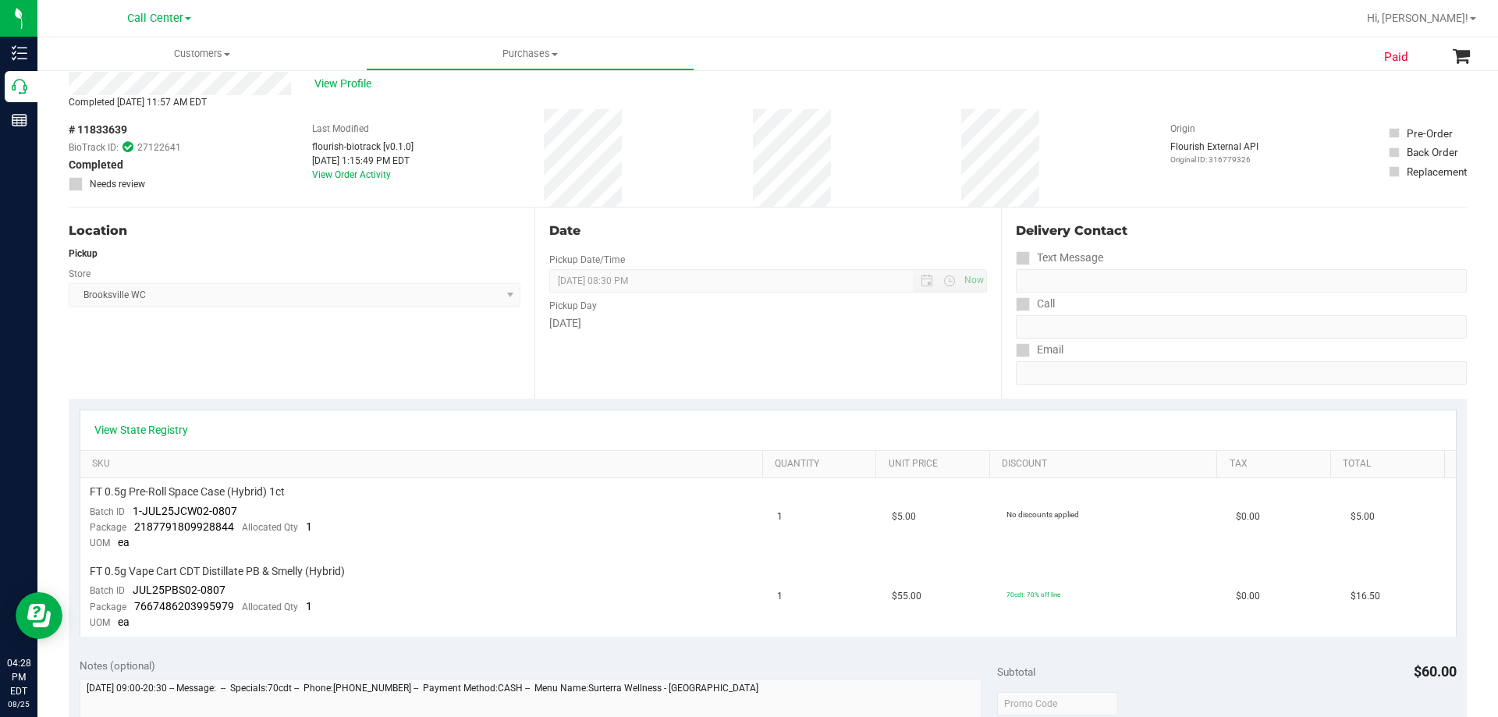
scroll to position [13, 0]
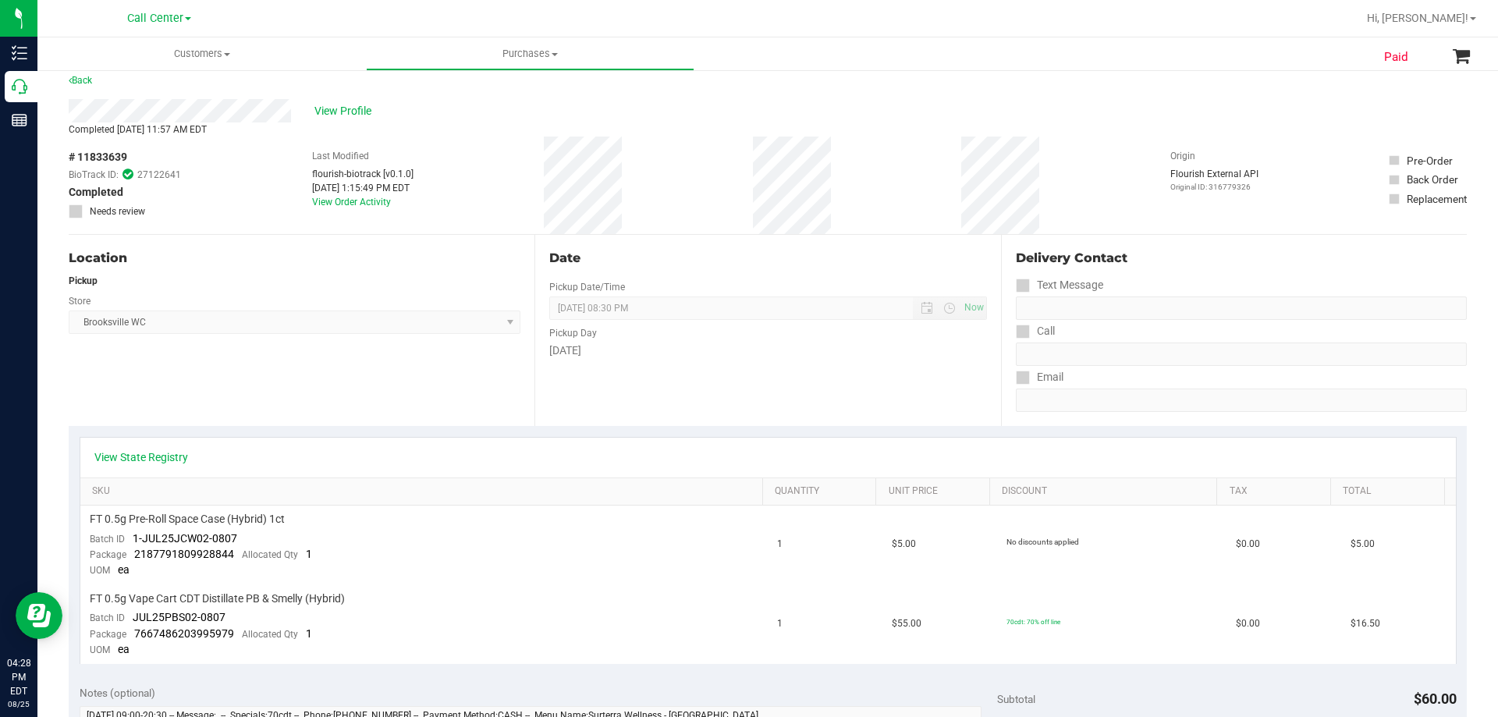
drag, startPoint x: 92, startPoint y: 321, endPoint x: 80, endPoint y: 321, distance: 11.7
click at [92, 321] on span "Brooksville WC Select Store Bonita Springs WC Boynton Beach WC Bradenton WC Bra…" at bounding box center [295, 322] width 452 height 23
drag, startPoint x: 80, startPoint y: 321, endPoint x: 233, endPoint y: 324, distance: 153.7
click at [233, 324] on span "Brooksville WC Select Store Bonita Springs WC Boynton Beach WC Bradenton WC Bra…" at bounding box center [295, 322] width 452 height 23
click at [332, 111] on span "View Profile" at bounding box center [345, 111] width 62 height 16
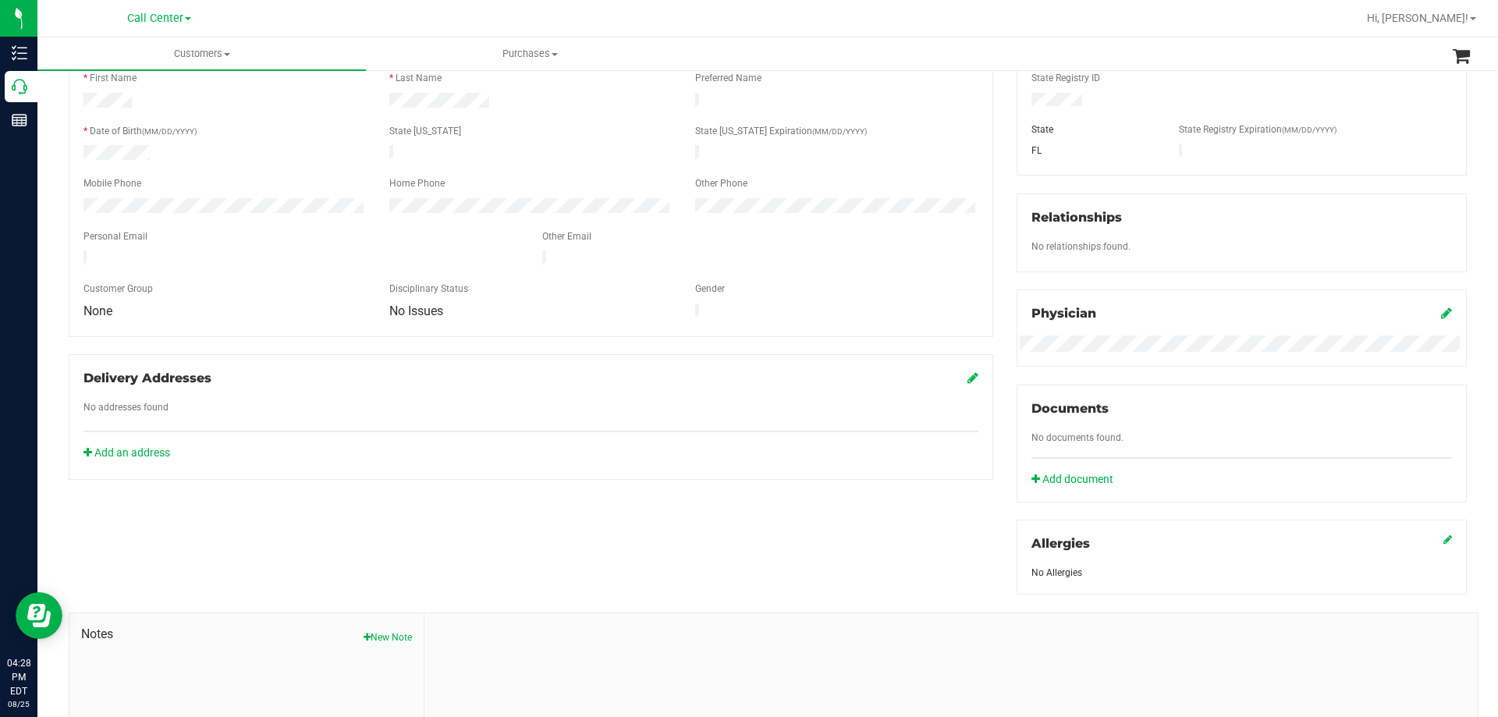
scroll to position [403, 0]
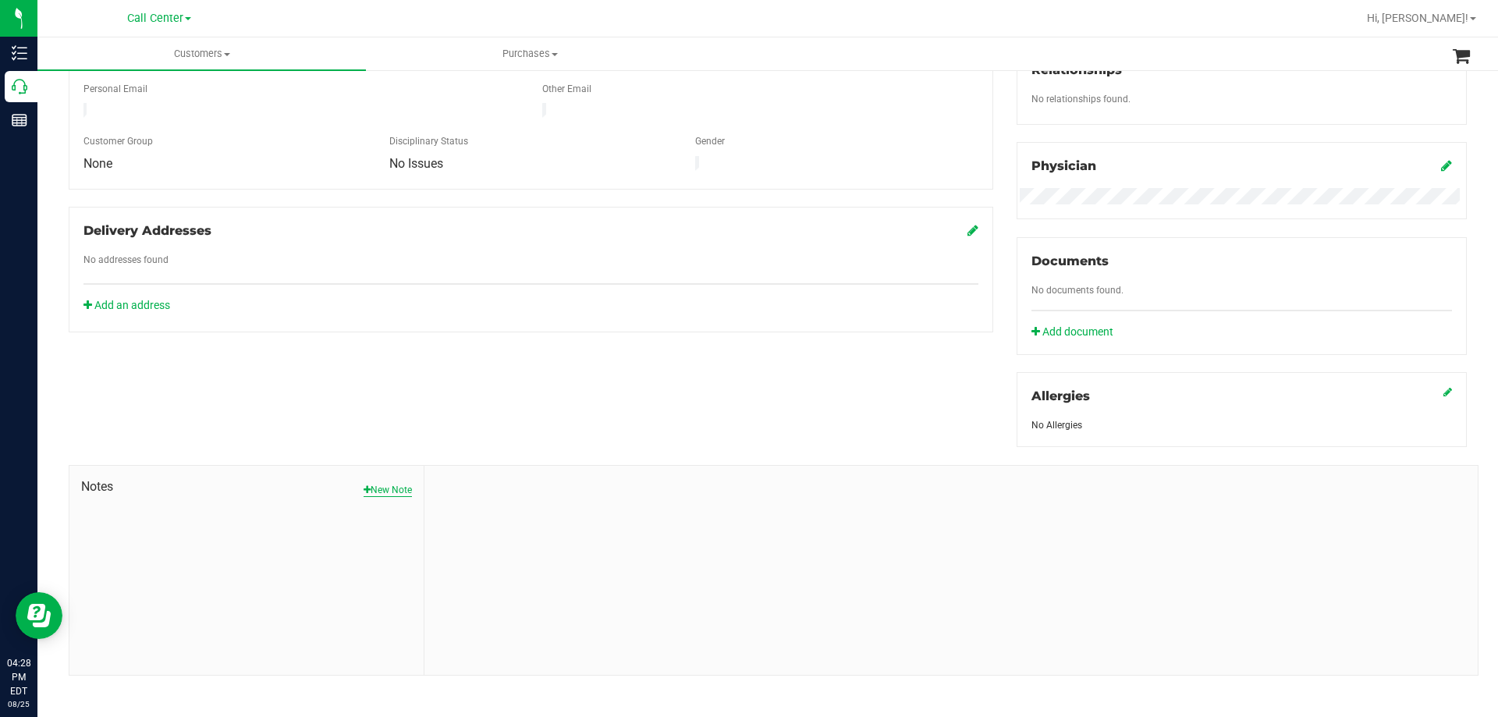
click at [398, 488] on button "New Note" at bounding box center [388, 490] width 48 height 14
click at [474, 531] on input "Note Title" at bounding box center [951, 530] width 1030 height 23
type input "Complaint: Product - POSSIBLE EXCHANGE"
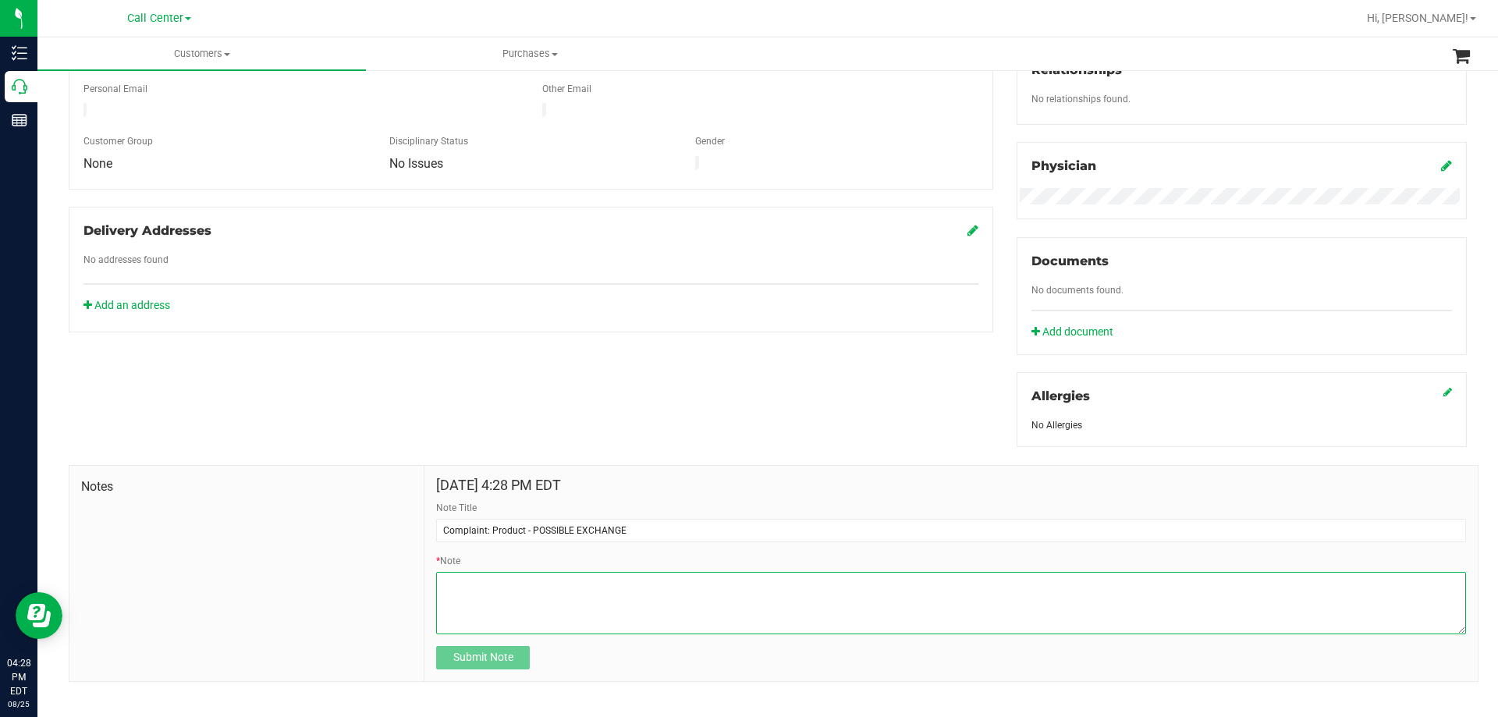
click at [555, 593] on textarea "* Note" at bounding box center [951, 603] width 1030 height 62
paste textarea "Order Number: 11833639 Product Name: FT 0.5g Vape Cart CDT Distillate PB & Smel…"
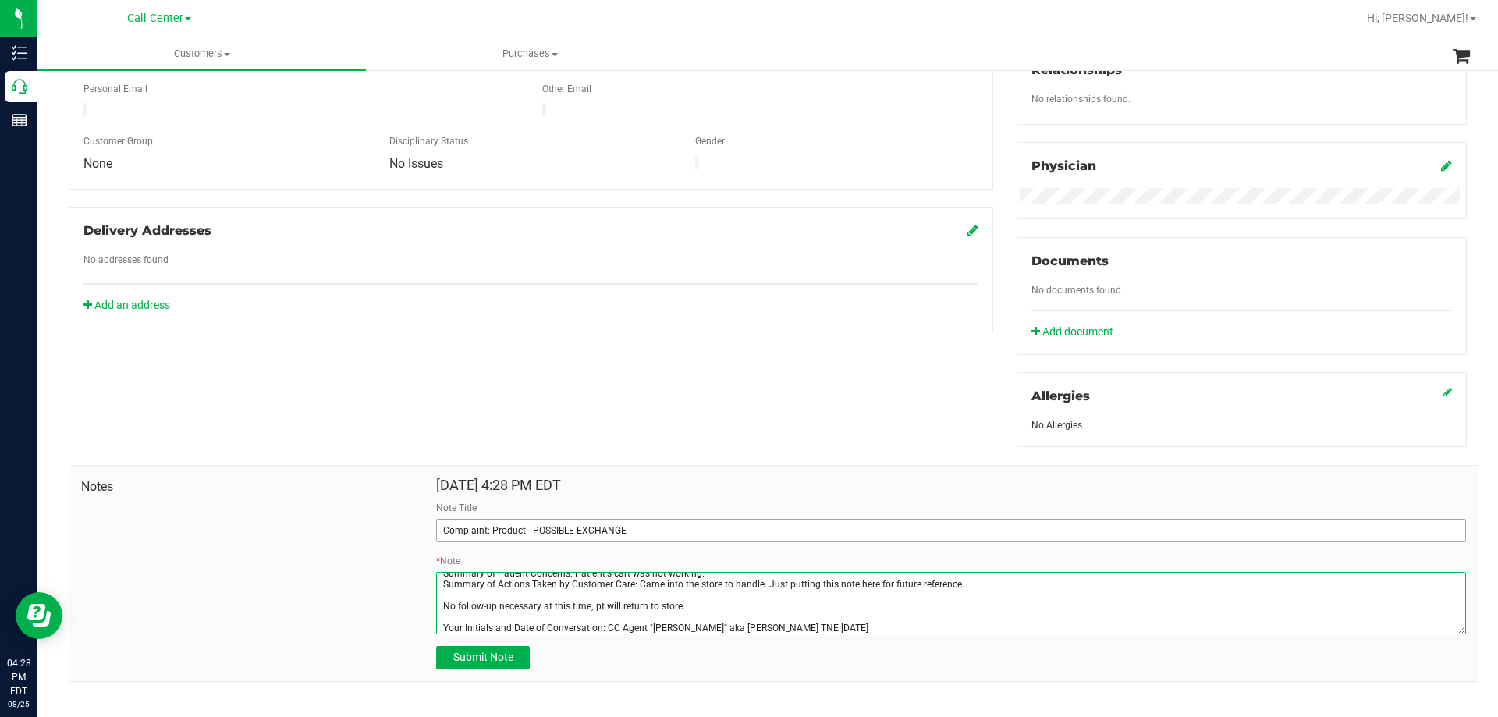
type textarea "Order Number: 11833639 Product Name: FT 0.5g Vape Cart CDT Distillate PB & Smel…"
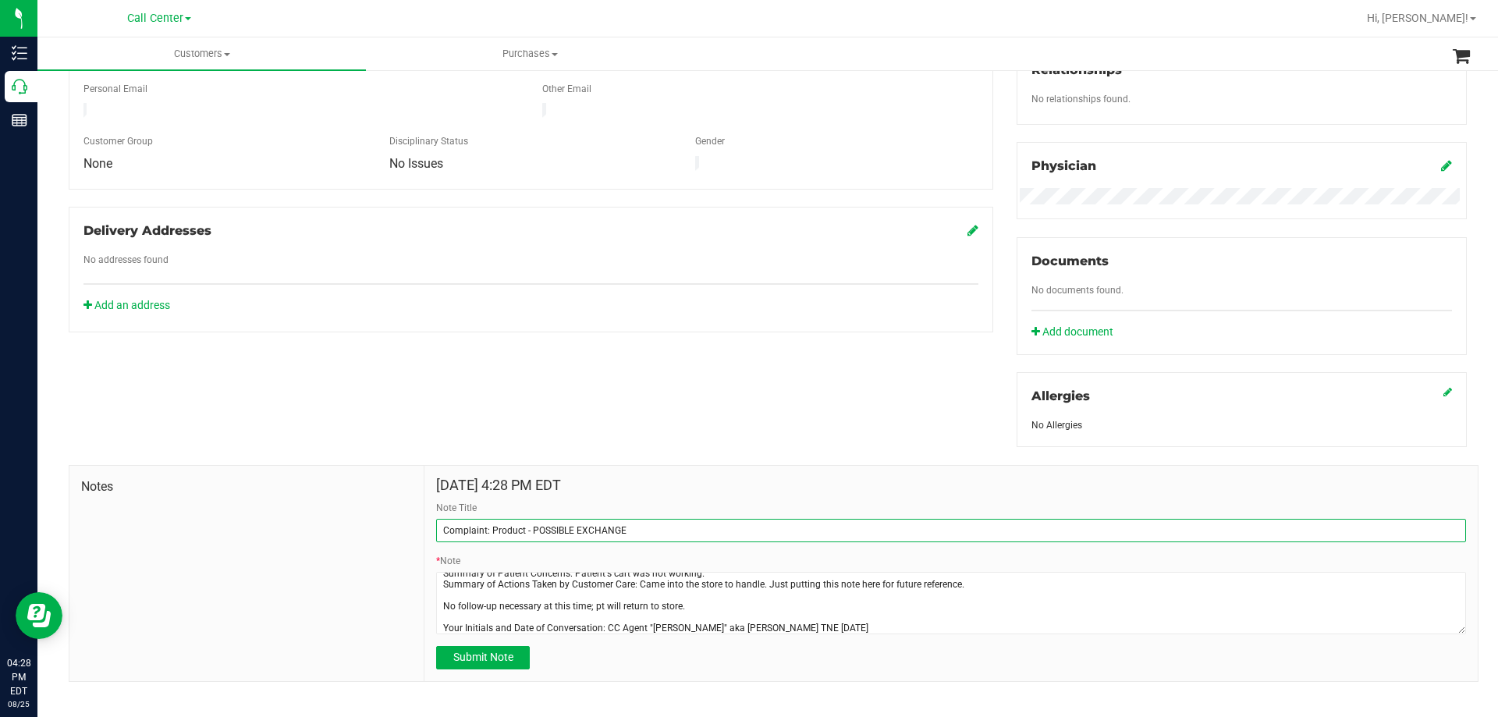
drag, startPoint x: 527, startPoint y: 524, endPoint x: 776, endPoint y: 544, distance: 249.7
click at [776, 544] on form "Aug 25, 2025 4:28 PM EDT Note Title Complaint: Product - POSSIBLE EXCHANGE * No…" at bounding box center [951, 573] width 1030 height 192
type input "Complaint: Product - EXCHANGE"
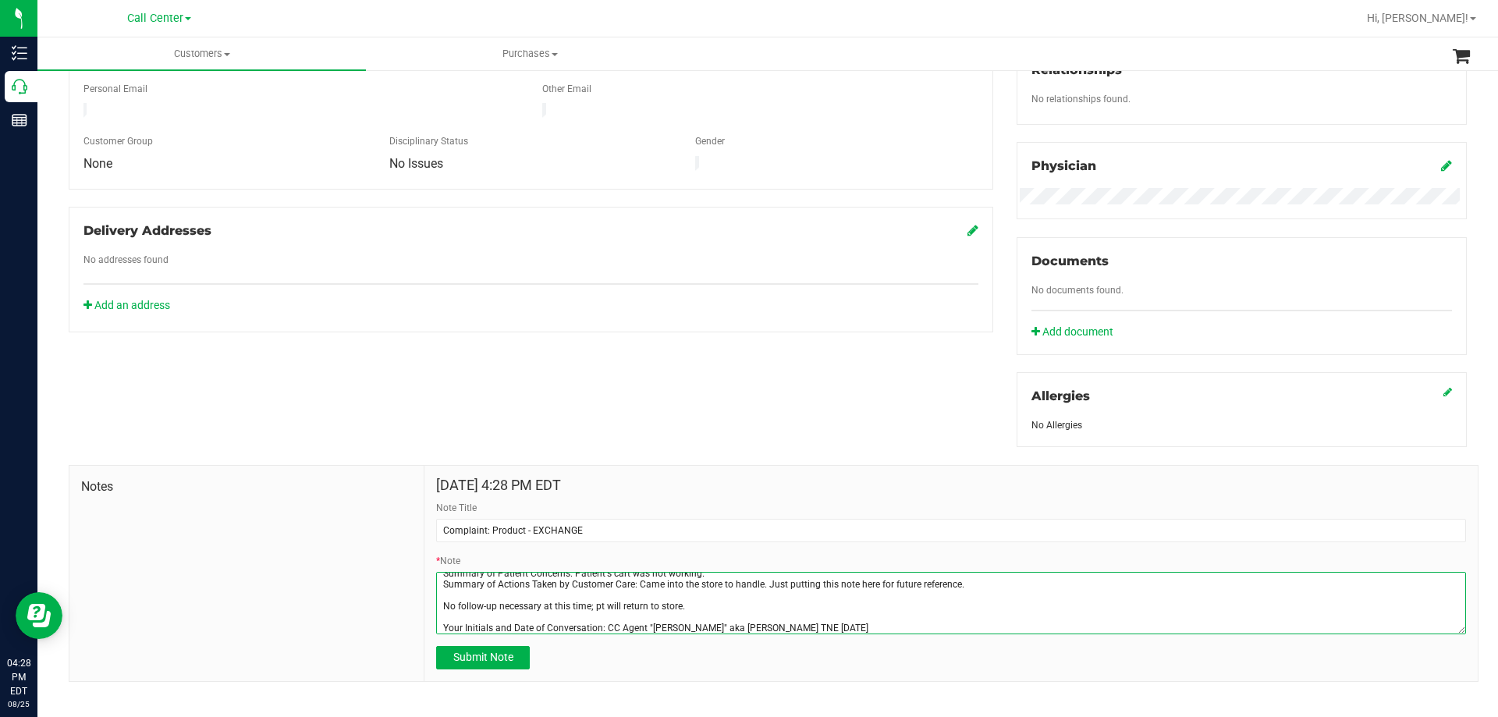
click at [754, 602] on textarea "* Note" at bounding box center [951, 603] width 1030 height 62
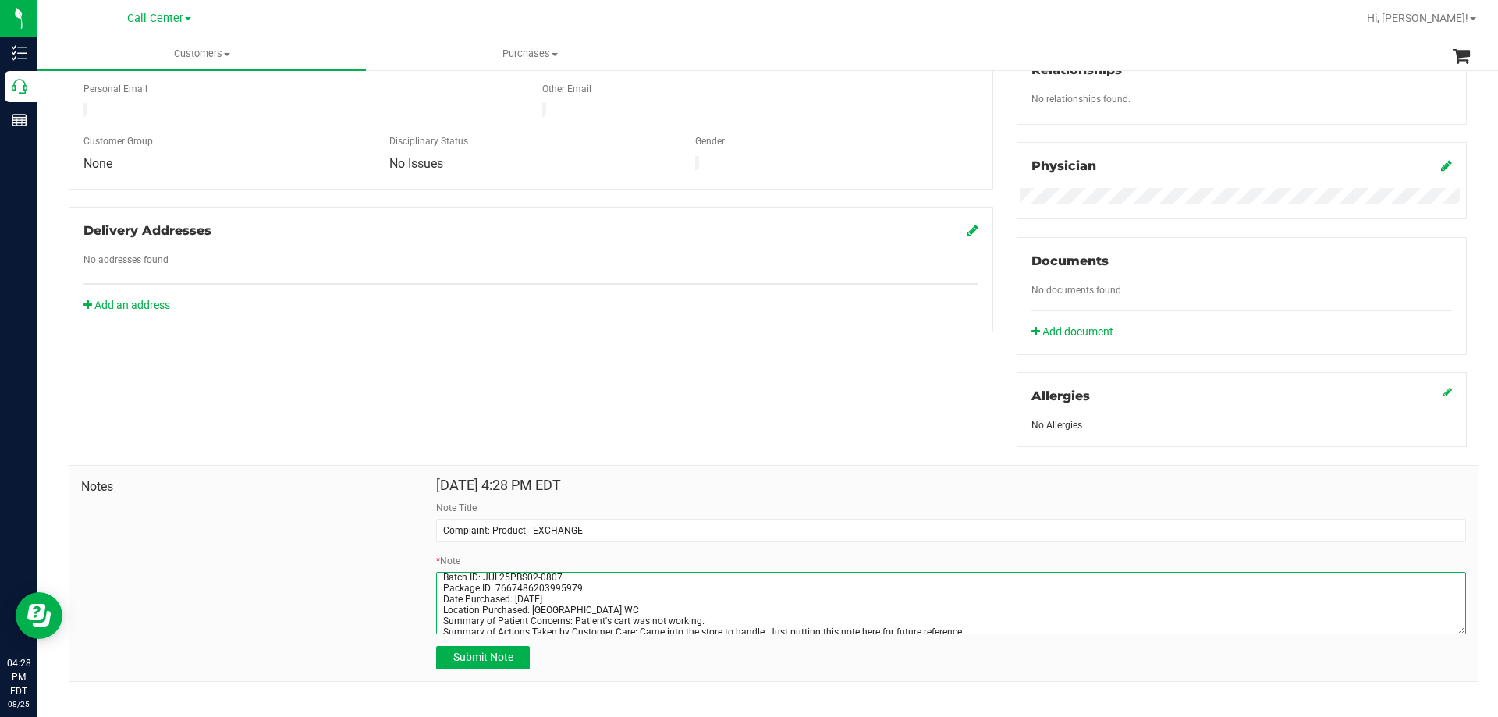
scroll to position [0, 0]
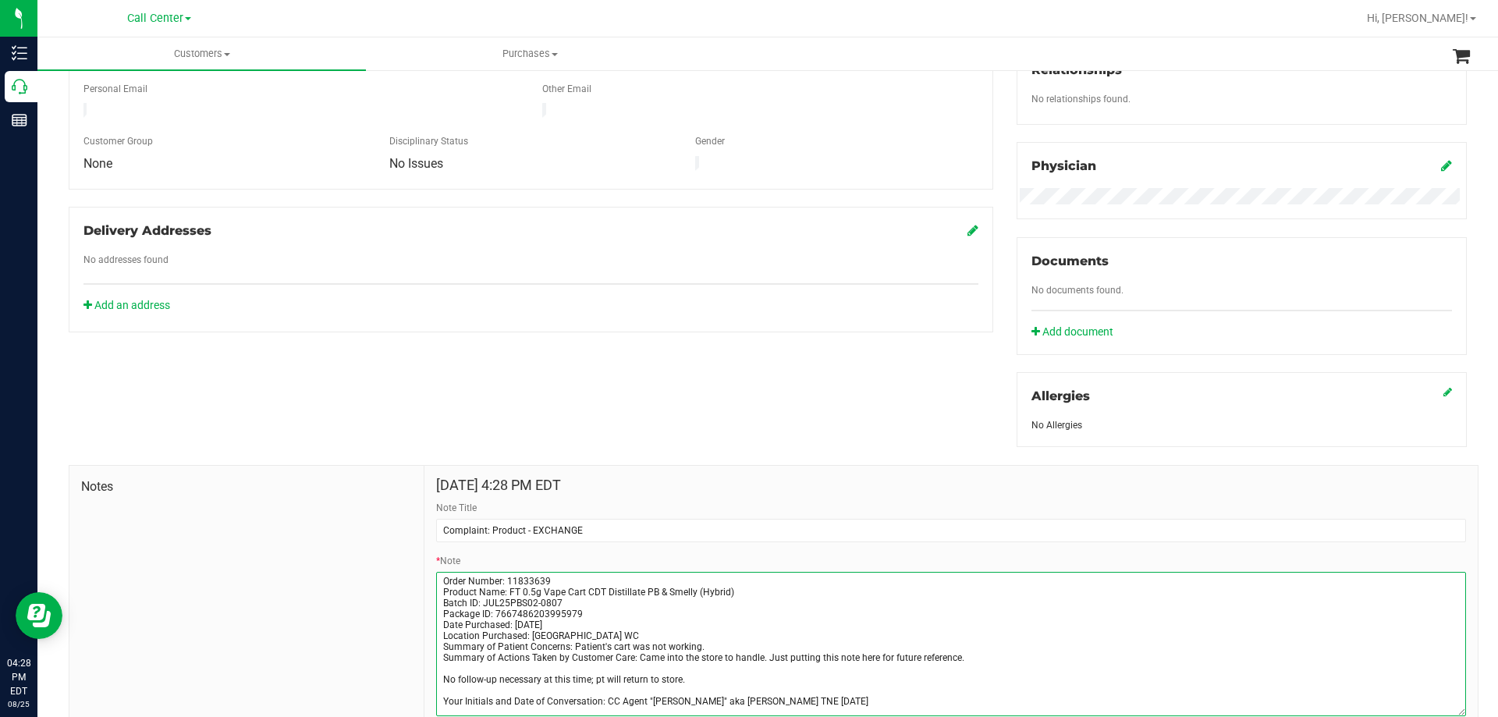
drag, startPoint x: 1449, startPoint y: 627, endPoint x: 1440, endPoint y: 709, distance: 82.5
click at [1440, 709] on textarea "* Note" at bounding box center [951, 644] width 1030 height 144
click at [631, 655] on textarea "* Note" at bounding box center [951, 644] width 1030 height 144
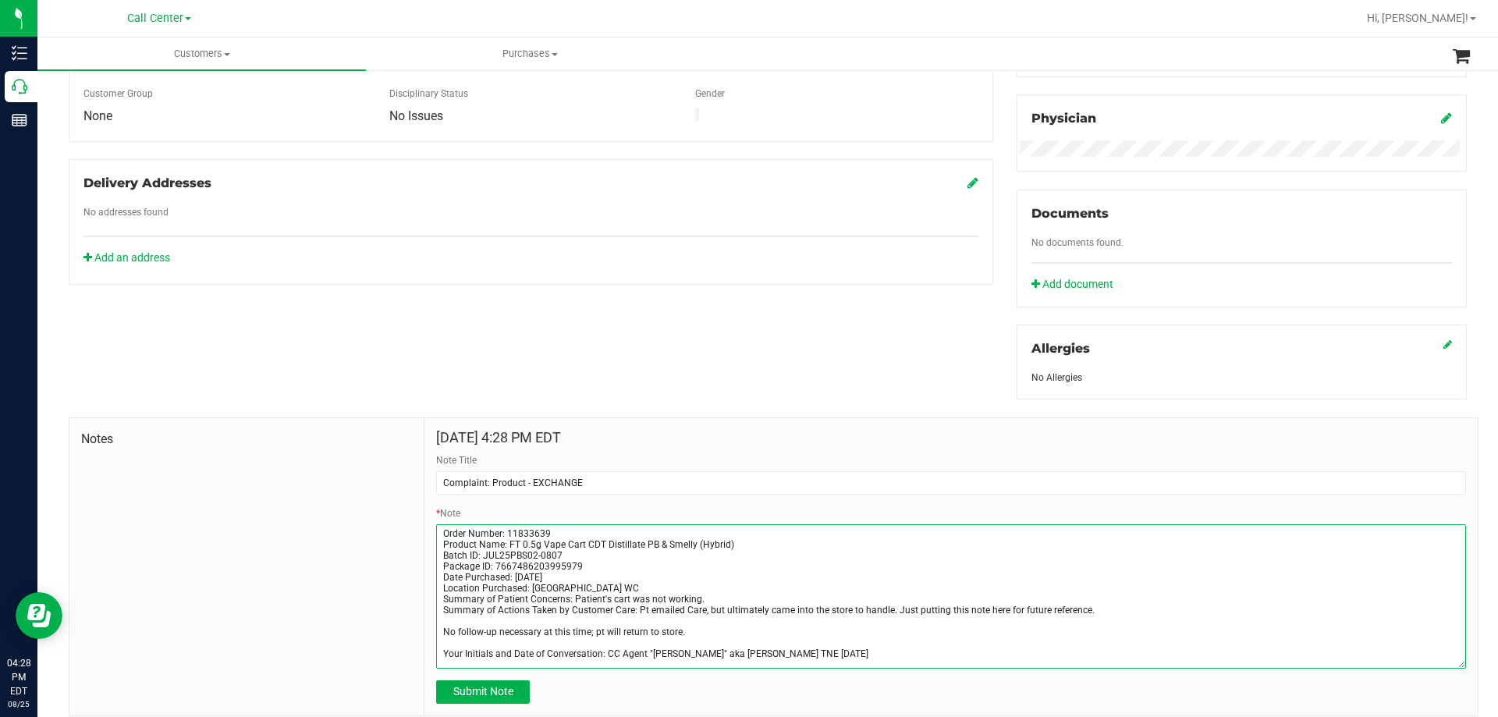
scroll to position [499, 0]
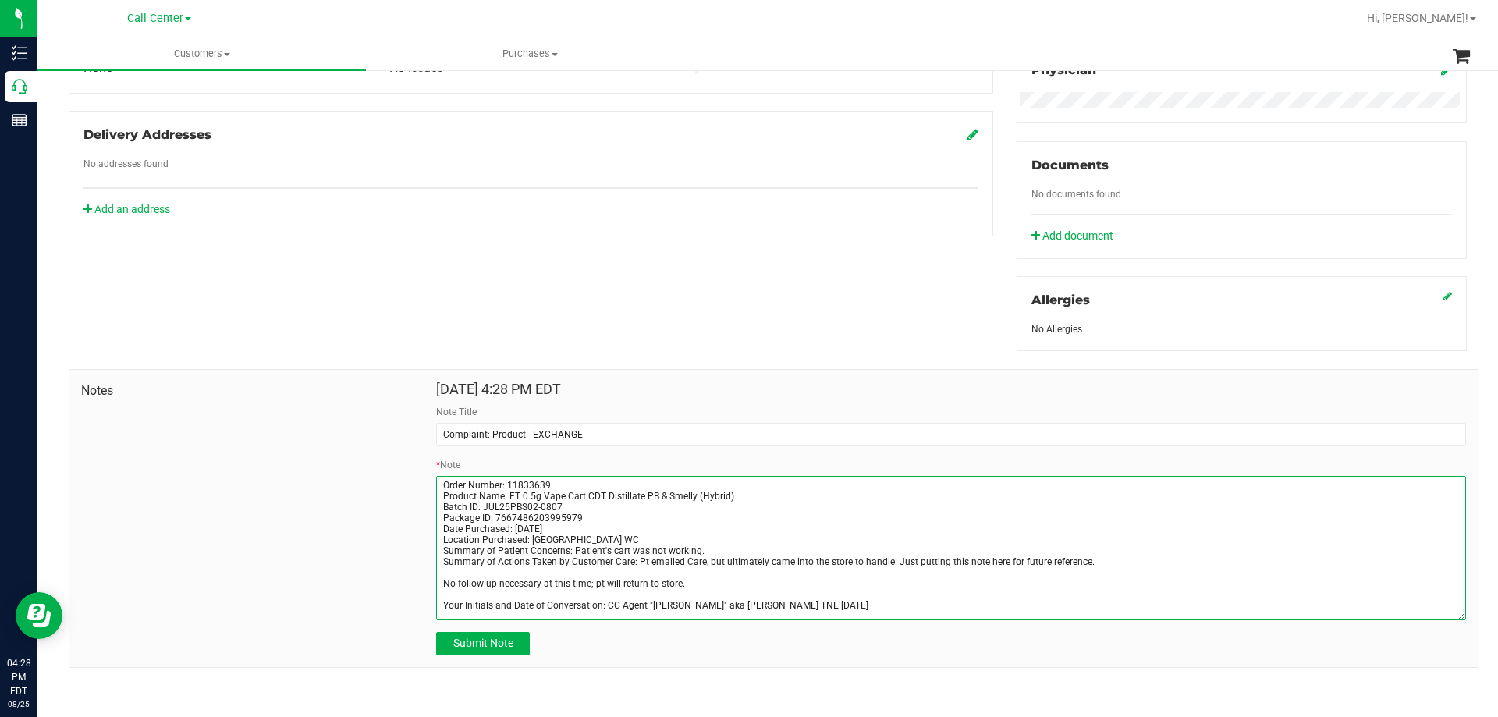
drag, startPoint x: 666, startPoint y: 591, endPoint x: 588, endPoint y: 585, distance: 79.0
click at [588, 585] on textarea "* Note" at bounding box center [951, 548] width 1030 height 144
drag, startPoint x: 581, startPoint y: 583, endPoint x: 411, endPoint y: 464, distance: 207.4
click at [411, 464] on div "Notes Aug 25, 2025 4:28 PM EDT Note Title Complaint: Product - EXCHANGE * Note …" at bounding box center [774, 518] width 1410 height 299
type textarea "Order Number: 11833639 Product Name: FT 0.5g Vape Cart CDT Distillate PB & Smel…"
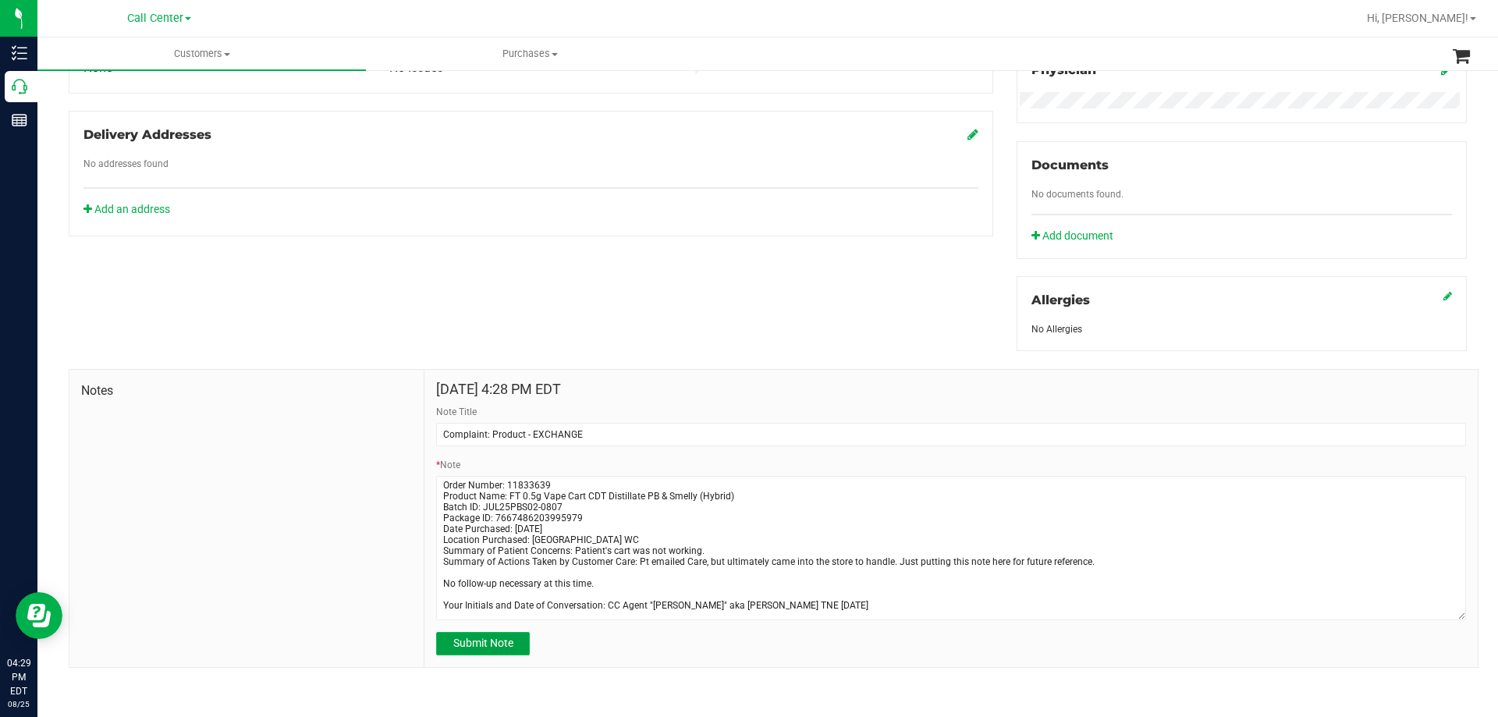
click at [460, 642] on span "Submit Note" at bounding box center [483, 643] width 60 height 12
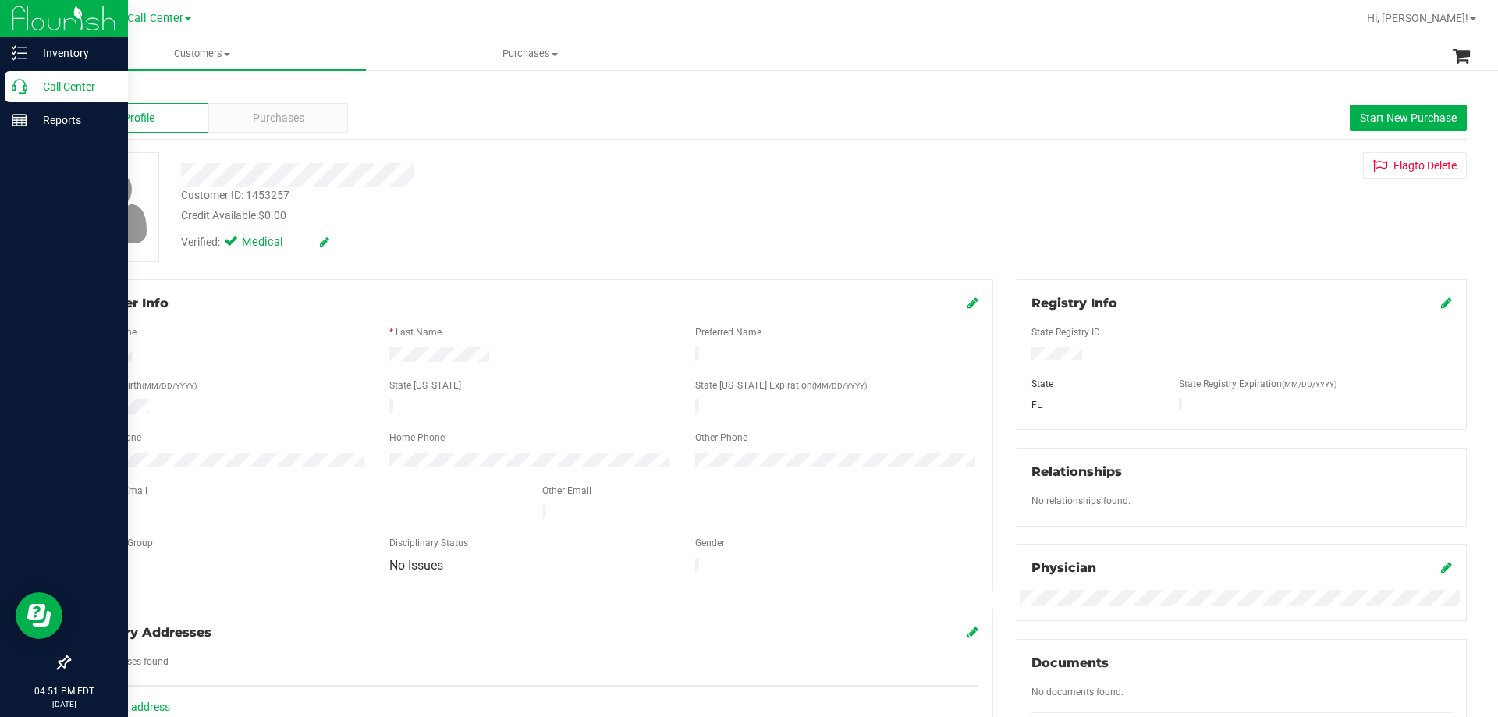
scroll to position [0, 0]
click at [52, 87] on p "Call Center" at bounding box center [74, 86] width 94 height 19
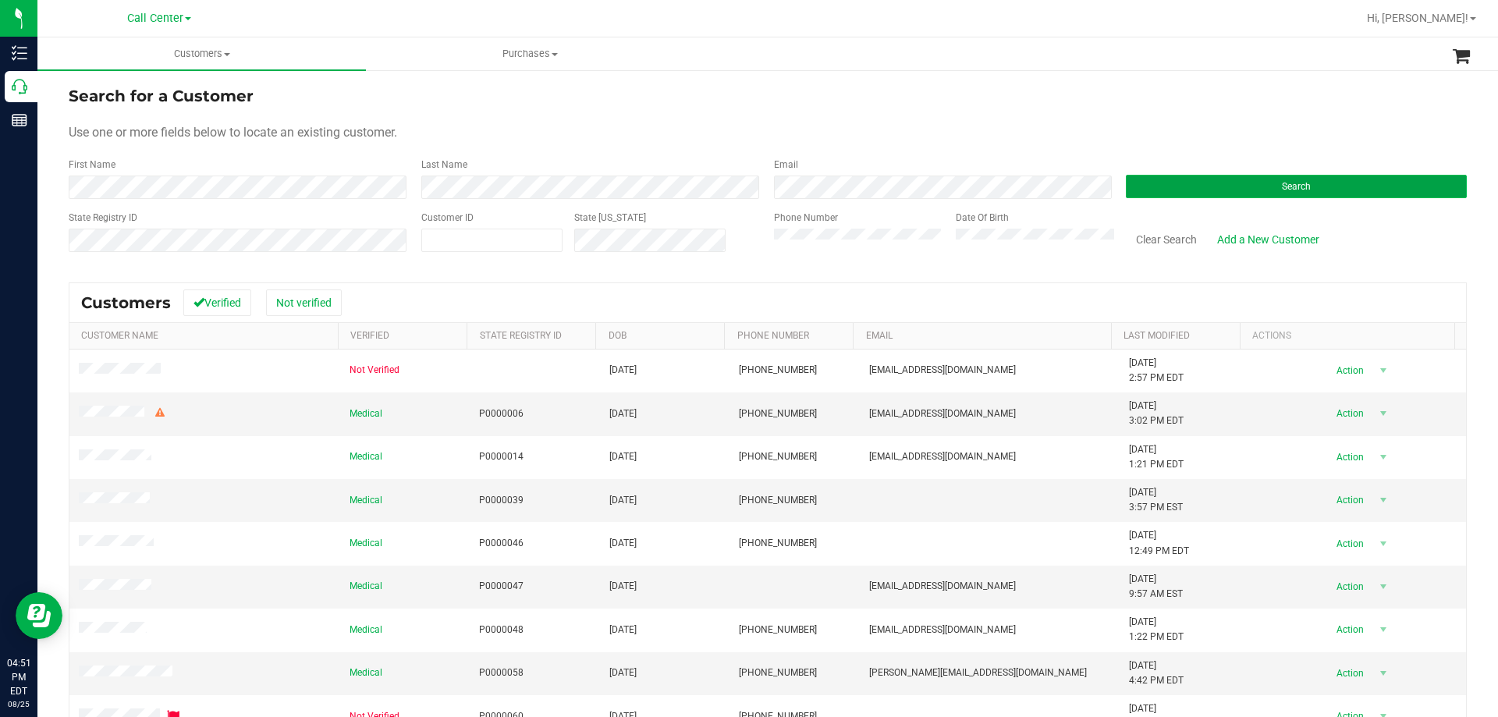
click at [1262, 176] on button "Search" at bounding box center [1296, 186] width 341 height 23
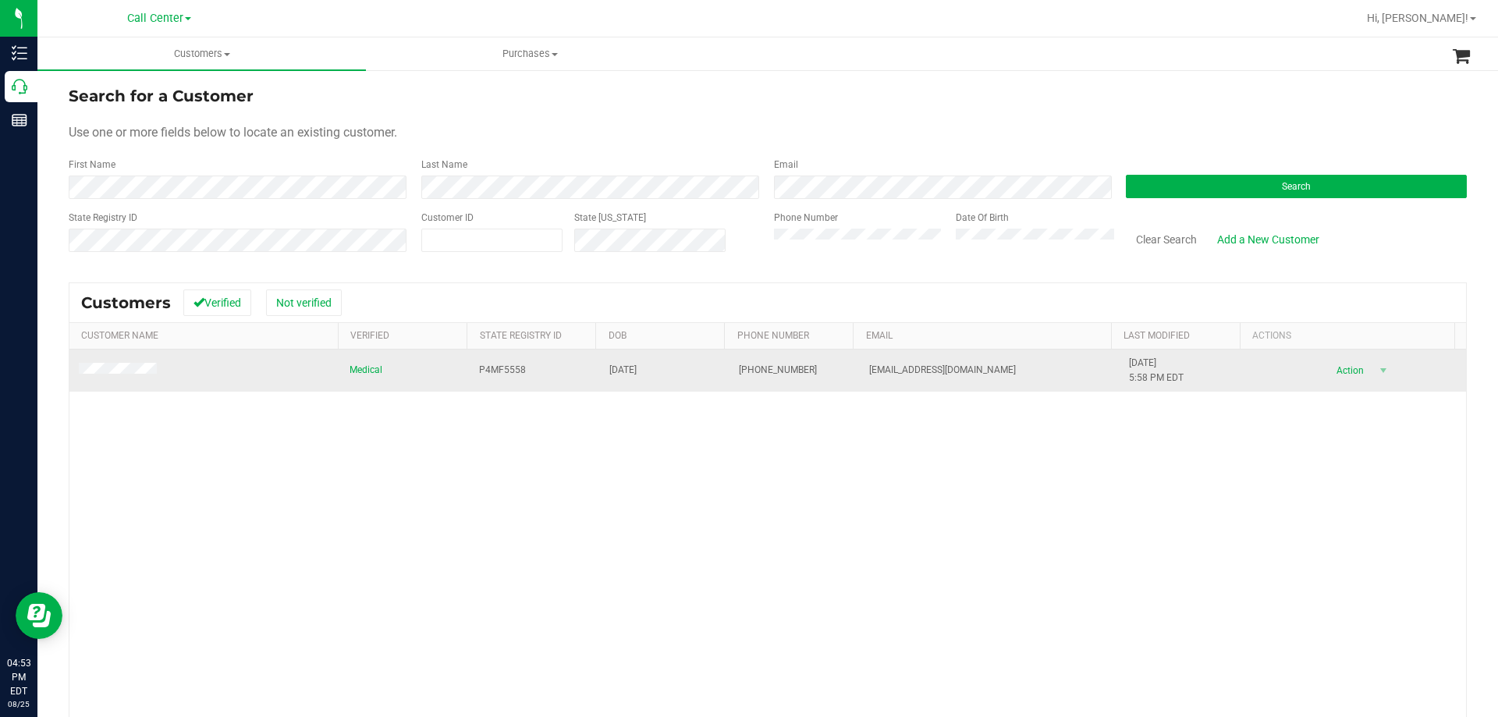
click at [137, 364] on span at bounding box center [120, 371] width 83 height 16
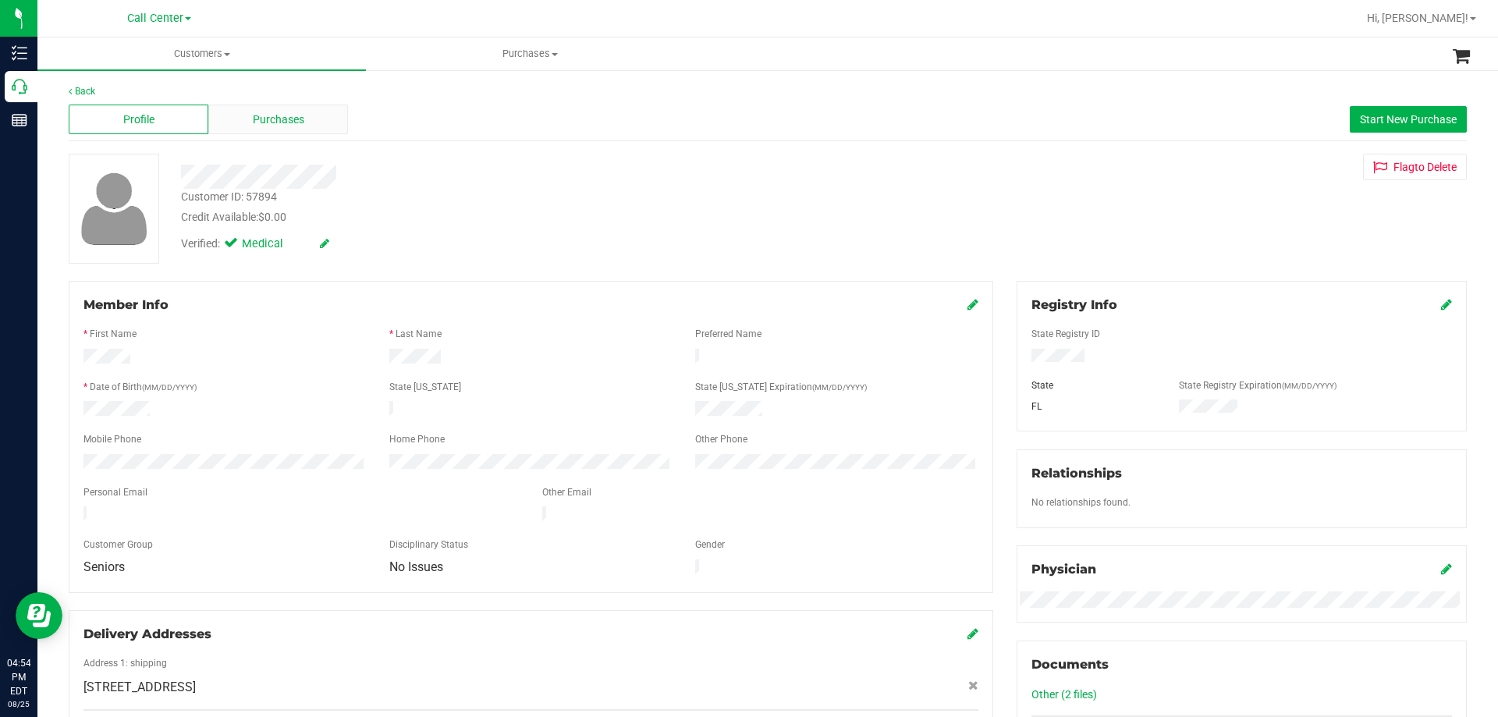
click at [304, 117] on div "Purchases" at bounding box center [278, 120] width 140 height 30
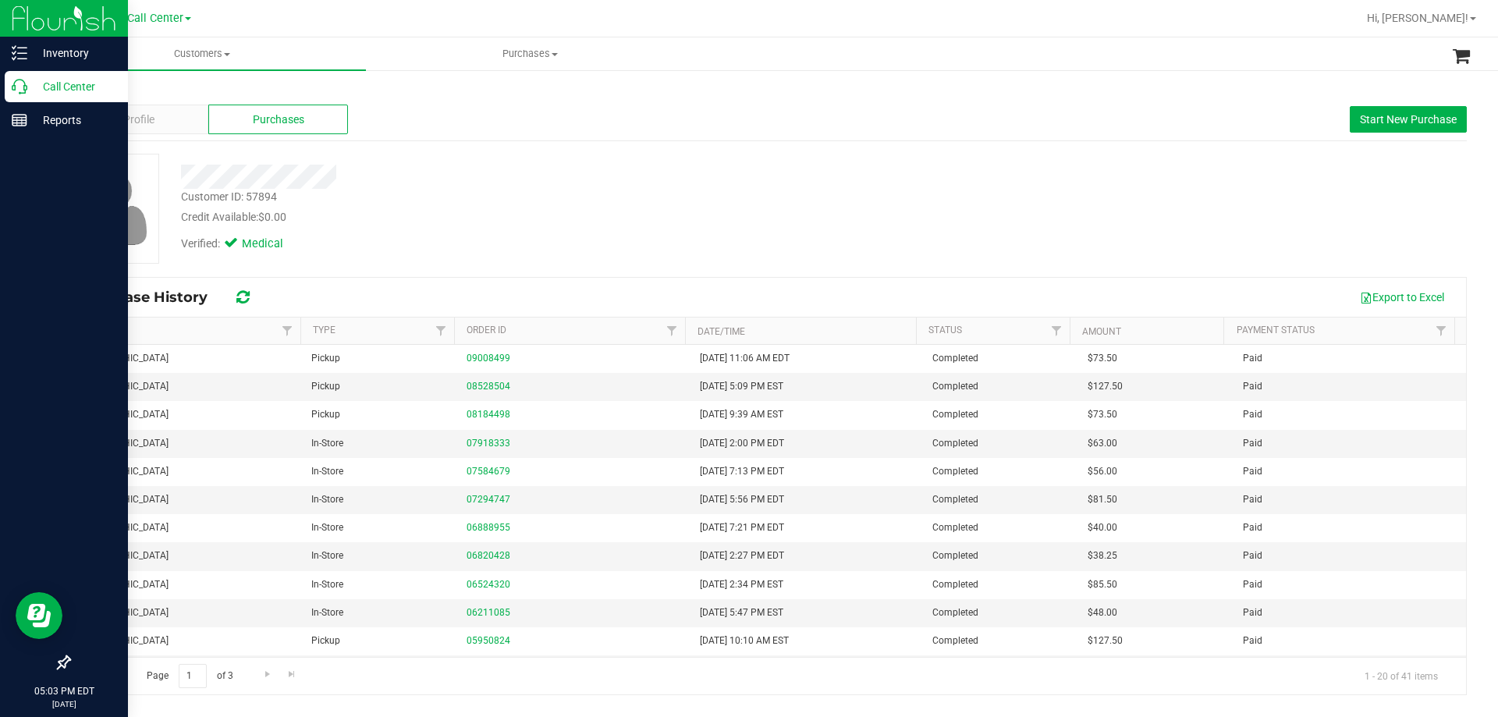
drag, startPoint x: 41, startPoint y: 89, endPoint x: 52, endPoint y: 88, distance: 11.7
click at [41, 88] on p "Call Center" at bounding box center [74, 86] width 94 height 19
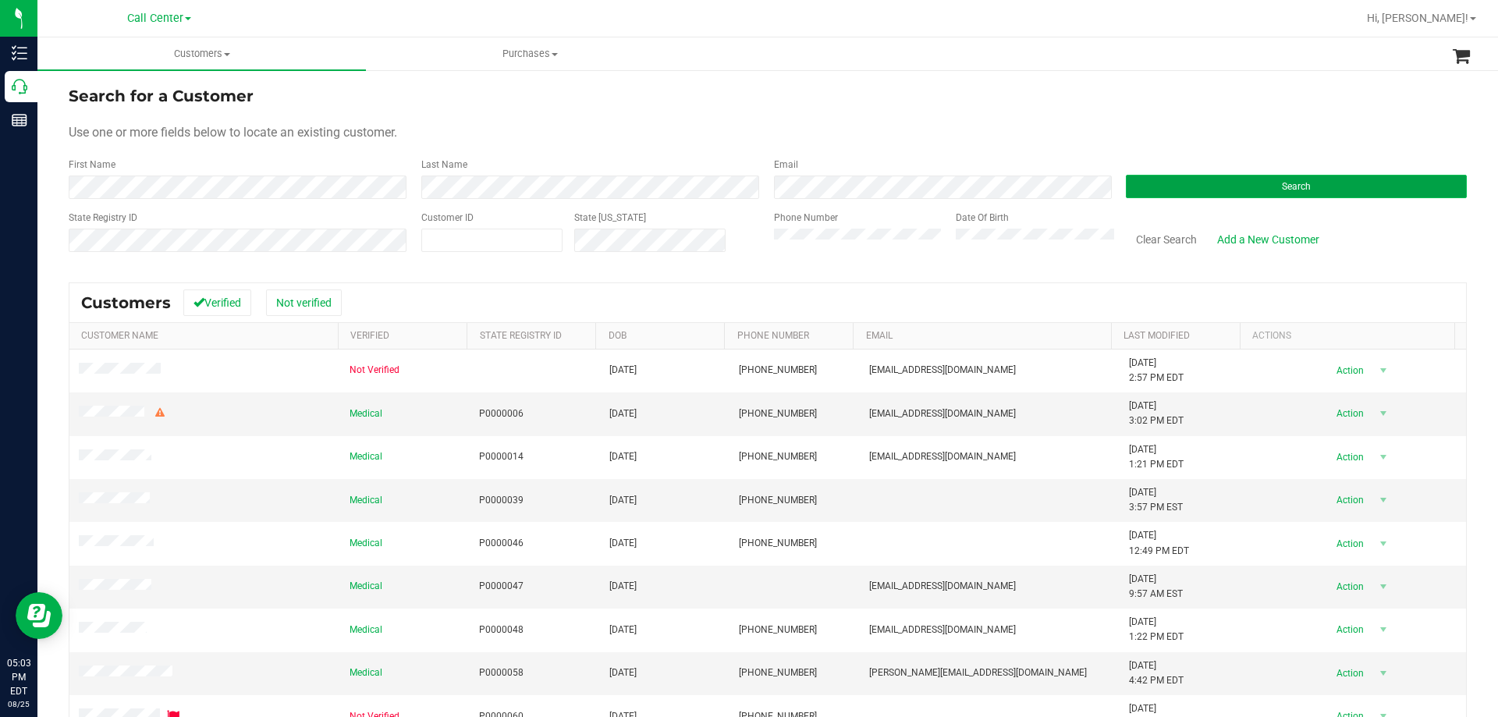
click at [1260, 196] on button "Search" at bounding box center [1296, 186] width 341 height 23
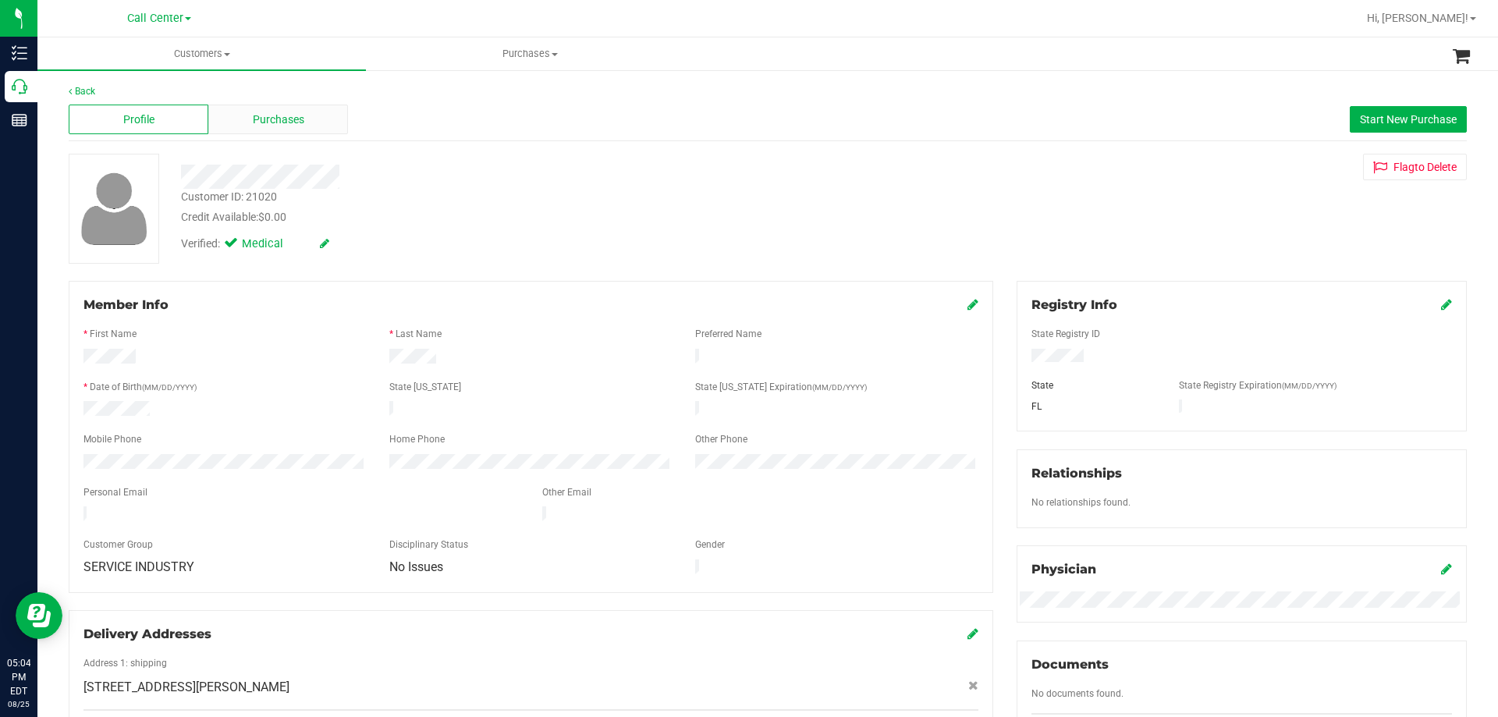
click at [291, 118] on span "Purchases" at bounding box center [278, 120] width 51 height 16
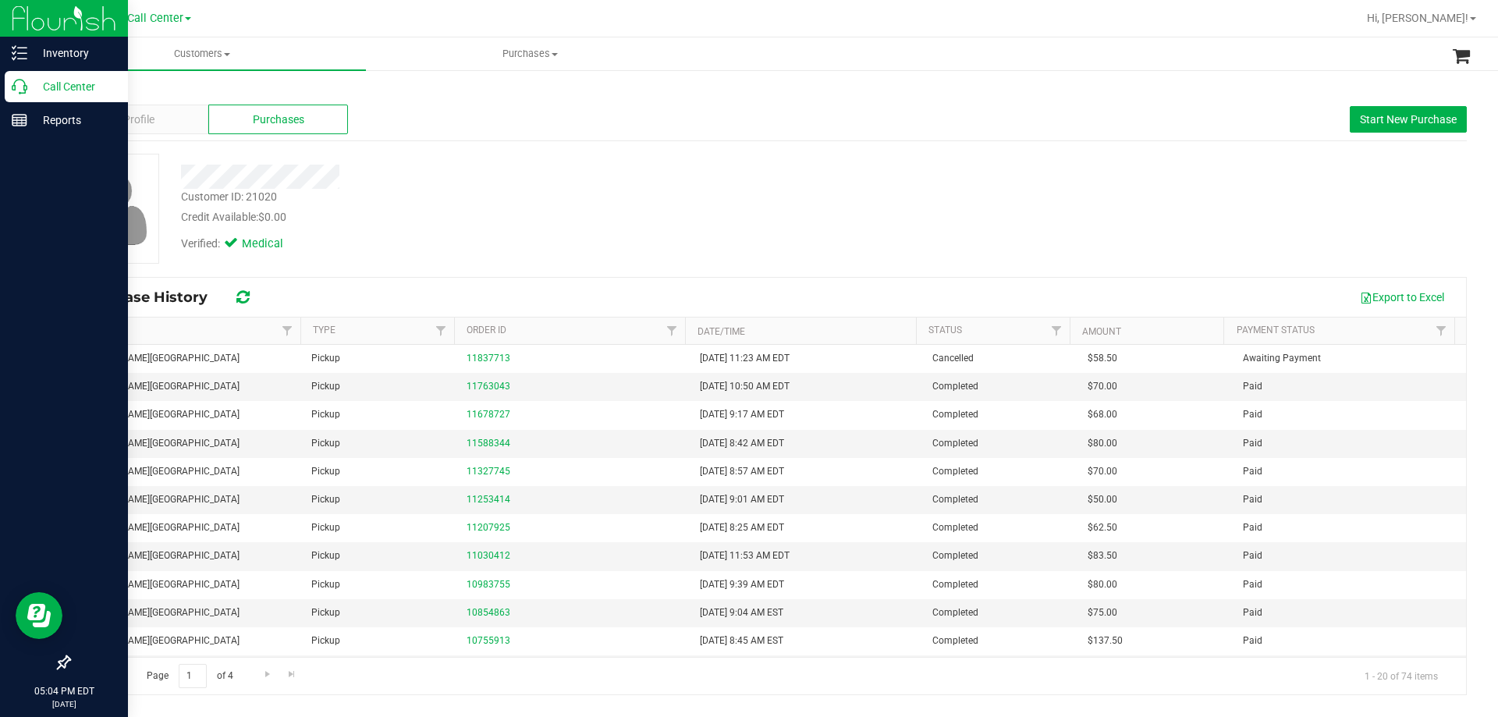
click at [39, 87] on p "Call Center" at bounding box center [74, 86] width 94 height 19
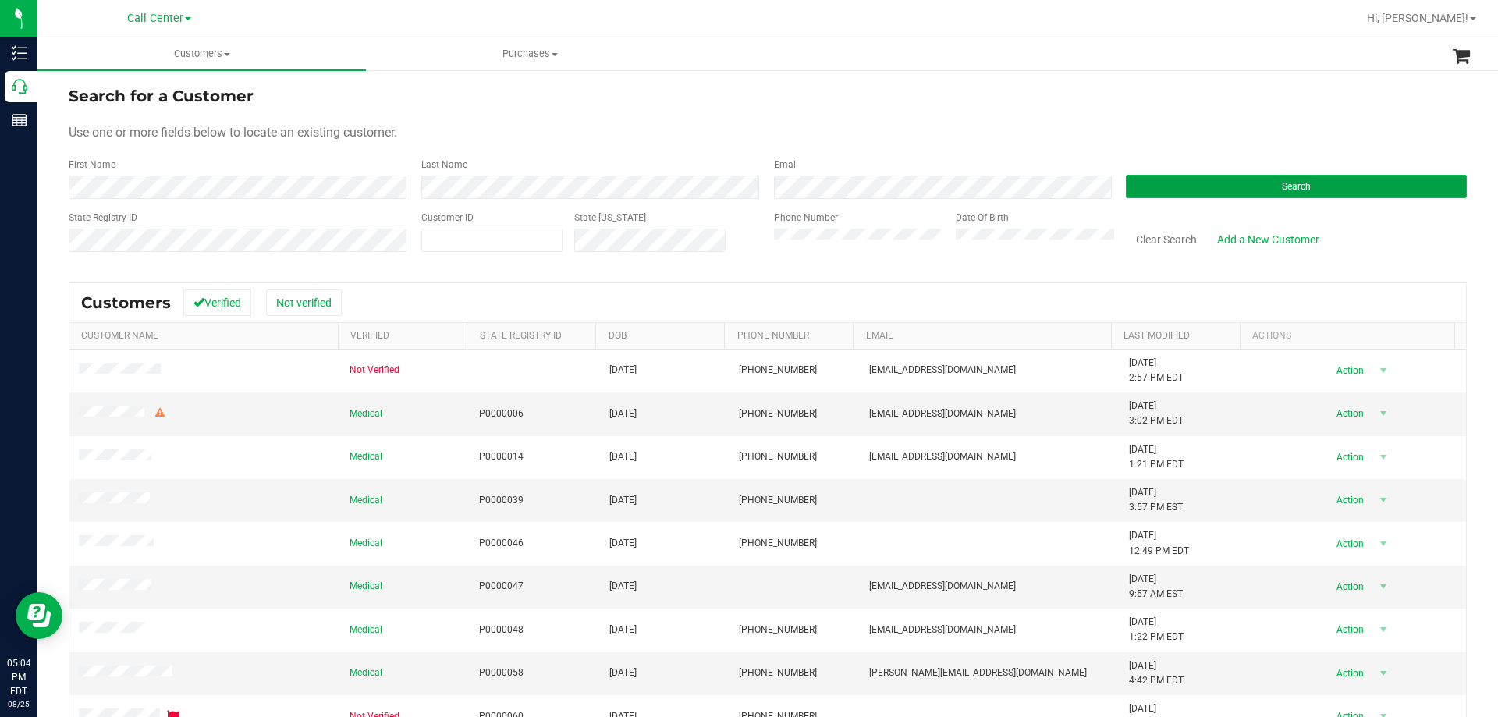
click at [1182, 188] on button "Search" at bounding box center [1296, 186] width 341 height 23
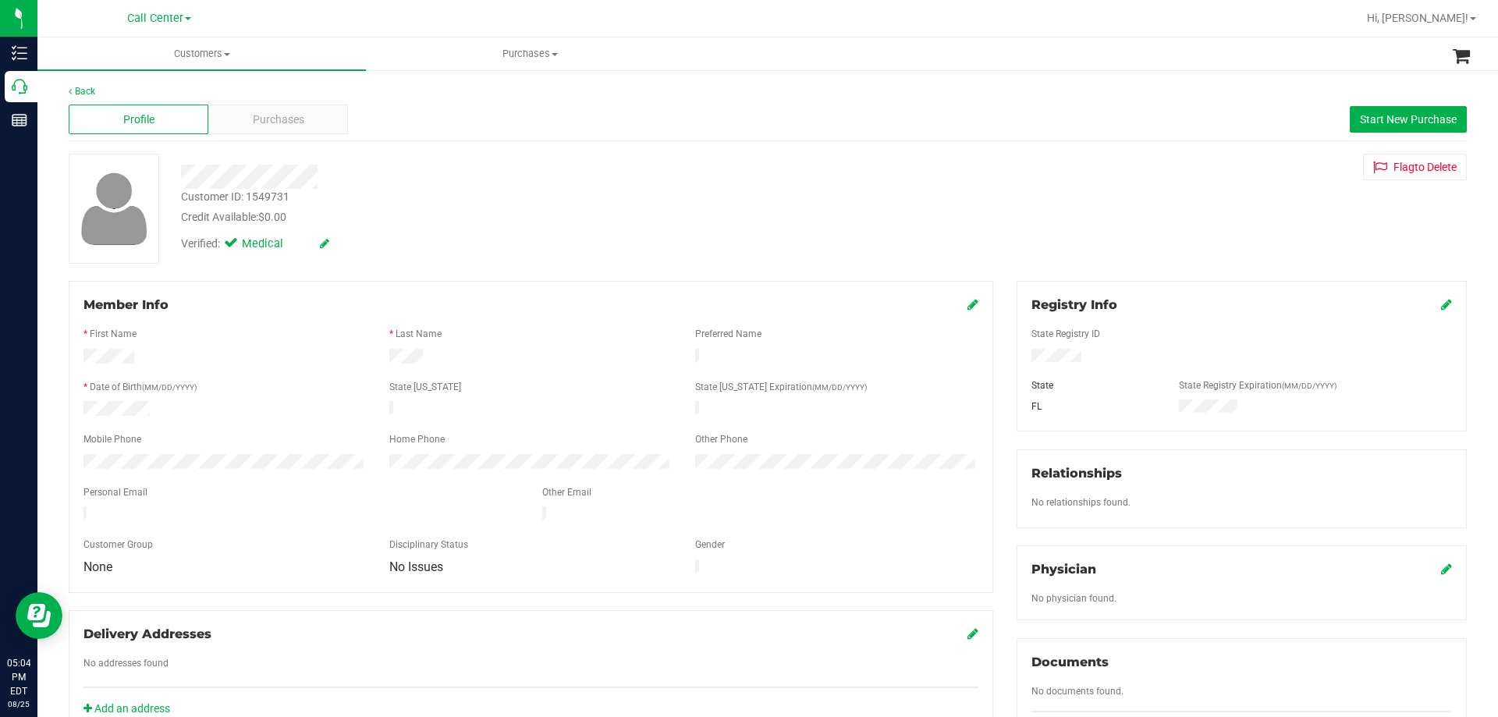
drag, startPoint x: 251, startPoint y: 100, endPoint x: 264, endPoint y: 109, distance: 15.6
click at [252, 101] on div "Profile Purchases Start New Purchase" at bounding box center [768, 119] width 1398 height 43
click at [264, 110] on div "Purchases" at bounding box center [278, 120] width 140 height 30
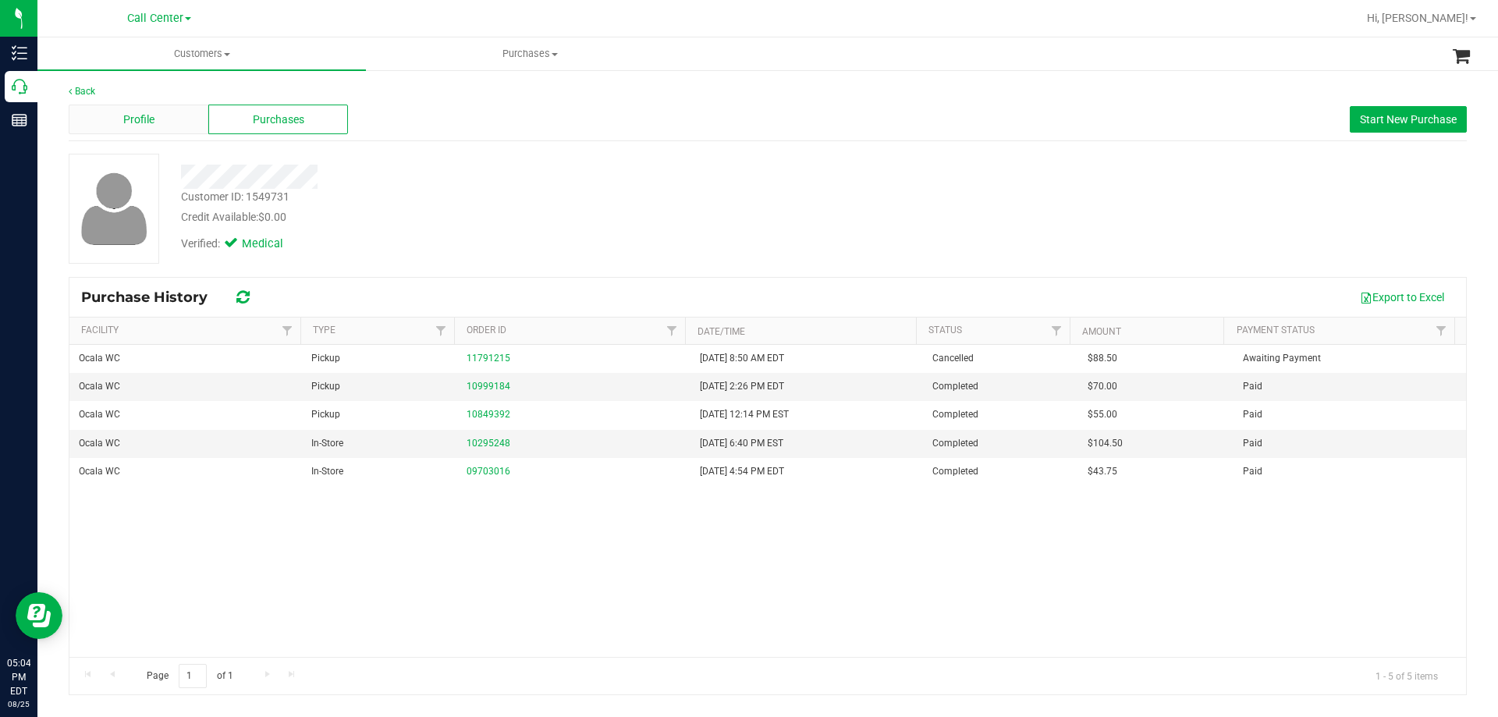
click at [155, 124] on div "Profile" at bounding box center [139, 120] width 140 height 30
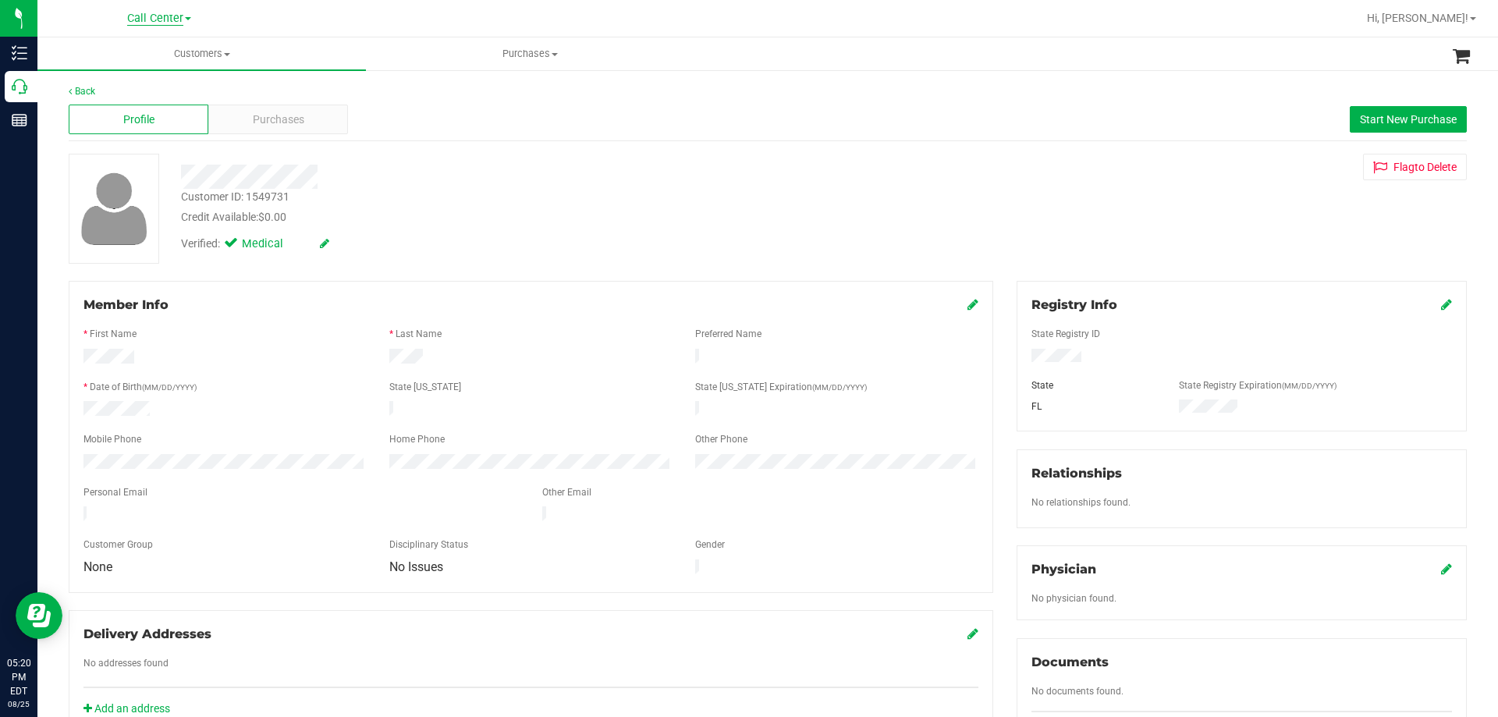
click at [137, 21] on span "Call Center" at bounding box center [155, 19] width 56 height 14
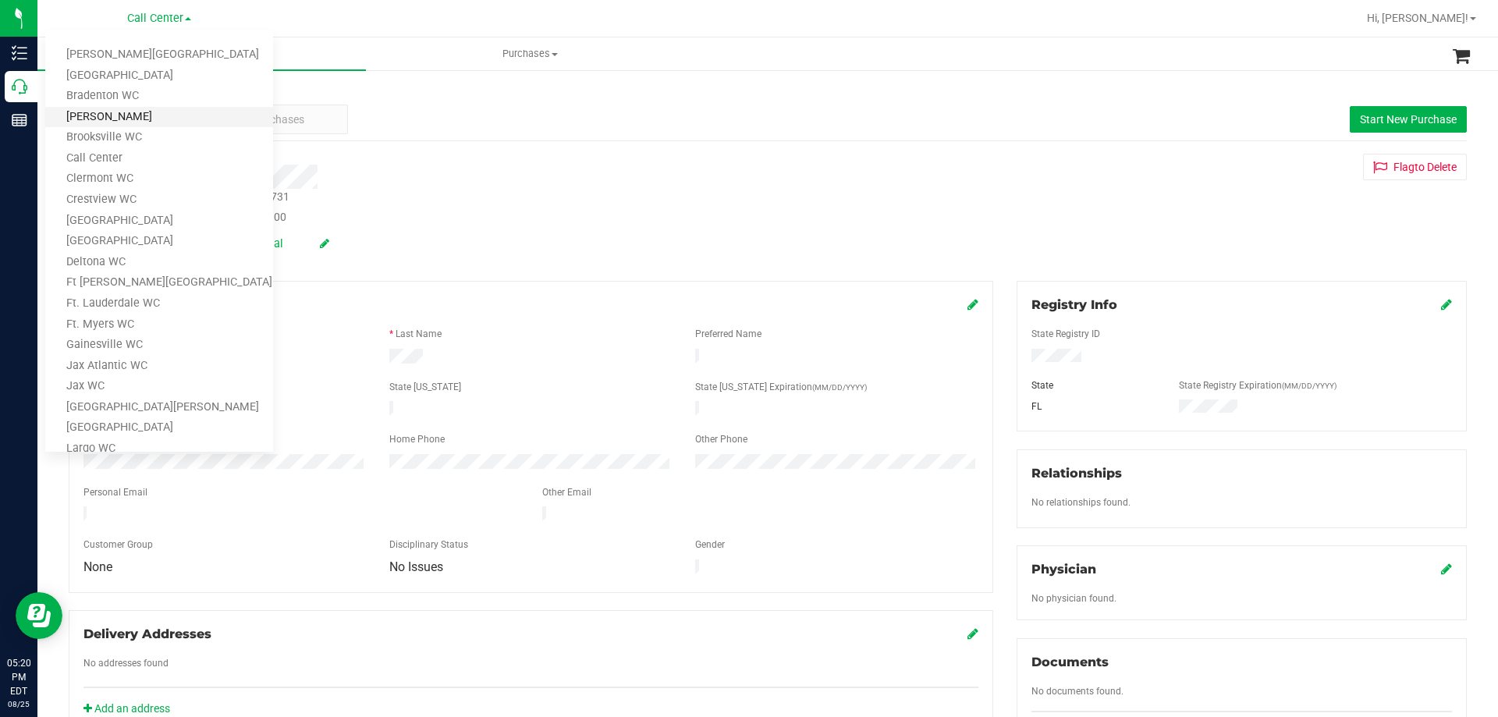
click at [134, 107] on link "[PERSON_NAME]" at bounding box center [159, 117] width 228 height 21
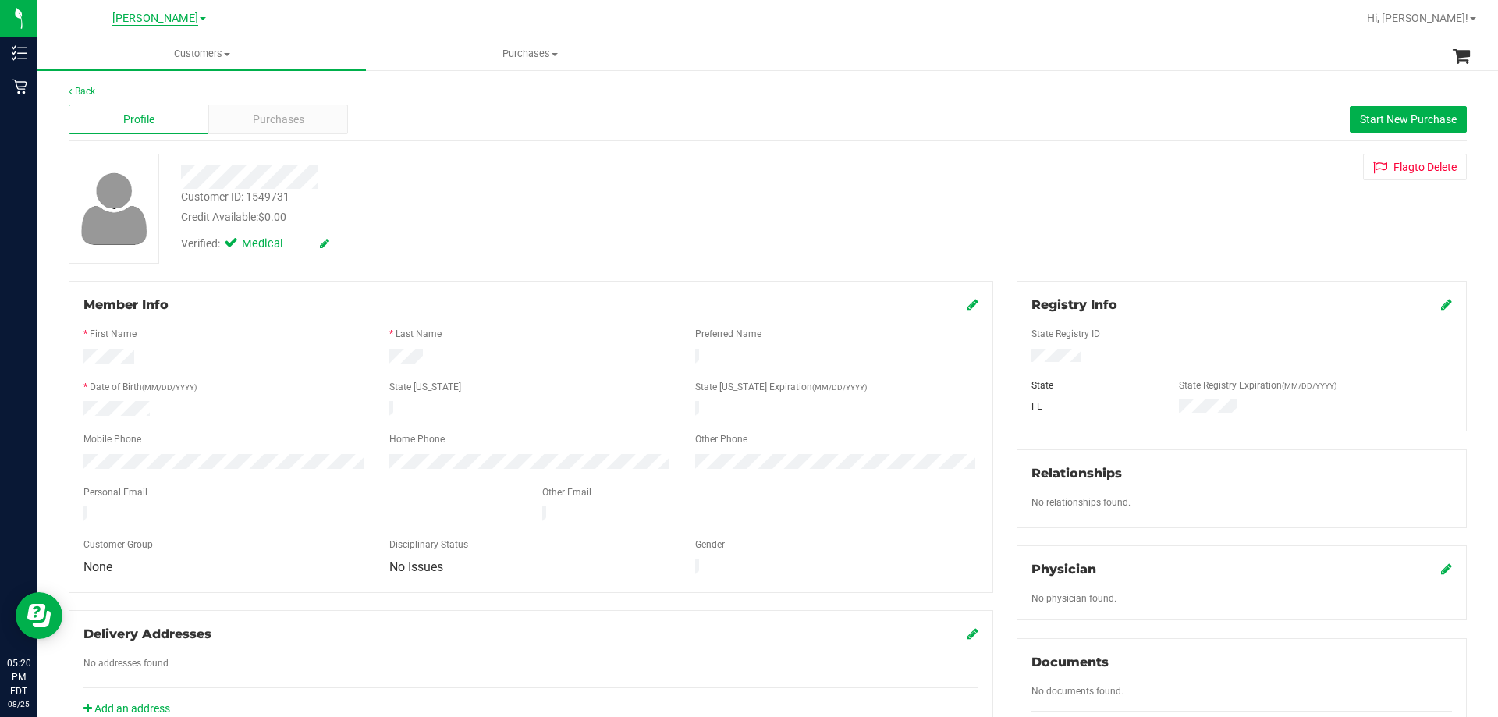
click at [158, 17] on span "[PERSON_NAME]" at bounding box center [155, 19] width 86 height 14
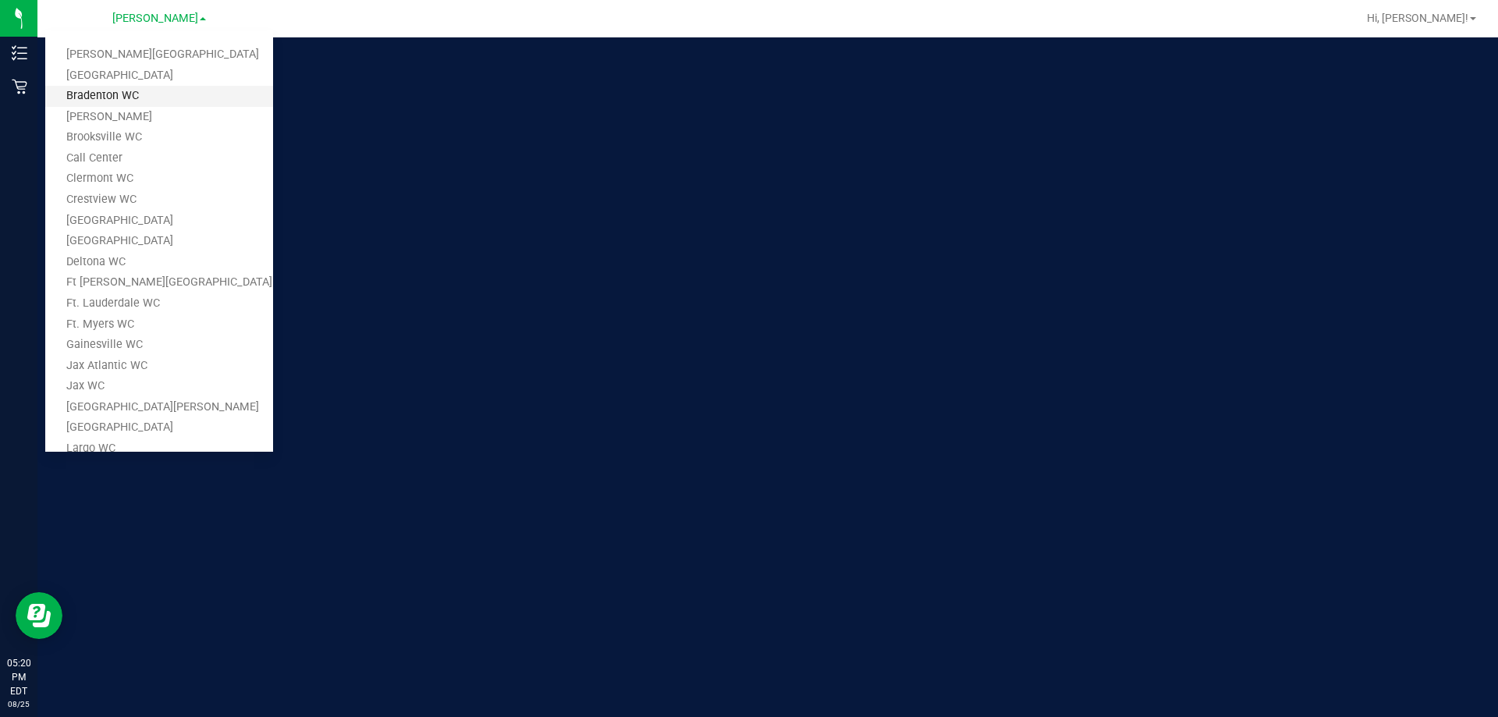
click at [119, 96] on link "Bradenton WC" at bounding box center [159, 96] width 228 height 21
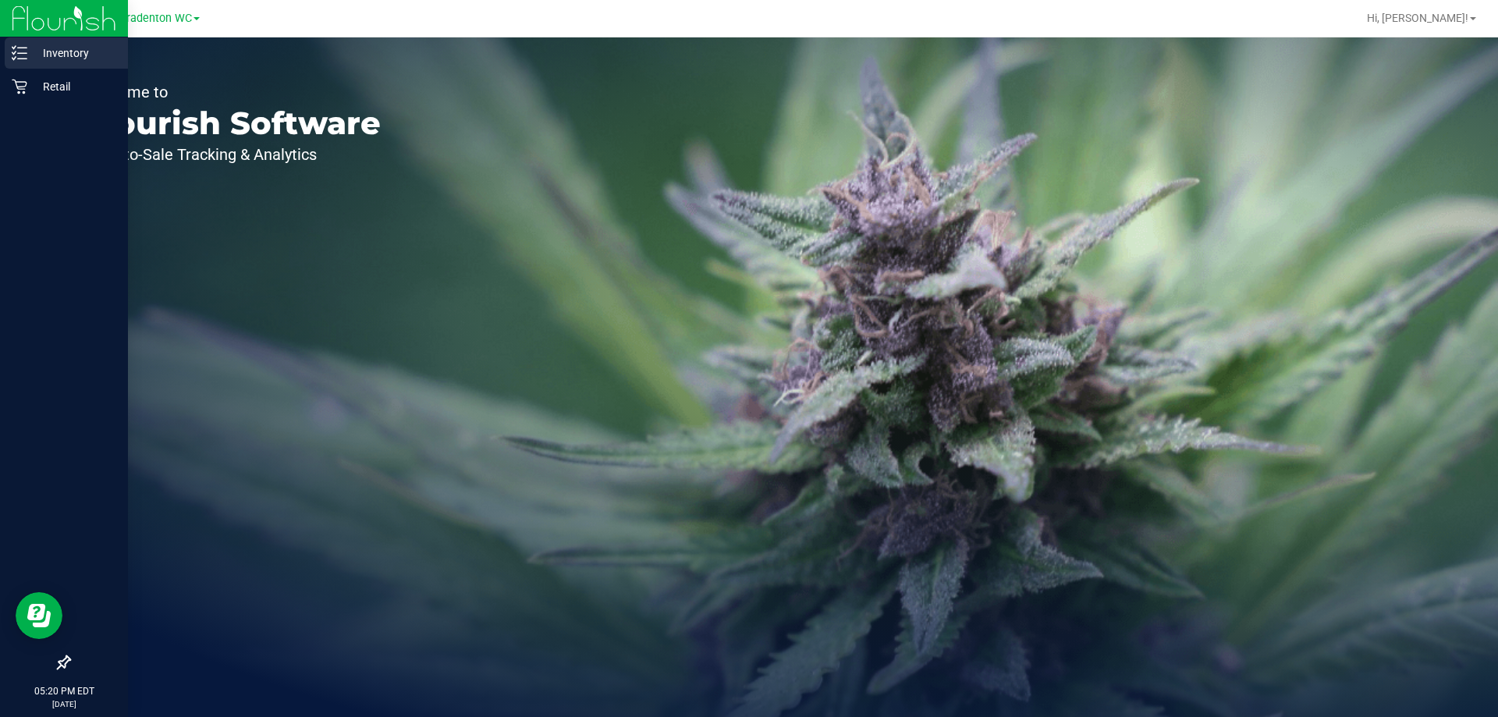
click at [64, 49] on p "Inventory" at bounding box center [74, 53] width 94 height 19
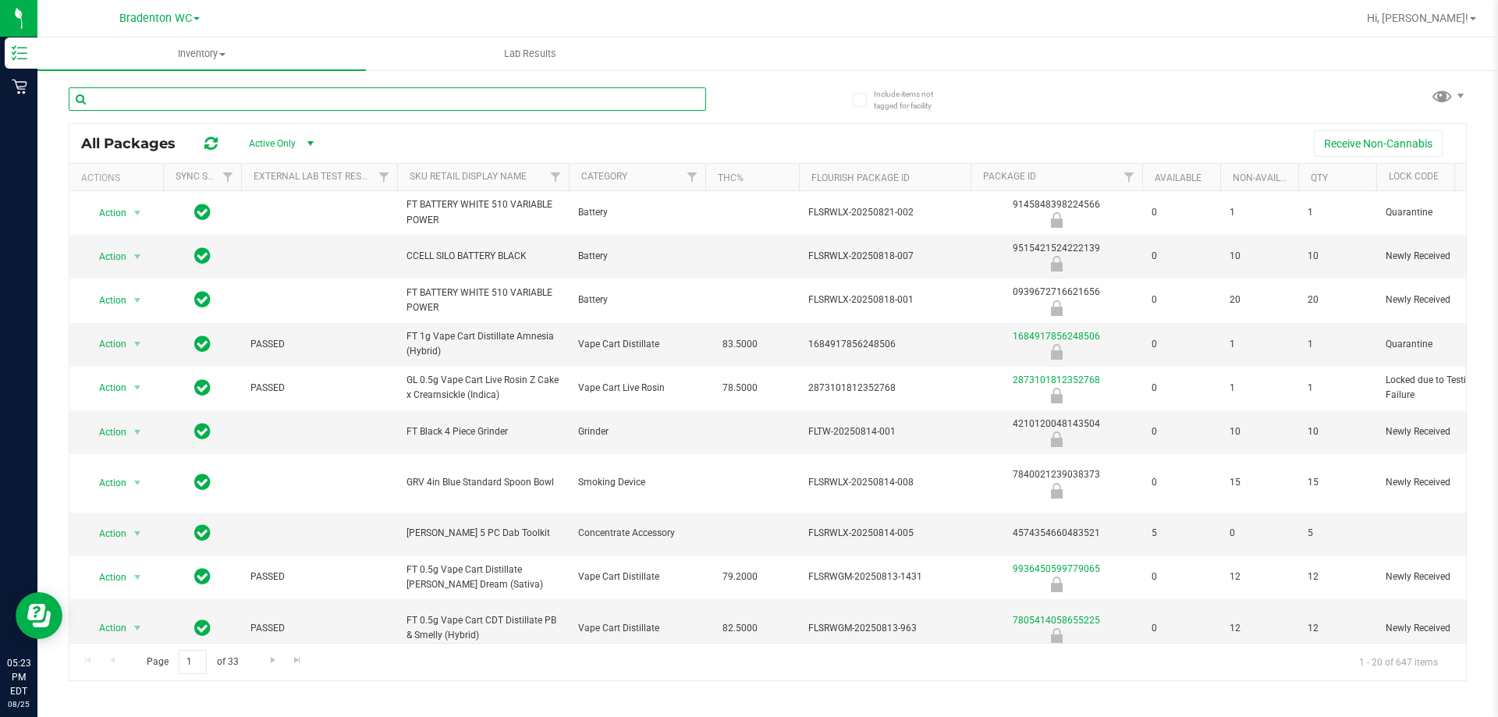
click at [299, 108] on input "text" at bounding box center [387, 98] width 637 height 23
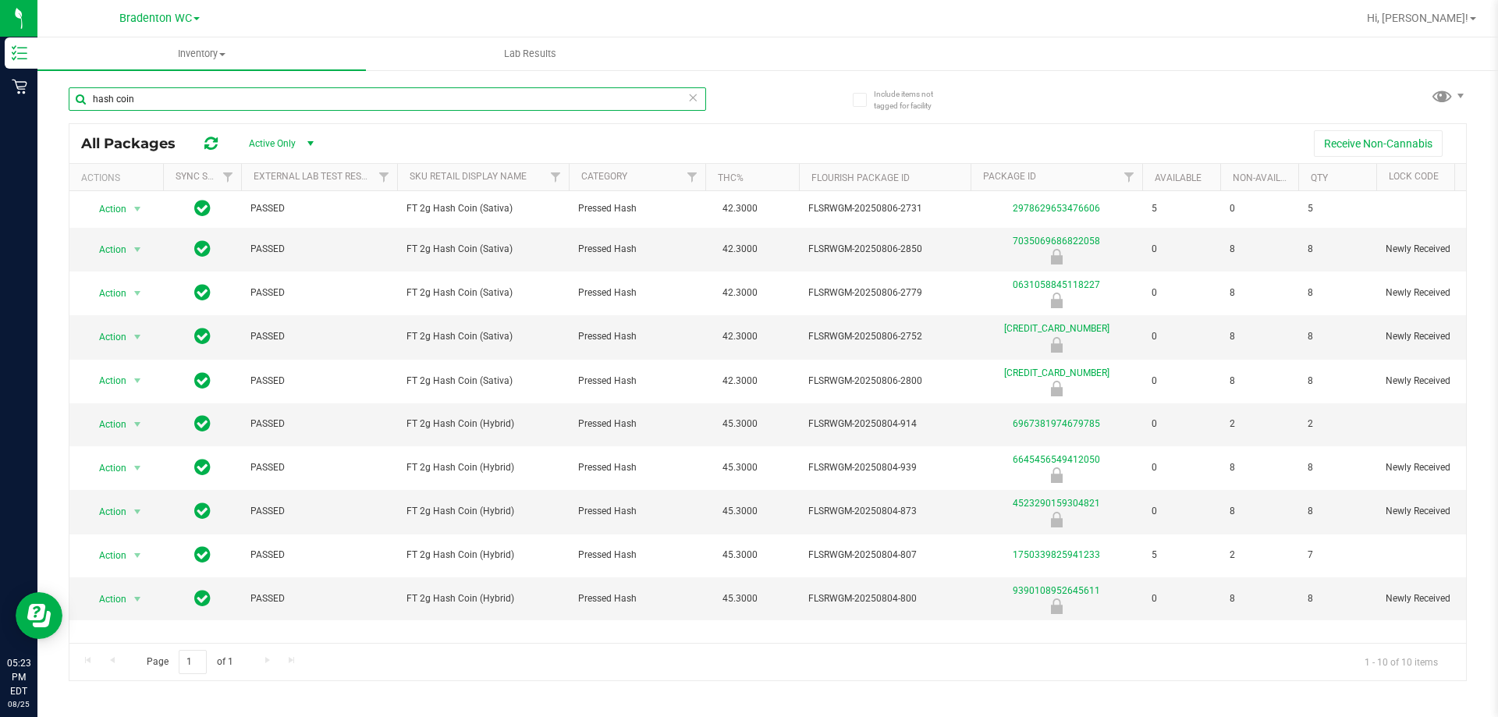
type input "hash coin"
click at [120, 16] on span "Bradenton WC" at bounding box center [155, 19] width 73 height 14
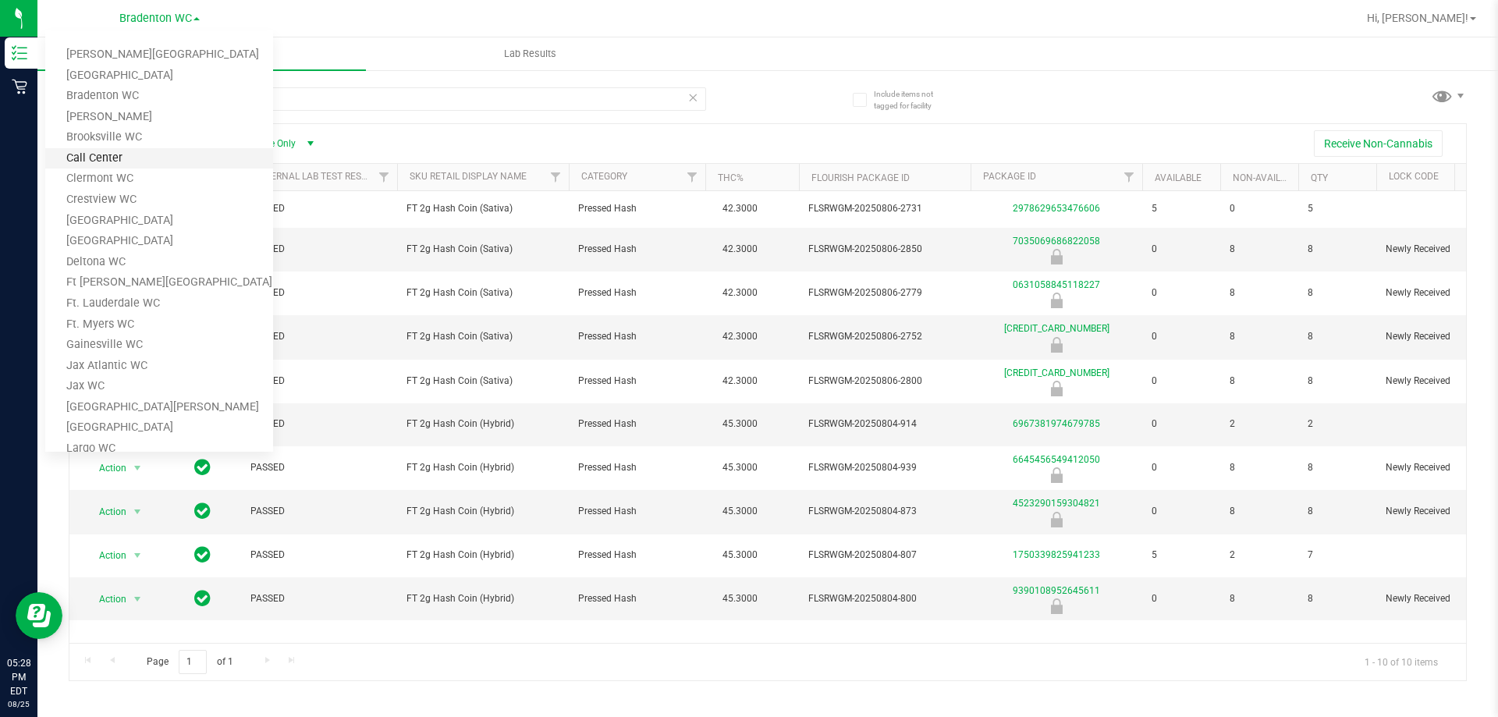
click at [96, 162] on link "Call Center" at bounding box center [159, 158] width 228 height 21
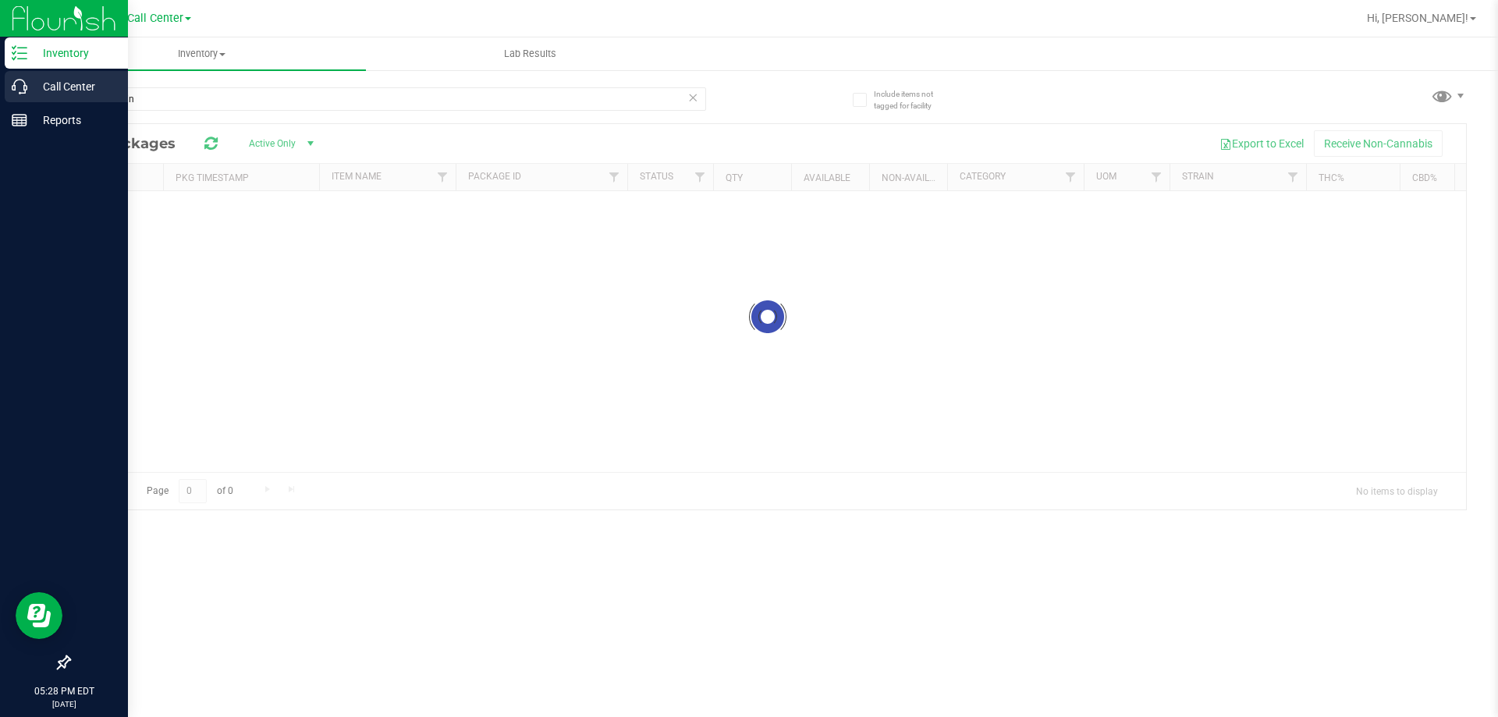
click at [40, 86] on p "Call Center" at bounding box center [74, 86] width 94 height 19
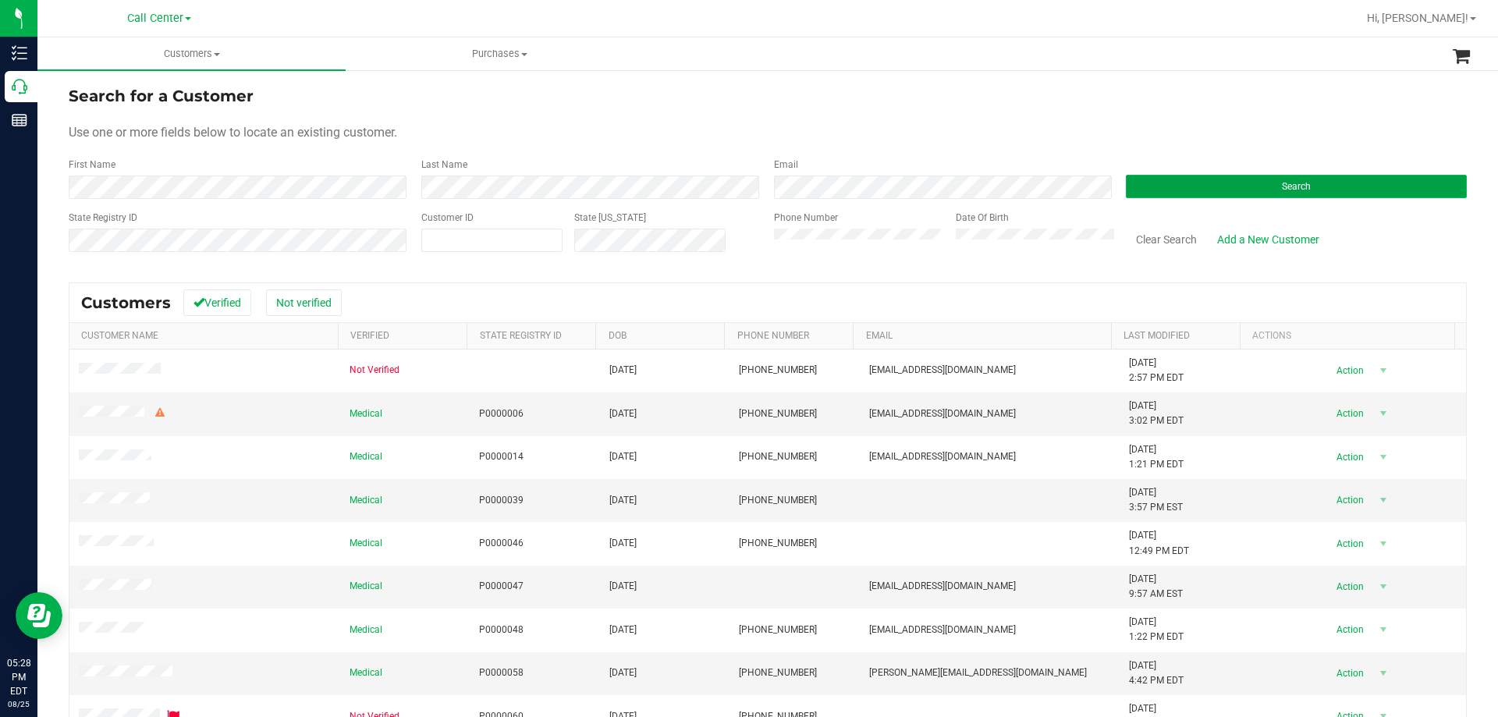
click at [1187, 196] on button "Search" at bounding box center [1296, 186] width 341 height 23
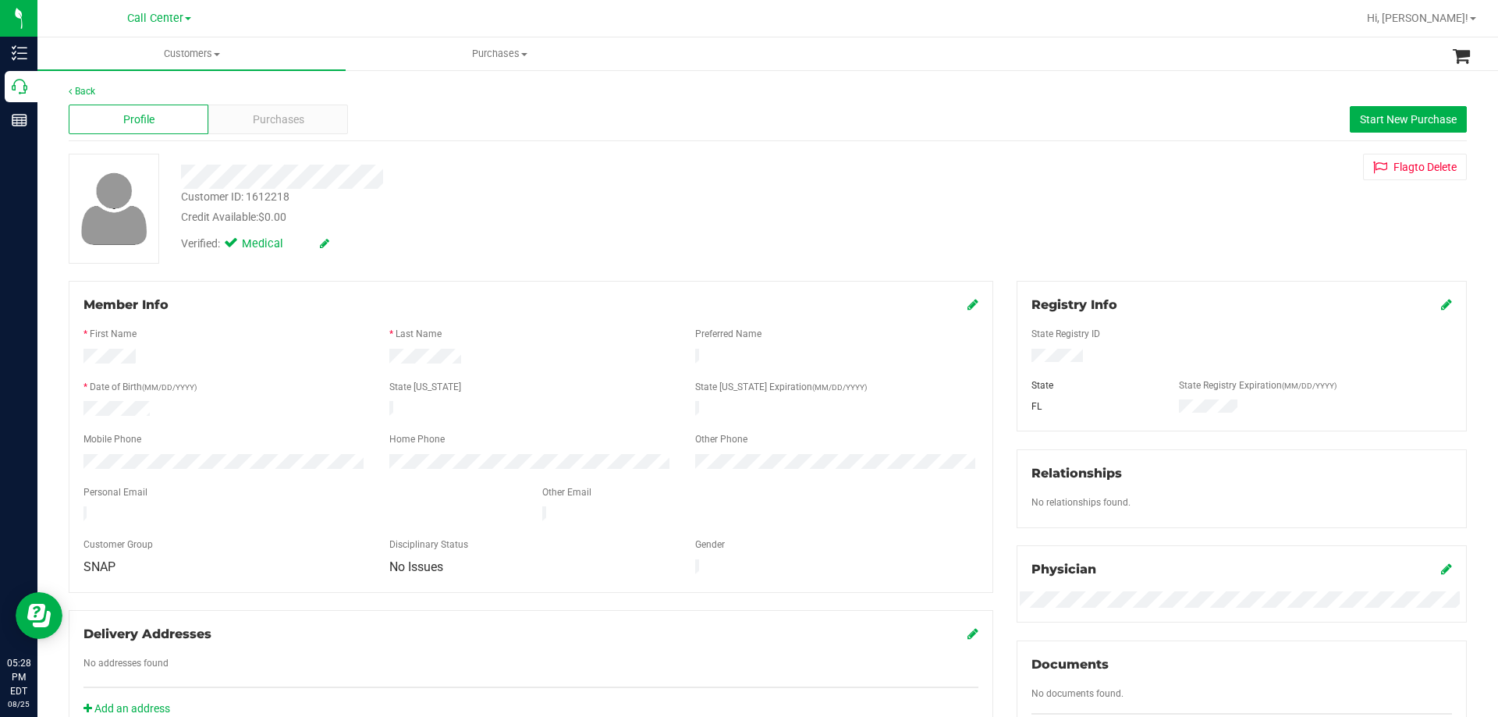
click at [221, 392] on div "* Date of Birth (MM/DD/YYYY)" at bounding box center [225, 389] width 306 height 18
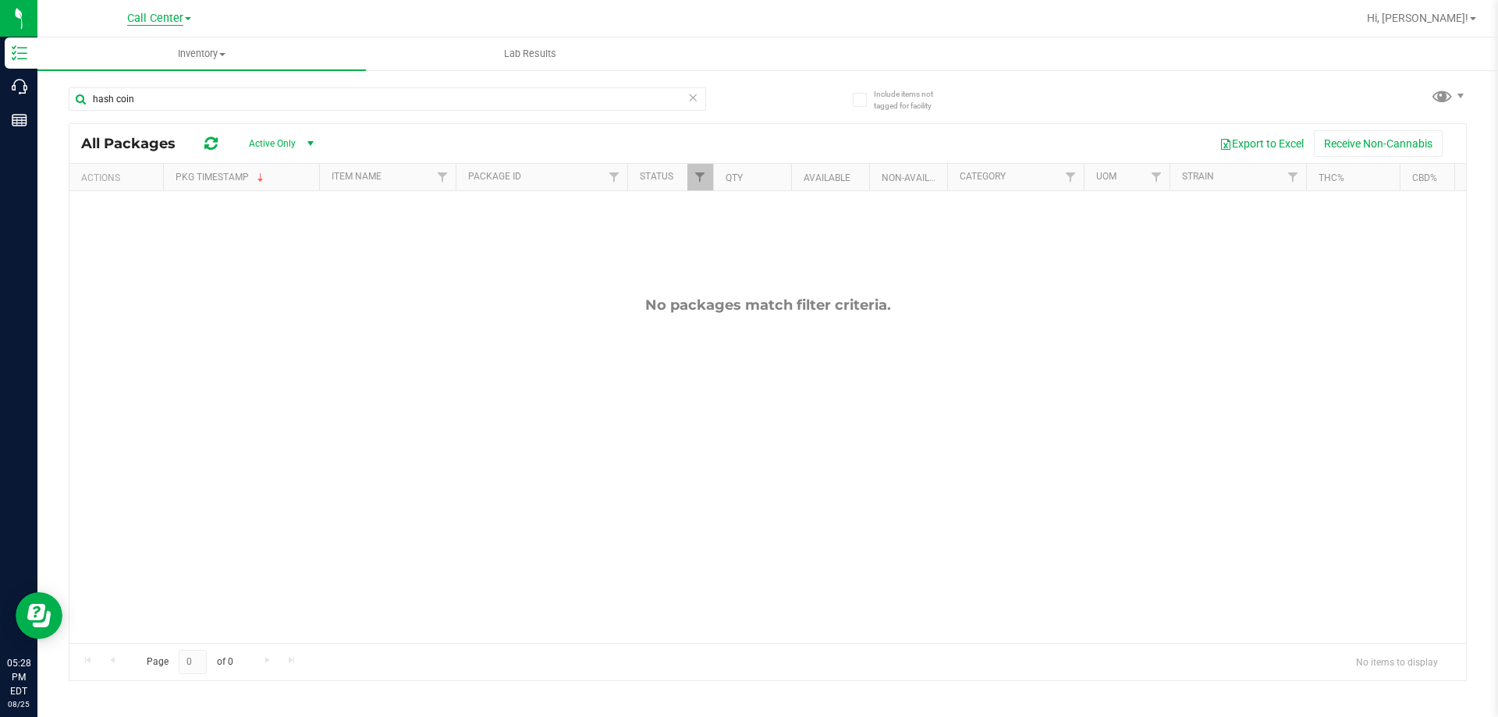
click at [164, 20] on span "Call Center" at bounding box center [155, 19] width 56 height 14
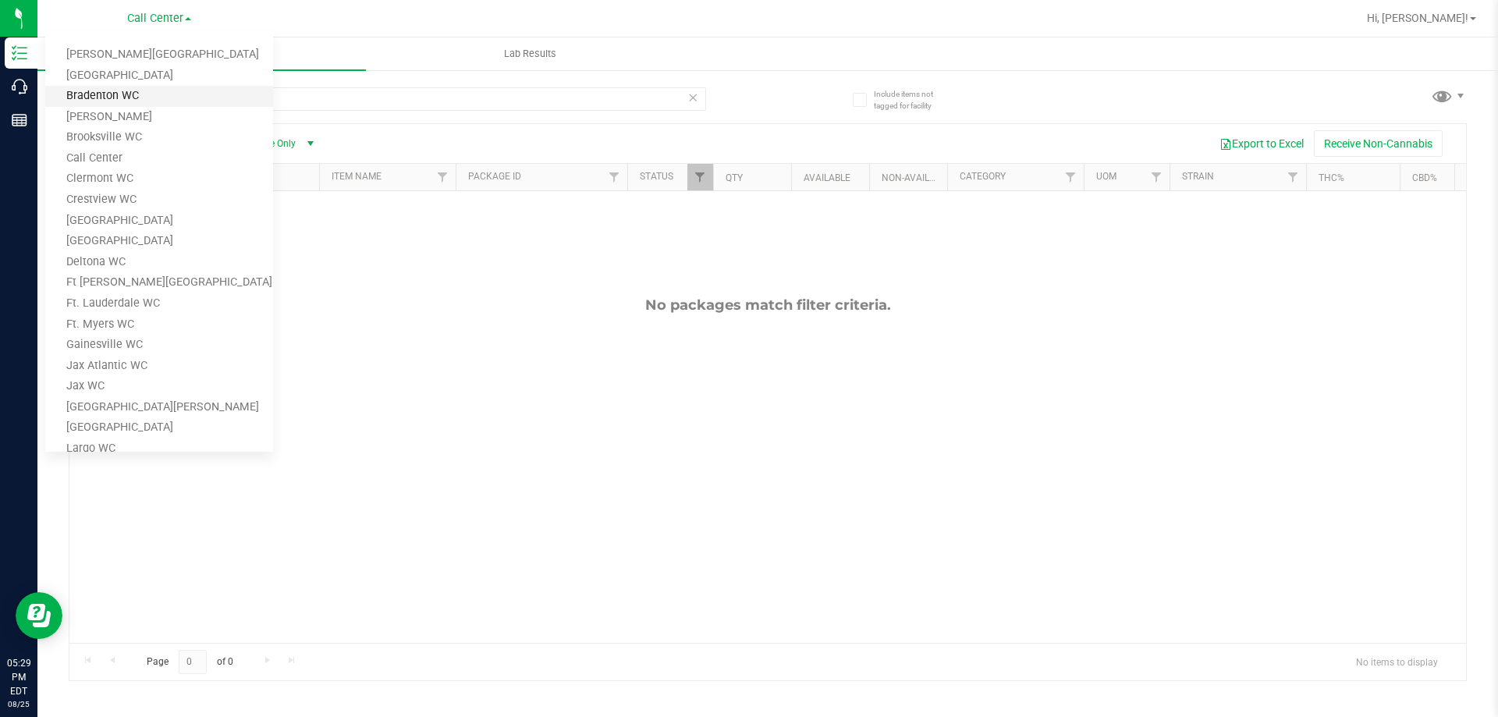
click at [117, 99] on link "Bradenton WC" at bounding box center [159, 96] width 228 height 21
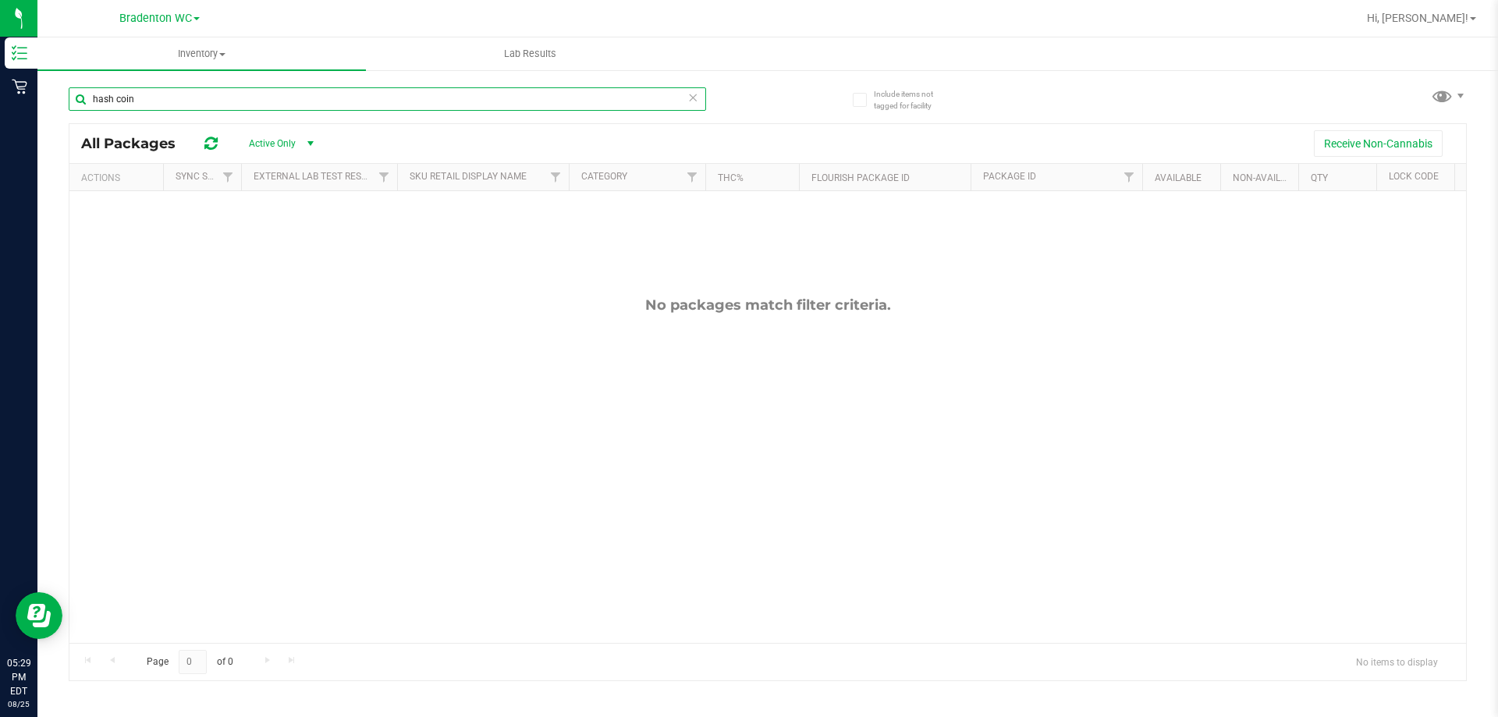
click at [198, 102] on input "hash coin" at bounding box center [387, 98] width 637 height 23
type input "h"
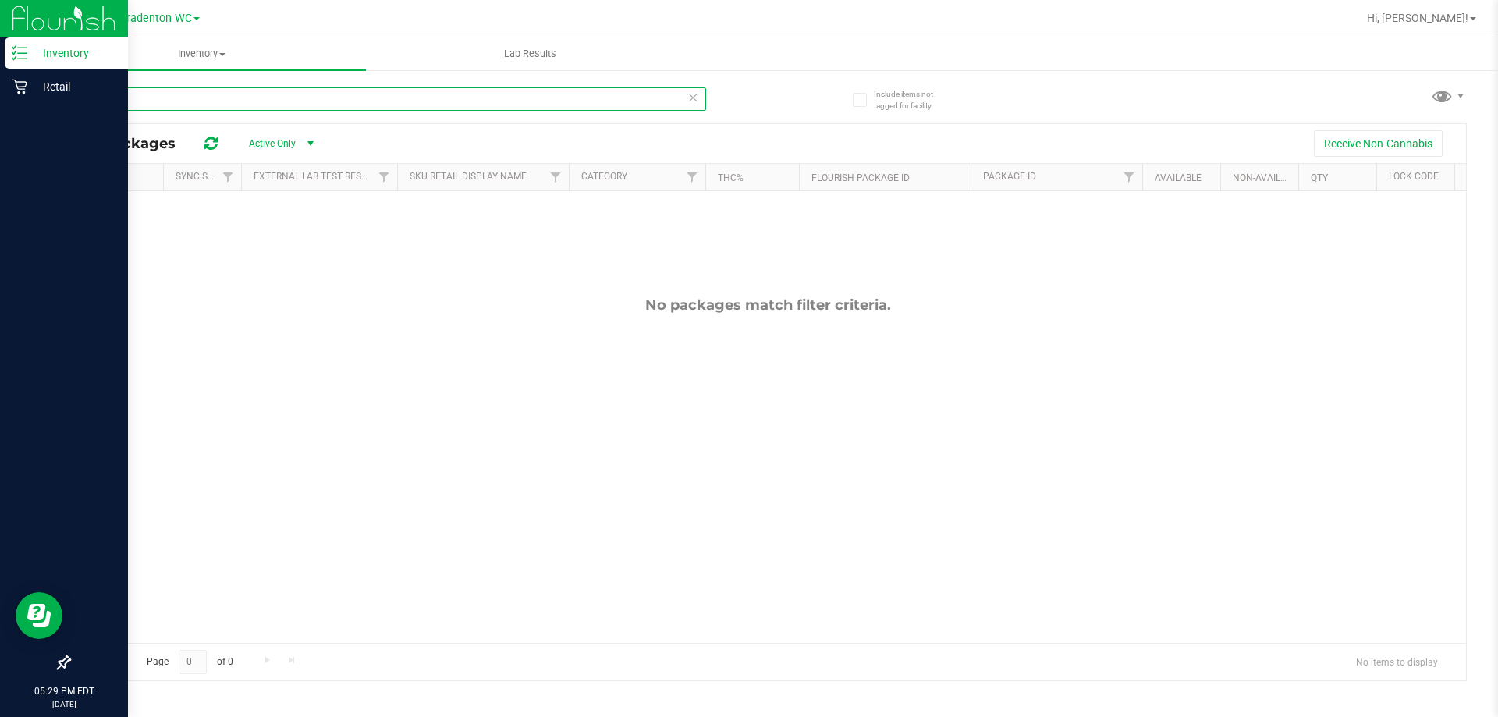
type input "hash"
click at [45, 54] on p "Inventory" at bounding box center [74, 53] width 94 height 19
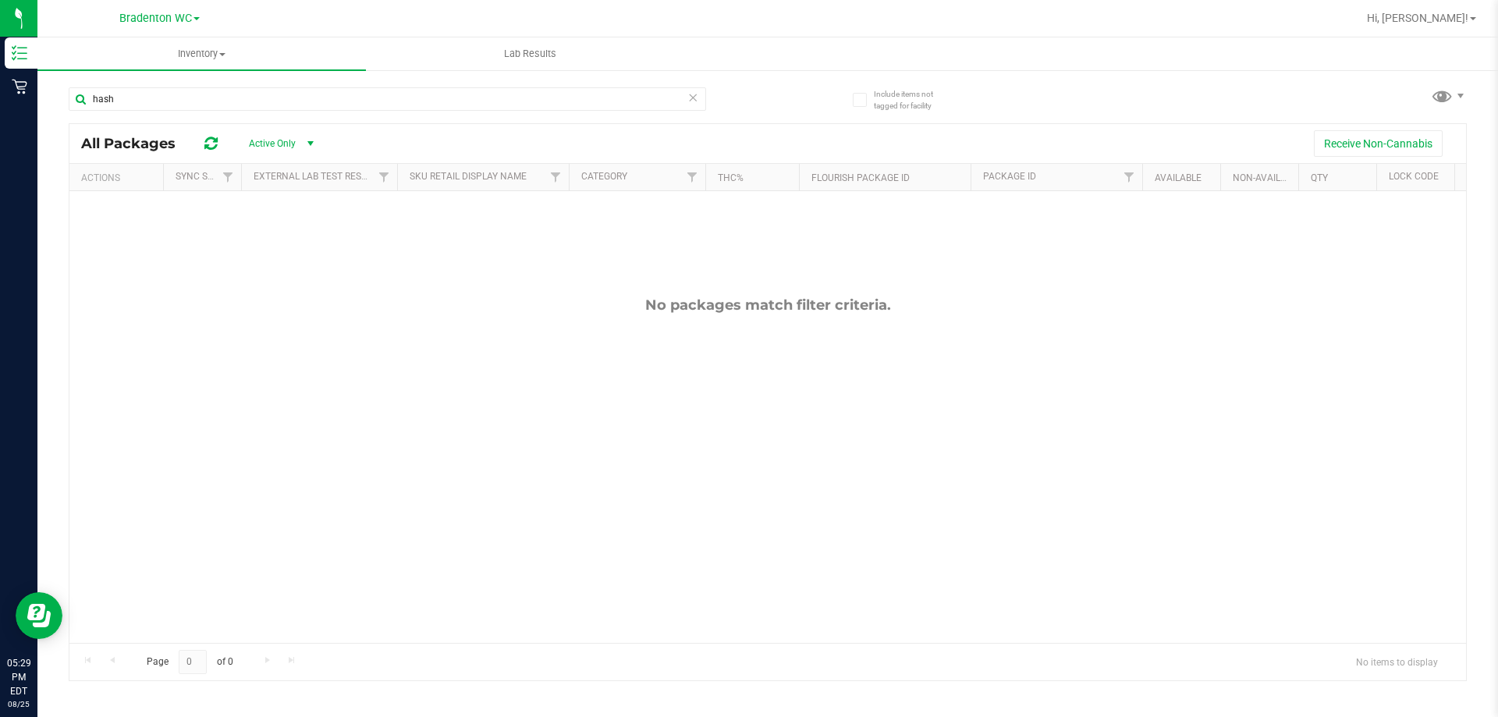
click at [126, 29] on div "Bradenton WC Bonita Springs WC Boynton Beach WC Bradenton WC Brandon WC Brooksv…" at bounding box center [159, 18] width 228 height 24
click at [140, 20] on span "Bradenton WC" at bounding box center [155, 19] width 73 height 14
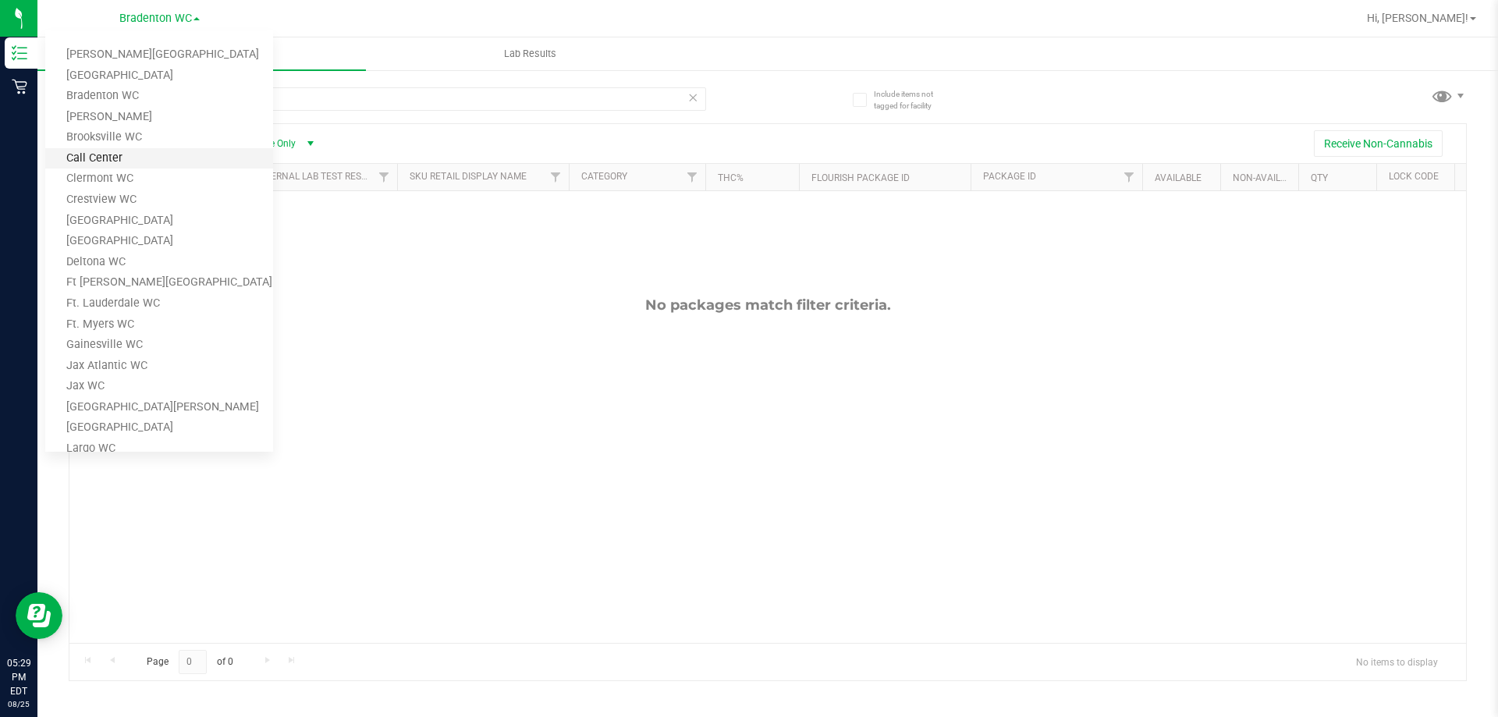
click at [142, 158] on link "Call Center" at bounding box center [159, 158] width 228 height 21
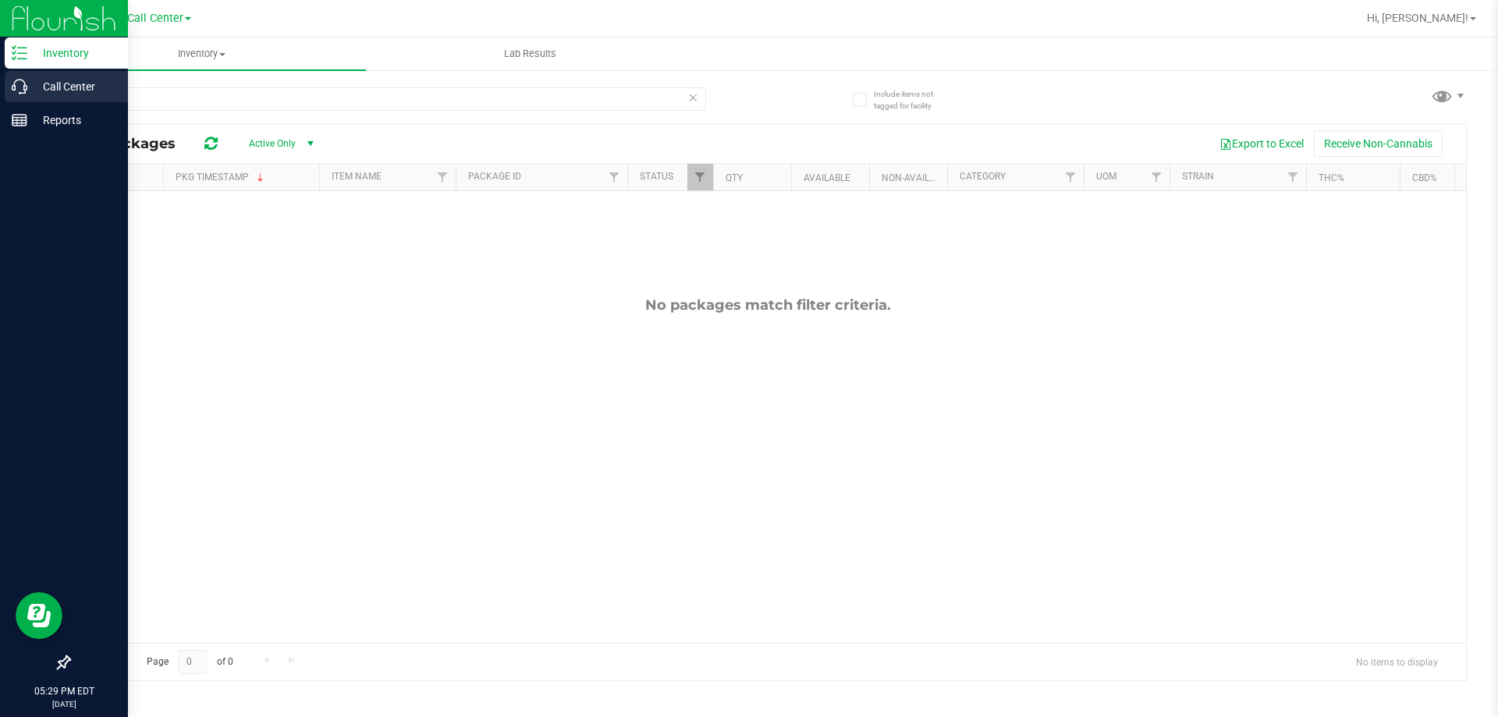
click at [49, 86] on p "Call Center" at bounding box center [74, 86] width 94 height 19
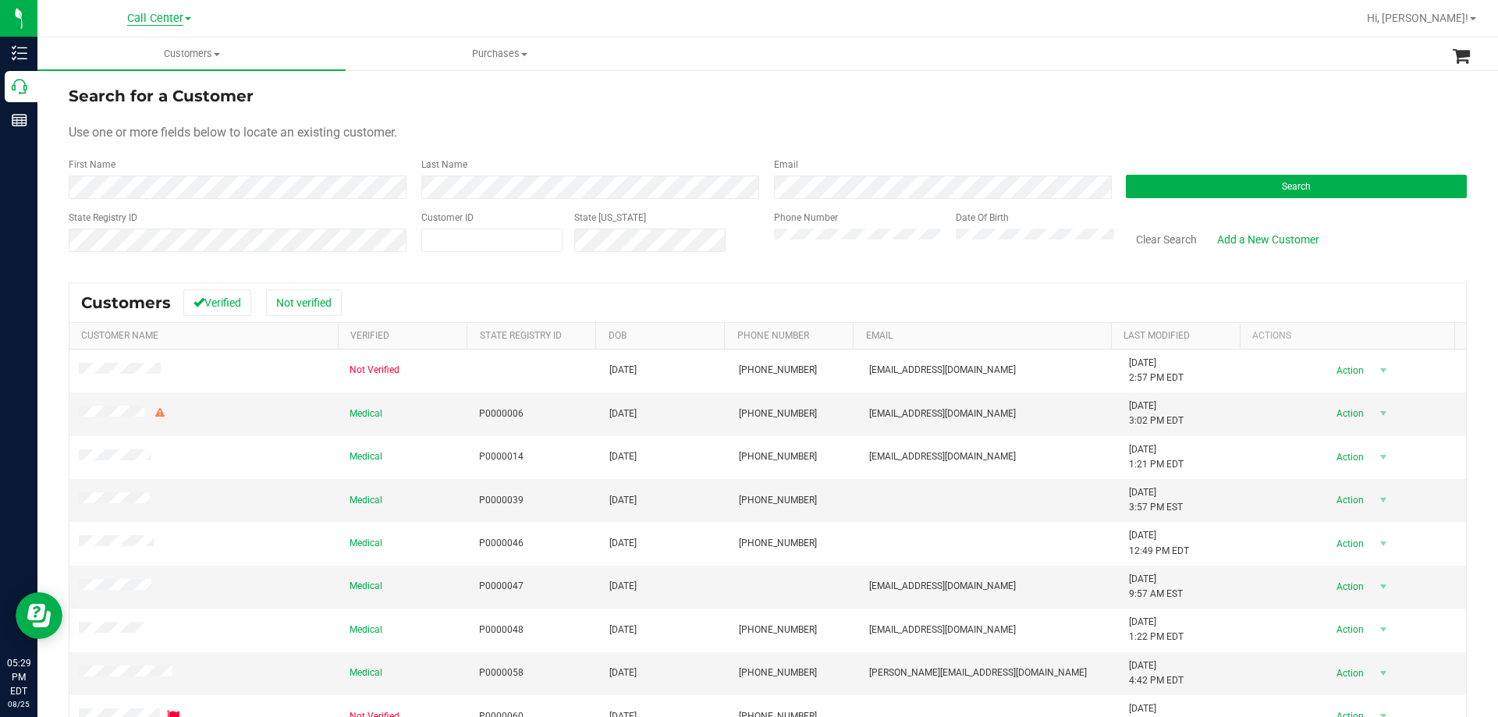
click at [143, 18] on span "Call Center" at bounding box center [155, 19] width 56 height 14
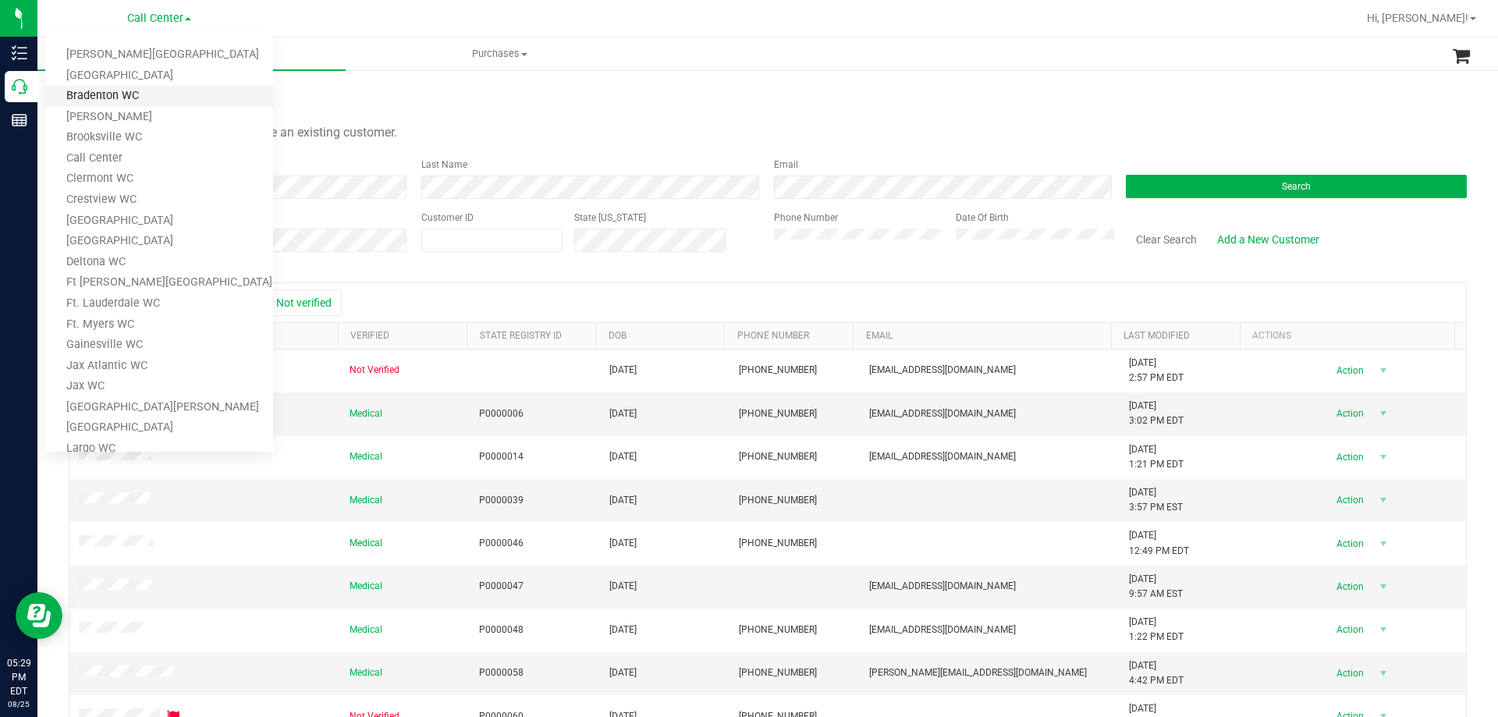
click at [126, 94] on link "Bradenton WC" at bounding box center [159, 96] width 228 height 21
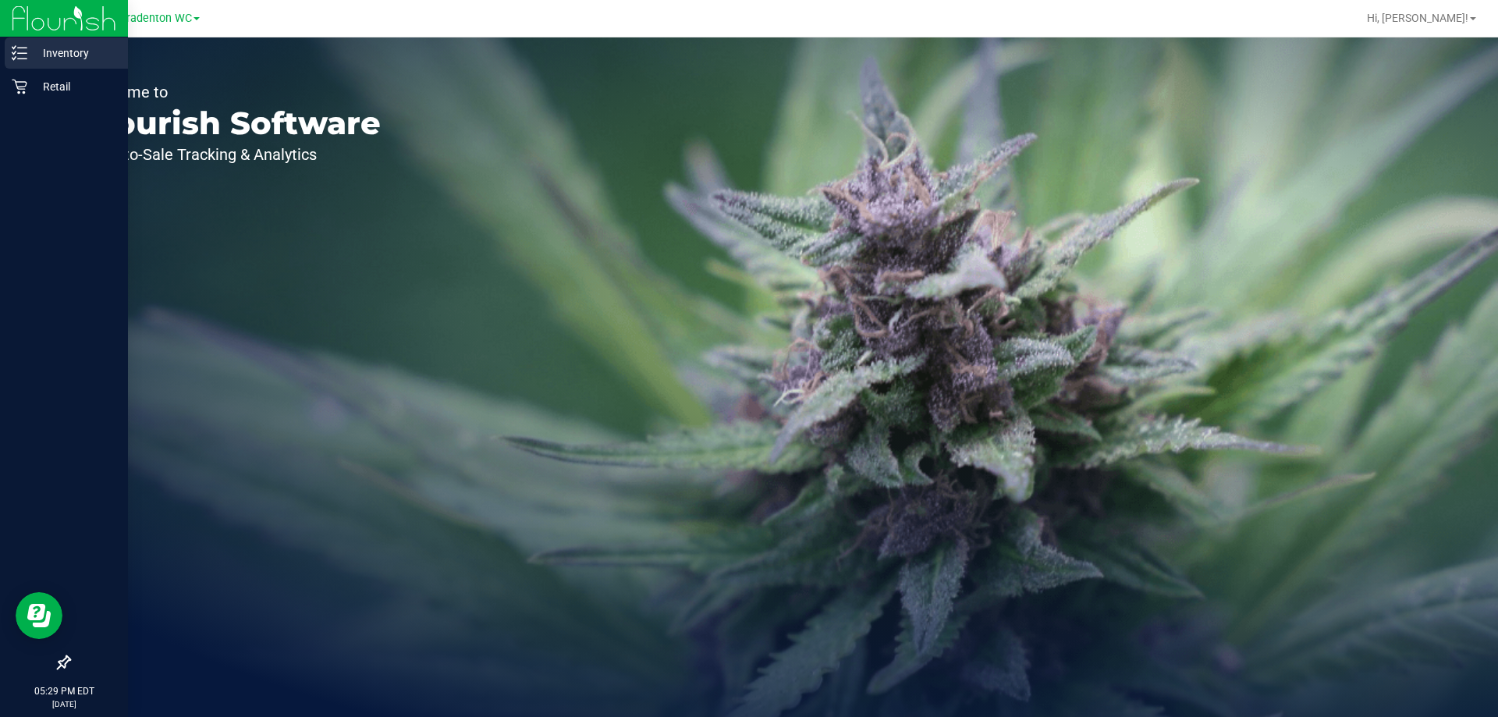
click at [98, 52] on p "Inventory" at bounding box center [74, 53] width 94 height 19
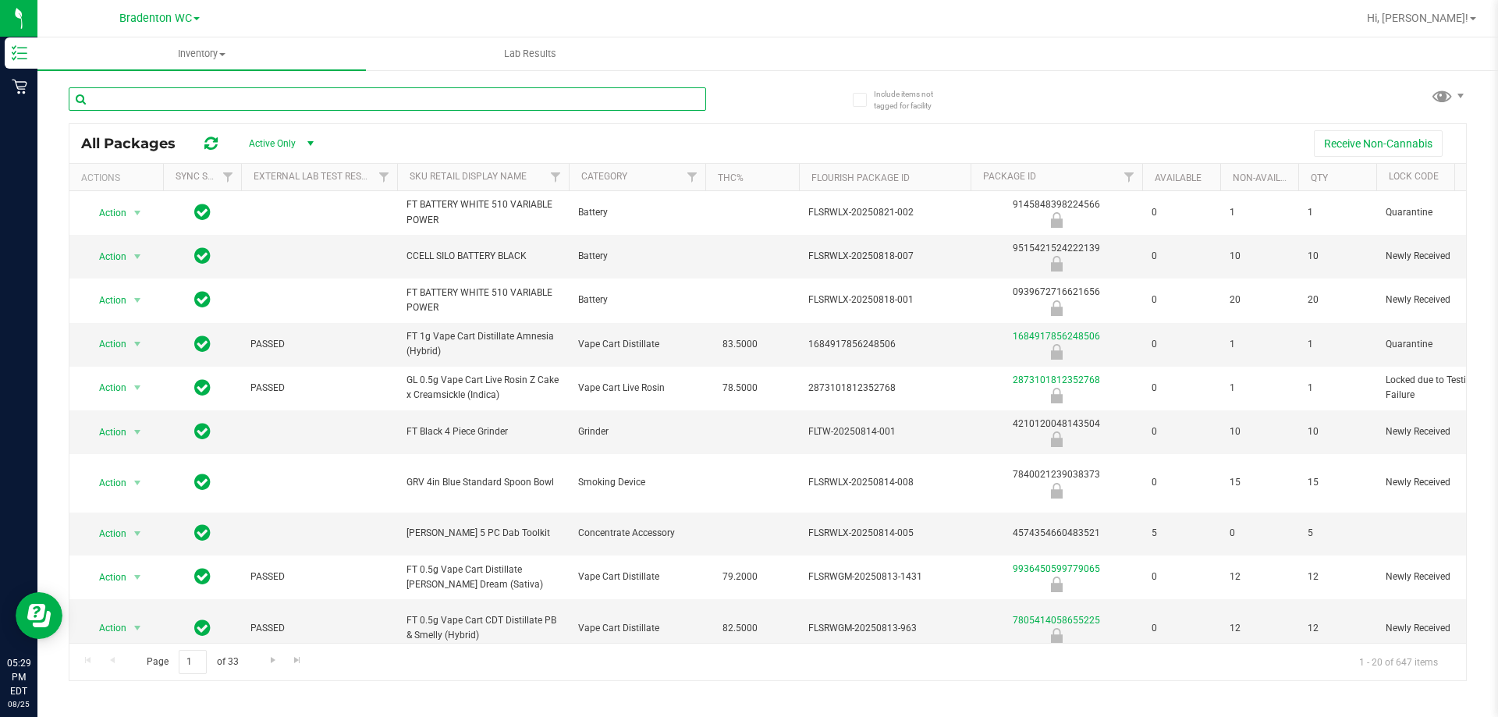
click at [199, 98] on input "text" at bounding box center [387, 98] width 637 height 23
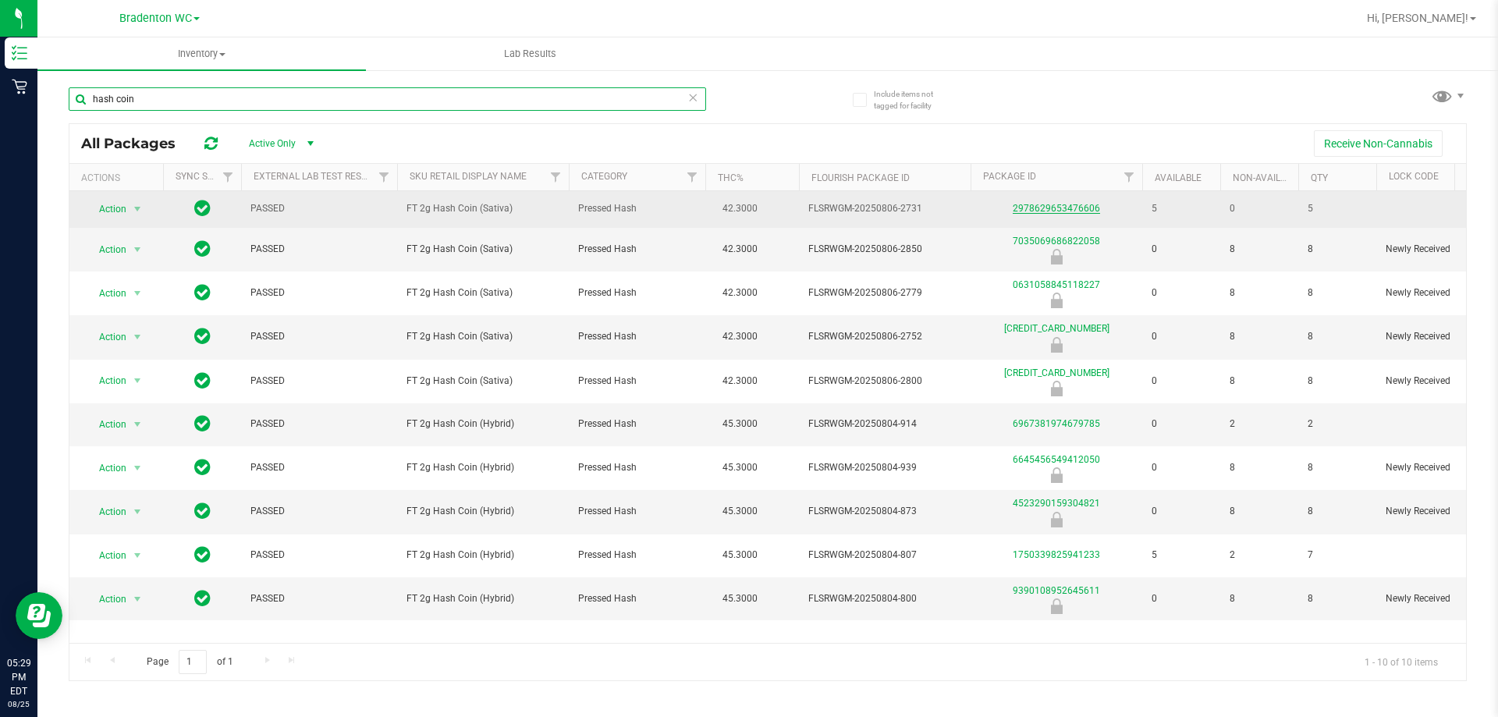
type input "hash coin"
click at [1056, 210] on link "2978629653476606" at bounding box center [1056, 208] width 87 height 11
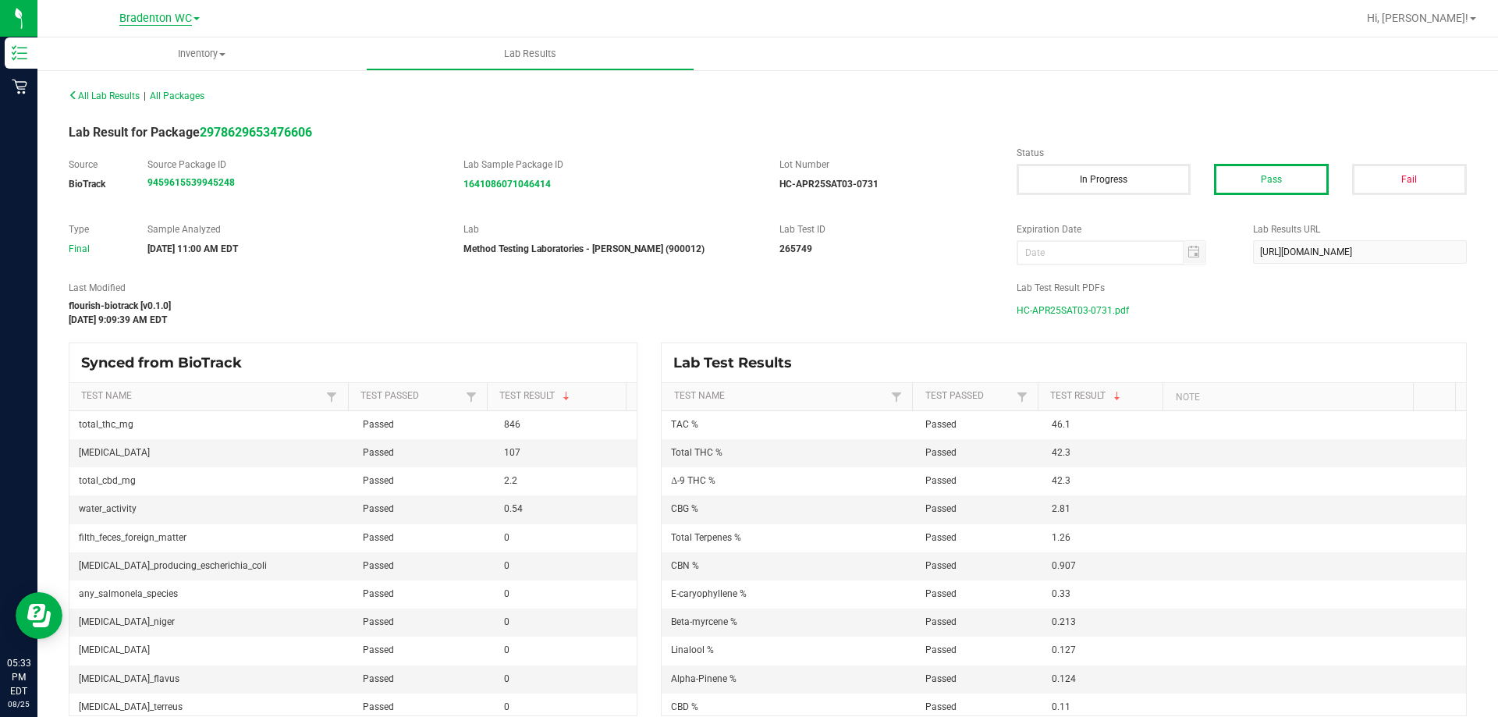
click at [163, 18] on span "Bradenton WC" at bounding box center [155, 19] width 73 height 14
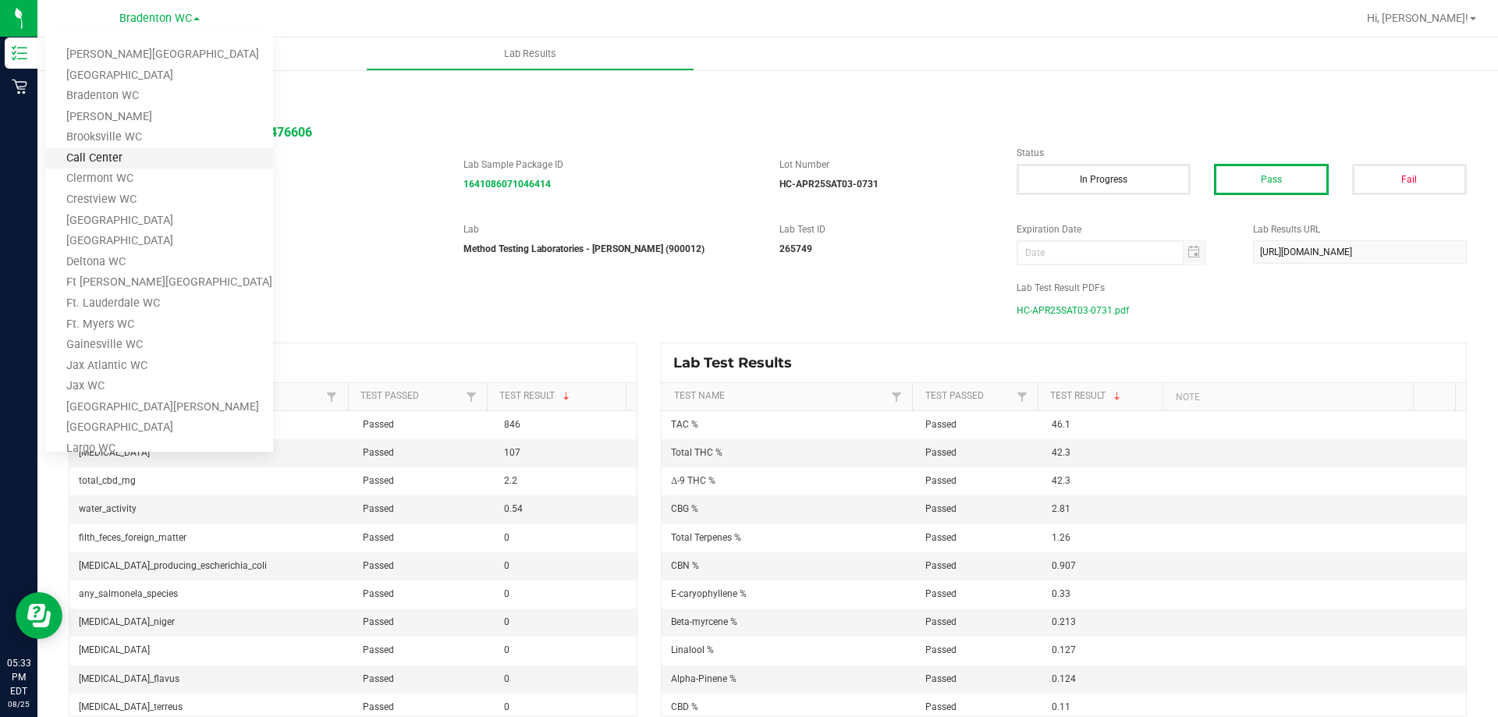
click at [116, 164] on link "Call Center" at bounding box center [159, 158] width 228 height 21
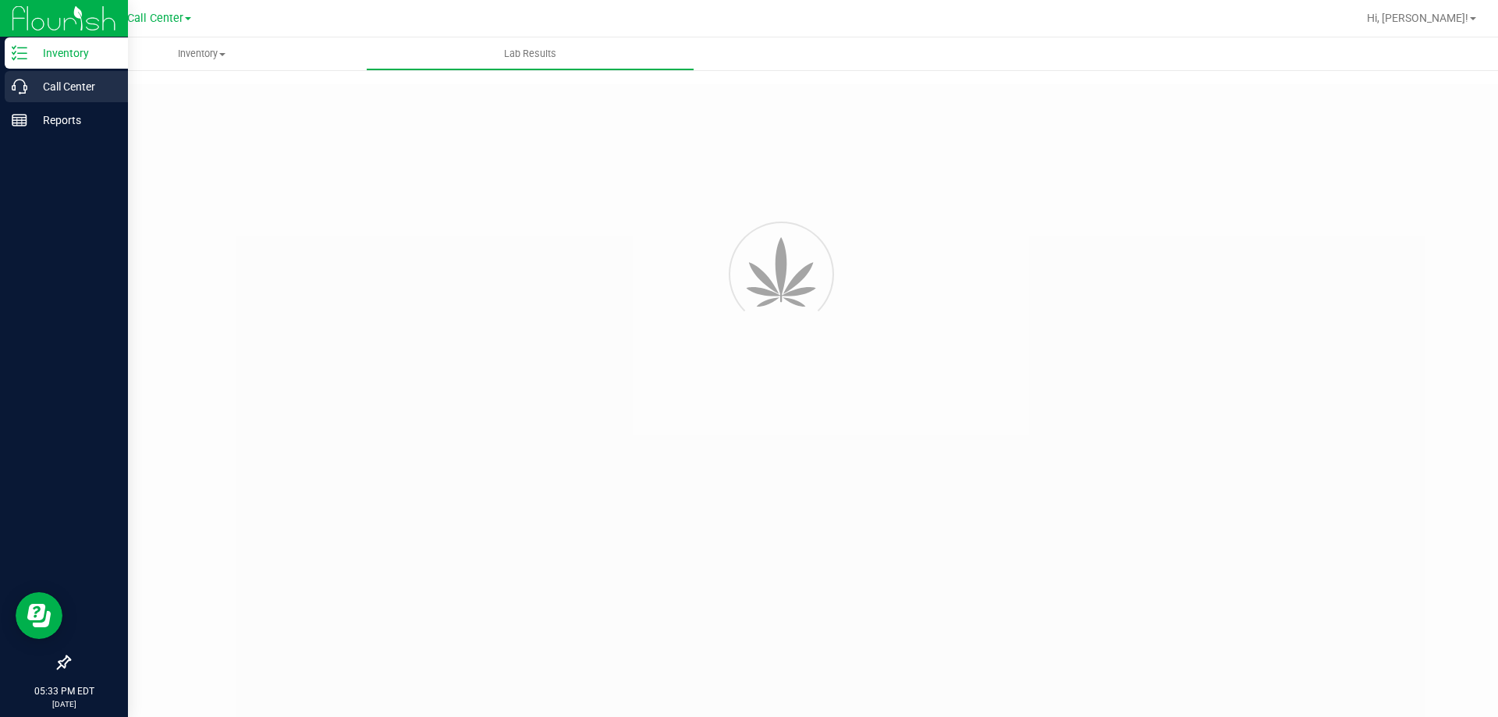
click at [37, 87] on p "Call Center" at bounding box center [74, 86] width 94 height 19
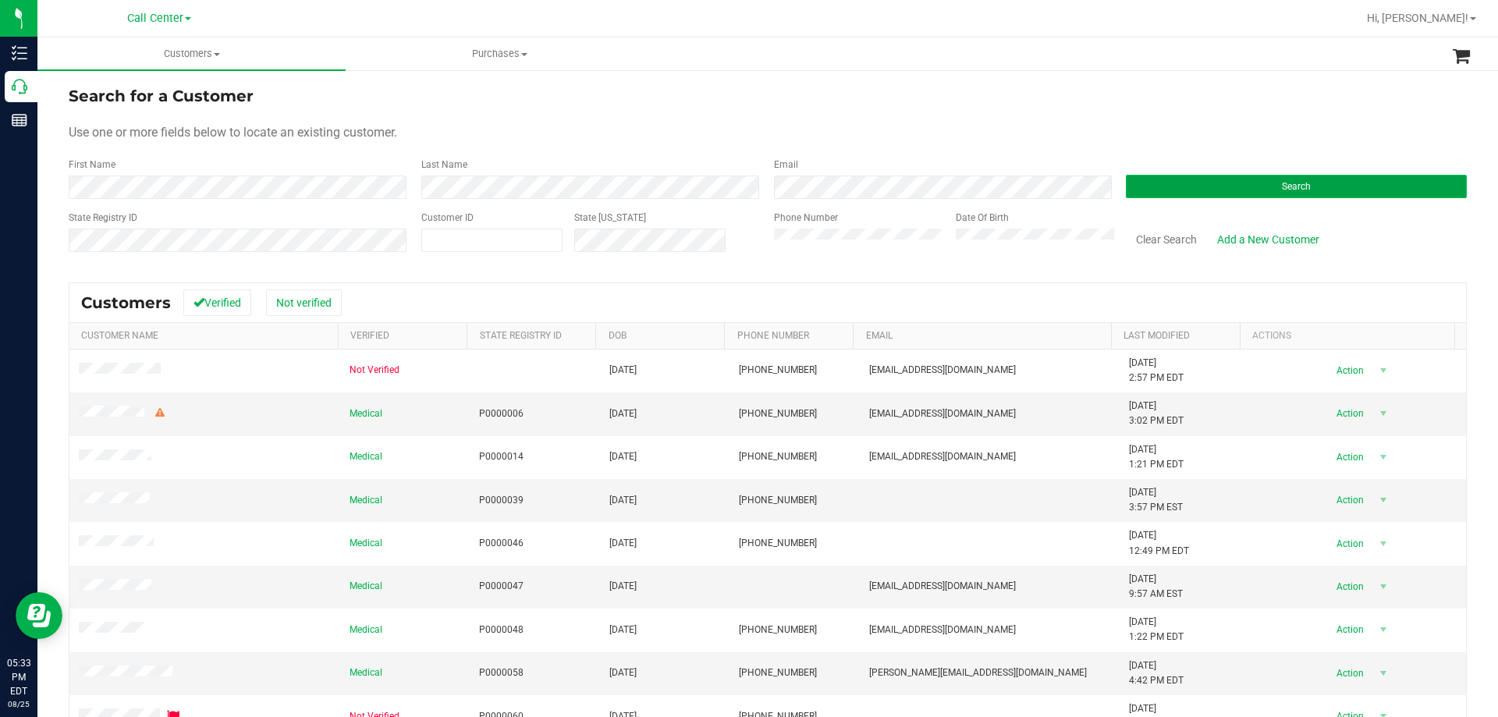
click at [1180, 183] on button "Search" at bounding box center [1296, 186] width 341 height 23
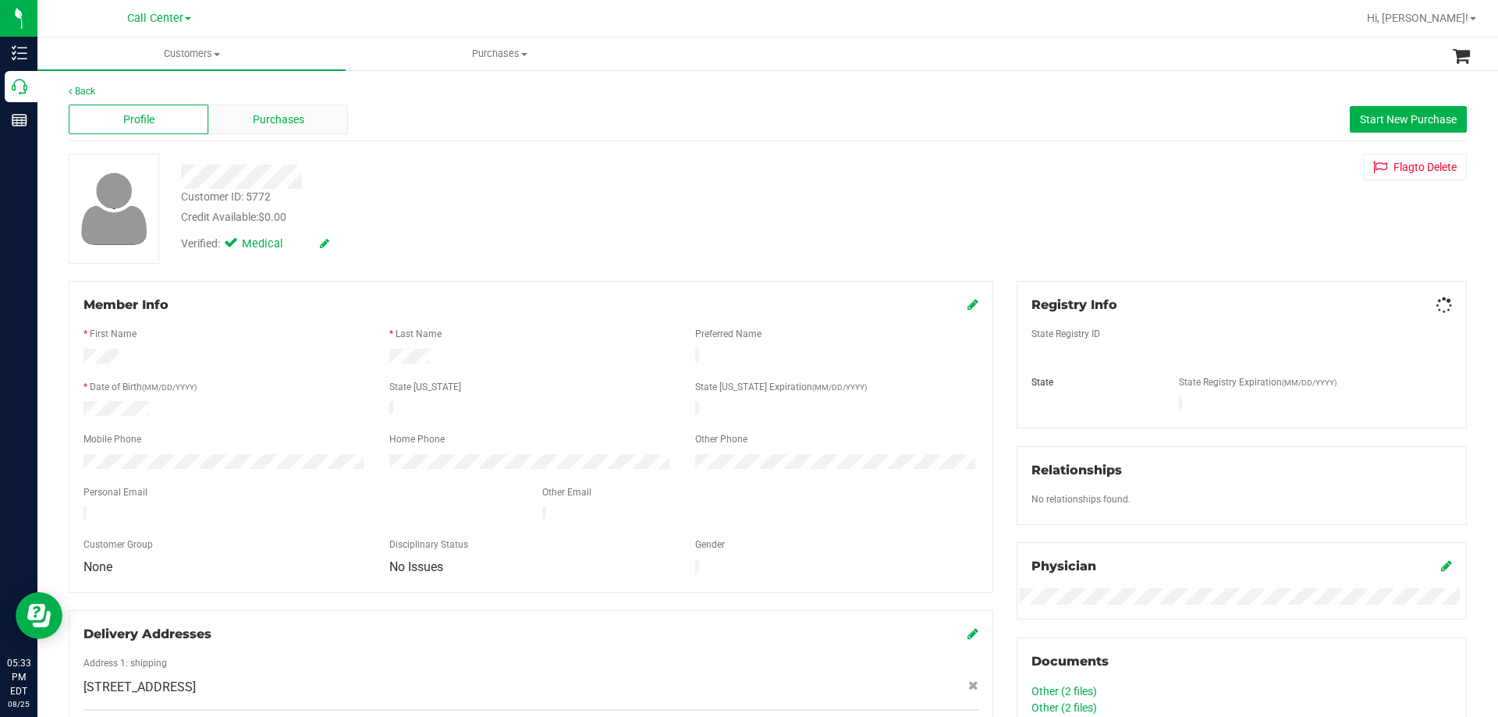
click at [285, 107] on div "Purchases" at bounding box center [278, 120] width 140 height 30
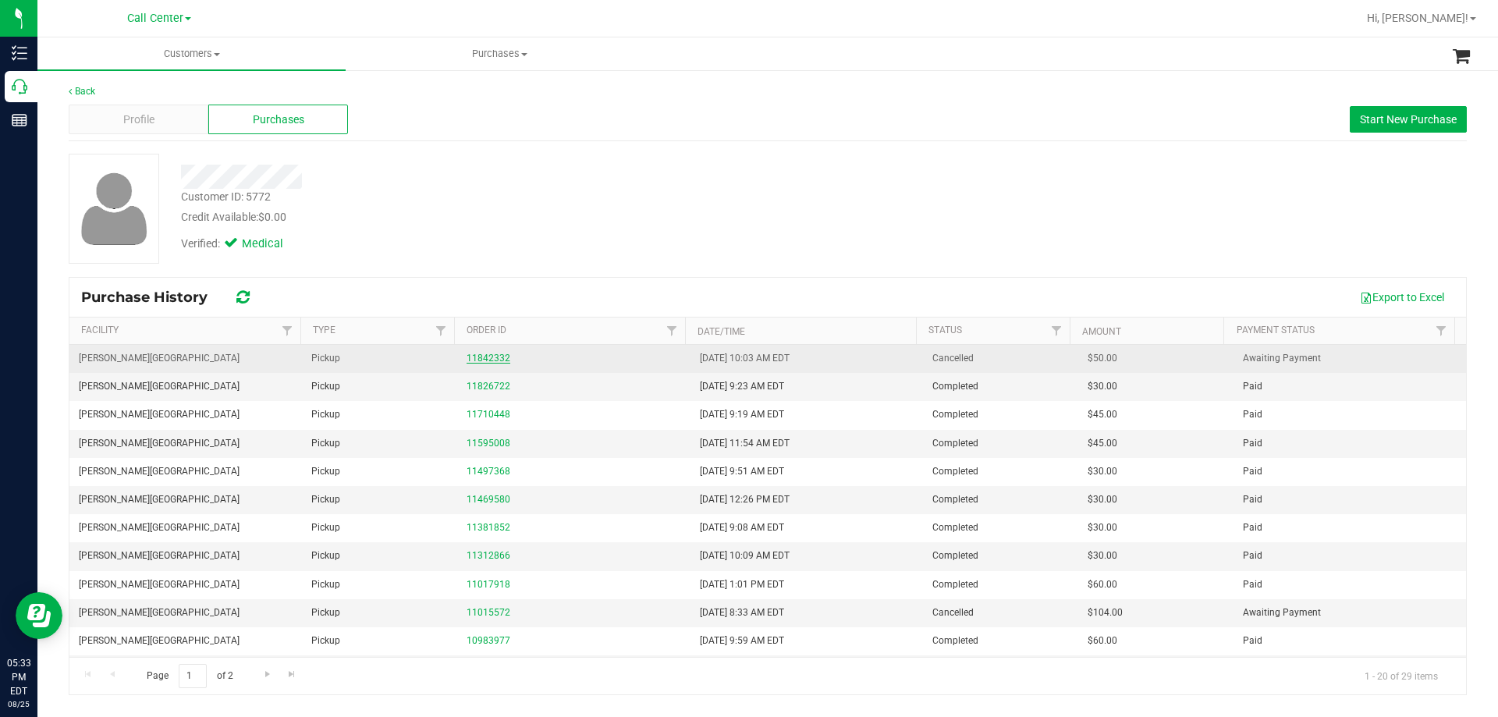
click at [505, 355] on link "11842332" at bounding box center [489, 358] width 44 height 11
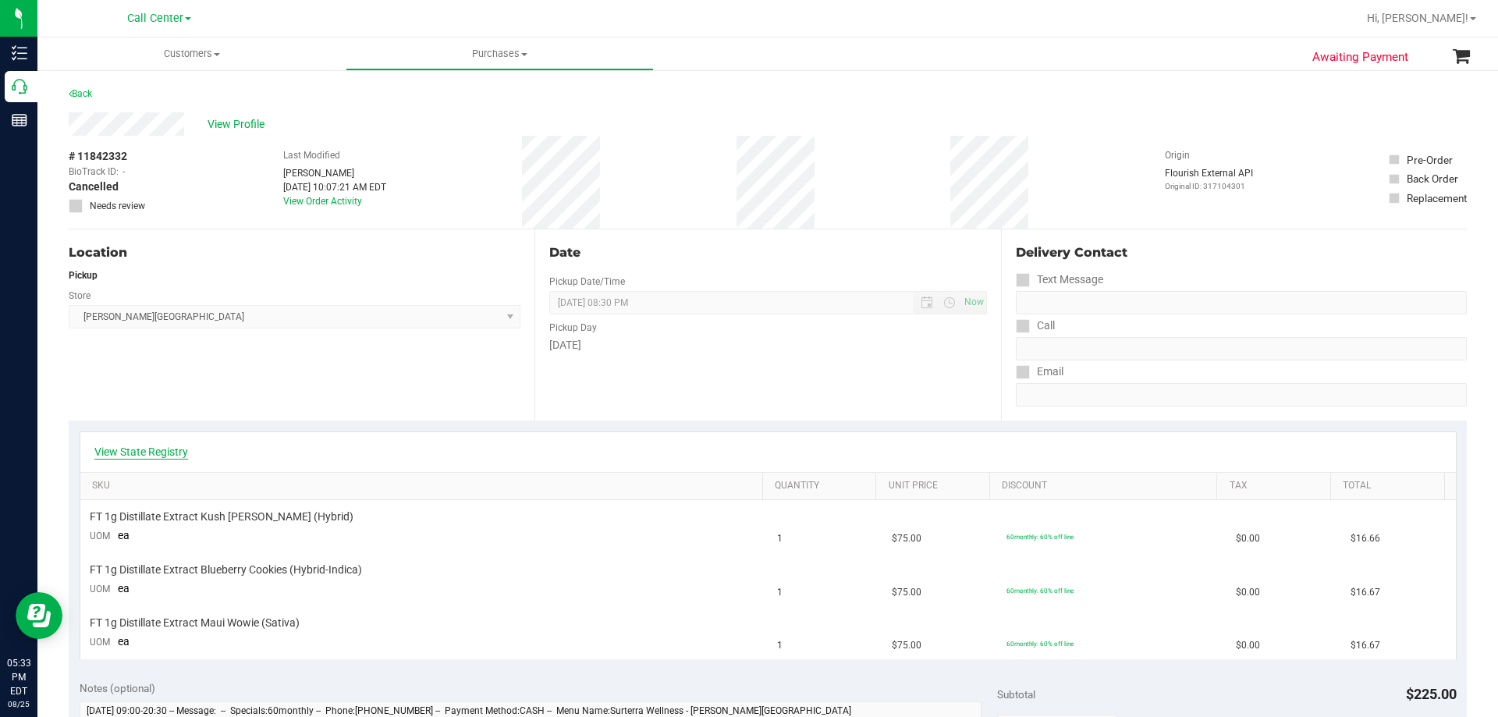
click at [147, 451] on link "View State Registry" at bounding box center [141, 452] width 94 height 16
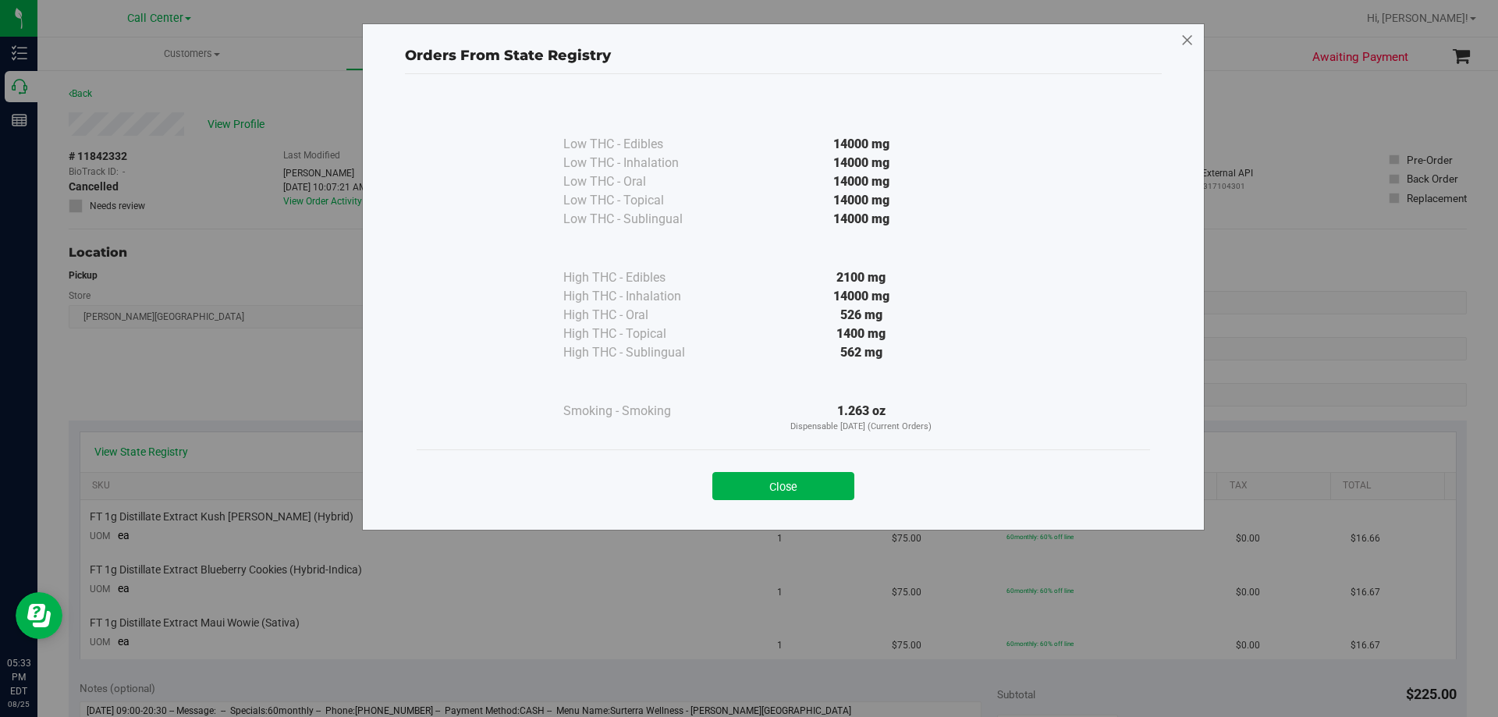
click at [1186, 46] on icon at bounding box center [1187, 40] width 14 height 25
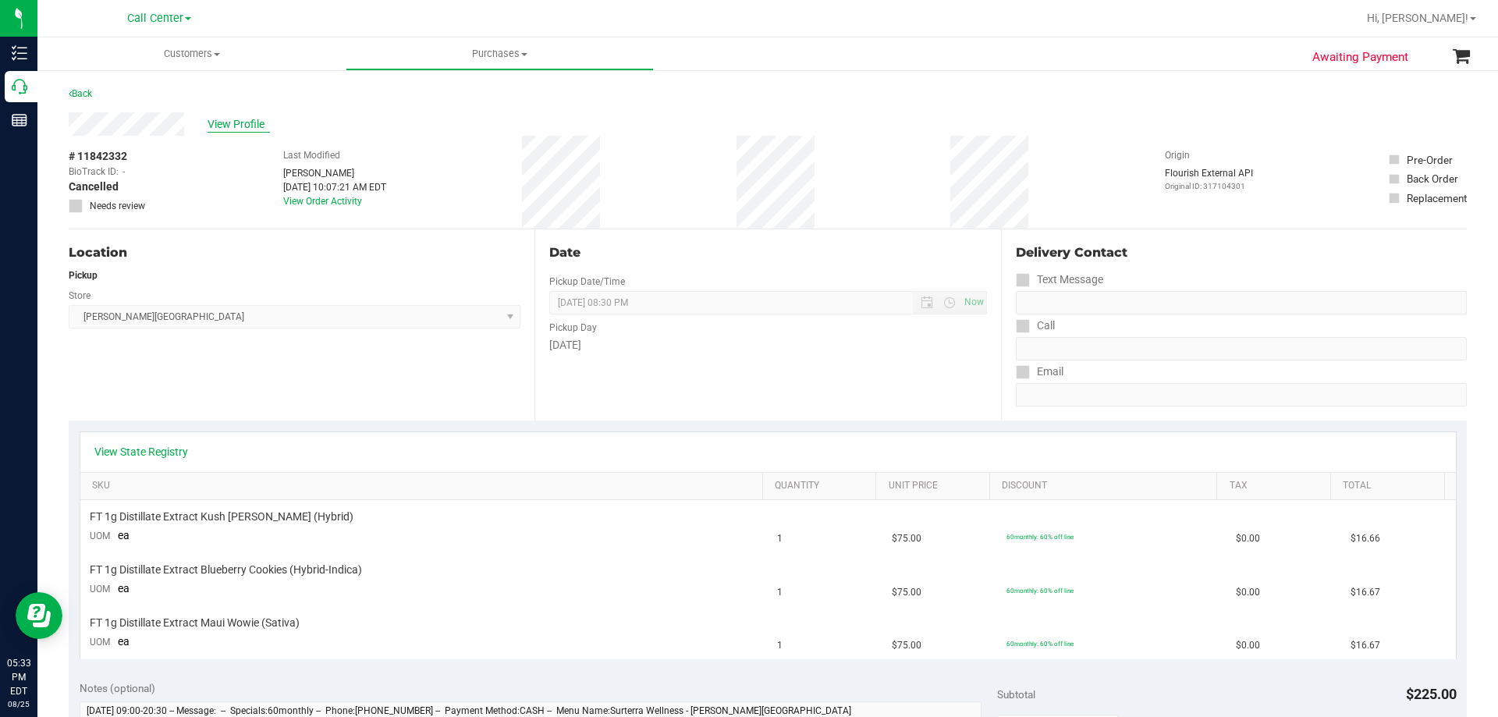
click at [238, 126] on span "View Profile" at bounding box center [239, 124] width 62 height 16
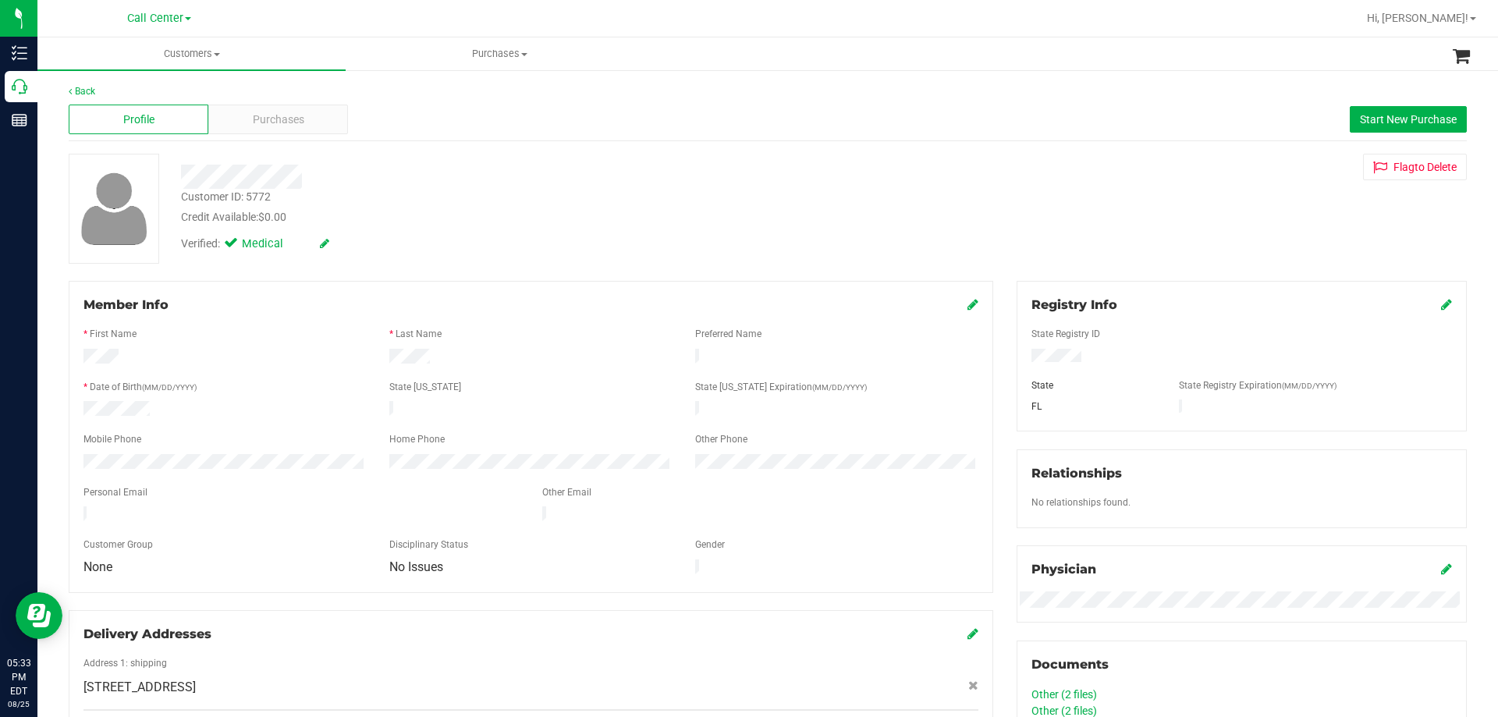
click at [264, 197] on div "Customer ID: 5772" at bounding box center [226, 197] width 90 height 16
click at [275, 122] on span "Purchases" at bounding box center [278, 120] width 51 height 16
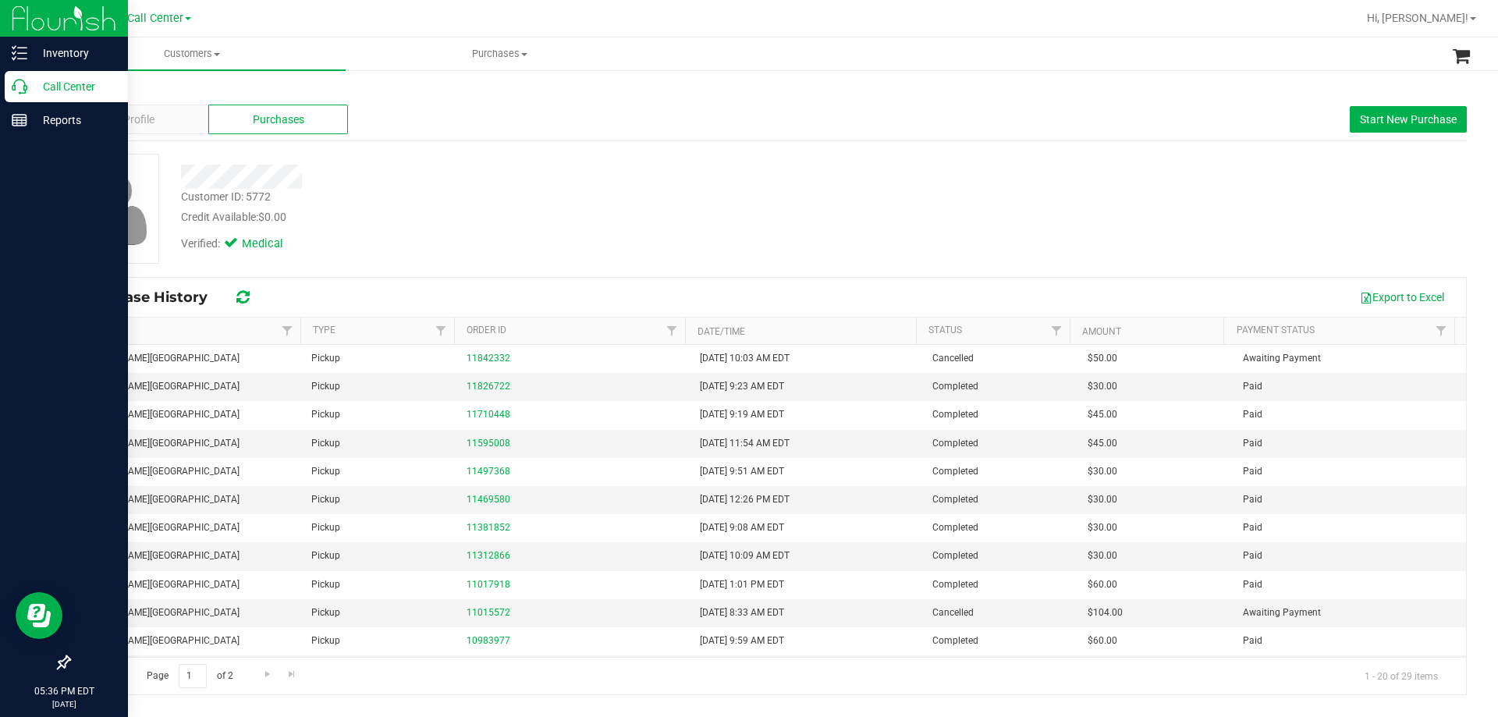
click at [41, 85] on p "Call Center" at bounding box center [74, 86] width 94 height 19
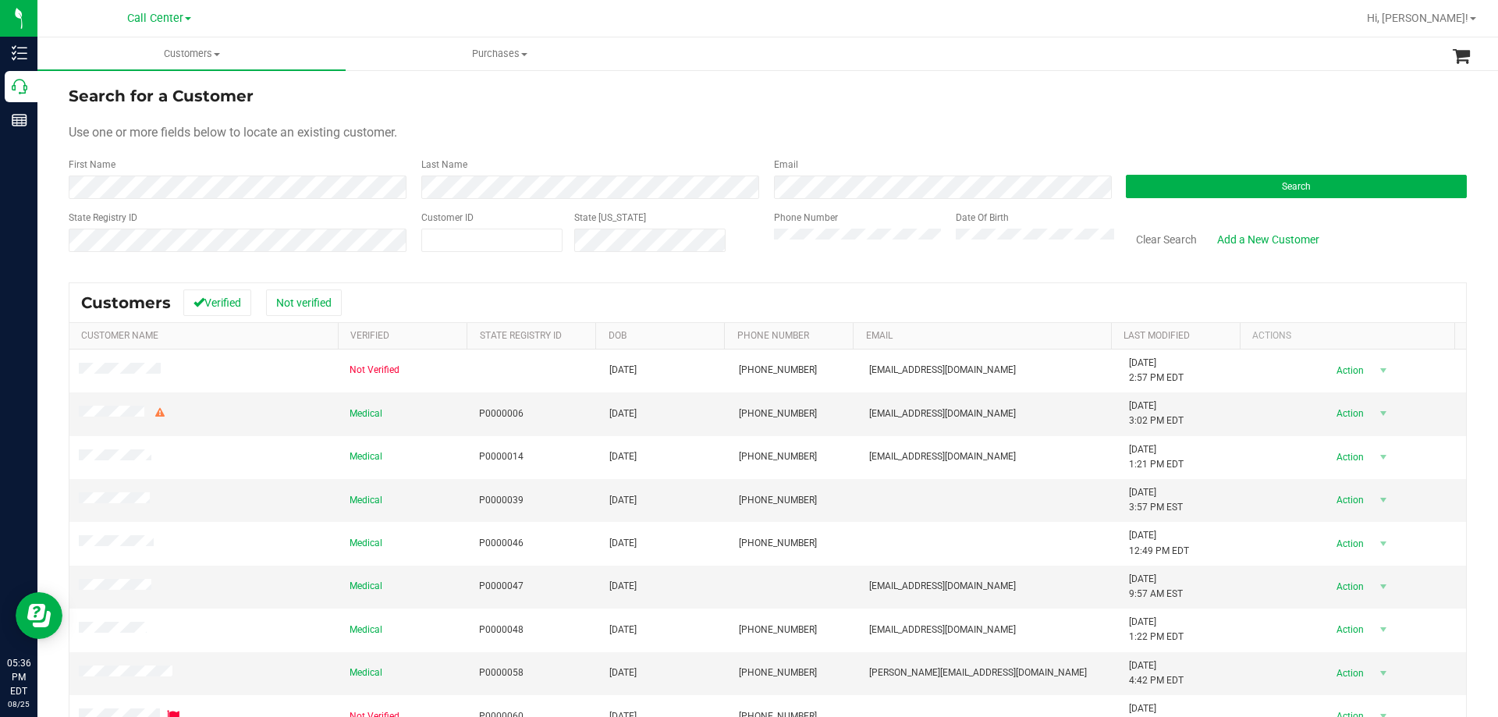
click at [1156, 173] on div "Search" at bounding box center [1290, 178] width 353 height 41
click at [1140, 189] on button "Search" at bounding box center [1296, 186] width 341 height 23
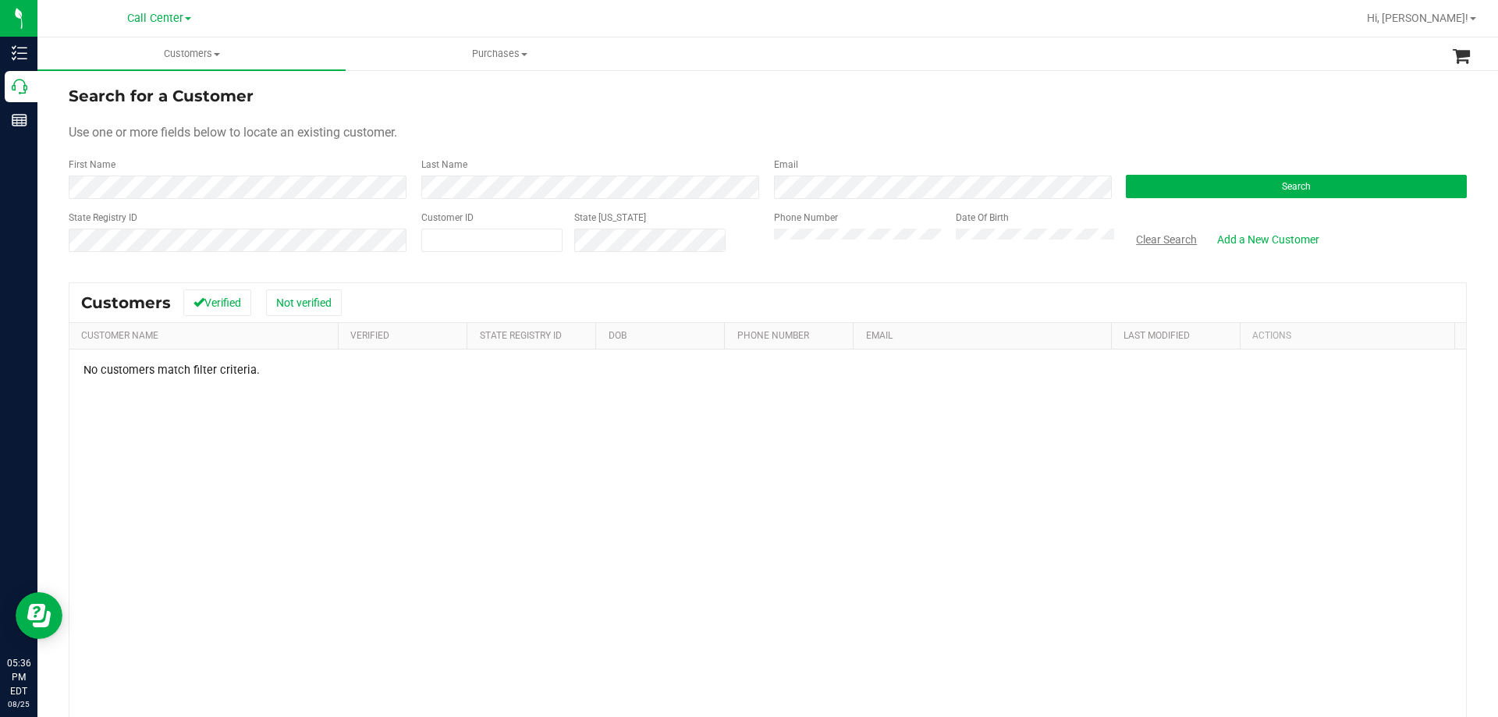
drag, startPoint x: 1127, startPoint y: 240, endPoint x: 1040, endPoint y: 222, distance: 88.4
click at [1127, 240] on button "Clear Search" at bounding box center [1166, 239] width 81 height 27
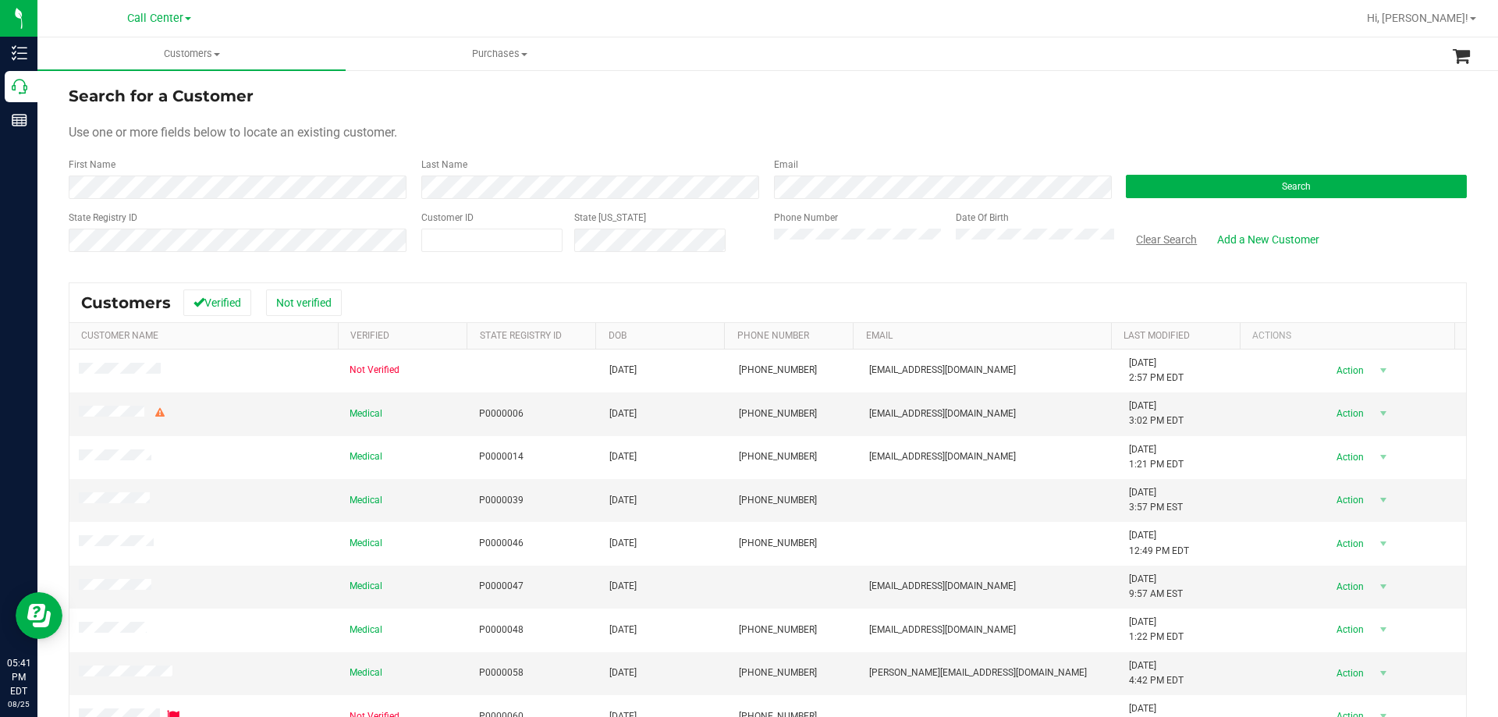
click at [1172, 236] on button "Clear Search" at bounding box center [1166, 239] width 81 height 27
click at [917, 248] on div "Phone Number Date Of Birth" at bounding box center [938, 238] width 353 height 55
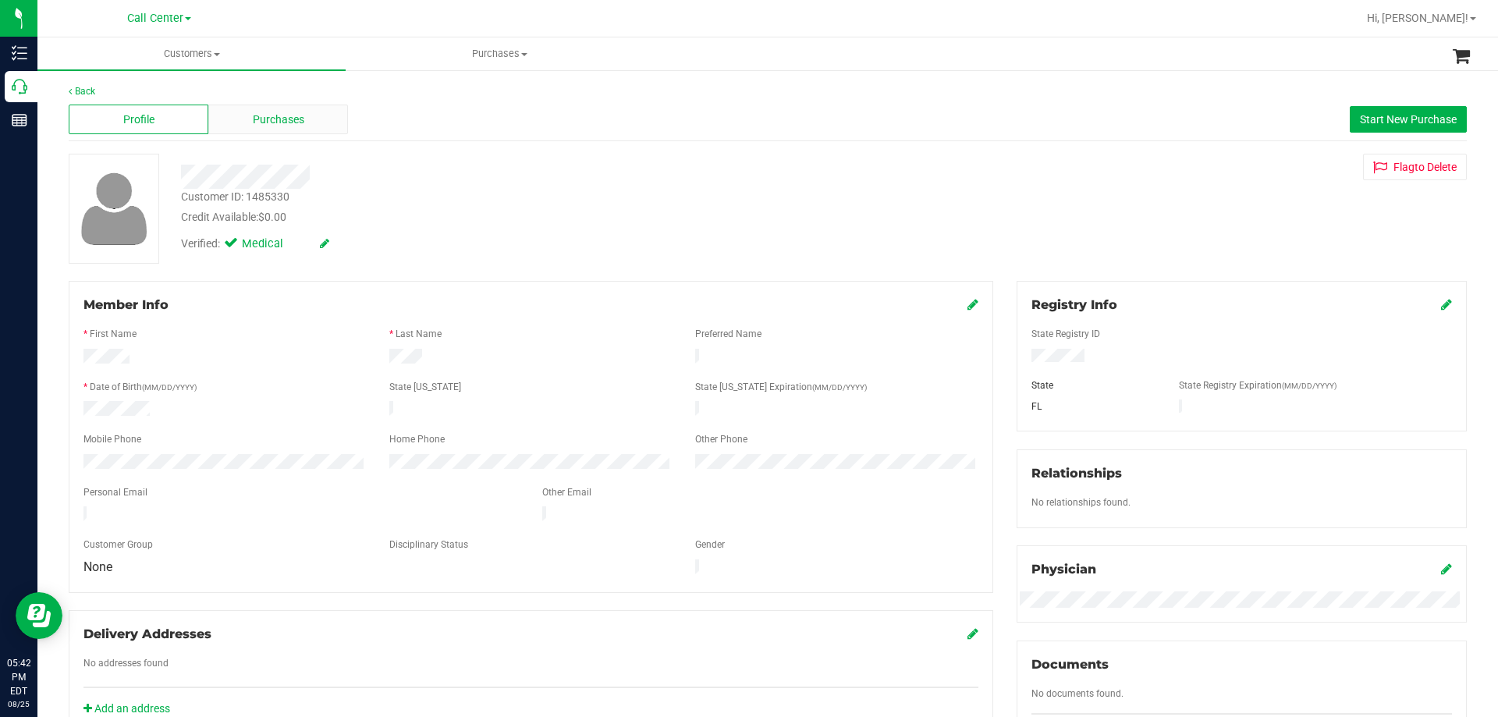
click at [279, 108] on div "Purchases" at bounding box center [278, 120] width 140 height 30
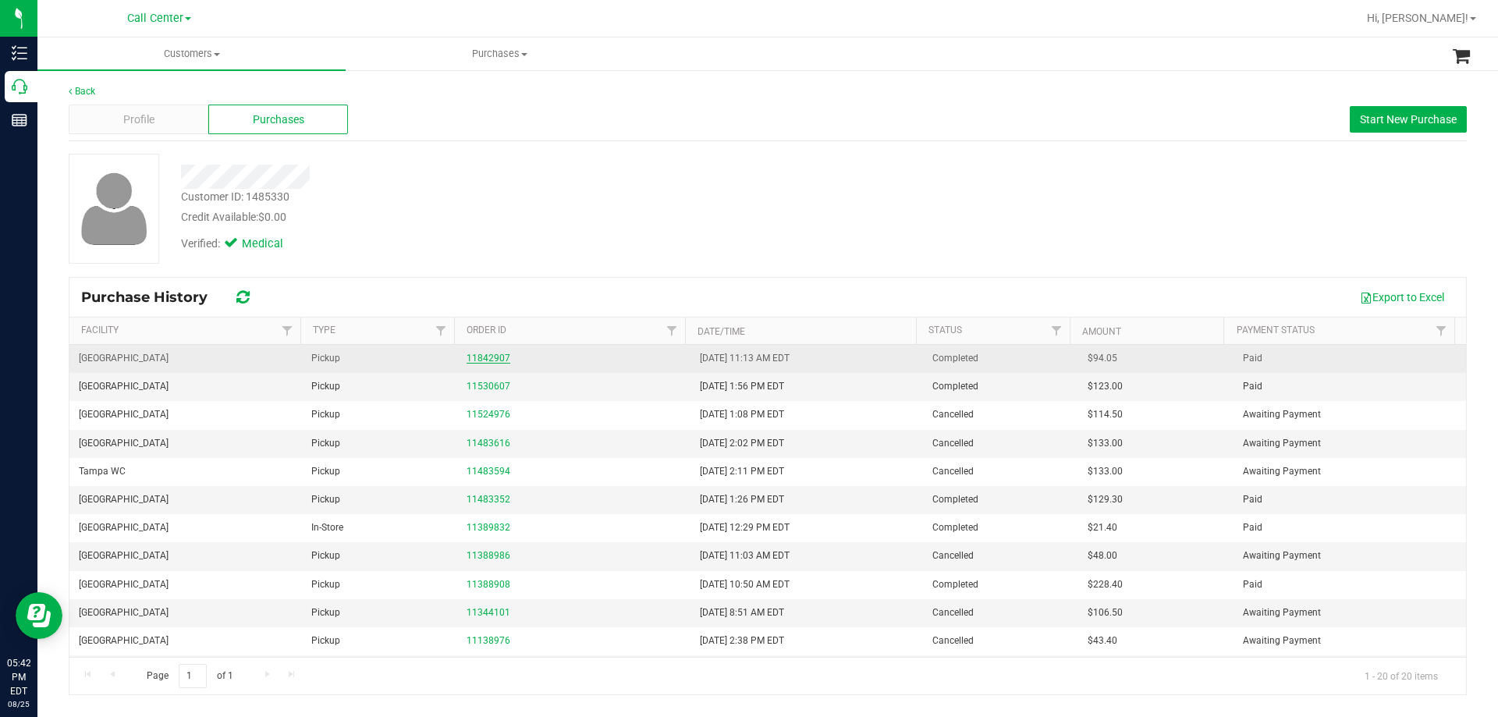
click at [488, 359] on link "11842907" at bounding box center [489, 358] width 44 height 11
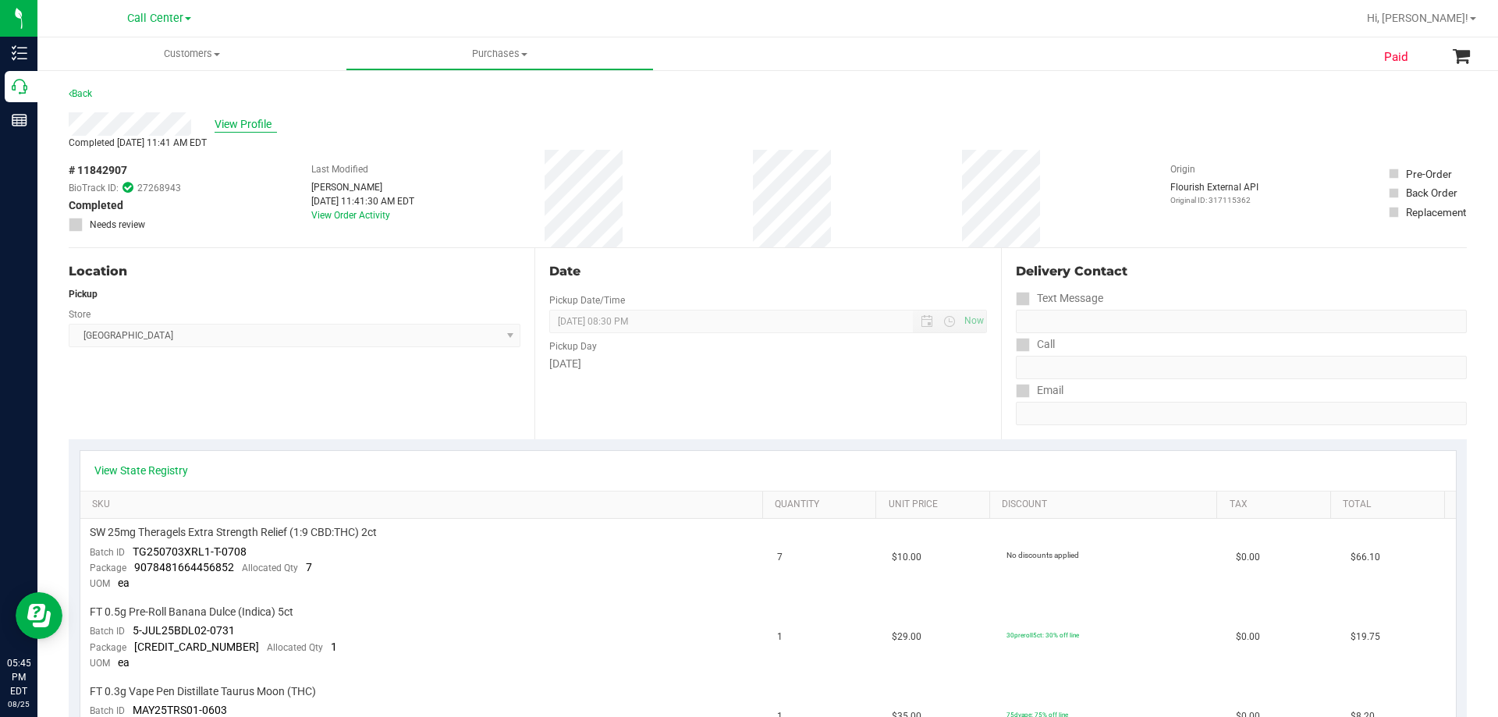
drag, startPoint x: 200, startPoint y: 119, endPoint x: 233, endPoint y: 129, distance: 34.3
click at [200, 118] on div "View Profile" at bounding box center [768, 123] width 1398 height 23
click at [233, 127] on span "View Profile" at bounding box center [246, 124] width 62 height 16
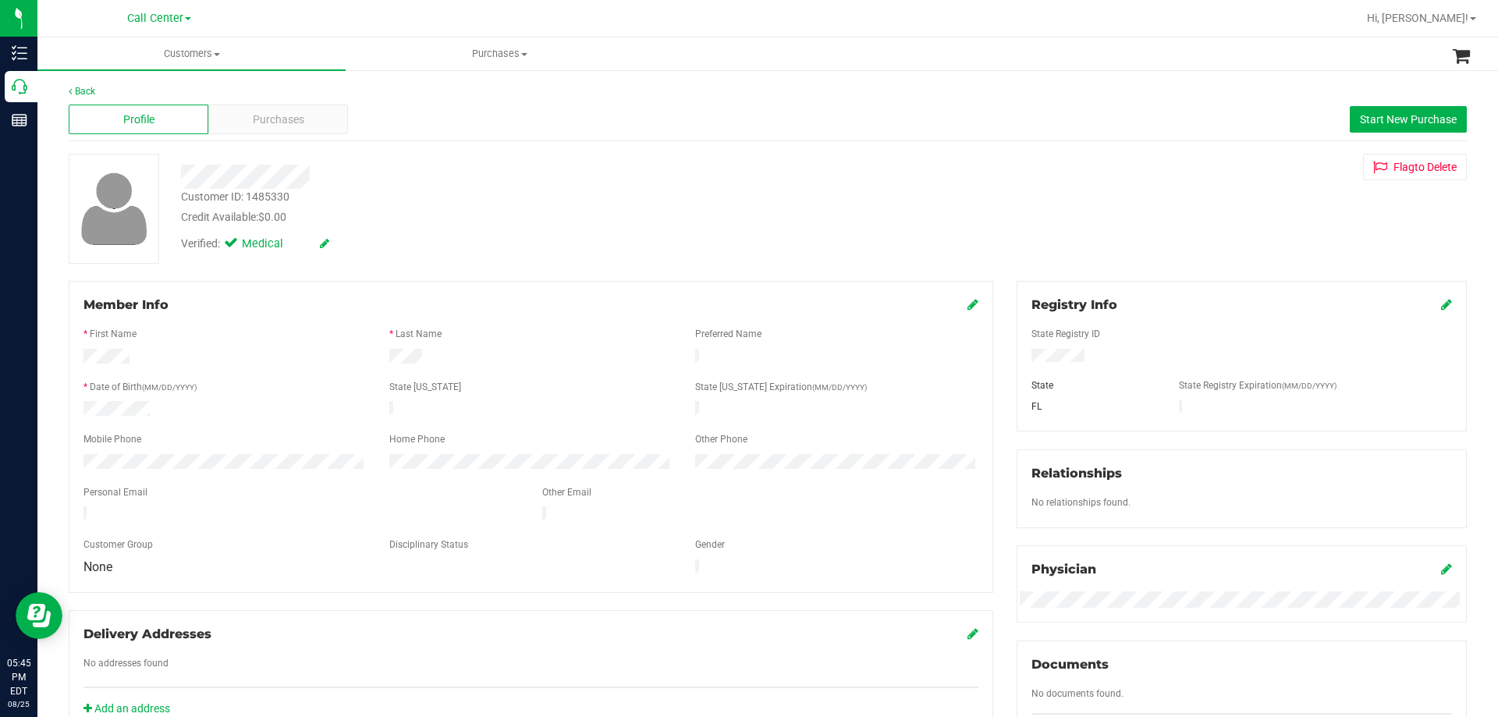
click at [967, 301] on icon at bounding box center [972, 304] width 11 height 12
click at [964, 307] on icon at bounding box center [971, 306] width 14 height 12
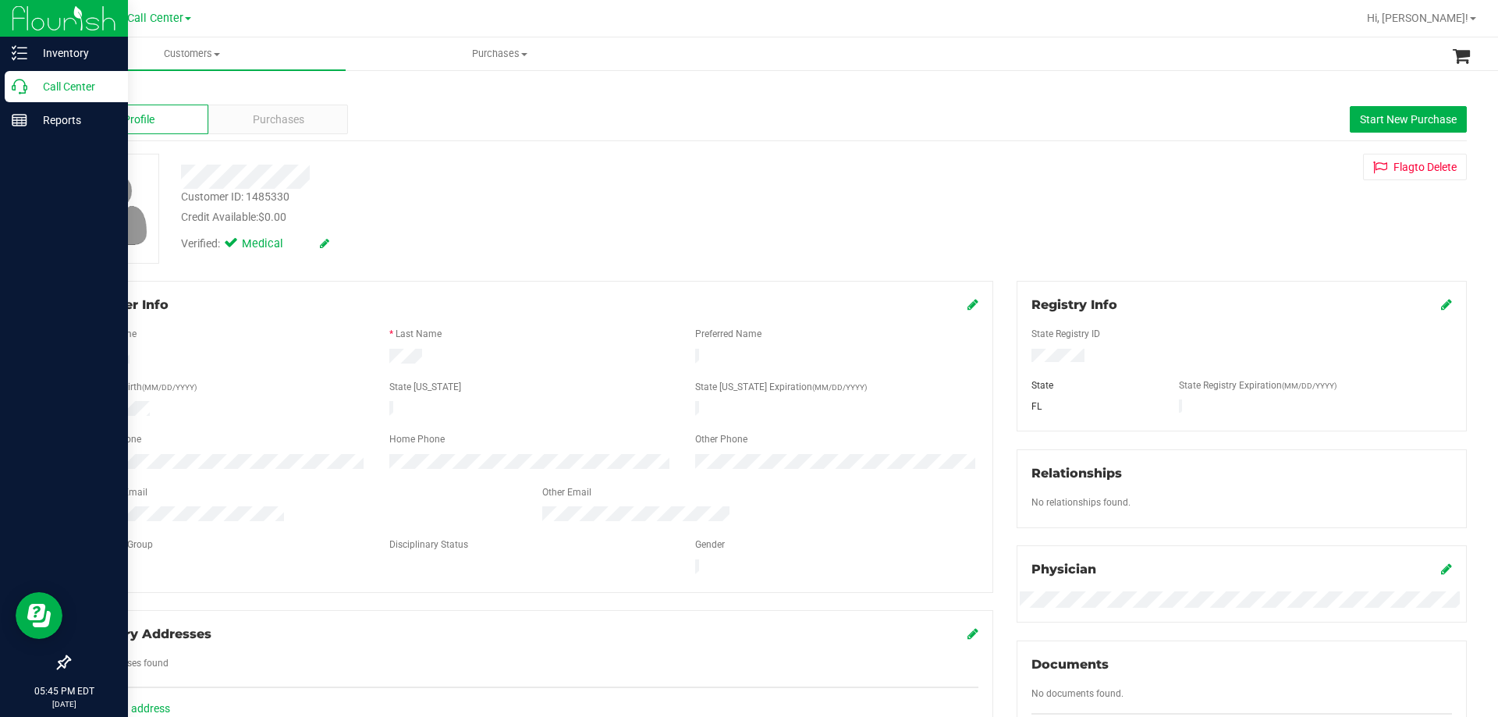
click at [62, 87] on p "Call Center" at bounding box center [74, 86] width 94 height 19
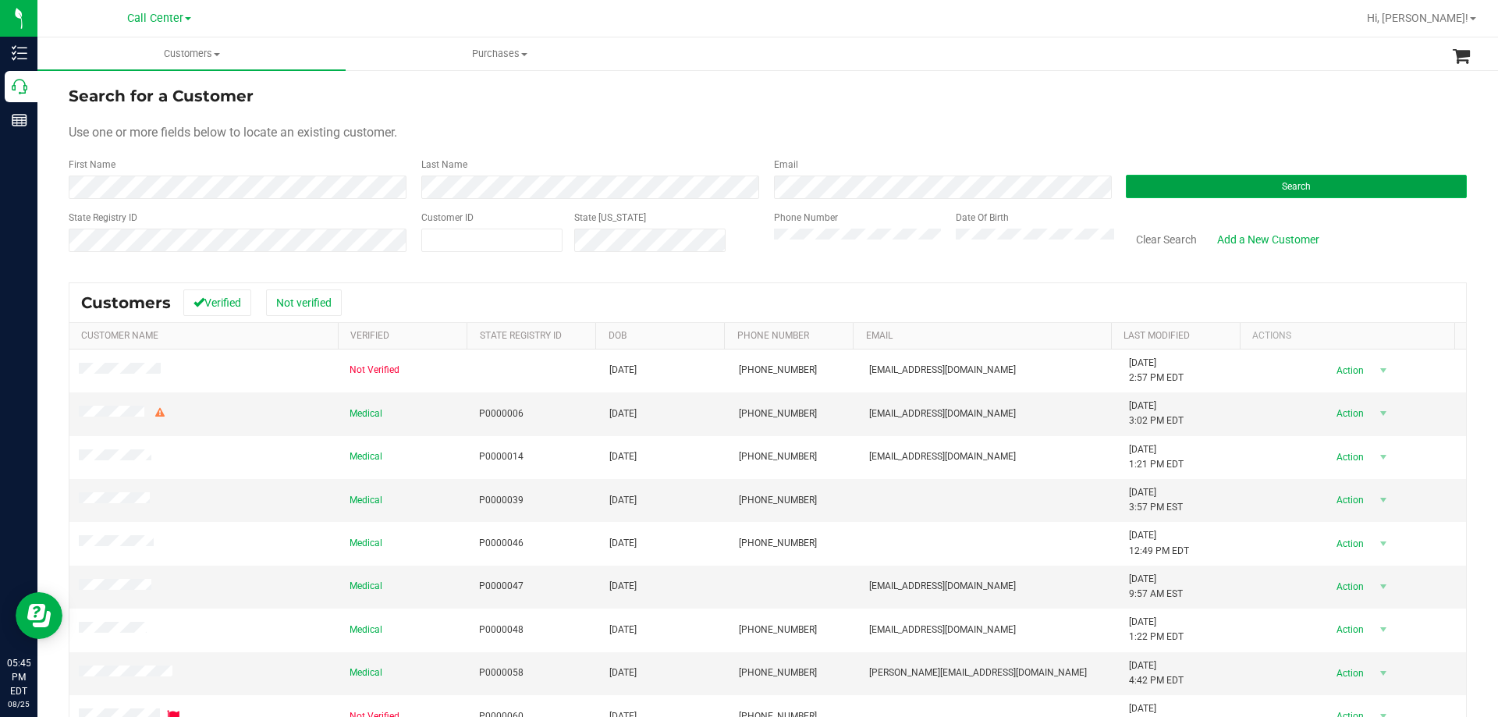
click at [1152, 182] on button "Search" at bounding box center [1296, 186] width 341 height 23
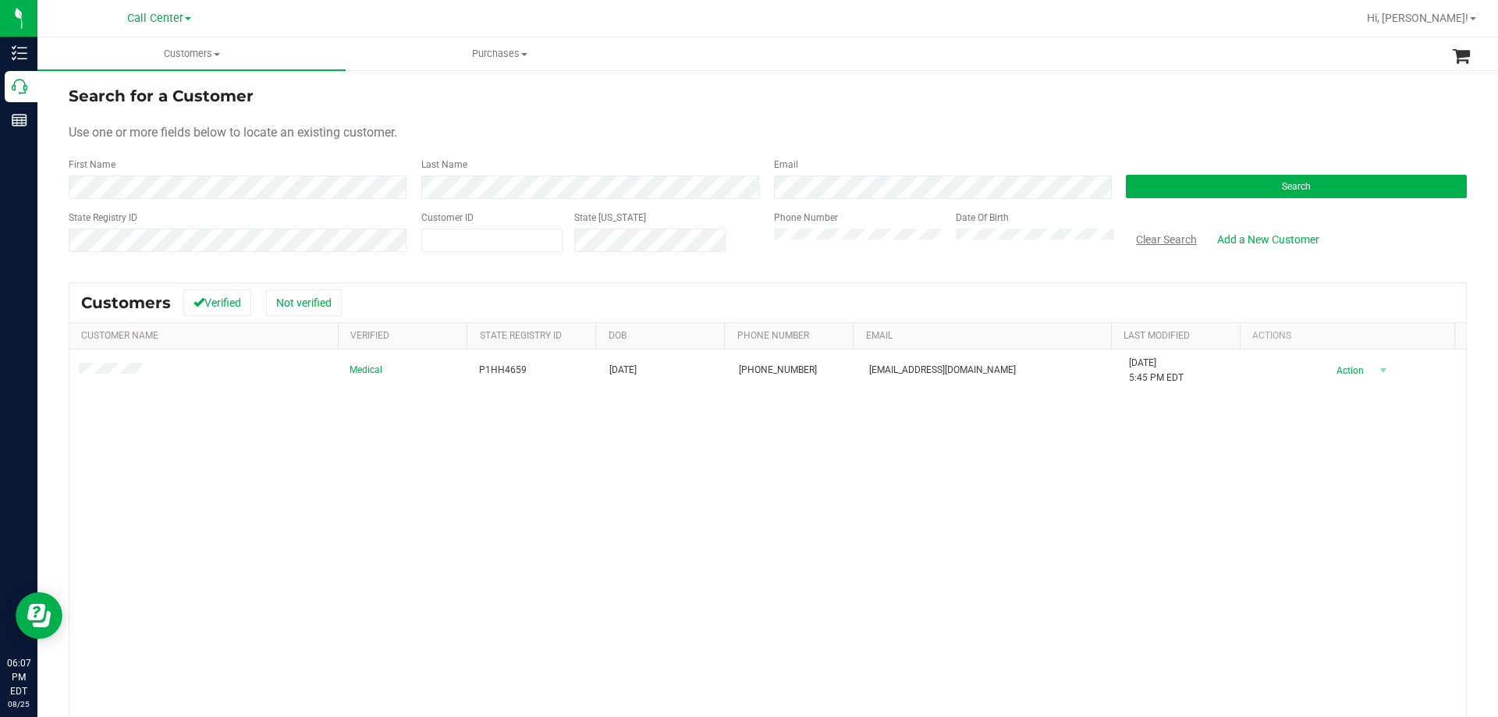
click at [1169, 239] on button "Clear Search" at bounding box center [1166, 239] width 81 height 27
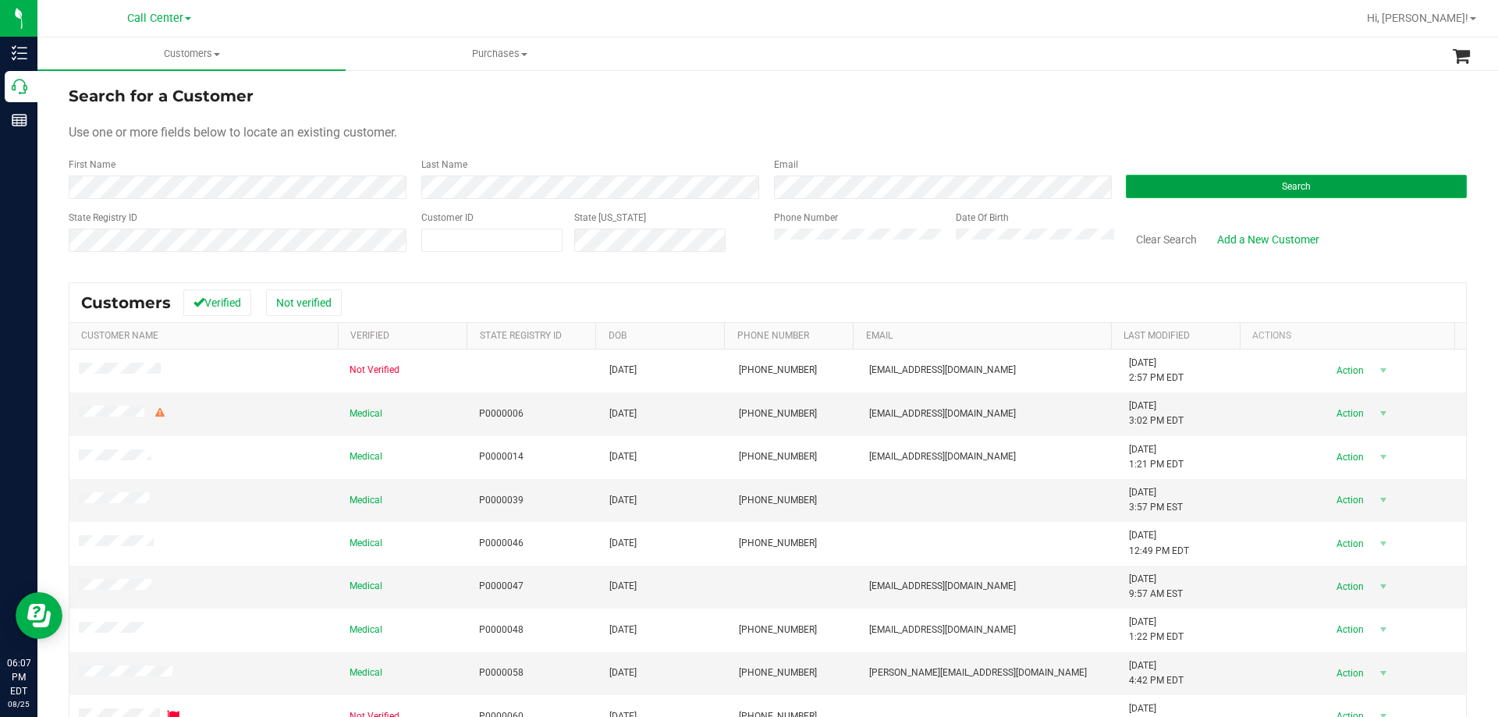
click at [1147, 186] on button "Search" at bounding box center [1296, 186] width 341 height 23
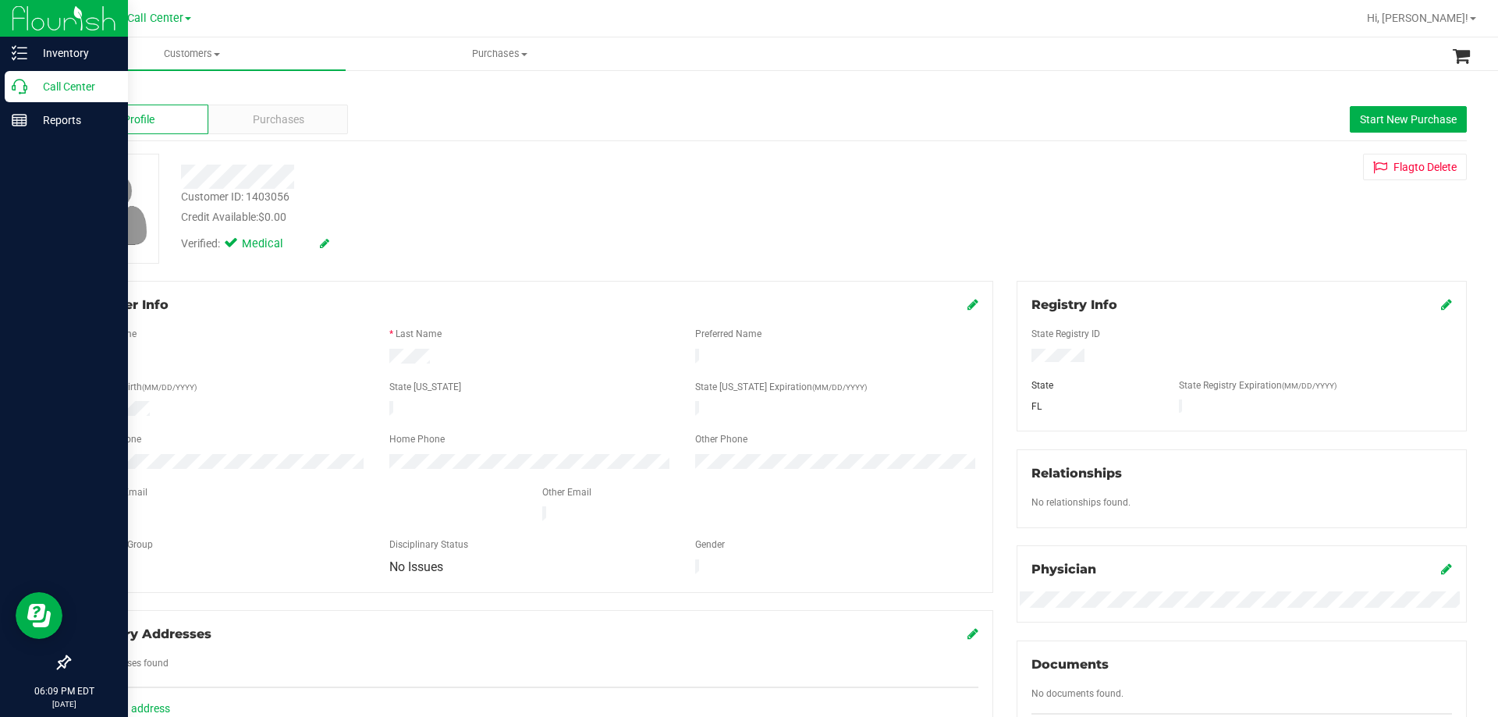
click at [69, 91] on p "Call Center" at bounding box center [74, 86] width 94 height 19
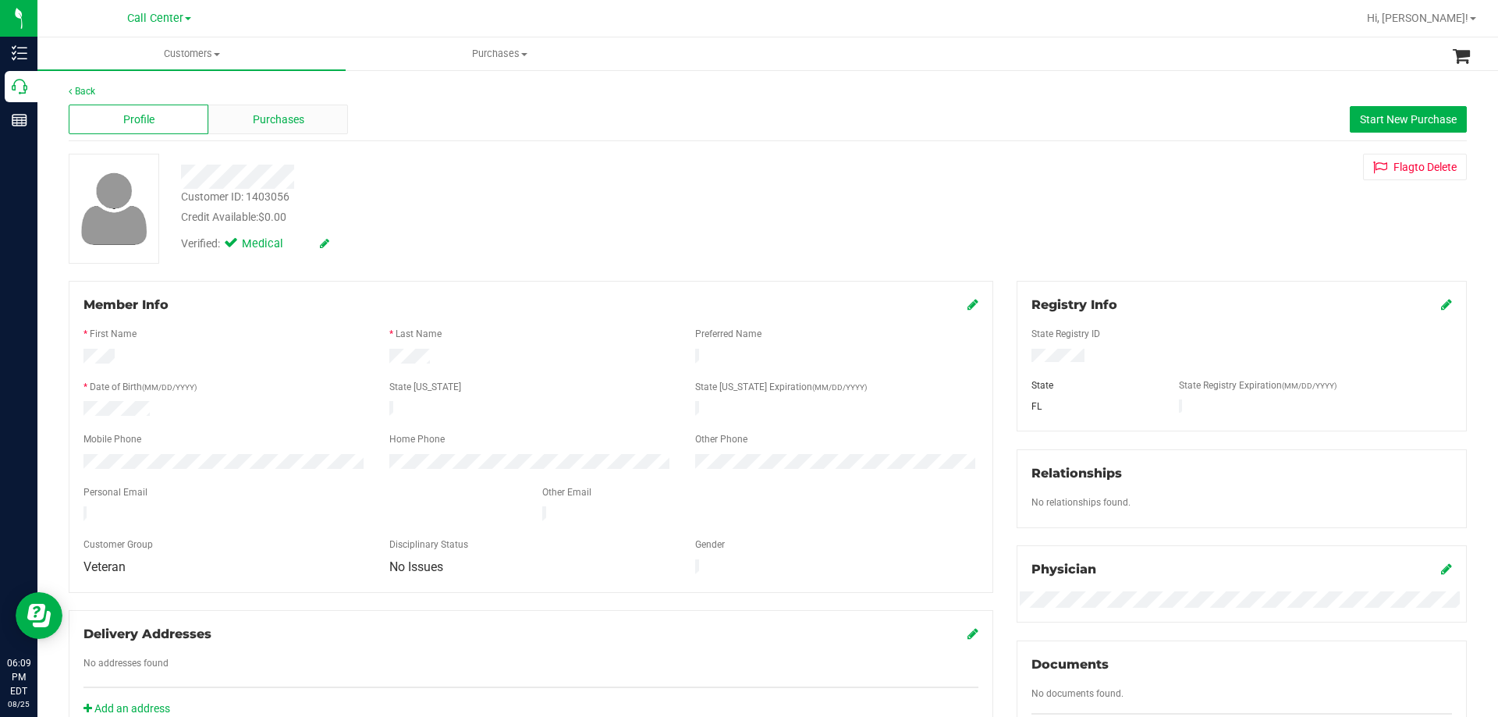
click at [304, 122] on div "Purchases" at bounding box center [278, 120] width 140 height 30
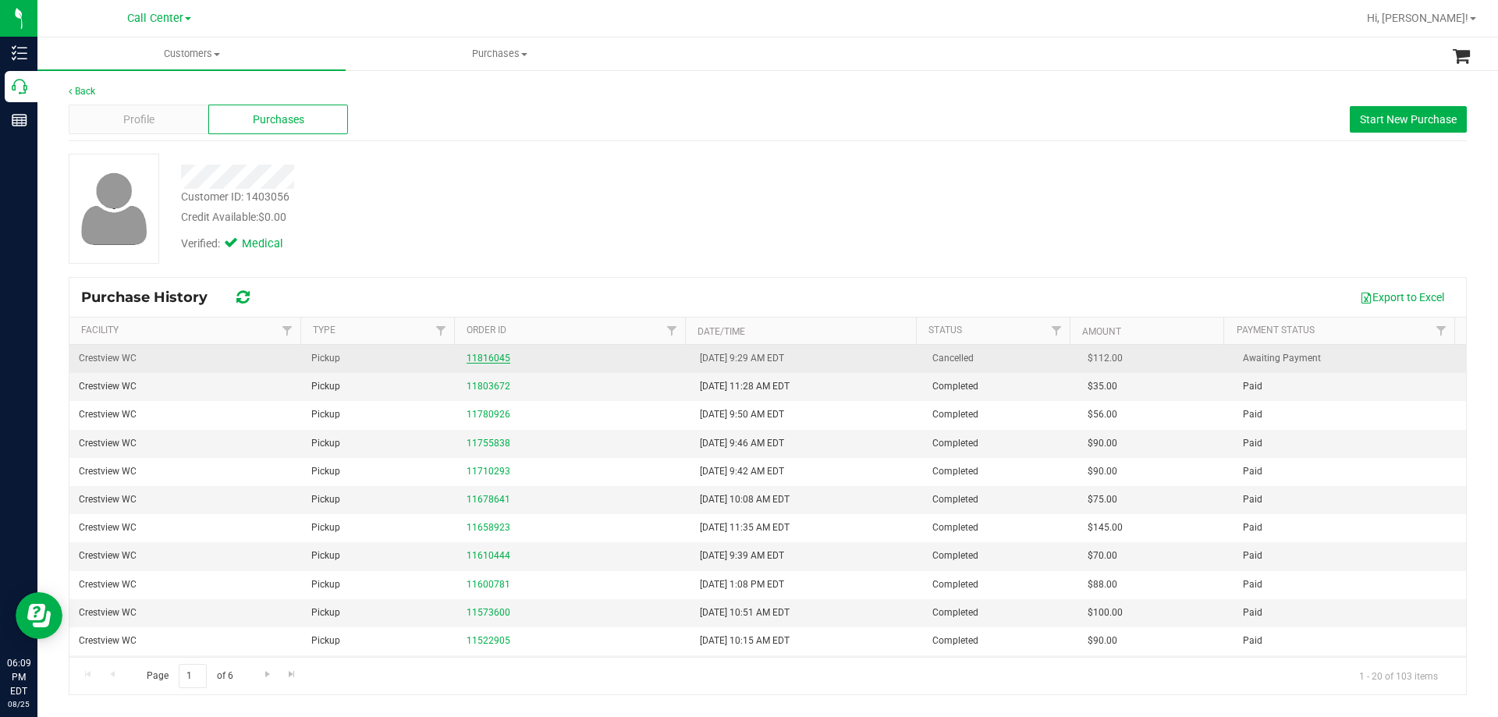
click at [492, 354] on link "11816045" at bounding box center [489, 358] width 44 height 11
click at [484, 360] on link "11816045" at bounding box center [489, 358] width 44 height 11
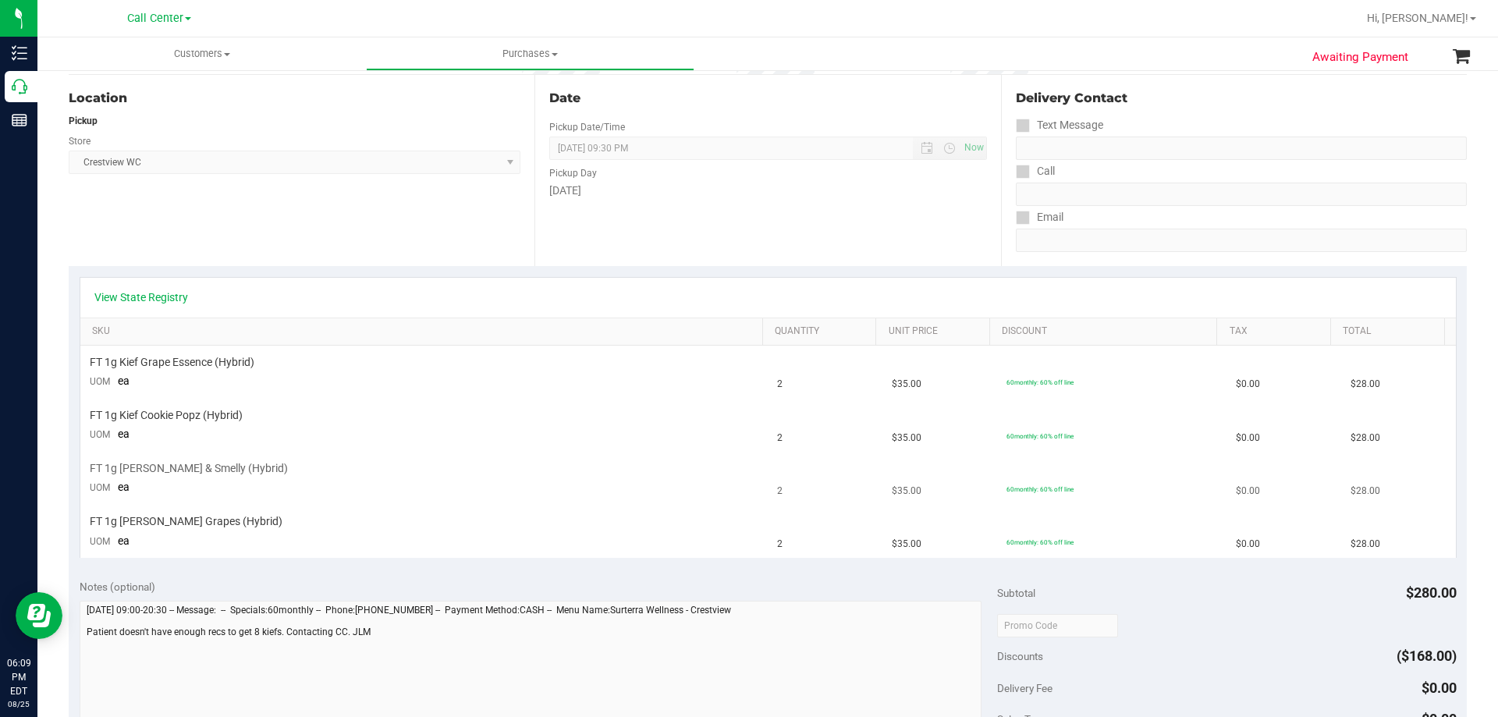
scroll to position [156, 0]
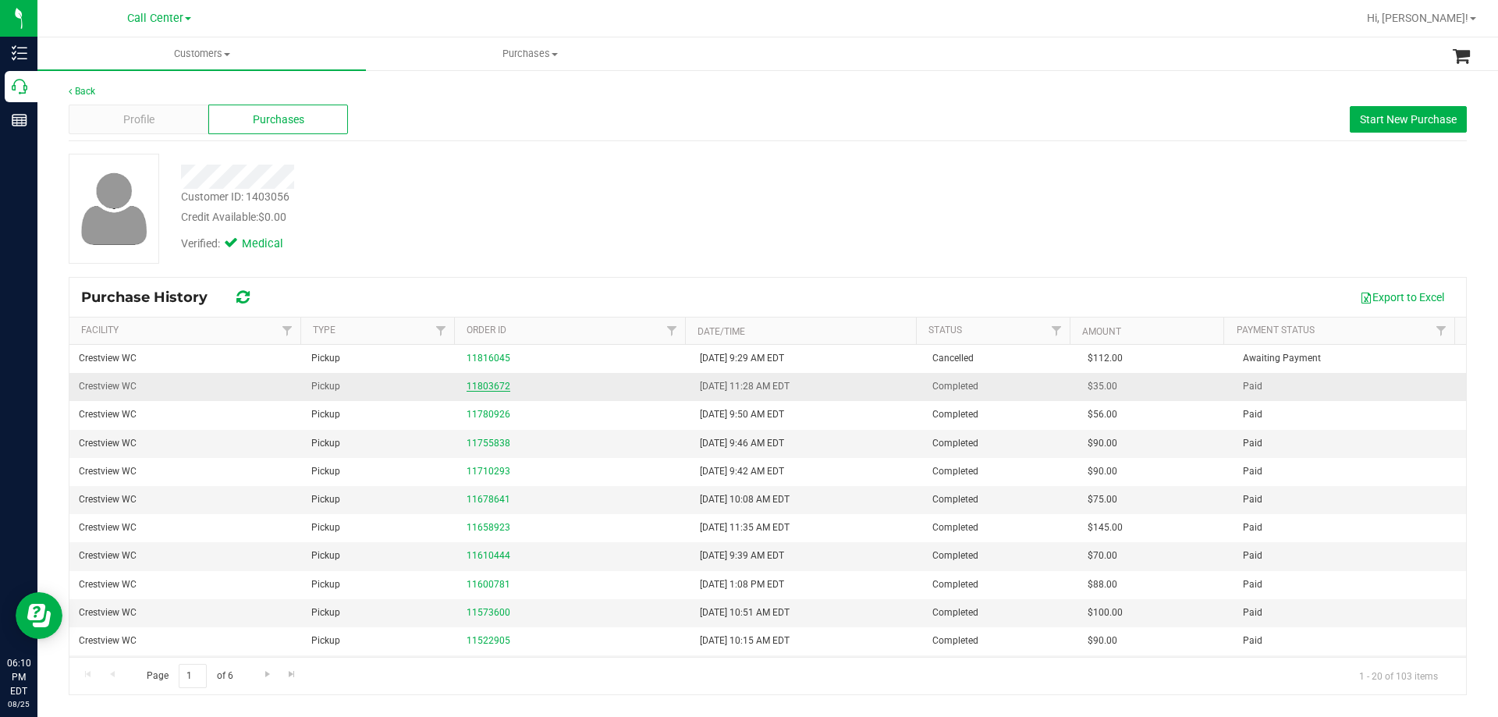
click at [473, 387] on link "11803672" at bounding box center [489, 386] width 44 height 11
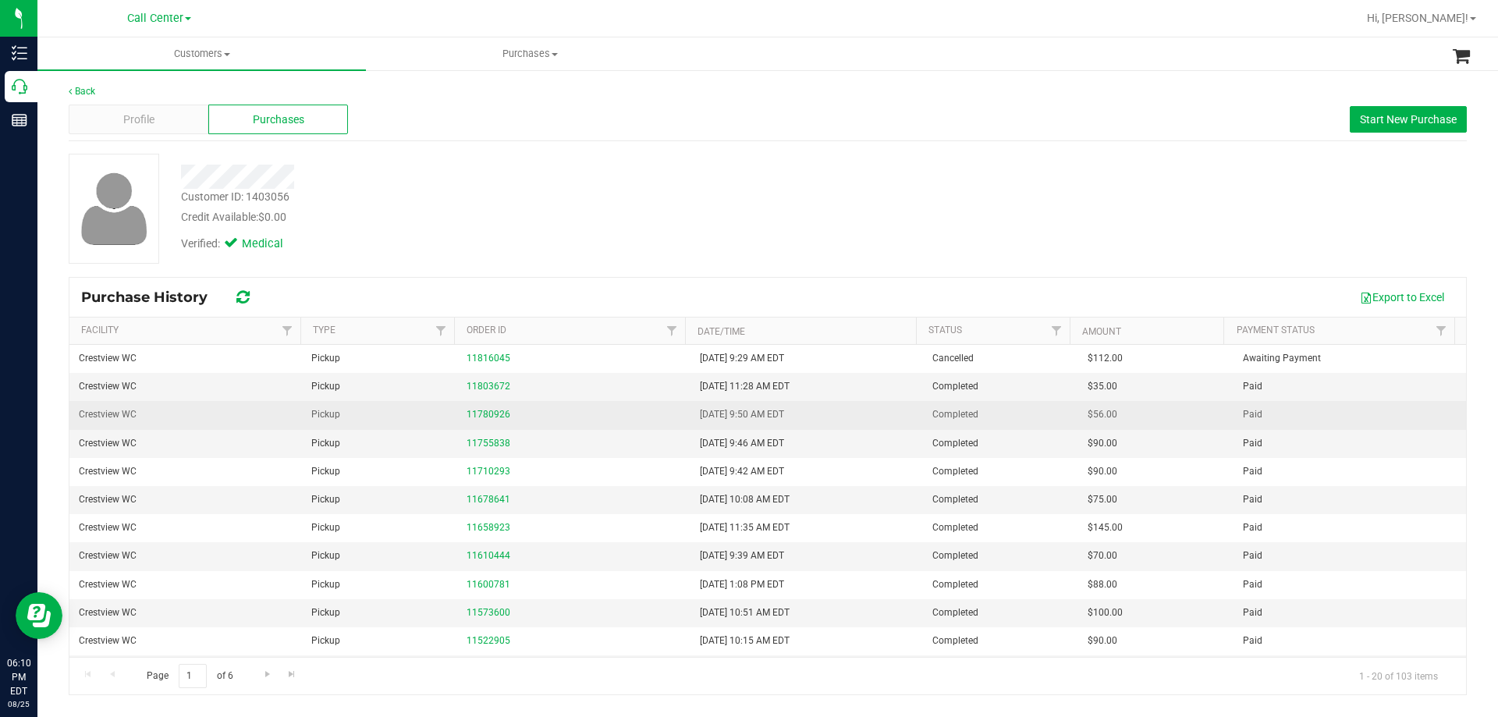
click at [483, 422] on div "11780926" at bounding box center [574, 414] width 214 height 15
click at [485, 417] on link "11780926" at bounding box center [489, 414] width 44 height 11
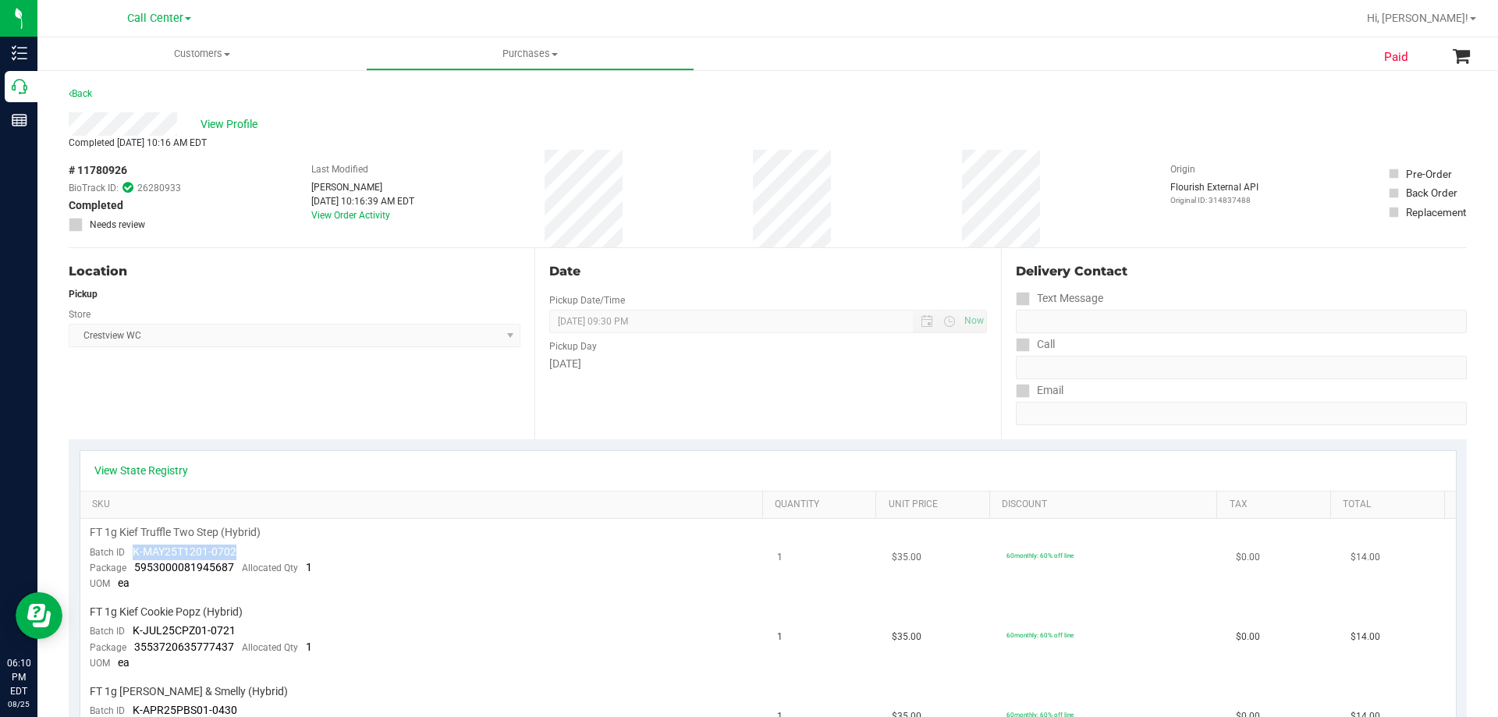
drag, startPoint x: 133, startPoint y: 550, endPoint x: 259, endPoint y: 547, distance: 125.7
click at [259, 547] on td "FT 1g Kief Truffle Two Step (Hybrid) Batch ID K-MAY25T1201-0702 Package 5953000…" at bounding box center [424, 559] width 688 height 80
copy span "K-MAY25T1201-0702"
